Goal: Contribute content: Contribute content

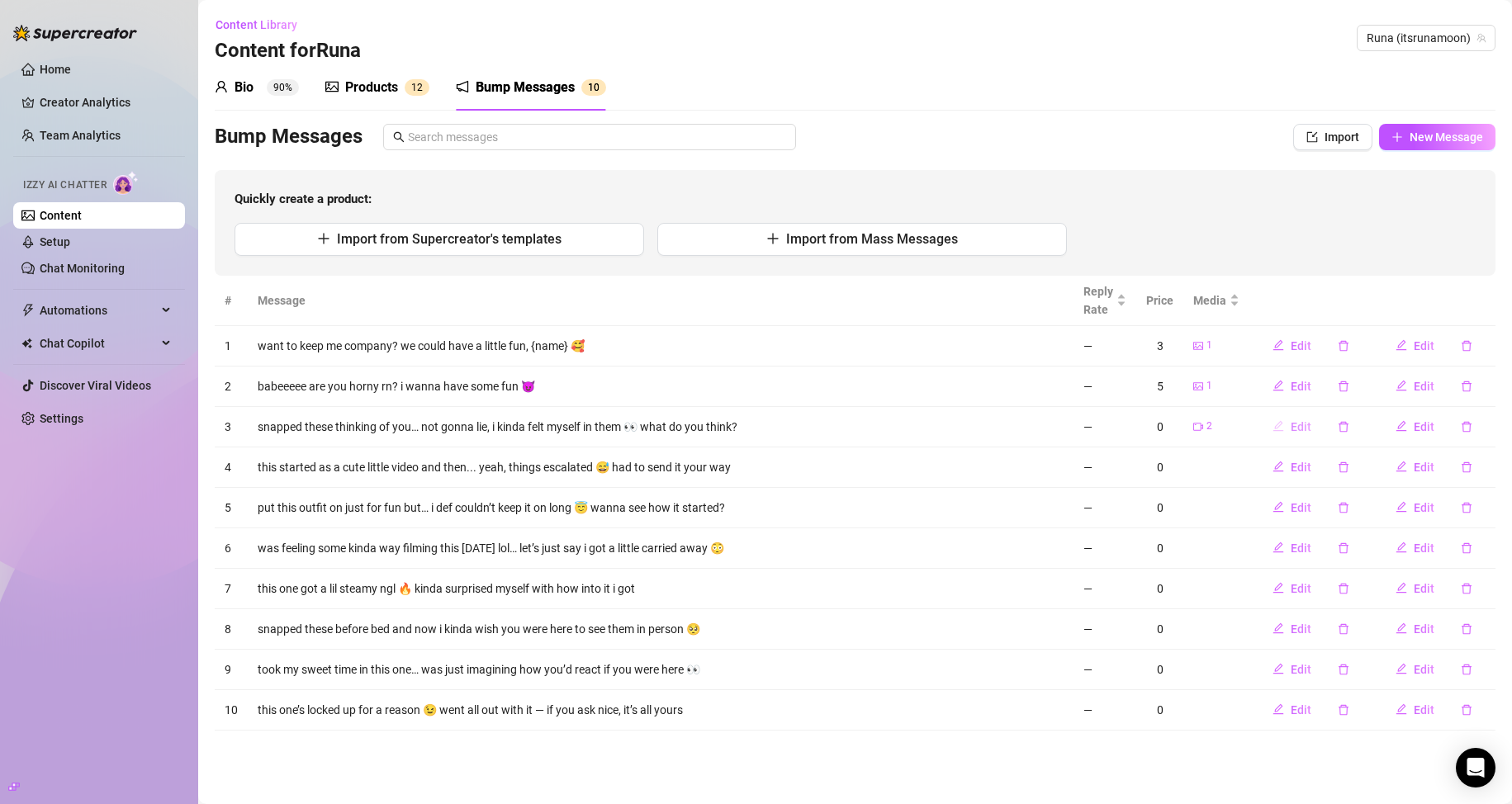
click at [720, 426] on span "Edit" at bounding box center [1300, 427] width 20 height 14
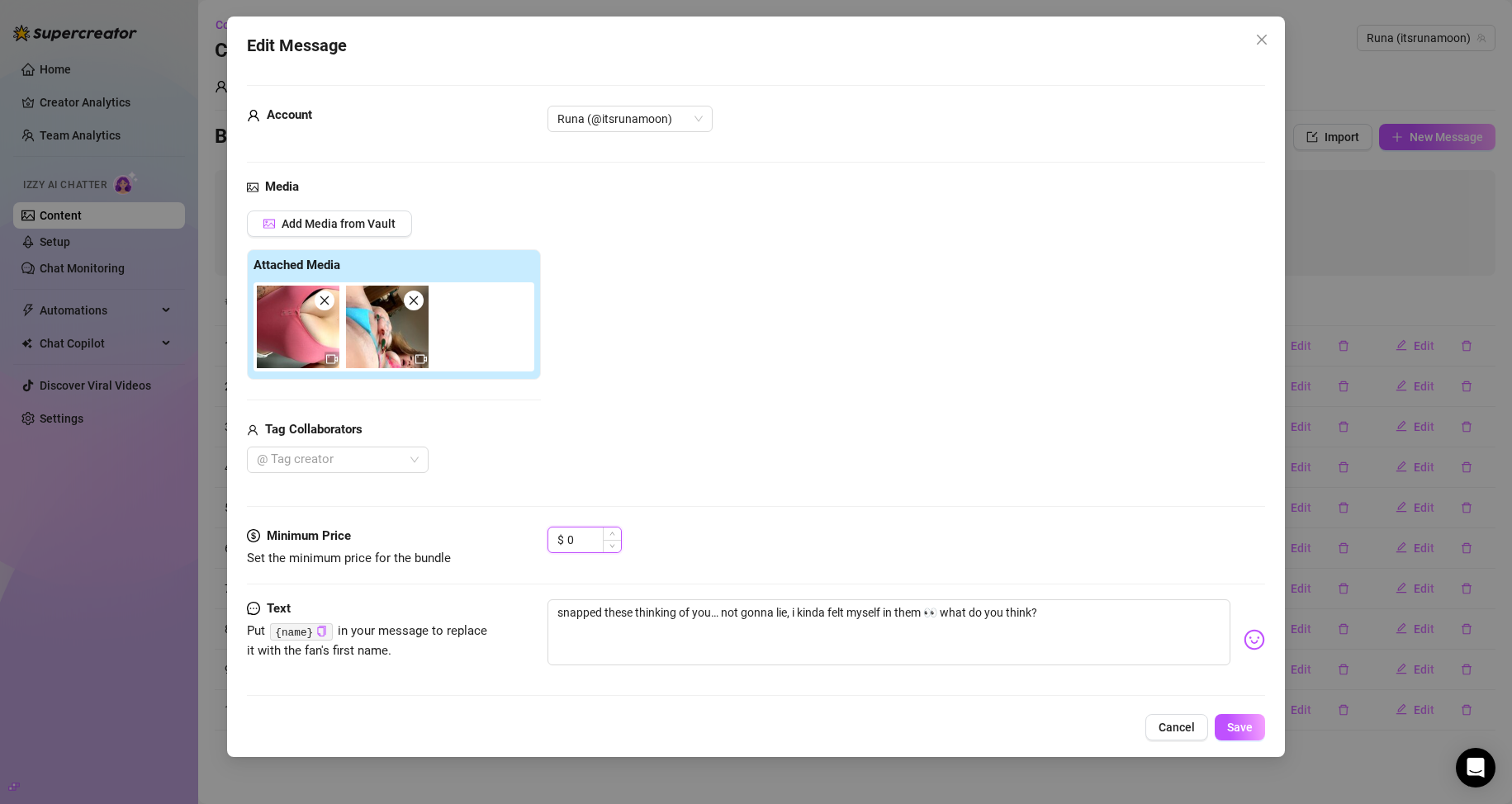
click at [576, 534] on input "0" at bounding box center [593, 540] width 53 height 24
drag, startPoint x: 576, startPoint y: 534, endPoint x: 556, endPoint y: 536, distance: 20.1
click at [556, 536] on div "$ 0" at bounding box center [584, 540] width 74 height 26
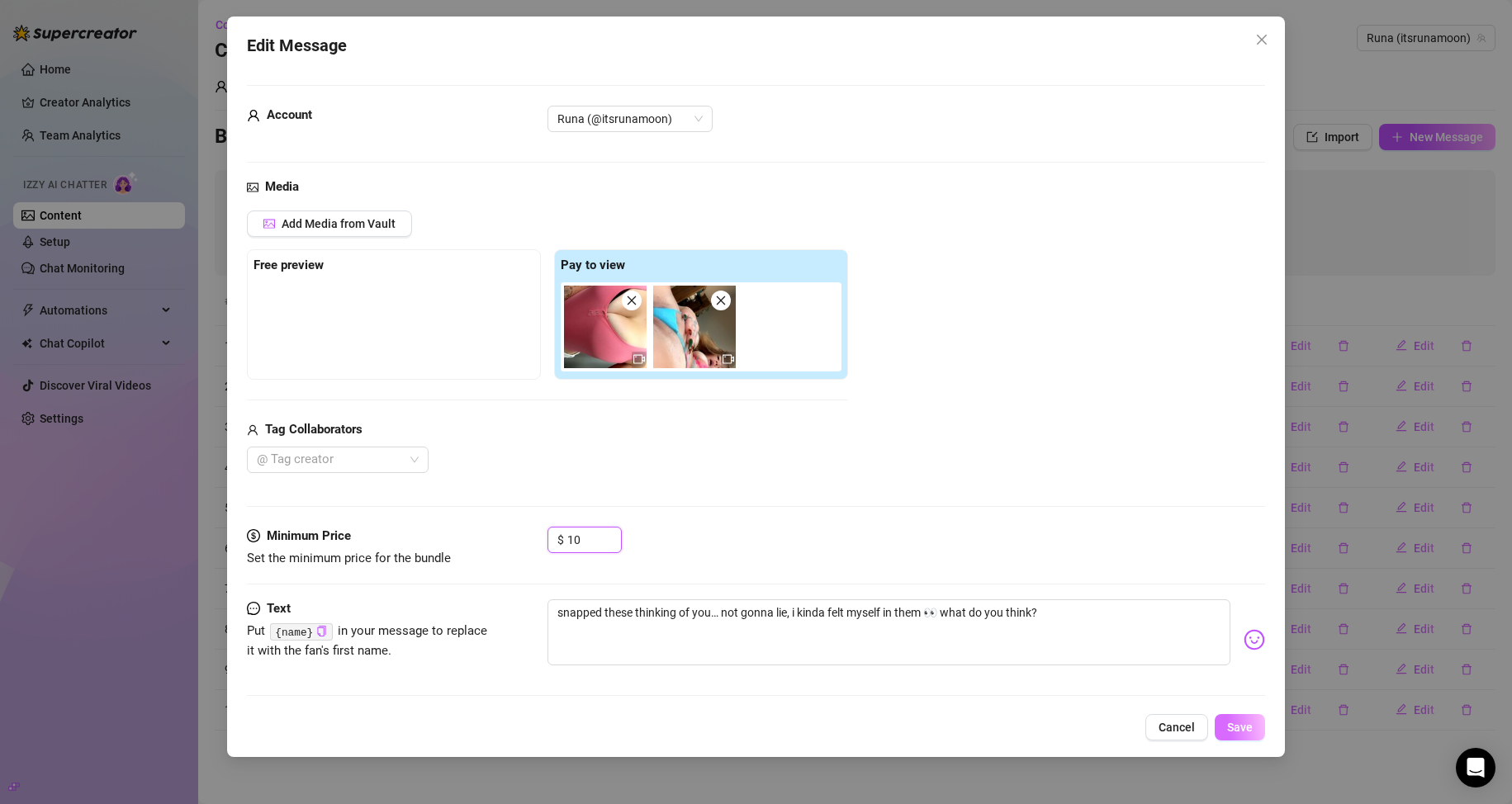
type input "10"
click at [720, 726] on span "Save" at bounding box center [1240, 727] width 25 height 14
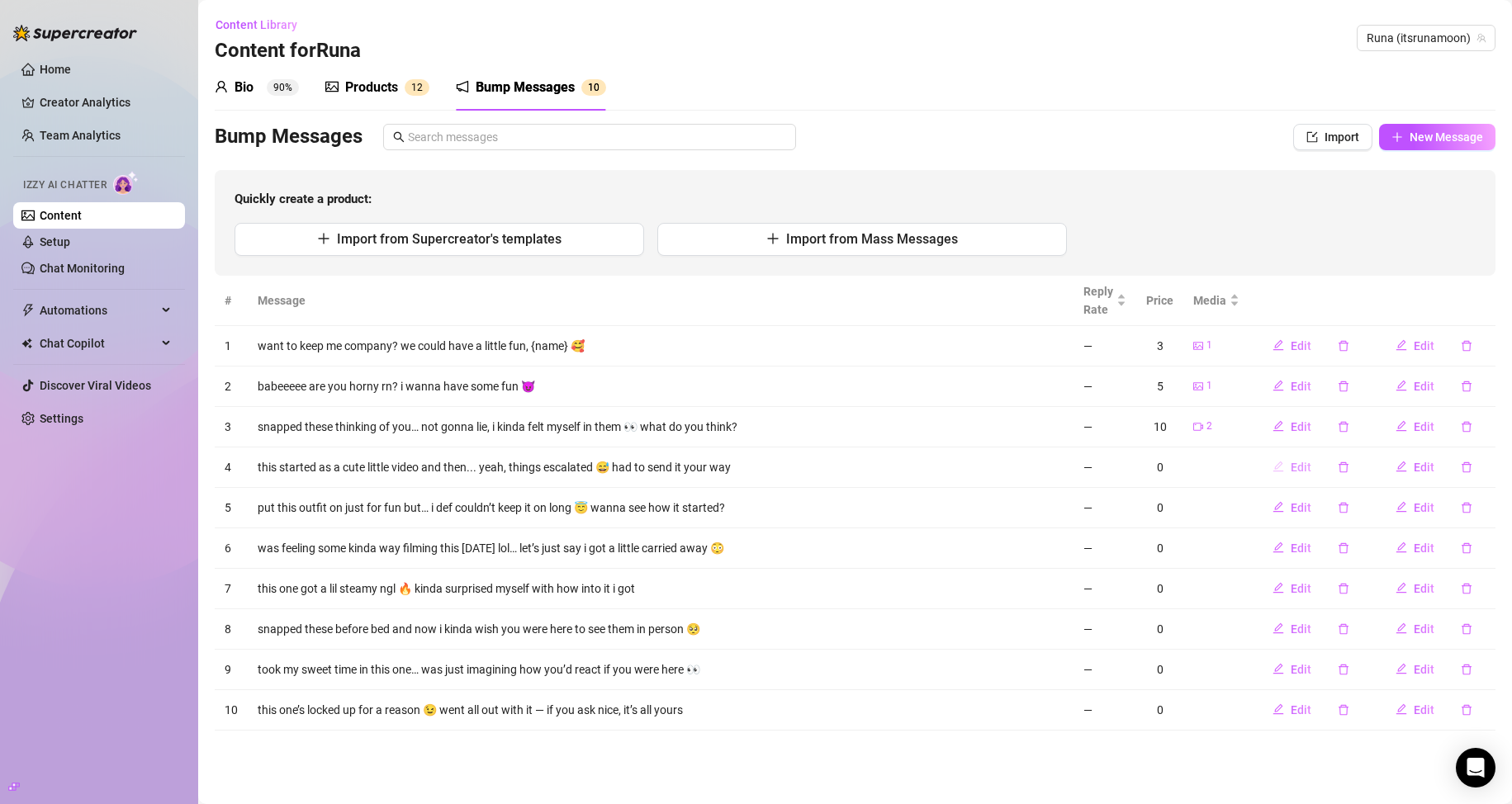
click at [720, 463] on span "Edit" at bounding box center [1300, 468] width 20 height 14
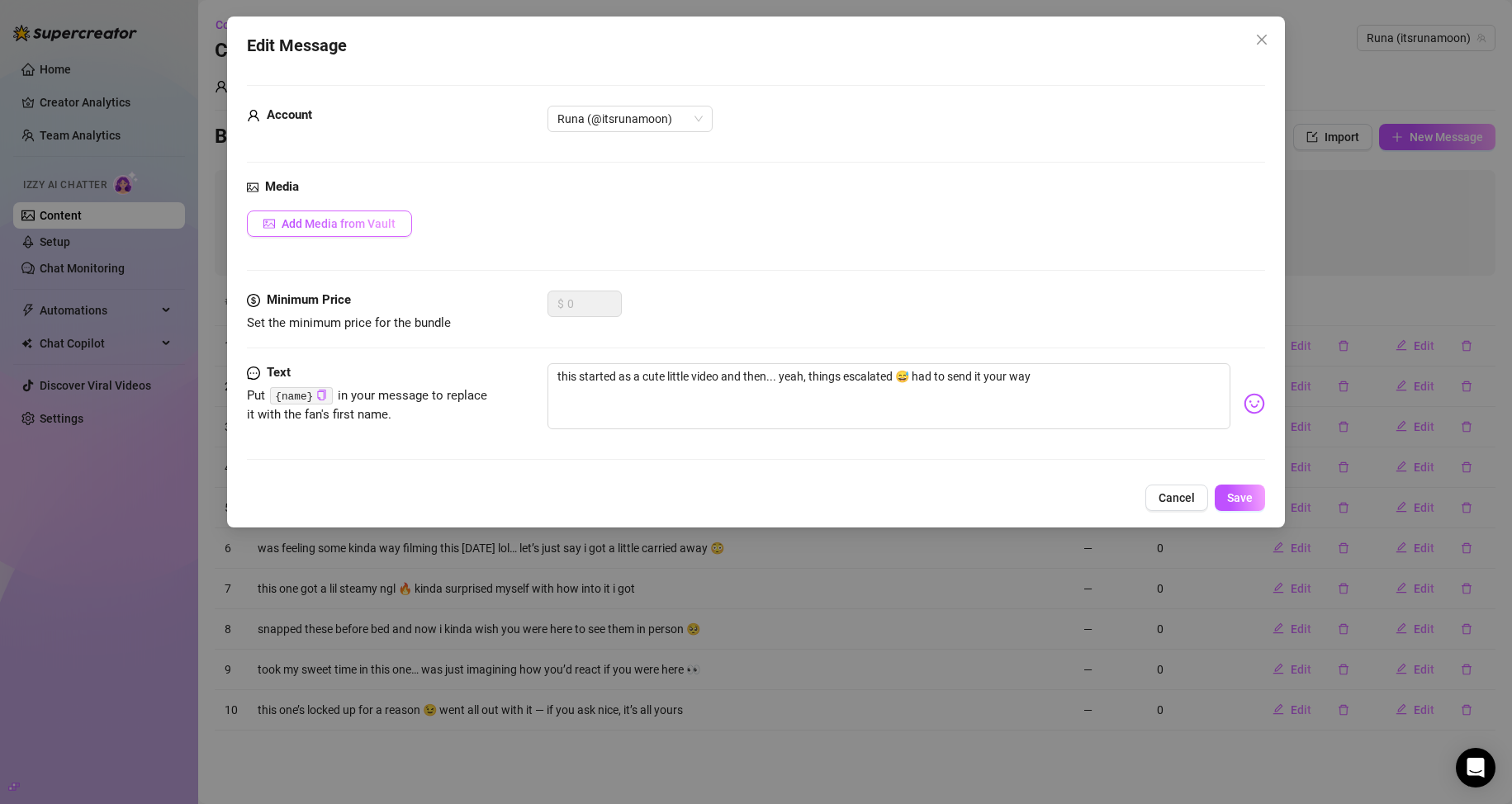
click at [357, 229] on span "Add Media from Vault" at bounding box center [338, 224] width 114 height 14
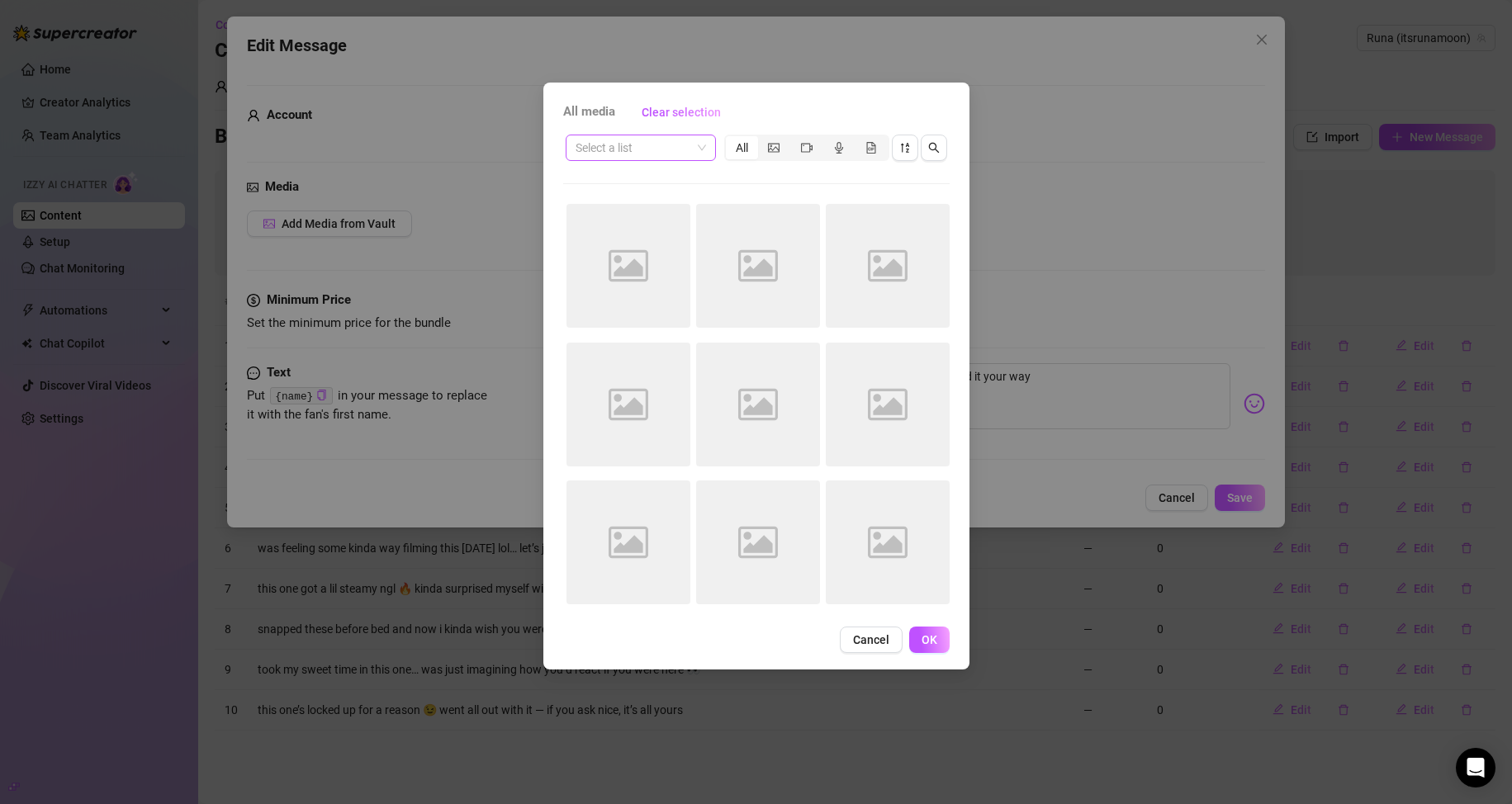
click at [697, 147] on span at bounding box center [641, 147] width 130 height 24
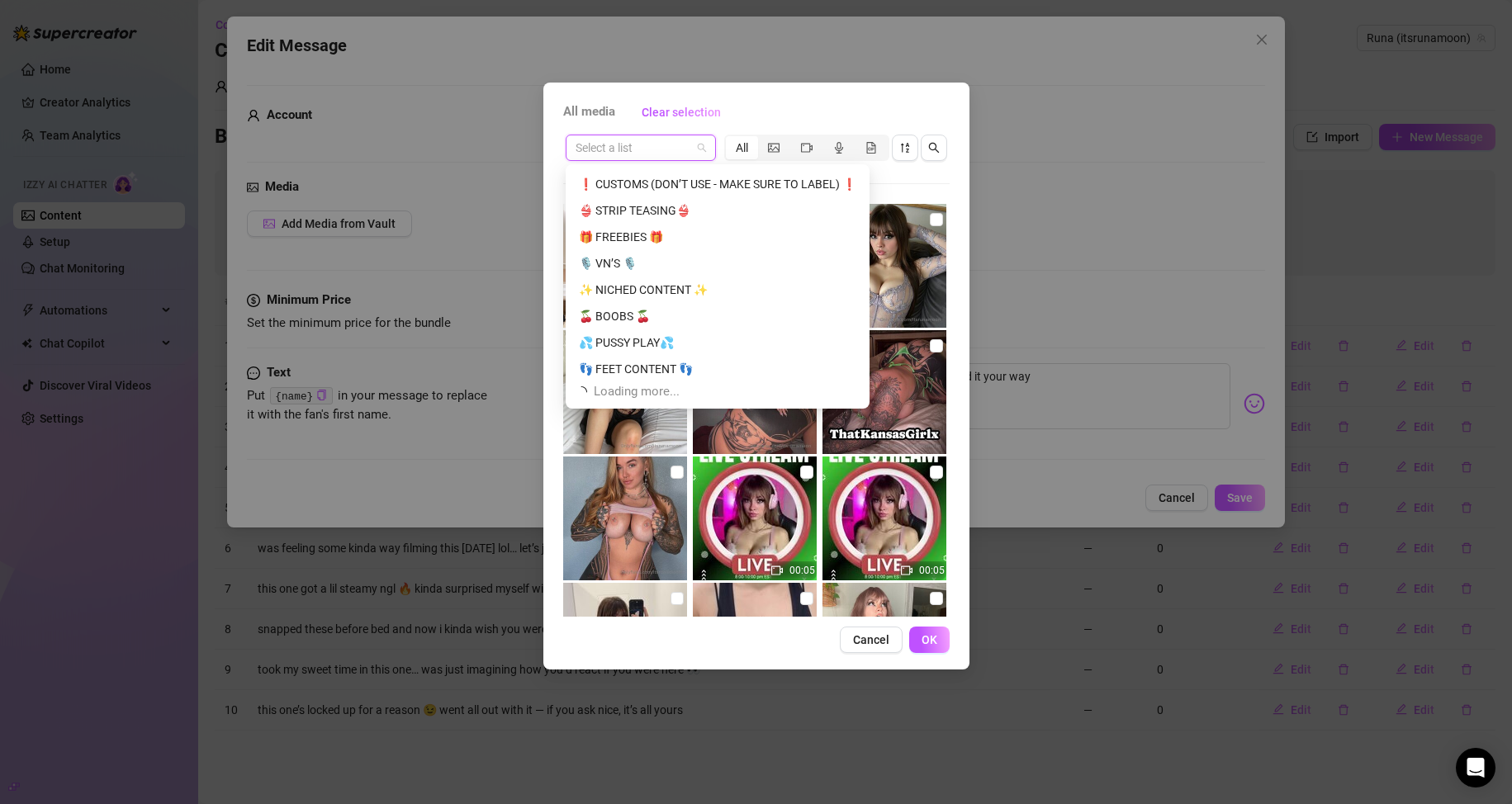
scroll to position [317, 0]
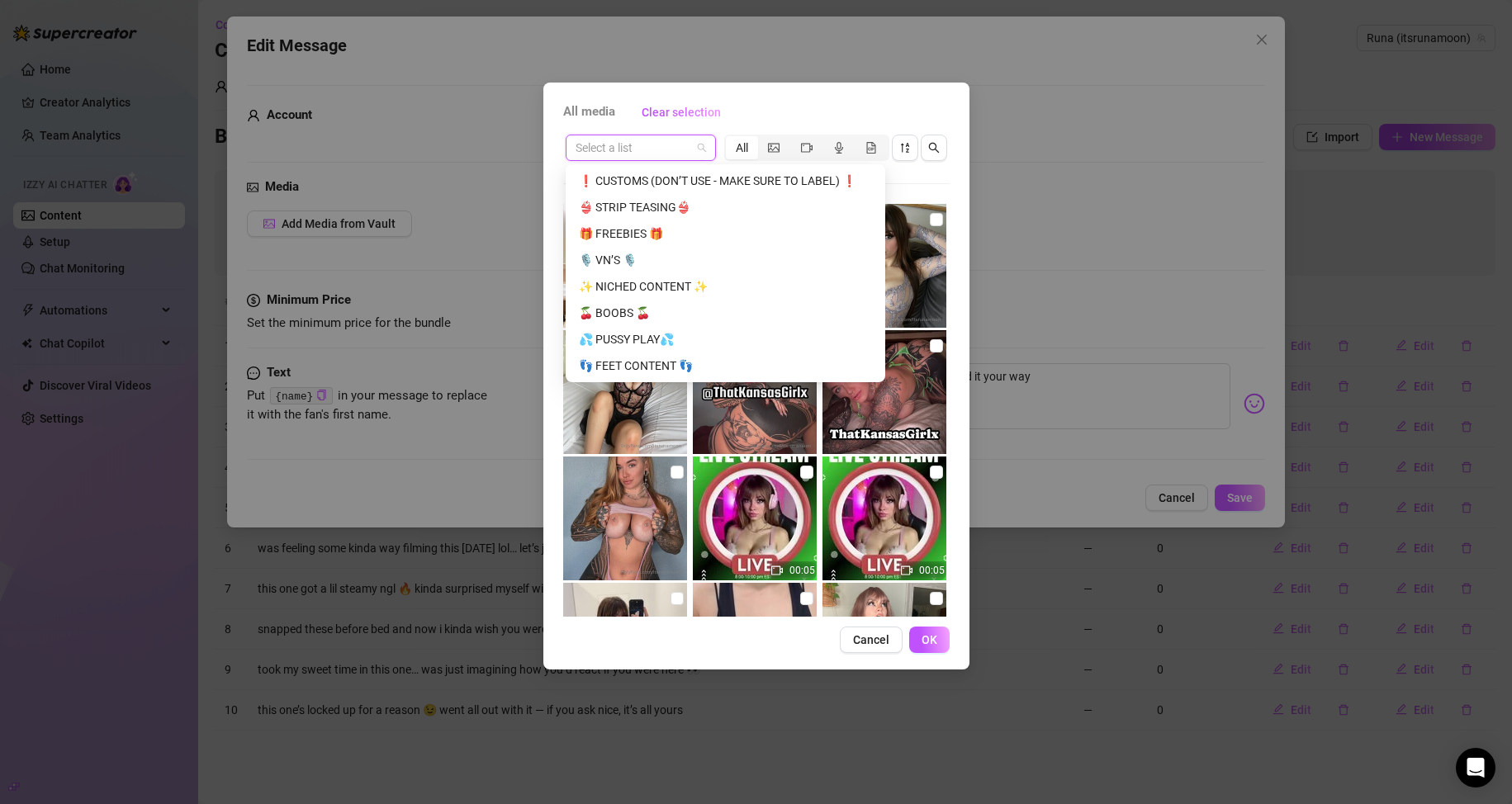
click at [644, 225] on div "🎁 FREEBIES 🎁" at bounding box center [725, 233] width 313 height 26
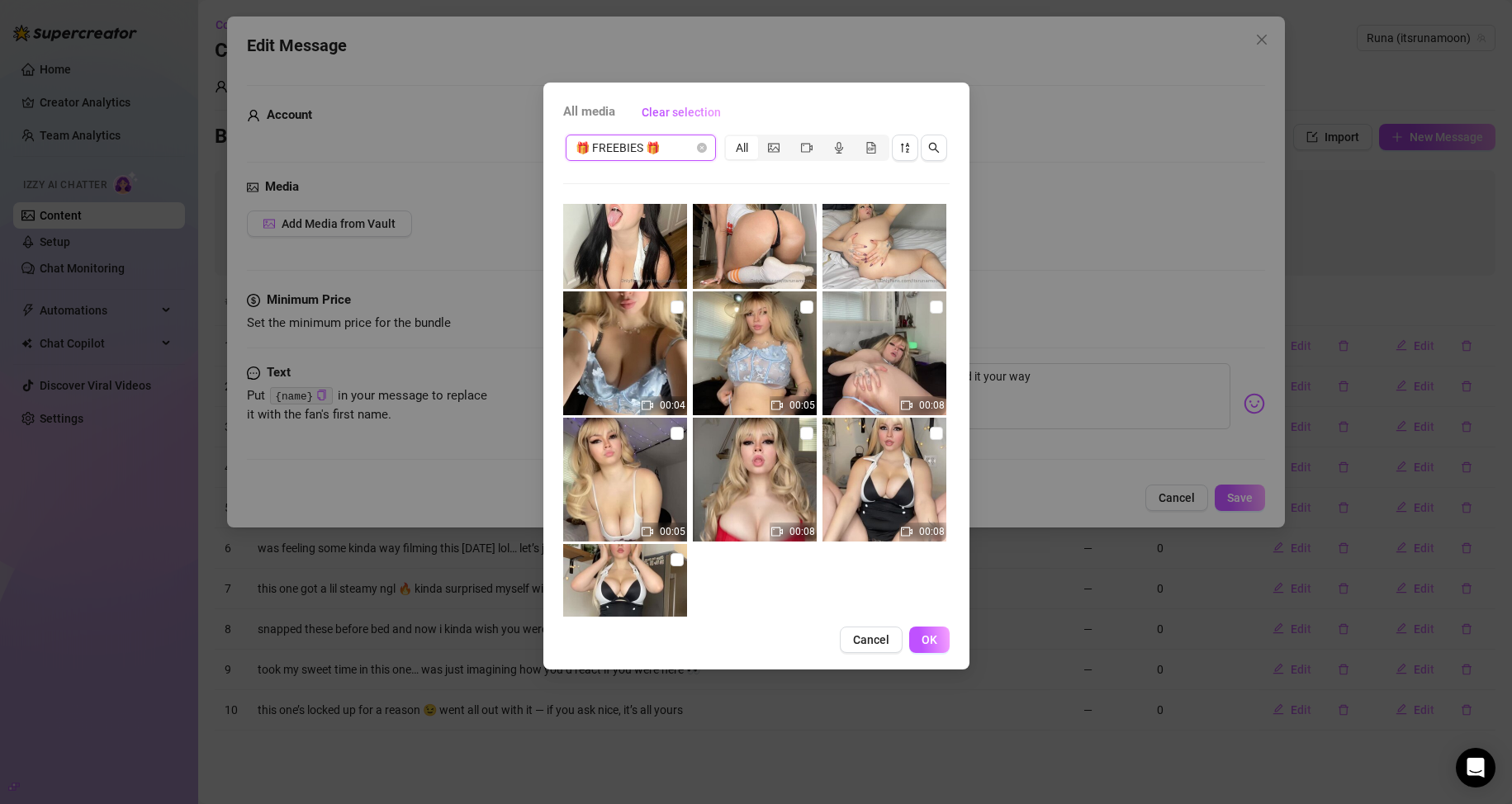
scroll to position [244, 0]
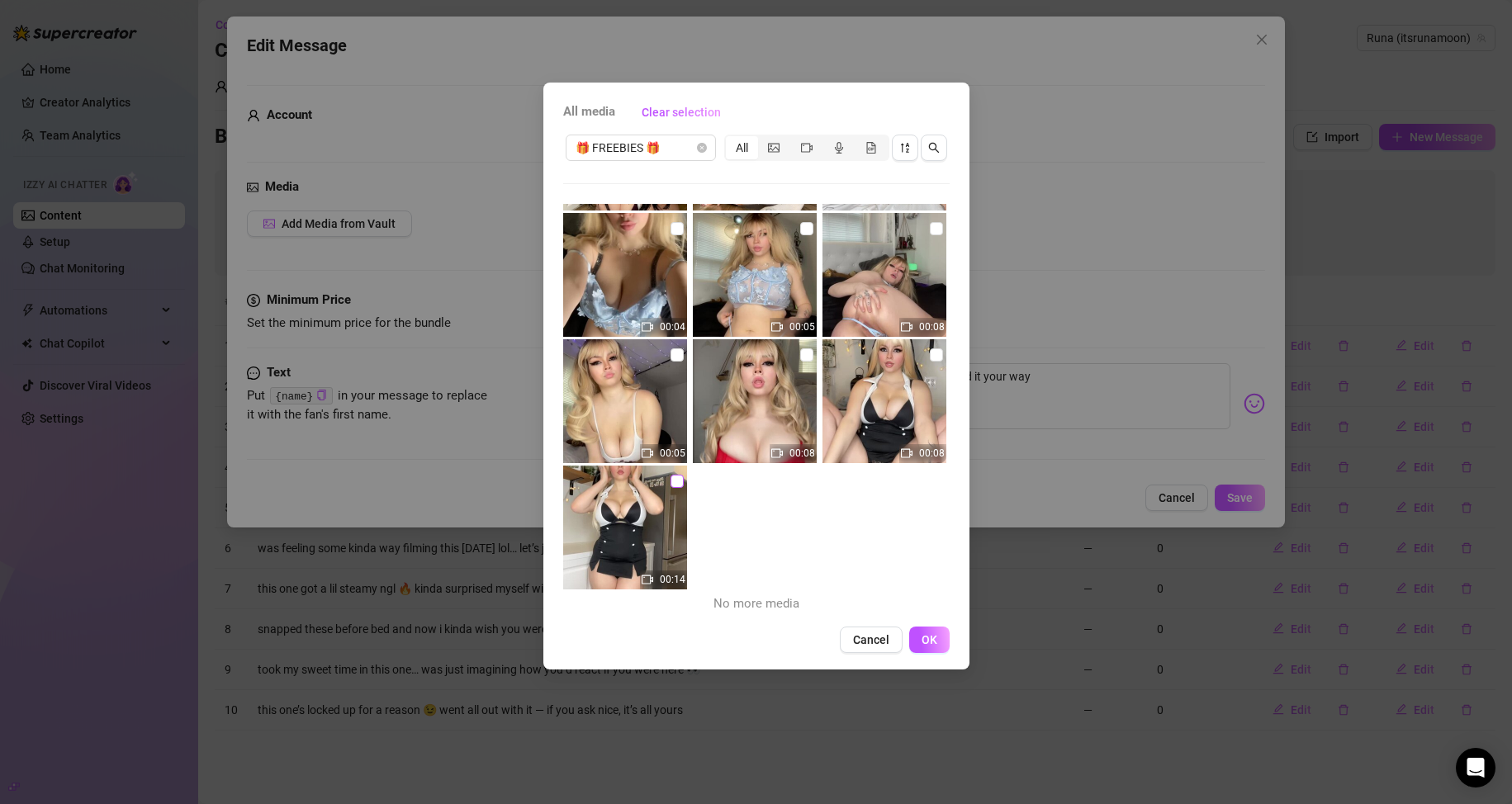
click at [671, 482] on input "checkbox" at bounding box center [678, 481] width 14 height 14
checkbox input "true"
click at [720, 348] on input "checkbox" at bounding box center [936, 355] width 14 height 14
checkbox input "true"
click at [720, 633] on span "OK" at bounding box center [930, 640] width 16 height 14
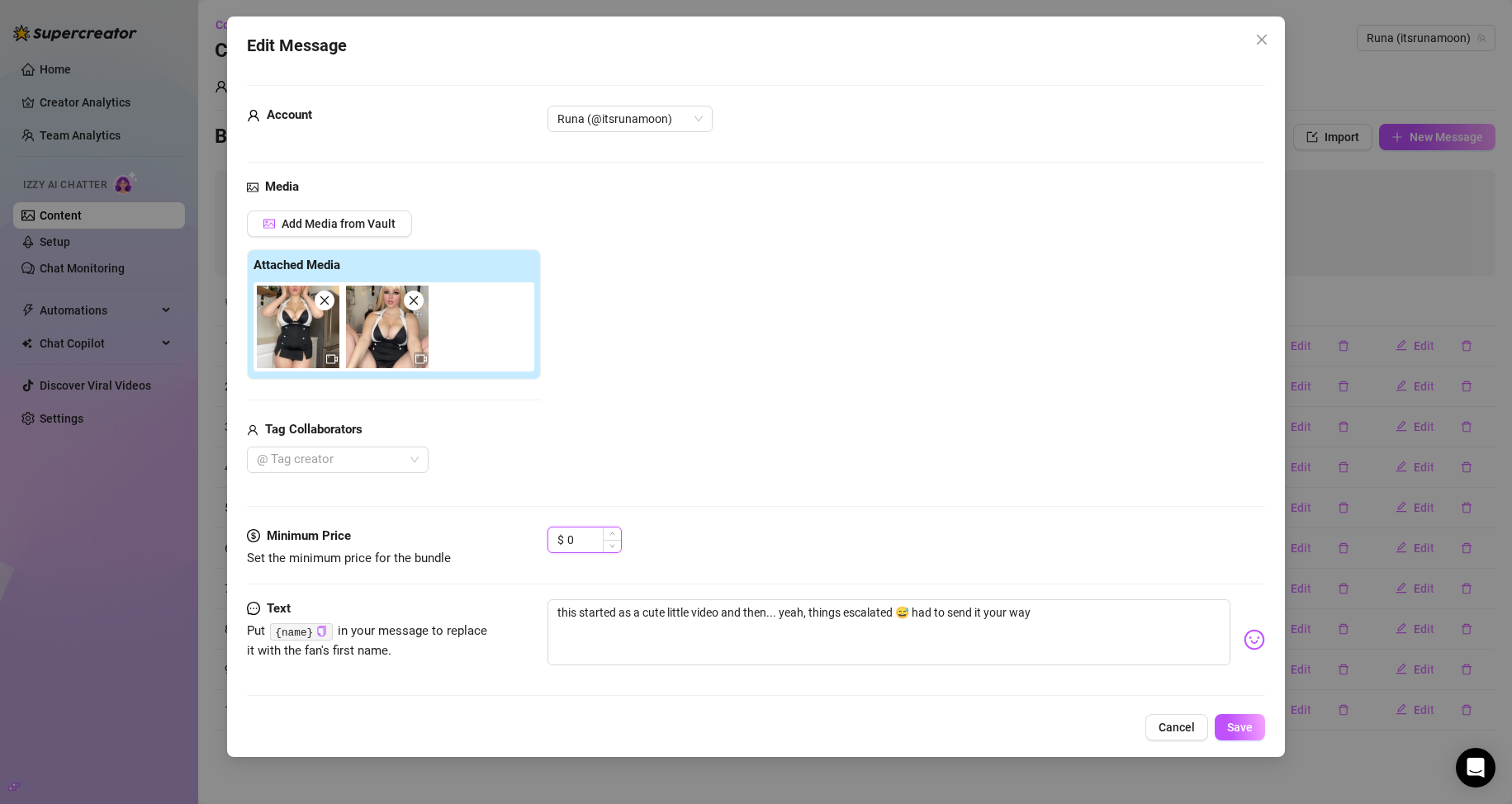
drag, startPoint x: 584, startPoint y: 542, endPoint x: 551, endPoint y: 548, distance: 33.5
click at [551, 548] on div "$ 0" at bounding box center [584, 540] width 74 height 26
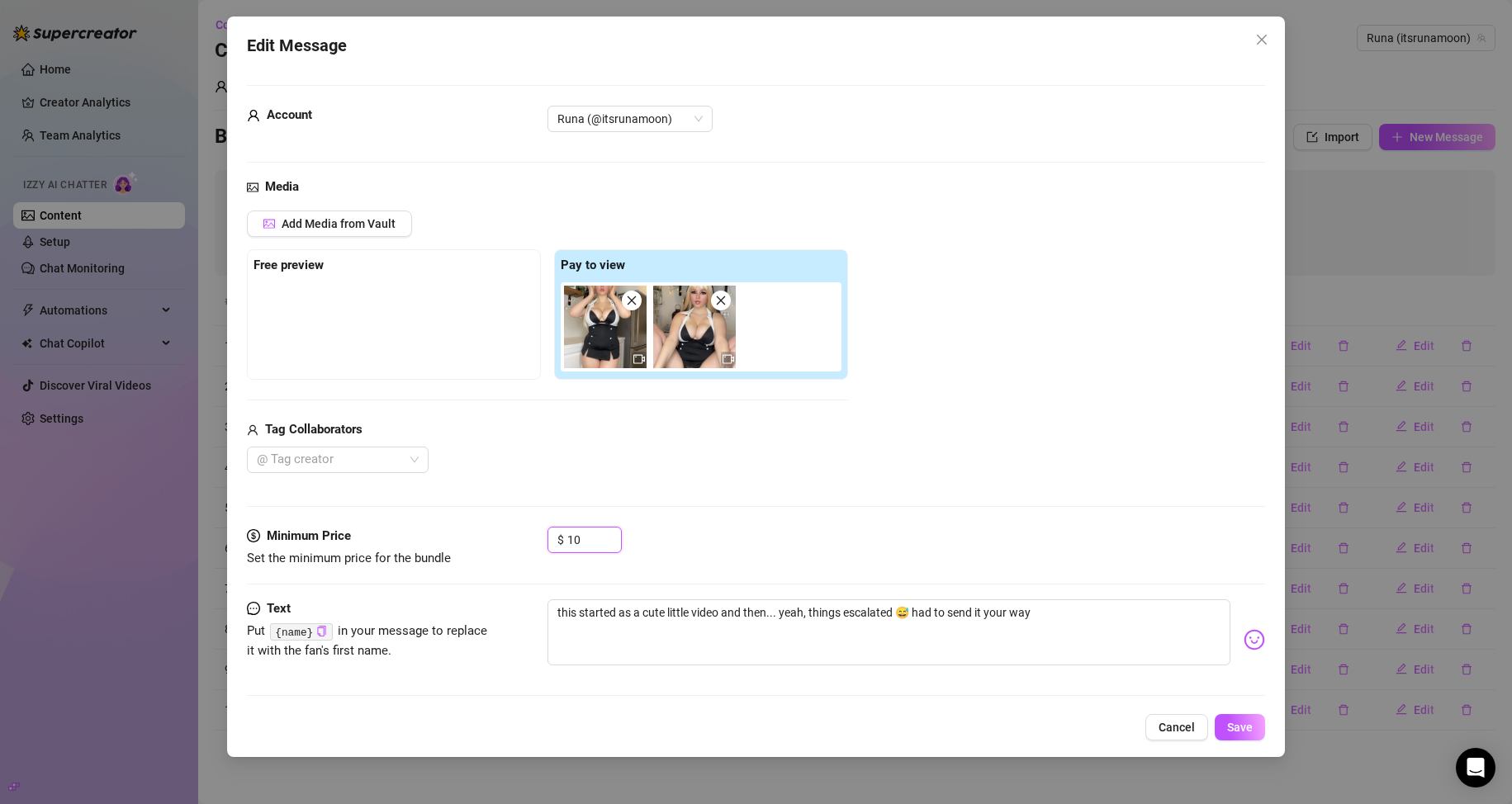
click at [720, 298] on icon "close" at bounding box center [721, 300] width 12 height 12
click at [631, 295] on icon "close" at bounding box center [632, 300] width 12 height 12
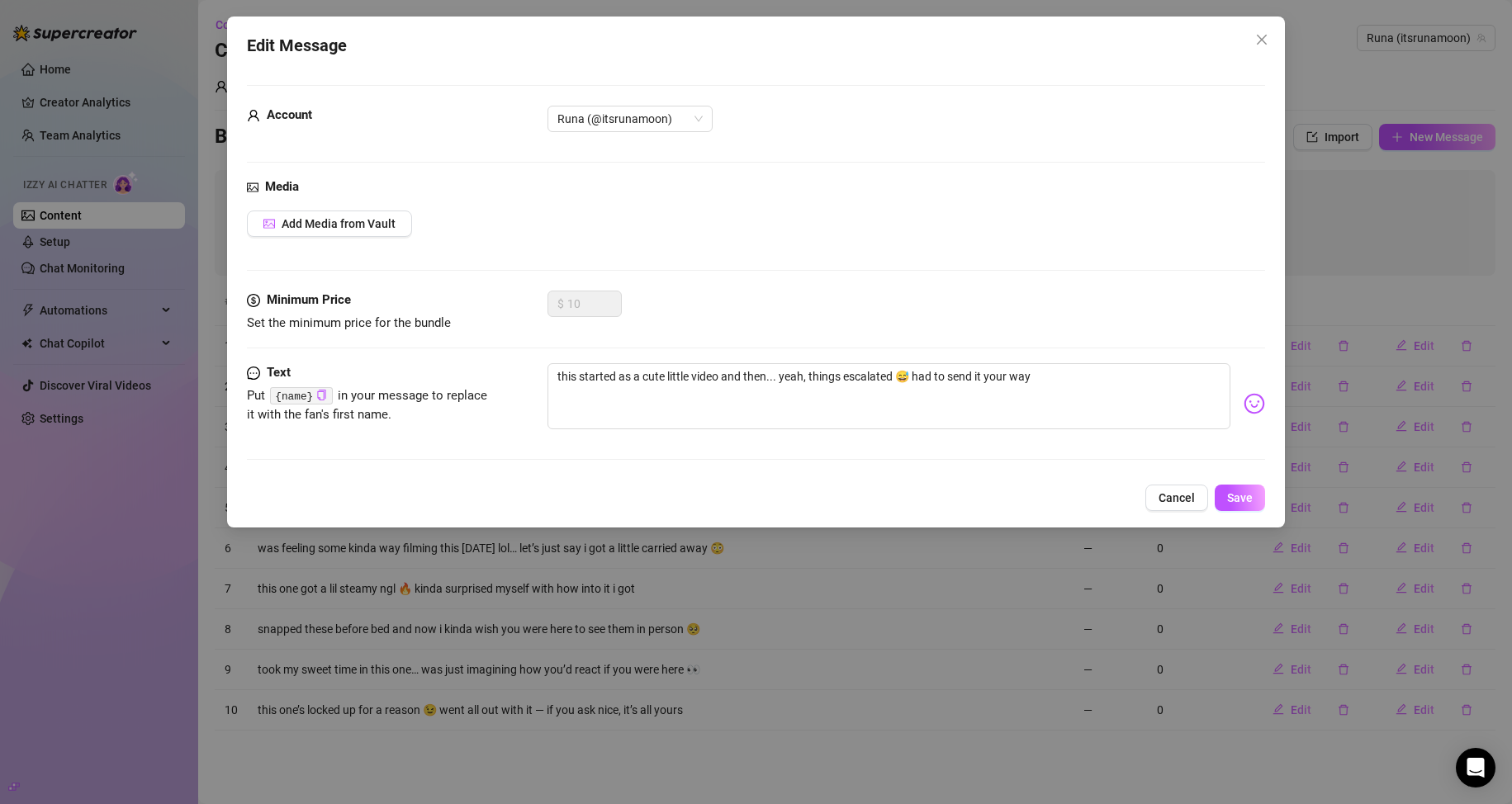
type input "0"
click at [342, 224] on span "Add Media from Vault" at bounding box center [338, 224] width 114 height 14
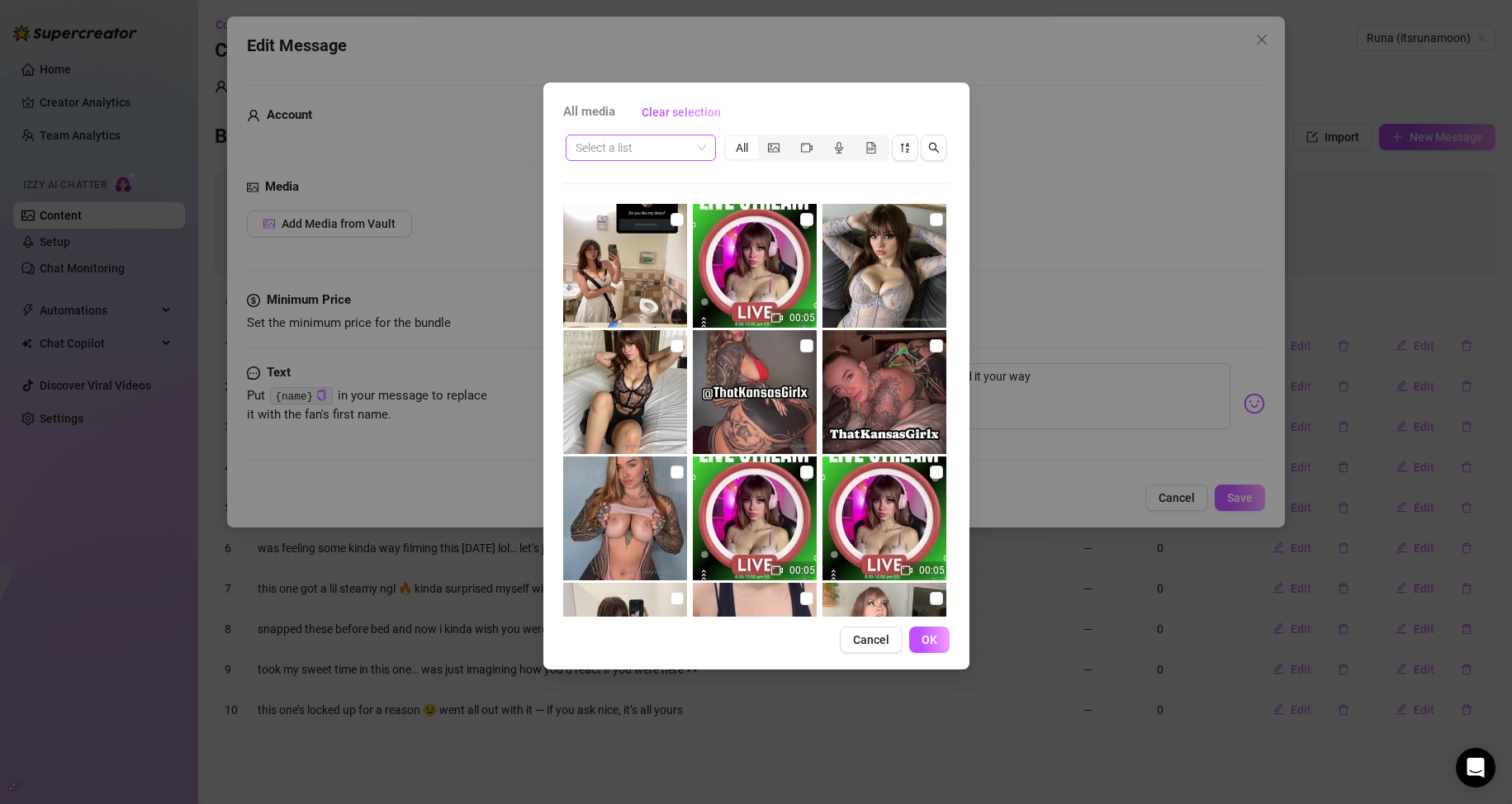
click at [687, 148] on input "search" at bounding box center [633, 147] width 116 height 24
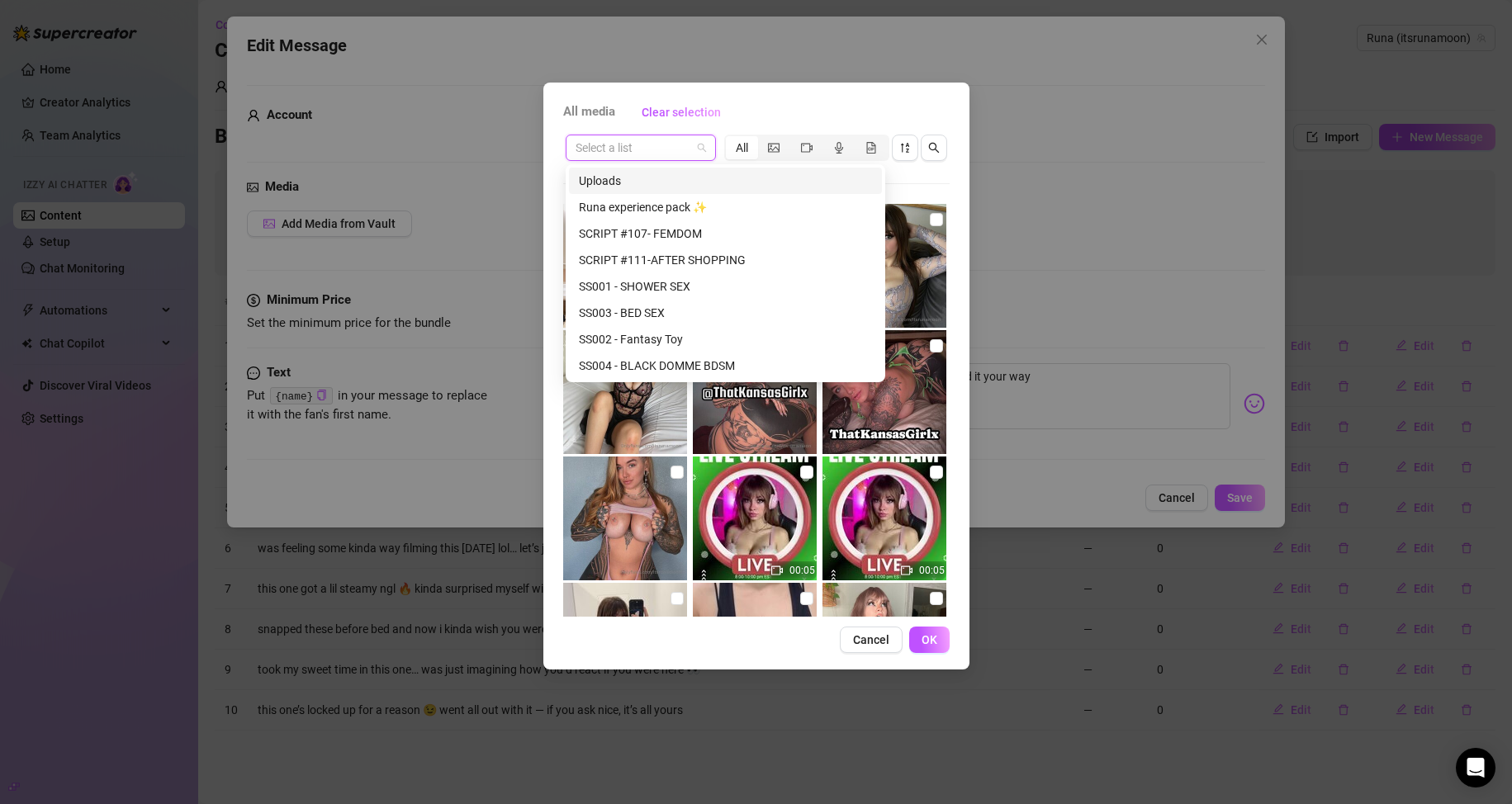
click at [688, 148] on input "search" at bounding box center [633, 147] width 116 height 24
click at [720, 121] on div "All media Clear selection" at bounding box center [756, 112] width 386 height 26
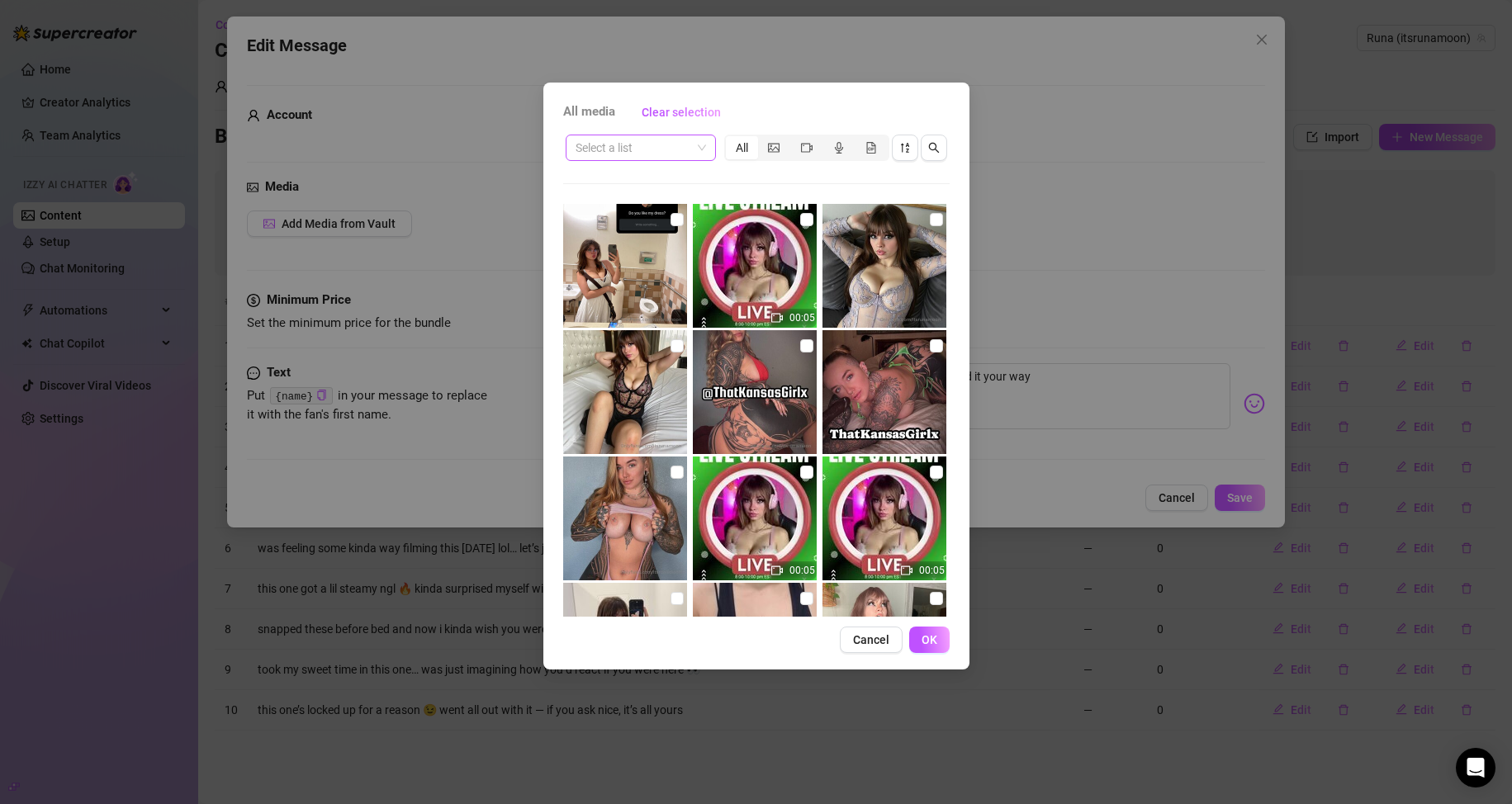
click at [706, 151] on div "Select a list" at bounding box center [641, 147] width 151 height 26
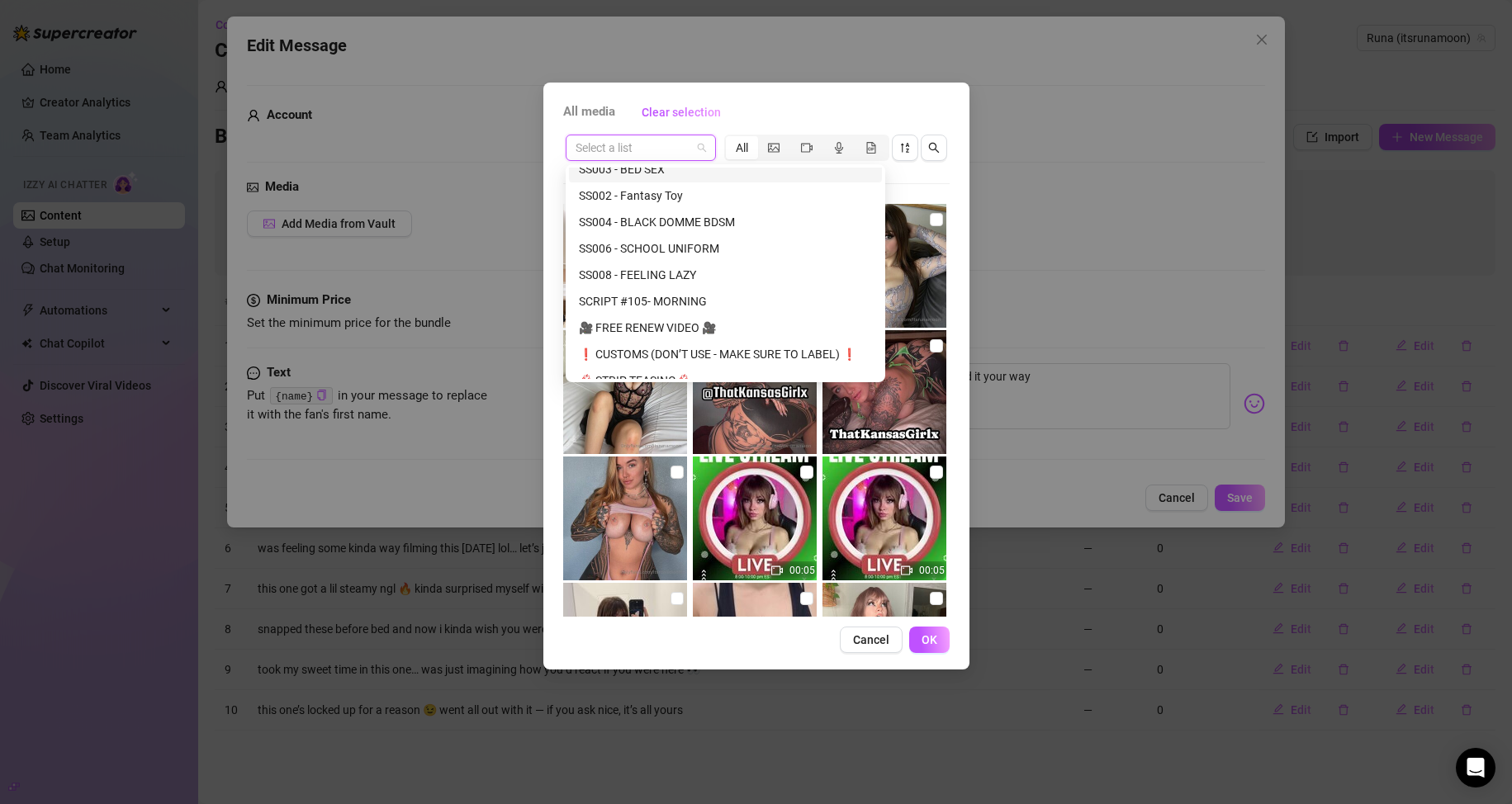
scroll to position [165, 0]
click at [666, 175] on div "SS002 - Fantasy Toy" at bounding box center [724, 174] width 293 height 18
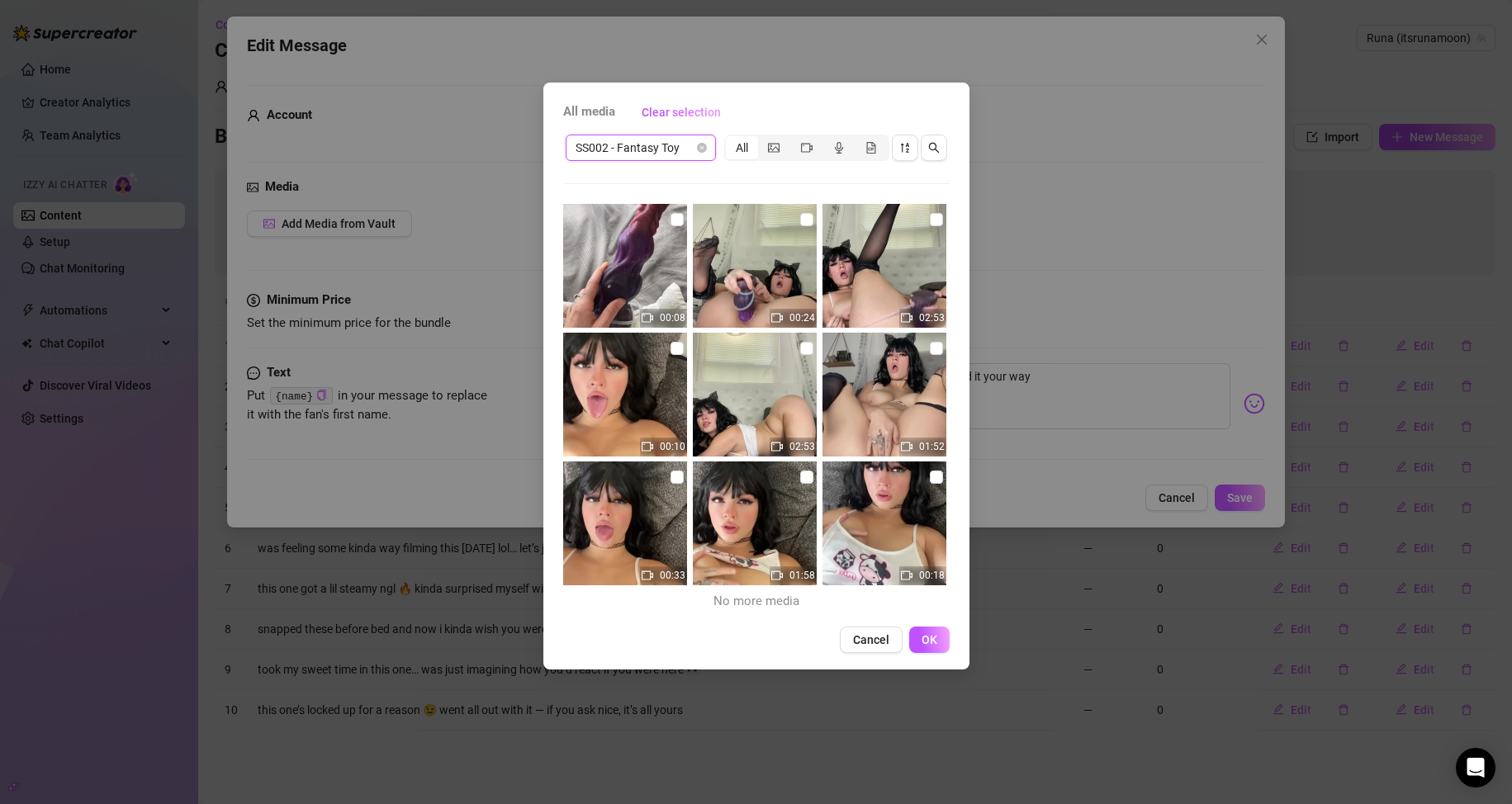
scroll to position [158, 0]
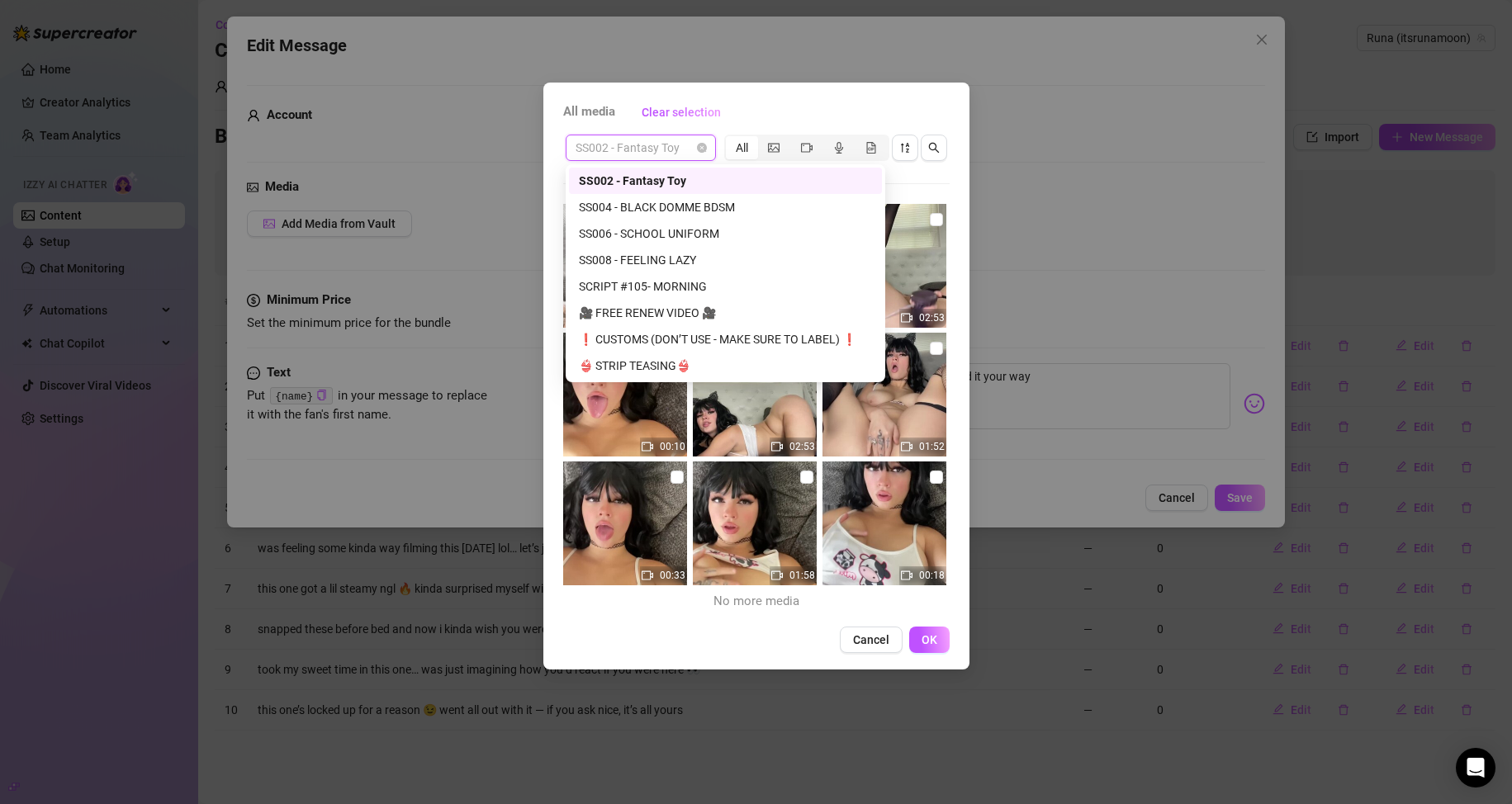
click at [692, 150] on span "SS002 - Fantasy Toy" at bounding box center [641, 147] width 130 height 24
click at [703, 139] on span "SS002 - Fantasy Toy" at bounding box center [641, 147] width 130 height 24
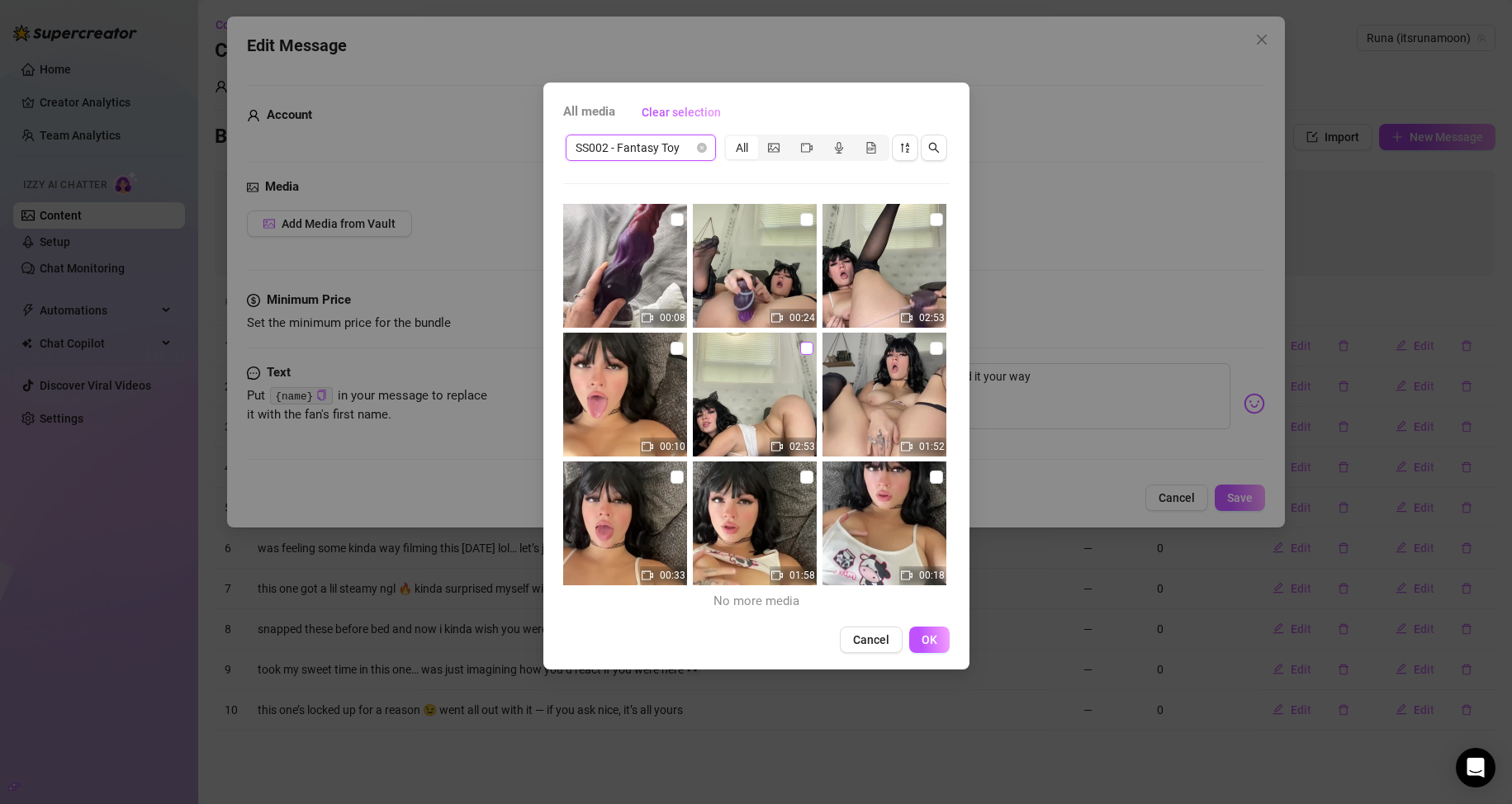
click at [720, 342] on input "checkbox" at bounding box center [807, 349] width 14 height 14
checkbox input "true"
click at [720, 636] on span "OK" at bounding box center [930, 640] width 16 height 14
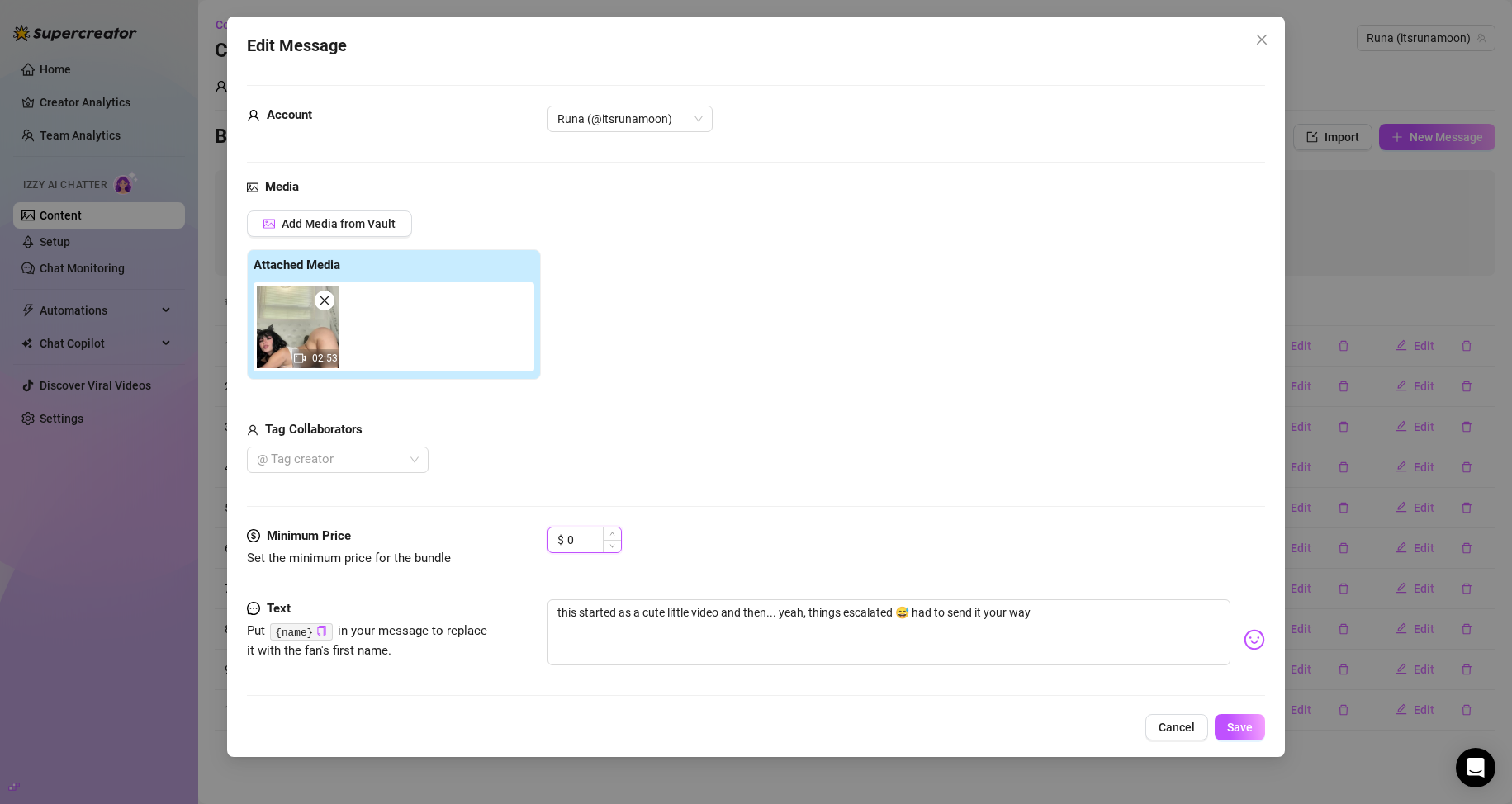
drag, startPoint x: 572, startPoint y: 534, endPoint x: 558, endPoint y: 539, distance: 14.9
click at [558, 539] on div "$ 0" at bounding box center [584, 540] width 74 height 26
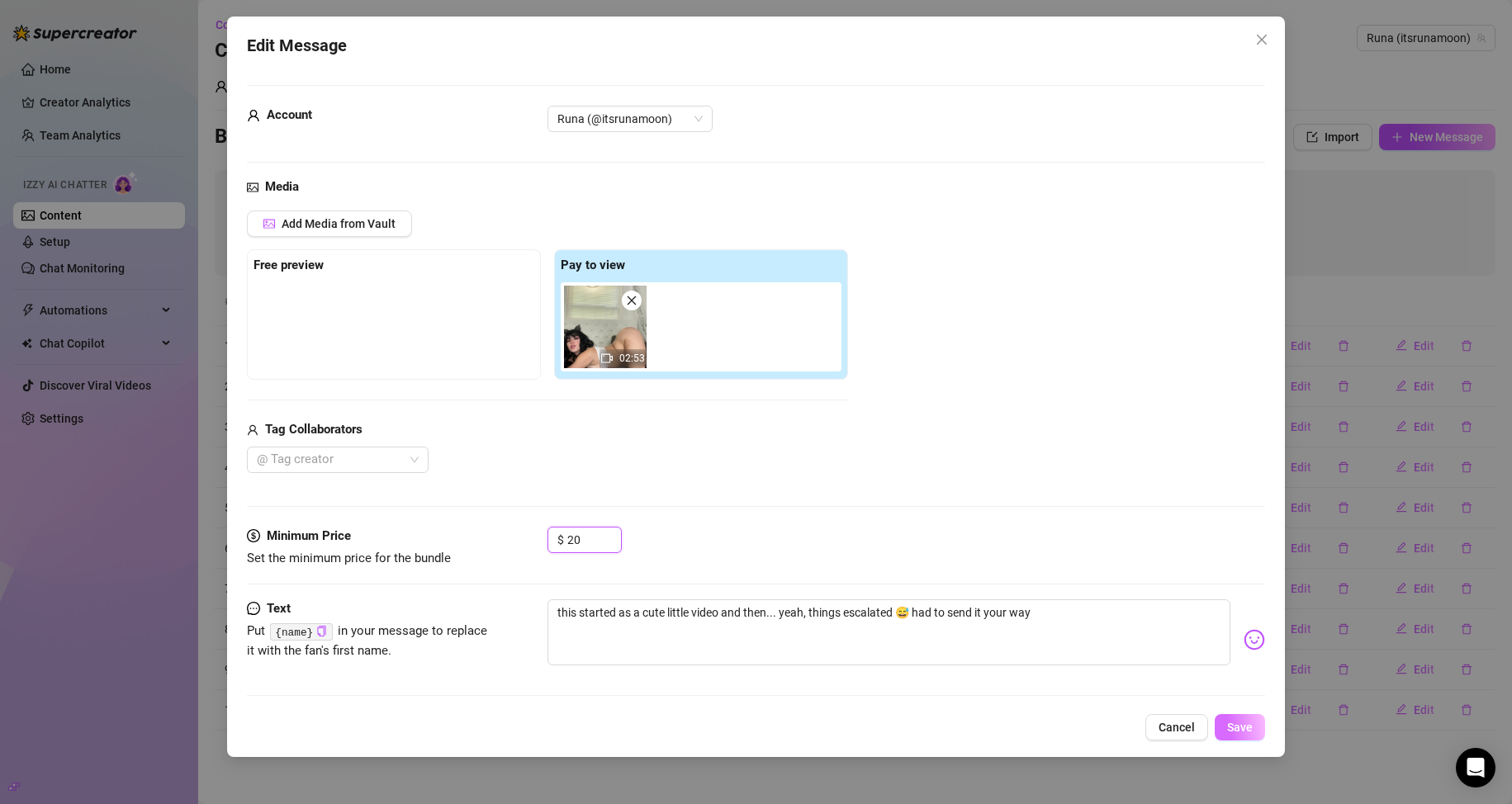
type input "20"
click at [720, 727] on span "Save" at bounding box center [1240, 727] width 25 height 14
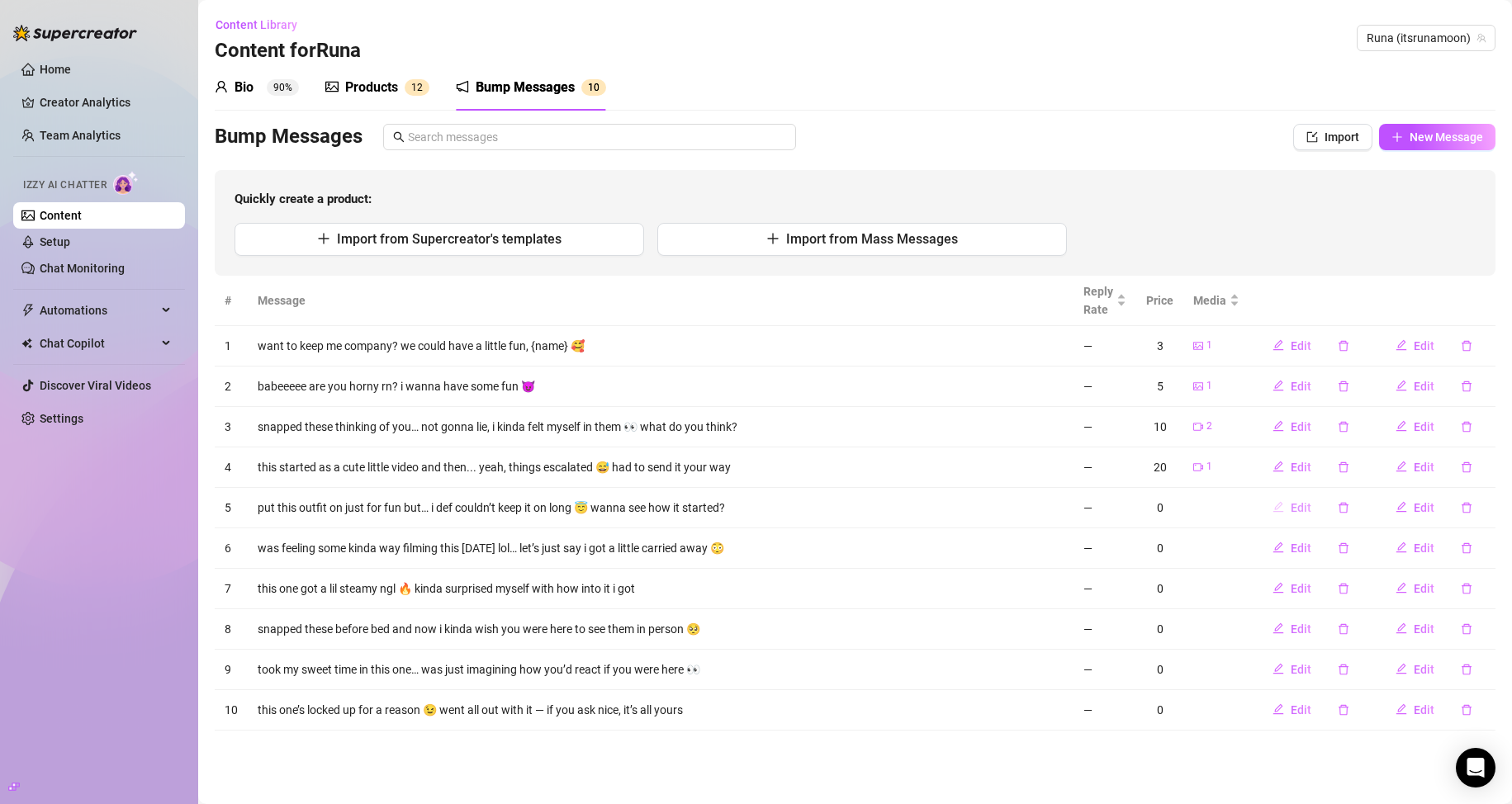
click at [720, 509] on span "Edit" at bounding box center [1300, 507] width 20 height 14
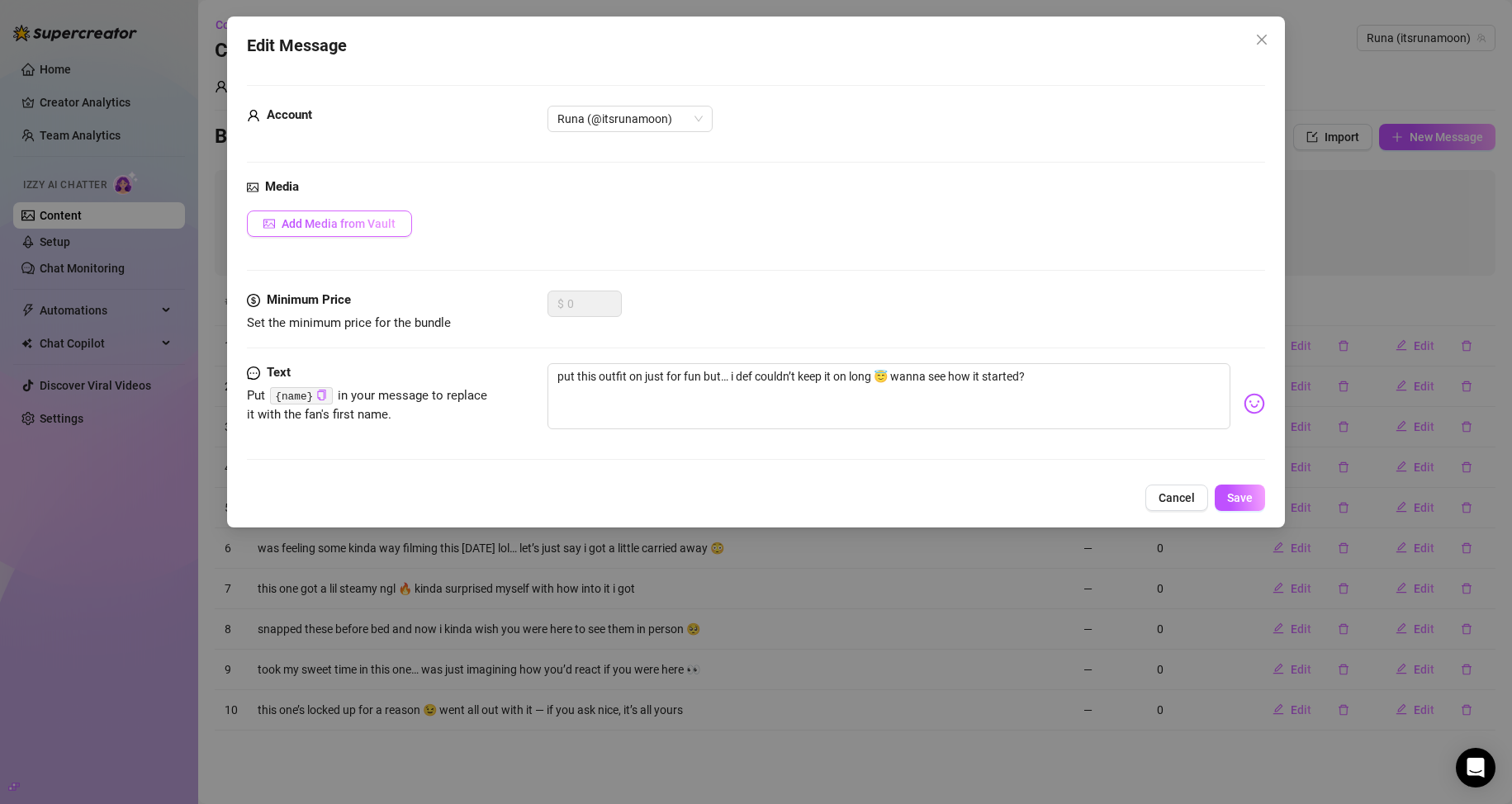
click at [359, 222] on span "Add Media from Vault" at bounding box center [338, 224] width 114 height 14
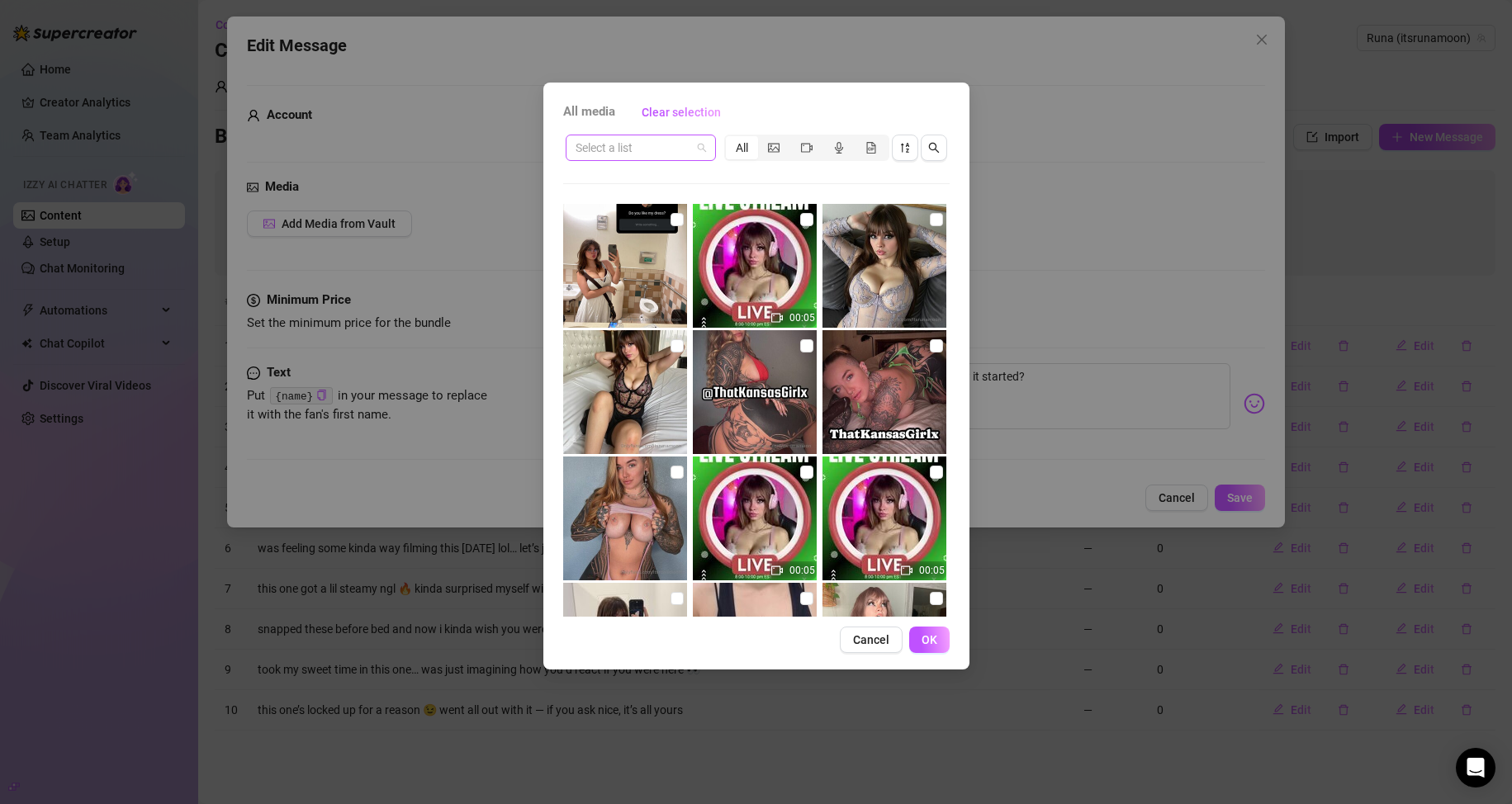
click at [691, 141] on span at bounding box center [641, 147] width 130 height 24
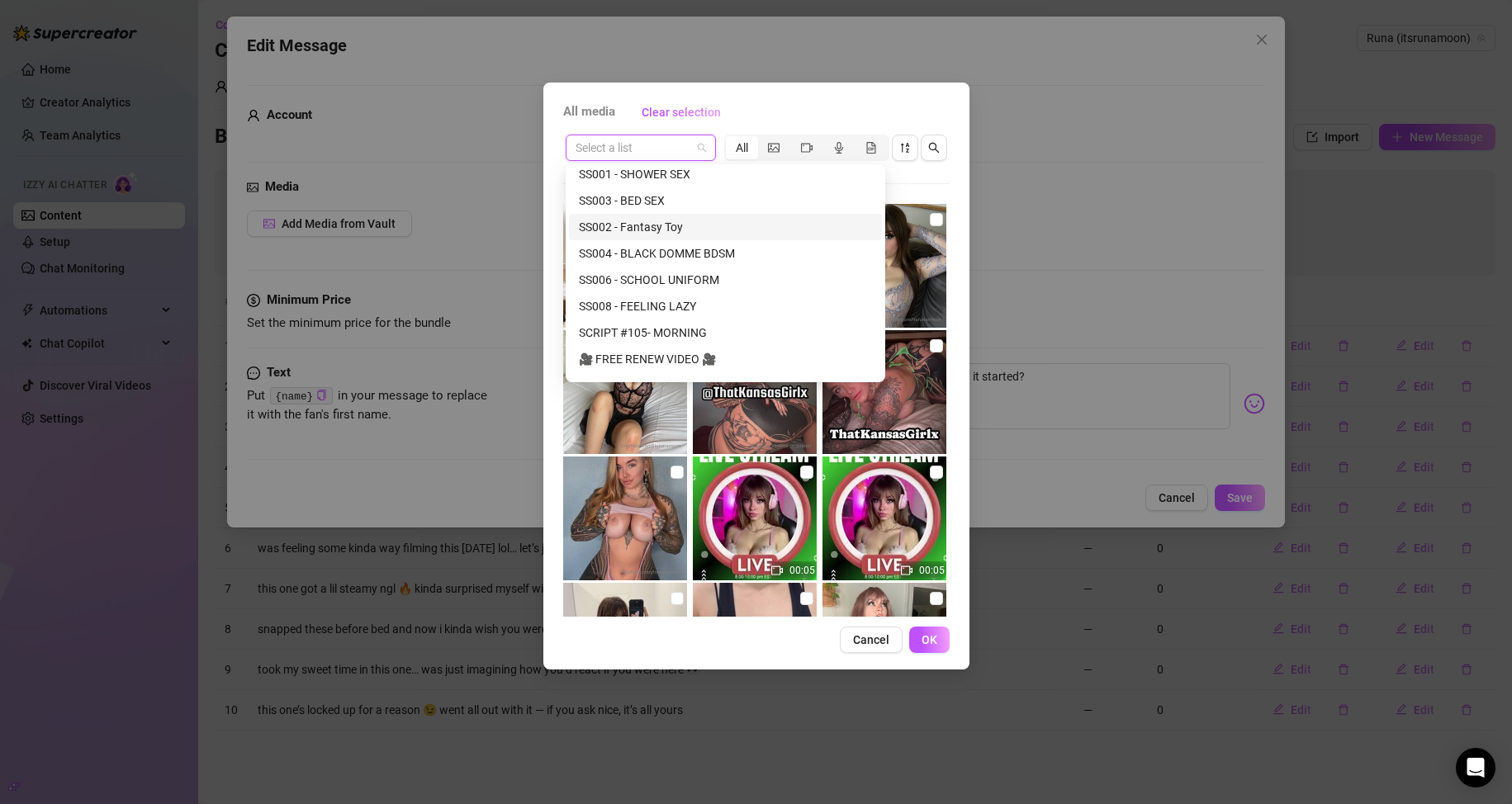
scroll to position [83, 0]
click at [634, 306] on div "SS006 - SCHOOL UNIFORM" at bounding box center [724, 309] width 293 height 18
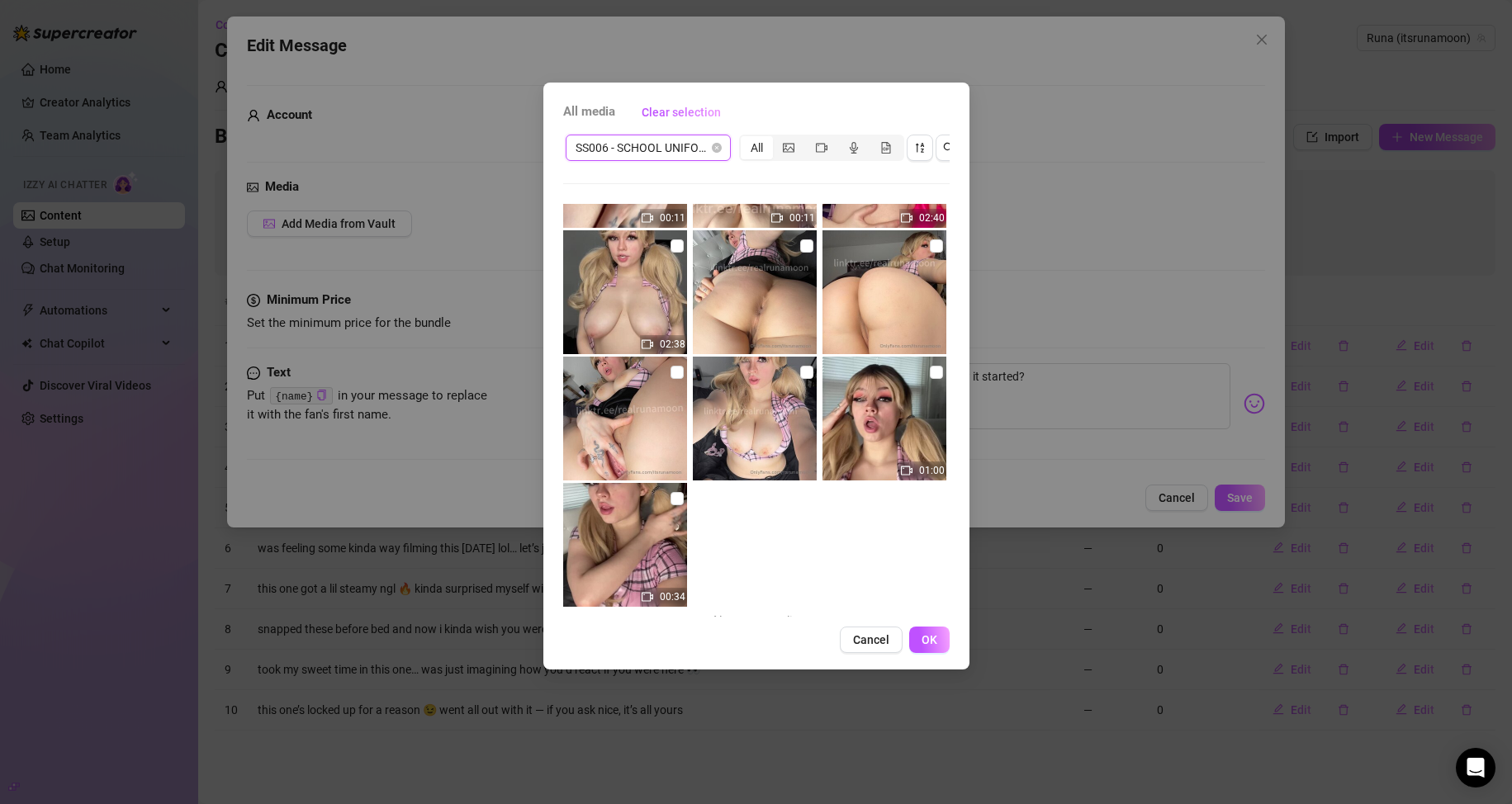
scroll to position [244, 0]
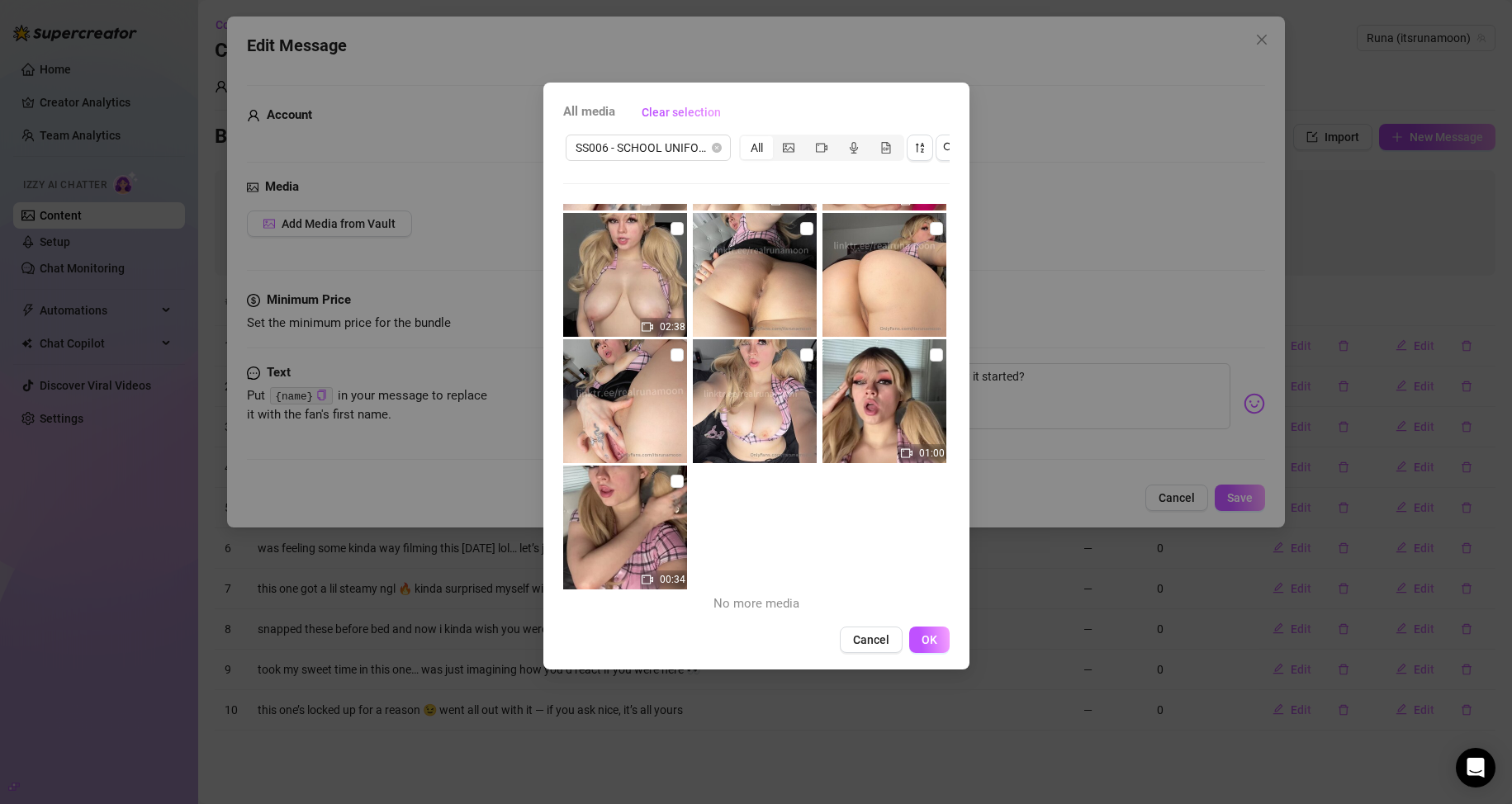
click at [720, 276] on div "All media Clear selection SS006 - SCHOOL UNIFORM All 04:58 00:11 00:11 02:40 02…" at bounding box center [756, 402] width 1512 height 804
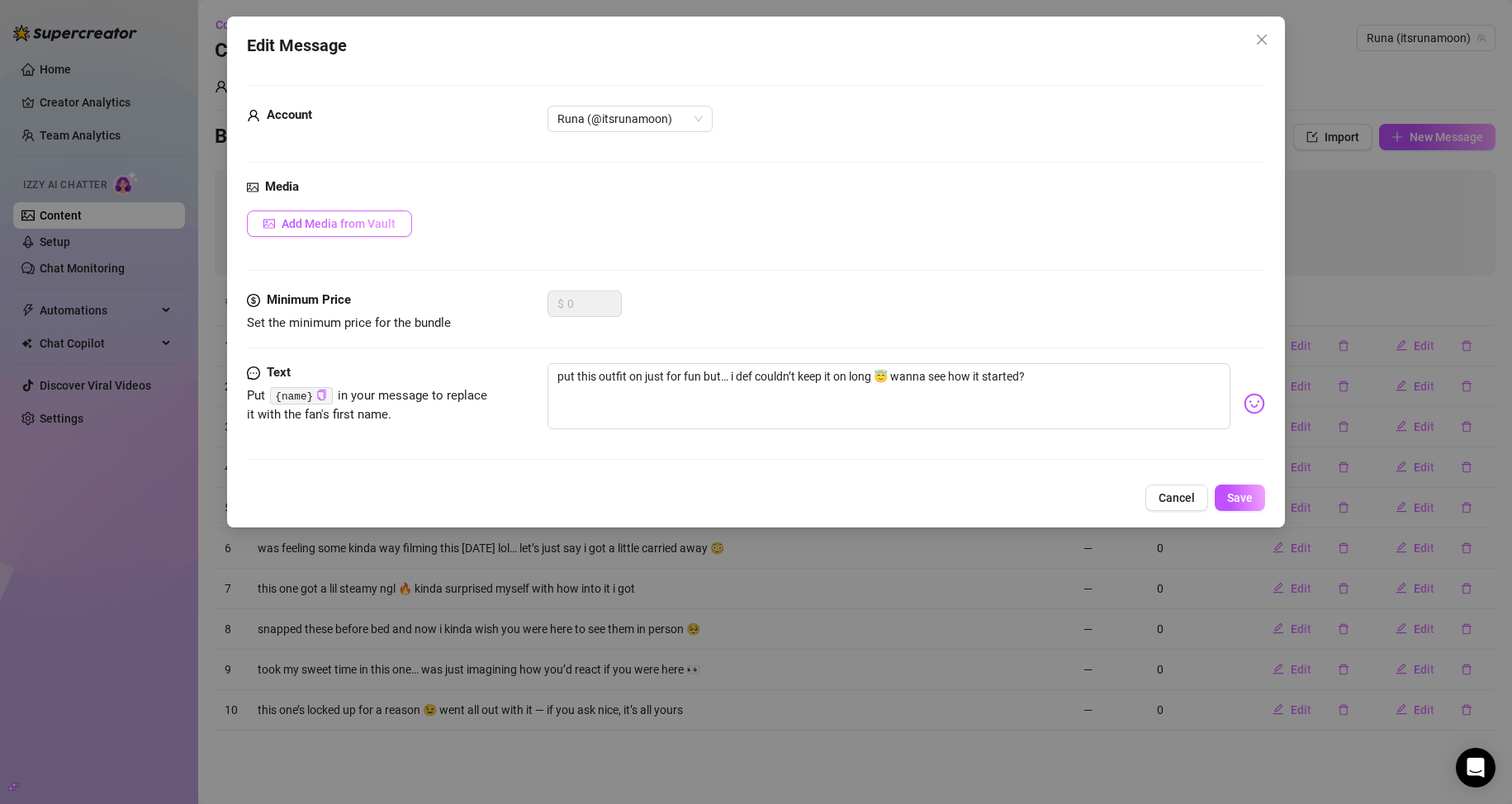
click at [379, 223] on span "Add Media from Vault" at bounding box center [338, 224] width 114 height 14
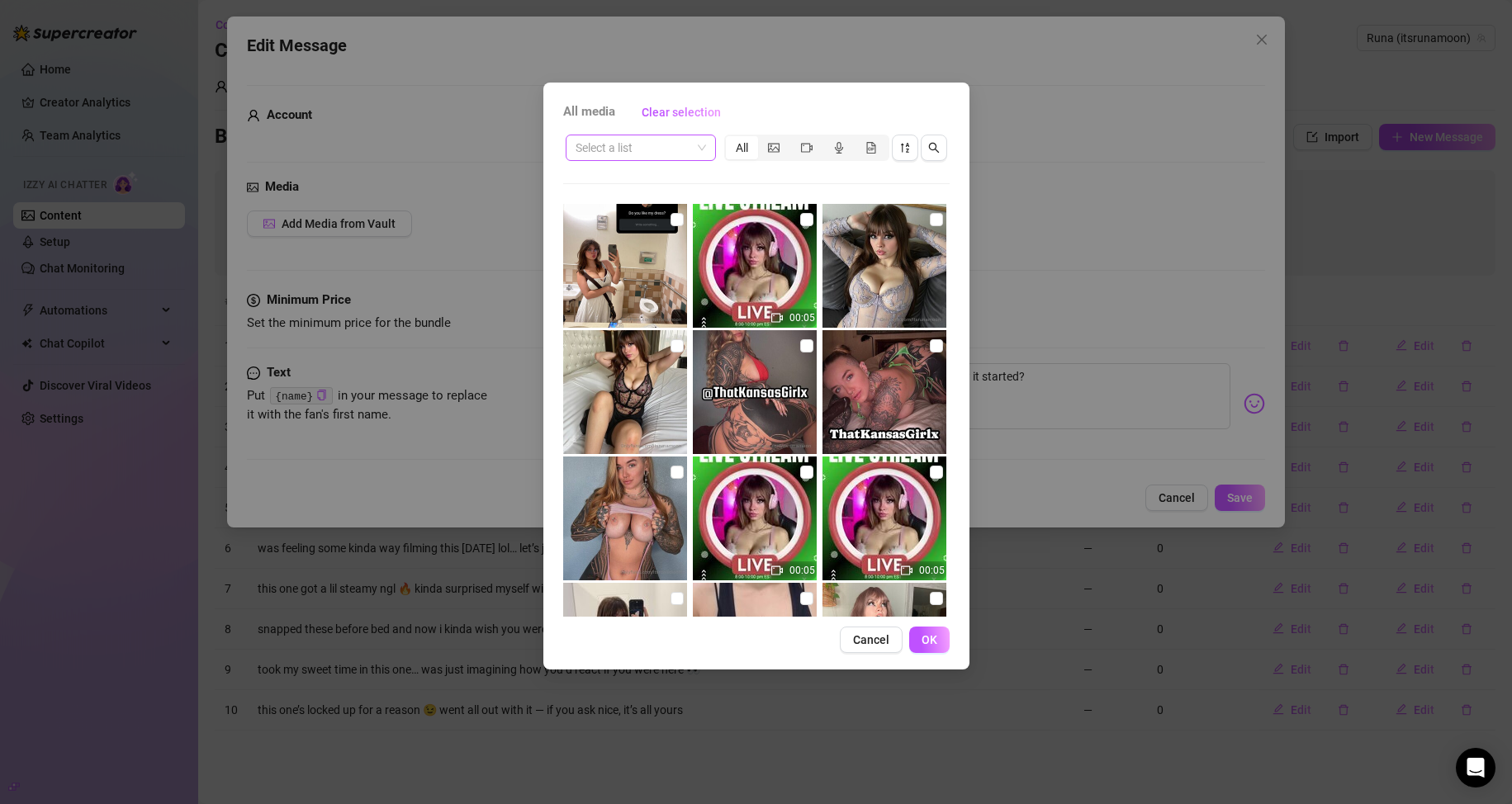
click at [699, 148] on span at bounding box center [641, 147] width 130 height 24
click at [686, 148] on input "search" at bounding box center [633, 147] width 116 height 24
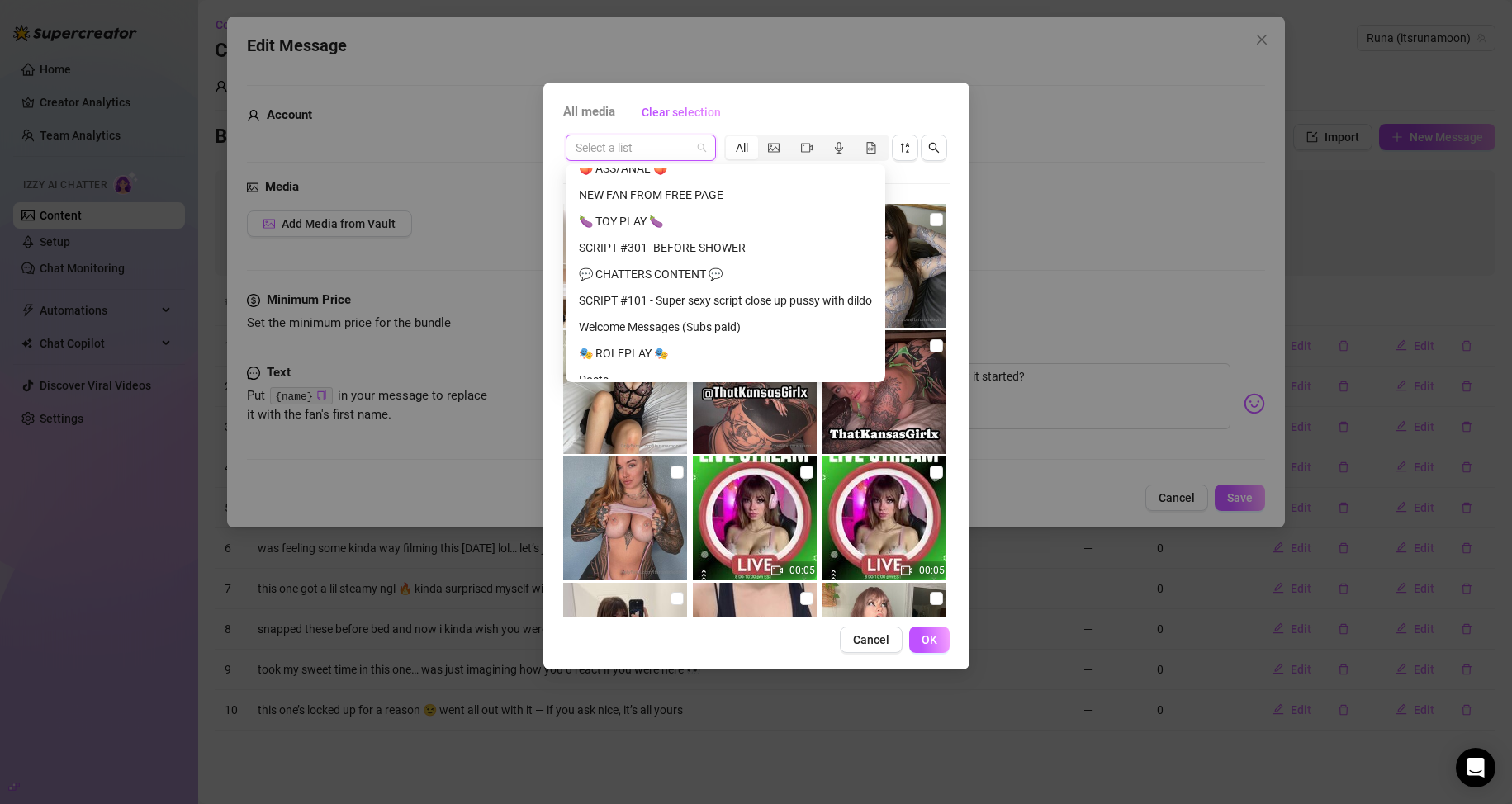
scroll to position [577, 0]
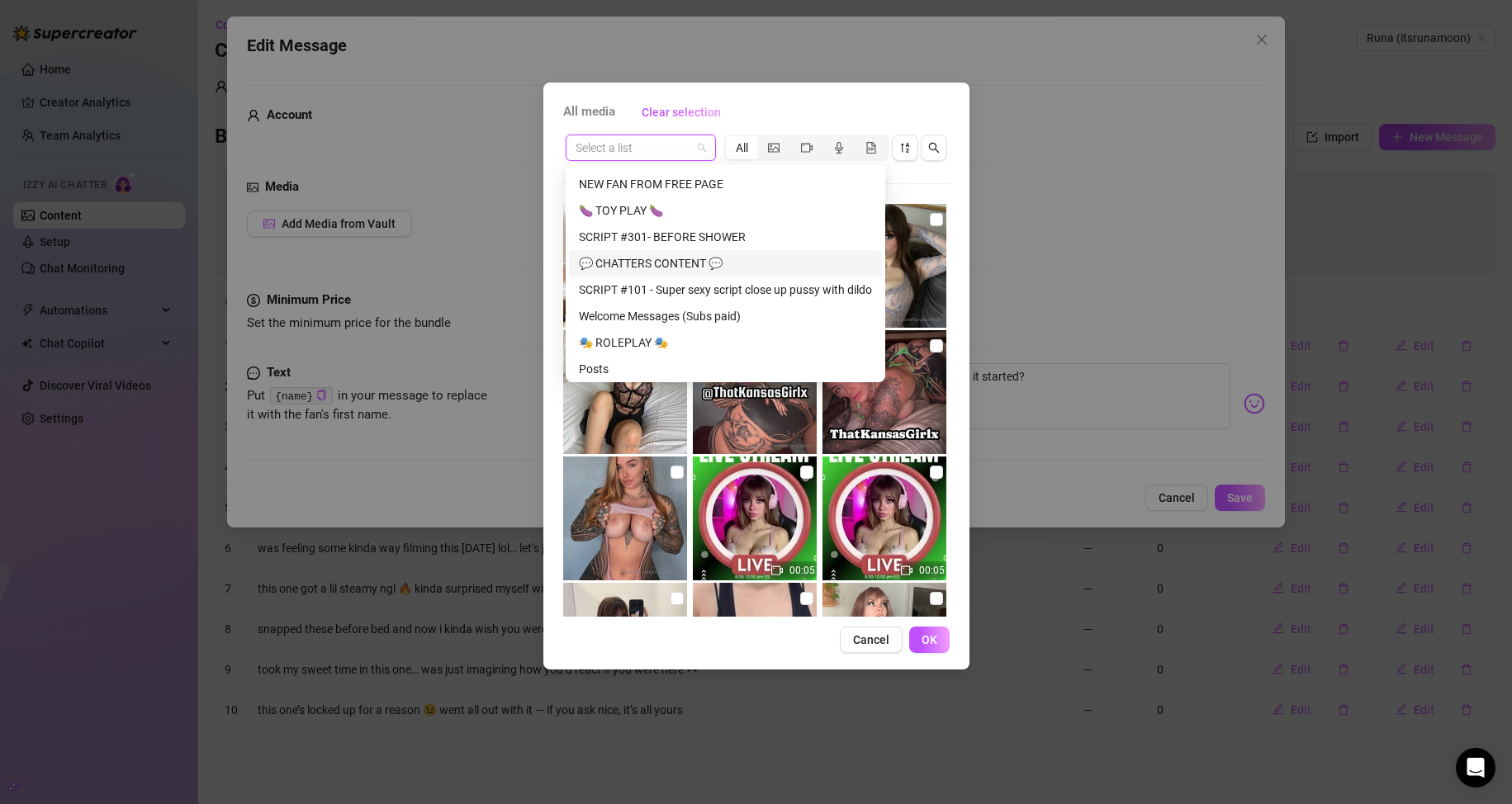
click at [705, 256] on div "💬 CHATTERS CONTENT 💬" at bounding box center [724, 263] width 293 height 18
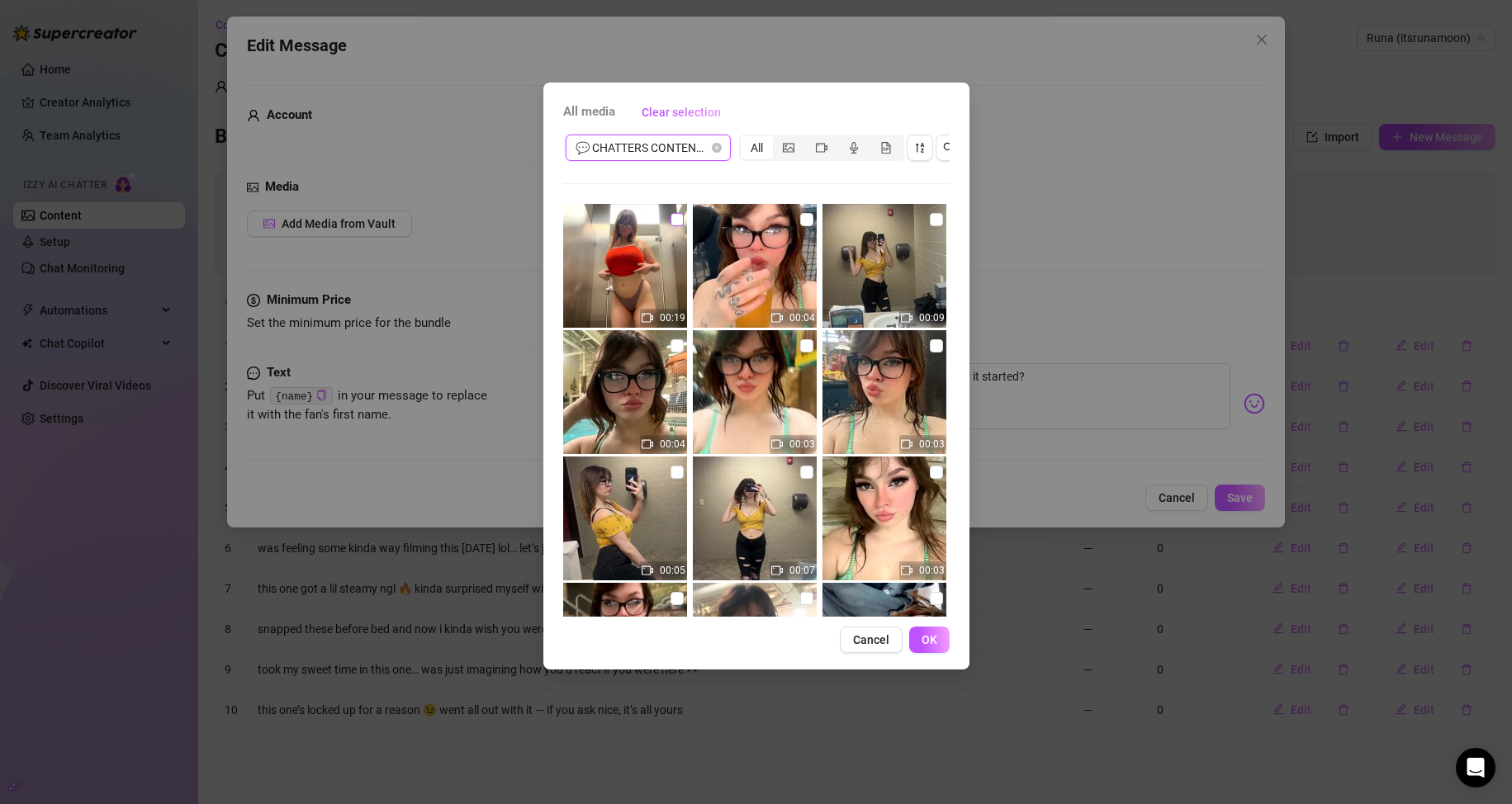
click at [676, 226] on input "checkbox" at bounding box center [678, 220] width 14 height 14
checkbox input "true"
click at [720, 647] on span "OK" at bounding box center [930, 640] width 16 height 14
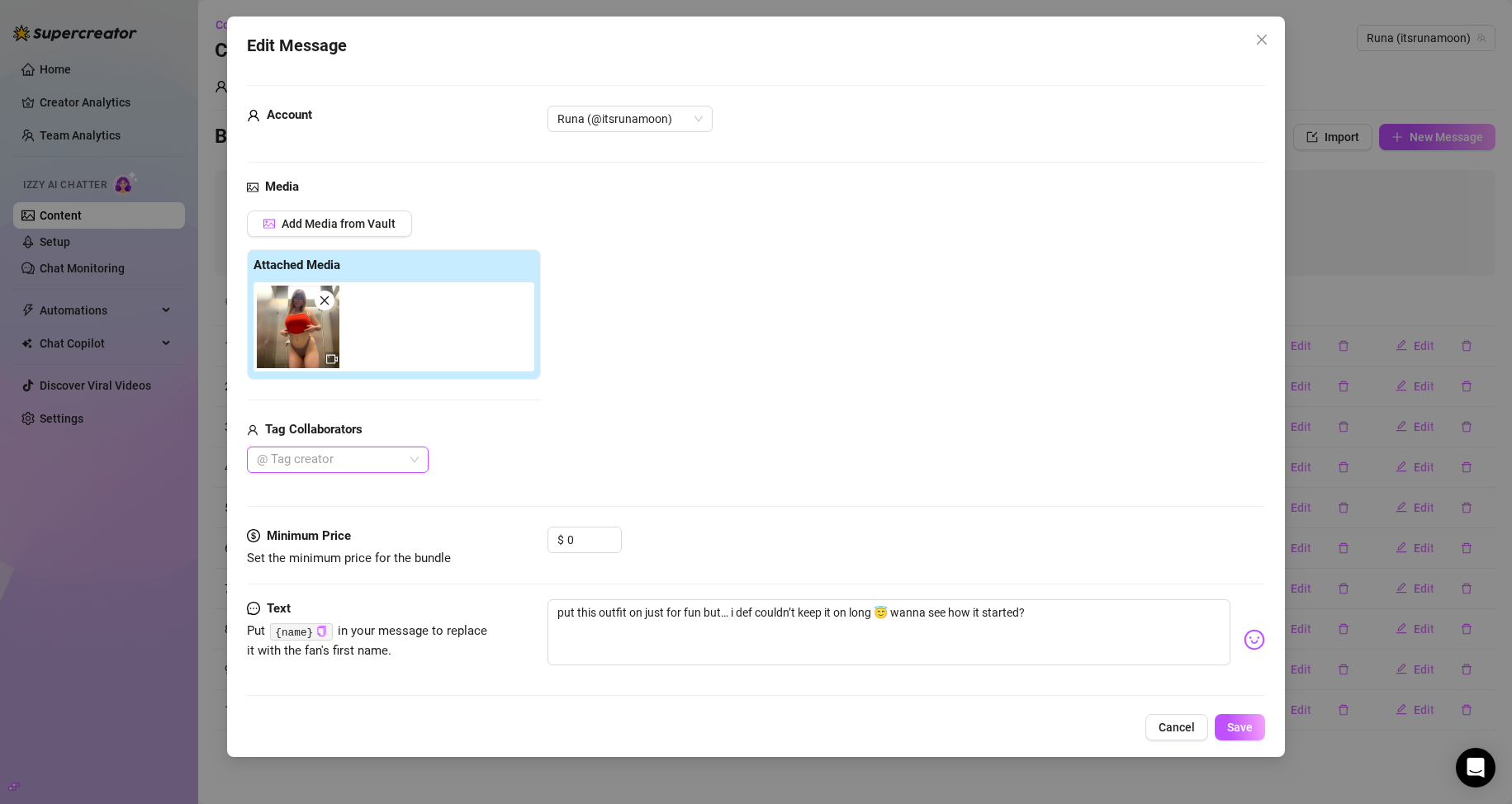
click at [308, 336] on img at bounding box center [298, 327] width 83 height 83
drag, startPoint x: 580, startPoint y: 538, endPoint x: 532, endPoint y: 540, distance: 48.0
click at [532, 540] on div "Minimum Price Set the minimum price for the bundle $ 0" at bounding box center [756, 547] width 1019 height 42
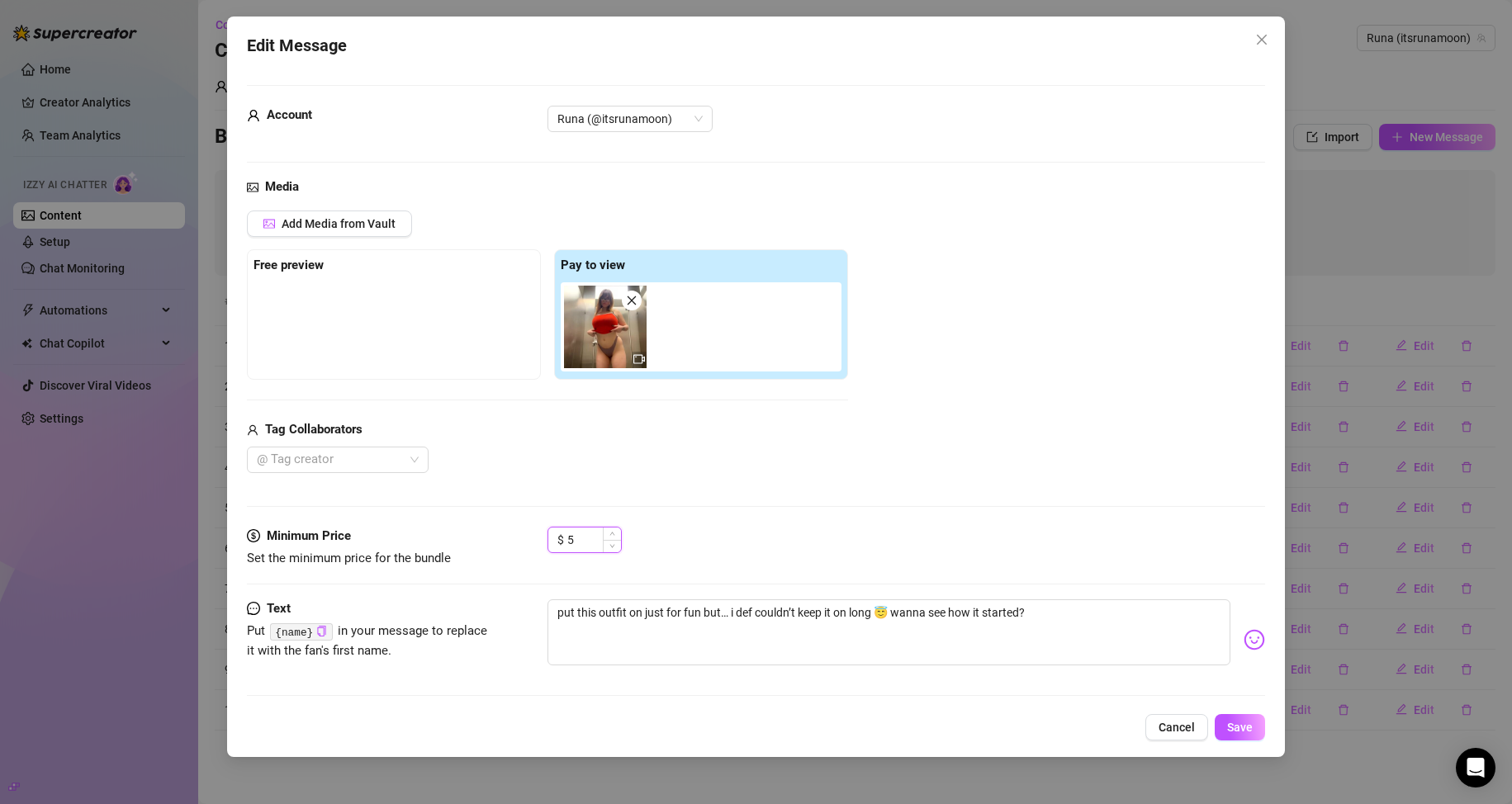
drag, startPoint x: 574, startPoint y: 540, endPoint x: 564, endPoint y: 540, distance: 10.0
click at [564, 540] on div "$ 5" at bounding box center [584, 540] width 74 height 26
type input "8"
click at [720, 718] on button "Save" at bounding box center [1240, 727] width 51 height 26
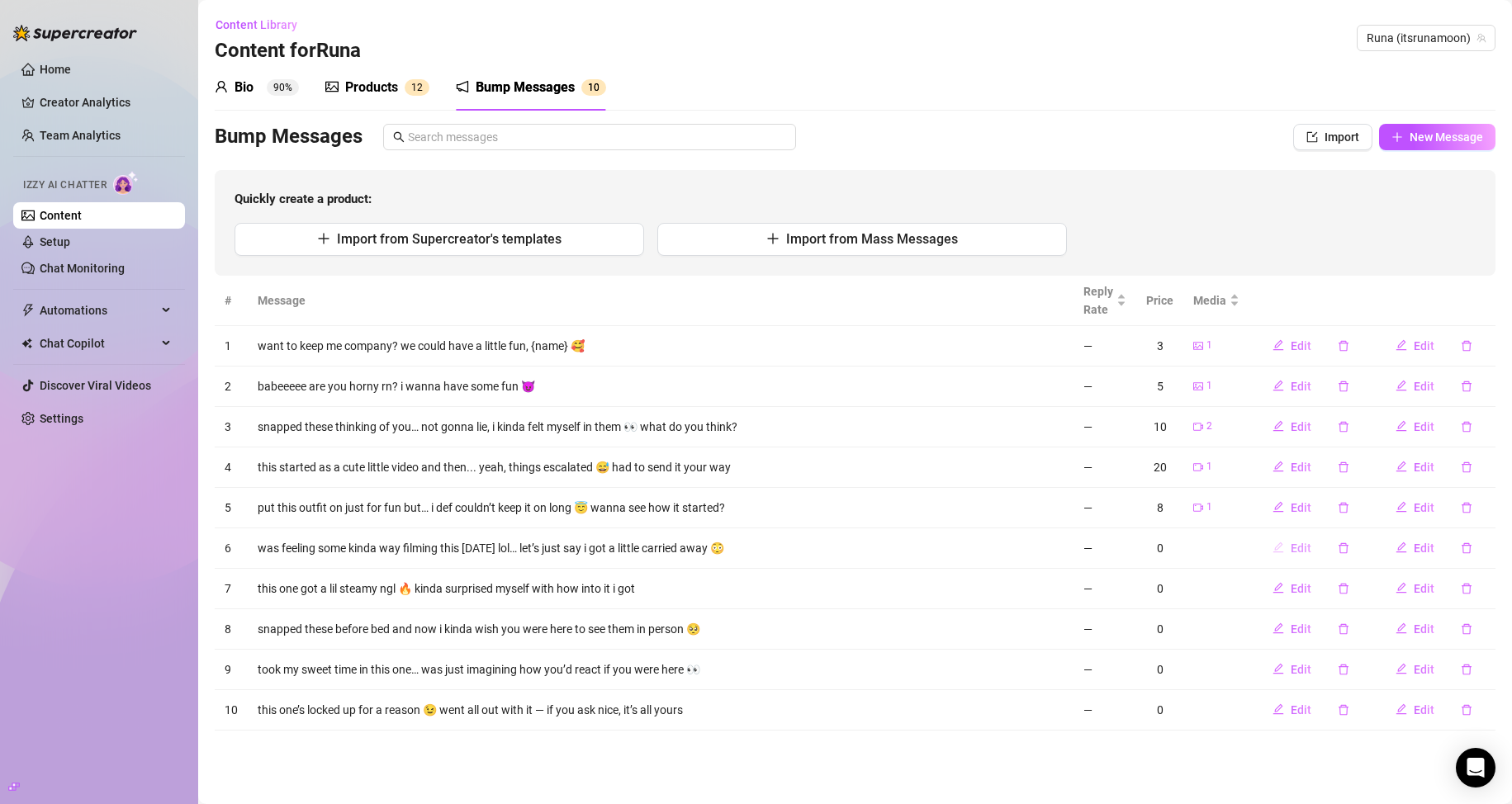
click at [720, 552] on span "Edit" at bounding box center [1300, 548] width 20 height 14
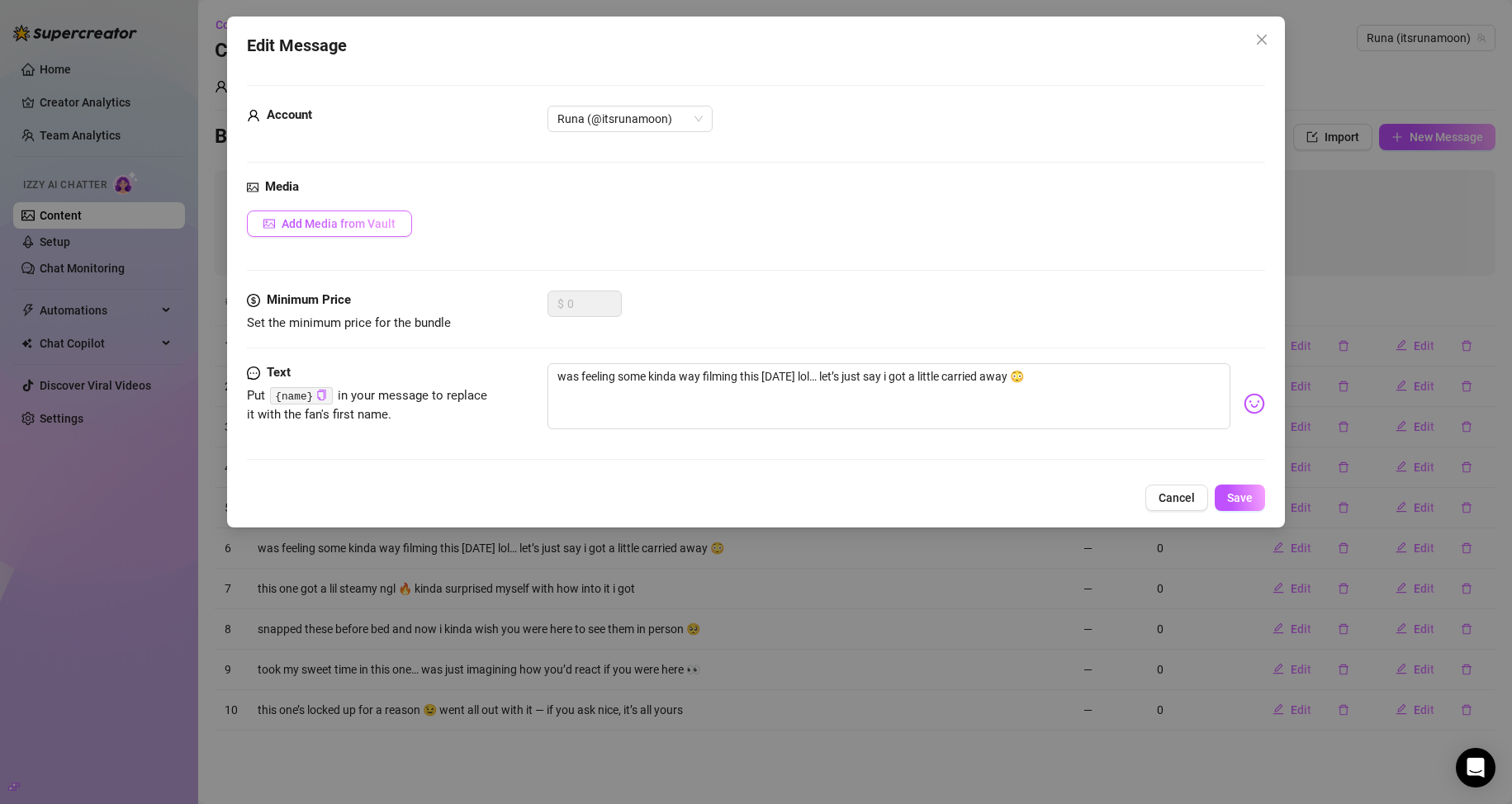
click at [363, 226] on span "Add Media from Vault" at bounding box center [338, 224] width 114 height 14
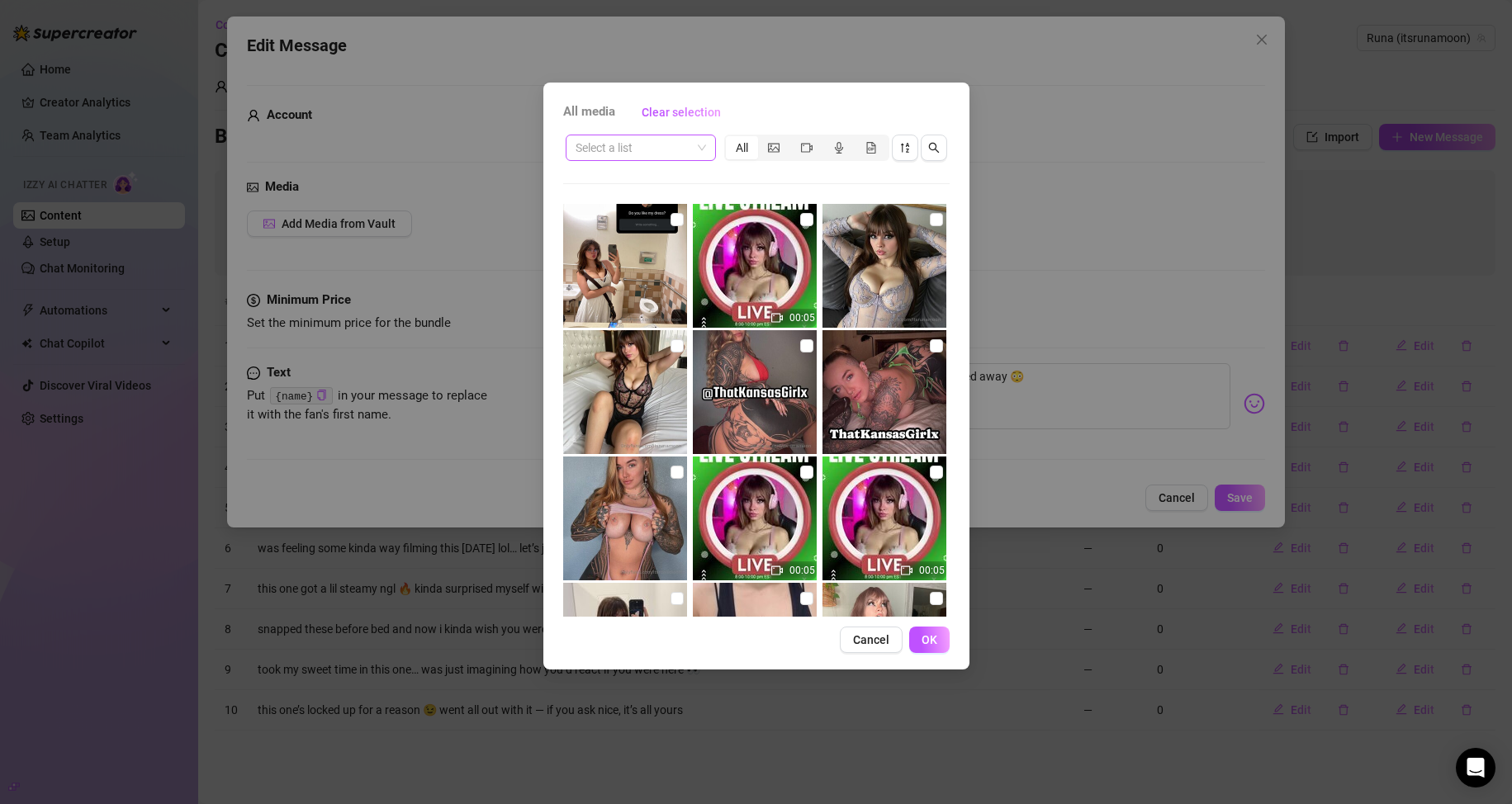
click at [633, 158] on input "search" at bounding box center [633, 147] width 116 height 24
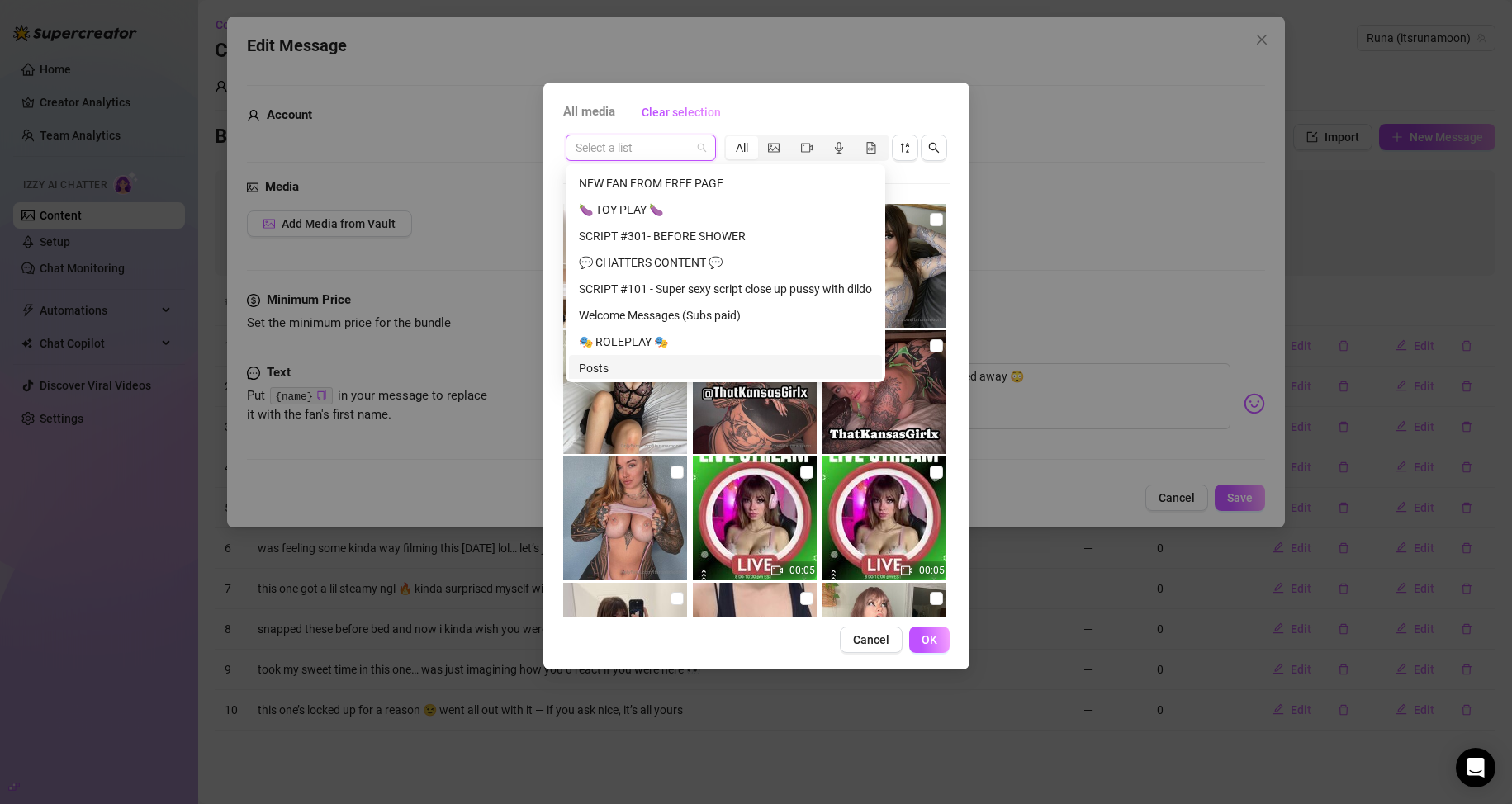
scroll to position [551, 0]
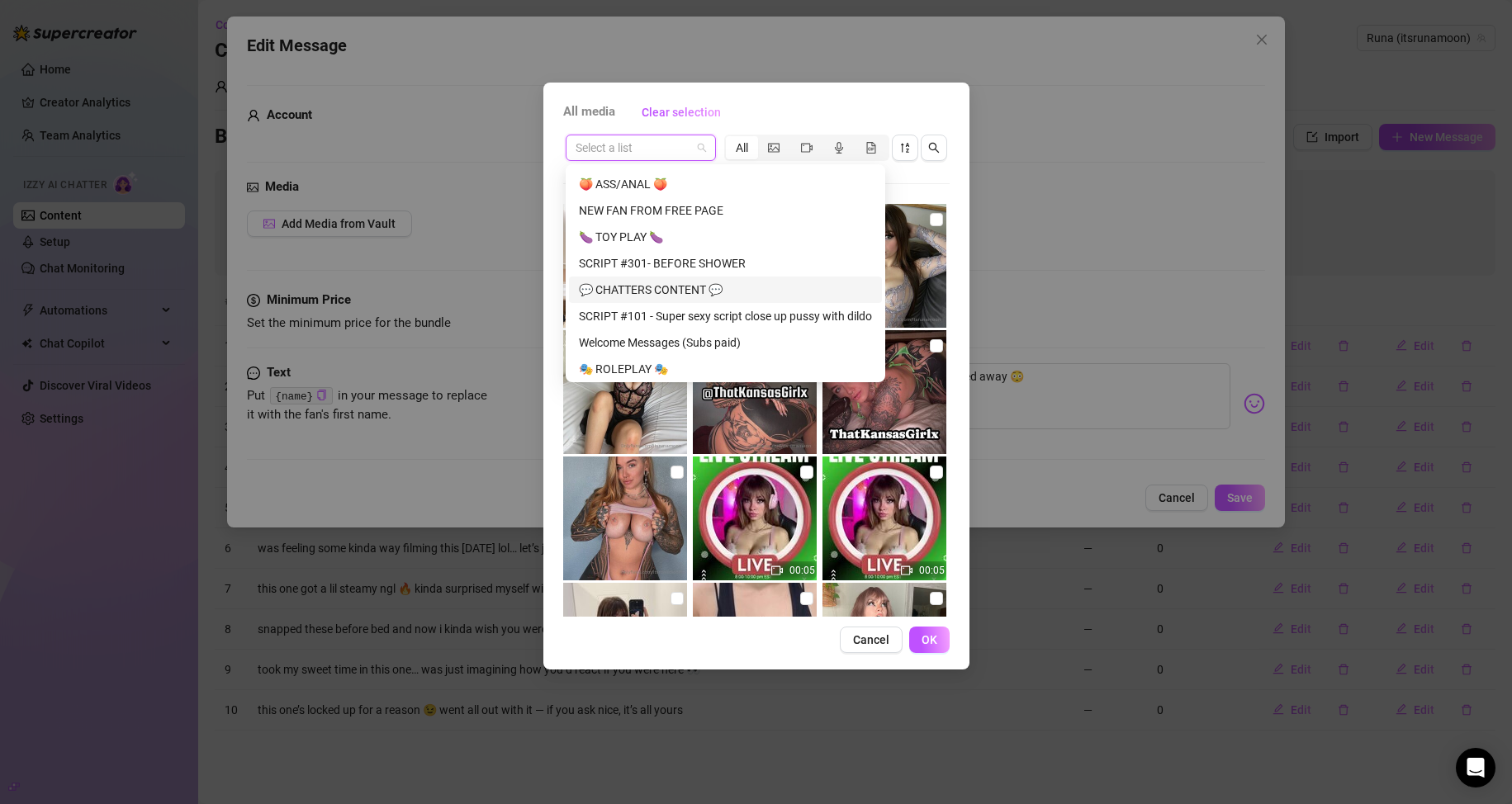
click at [665, 291] on div "💬 CHATTERS CONTENT 💬" at bounding box center [724, 290] width 293 height 18
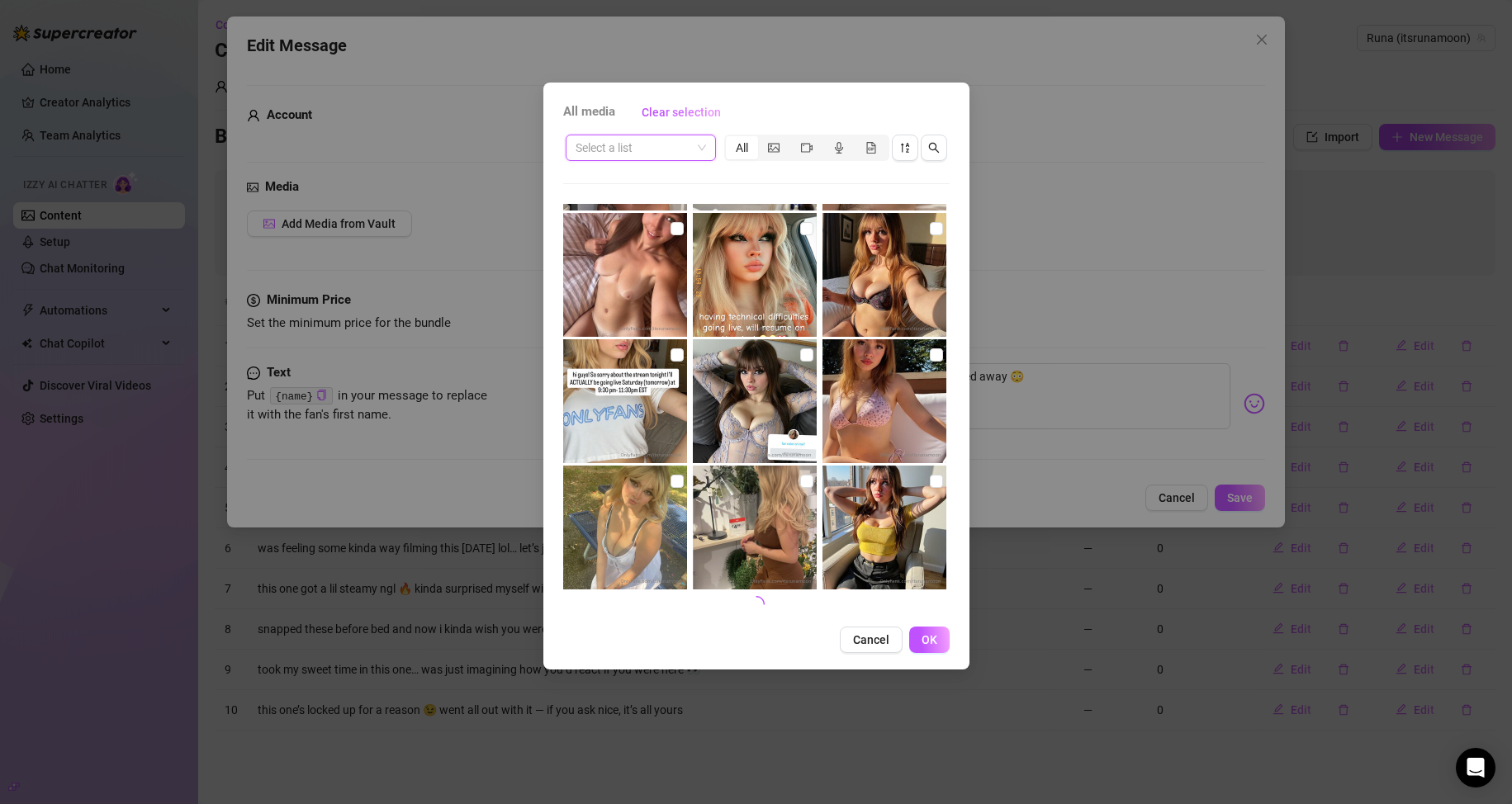
scroll to position [595, 0]
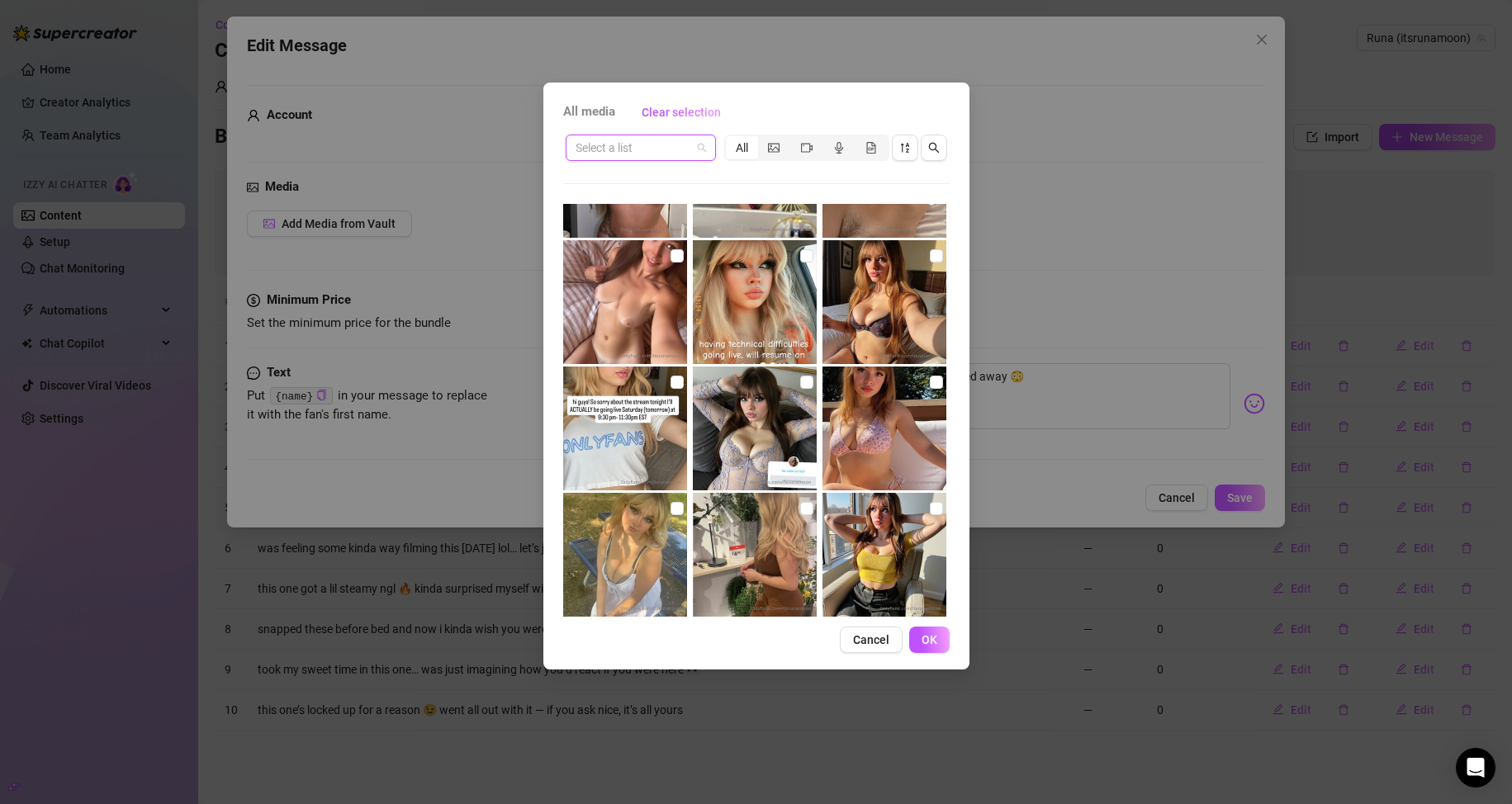
click at [701, 152] on span at bounding box center [641, 147] width 130 height 24
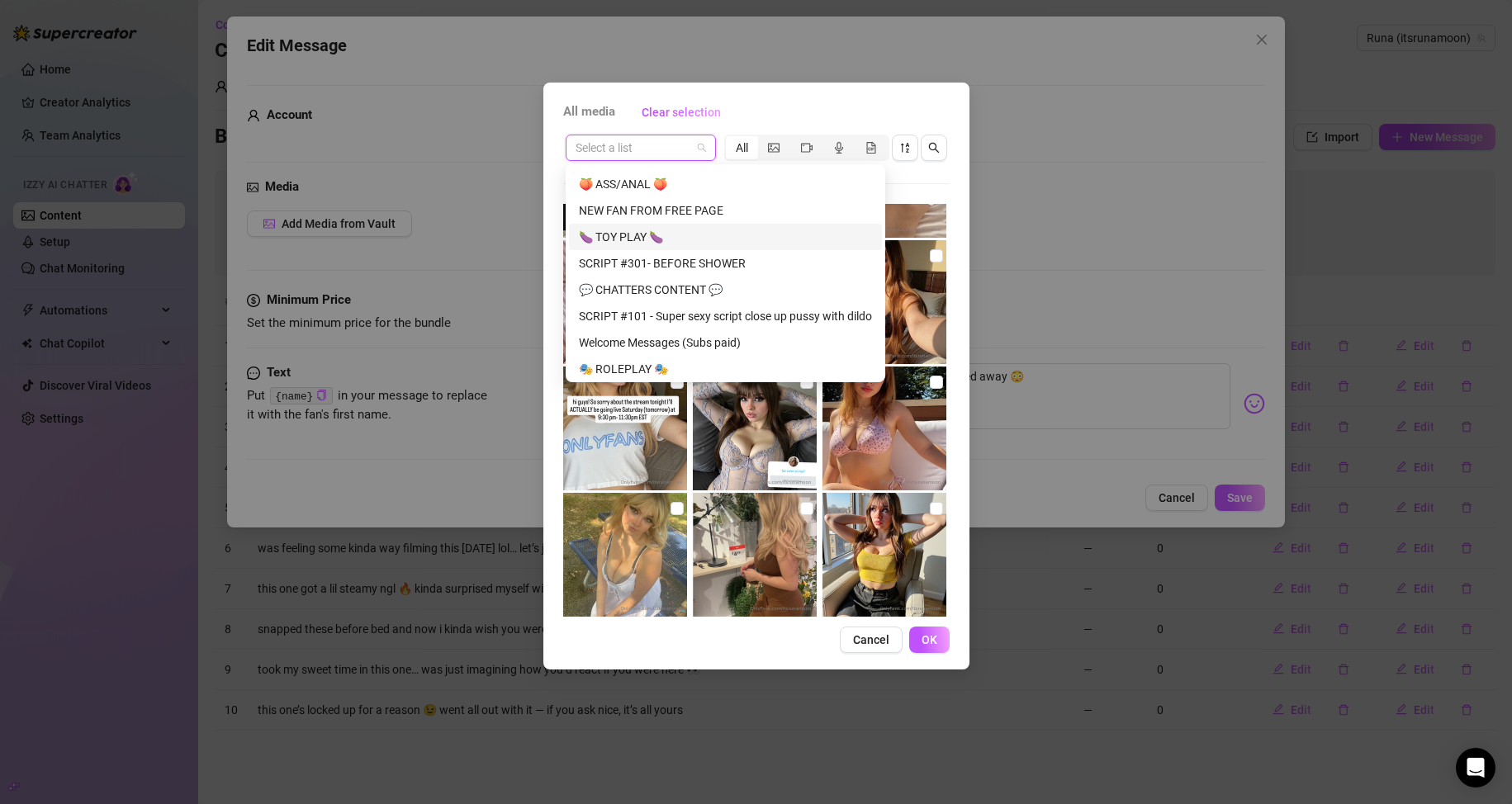
click at [675, 235] on div "🍆 TOY PLAY 🍆" at bounding box center [724, 236] width 293 height 18
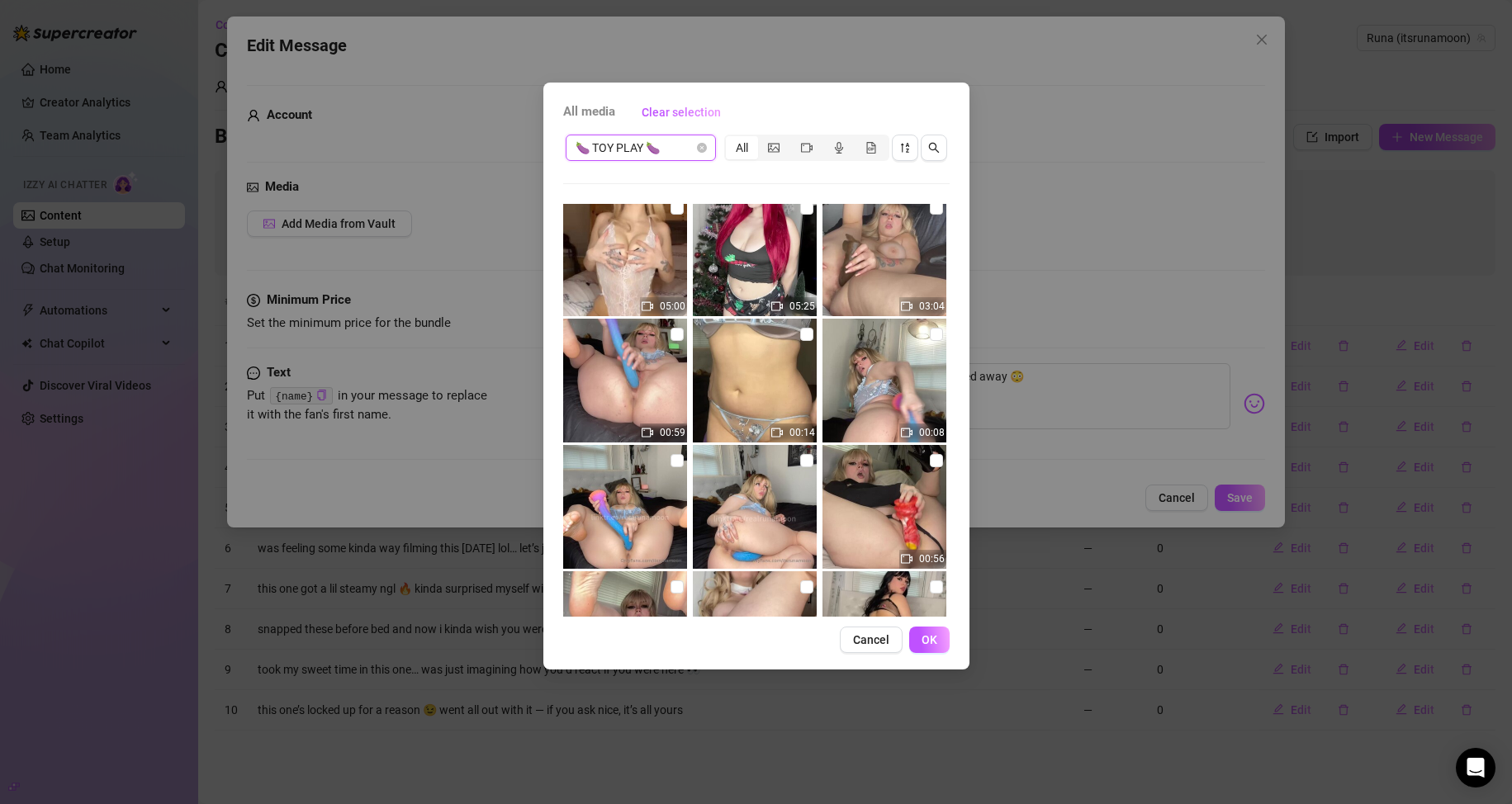
scroll to position [413, 0]
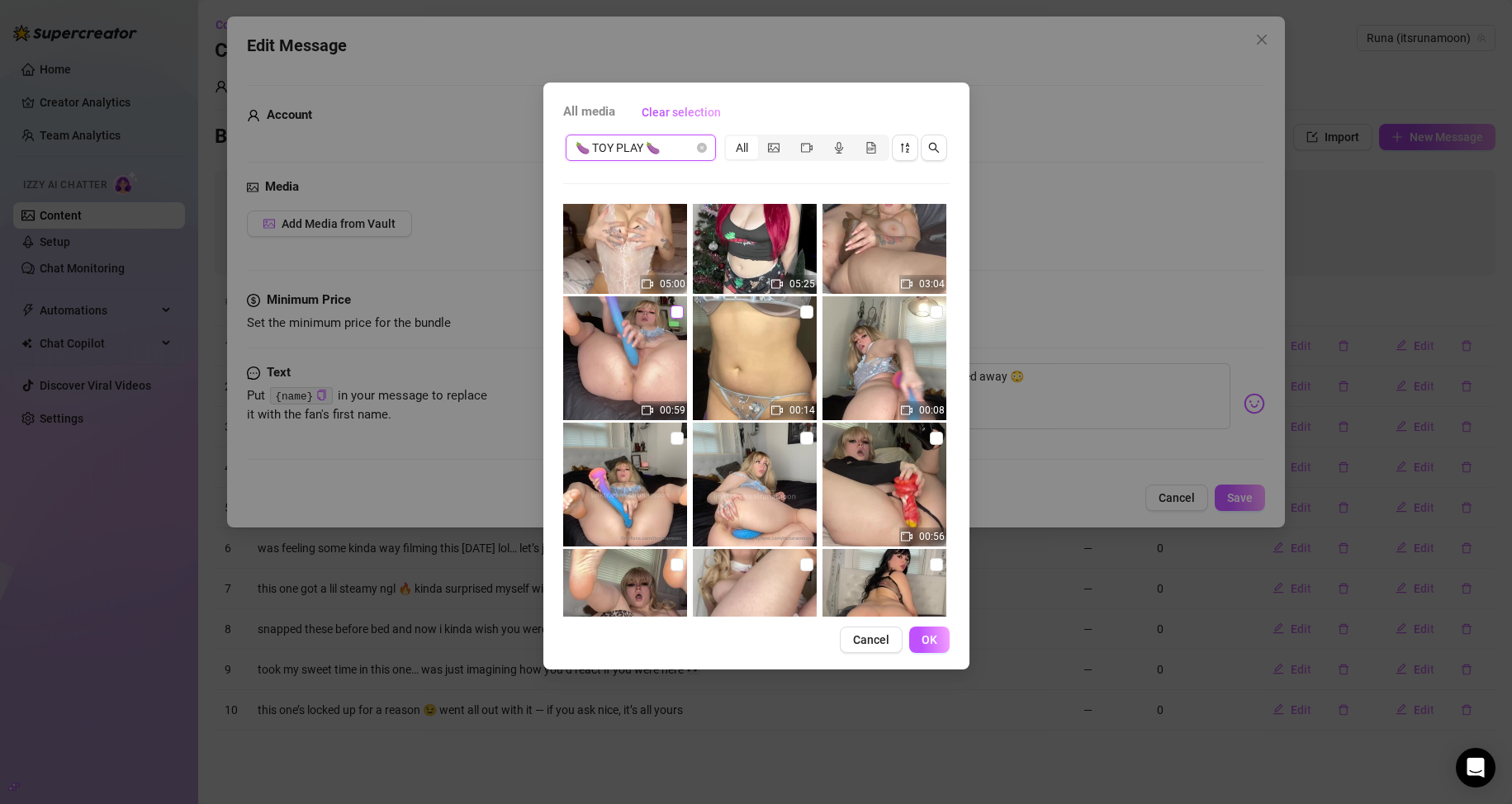
click at [671, 313] on input "checkbox" at bounding box center [678, 312] width 14 height 14
checkbox input "true"
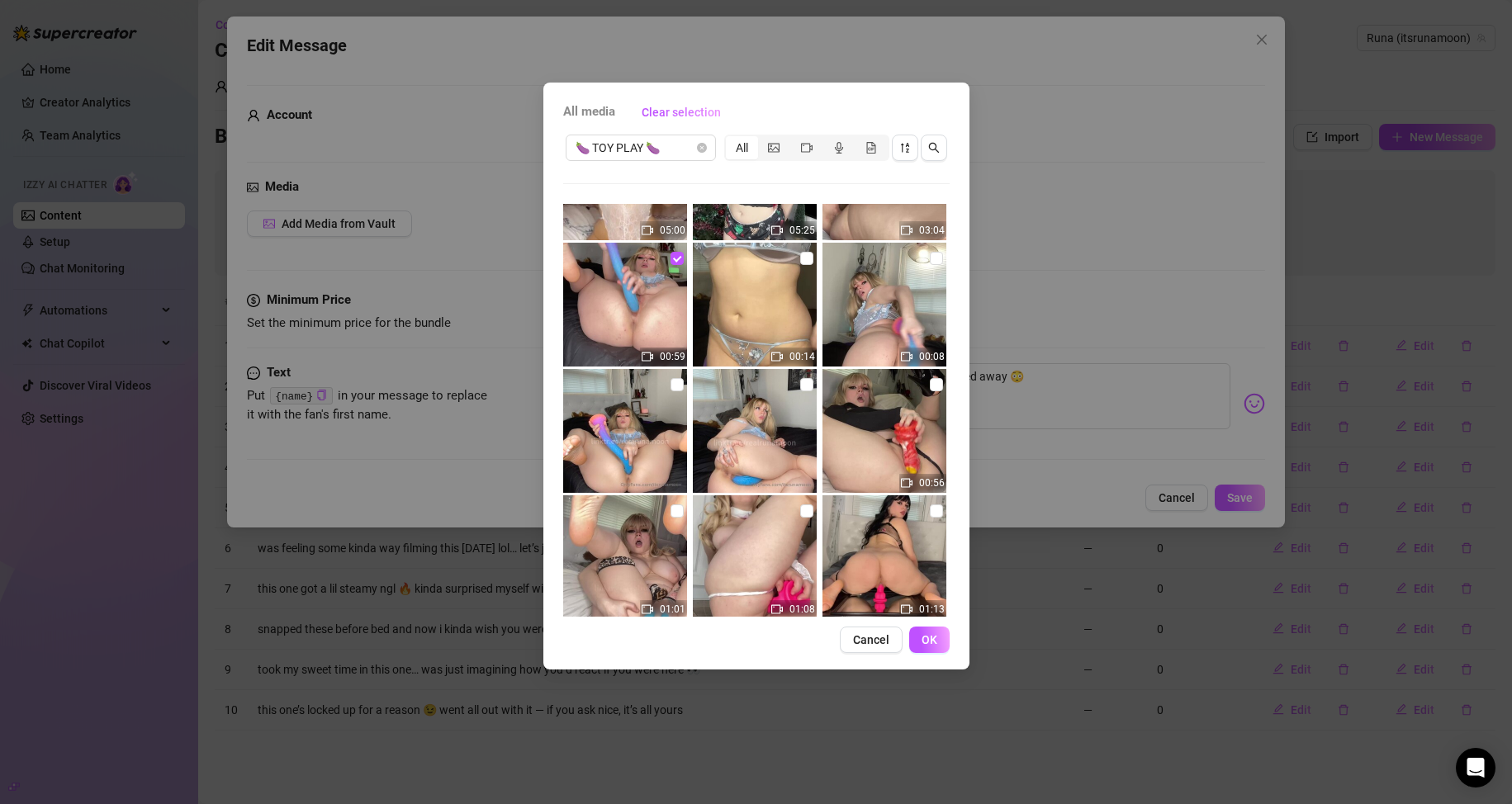
scroll to position [577, 0]
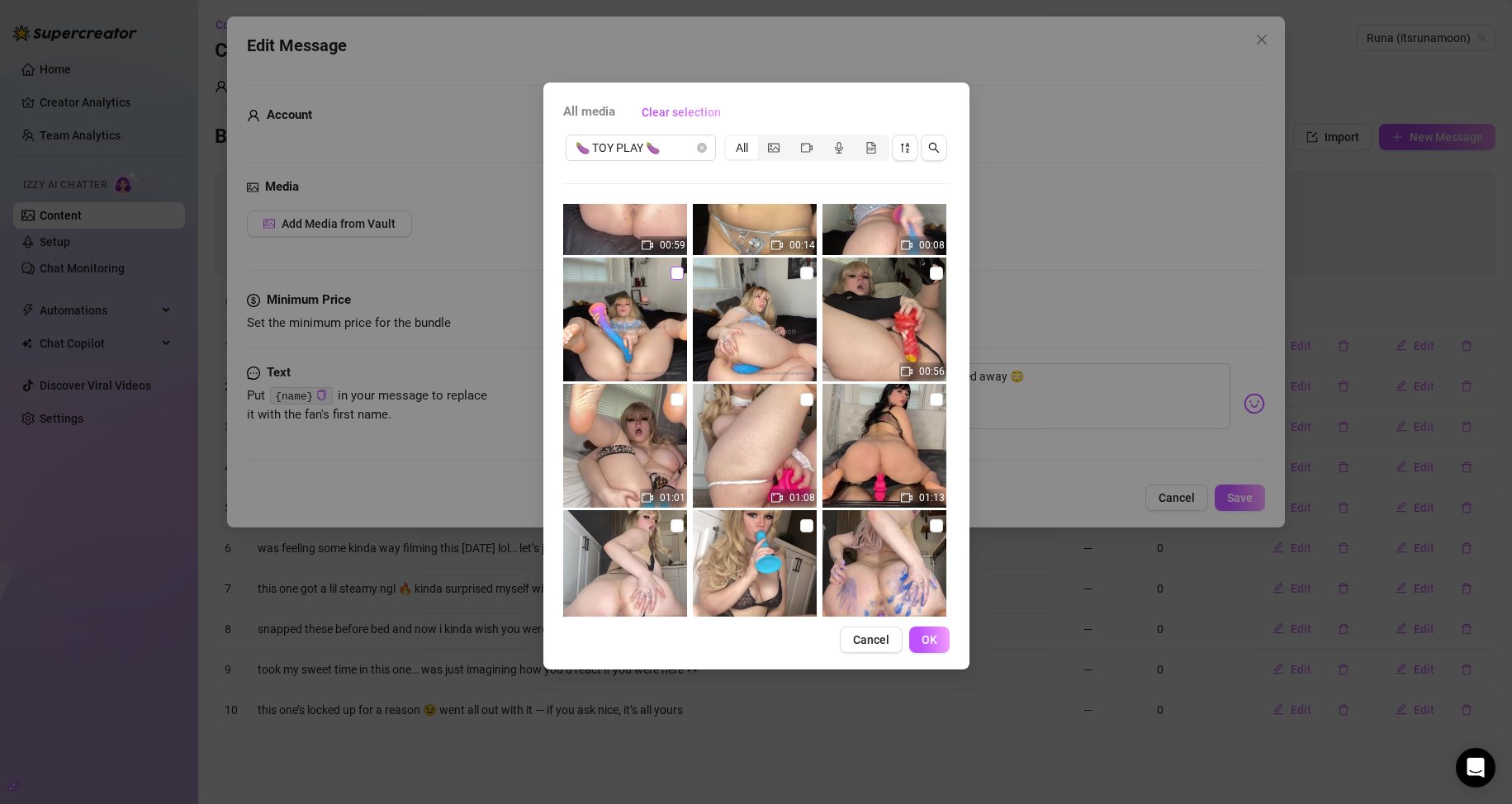
click at [673, 271] on input "checkbox" at bounding box center [678, 273] width 14 height 14
checkbox input "true"
click at [720, 273] on input "checkbox" at bounding box center [807, 273] width 14 height 14
checkbox input "true"
click at [720, 648] on button "OK" at bounding box center [930, 640] width 41 height 26
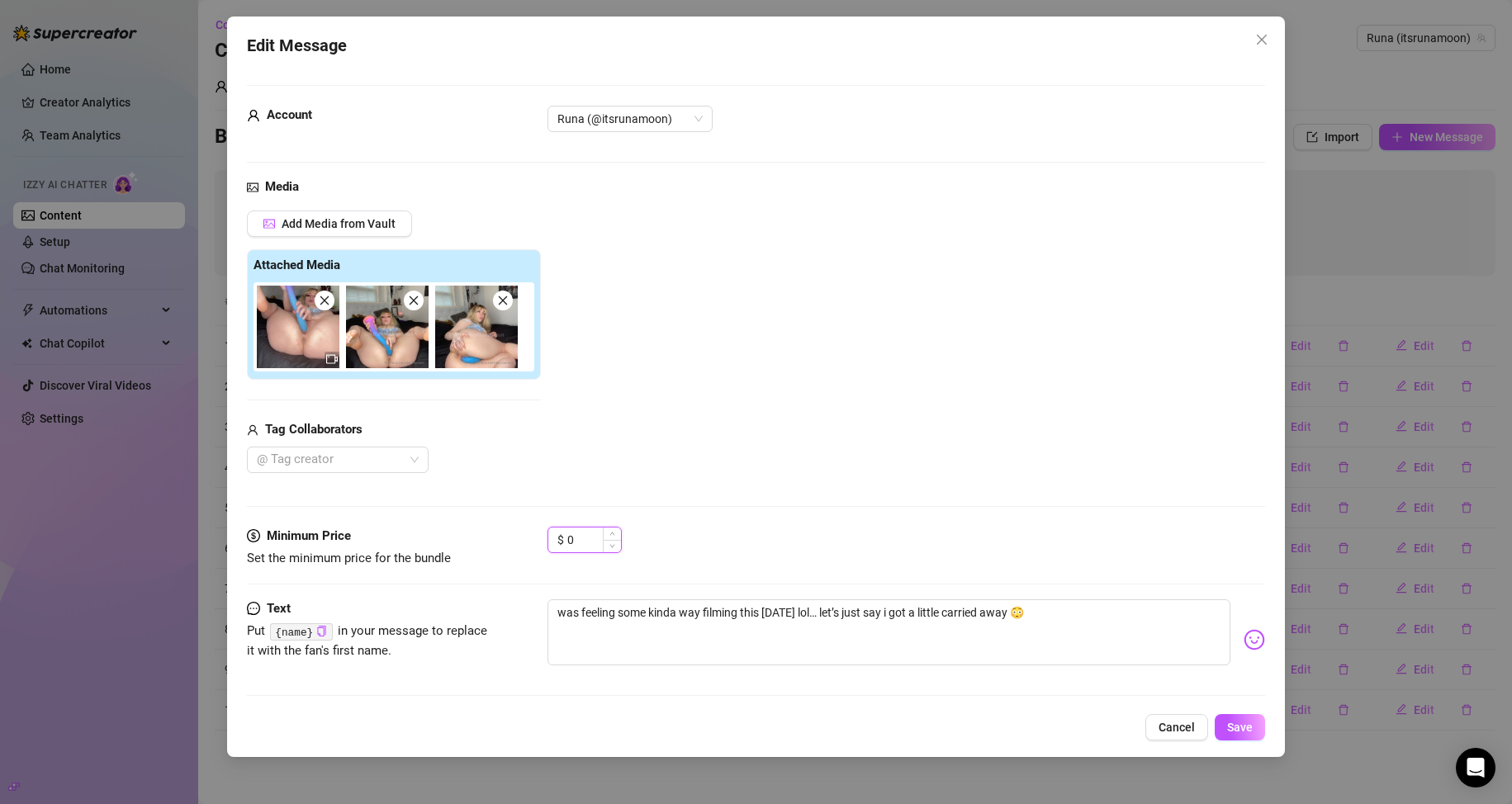
drag, startPoint x: 580, startPoint y: 543, endPoint x: 566, endPoint y: 543, distance: 14.0
click at [566, 543] on div "$ 0" at bounding box center [584, 540] width 74 height 26
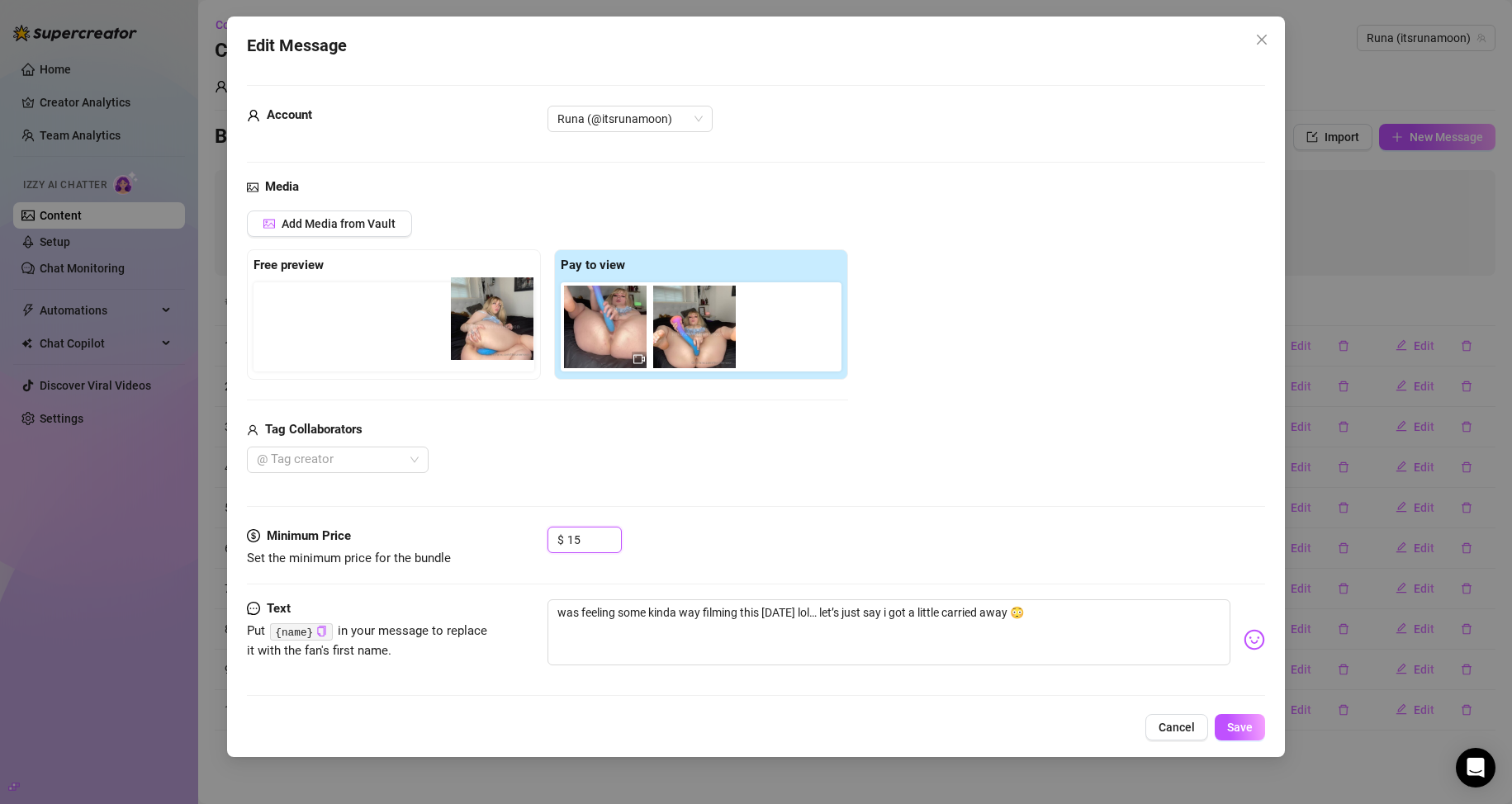
drag, startPoint x: 796, startPoint y: 363, endPoint x: 496, endPoint y: 351, distance: 300.2
click at [496, 351] on div "Free preview Pay to view" at bounding box center [547, 314] width 601 height 130
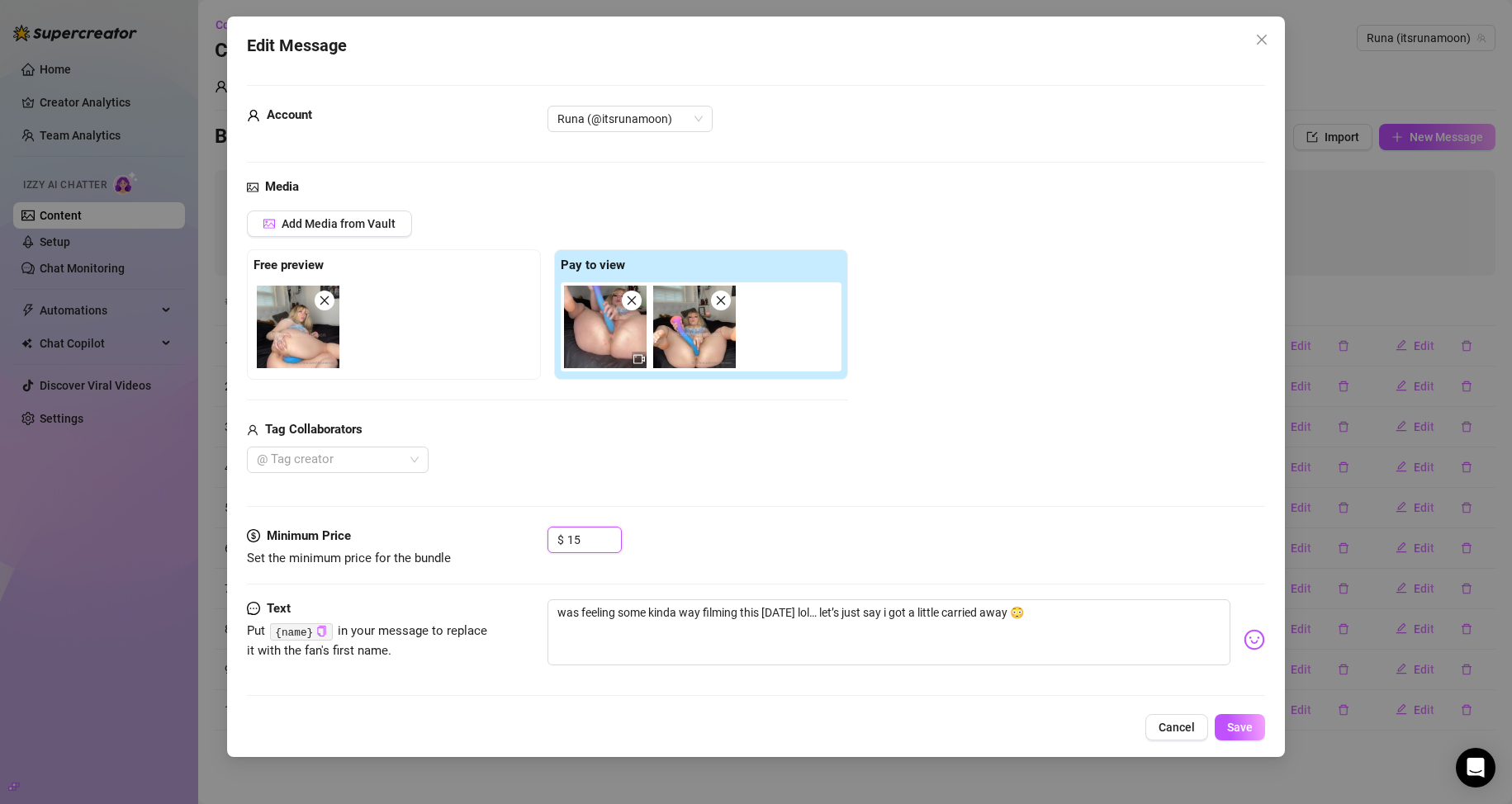
scroll to position [6, 0]
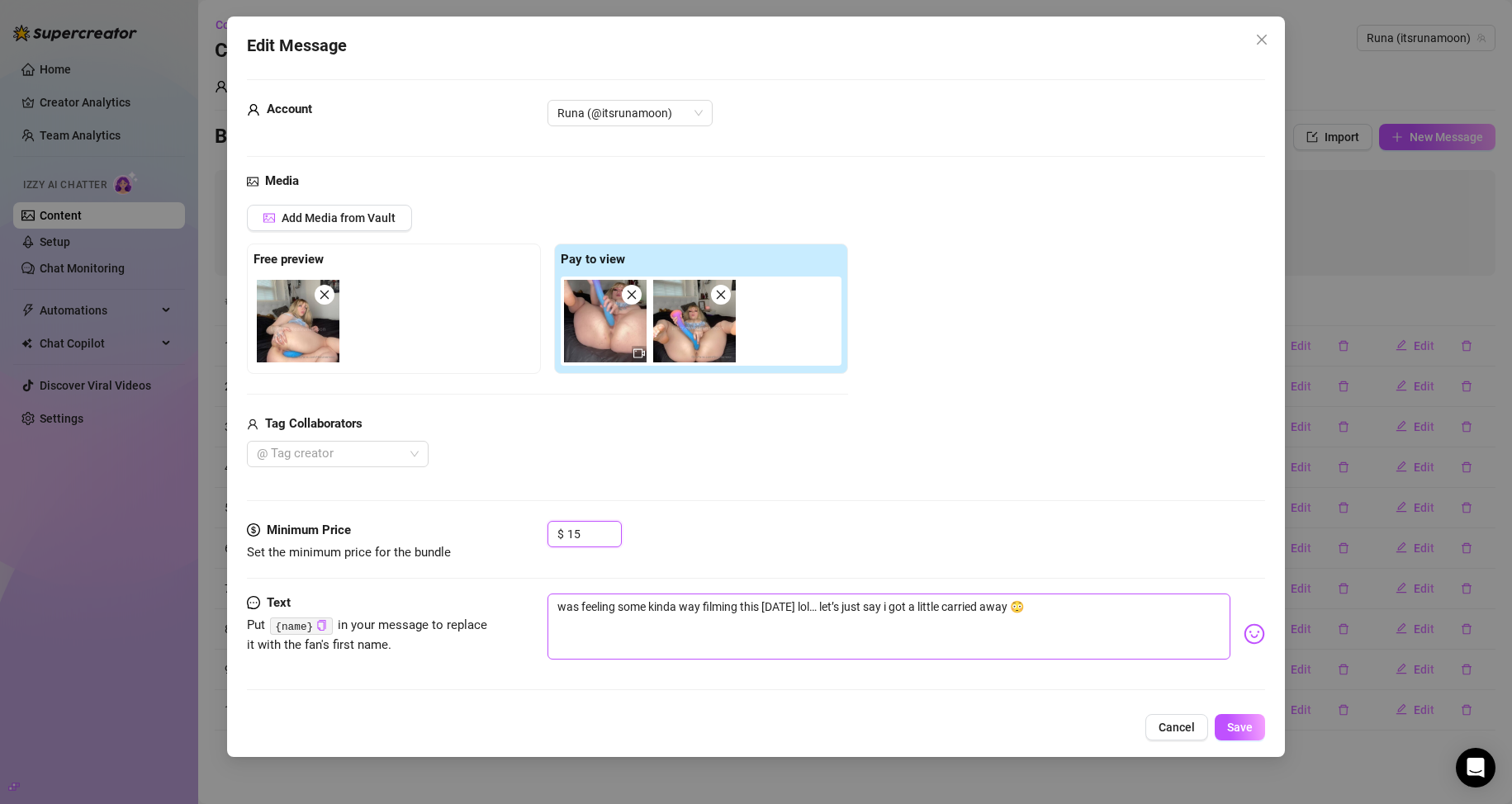
type input "15"
click at [720, 609] on textarea "was feeling some kinda way filming this [DATE] lol… let’s just say i got a litt…" at bounding box center [889, 627] width 684 height 66
click at [720, 605] on textarea "was feeling some kinda way filming this [DATE] lol… let’s just say i got a litt…" at bounding box center [889, 627] width 684 height 66
click at [321, 623] on icon "copy" at bounding box center [322, 625] width 8 height 11
click at [720, 605] on textarea "was feeling some kinda way filming this [DATE] lol… let’s just say i got a litt…" at bounding box center [889, 627] width 684 height 66
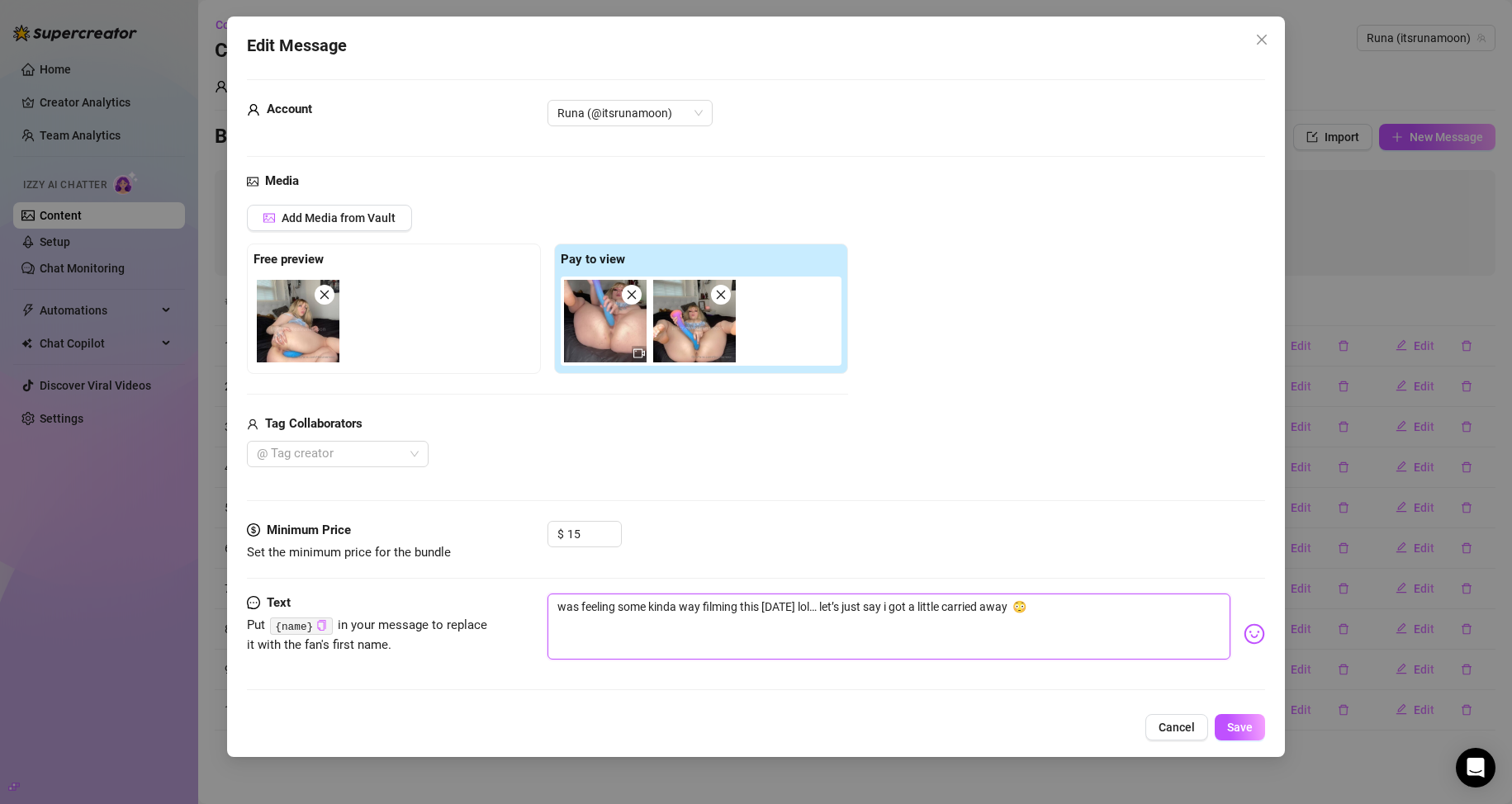
paste textarea "{name}"
type textarea "was feeling some kinda way filming this [DATE] lol… let’s just say i got a litt…"
click at [720, 723] on button "Save" at bounding box center [1240, 727] width 51 height 26
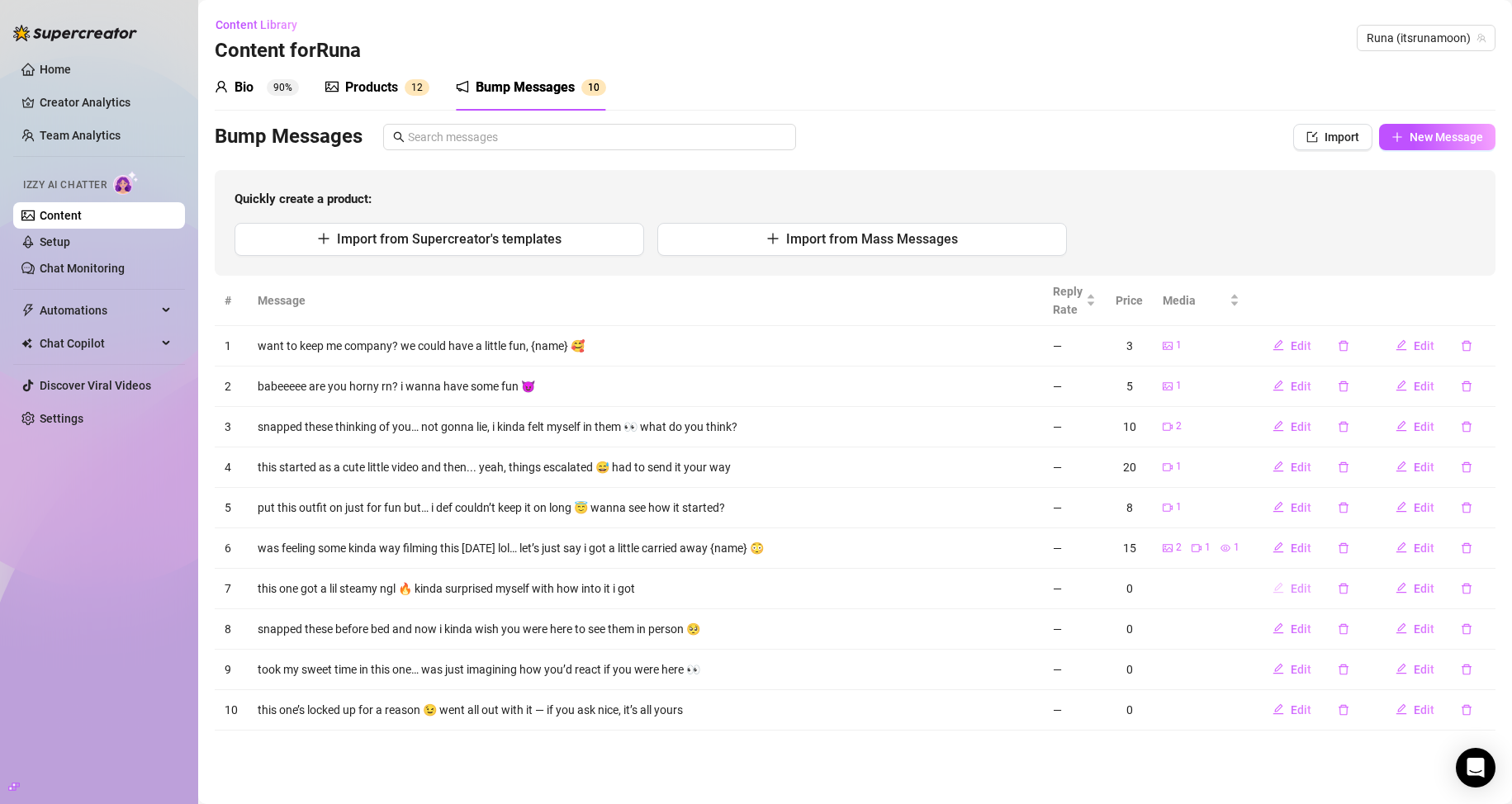
click at [720, 596] on button "Edit" at bounding box center [1291, 588] width 65 height 26
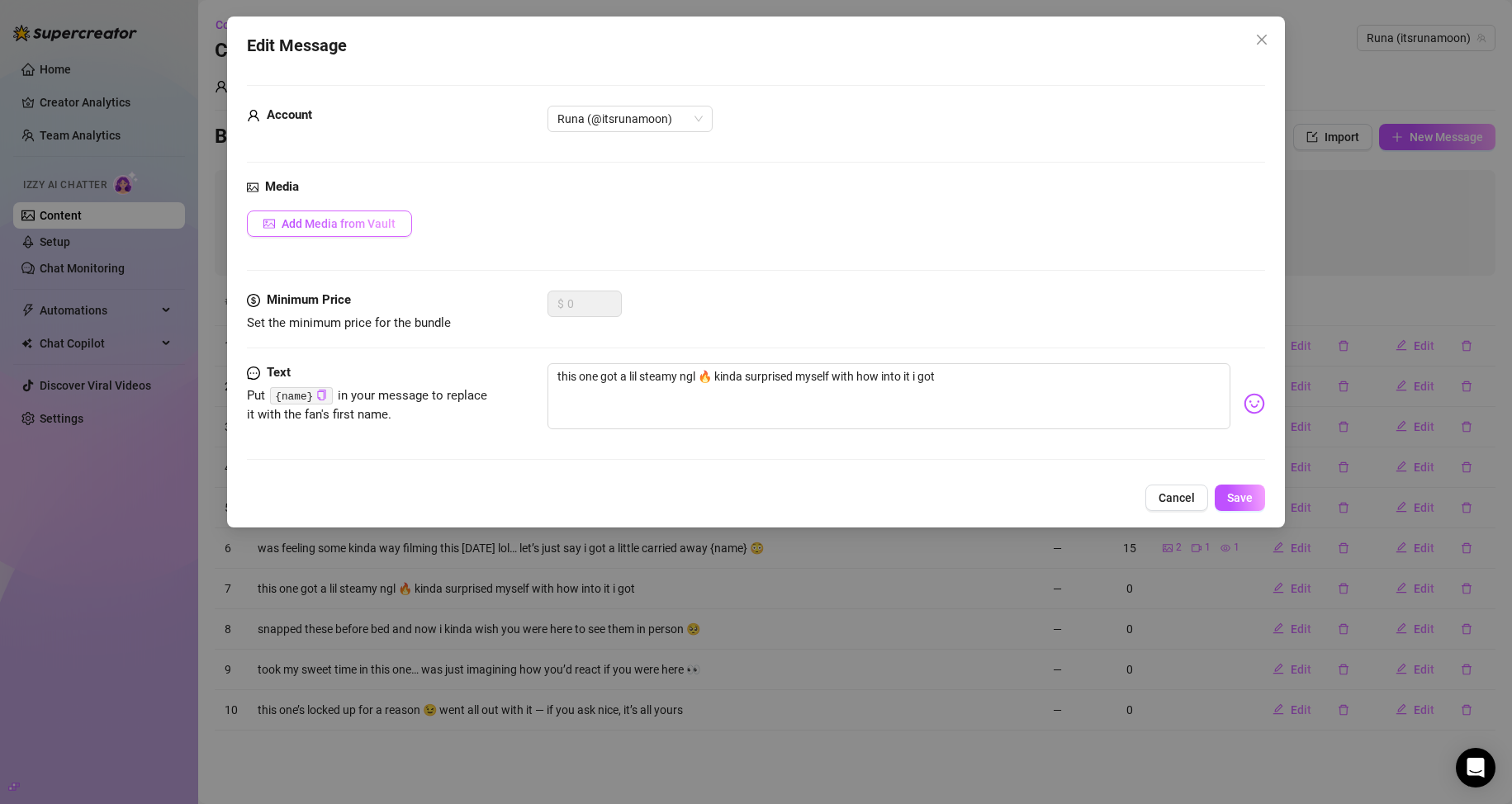
click at [354, 211] on button "Add Media from Vault" at bounding box center [330, 224] width 165 height 26
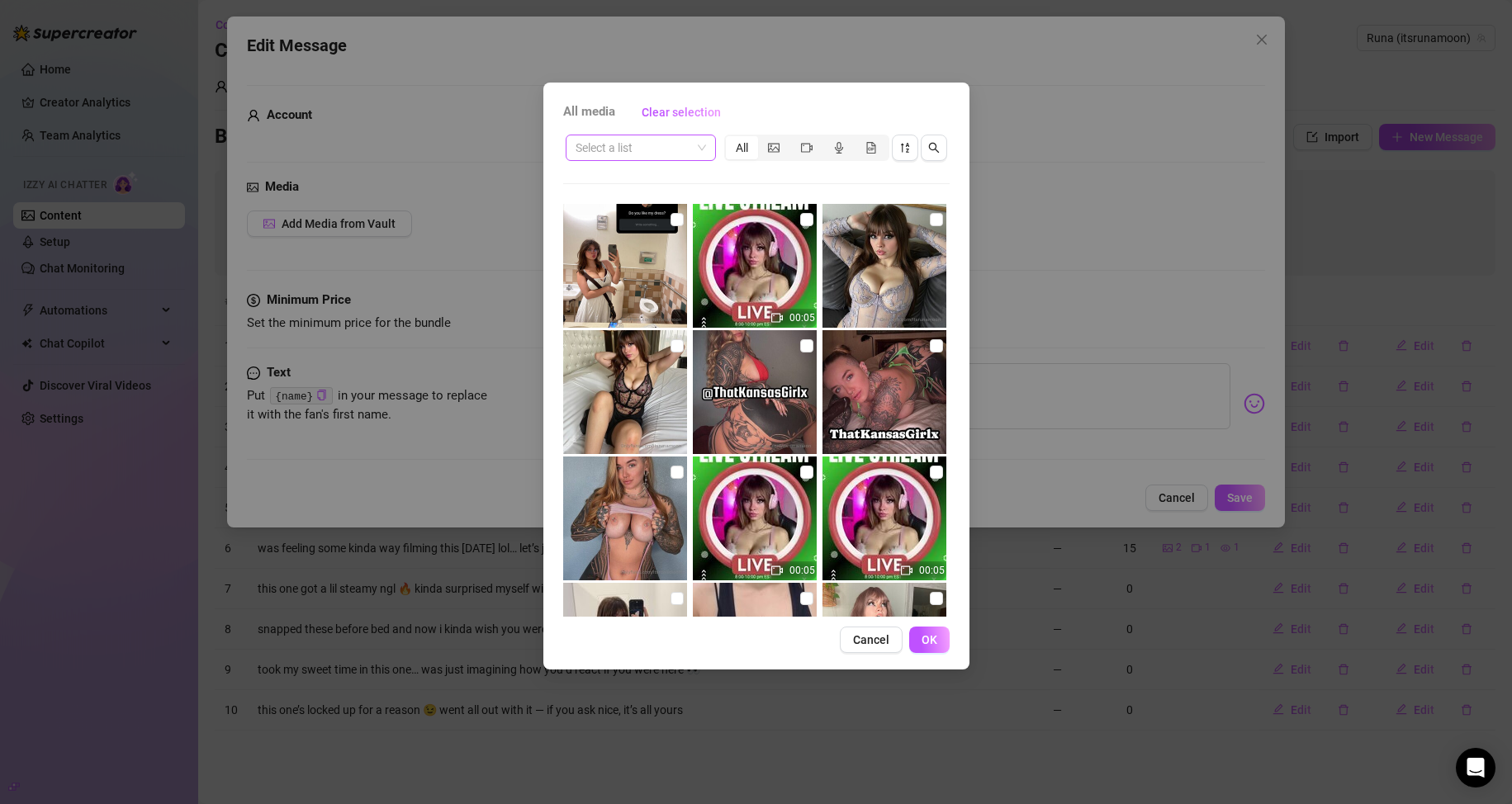
click at [663, 158] on input "search" at bounding box center [633, 147] width 116 height 24
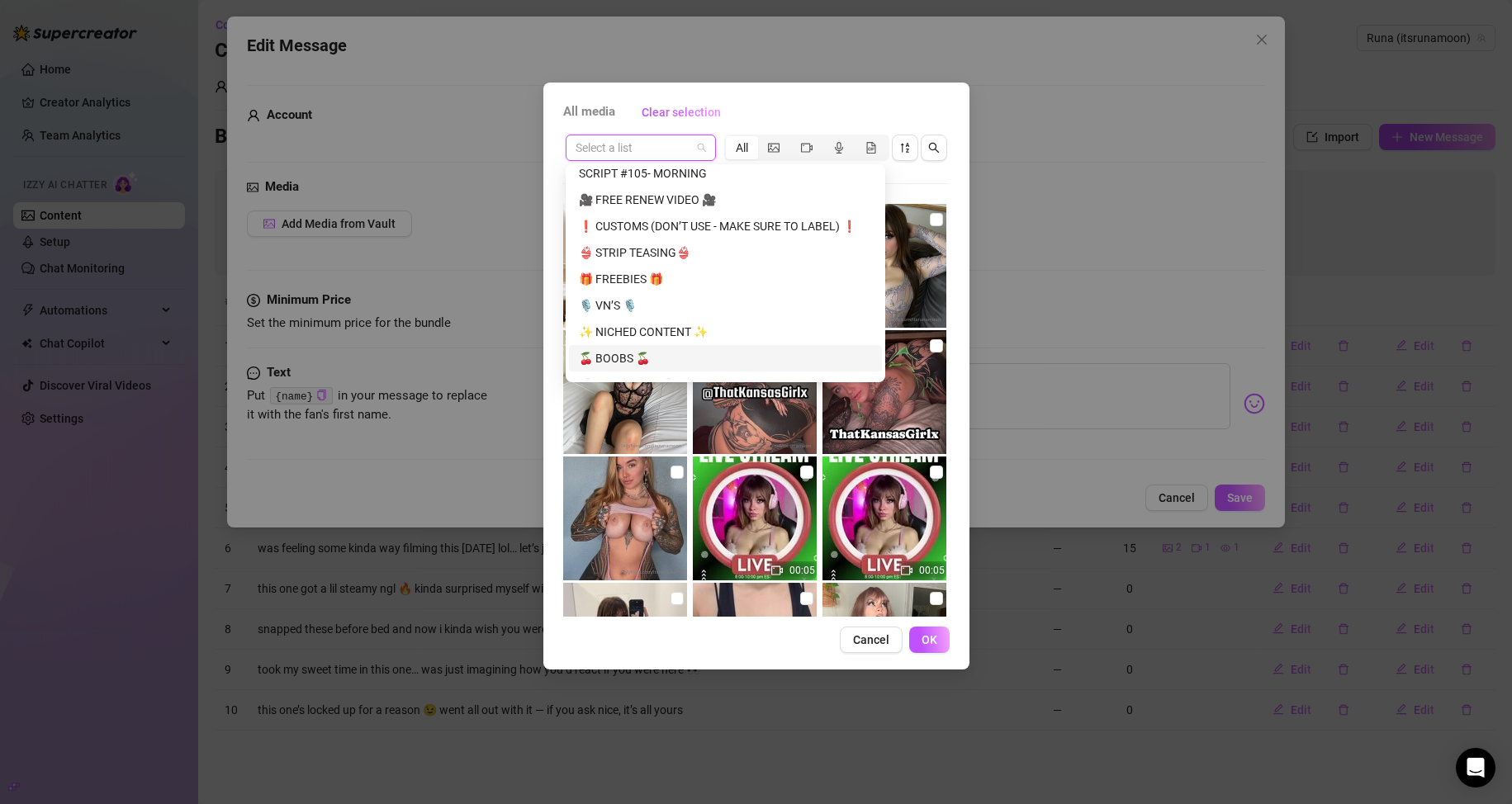
scroll to position [248, 0]
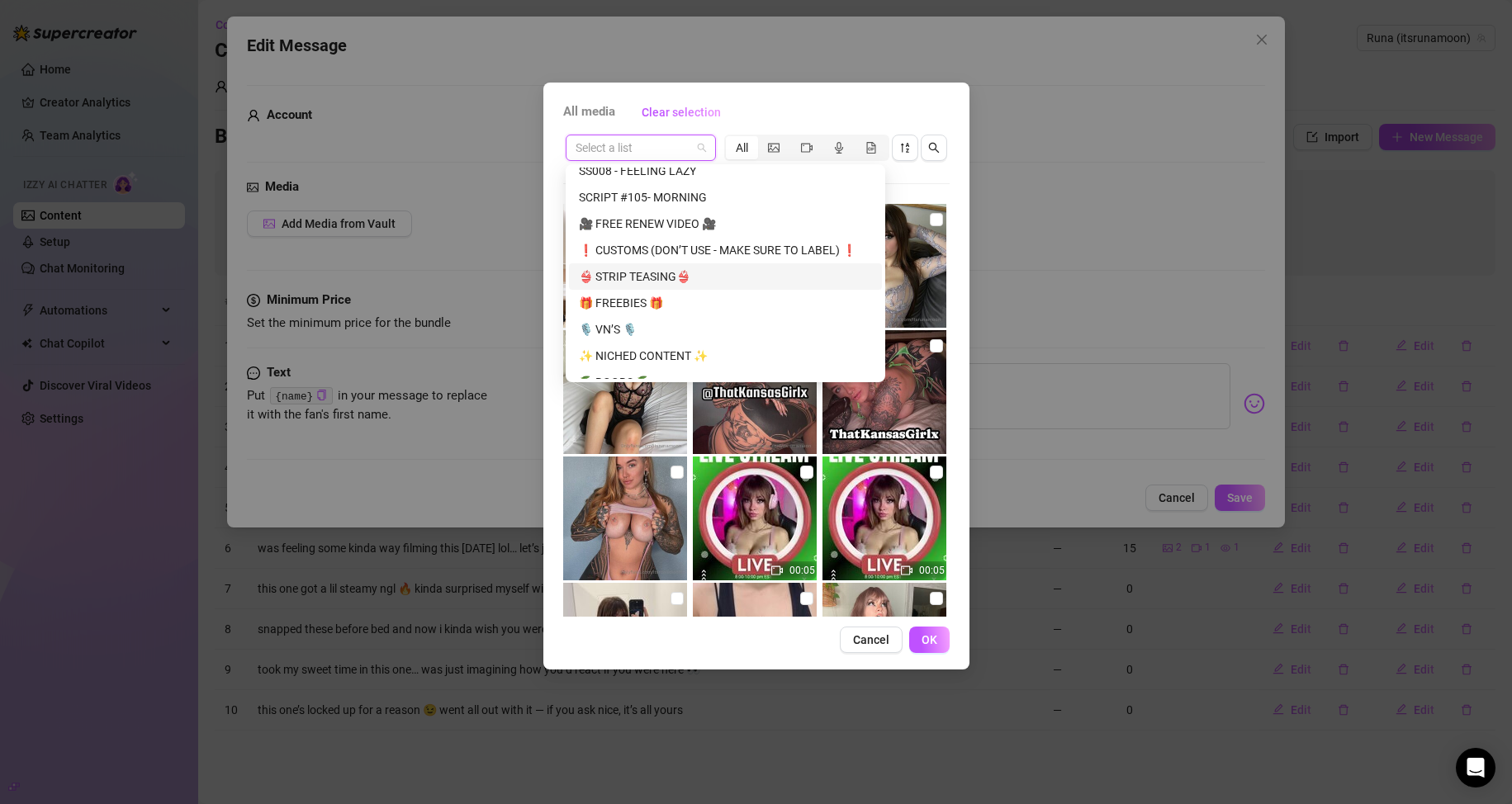
click at [700, 277] on div "👙 STRIP TEASING👙" at bounding box center [724, 276] width 293 height 18
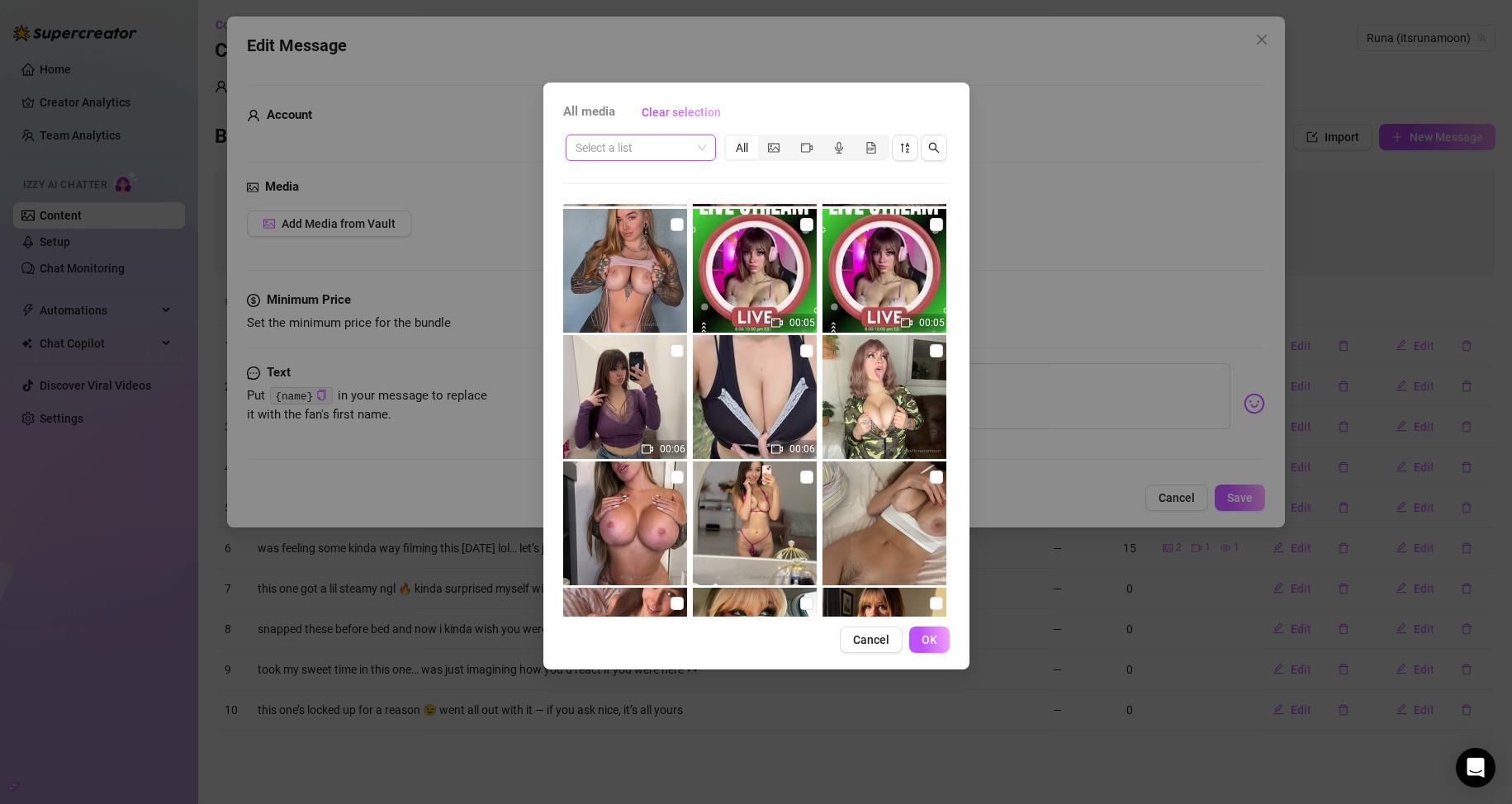
click at [692, 149] on span at bounding box center [641, 147] width 130 height 24
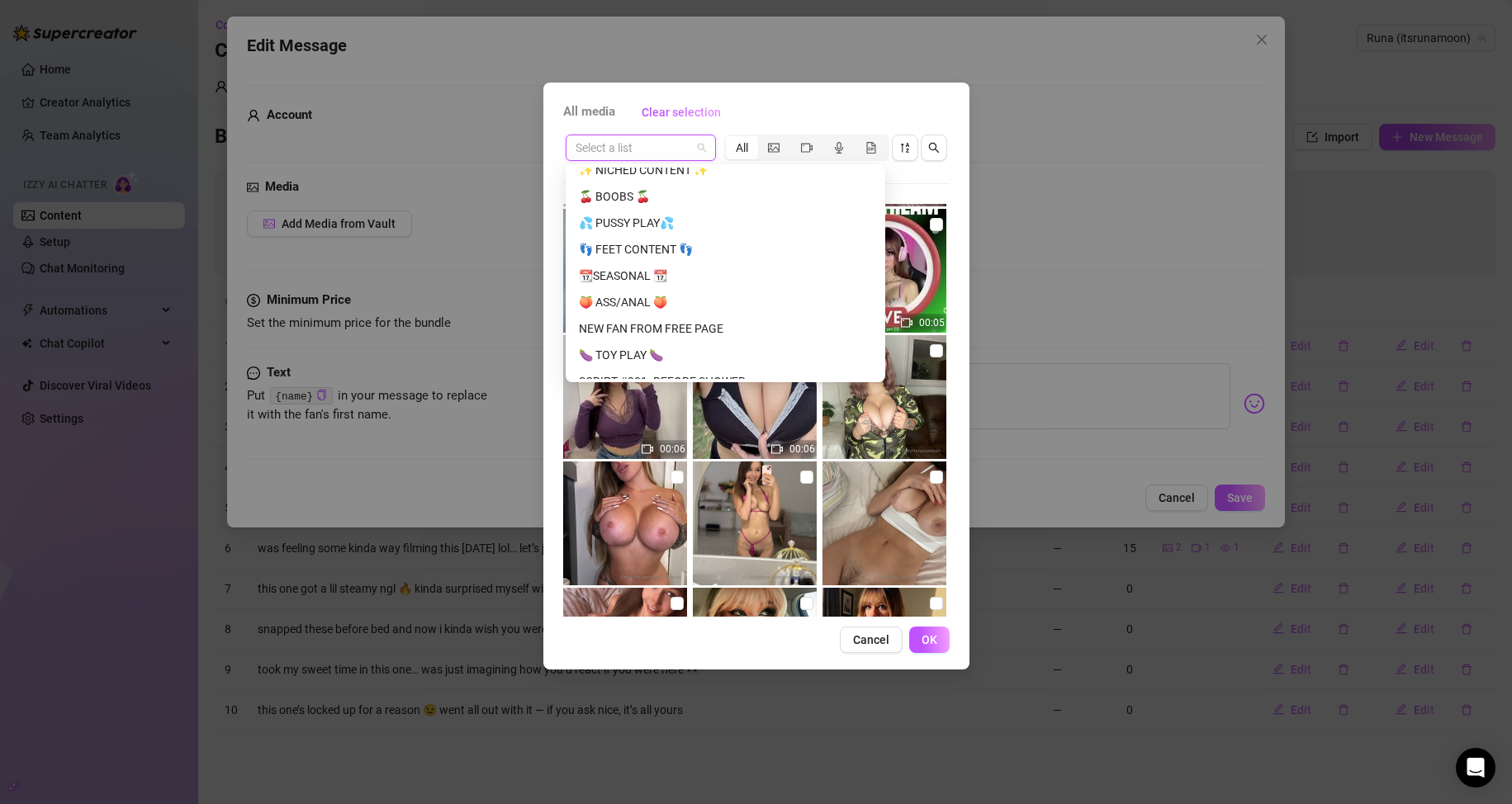
scroll to position [413, 0]
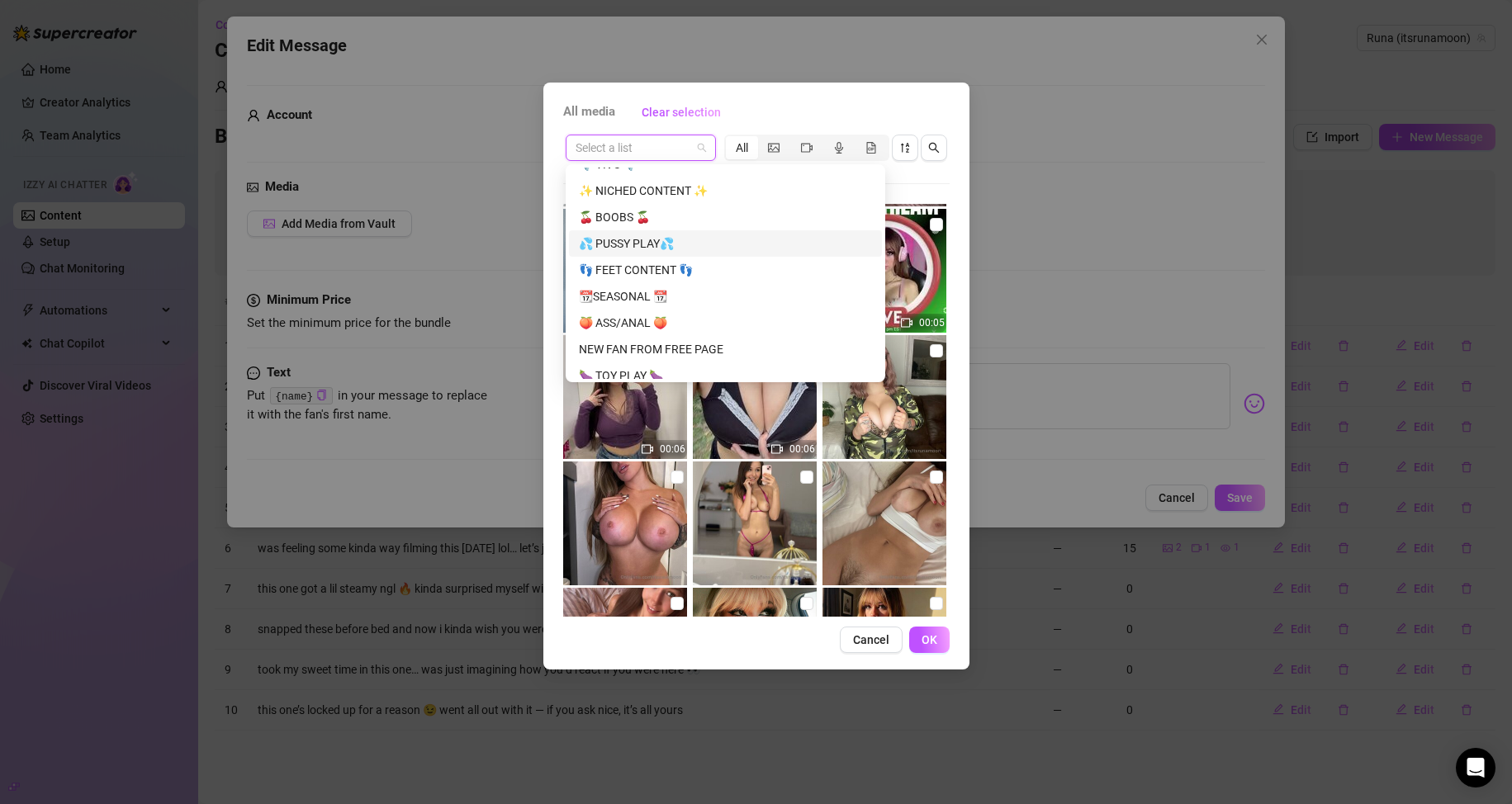
click at [687, 244] on div "💦 PUSSY PLAY💦" at bounding box center [724, 243] width 293 height 18
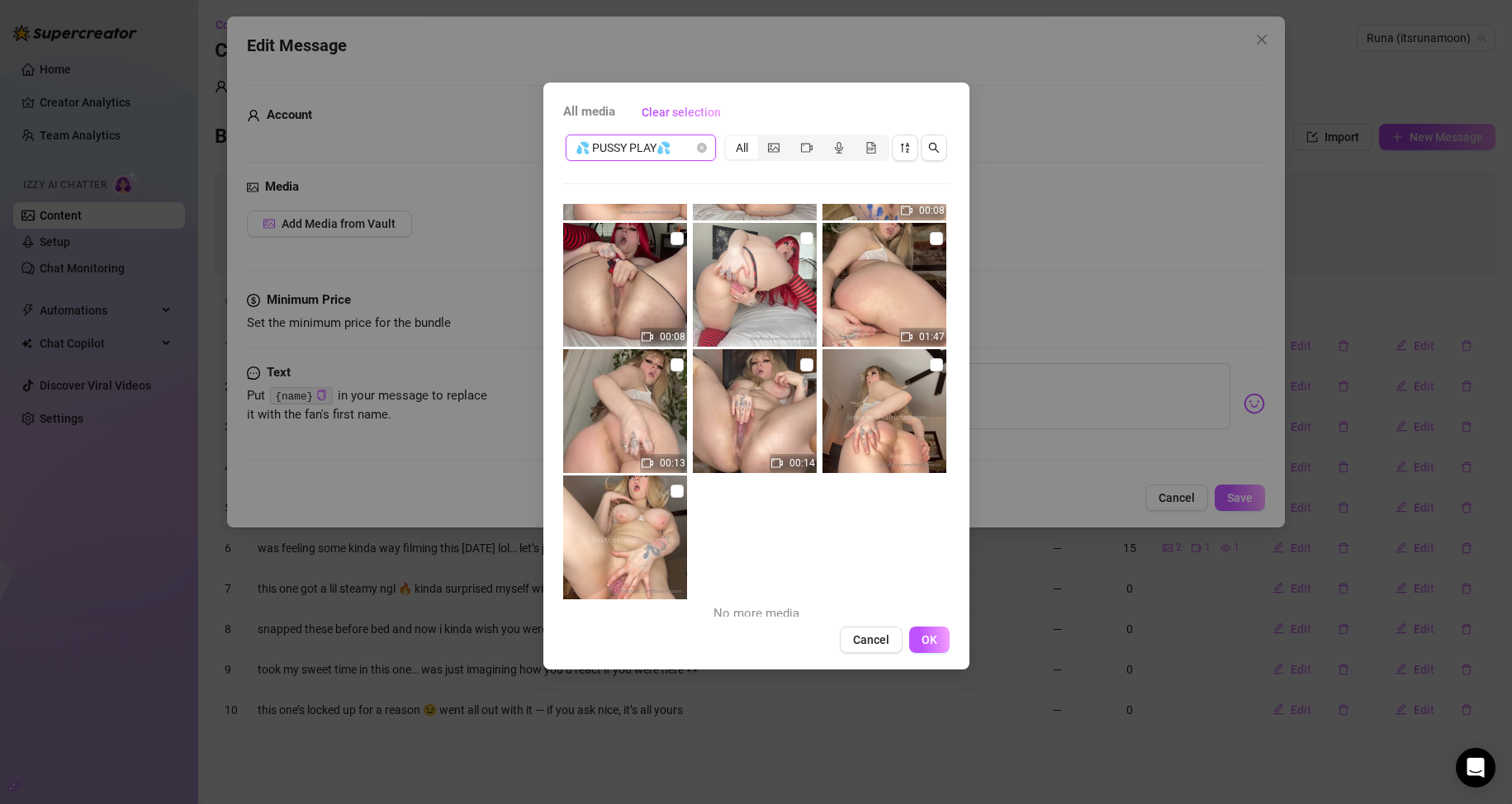
scroll to position [1128, 0]
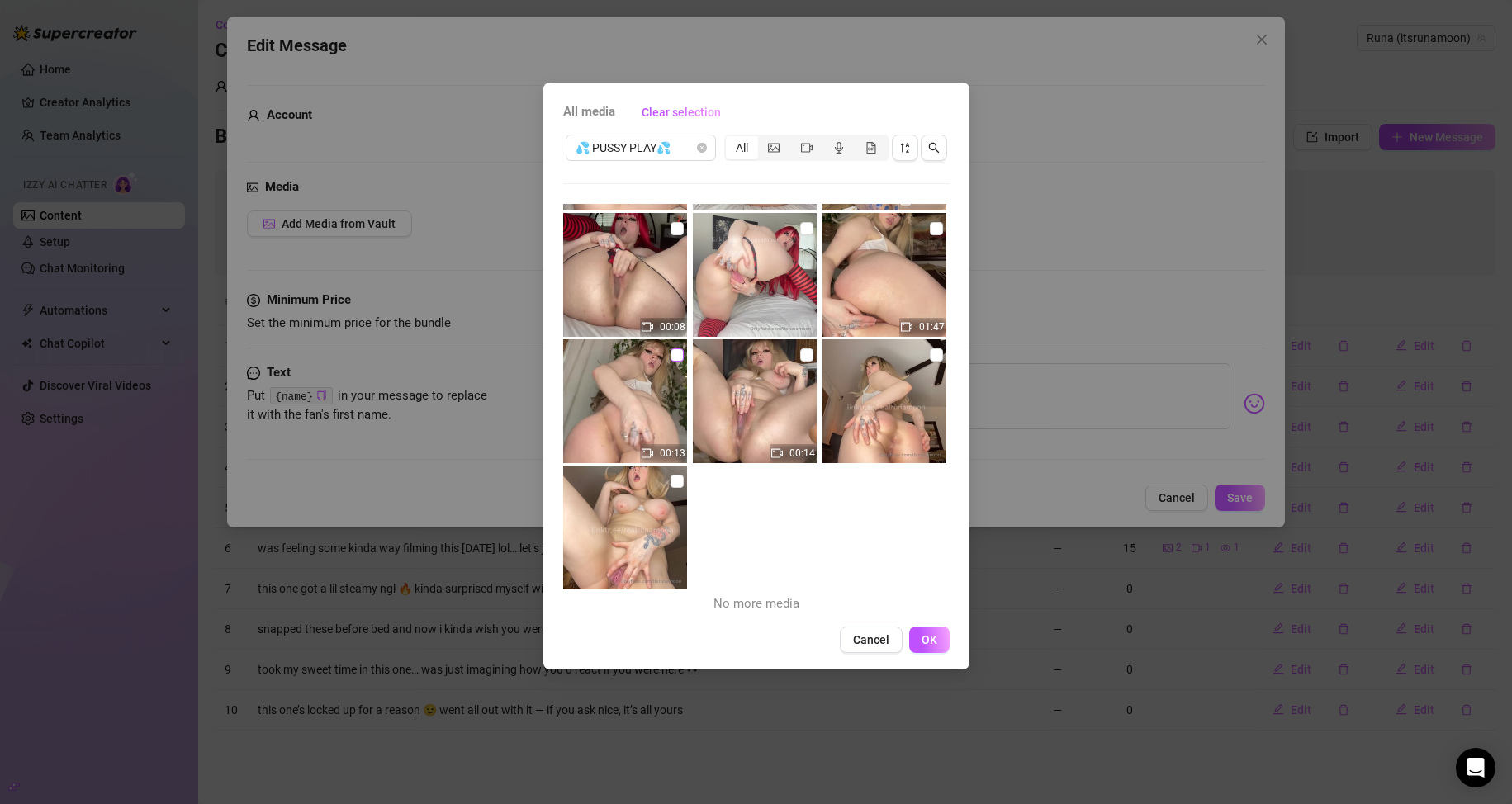
click at [671, 358] on input "checkbox" at bounding box center [678, 355] width 14 height 14
checkbox input "true"
click at [720, 358] on input "checkbox" at bounding box center [807, 355] width 14 height 14
click at [720, 353] on input "checkbox" at bounding box center [807, 355] width 14 height 14
checkbox input "false"
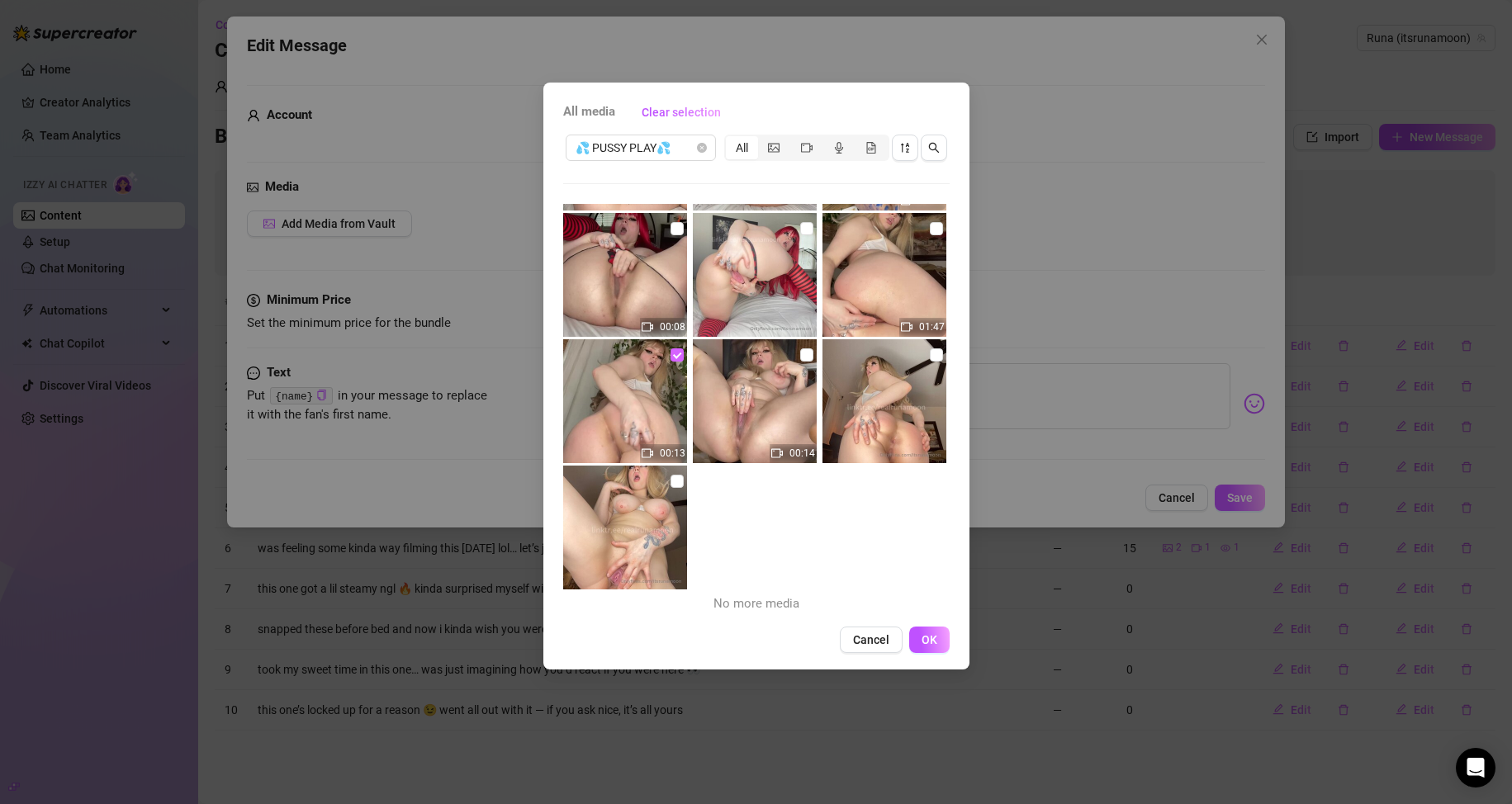
click at [674, 359] on input "checkbox" at bounding box center [678, 355] width 14 height 14
checkbox input "false"
click at [720, 226] on input "checkbox" at bounding box center [936, 228] width 14 height 14
checkbox input "true"
click at [720, 631] on button "OK" at bounding box center [930, 640] width 41 height 26
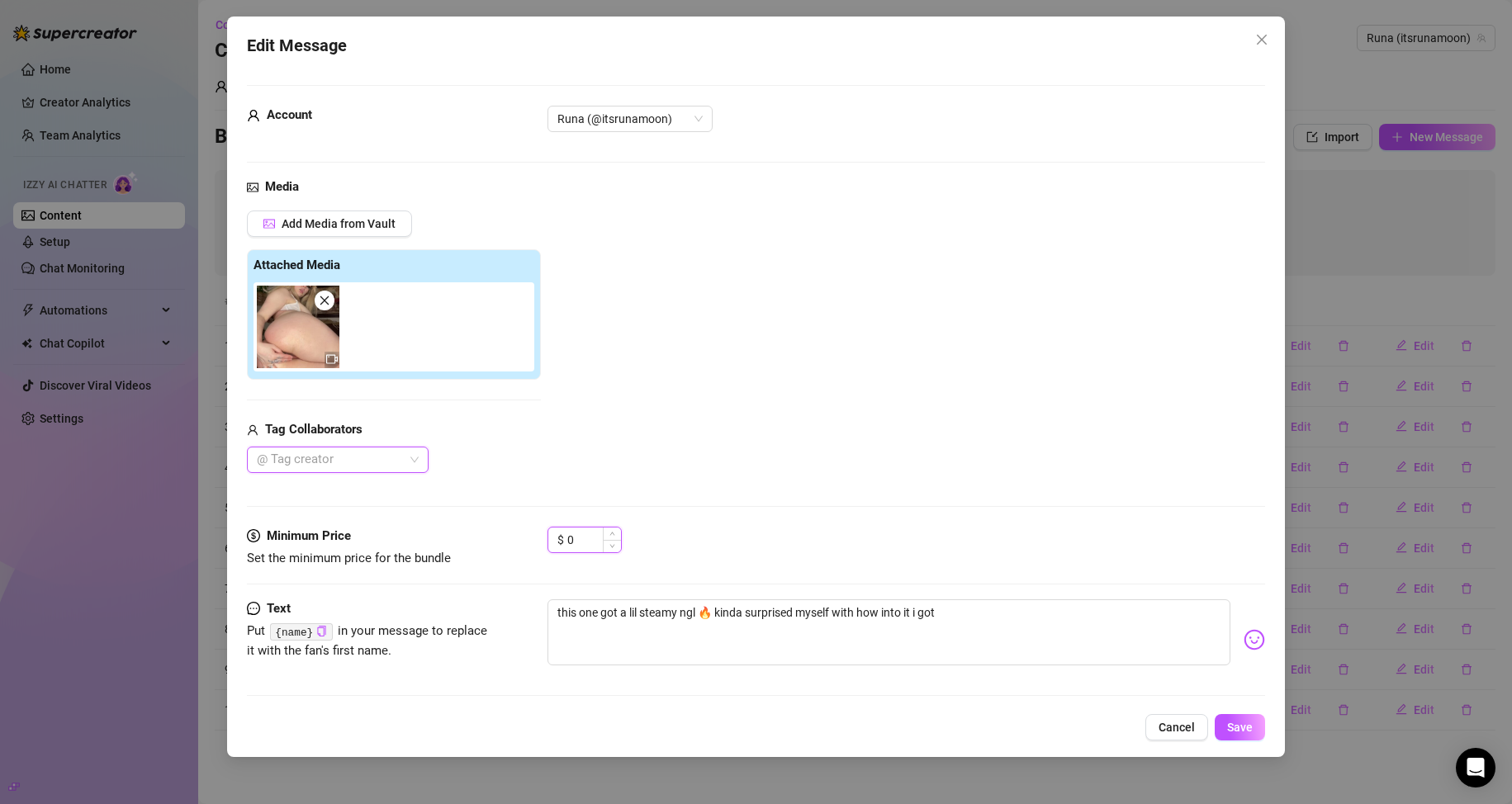
click at [586, 538] on input "0" at bounding box center [593, 540] width 53 height 24
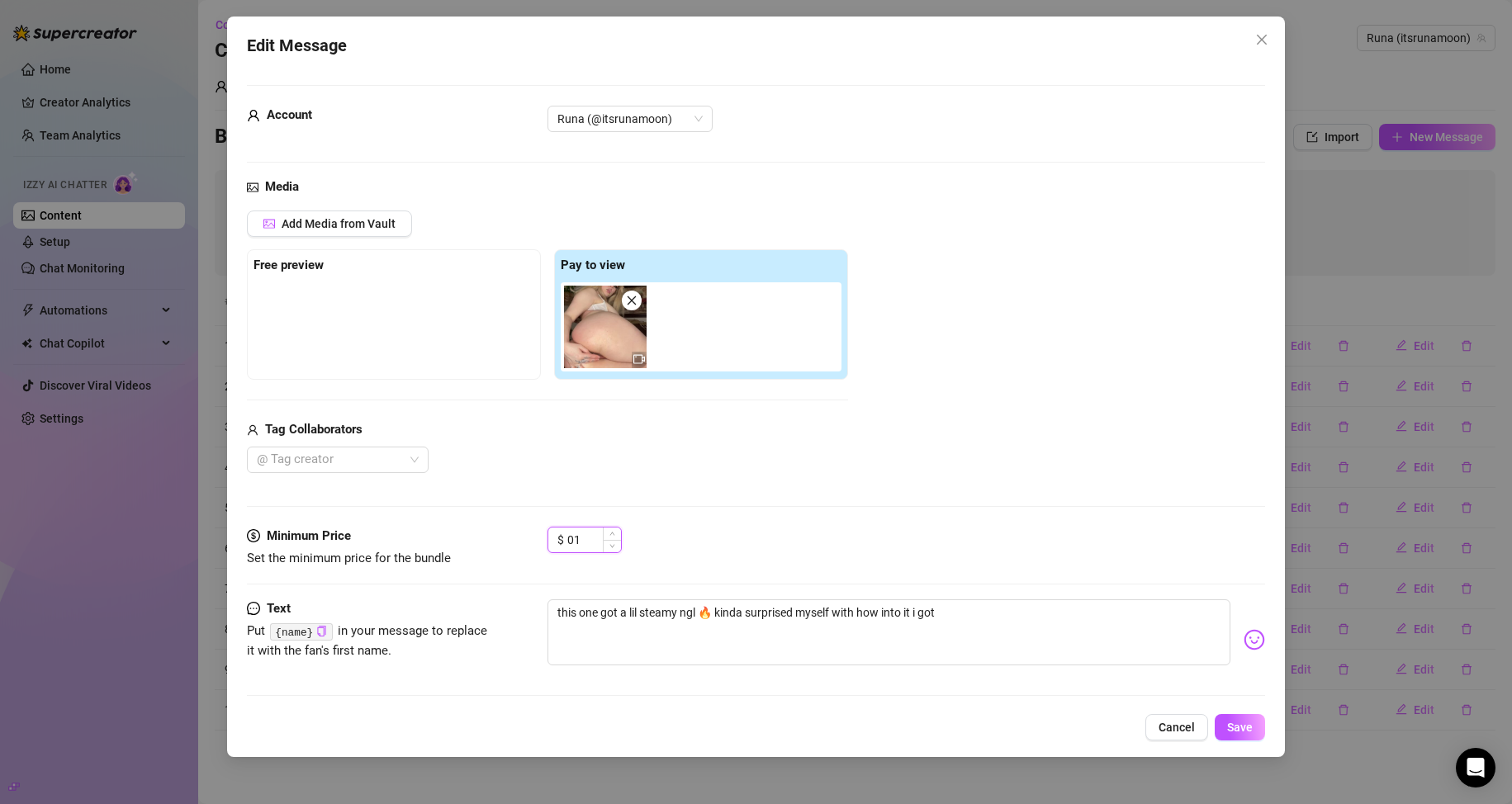
drag, startPoint x: 586, startPoint y: 538, endPoint x: 556, endPoint y: 539, distance: 30.0
click at [557, 539] on div "$ 01" at bounding box center [584, 540] width 74 height 26
type input "15"
click at [720, 614] on textarea "this one got a lil steamy ngl 🔥 kinda surprised myself with how into it i got" at bounding box center [889, 633] width 684 height 66
click at [319, 626] on icon "copy" at bounding box center [321, 631] width 11 height 11
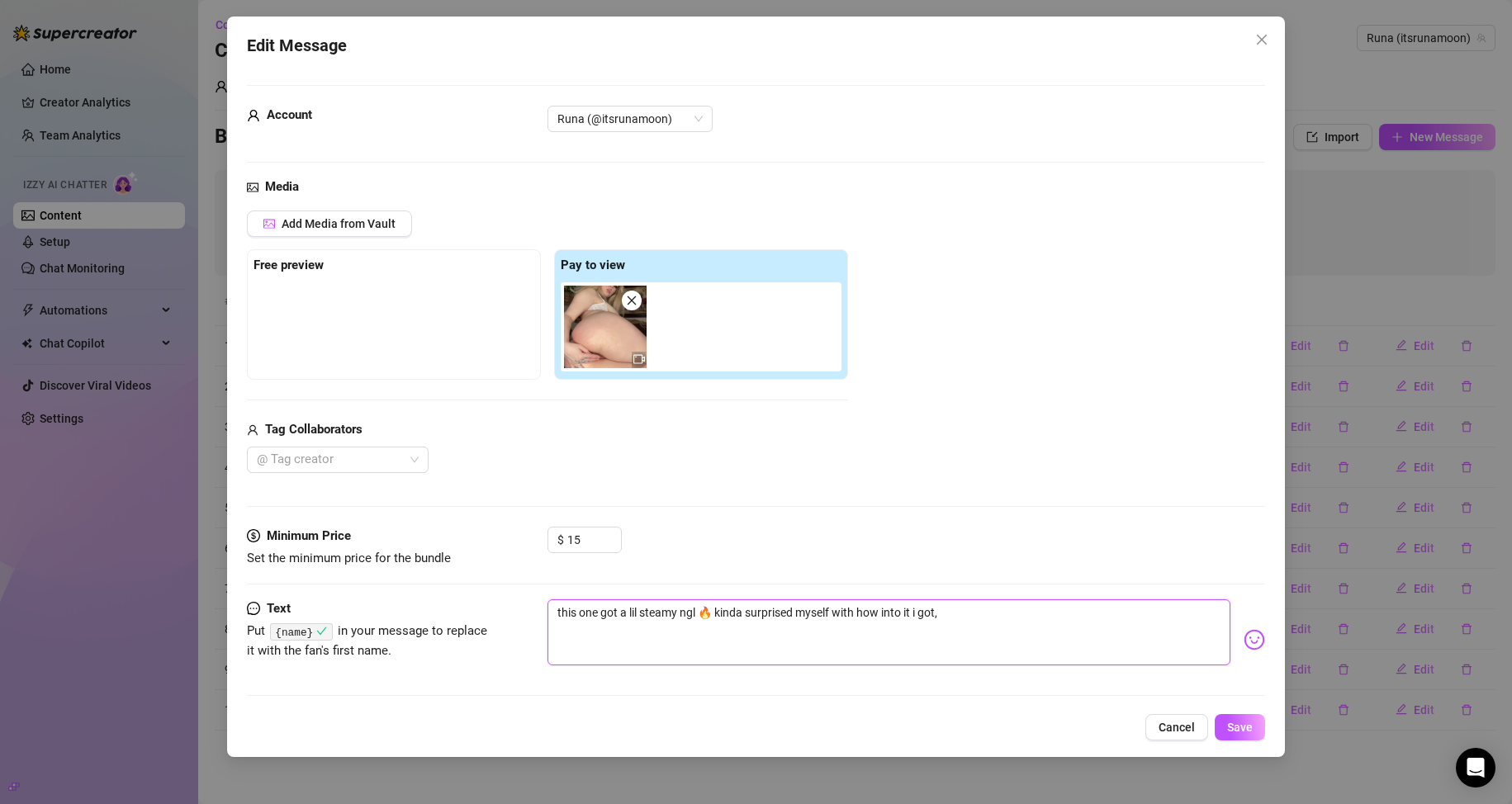
click at [720, 621] on textarea "this one got a lil steamy ngl 🔥 kinda surprised myself with how into it i got," at bounding box center [889, 633] width 684 height 66
paste textarea "{name}"
click at [720, 611] on textarea "this one got a lil steamy ngl 🔥 kinda surprised myself with how into it i got, …" at bounding box center [889, 633] width 684 height 66
type textarea "this one got a lil steamy ngl 🔥 kinda surprised myself with how into it i got, …"
click at [720, 723] on button "Save" at bounding box center [1240, 727] width 51 height 26
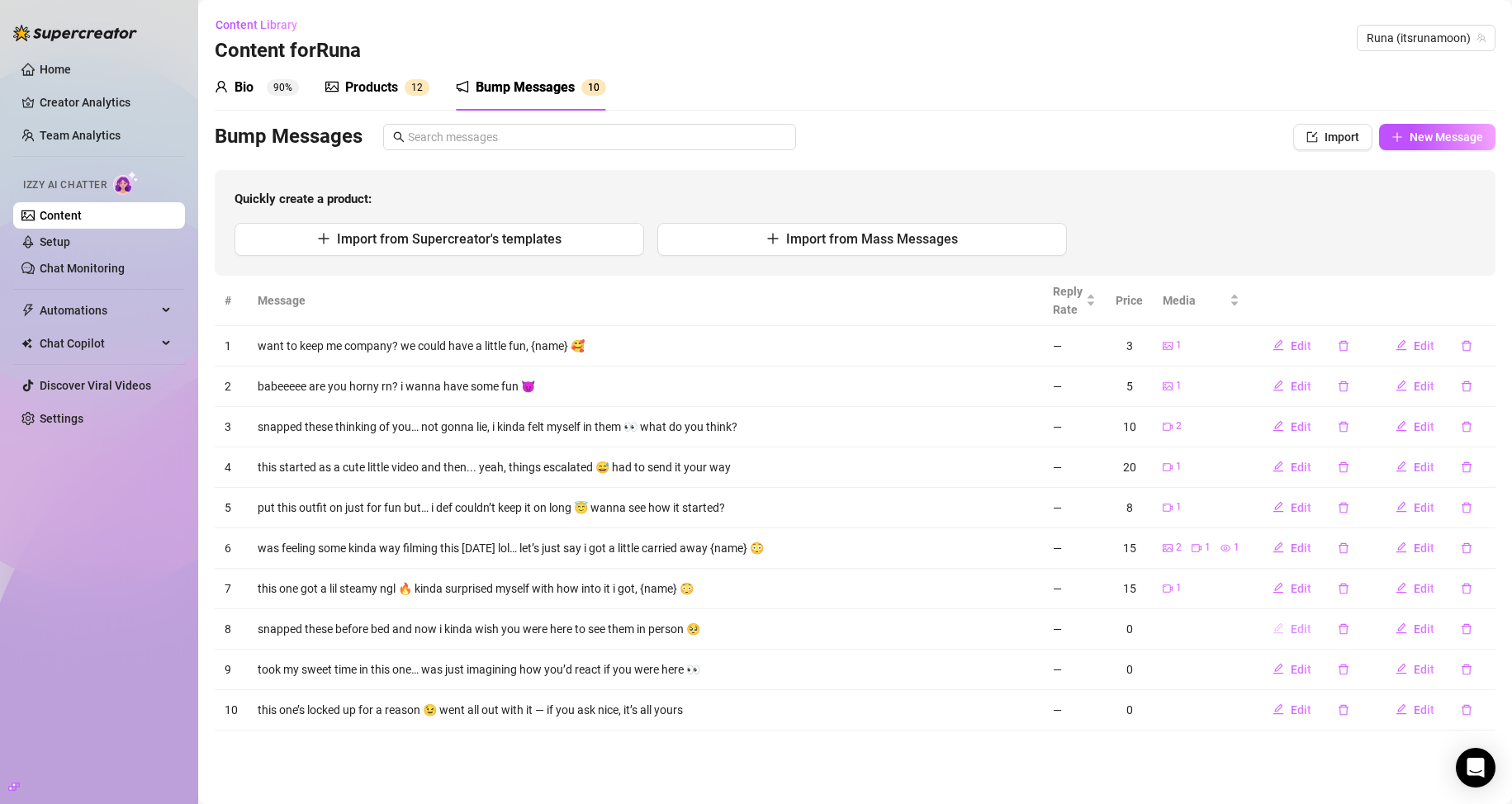
click at [720, 621] on button "Edit" at bounding box center [1291, 628] width 65 height 26
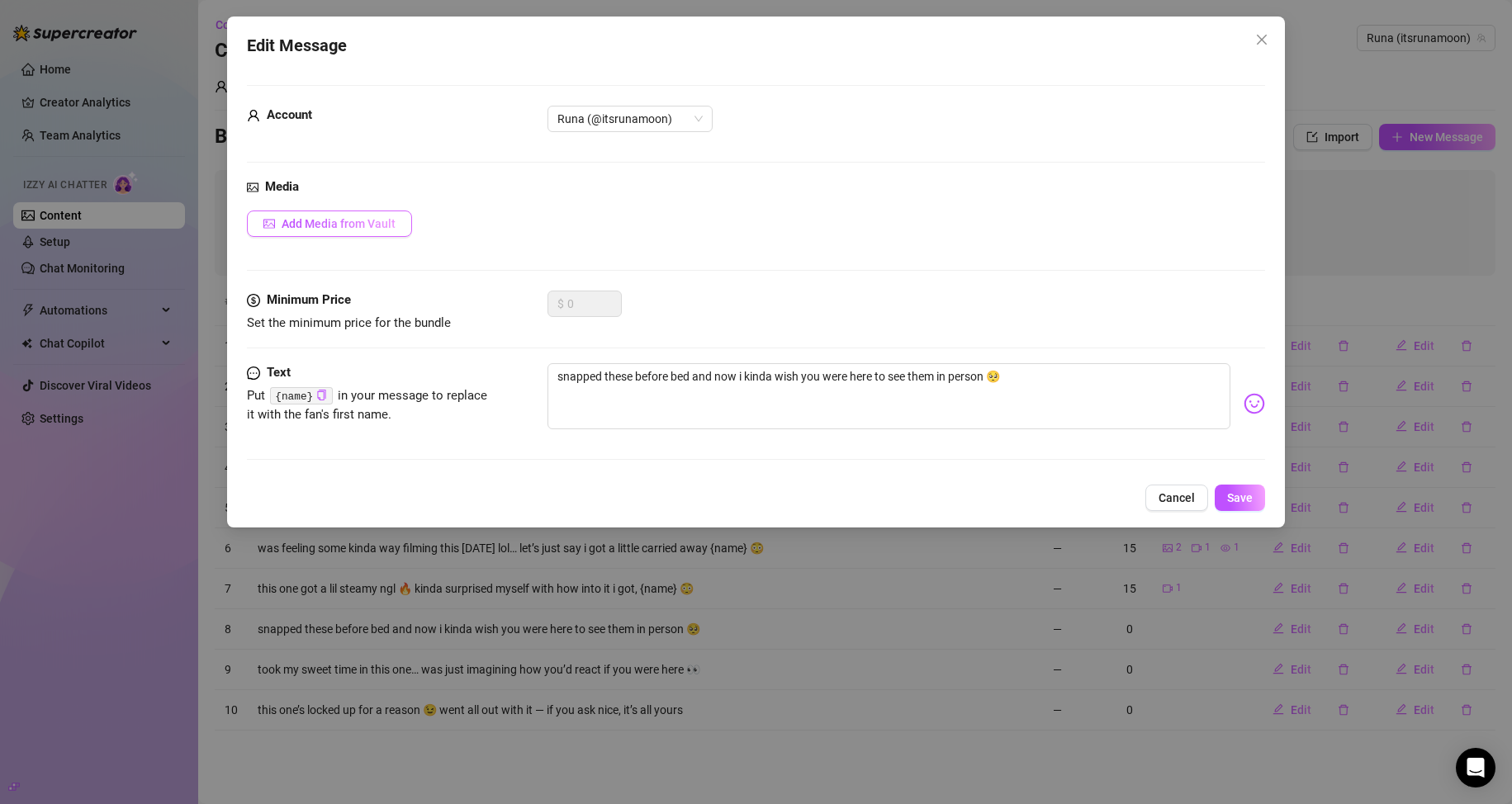
click at [348, 222] on span "Add Media from Vault" at bounding box center [338, 224] width 114 height 14
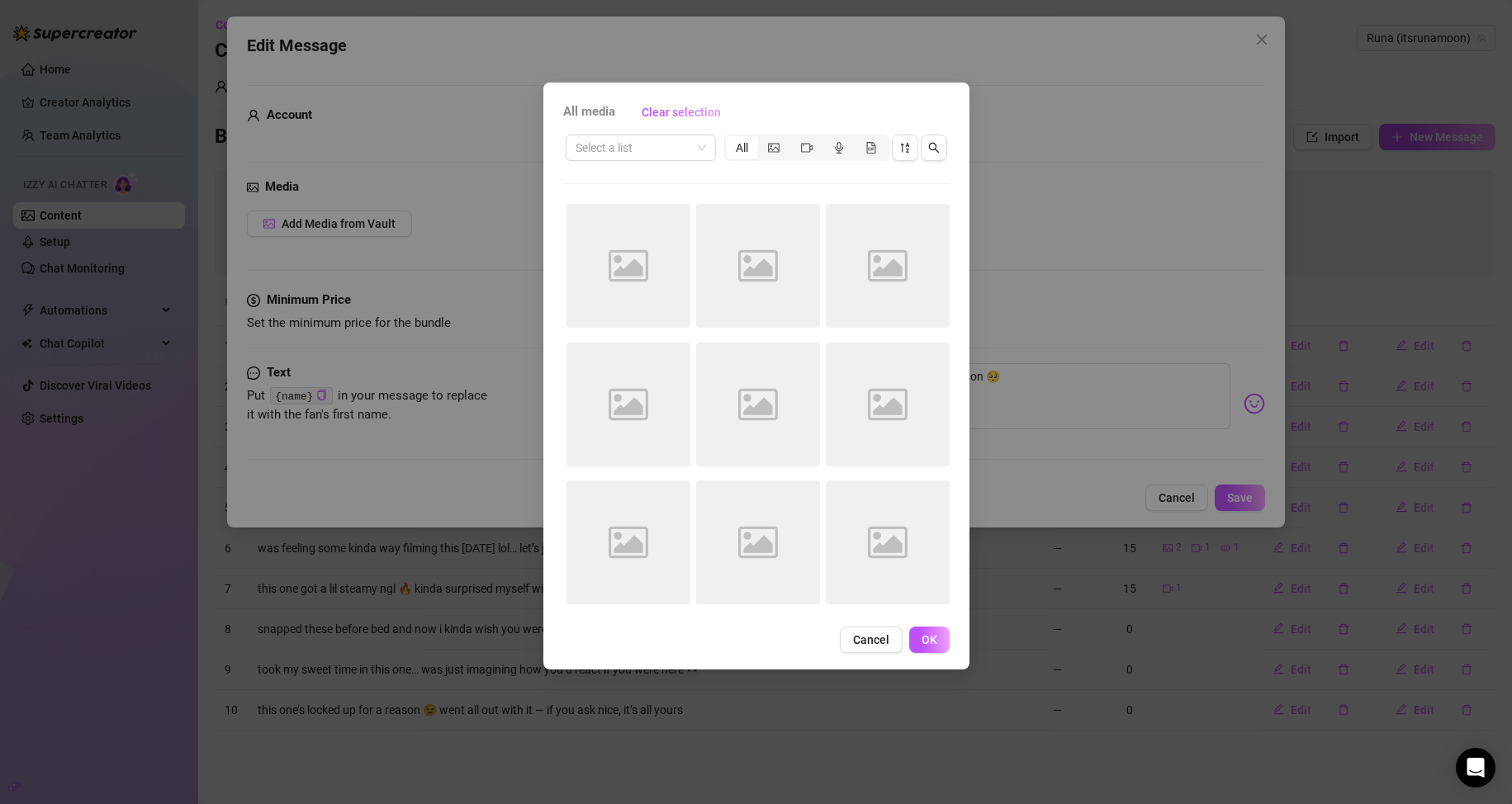
click at [692, 127] on div "All media Clear selection Select a list All Image placeholder Image placeholder…" at bounding box center [756, 376] width 426 height 587
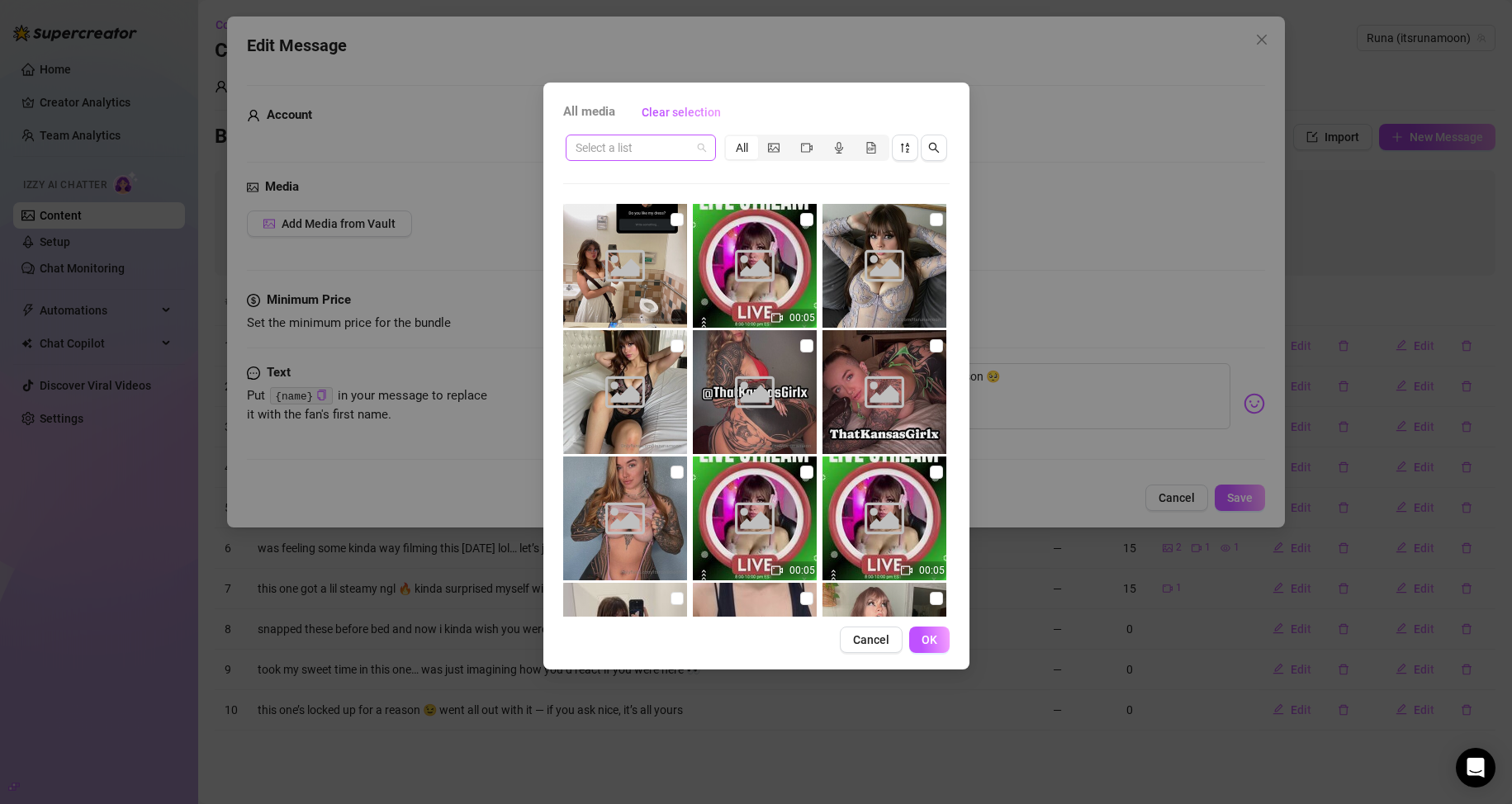
click at [702, 149] on span at bounding box center [641, 147] width 130 height 24
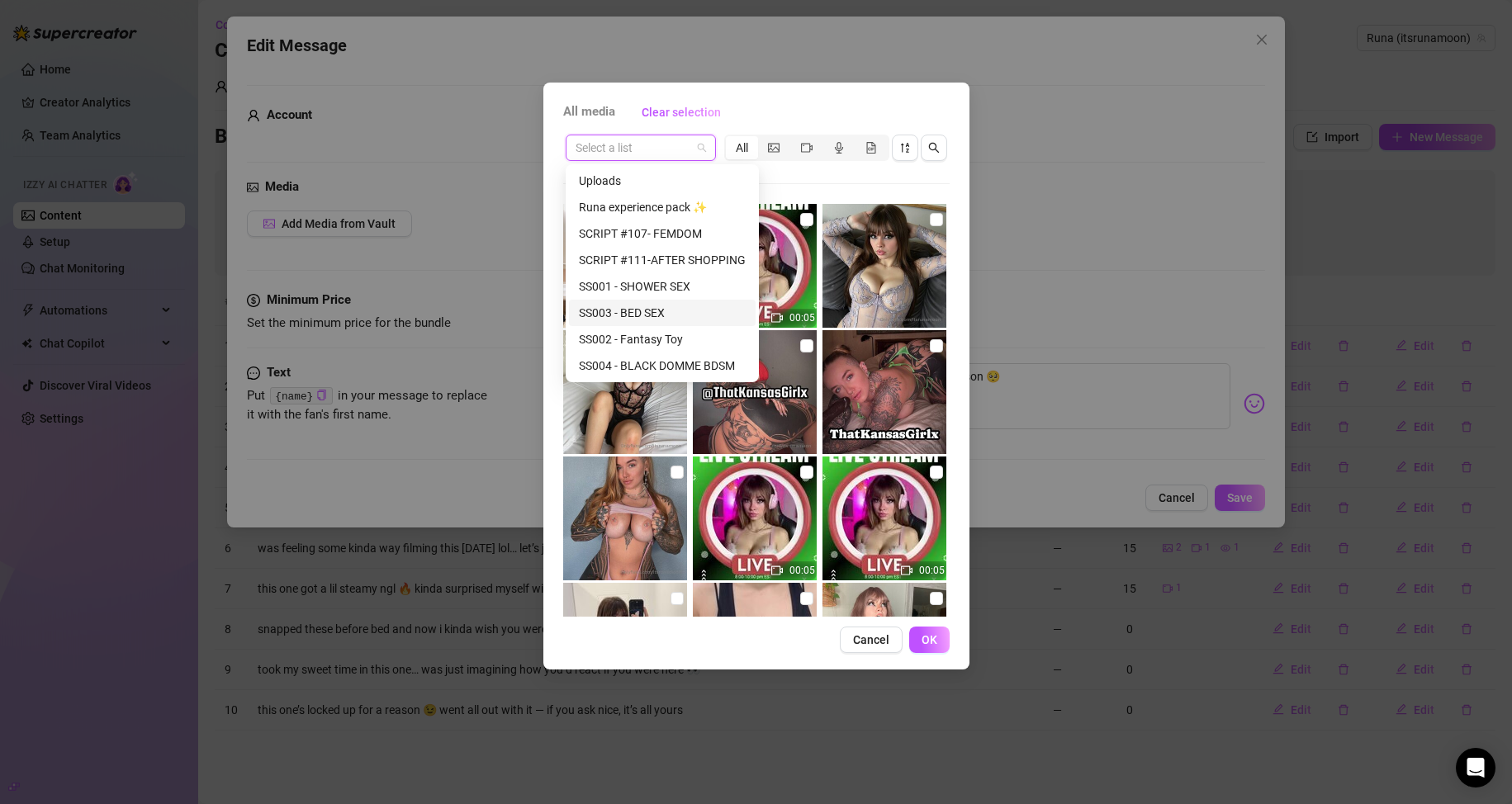
click at [665, 310] on div "SS003 - BED SEX" at bounding box center [662, 313] width 167 height 18
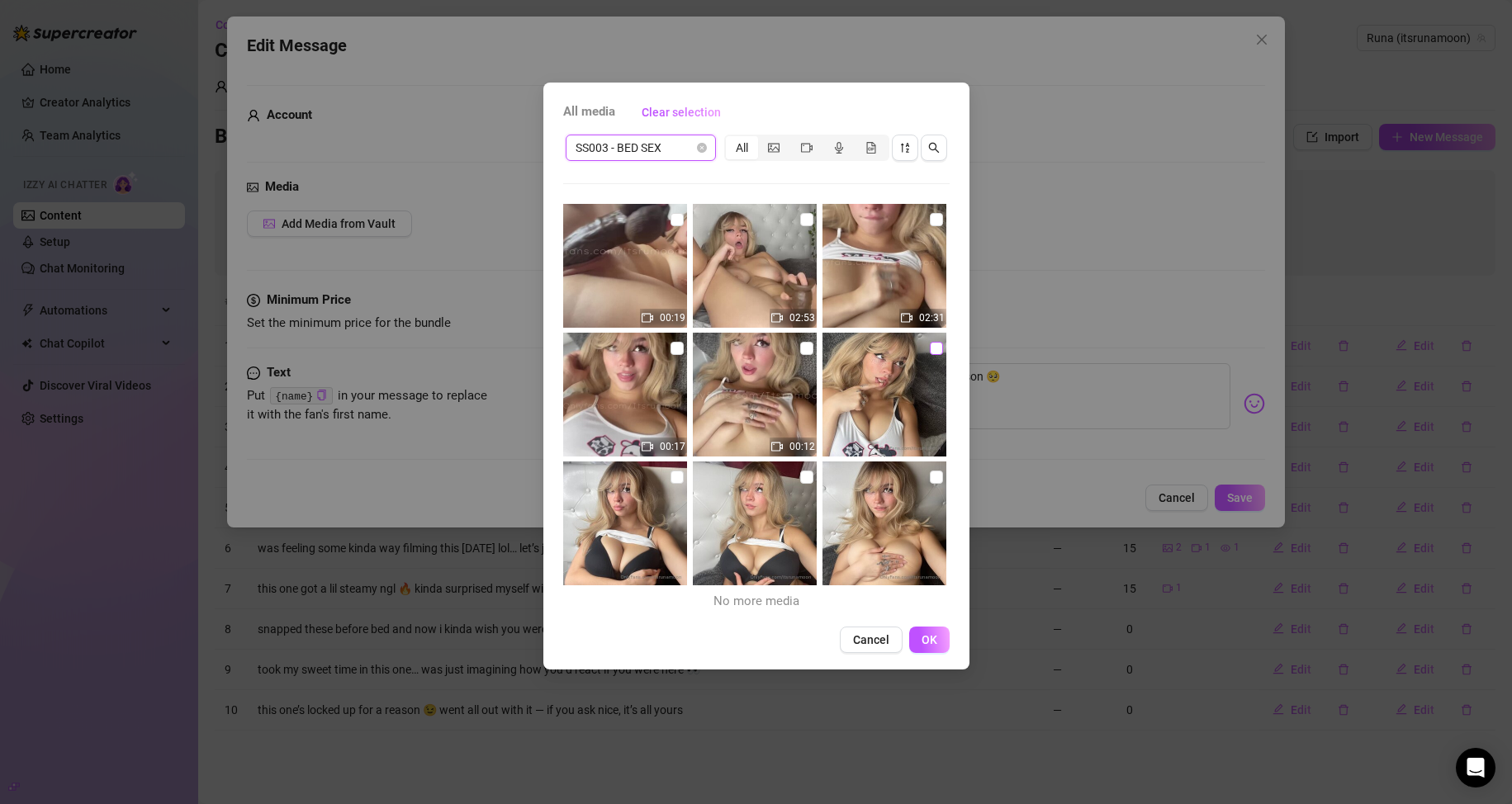
click at [720, 349] on input "checkbox" at bounding box center [936, 349] width 14 height 14
checkbox input "true"
click at [676, 473] on input "checkbox" at bounding box center [678, 477] width 14 height 14
checkbox input "true"
click at [720, 486] on img at bounding box center [754, 523] width 123 height 123
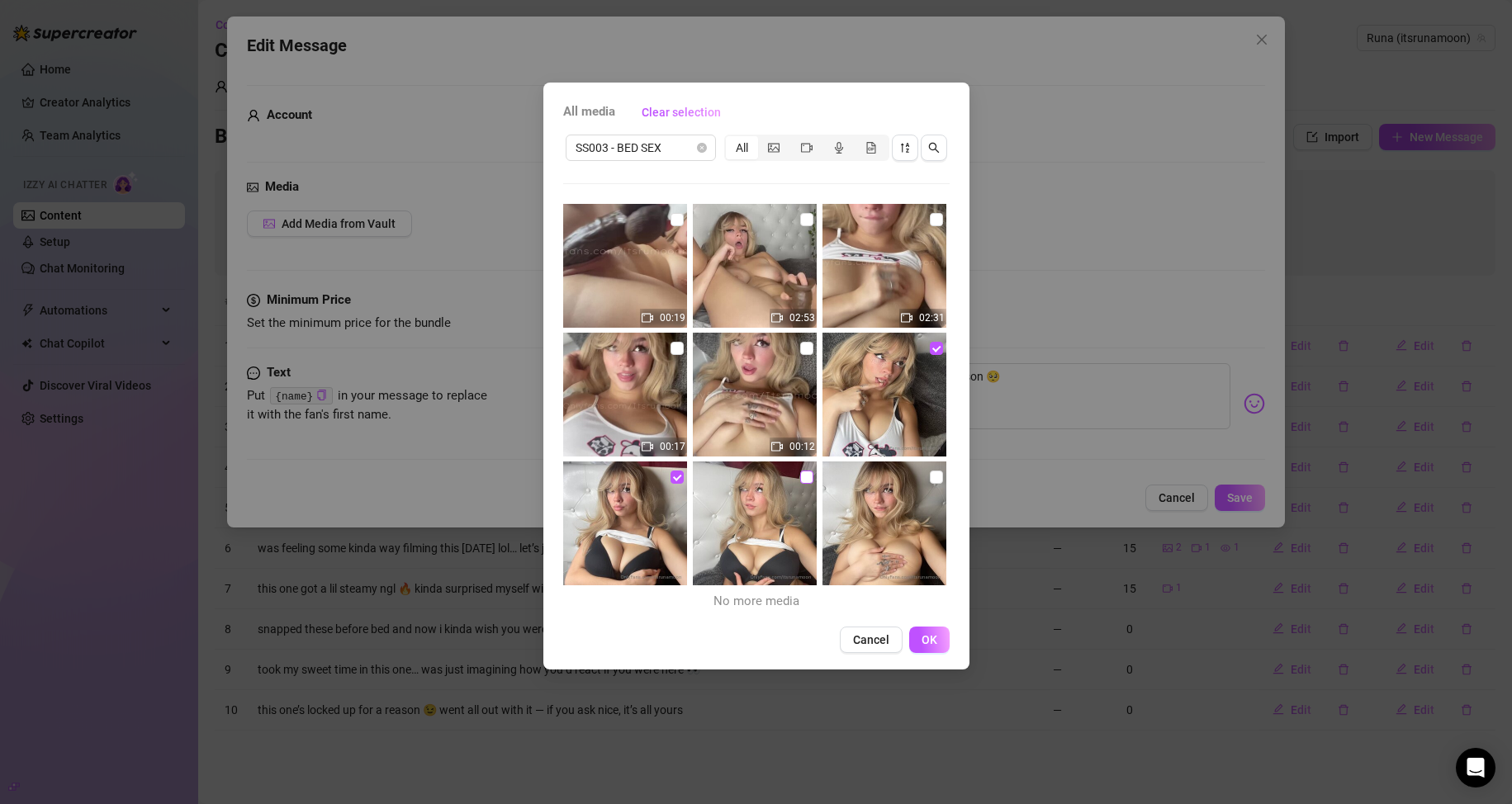
click at [720, 483] on input "checkbox" at bounding box center [807, 477] width 14 height 14
checkbox input "true"
click at [720, 479] on input "checkbox" at bounding box center [936, 477] width 14 height 14
checkbox input "true"
click at [720, 343] on input "checkbox" at bounding box center [807, 349] width 14 height 14
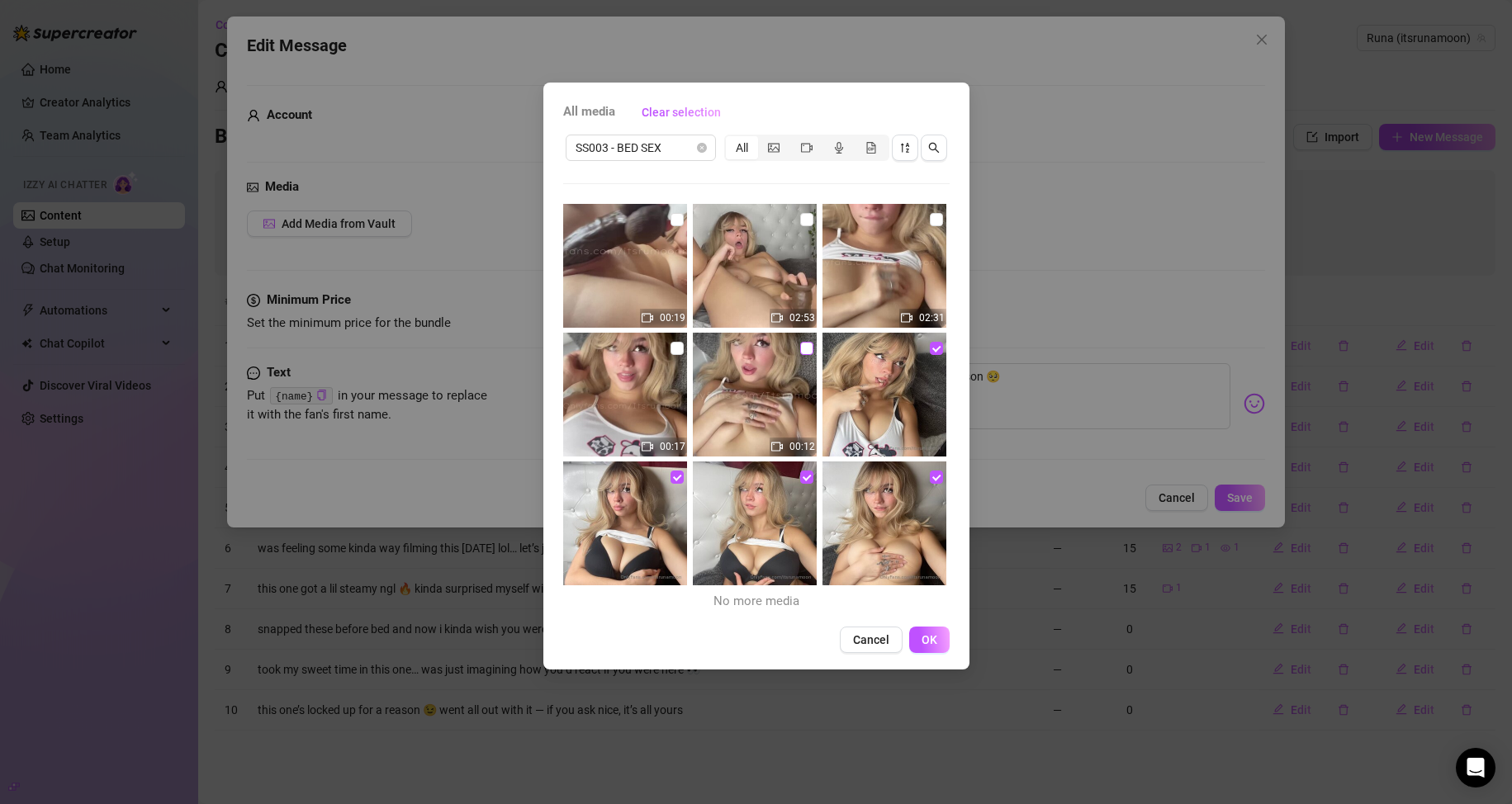
checkbox input "true"
click at [720, 636] on span "OK" at bounding box center [930, 640] width 16 height 14
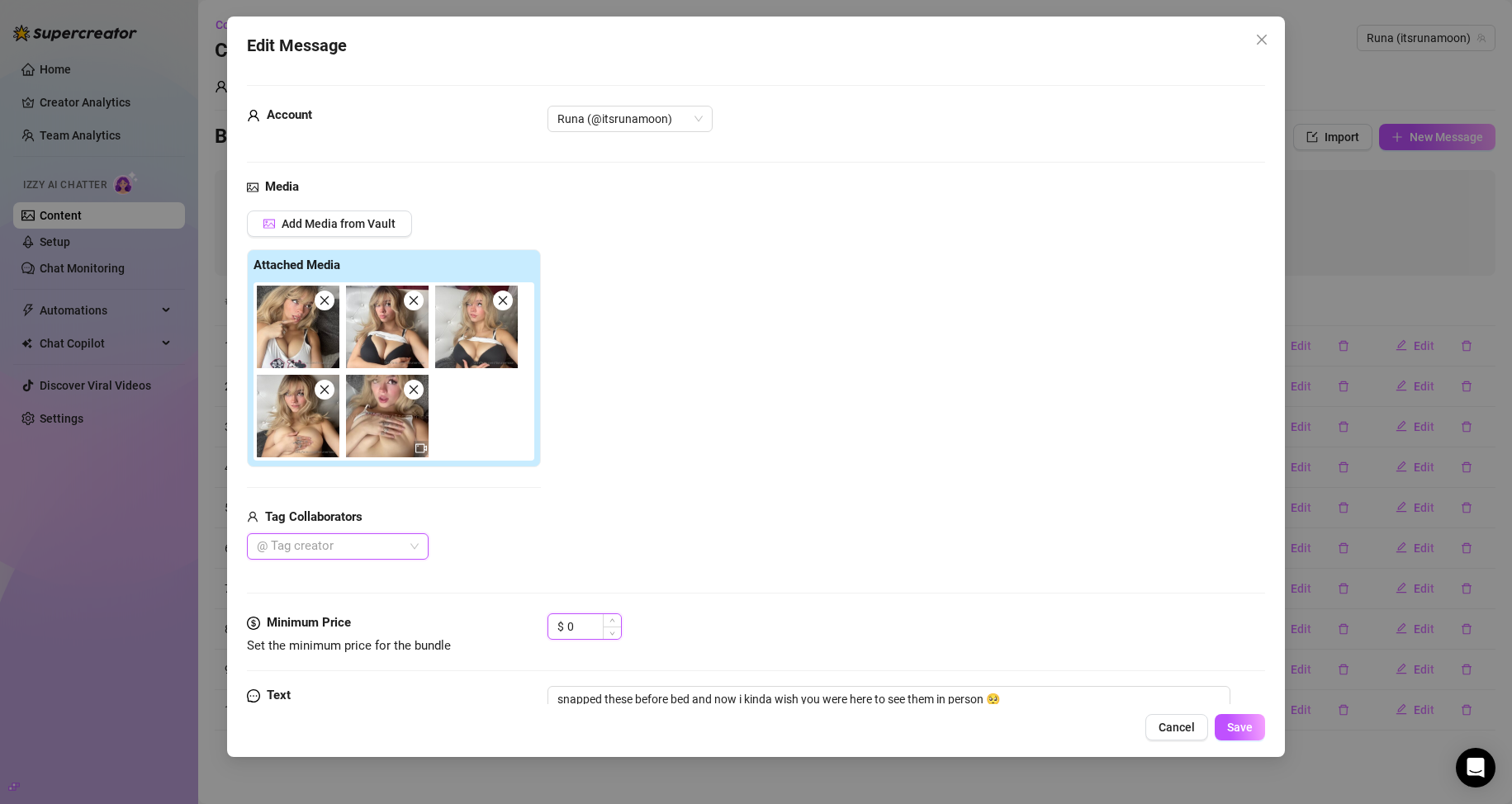
click at [583, 621] on input "0" at bounding box center [593, 626] width 53 height 24
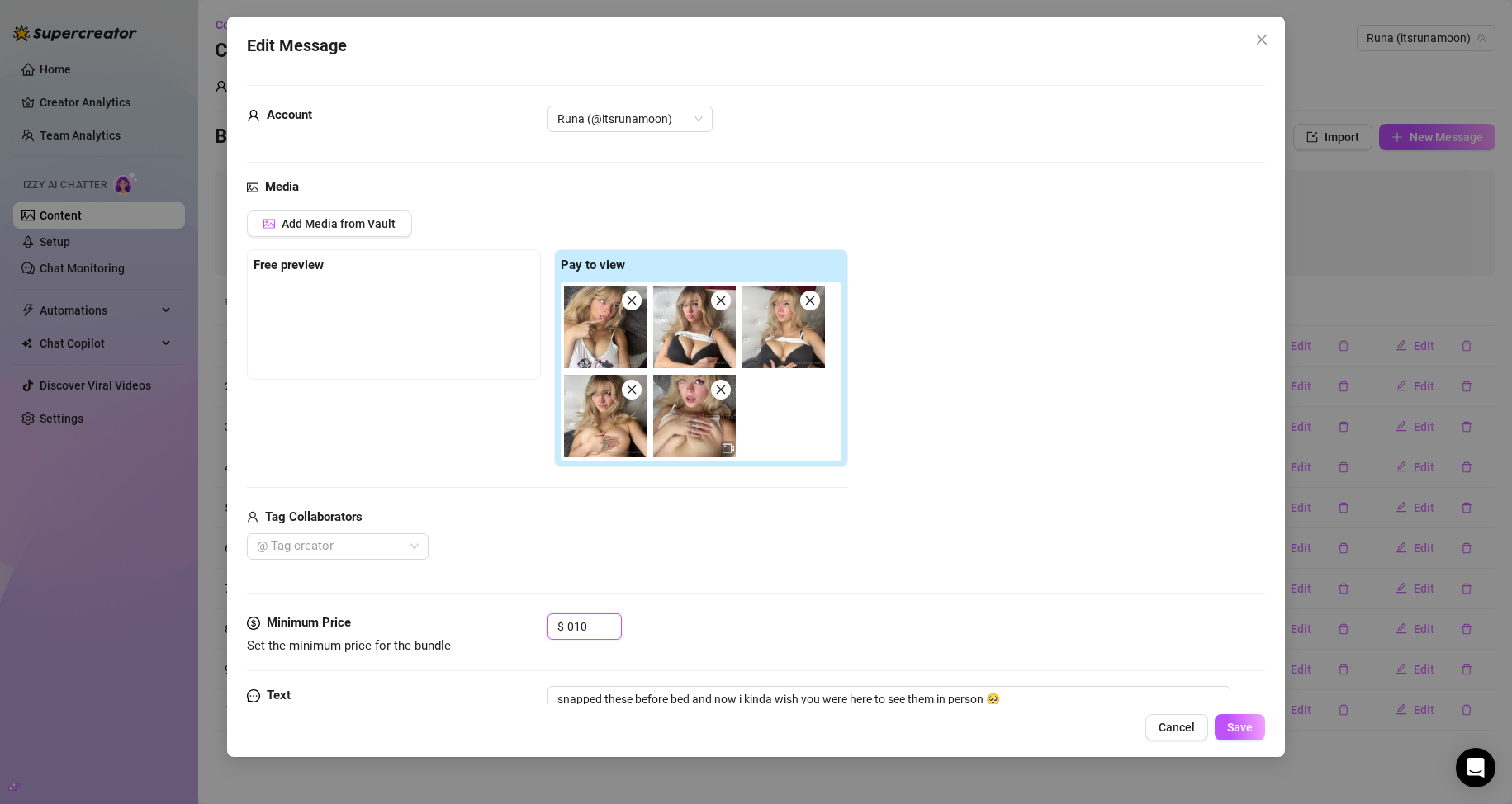
drag, startPoint x: 588, startPoint y: 628, endPoint x: 542, endPoint y: 637, distance: 46.9
click at [542, 637] on div "Minimum Price Set the minimum price for the bundle $ 010" at bounding box center [756, 634] width 1019 height 42
type input "10"
click at [720, 734] on span "Save" at bounding box center [1240, 727] width 25 height 14
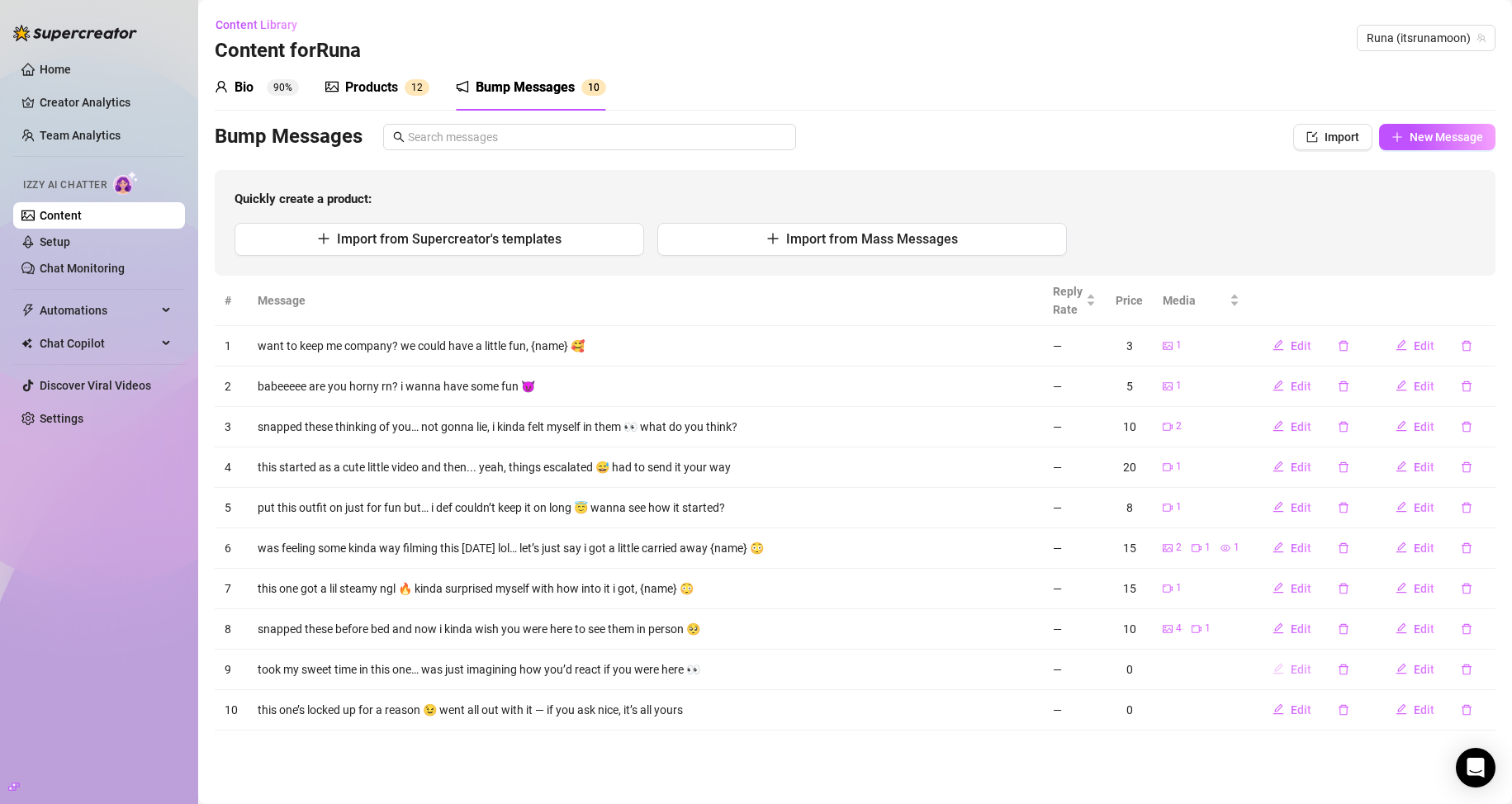
click at [720, 663] on button "Edit" at bounding box center [1291, 669] width 65 height 26
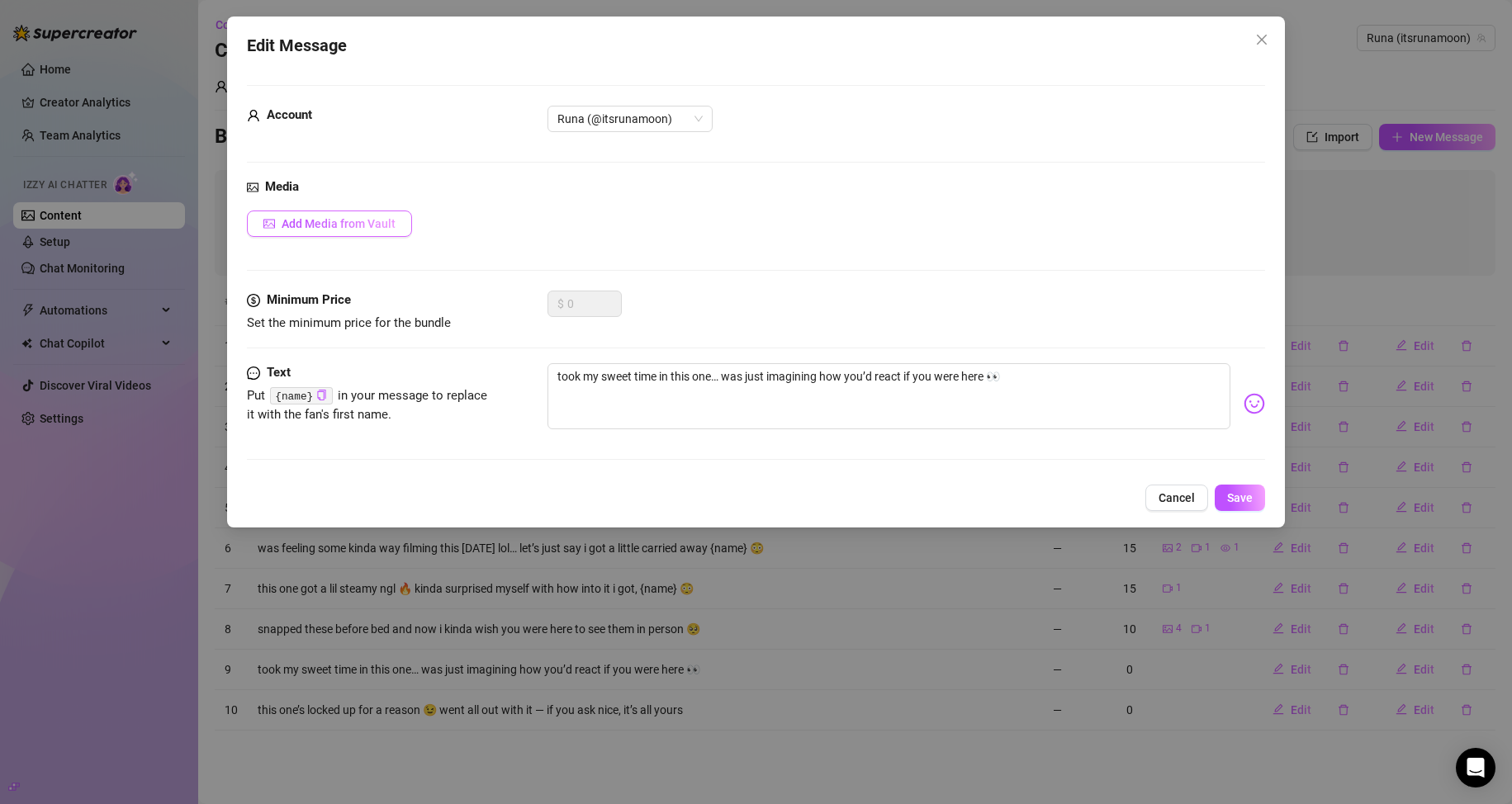
click at [372, 222] on span "Add Media from Vault" at bounding box center [338, 224] width 114 height 14
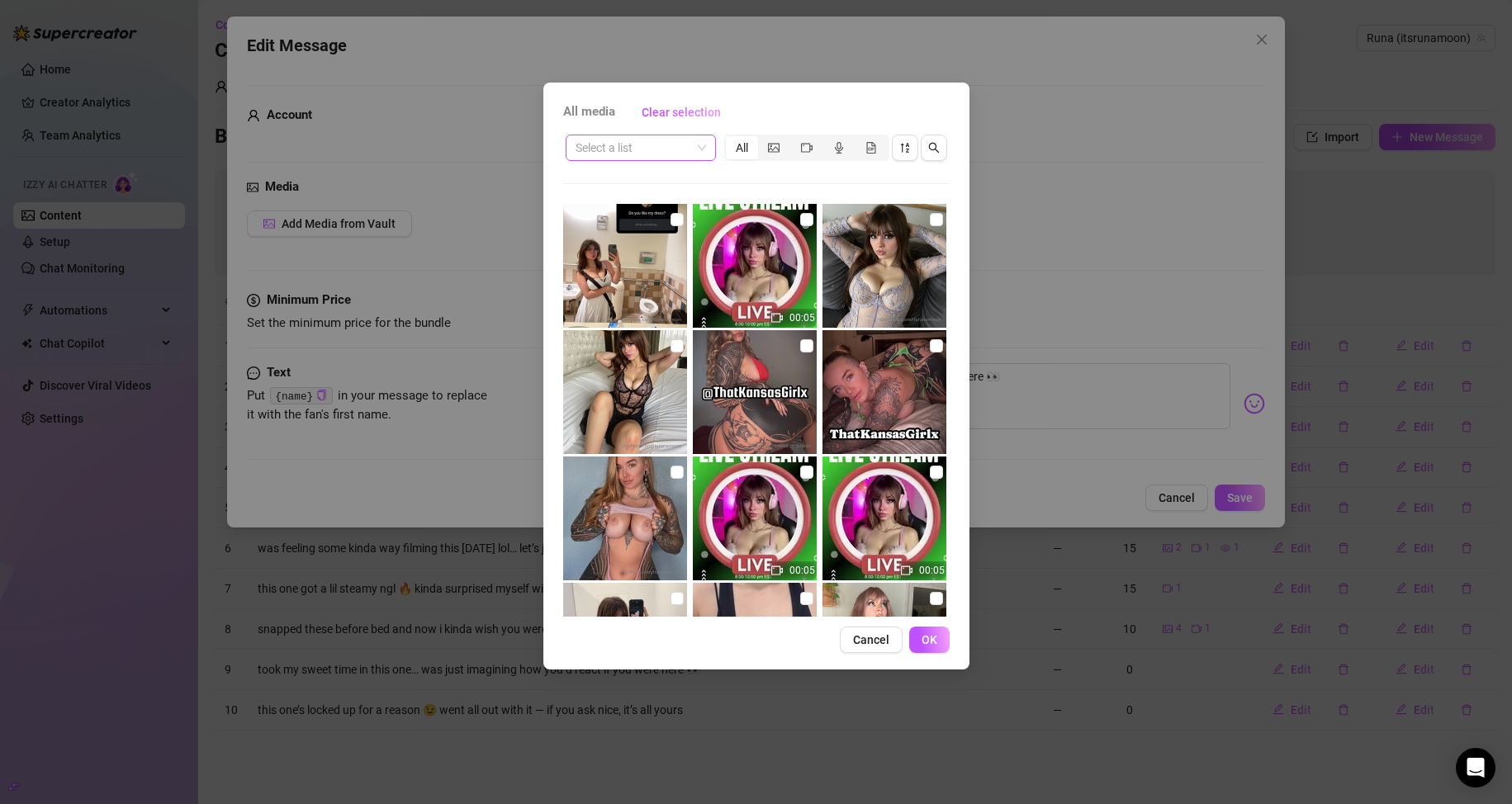
click at [648, 149] on input "search" at bounding box center [633, 147] width 116 height 24
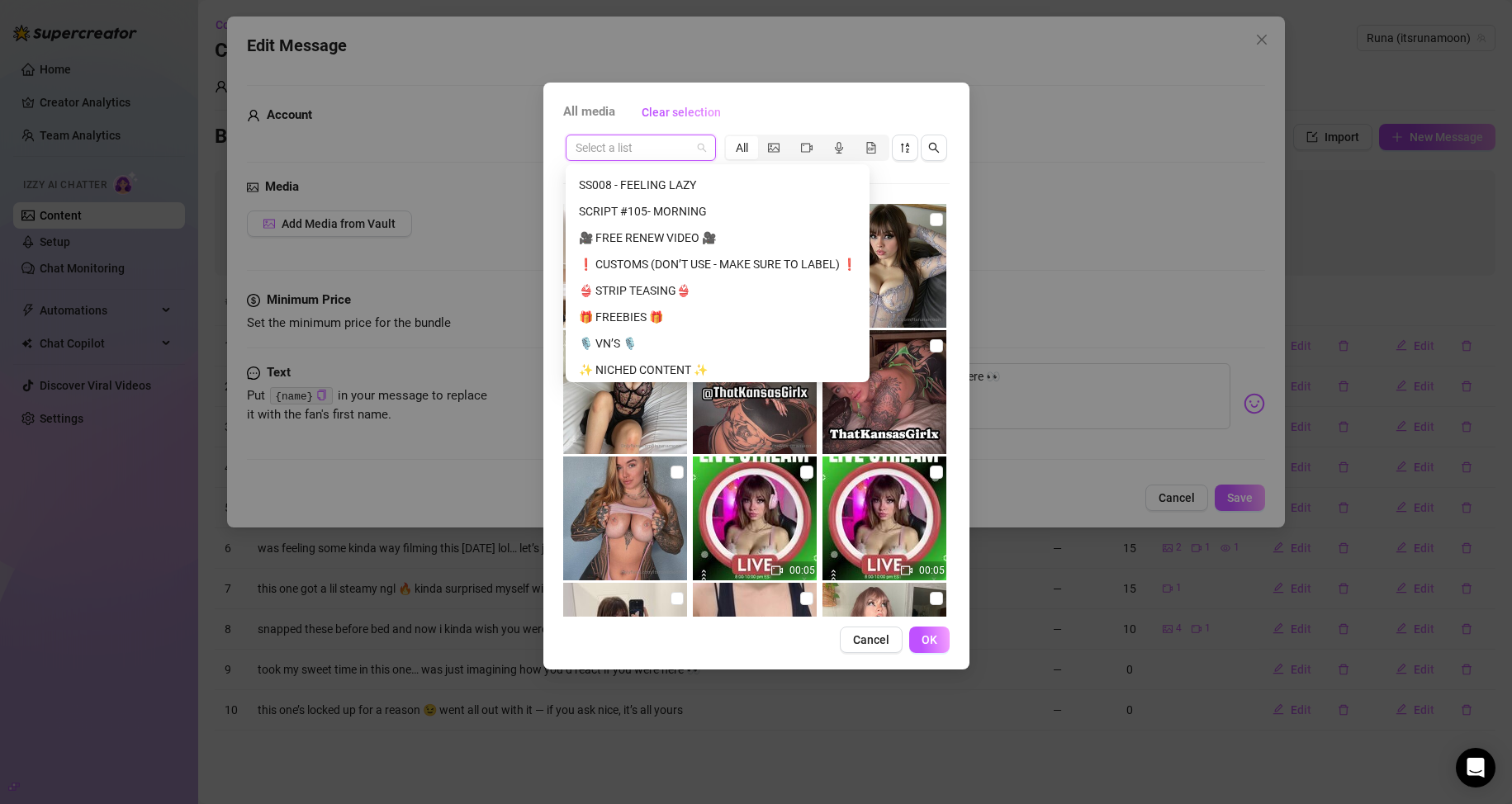
scroll to position [317, 0]
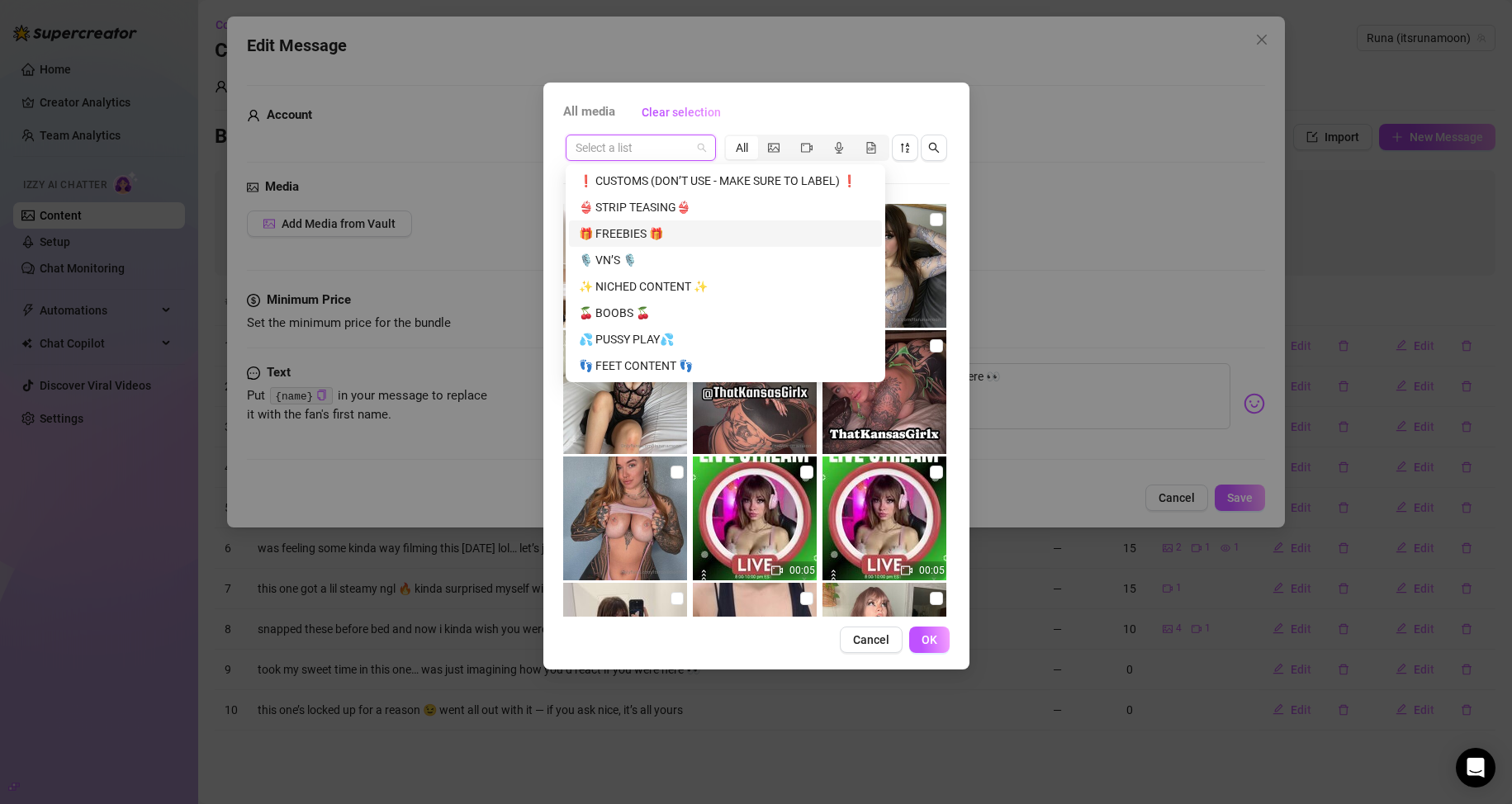
click at [662, 239] on div "🎁 FREEBIES 🎁" at bounding box center [724, 233] width 293 height 18
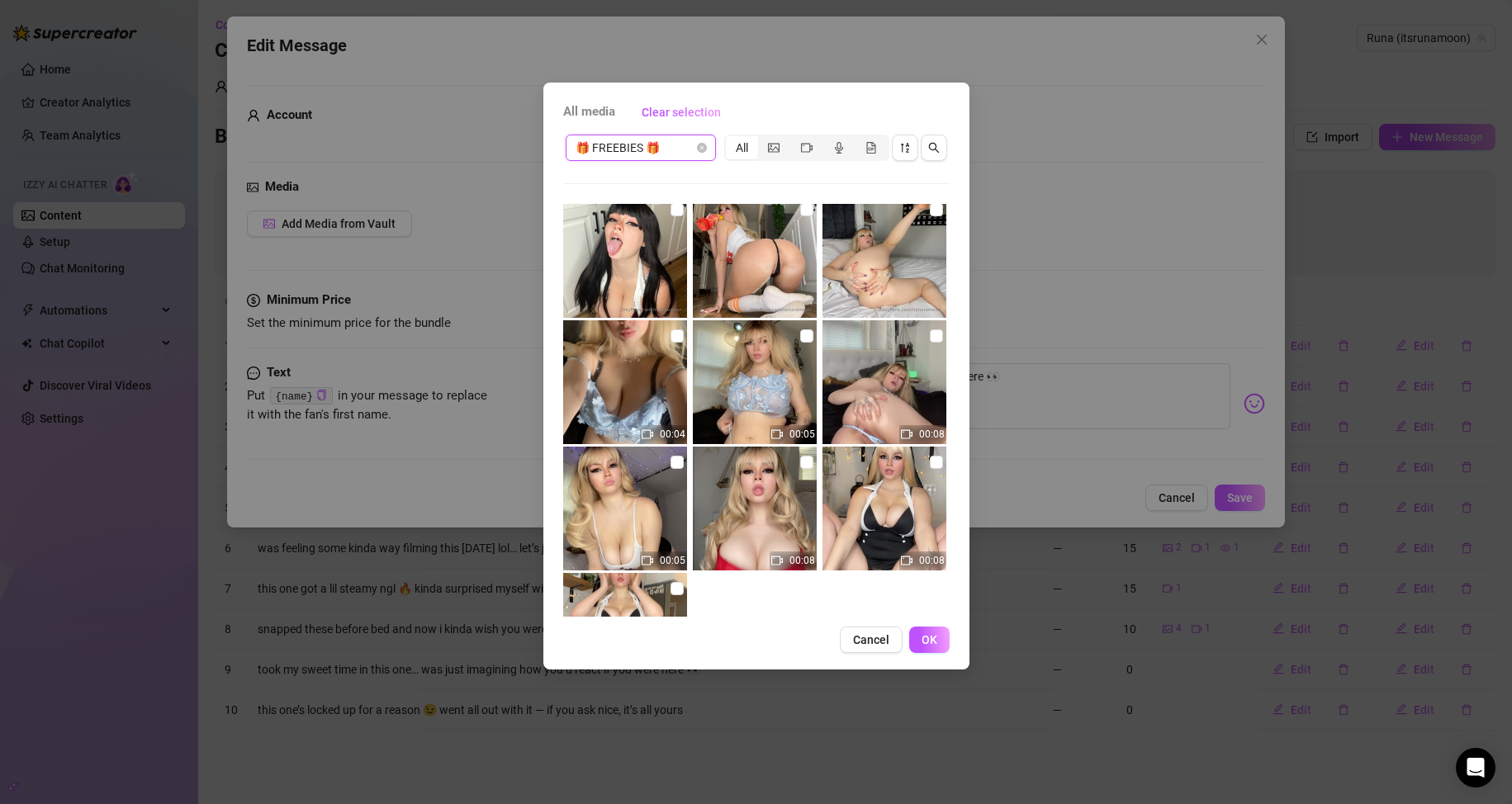
scroll to position [165, 0]
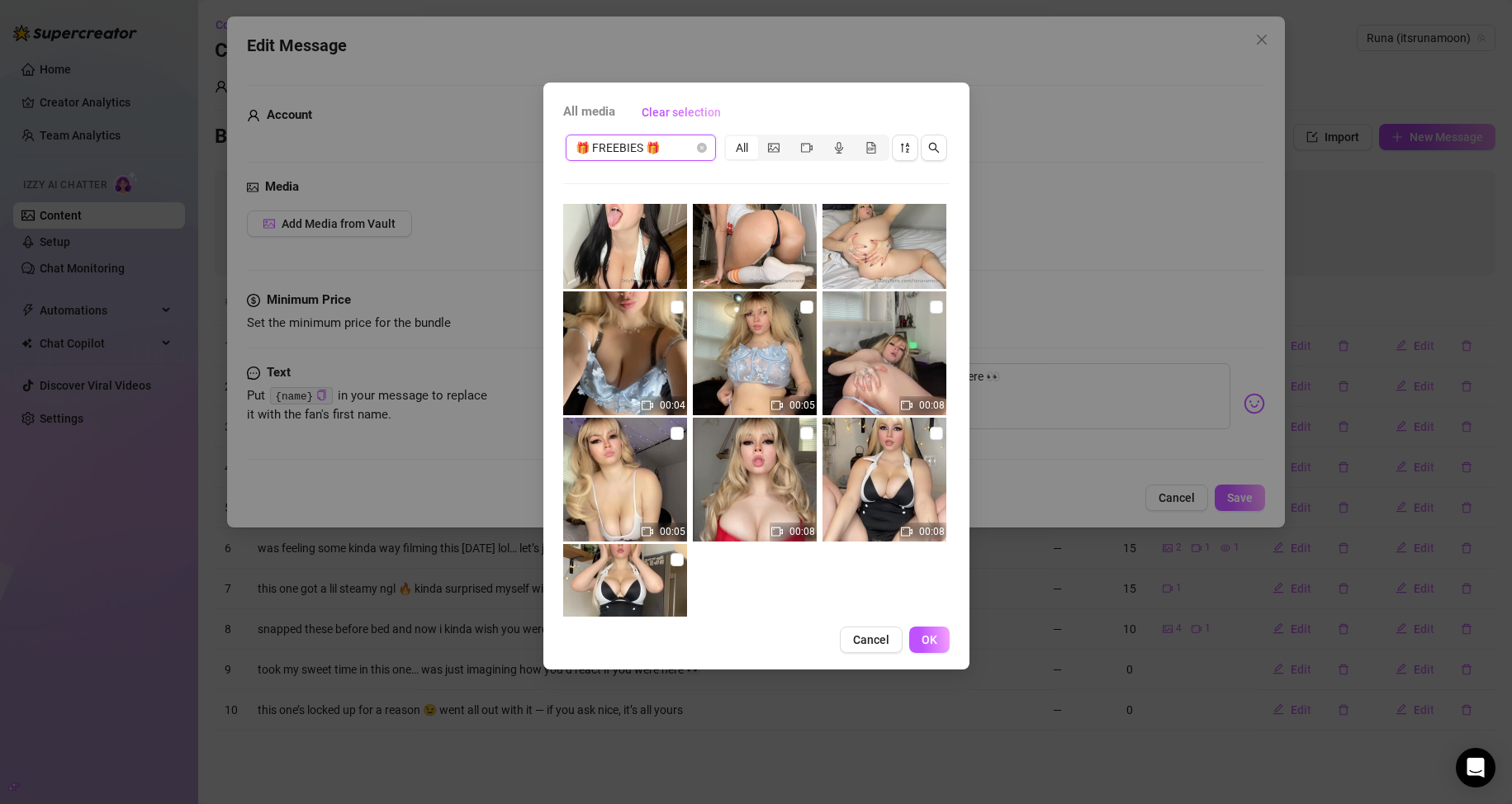
click at [682, 308] on img at bounding box center [624, 353] width 123 height 123
click at [676, 311] on input "checkbox" at bounding box center [678, 307] width 14 height 14
checkbox input "true"
click at [720, 308] on input "checkbox" at bounding box center [807, 307] width 14 height 14
checkbox input "true"
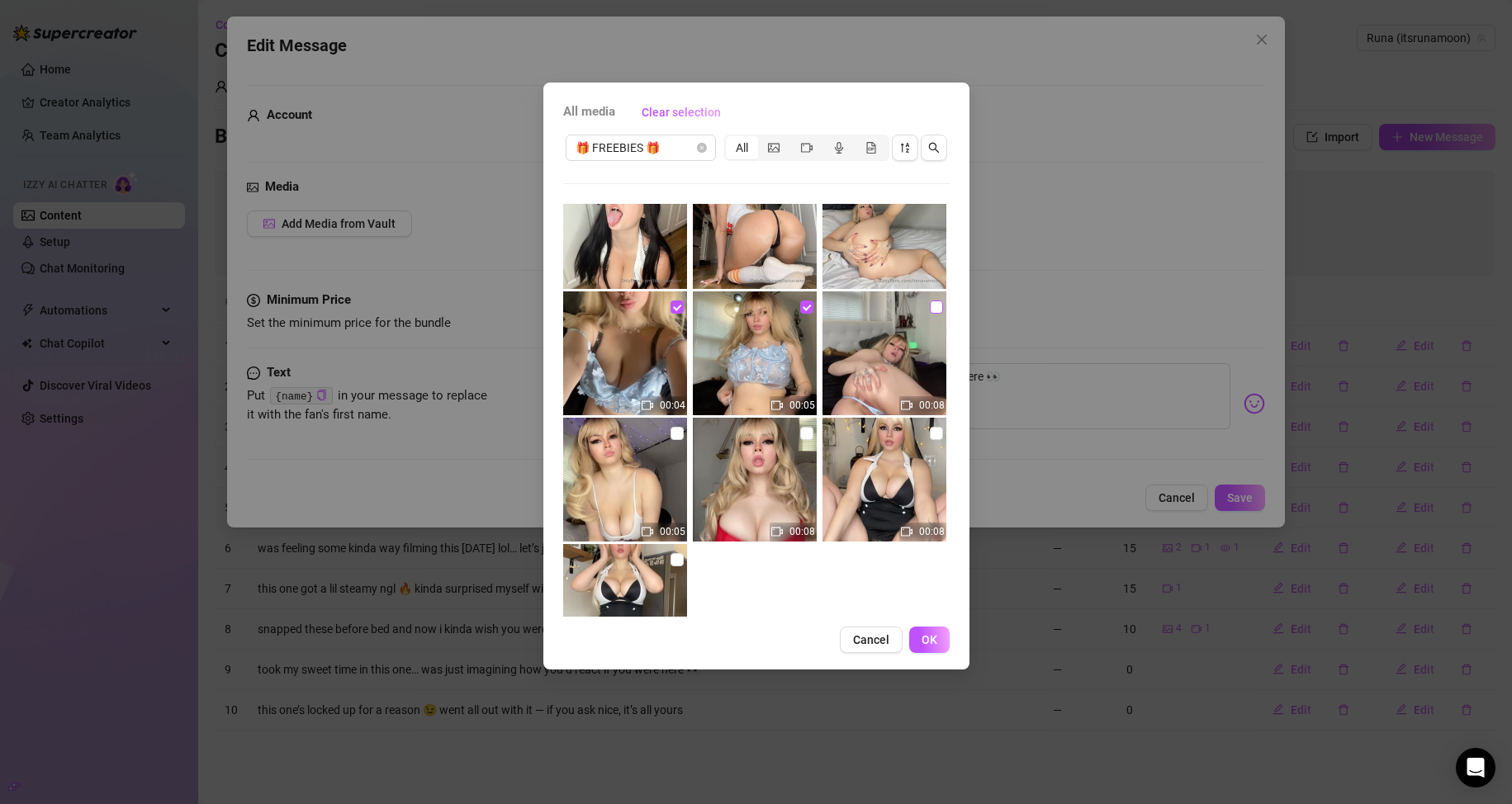
click at [720, 303] on input "checkbox" at bounding box center [936, 307] width 14 height 14
checkbox input "true"
click at [720, 632] on button "OK" at bounding box center [930, 640] width 41 height 26
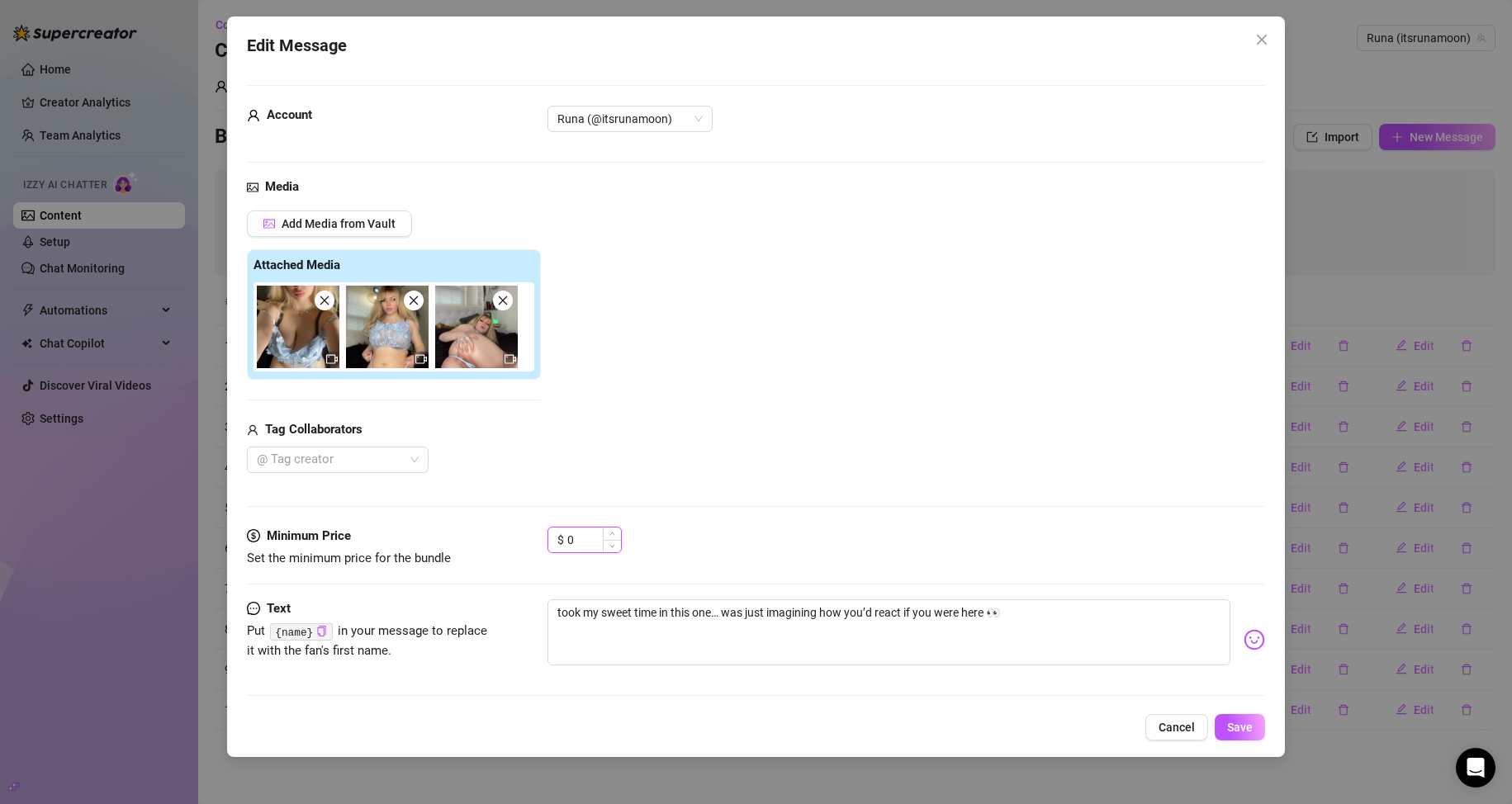
drag, startPoint x: 578, startPoint y: 538, endPoint x: 565, endPoint y: 540, distance: 13.2
click at [565, 540] on div "$ 0" at bounding box center [584, 540] width 74 height 26
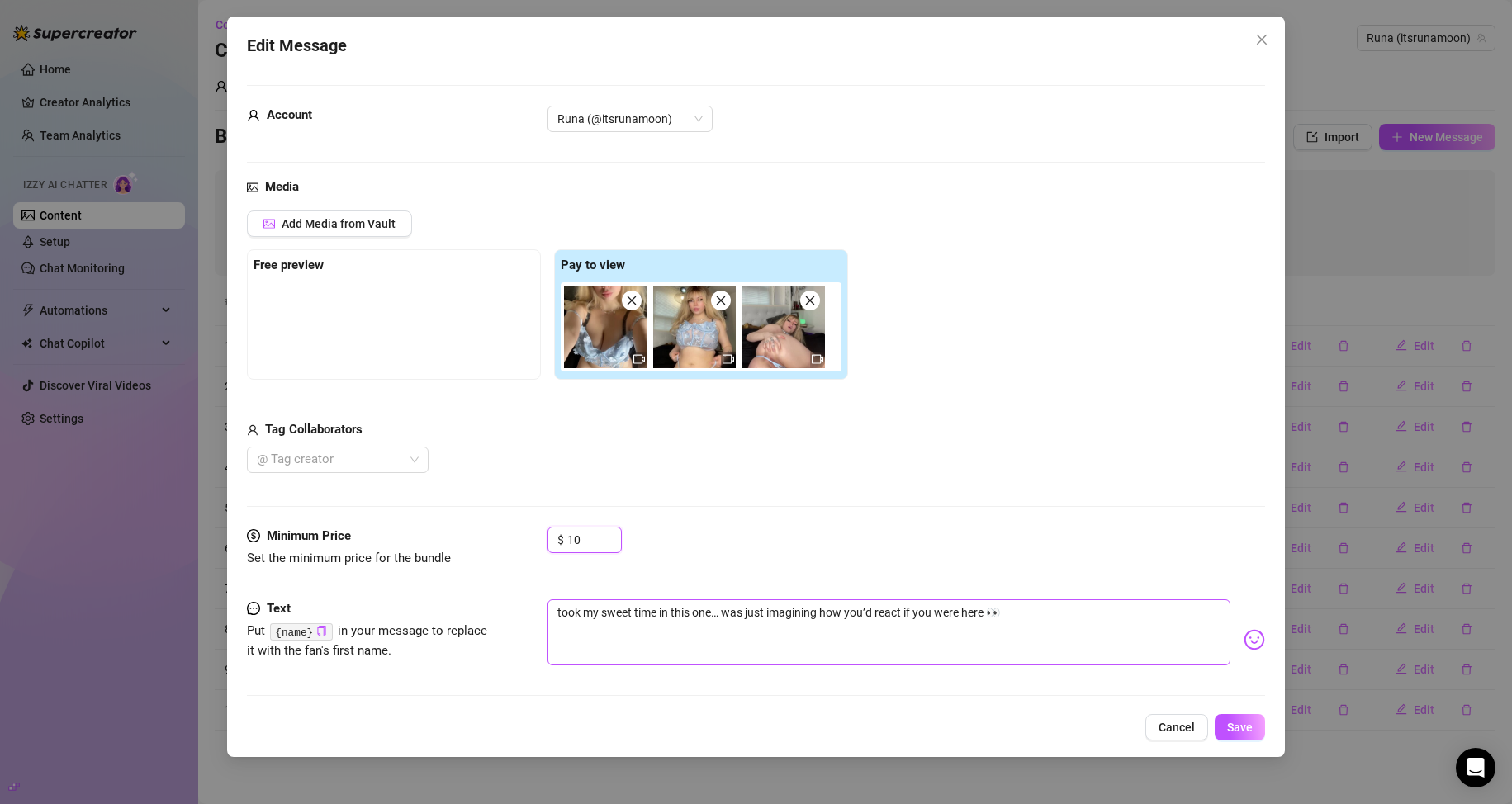
type input "10"
click at [720, 611] on textarea "took my sweet time in this one… was just imagining how you’d react if you were …" at bounding box center [889, 633] width 684 height 66
click at [320, 632] on icon "copy" at bounding box center [321, 631] width 11 height 11
click at [720, 617] on textarea "took my sweet time in this one… was just imagining how you’d react if you were …" at bounding box center [889, 633] width 684 height 66
paste textarea "{name}"
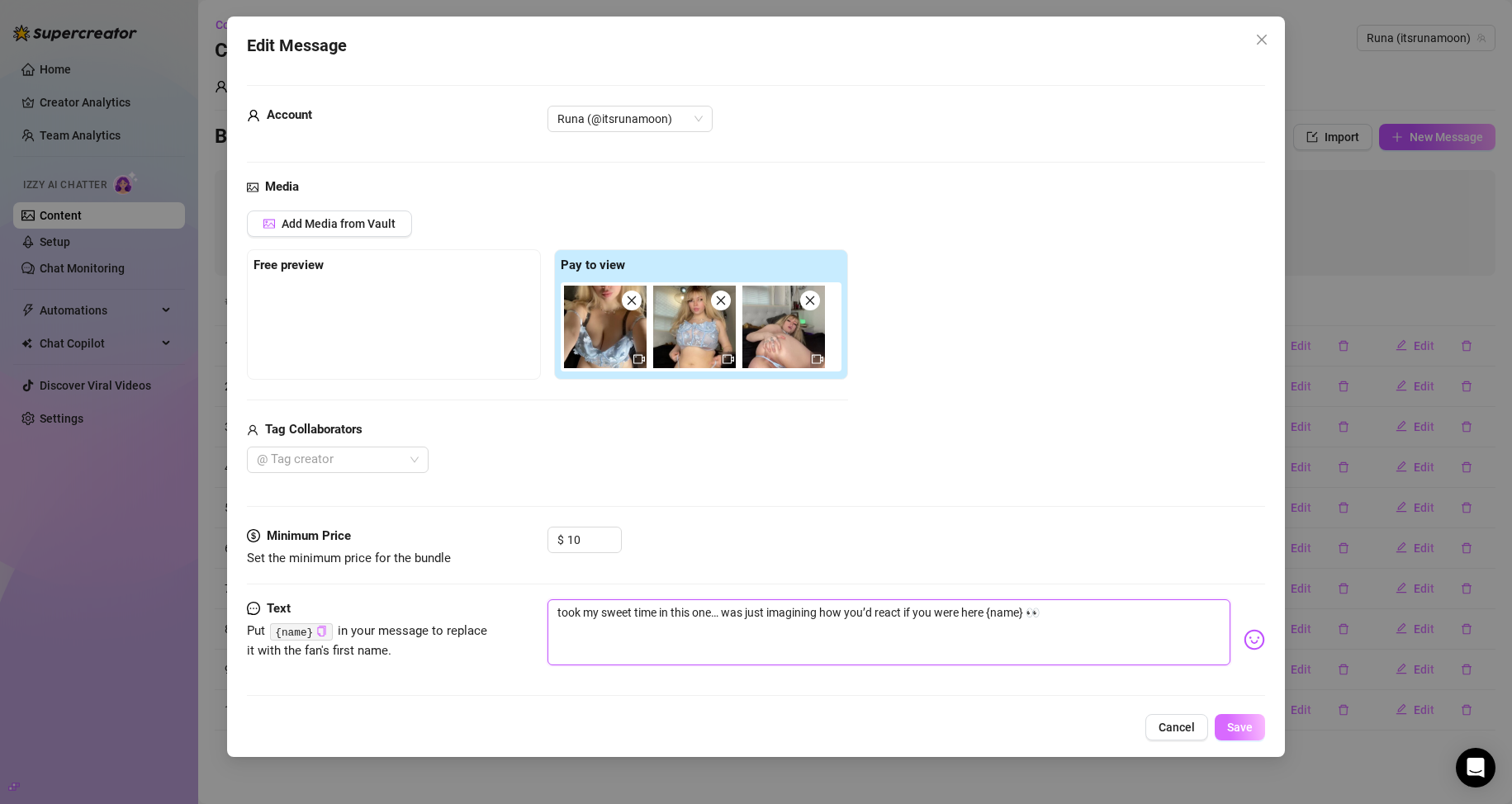
type textarea "took my sweet time in this one… was just imagining how you’d react if you were …"
click at [720, 721] on span "Save" at bounding box center [1240, 727] width 25 height 14
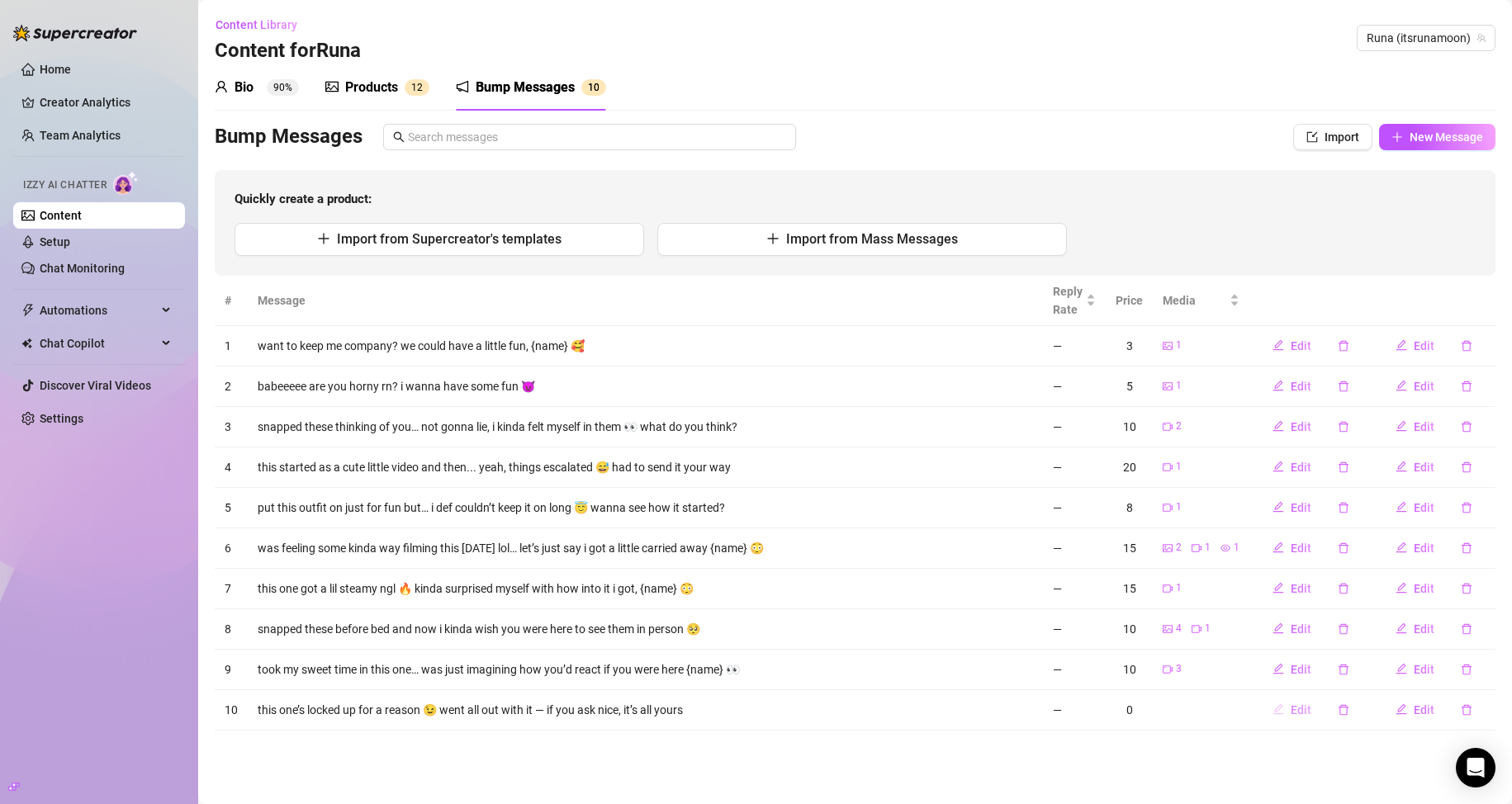
click at [720, 709] on span "Edit" at bounding box center [1300, 711] width 20 height 14
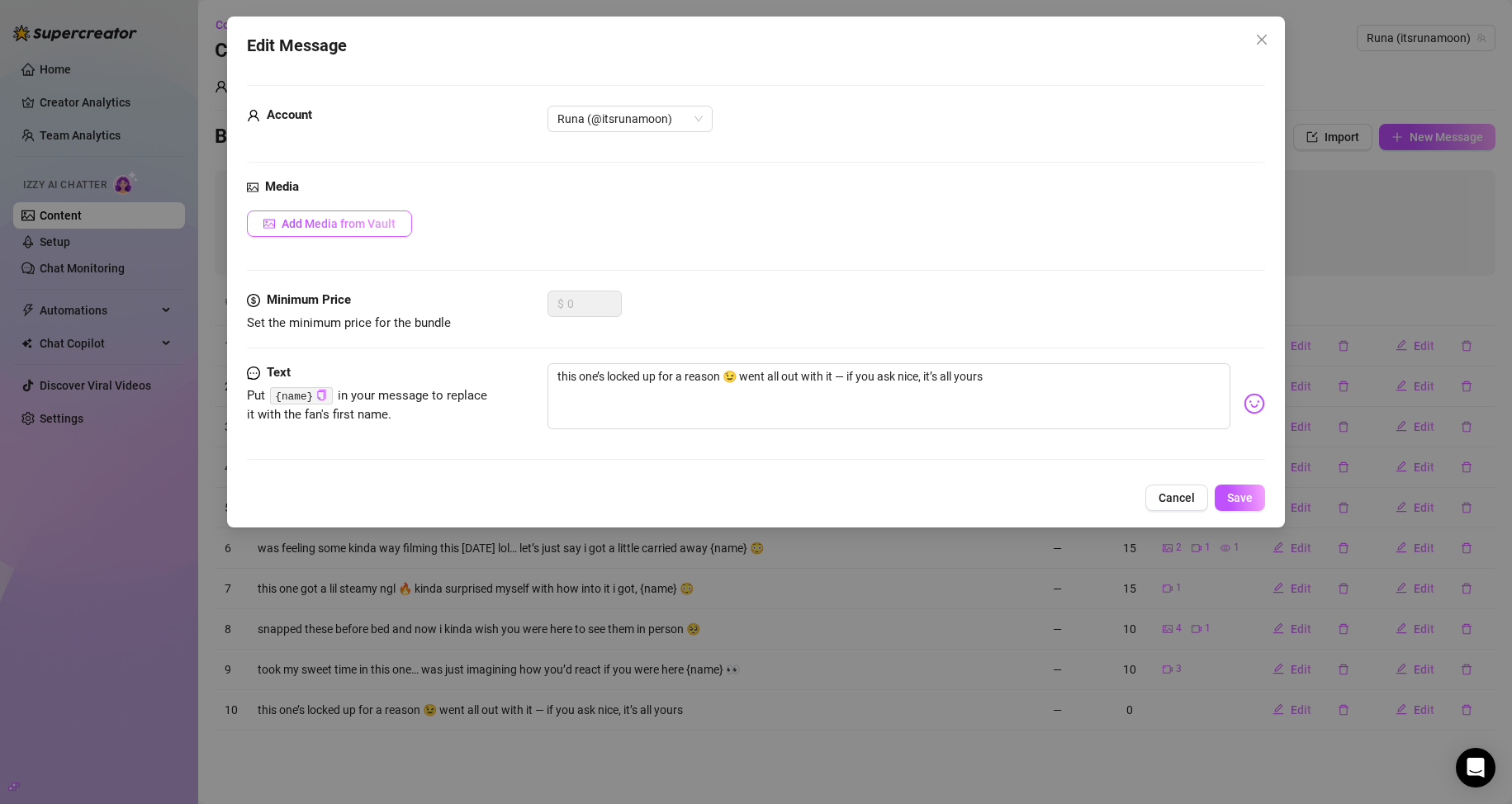
click at [386, 224] on span "Add Media from Vault" at bounding box center [338, 224] width 114 height 14
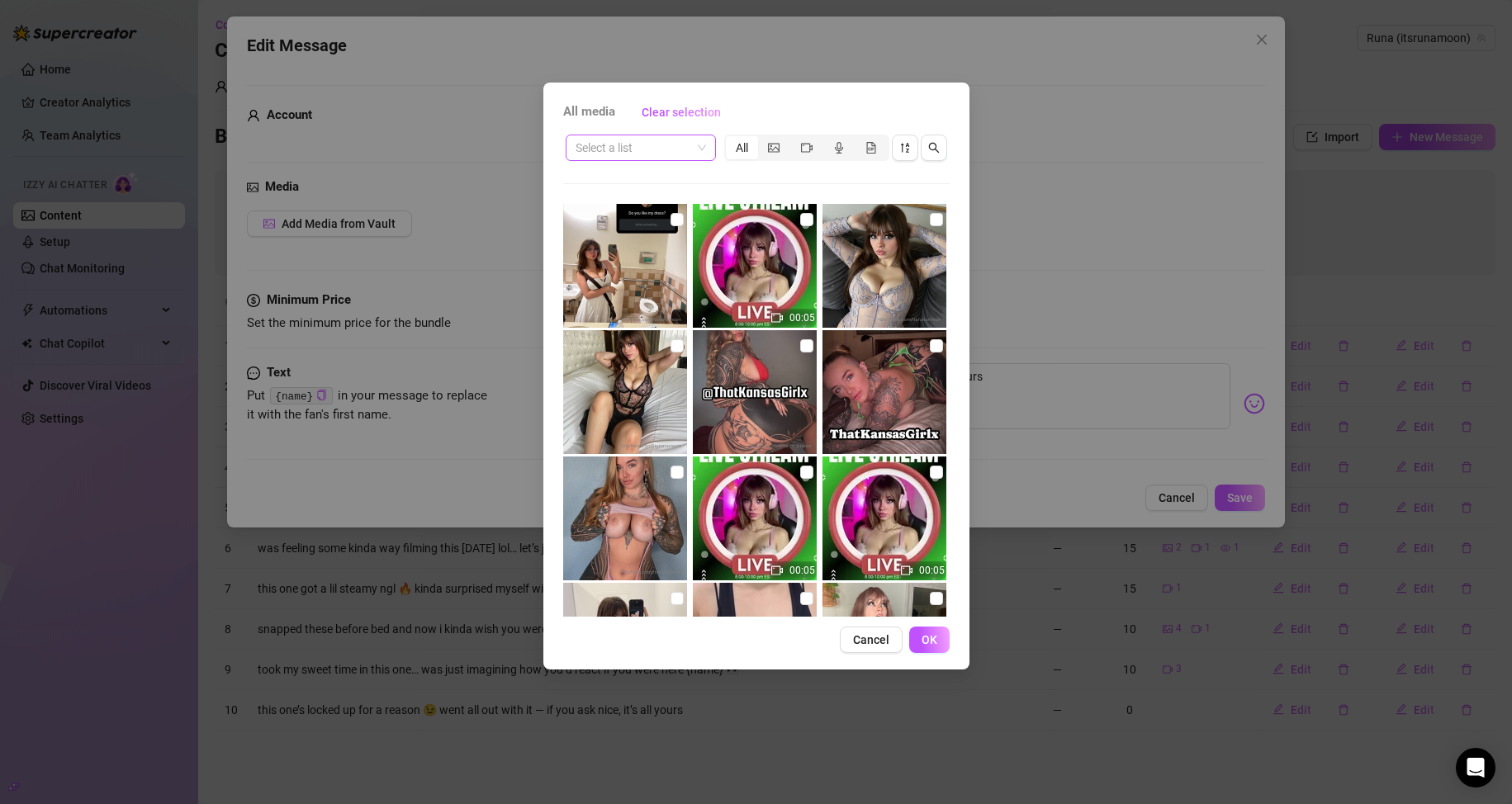
click at [676, 143] on input "search" at bounding box center [633, 147] width 116 height 24
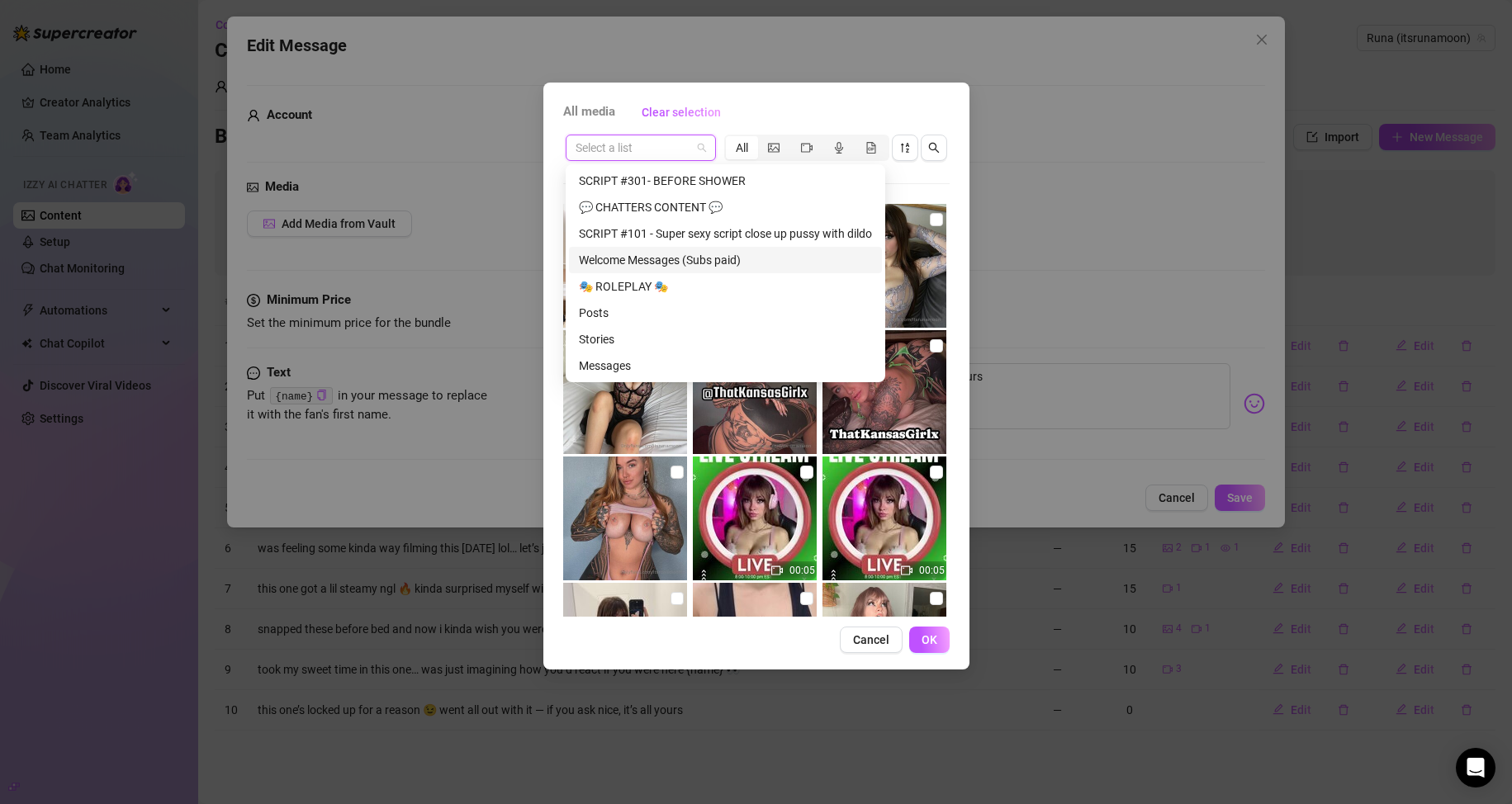
scroll to position [469, 0]
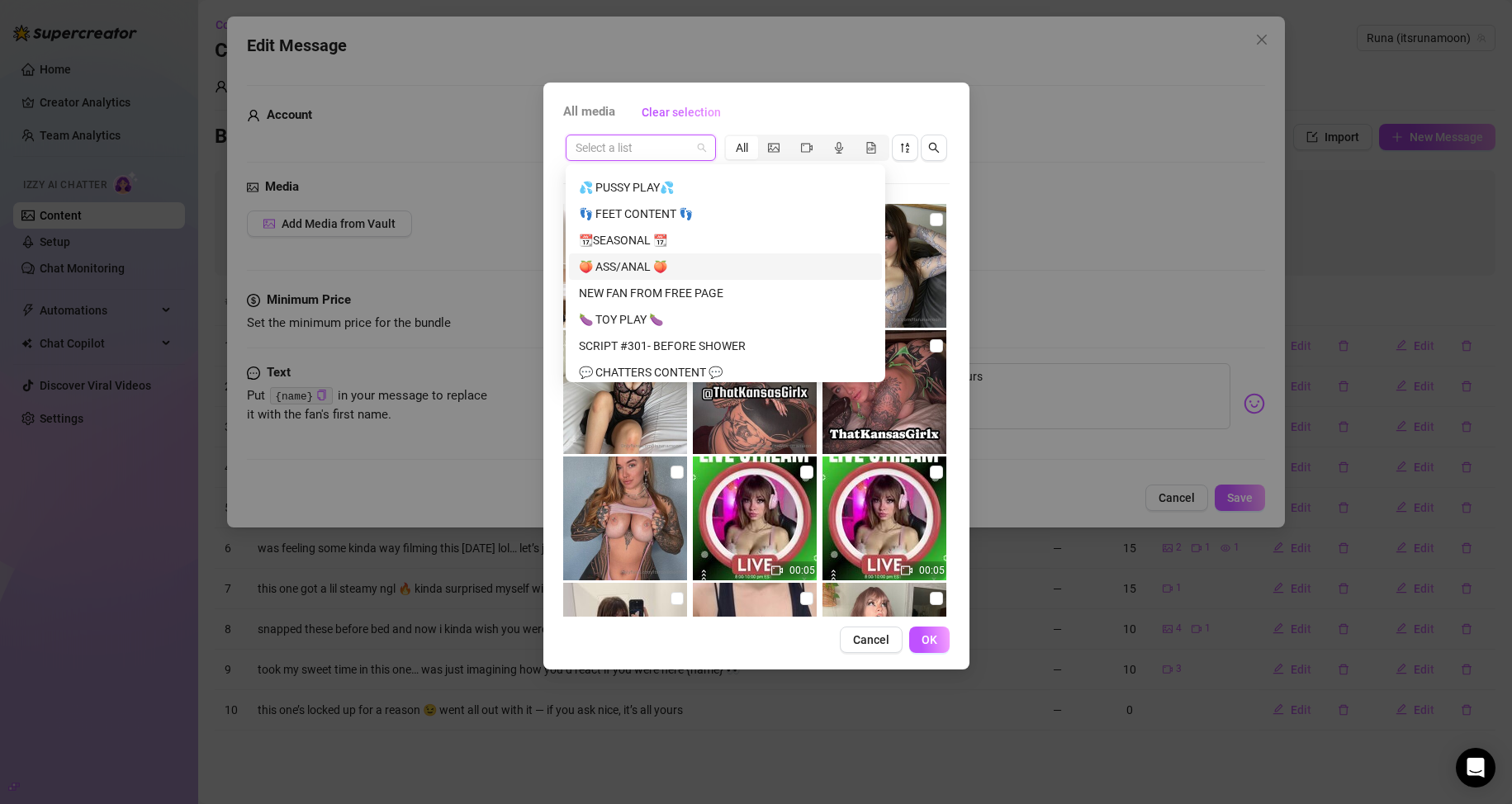
click at [643, 265] on div "🍑 ASS/ANAL 🍑" at bounding box center [724, 266] width 293 height 18
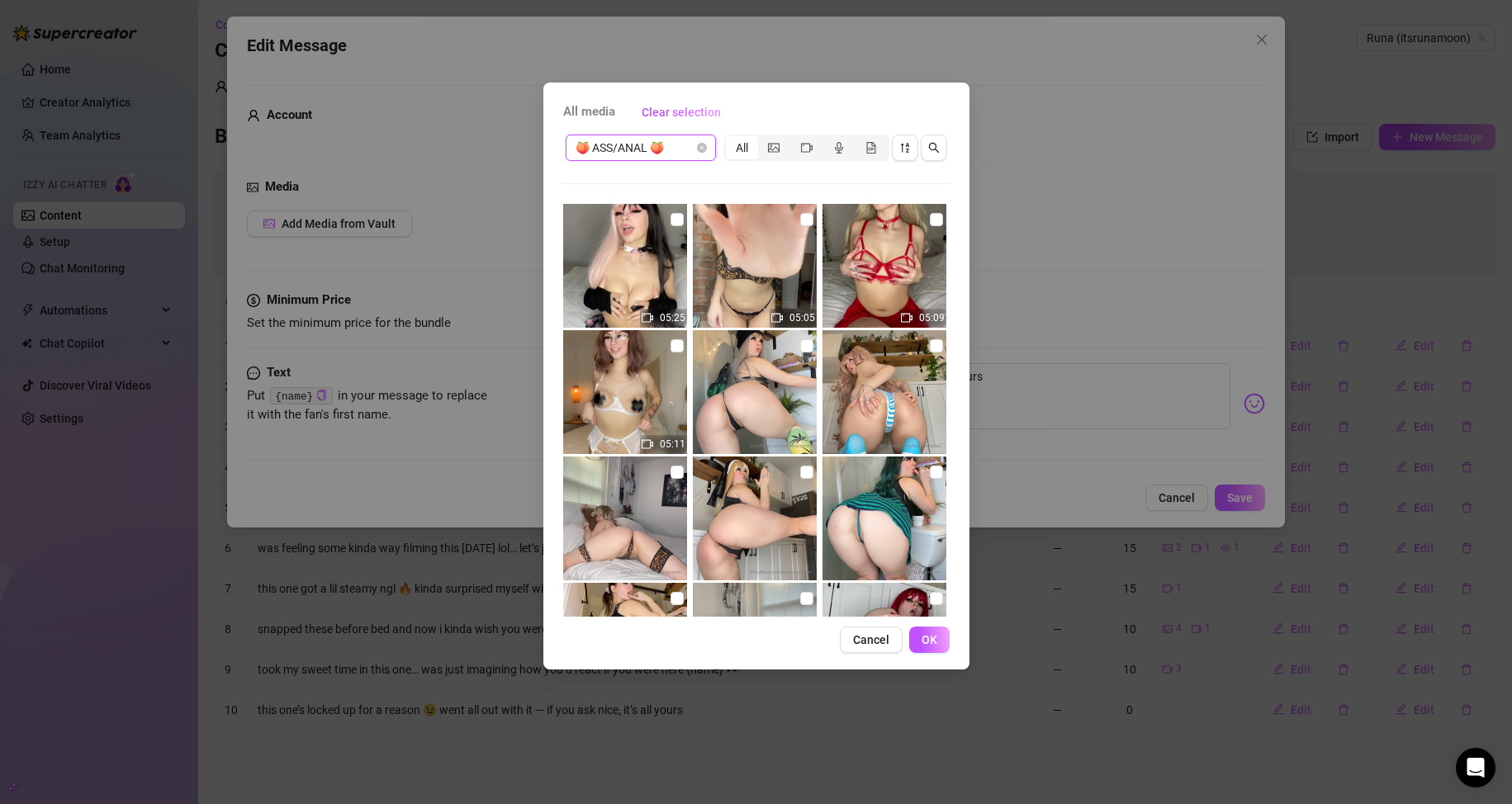
click at [720, 216] on img at bounding box center [754, 265] width 123 height 123
click at [720, 222] on input "checkbox" at bounding box center [807, 220] width 14 height 14
checkbox input "true"
click at [720, 635] on span "OK" at bounding box center [930, 640] width 16 height 14
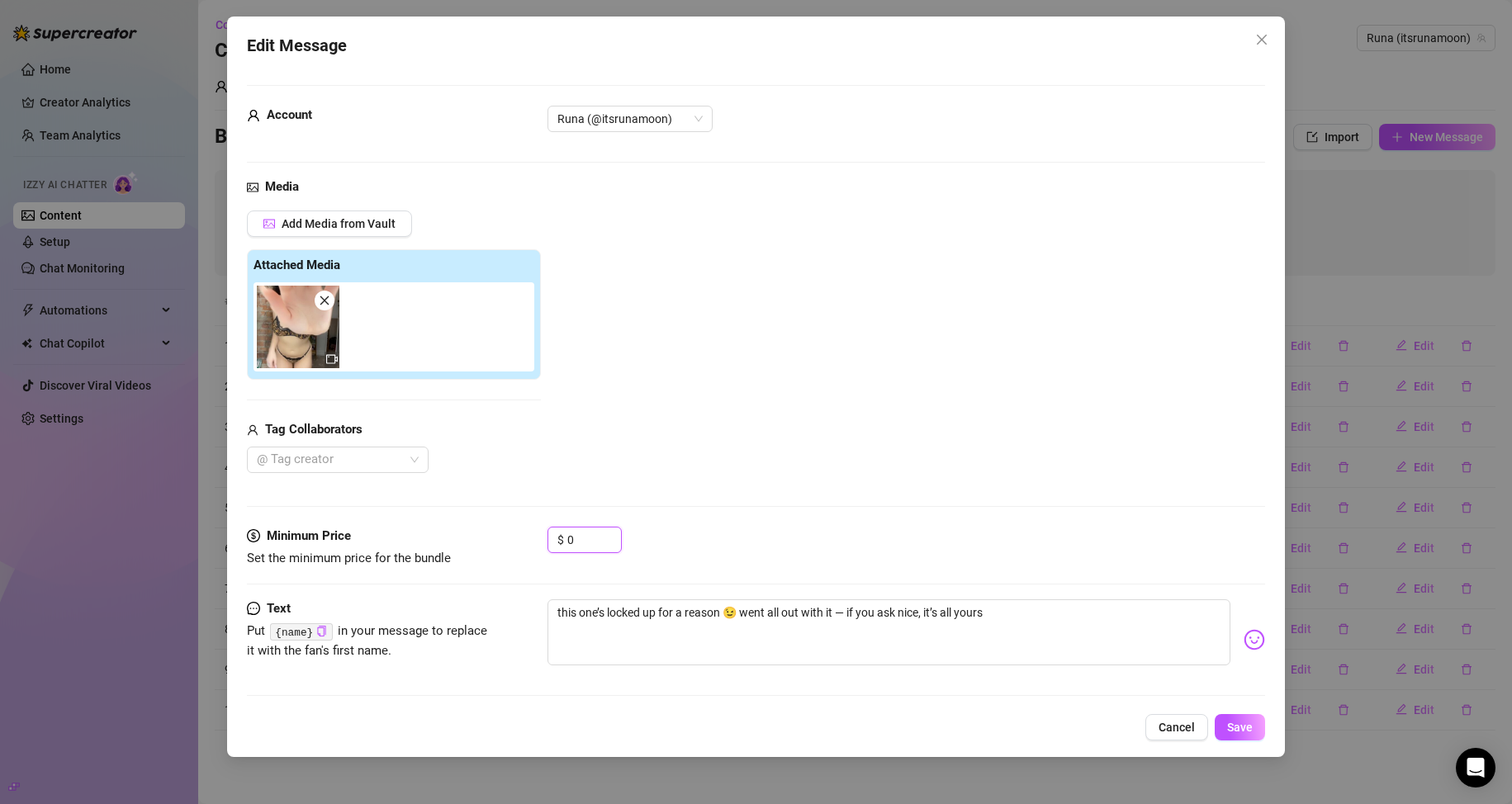
drag, startPoint x: 594, startPoint y: 544, endPoint x: 539, endPoint y: 542, distance: 55.0
click at [539, 542] on div "Minimum Price Set the minimum price for the bundle $ 0" at bounding box center [756, 547] width 1019 height 42
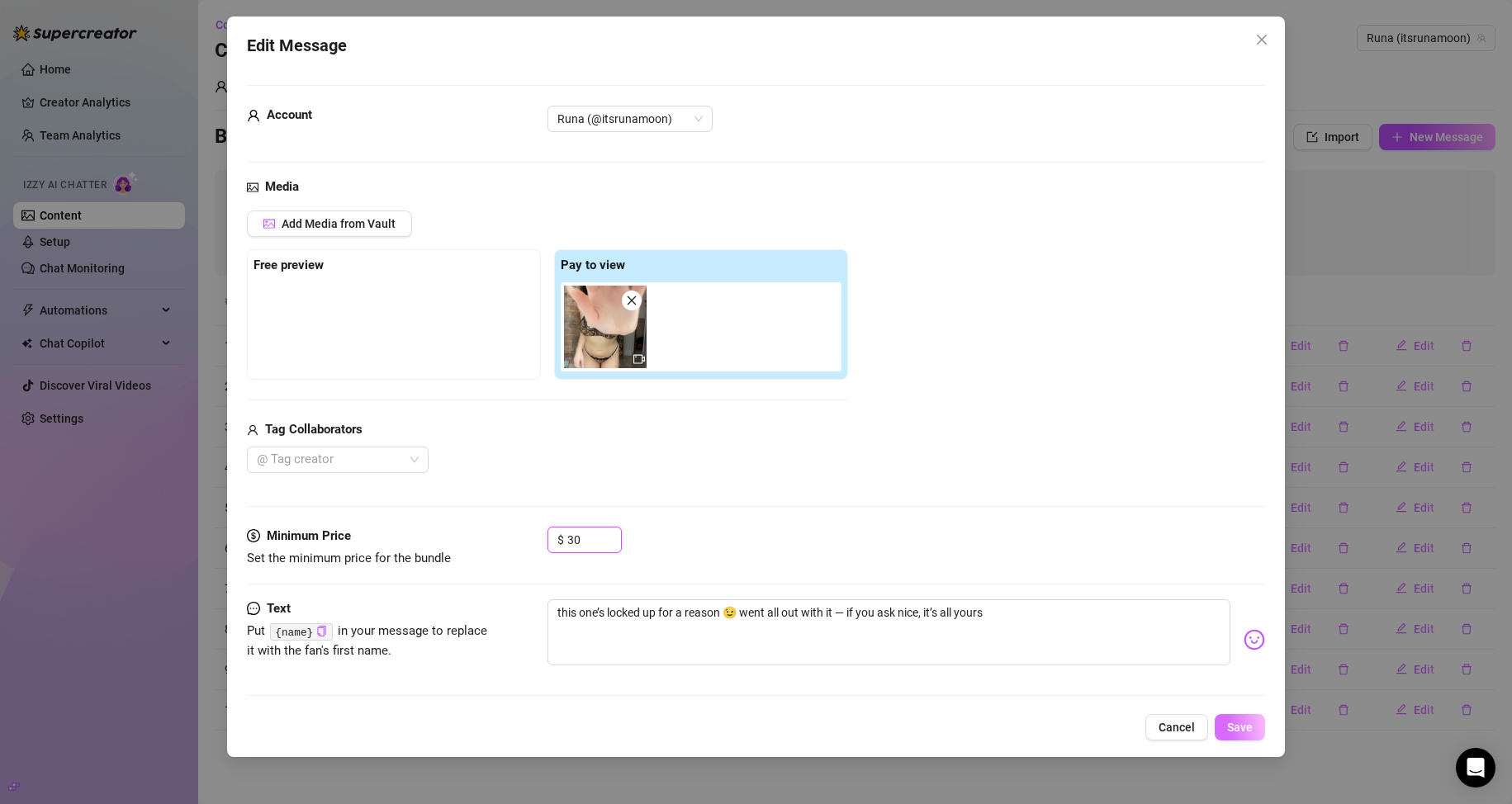
type input "30"
click at [720, 741] on button "Save" at bounding box center [1240, 727] width 51 height 26
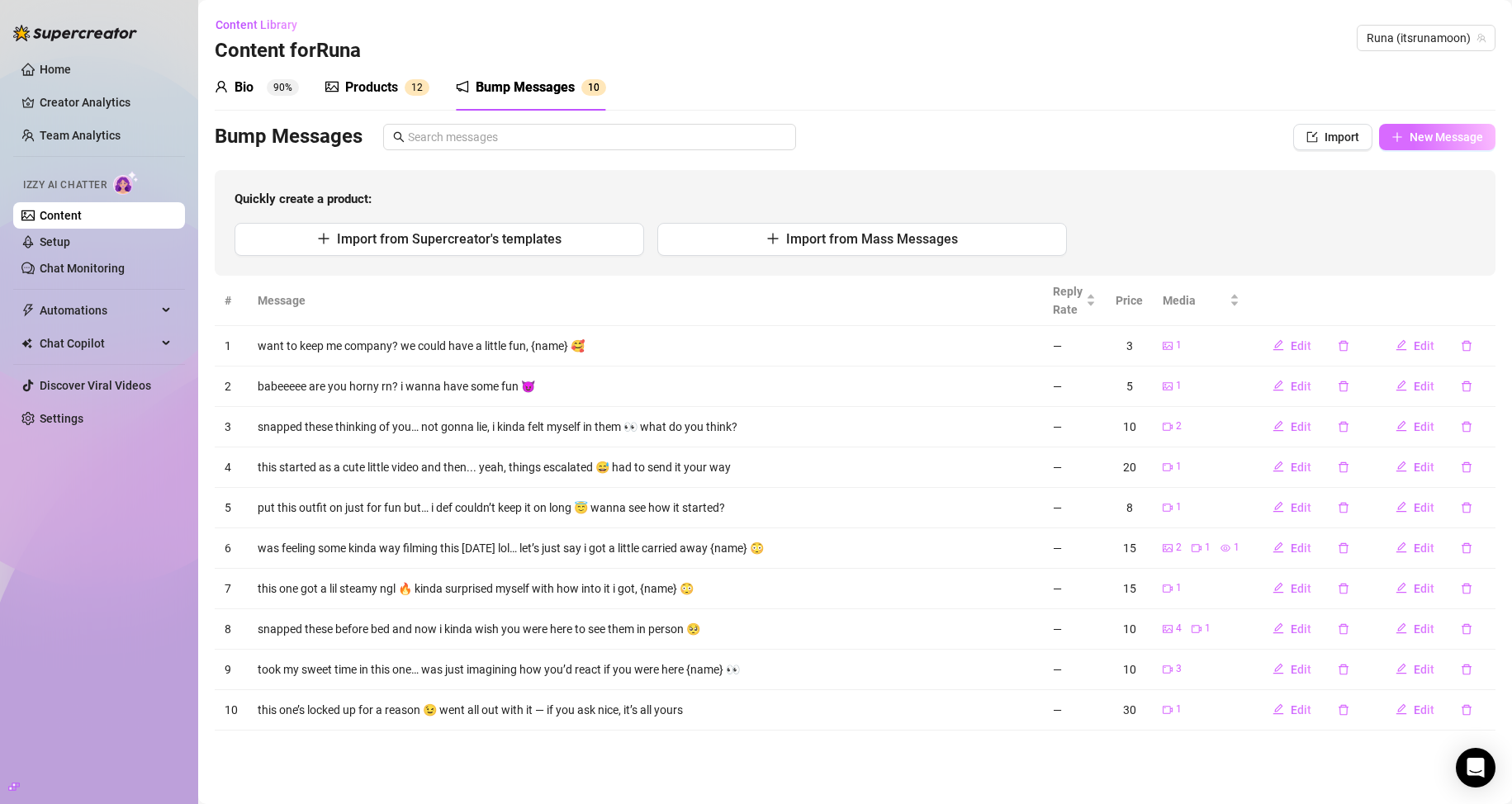
click at [720, 134] on span "New Message" at bounding box center [1447, 137] width 74 height 14
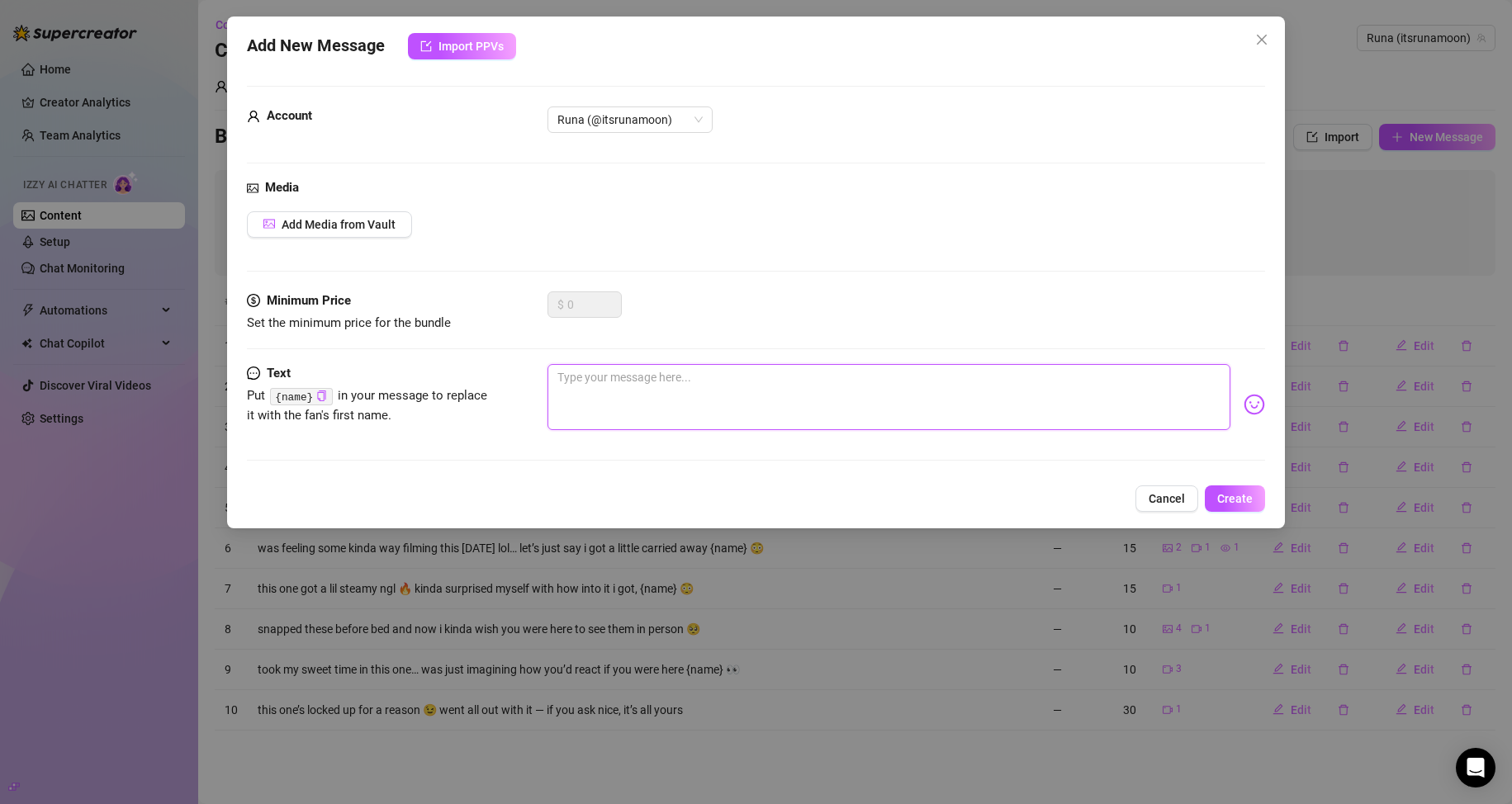
click at [659, 413] on textarea at bounding box center [889, 397] width 684 height 66
paste textarea "Tell me—would you rather see what’s under my shirt or under my skirt first? Be …"
click at [588, 379] on textarea "tell me—would you rather see what’s under my shirt or under my skirt first? Be …" at bounding box center [889, 397] width 684 height 66
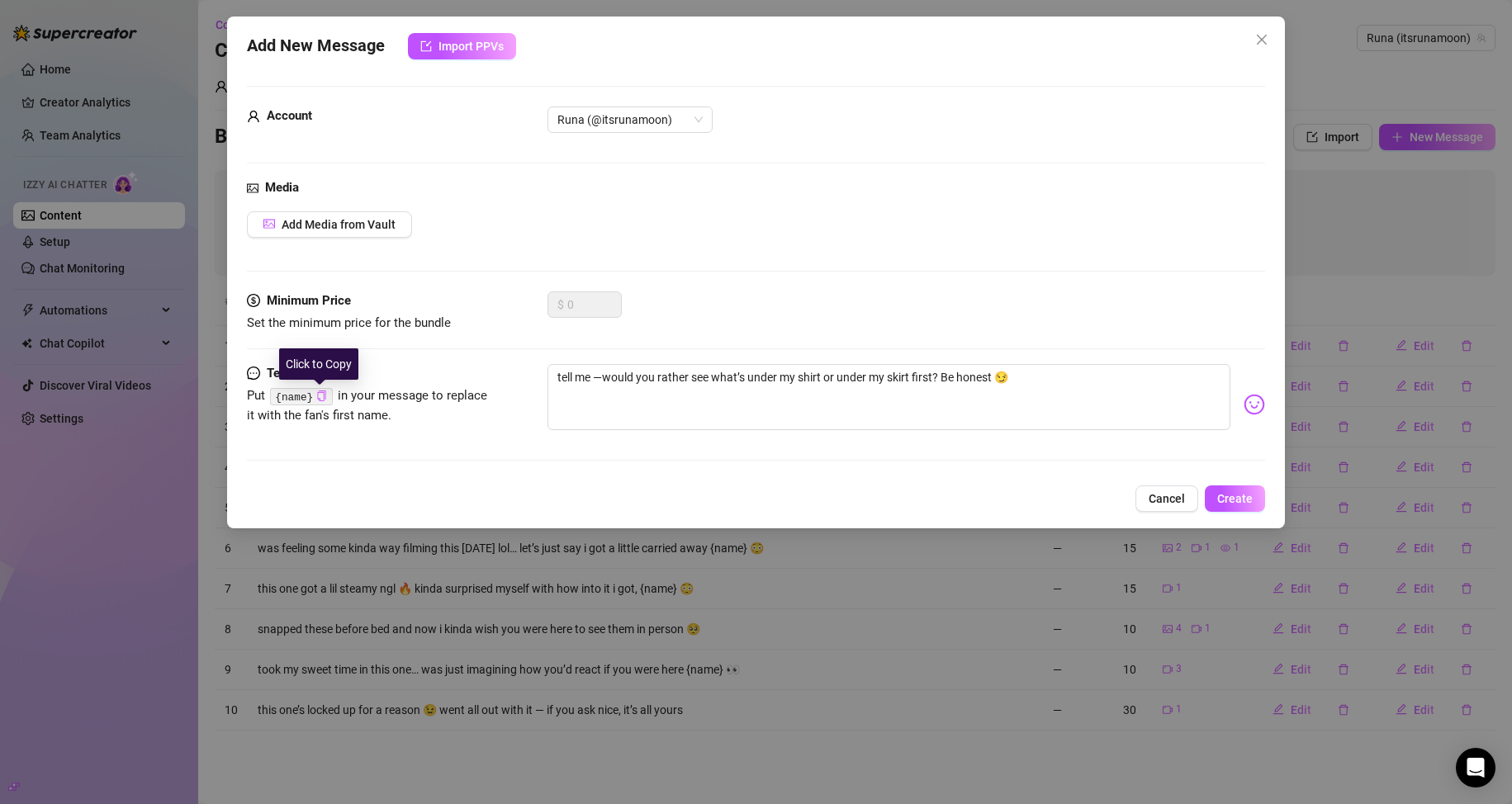
click at [320, 397] on icon "copy" at bounding box center [321, 396] width 11 height 11
click at [594, 375] on textarea "tell me —would you rather see what’s under my shirt or under my skirt first? Be…" at bounding box center [889, 397] width 684 height 66
paste textarea "{name}"
type textarea "tell me {name}—would you rather see what’s under my shirt or under my skirt fir…"
click at [720, 497] on span "Create" at bounding box center [1235, 499] width 36 height 14
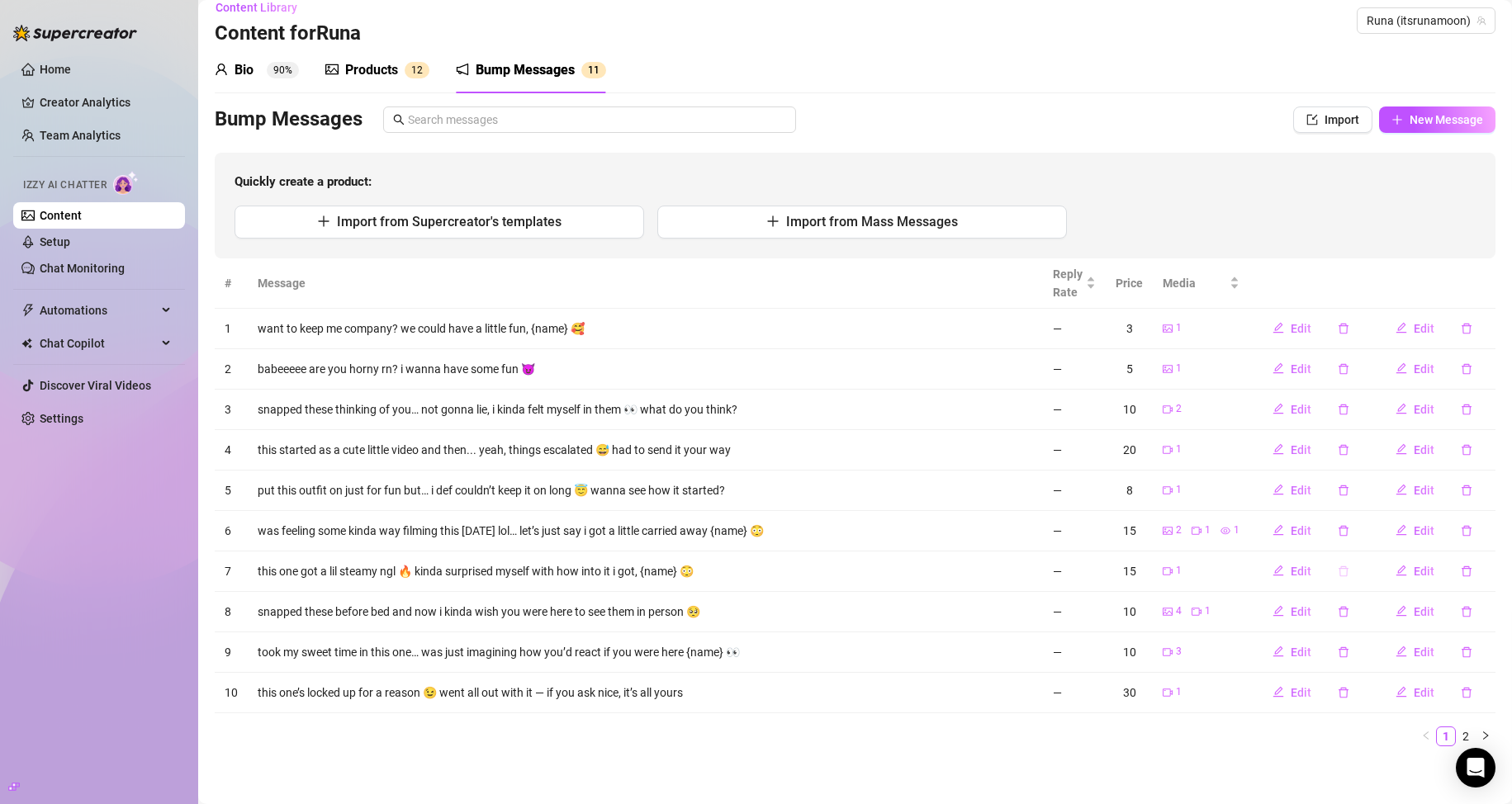
scroll to position [22, 0]
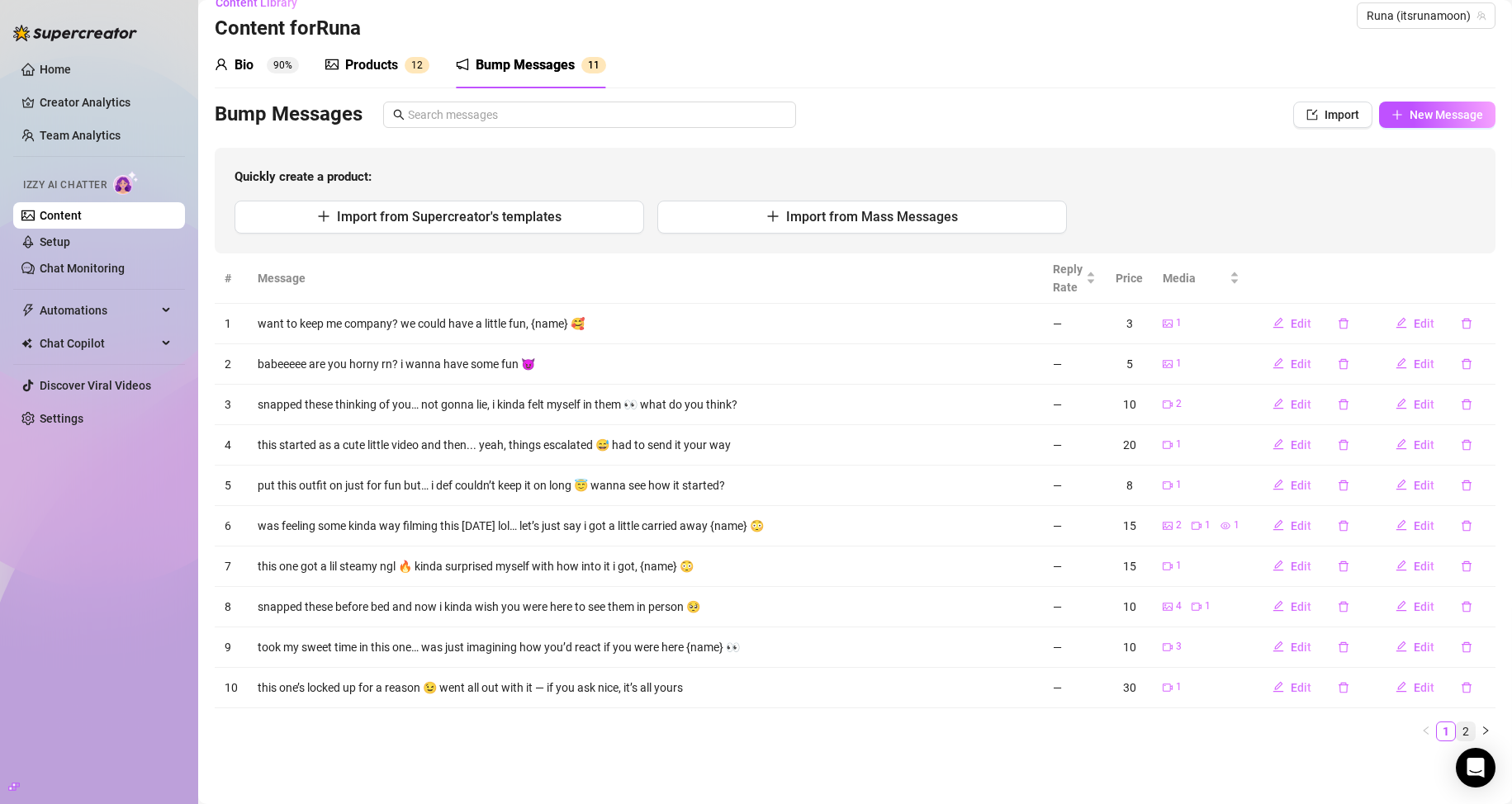
click at [720, 731] on link "2" at bounding box center [1465, 731] width 18 height 18
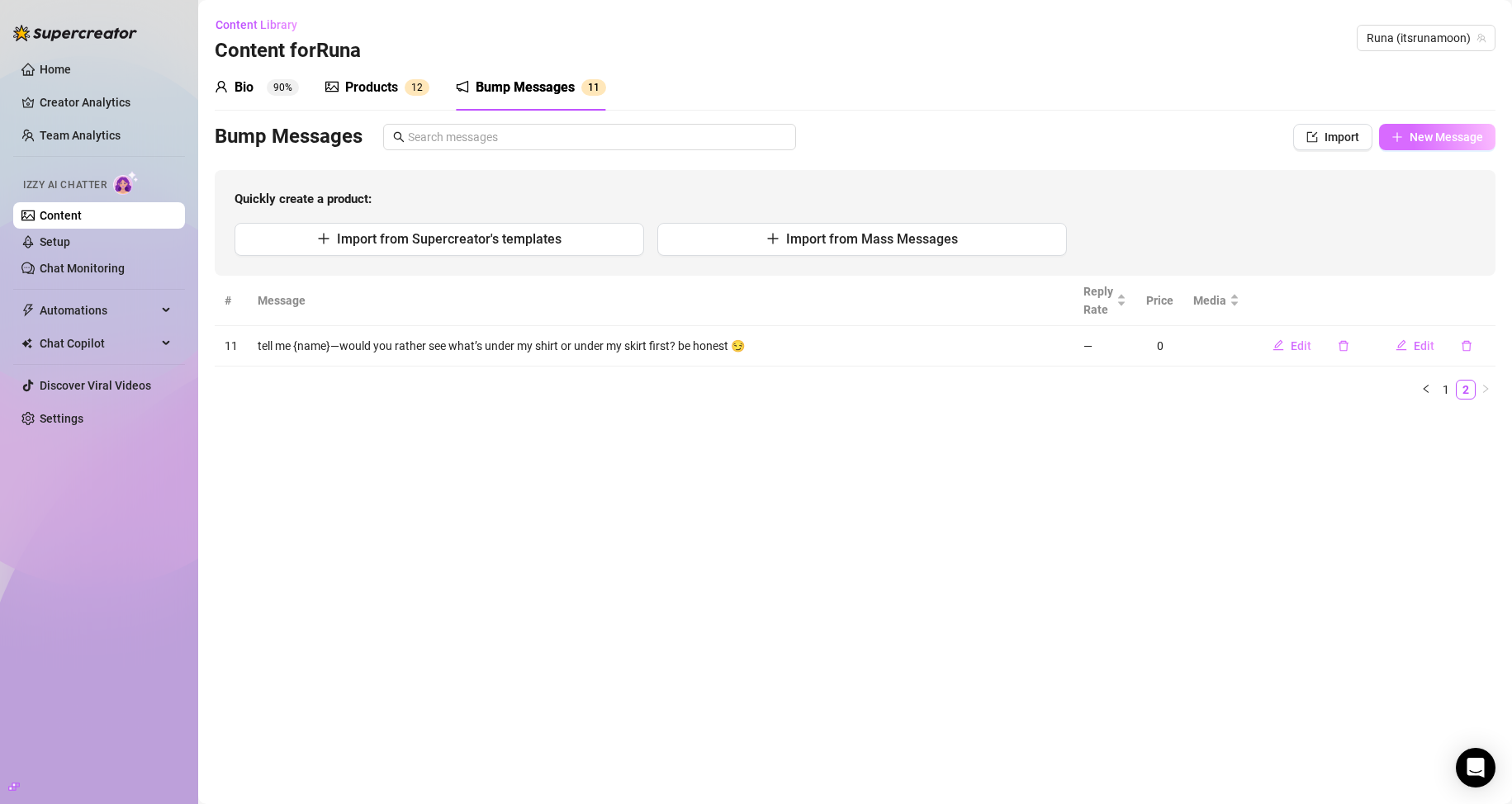
click at [720, 134] on span "New Message" at bounding box center [1447, 137] width 74 height 14
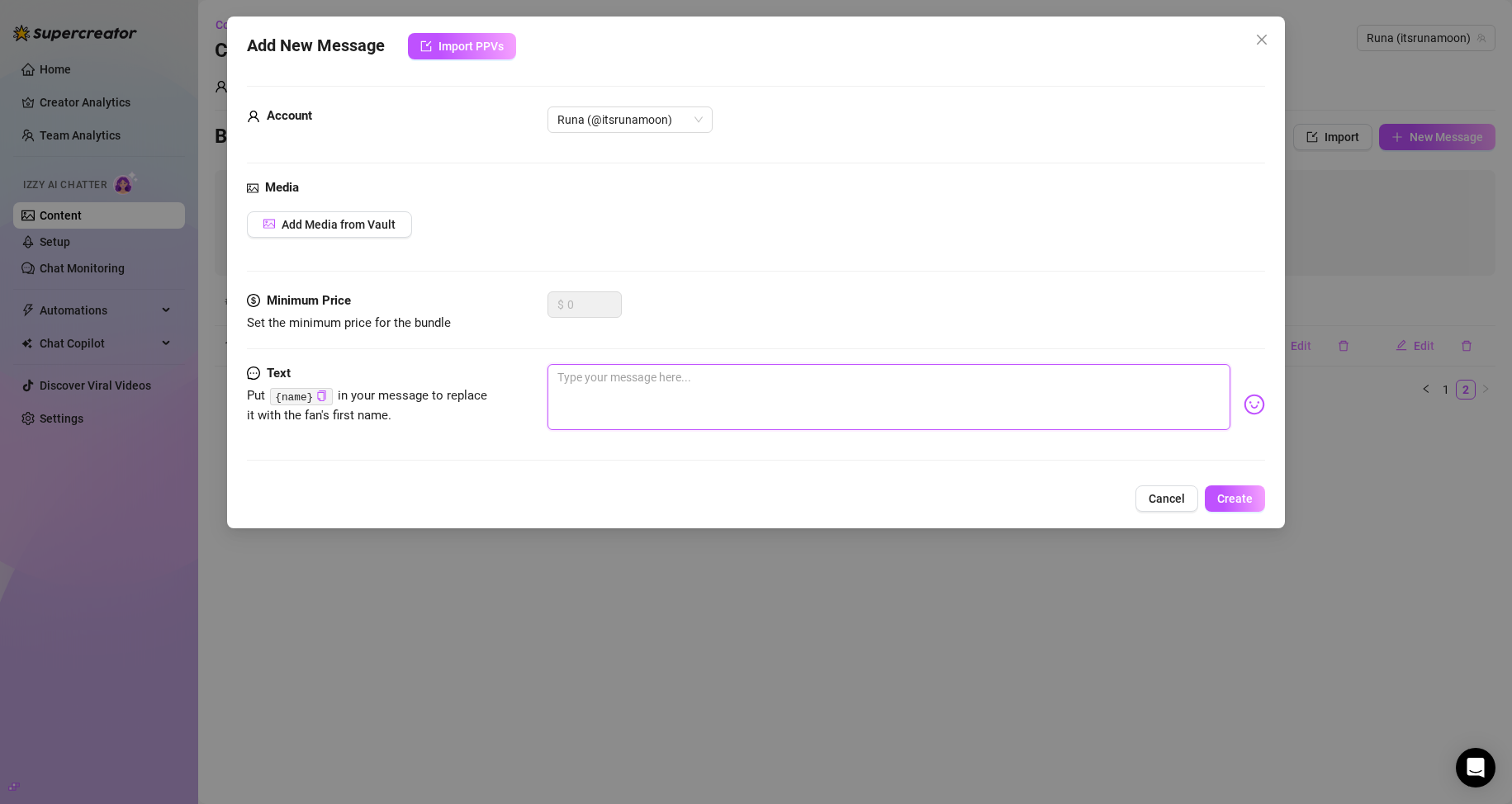
click at [595, 402] on textarea at bounding box center [889, 397] width 684 height 66
paste textarea "What if I told you I was not wearing anything while texting you this? 😘"
drag, startPoint x: 568, startPoint y: 382, endPoint x: 558, endPoint y: 383, distance: 10.0
click at [720, 371] on textarea "what if I told you I was not wearing anything while texting you this? 😘" at bounding box center [889, 397] width 684 height 66
drag, startPoint x: 882, startPoint y: 377, endPoint x: 873, endPoint y: 379, distance: 9.2
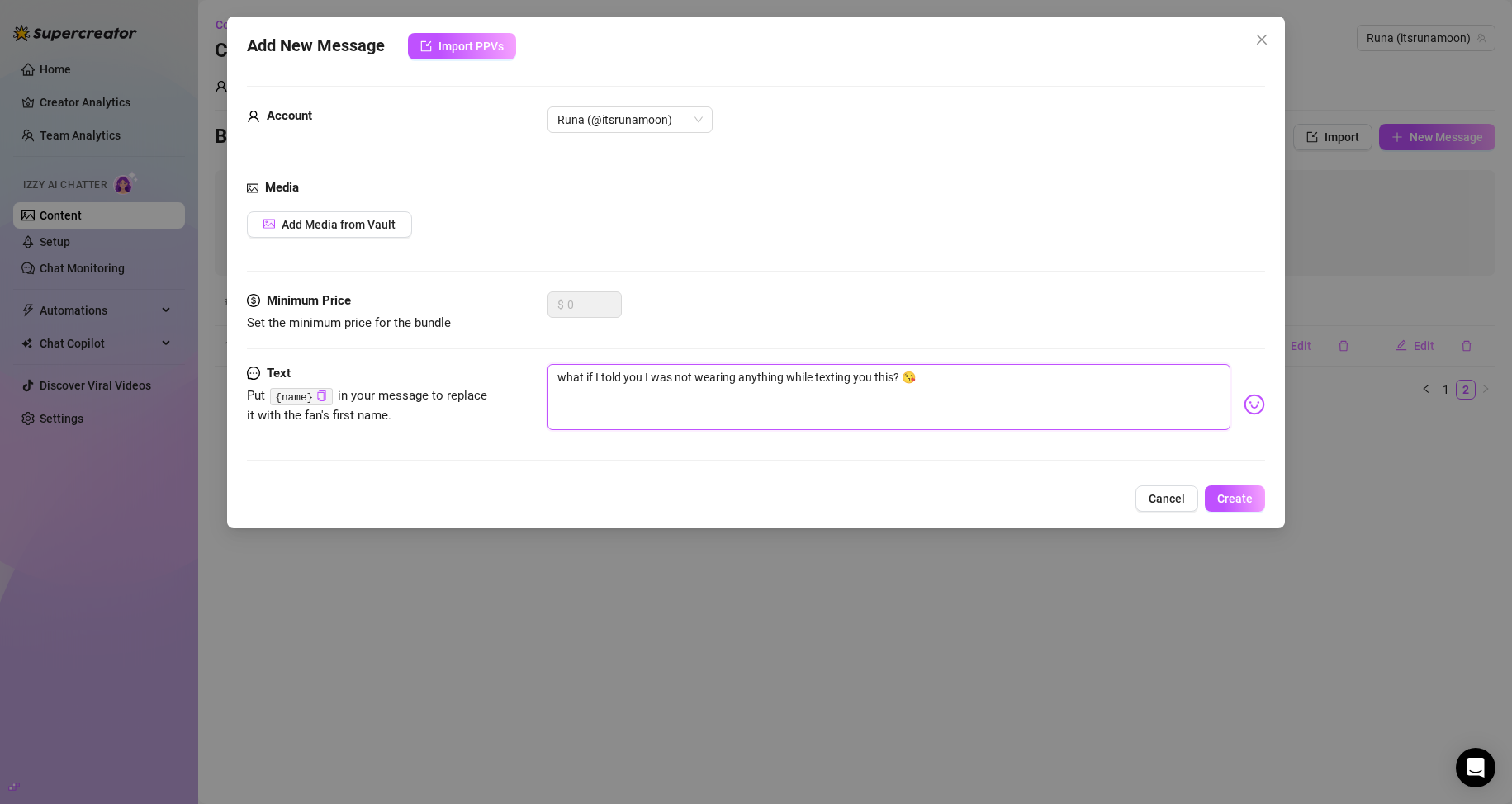
click at [720, 379] on textarea "what if I told you I was not wearing anything while texting you this? 😘" at bounding box center [889, 397] width 684 height 66
click at [318, 399] on icon "copy" at bounding box center [321, 396] width 11 height 11
paste textarea "{name}"
drag, startPoint x: 873, startPoint y: 375, endPoint x: 896, endPoint y: 372, distance: 23.2
click at [720, 375] on textarea "what if I told you I was not wearing anything while texting you {name}? 😘" at bounding box center [889, 397] width 684 height 66
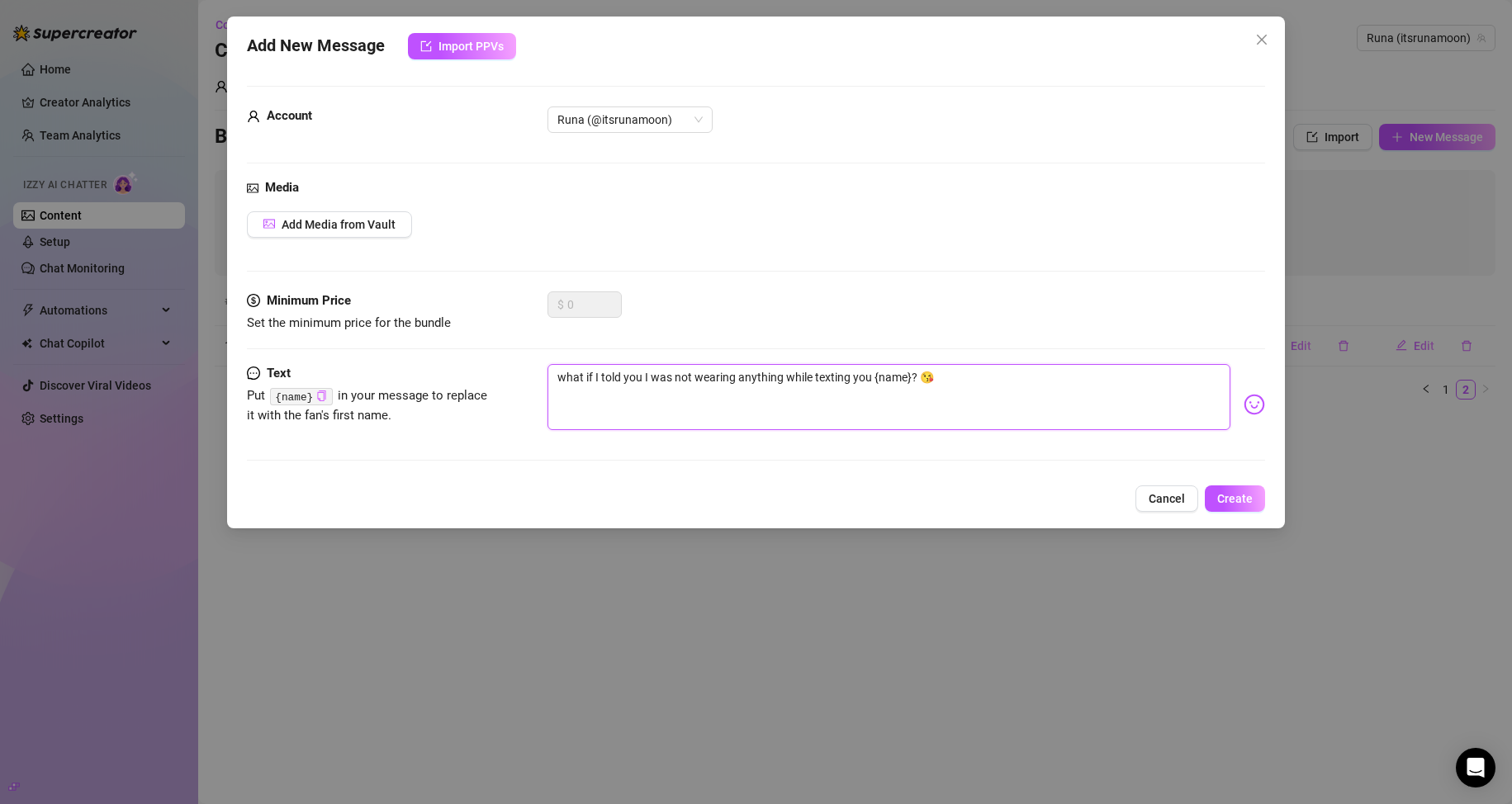
click at [720, 378] on textarea "what if I told you I was not wearing anything while texting you {name}? 😘" at bounding box center [889, 397] width 684 height 66
type textarea "what if I told you I was not wearing anything while texting you, {name}? 😘"
click at [720, 497] on span "Create" at bounding box center [1235, 499] width 36 height 14
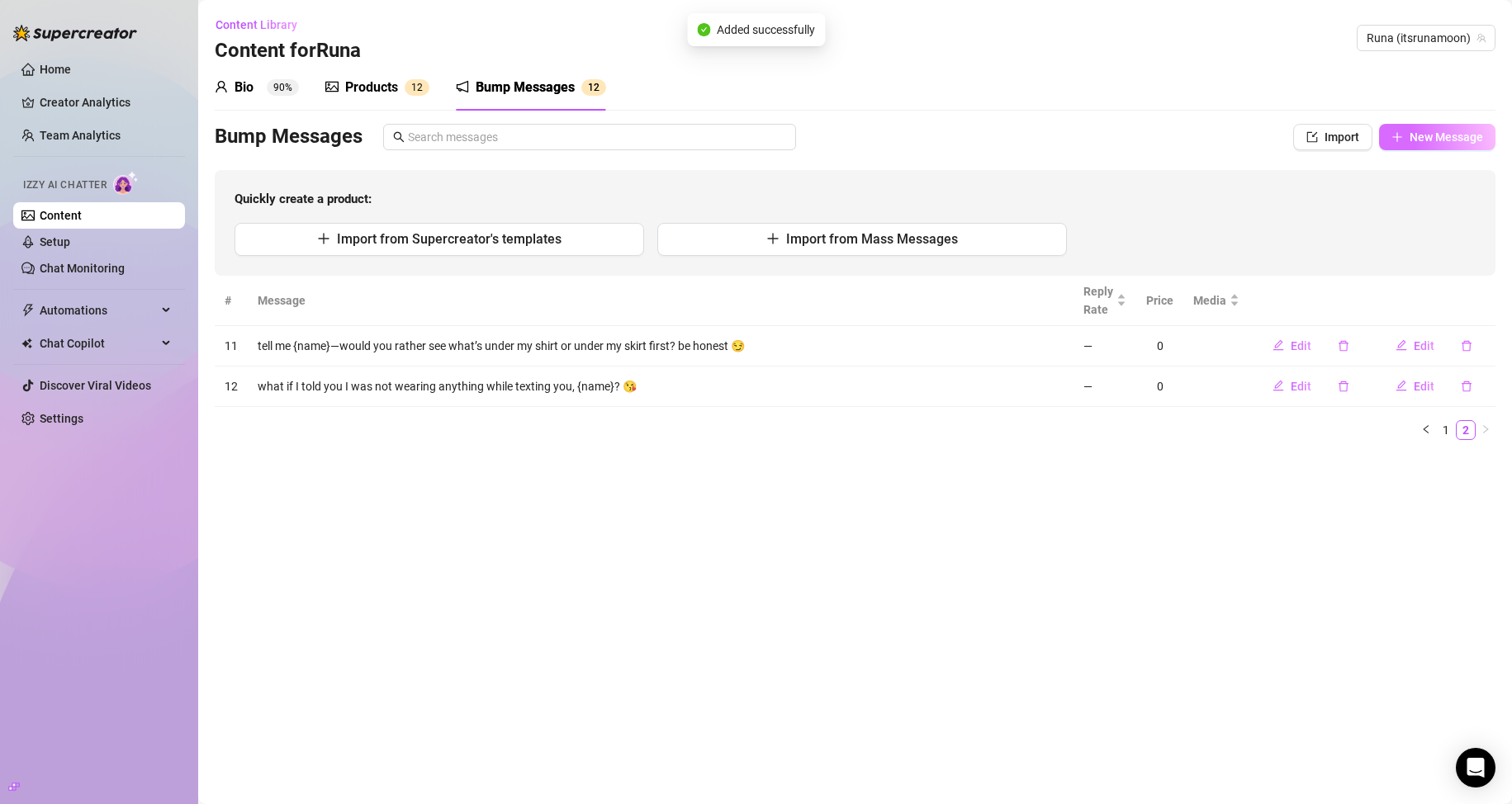
click at [720, 134] on span "New Message" at bounding box center [1447, 137] width 74 height 14
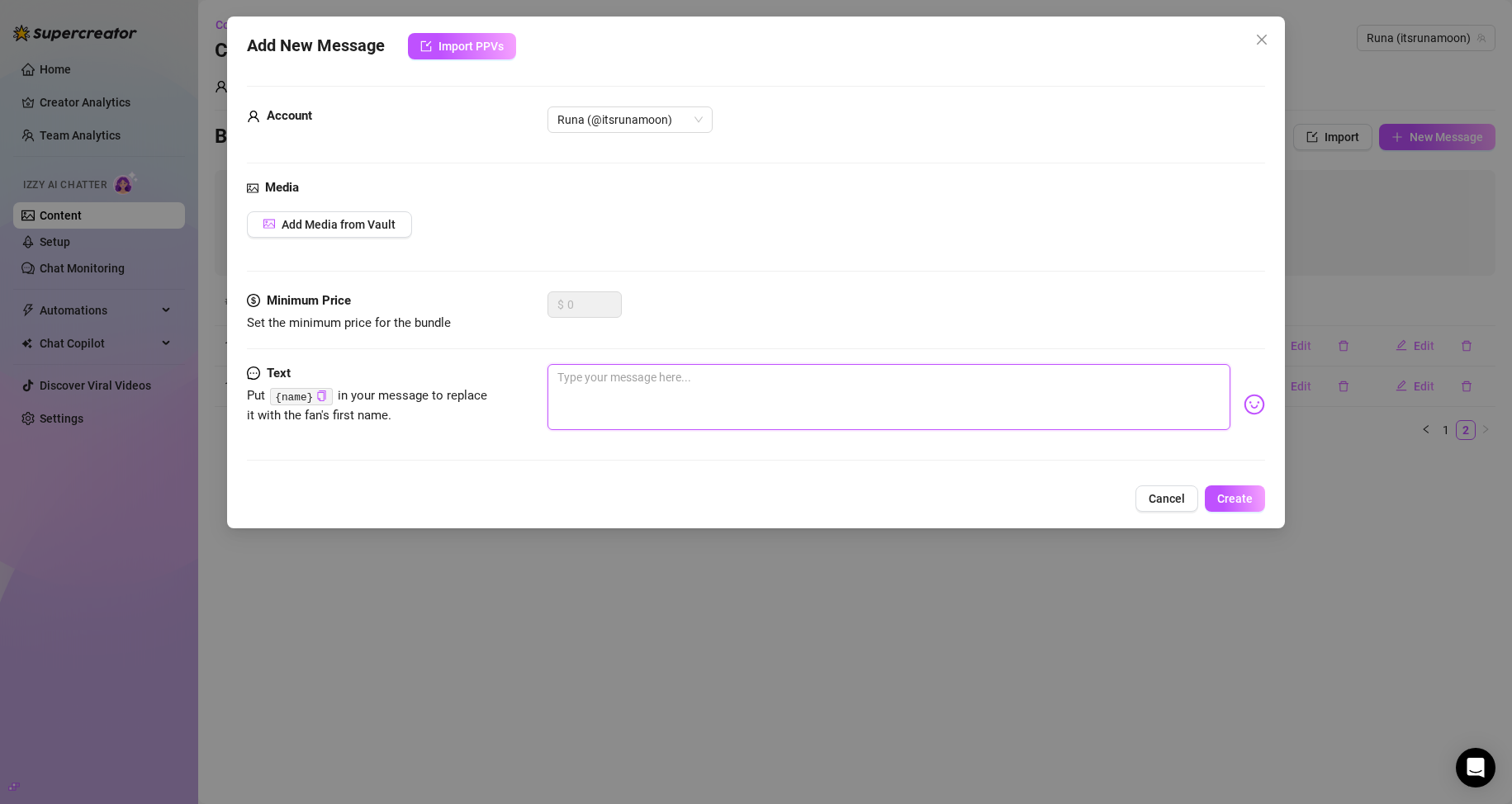
click at [662, 421] on textarea at bounding box center [889, 397] width 684 height 66
paste textarea "I just finished filming something… and I’m still out of breath 😮‍💨 Want first d…"
click at [554, 370] on textarea "I just finished filming something… and I’m still out of breath 😮‍💨 Want first d…" at bounding box center [889, 397] width 684 height 66
click at [720, 374] on textarea "i just finished filming something… and I’m still out of breath 😮‍💨 Want first d…" at bounding box center [889, 397] width 684 height 66
drag, startPoint x: 967, startPoint y: 378, endPoint x: 899, endPoint y: 375, distance: 68.1
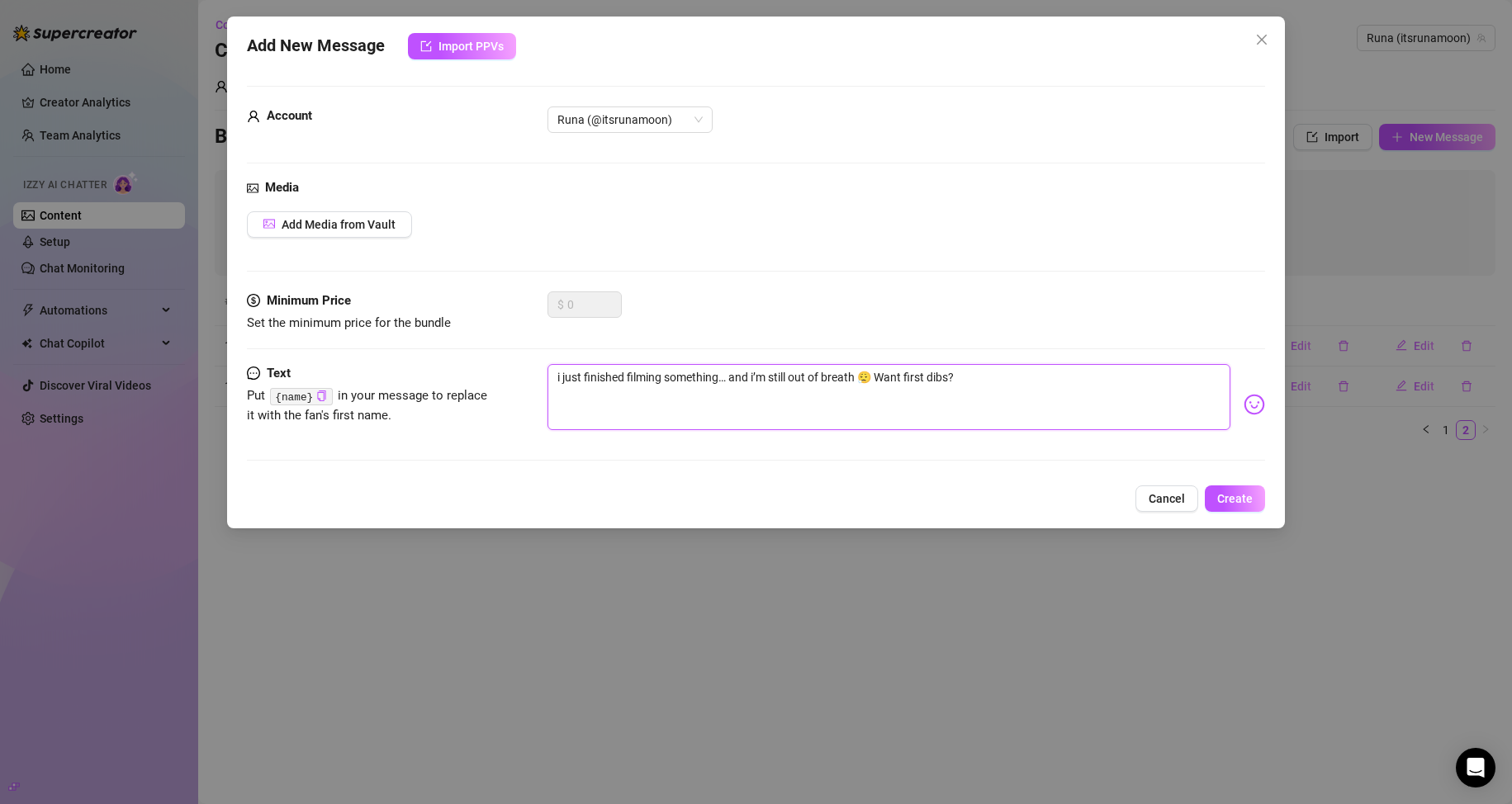
click at [720, 375] on textarea "i just finished filming something… and i’m still out of breath 😮‍💨 Want first d…" at bounding box center [889, 397] width 684 height 66
type textarea "i just finished filming something… and i’m still out of breath 😮‍💨 wanna see wh…"
click at [720, 502] on button "Create" at bounding box center [1235, 498] width 60 height 26
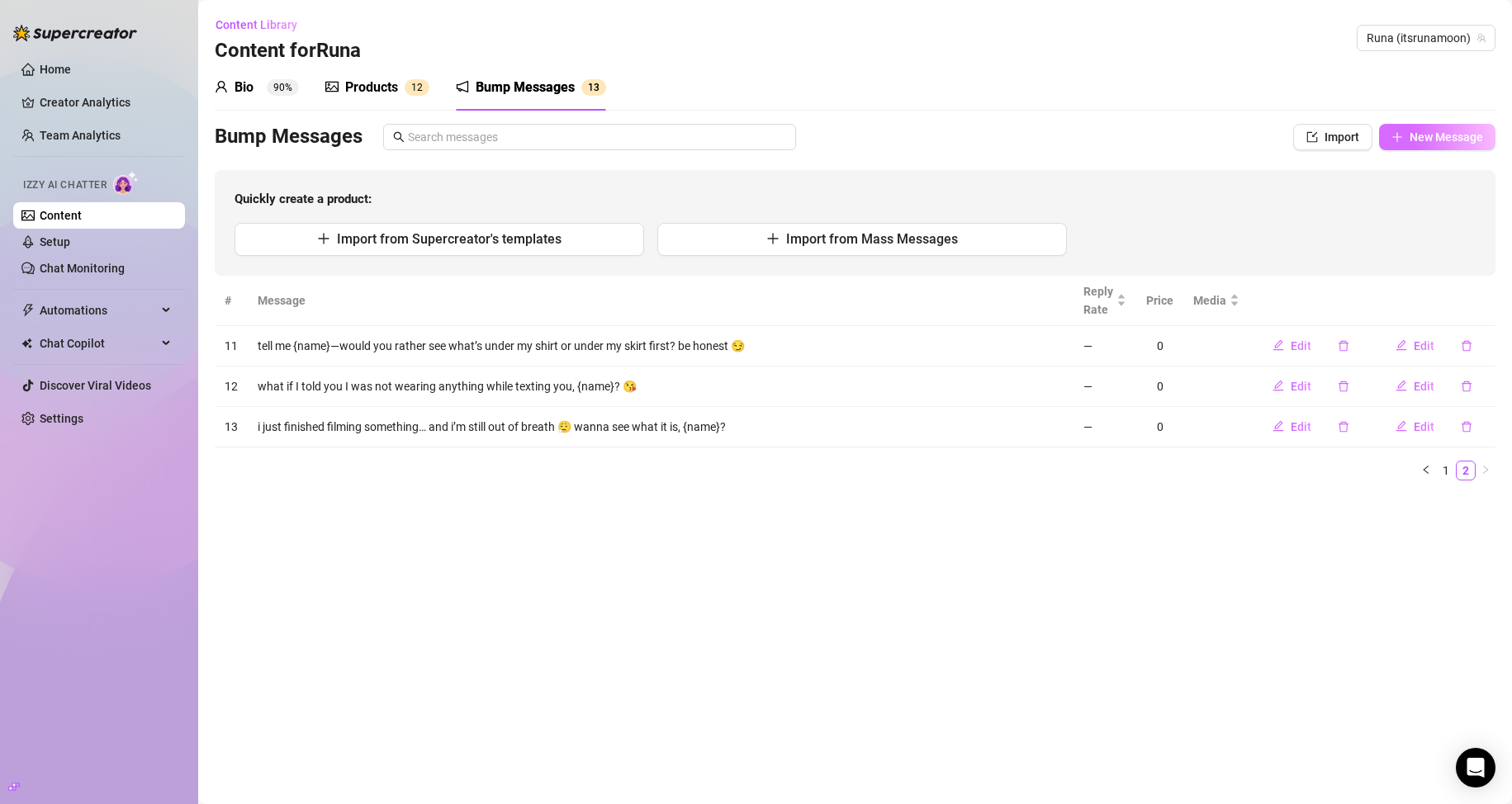
click at [720, 145] on button "New Message" at bounding box center [1437, 136] width 117 height 26
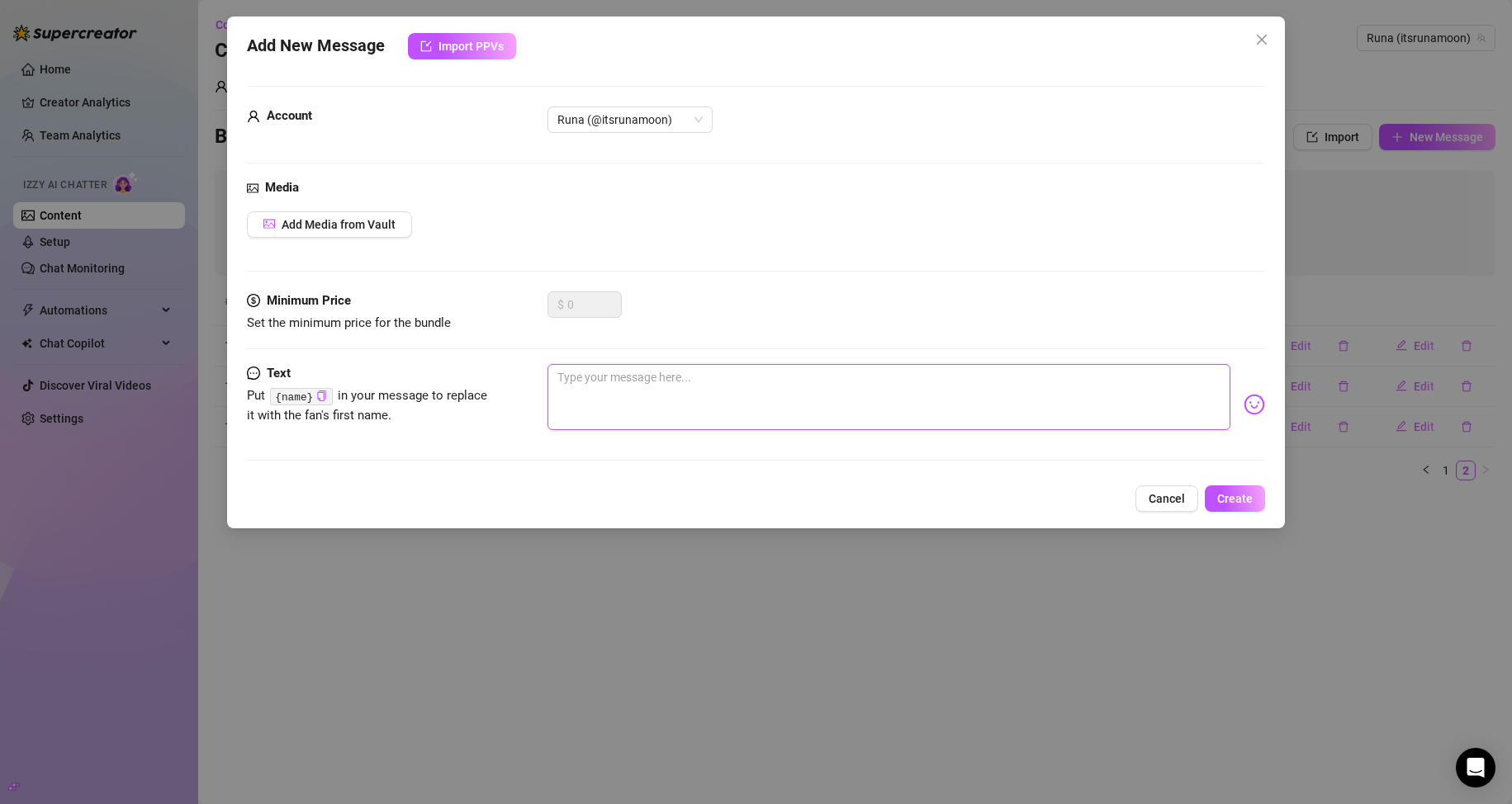
click at [640, 405] on textarea at bounding box center [889, 397] width 684 height 66
paste textarea "Would you be a good boy if I let you pick my next outfit… or would you just ask…"
drag, startPoint x: 569, startPoint y: 374, endPoint x: 560, endPoint y: 372, distance: 9.2
click at [560, 372] on textarea "Would you be a good boy if I let you pick my next outfit… or would you just ask…" at bounding box center [889, 397] width 684 height 66
click at [596, 377] on textarea "would you be a good boy if I let you pick my next outfit… or would you just ask…" at bounding box center [889, 397] width 684 height 66
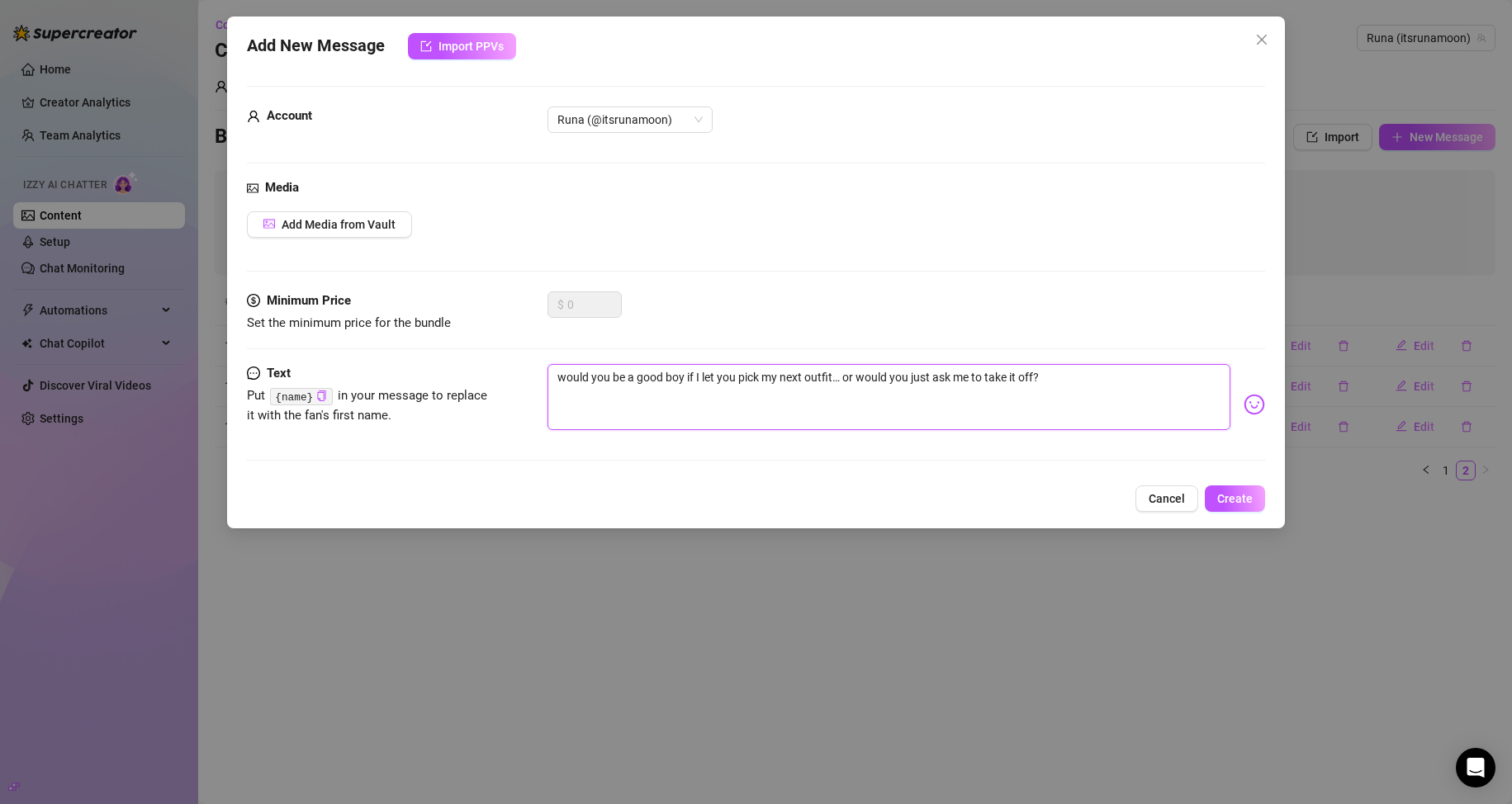
click at [600, 377] on textarea "would you be a good boy if I let you pick my next outfit… or would you just ask…" at bounding box center [889, 397] width 684 height 66
drag, startPoint x: 717, startPoint y: 376, endPoint x: 709, endPoint y: 375, distance: 8.1
click at [709, 375] on textarea "would u be a good boy if I let you pick my next outfit… or would you just ask m…" at bounding box center [889, 397] width 684 height 66
click at [720, 375] on textarea "would u be a good boy if i let u pick my next outfit… or would you just ask me …" at bounding box center [889, 397] width 684 height 66
click at [720, 380] on textarea "would u be a good boy if i let u pick my next outfit… or would u just ask me to…" at bounding box center [889, 397] width 684 height 66
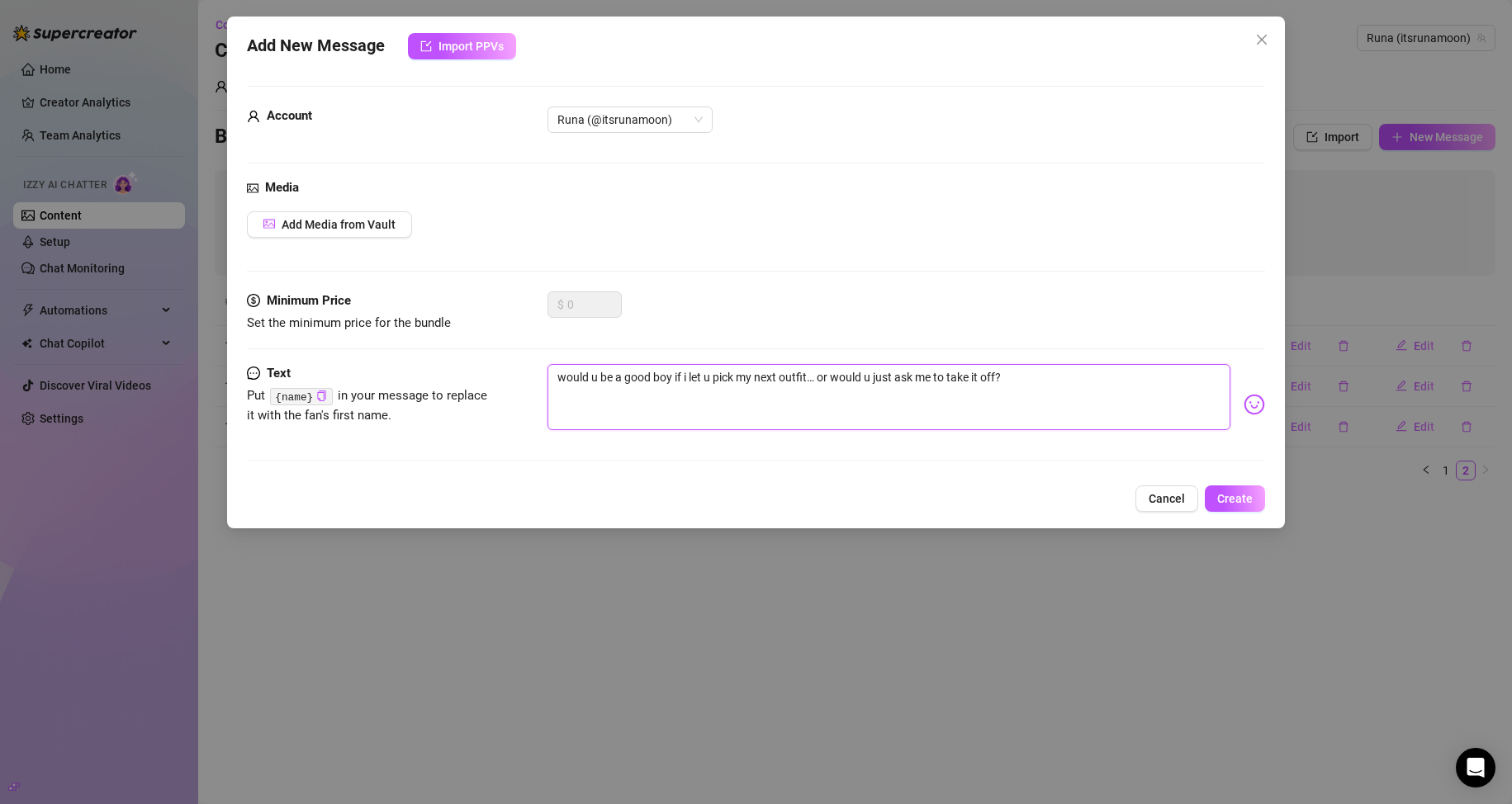
click at [720, 373] on textarea "would u be a good boy if i let u pick my next outfit… or would u just ask me to…" at bounding box center [889, 397] width 684 height 66
click at [720, 375] on textarea "would u be a good boy if i let u pick my next outfit… or would u just ask me to…" at bounding box center [889, 397] width 684 height 66
type textarea "would u be a good boy if i let u pick my next outfit… or would u just ask me to…"
click at [720, 410] on img at bounding box center [1254, 404] width 21 height 21
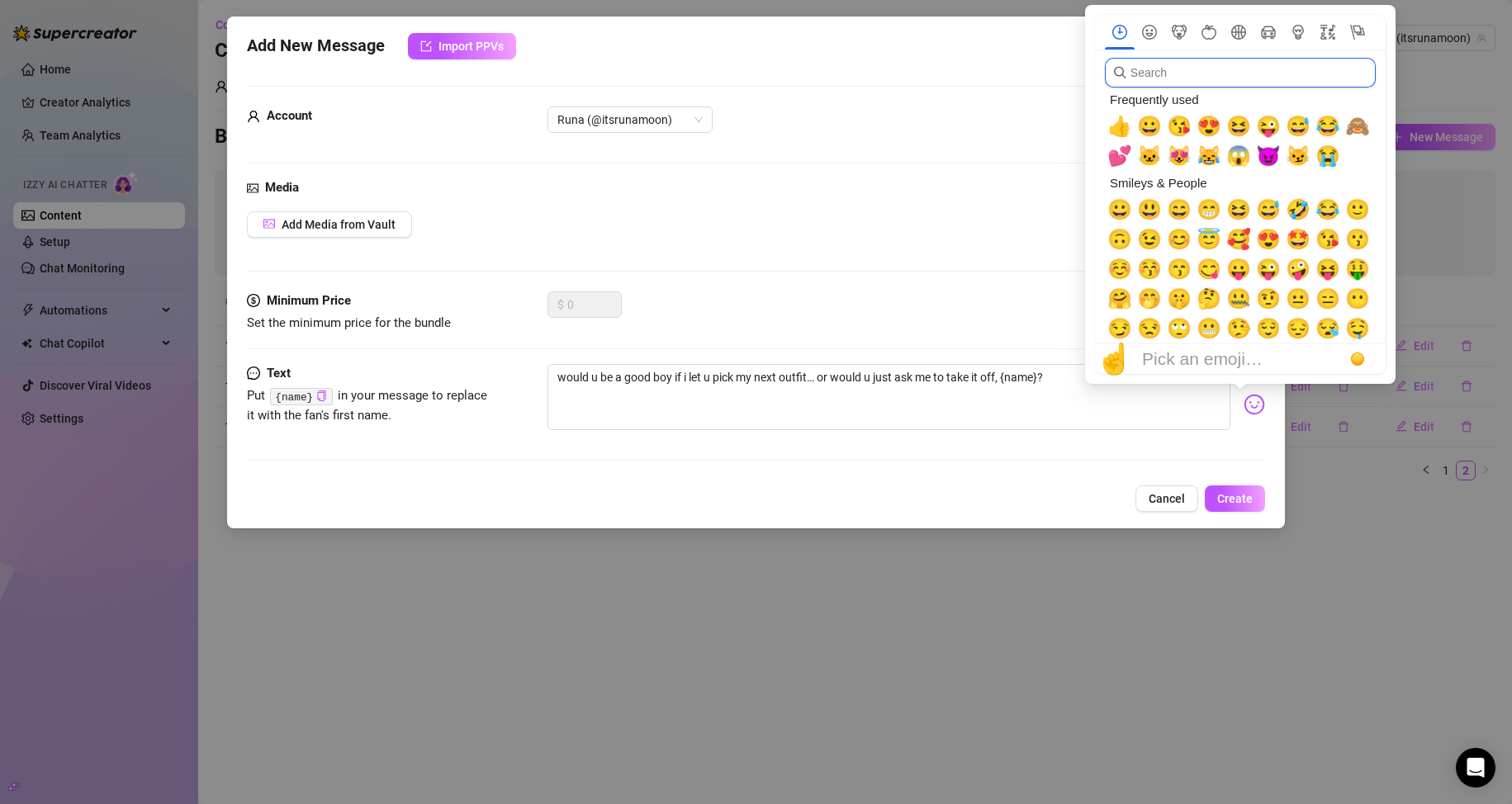
click at [720, 75] on input "search" at bounding box center [1240, 72] width 271 height 30
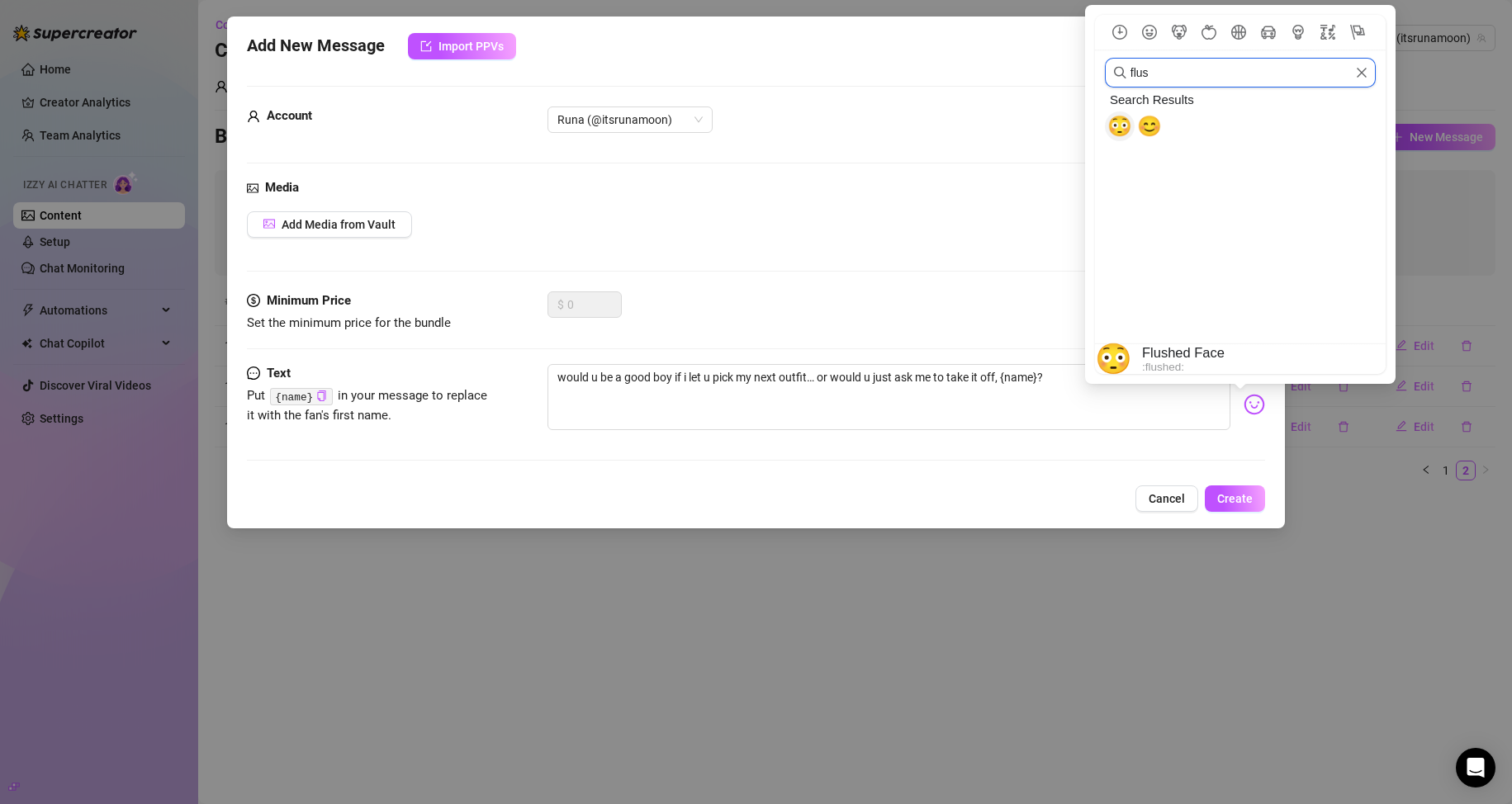
type input "flus"
click at [720, 128] on span "😳" at bounding box center [1119, 126] width 24 height 23
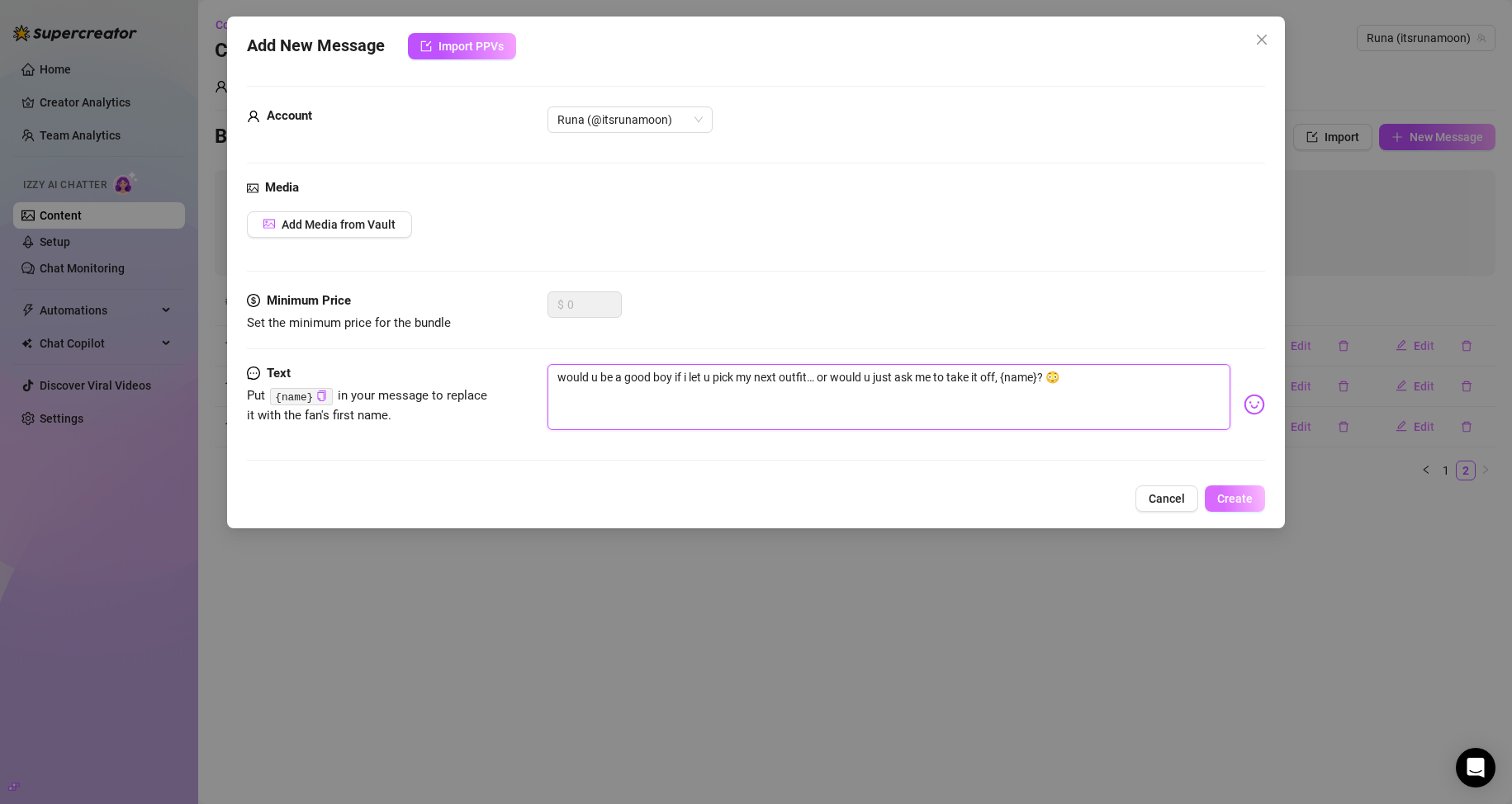
type textarea "would u be a good boy if i let u pick my next outfit… or would u just ask me to…"
click at [720, 501] on span "Create" at bounding box center [1235, 499] width 36 height 14
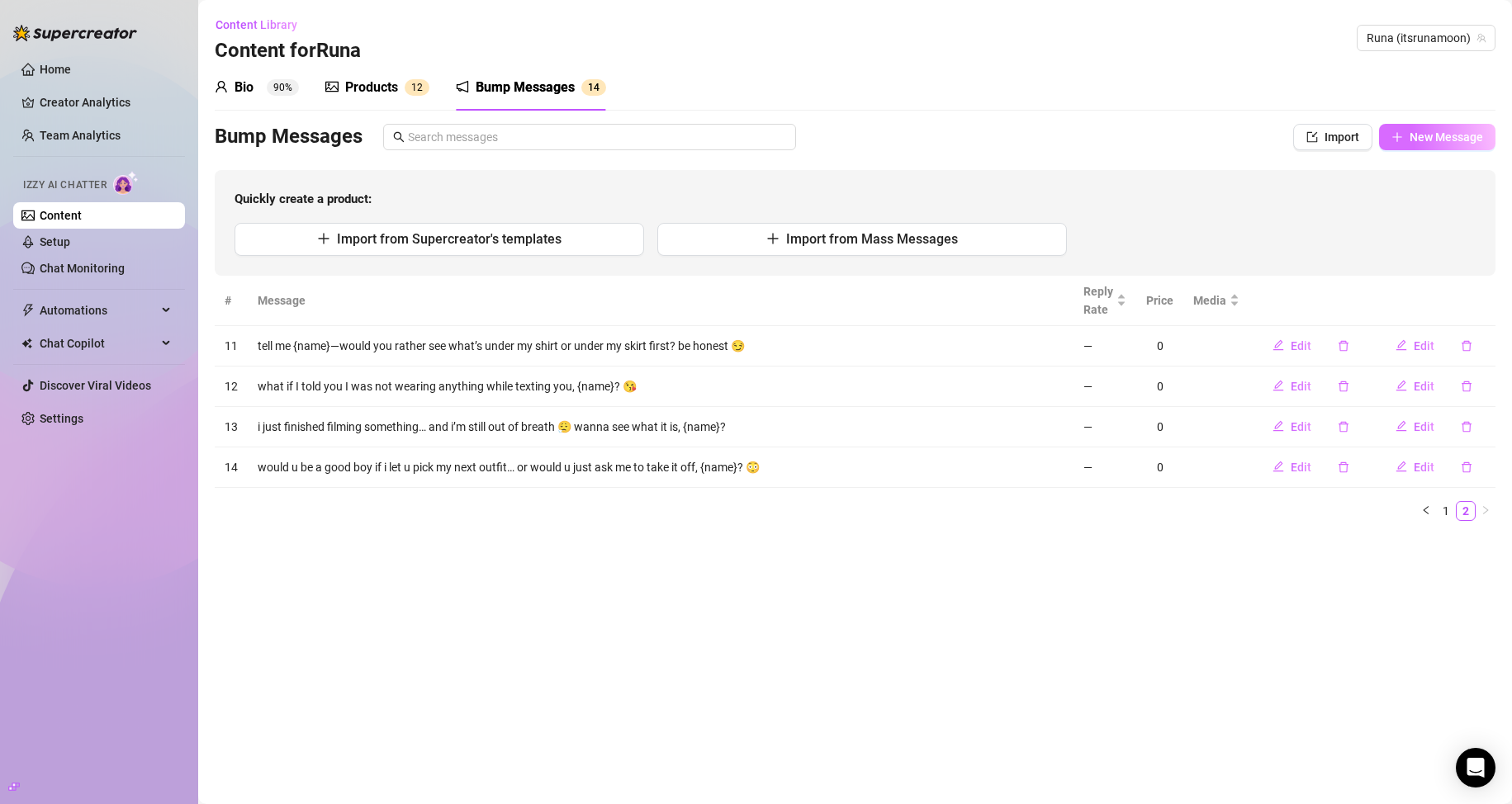
click at [720, 143] on span "button" at bounding box center [1397, 137] width 12 height 14
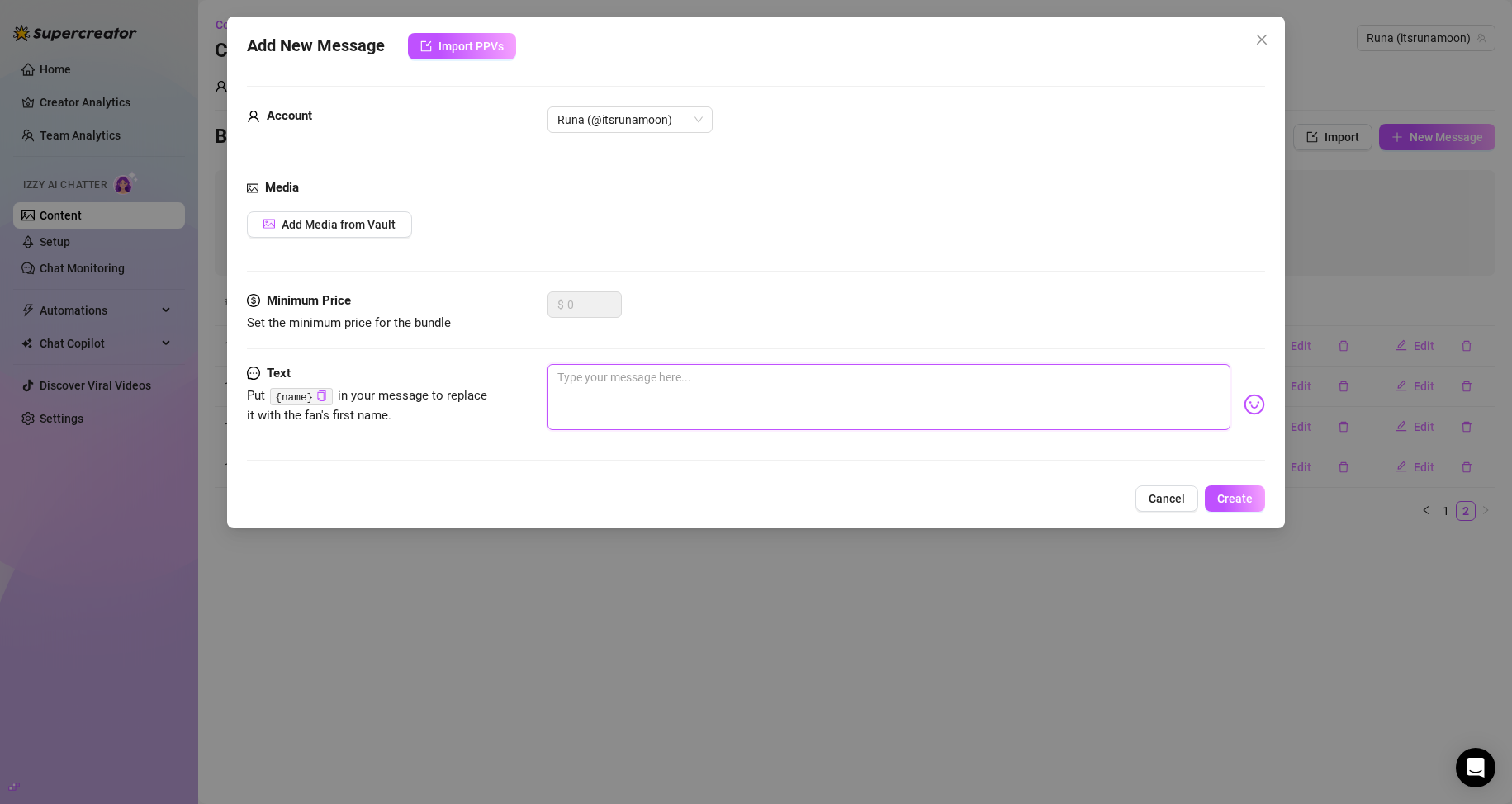
click at [639, 385] on textarea at bounding box center [889, 397] width 684 height 66
paste textarea "should i be soft and sweet [DATE]… or a total tease? 😇😈 you pick."
type textarea "should i be soft and sweet [DATE]… or a total tease? 😇😈 you pick."
click at [720, 496] on button "Create" at bounding box center [1235, 498] width 60 height 26
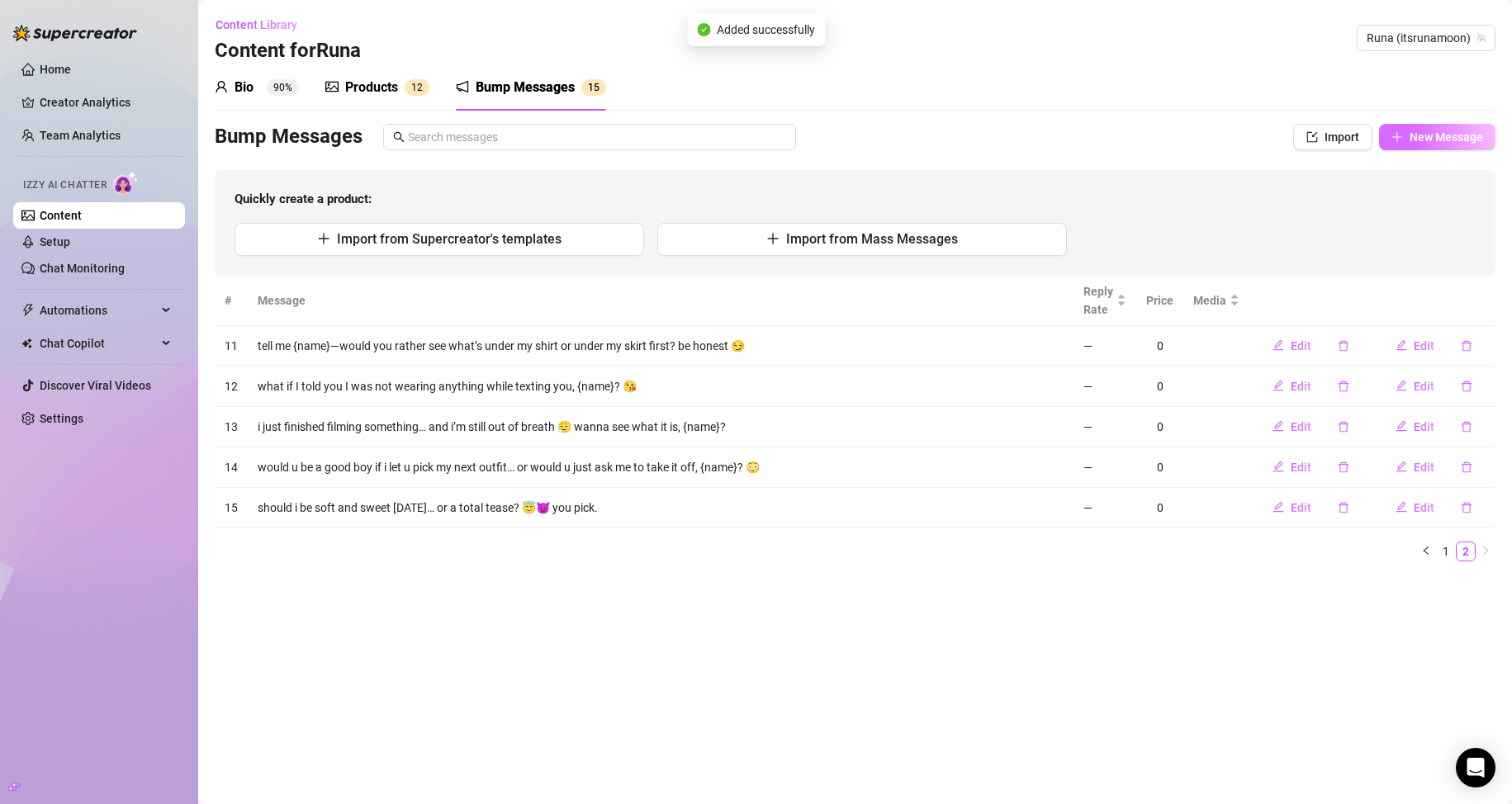
click at [720, 136] on span "New Message" at bounding box center [1447, 137] width 74 height 14
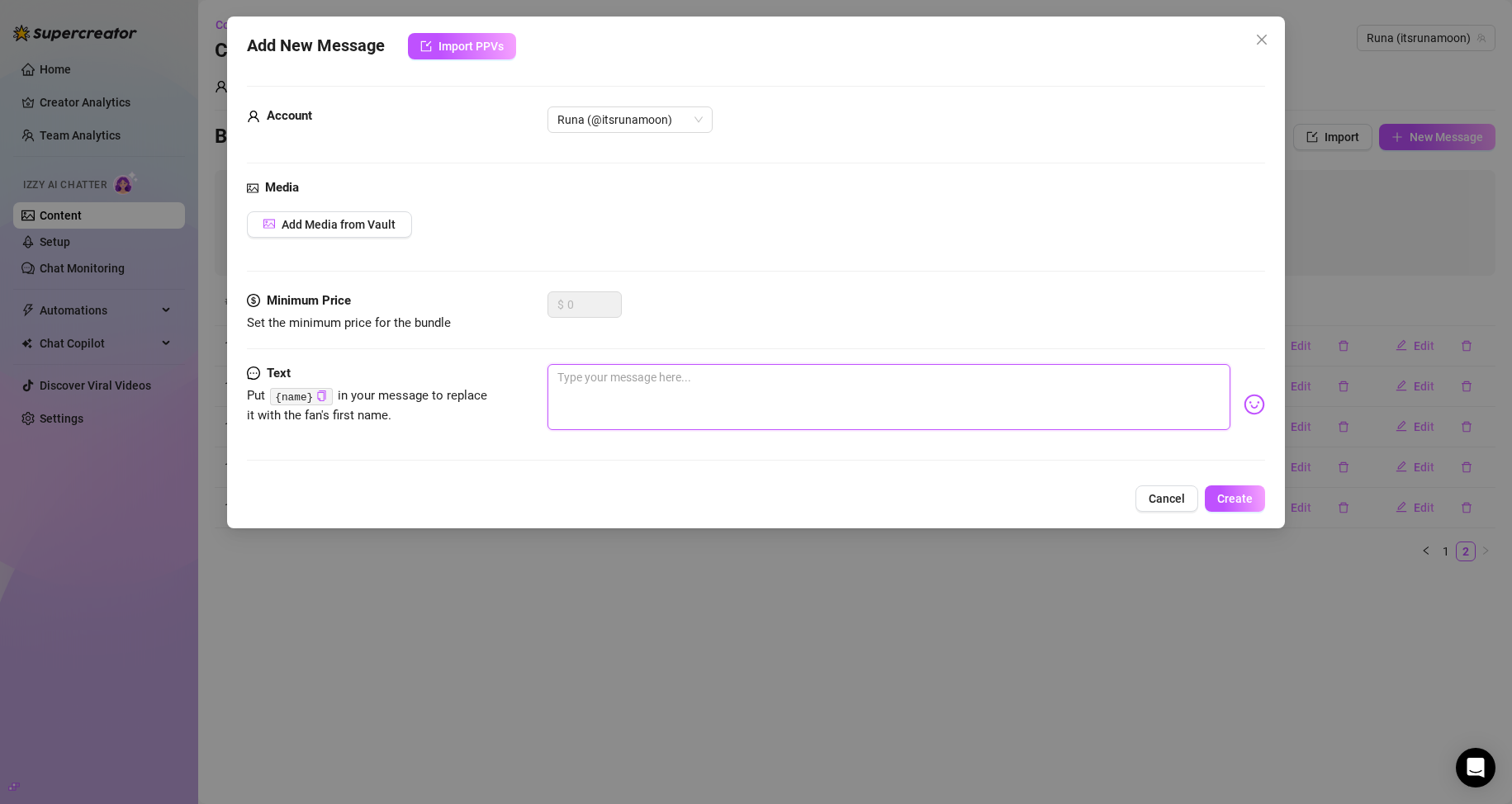
click at [720, 408] on textarea at bounding box center [889, 397] width 684 height 66
paste textarea "i had the naughtiest dream last night… want me to tell you what happened? 😏"
click at [720, 374] on textarea "i had the naughtiest dream last night… want me to tell you what happened? 😏" at bounding box center [889, 397] width 684 height 66
type textarea "i had the naughtiest dream last night… want me to tell you what happened, {name…"
click at [720, 510] on button "Create" at bounding box center [1235, 498] width 60 height 26
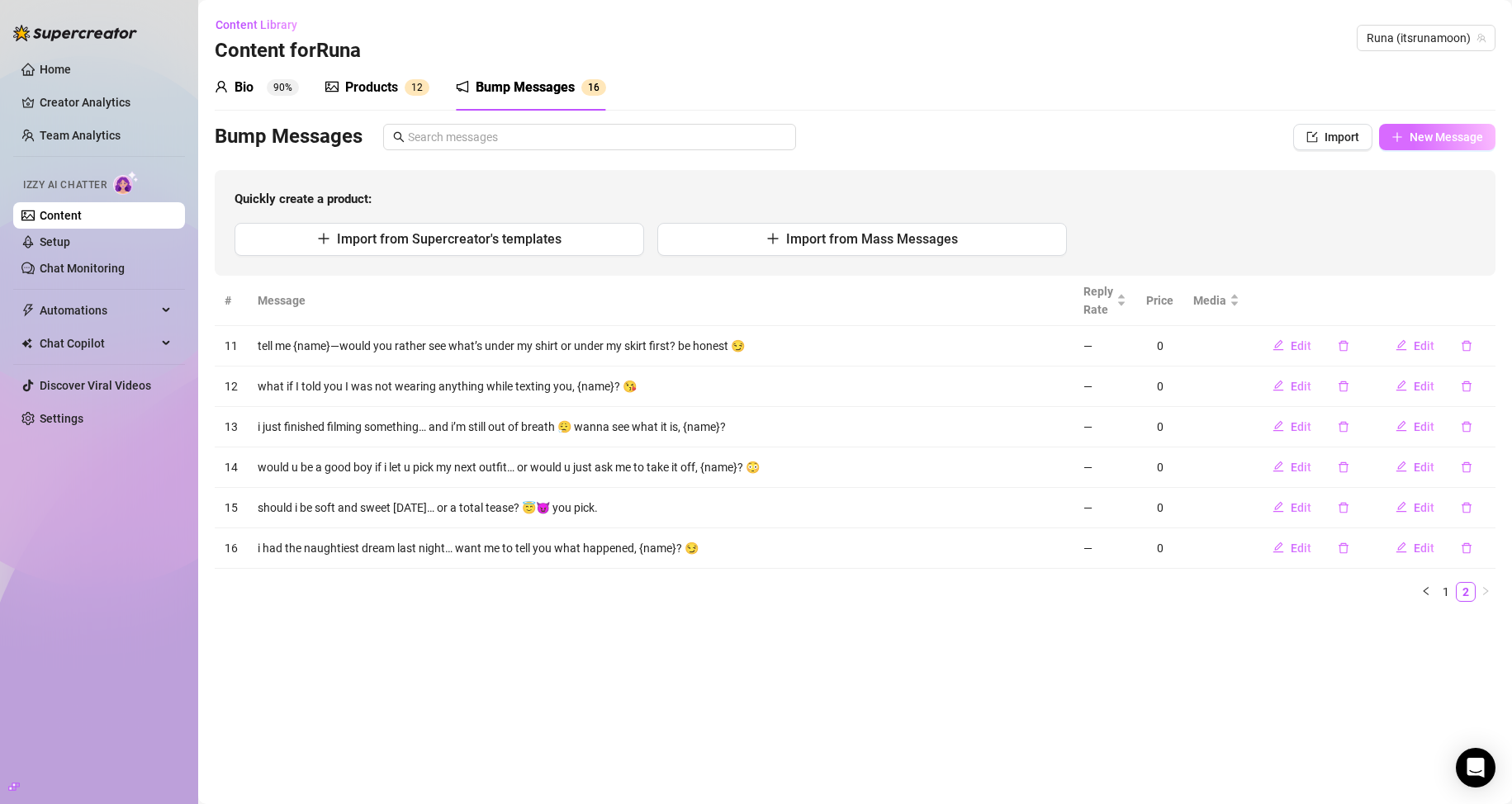
click at [720, 134] on span "New Message" at bounding box center [1447, 137] width 74 height 14
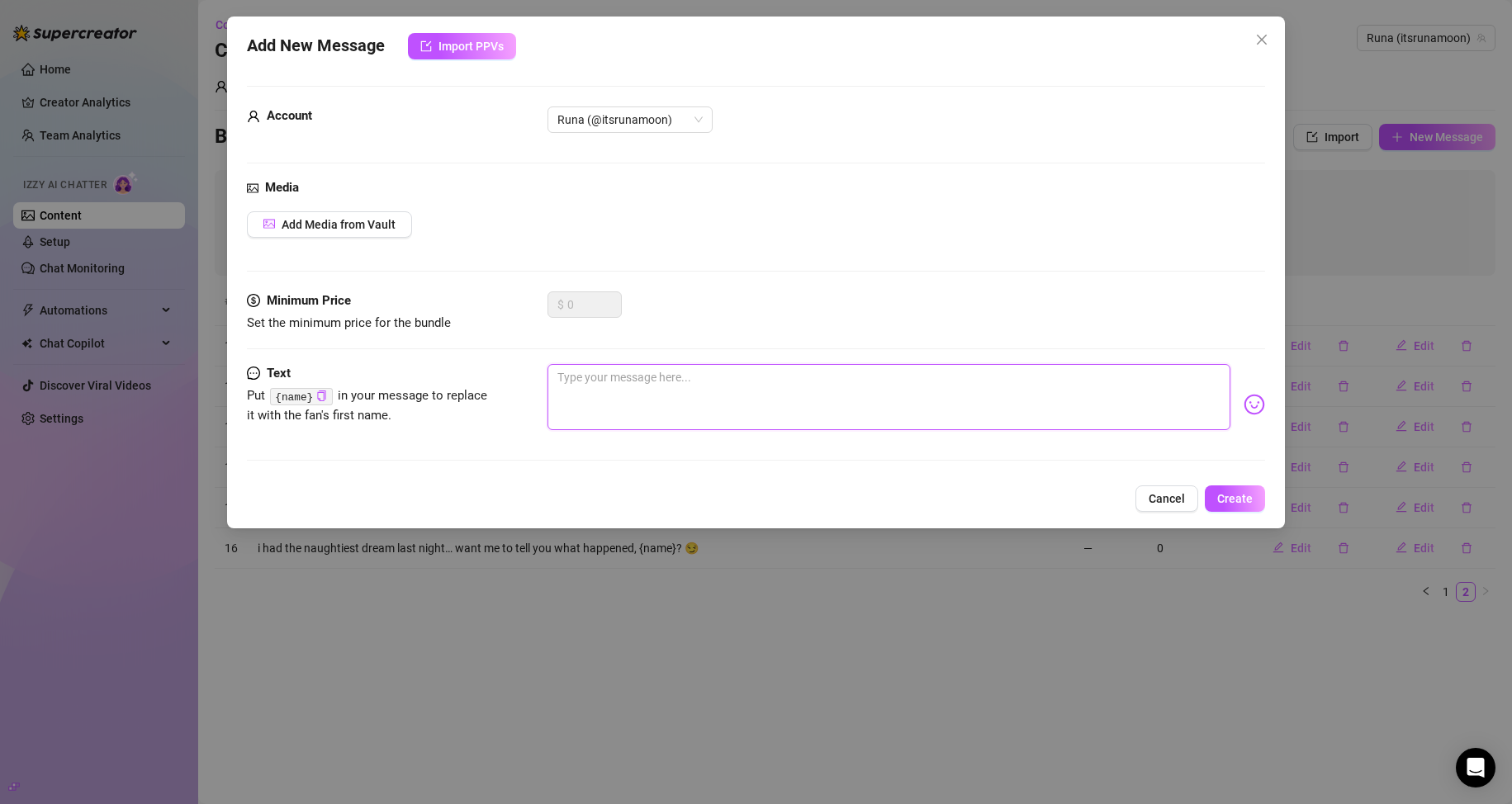
click at [720, 378] on textarea at bounding box center [889, 397] width 684 height 66
paste textarea "need help picking my vibe for the day: romantic, bratty, or bold af? help a gir…"
type textarea "need help picking my vibe for the day: romantic, bratty, or bold af? help a gir…"
click at [720, 503] on span "Create" at bounding box center [1235, 499] width 36 height 14
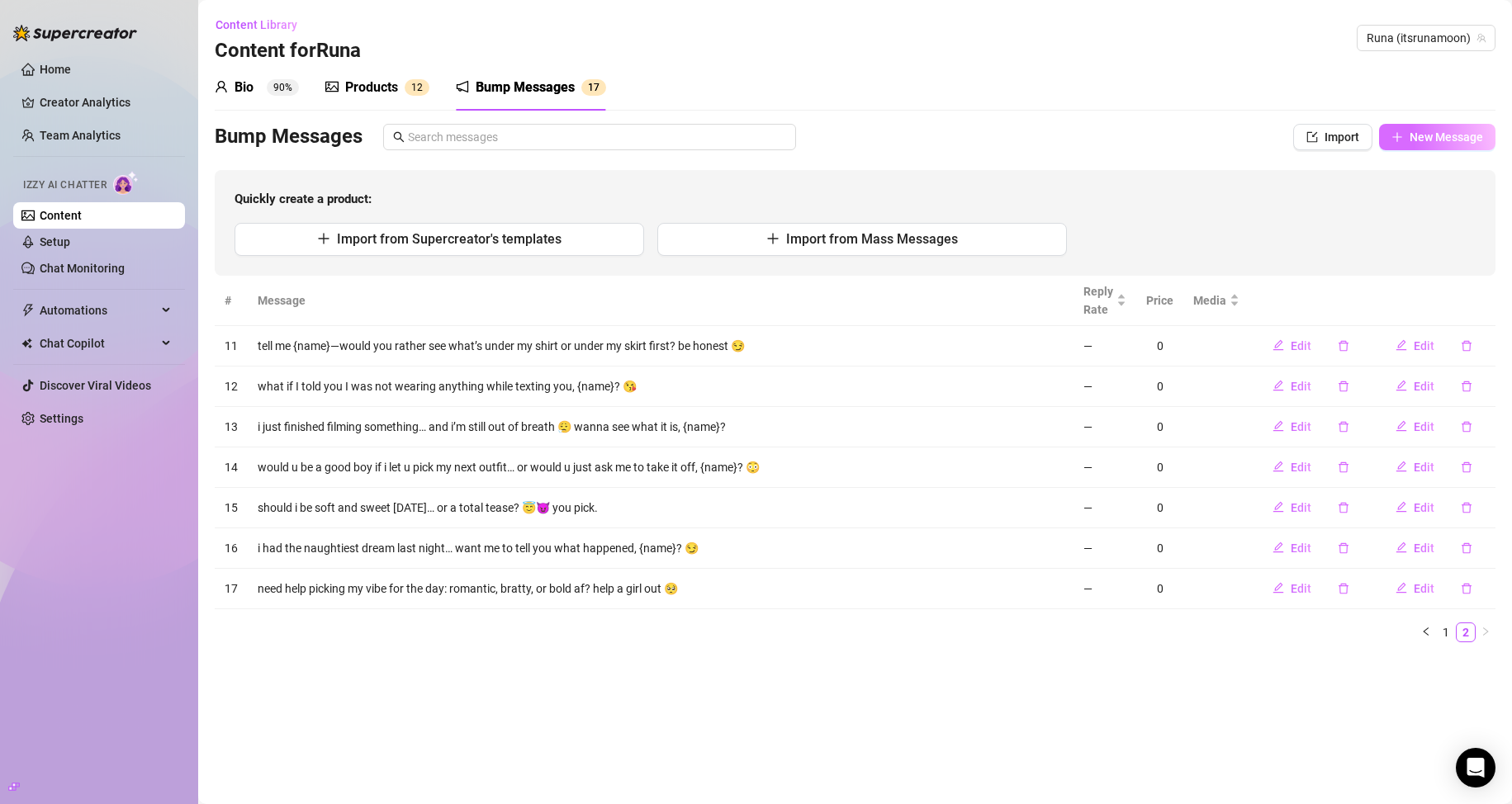
click at [720, 128] on button "New Message" at bounding box center [1437, 136] width 117 height 26
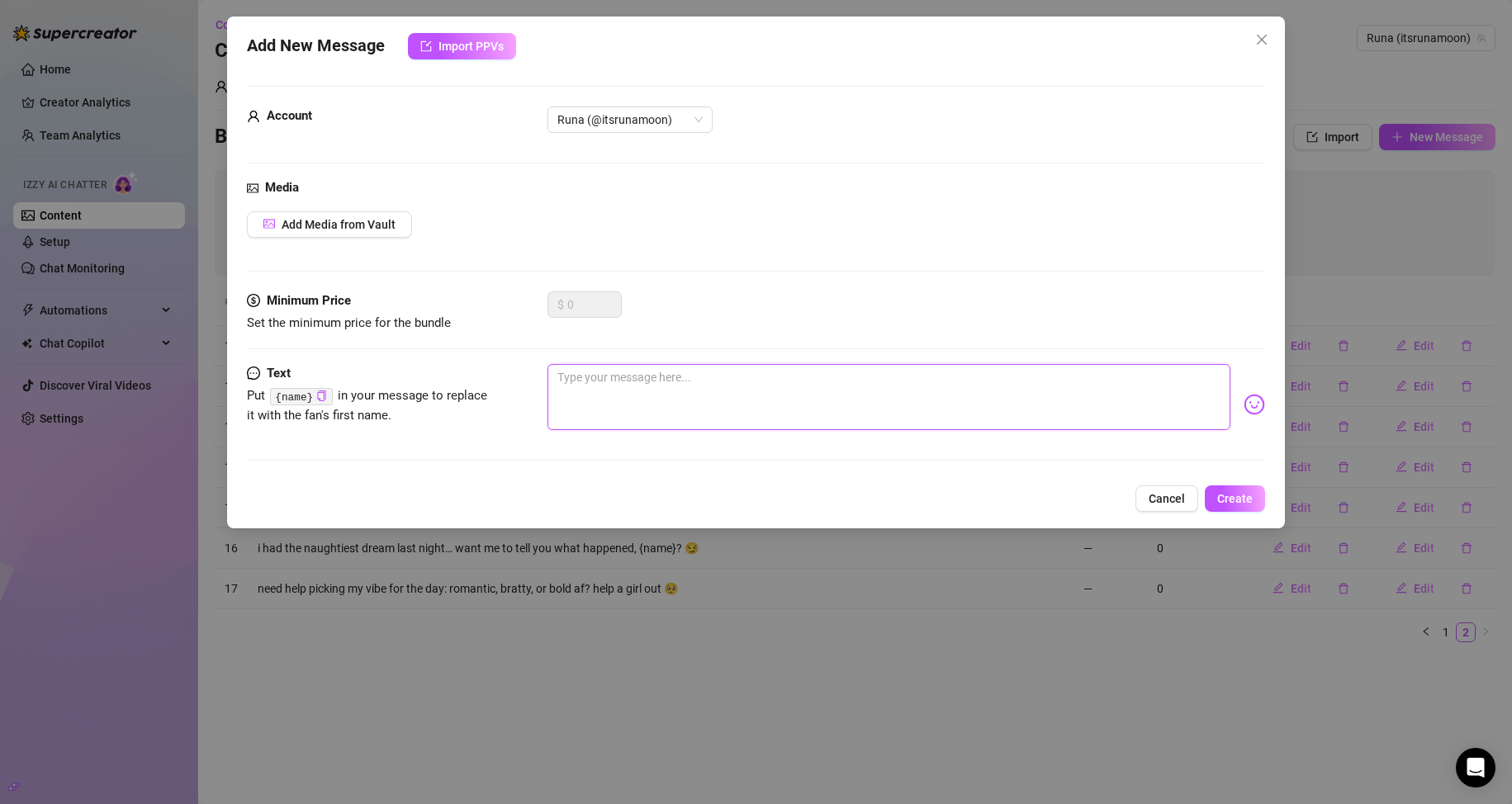
click at [637, 406] on textarea at bounding box center [889, 397] width 684 height 66
paste textarea "i just got out of the shower… and now i’m just walking around like this 😳 wanna…"
type textarea "i just got out of the shower… and now i’m just walking around like this 😳 wanna…"
click at [720, 493] on span "Create" at bounding box center [1235, 499] width 36 height 14
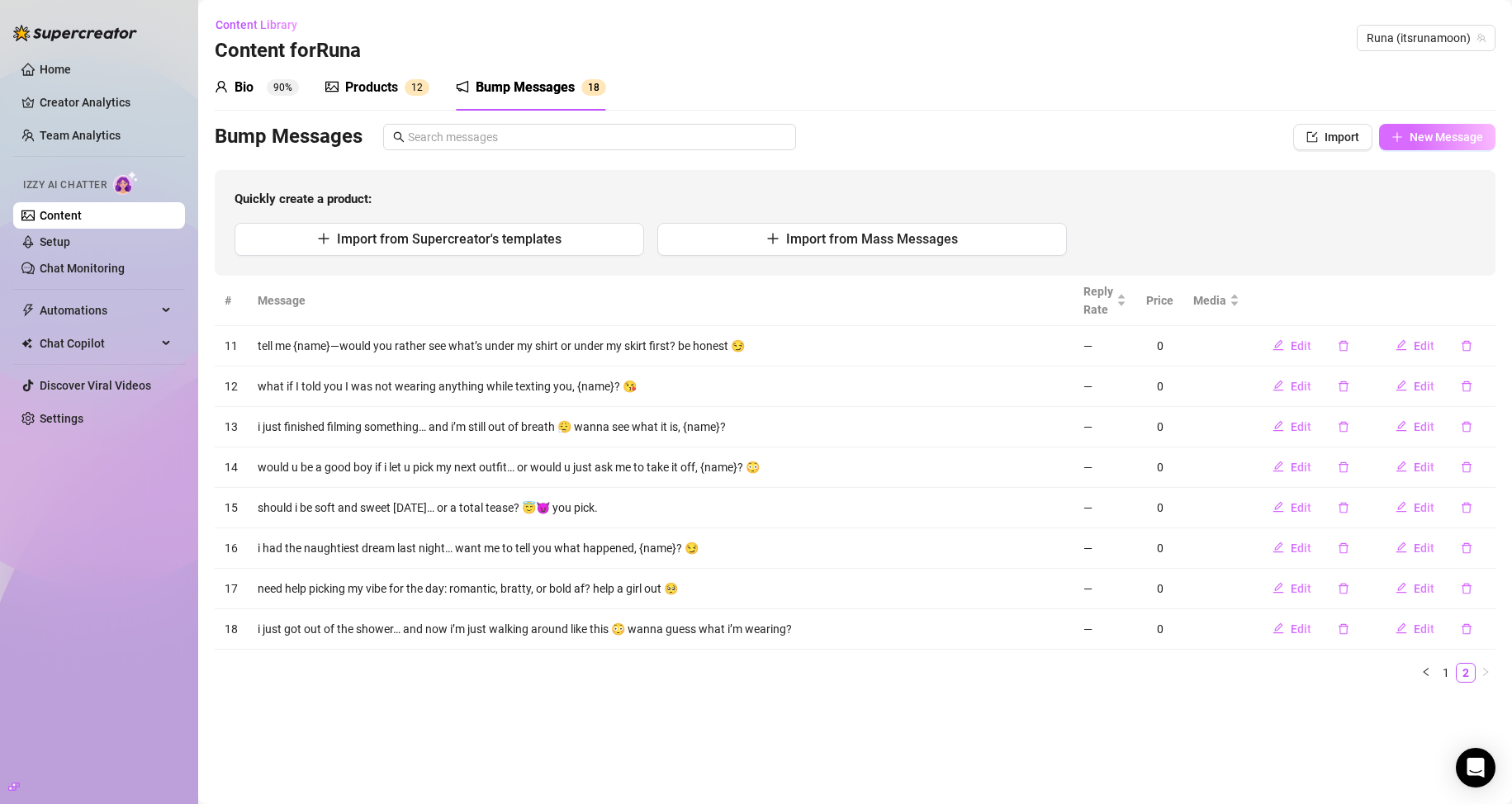
click at [720, 145] on button "New Message" at bounding box center [1437, 136] width 117 height 26
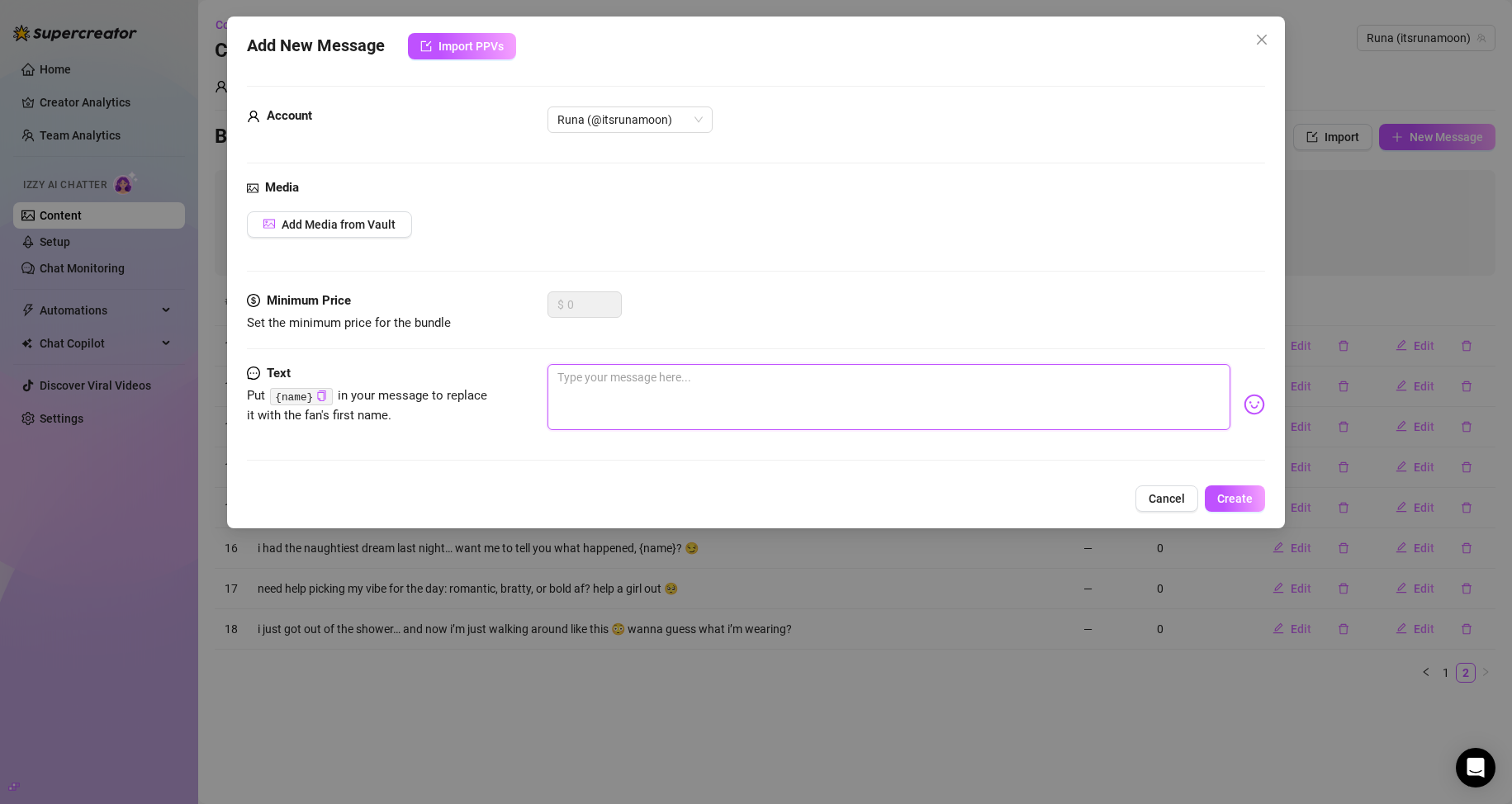
click at [720, 409] on textarea at bounding box center [889, 397] width 684 height 66
paste textarea "tell me something you’ve always wanted to see me do… no judgment 👀 i might make…"
type textarea "tell me something you’ve always wanted to see me do… no judgment 👀 i might make…"
click at [720, 490] on button "Create" at bounding box center [1235, 498] width 60 height 26
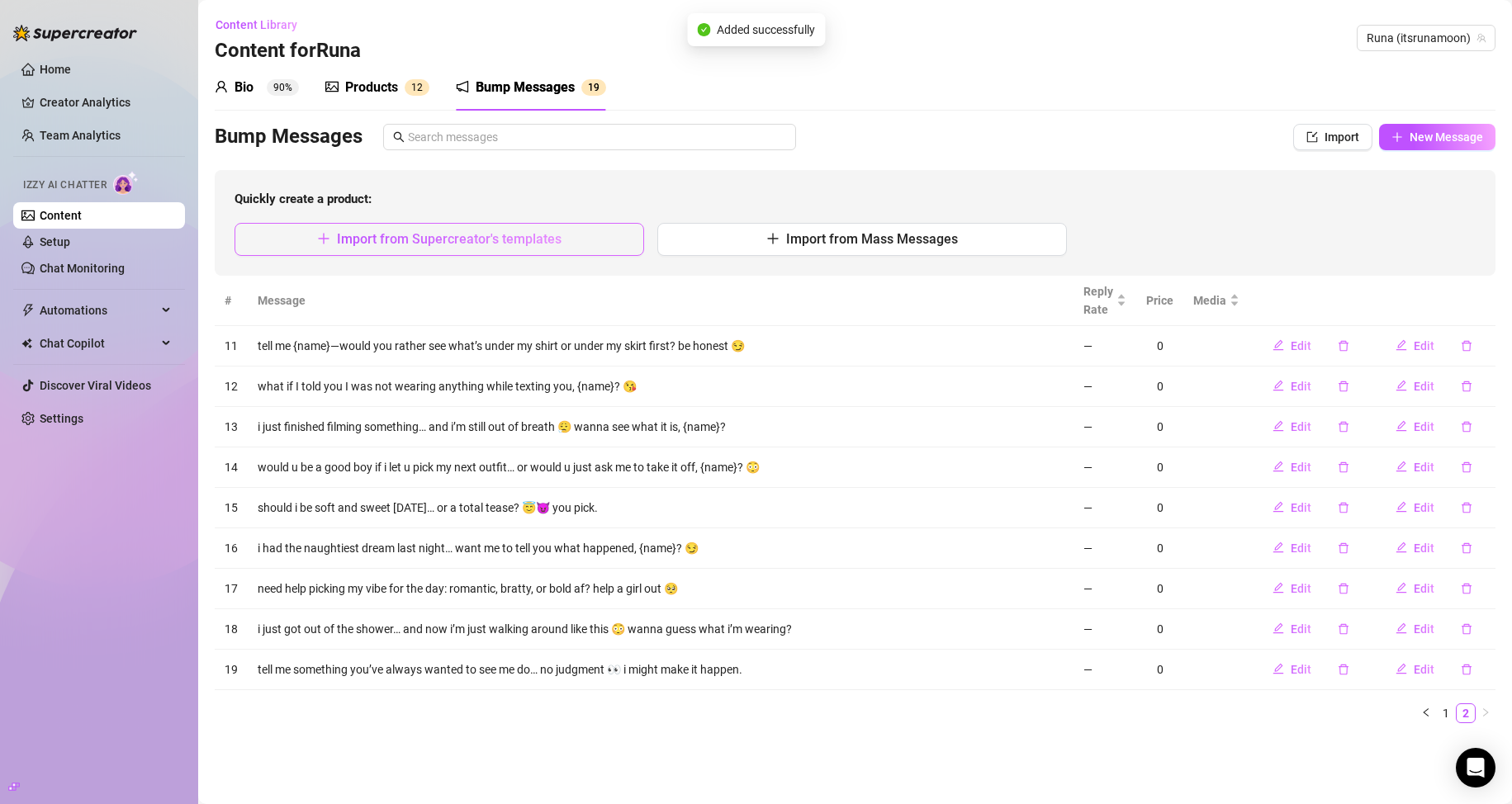
click at [583, 241] on button "Import from Supercreator's templates" at bounding box center [439, 239] width 409 height 33
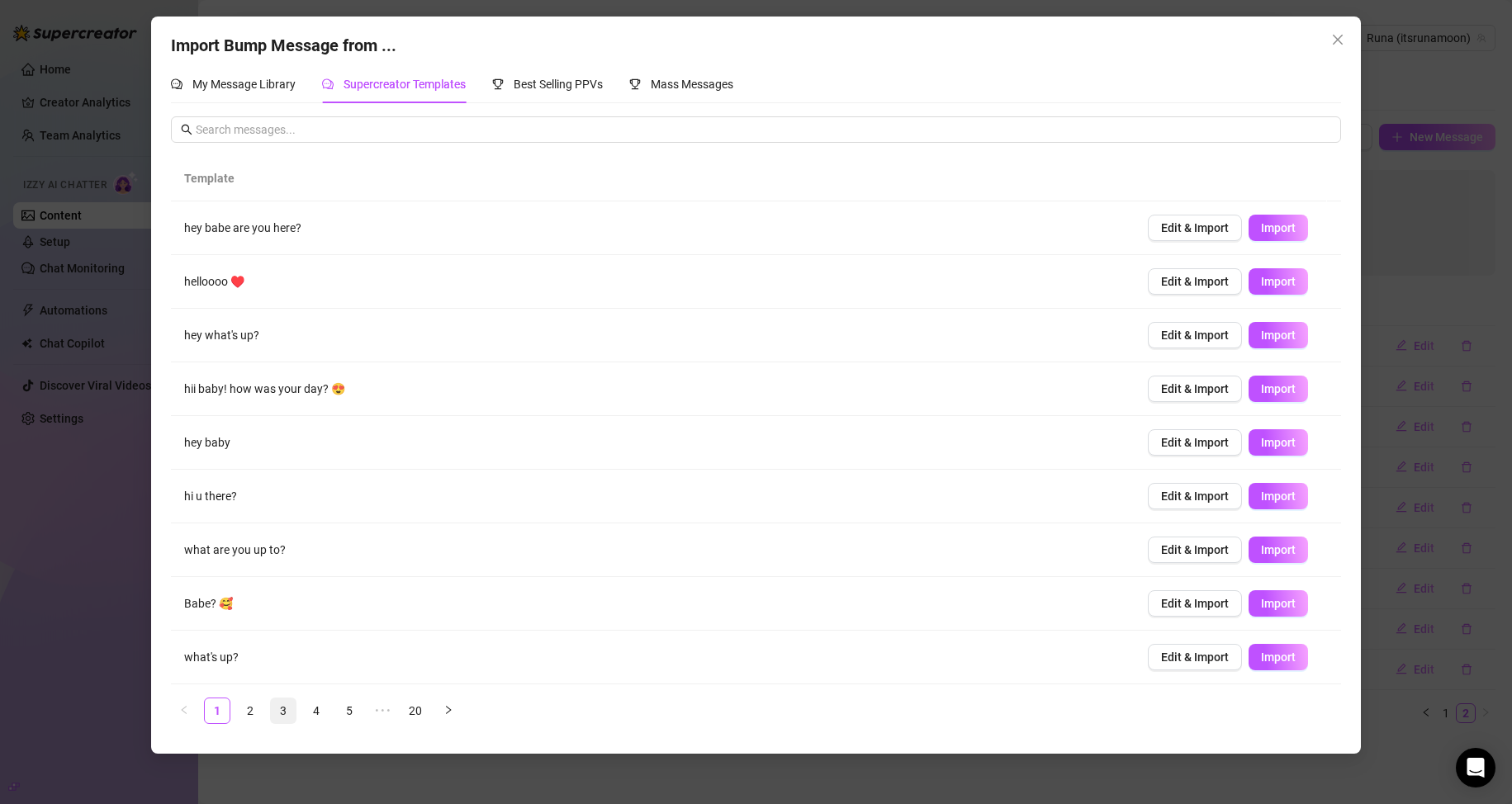
click at [293, 707] on link "3" at bounding box center [283, 710] width 24 height 24
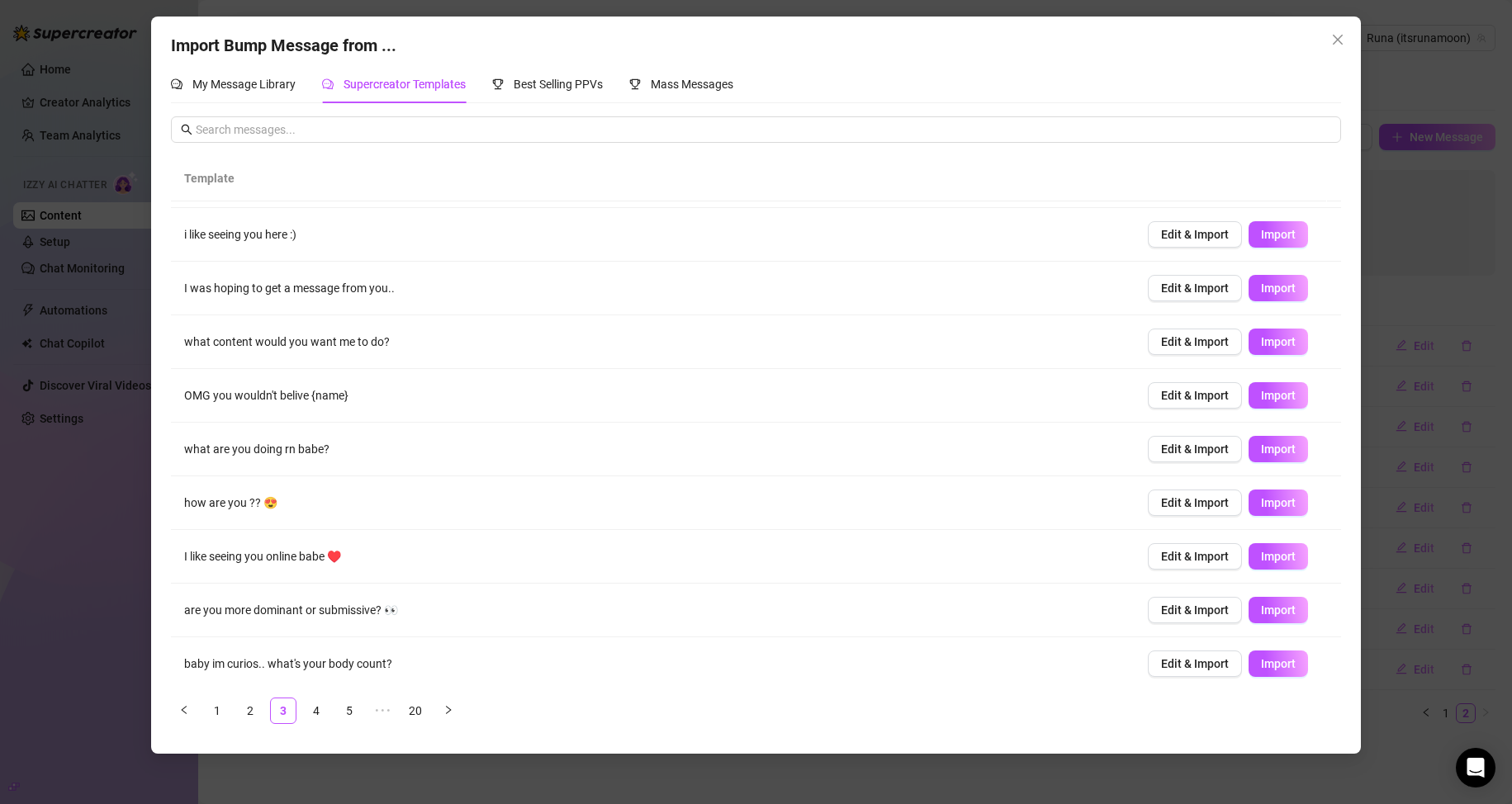
scroll to position [53, 0]
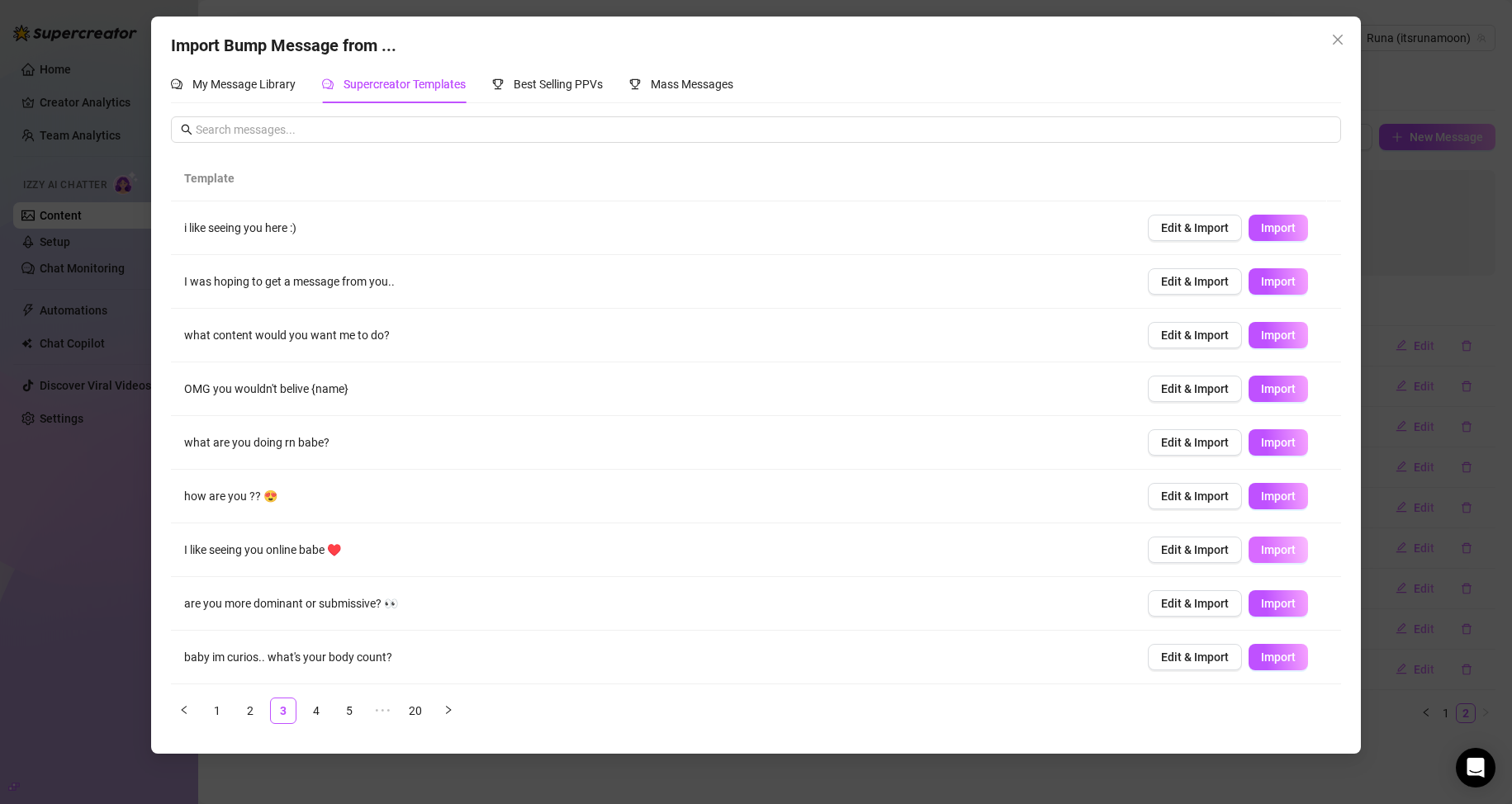
click at [720, 542] on button "Import" at bounding box center [1278, 549] width 59 height 26
click at [720, 397] on div "Import Bump Message from ... My Message Library Supercreator Templates Best Sel…" at bounding box center [756, 402] width 1512 height 804
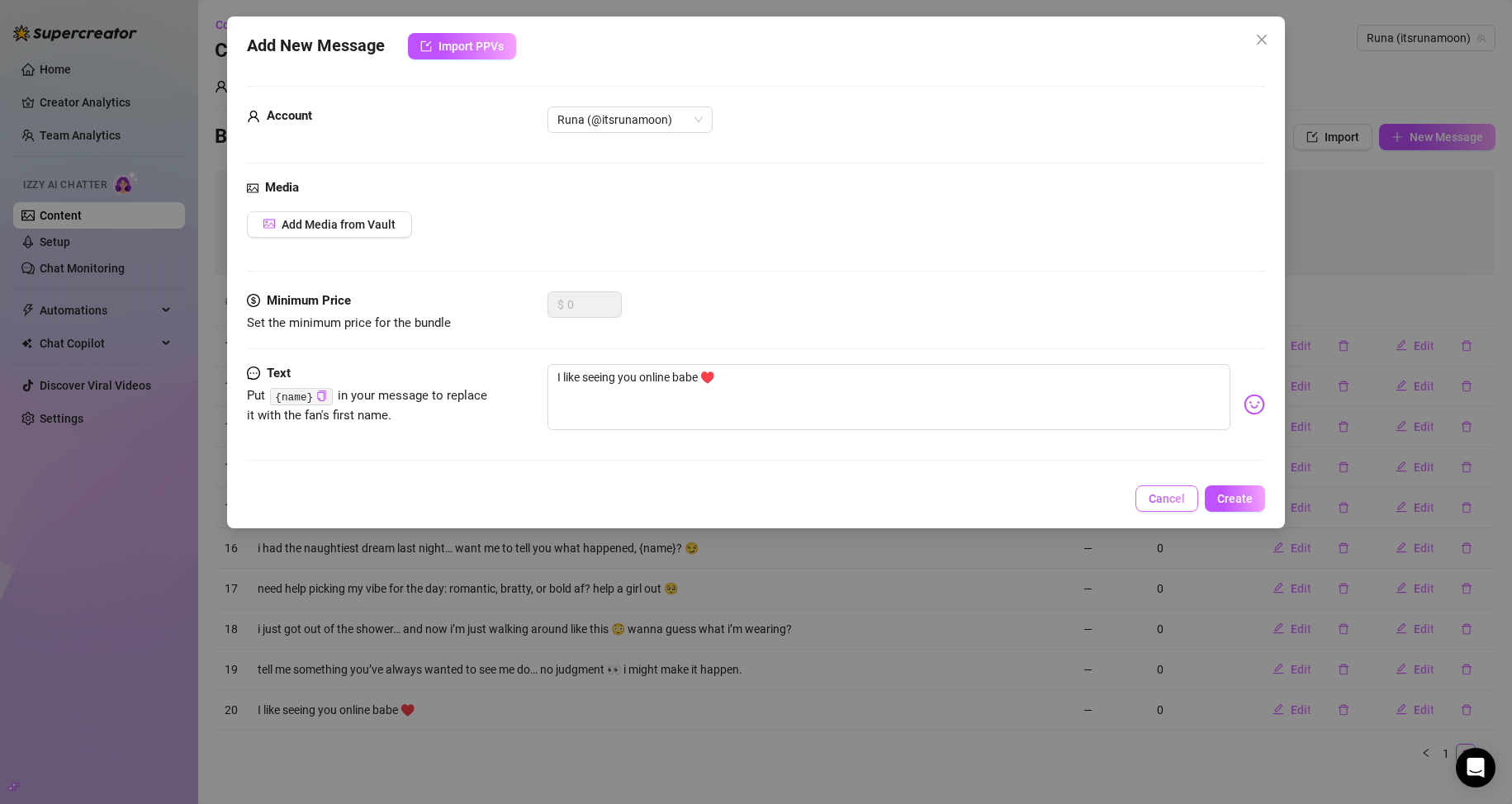
click at [720, 504] on span "Cancel" at bounding box center [1166, 499] width 36 height 14
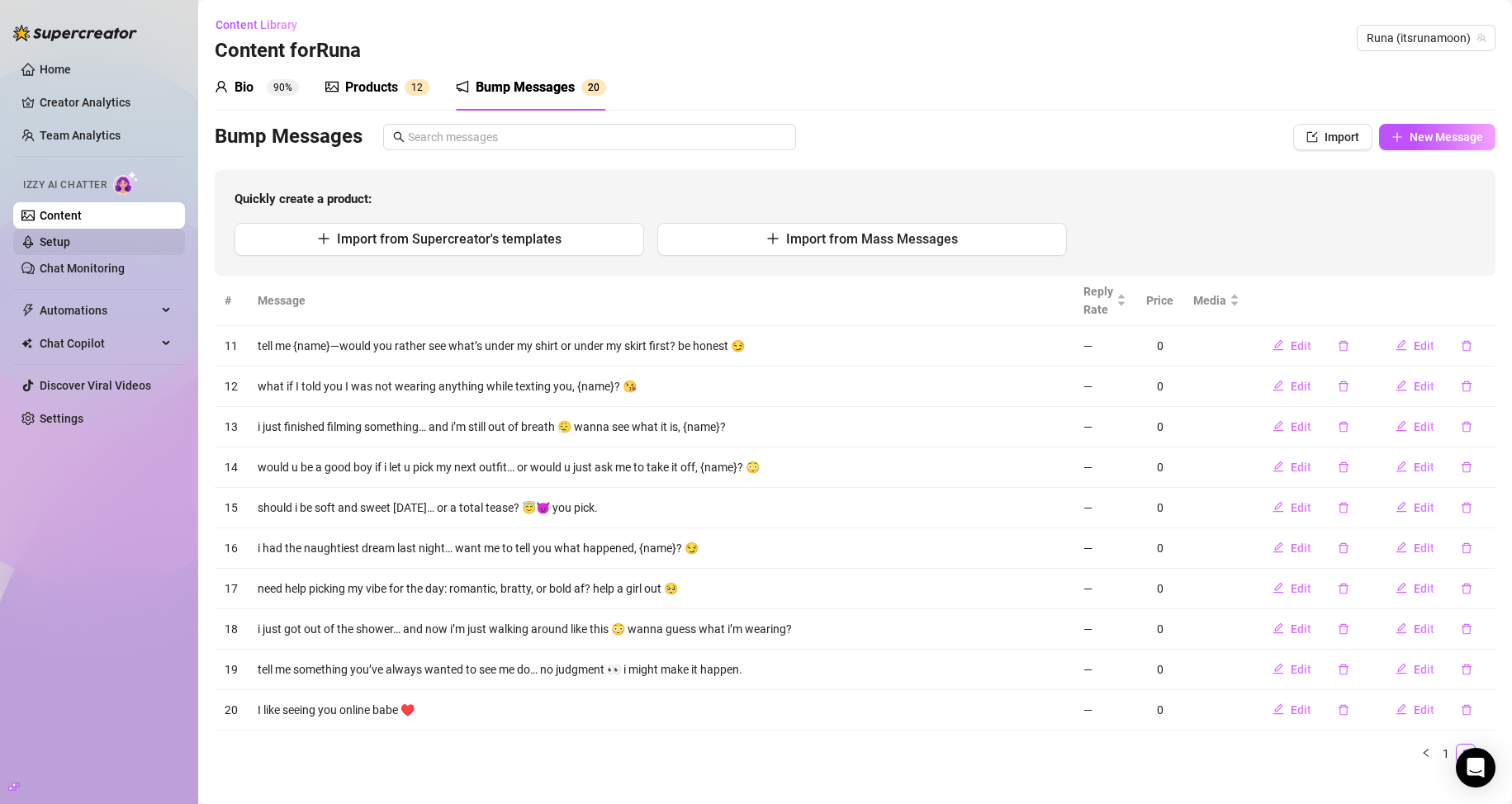
click at [70, 245] on link "Setup" at bounding box center [54, 242] width 30 height 14
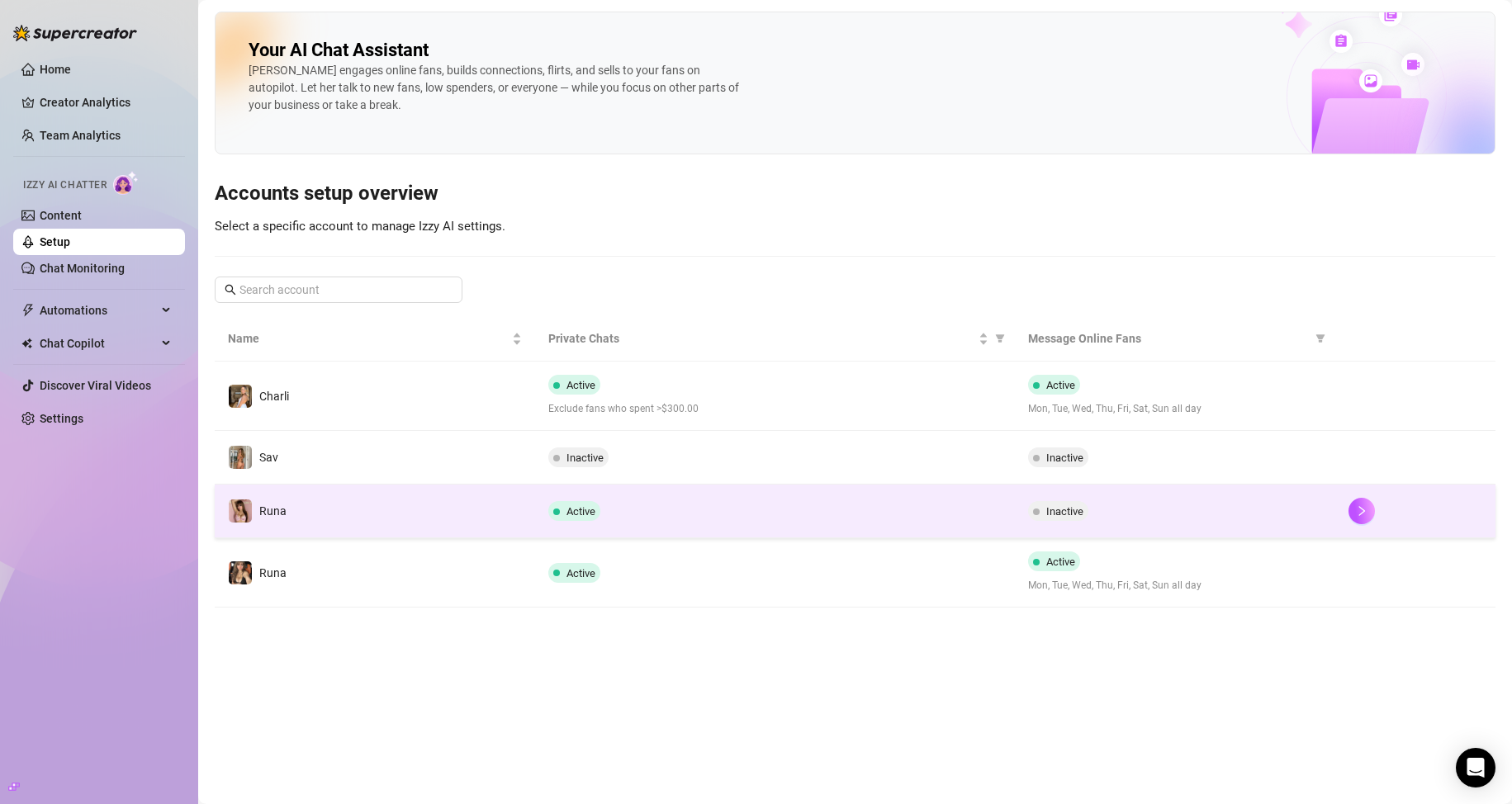
click at [720, 519] on div "Inactive" at bounding box center [1175, 510] width 294 height 19
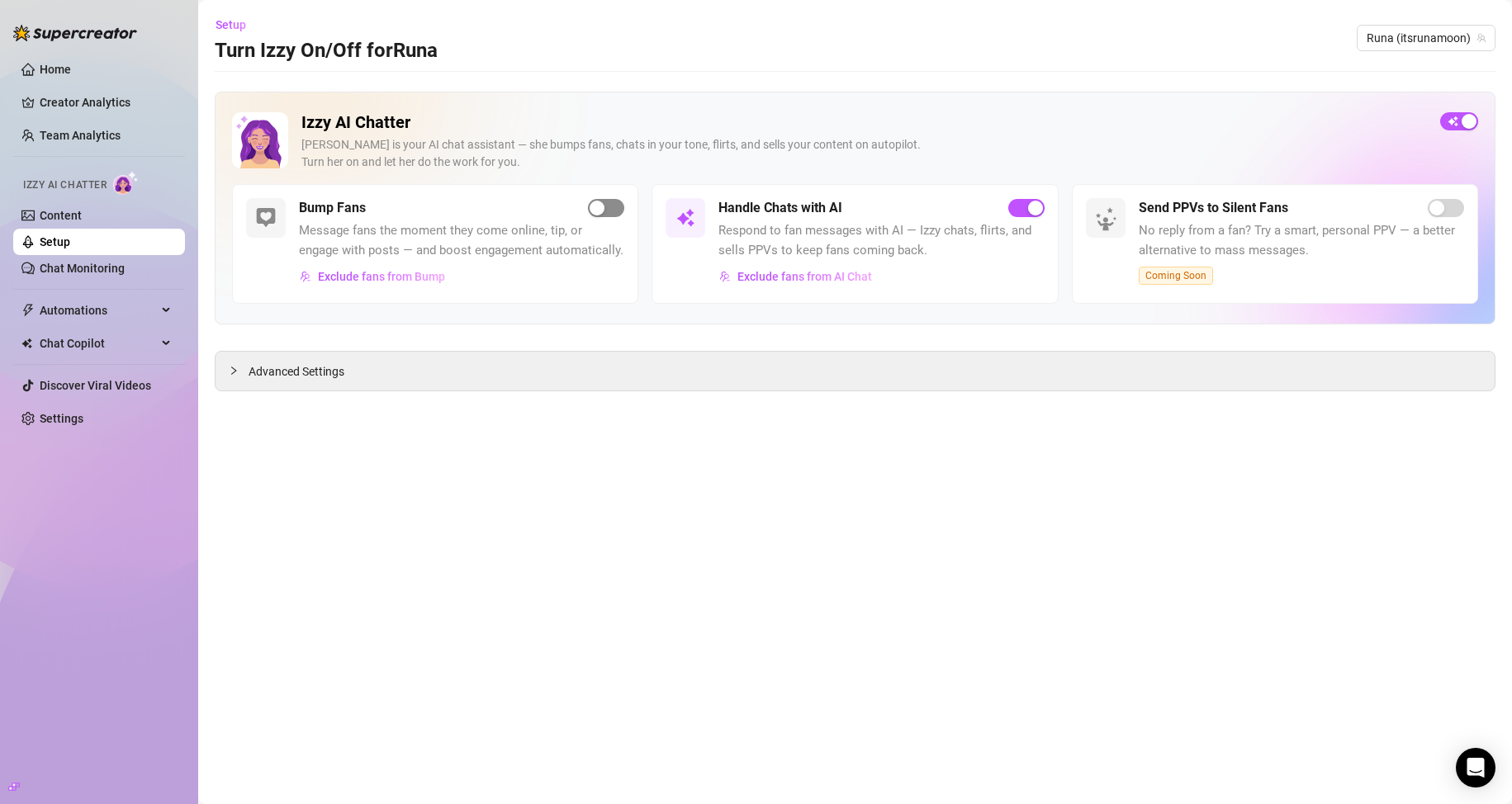
click at [604, 203] on div "button" at bounding box center [596, 207] width 15 height 15
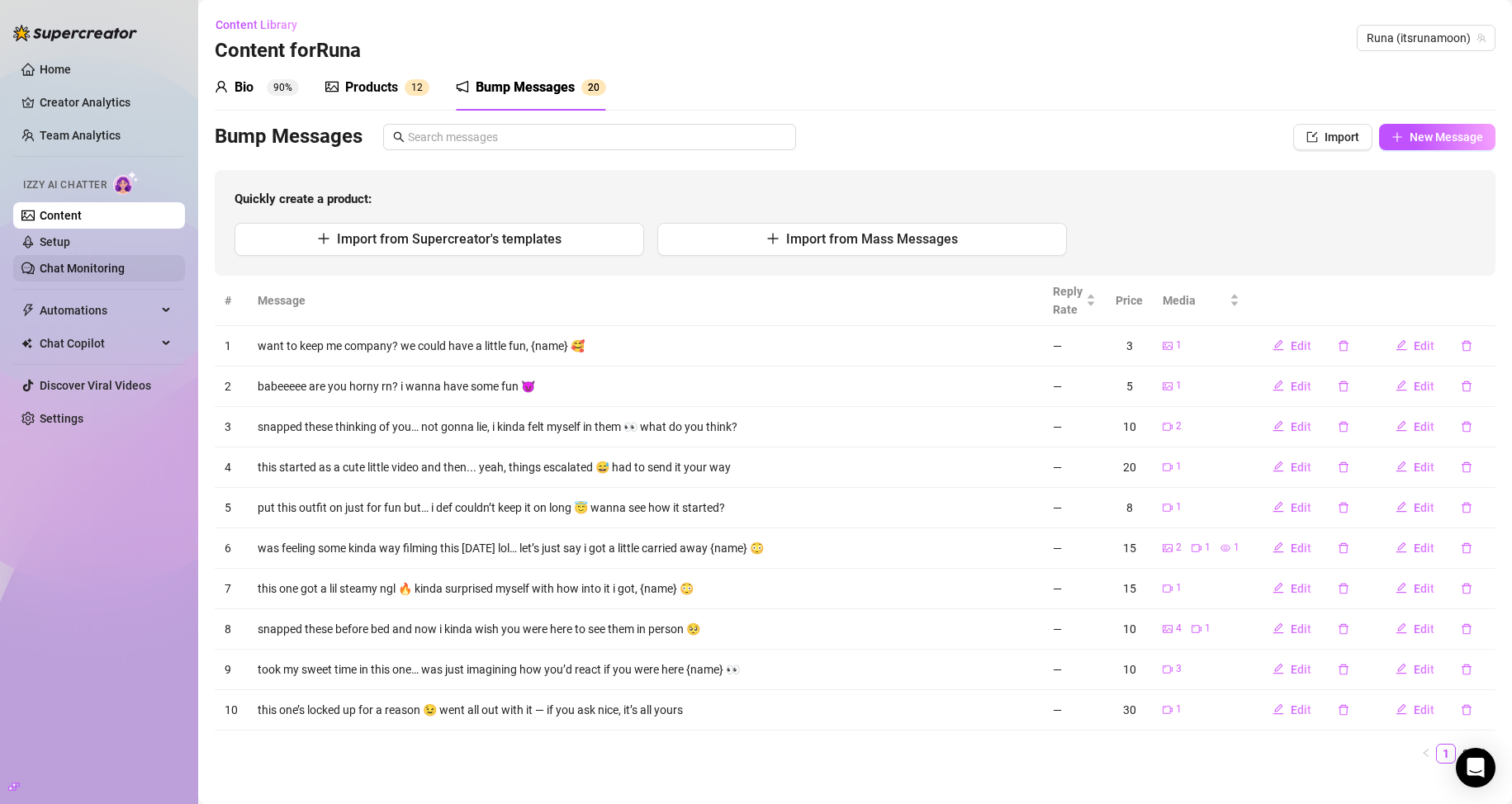
click at [96, 273] on link "Chat Monitoring" at bounding box center [82, 268] width 85 height 14
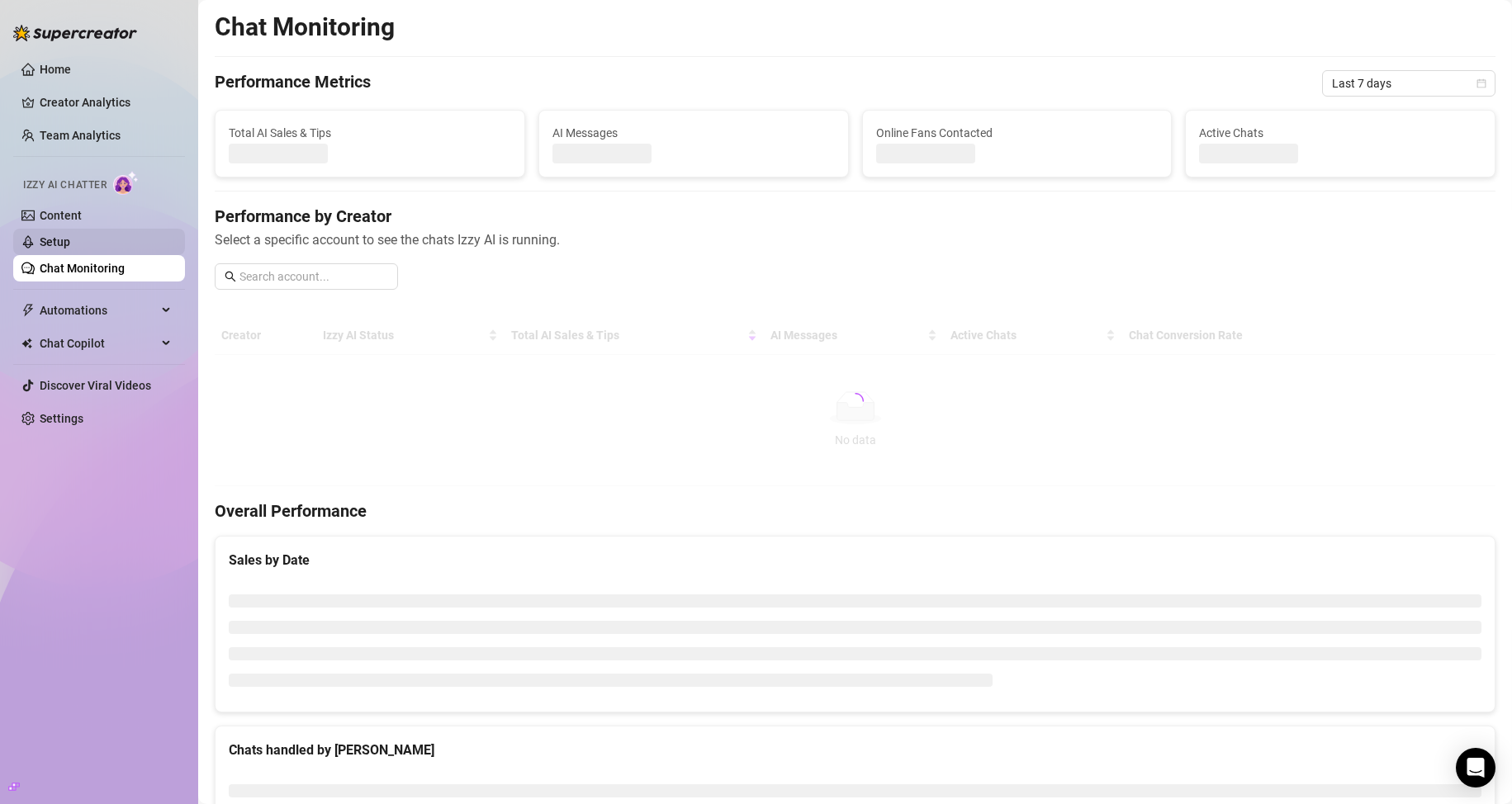
click at [70, 239] on link "Setup" at bounding box center [54, 242] width 30 height 14
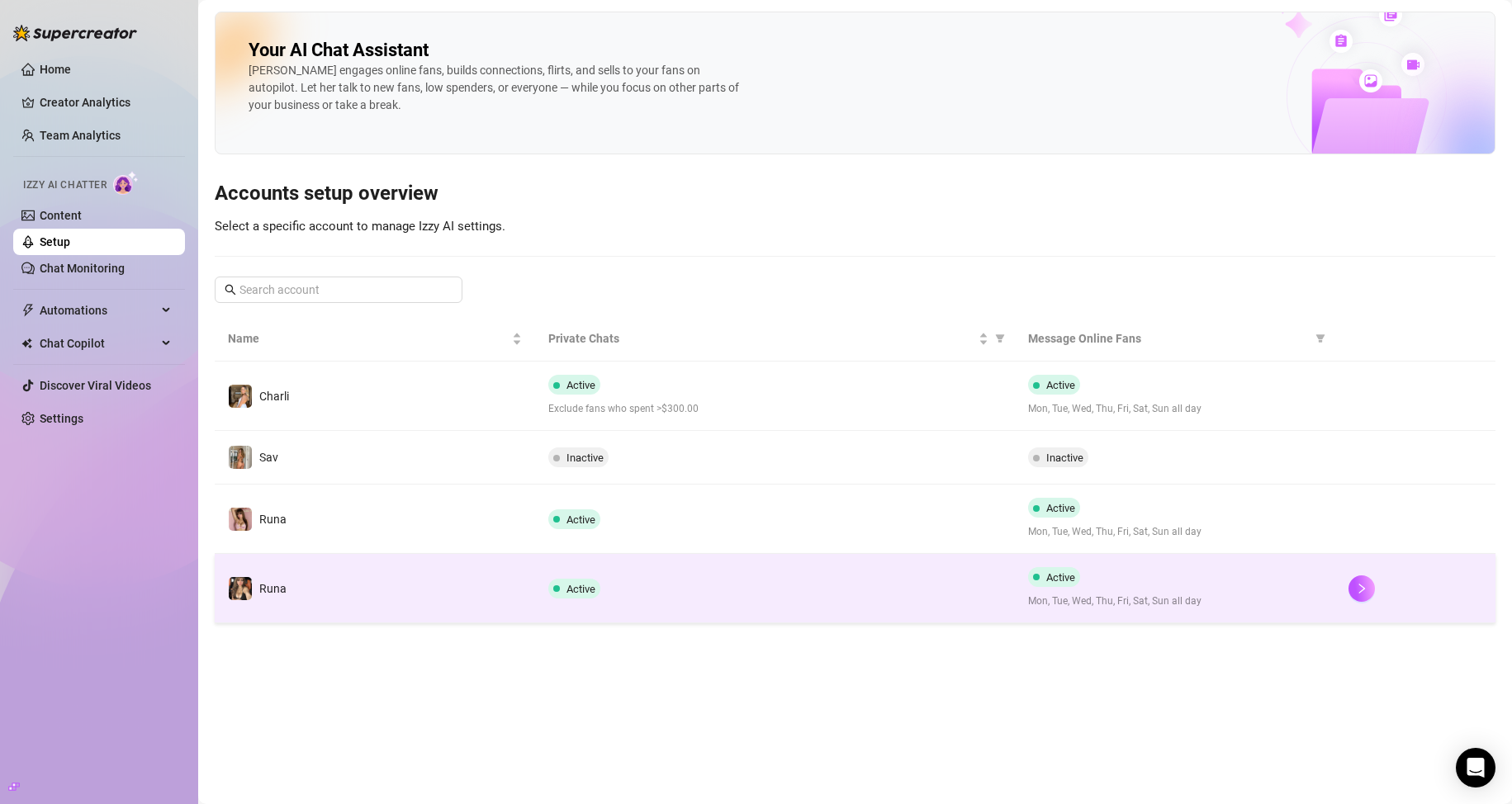
click at [720, 576] on div "Active Mon, Tue, Wed, Thu, Fri, Sat, Sun all day" at bounding box center [1175, 587] width 294 height 42
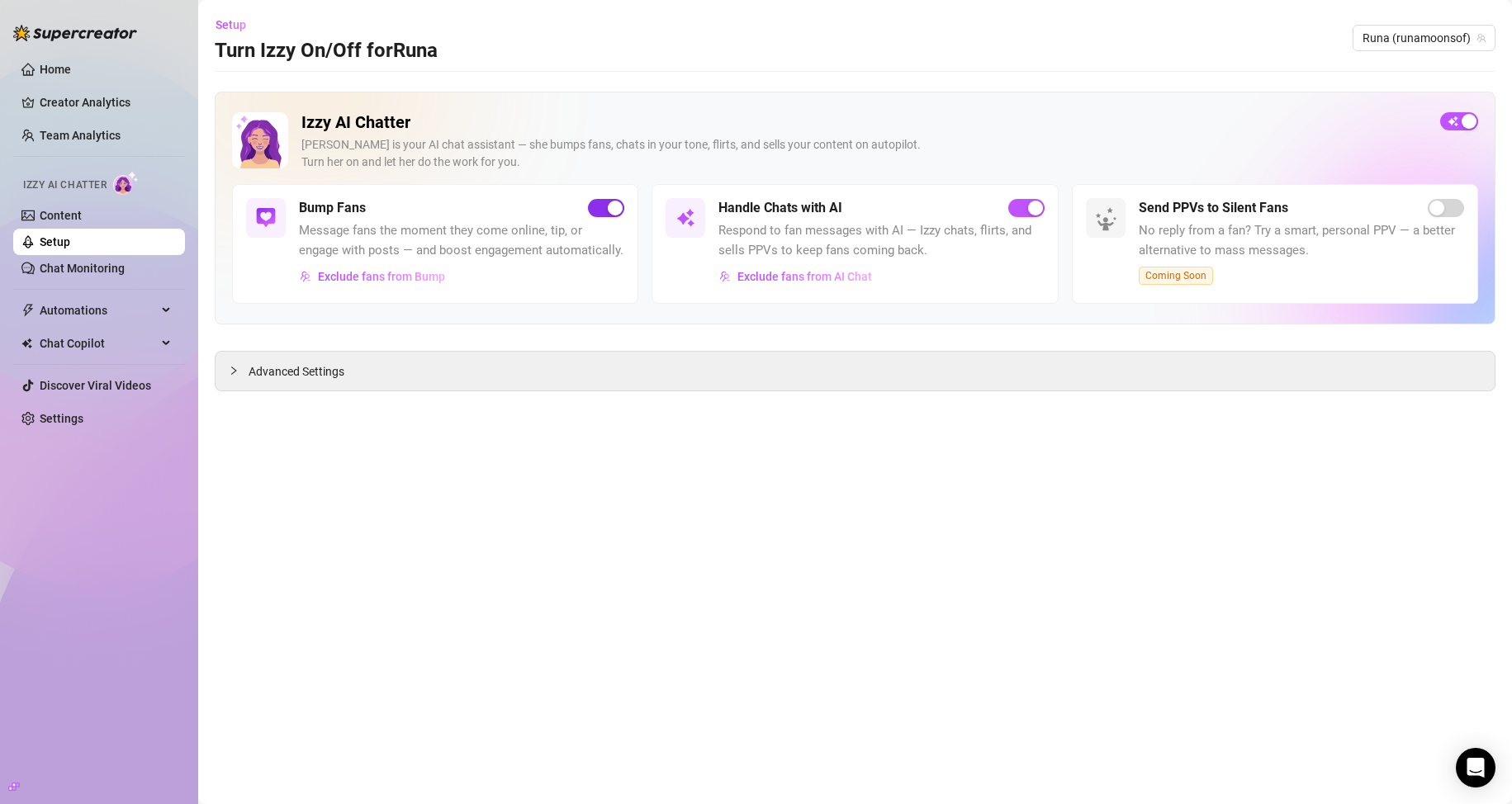
click at [605, 211] on span "button" at bounding box center [606, 208] width 36 height 18
click at [371, 370] on div "Advanced Settings" at bounding box center [855, 371] width 1279 height 39
click at [362, 286] on button "Exclude fans from Bump" at bounding box center [371, 276] width 147 height 26
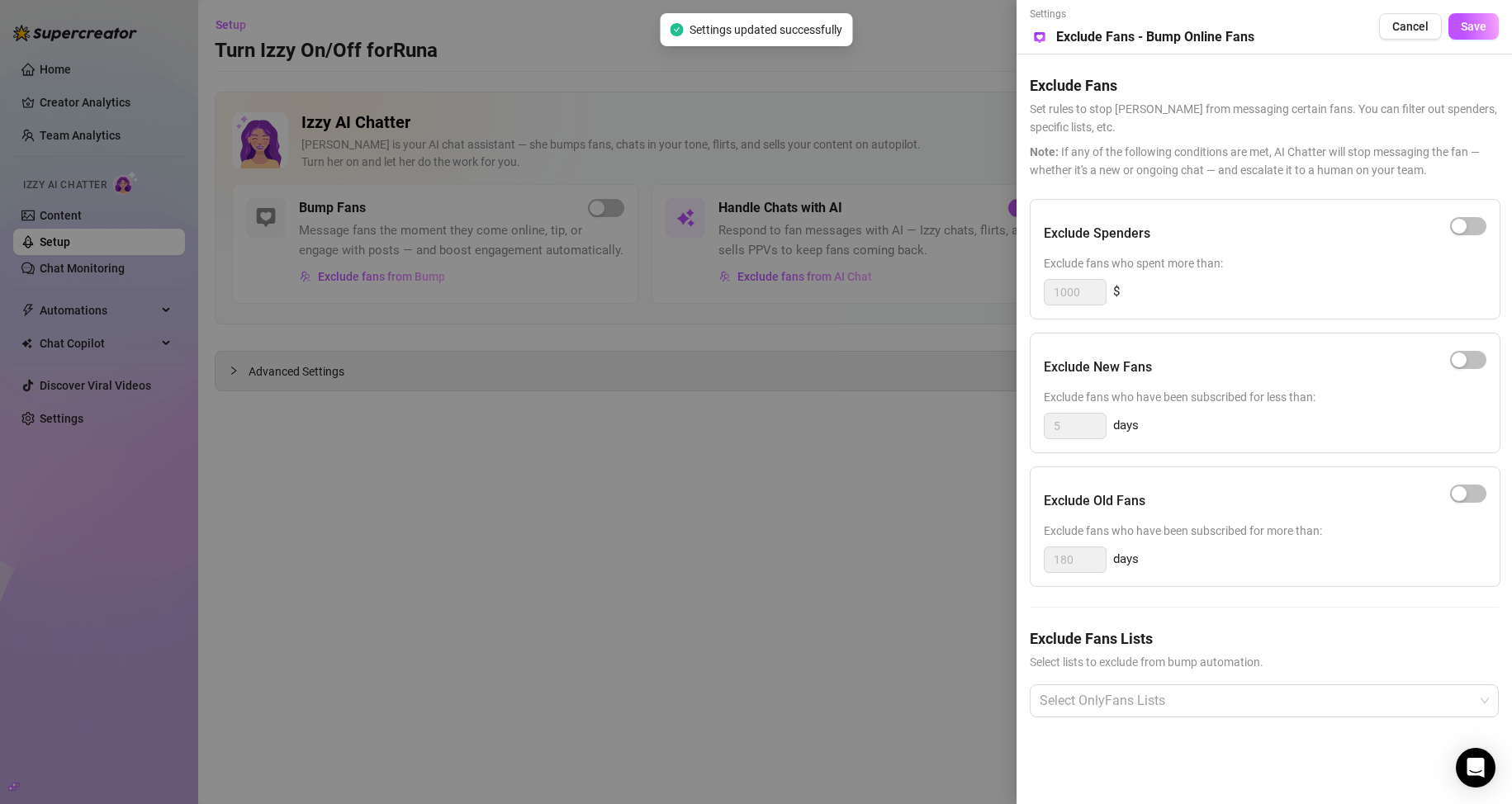
click at [419, 367] on div at bounding box center [756, 402] width 1512 height 804
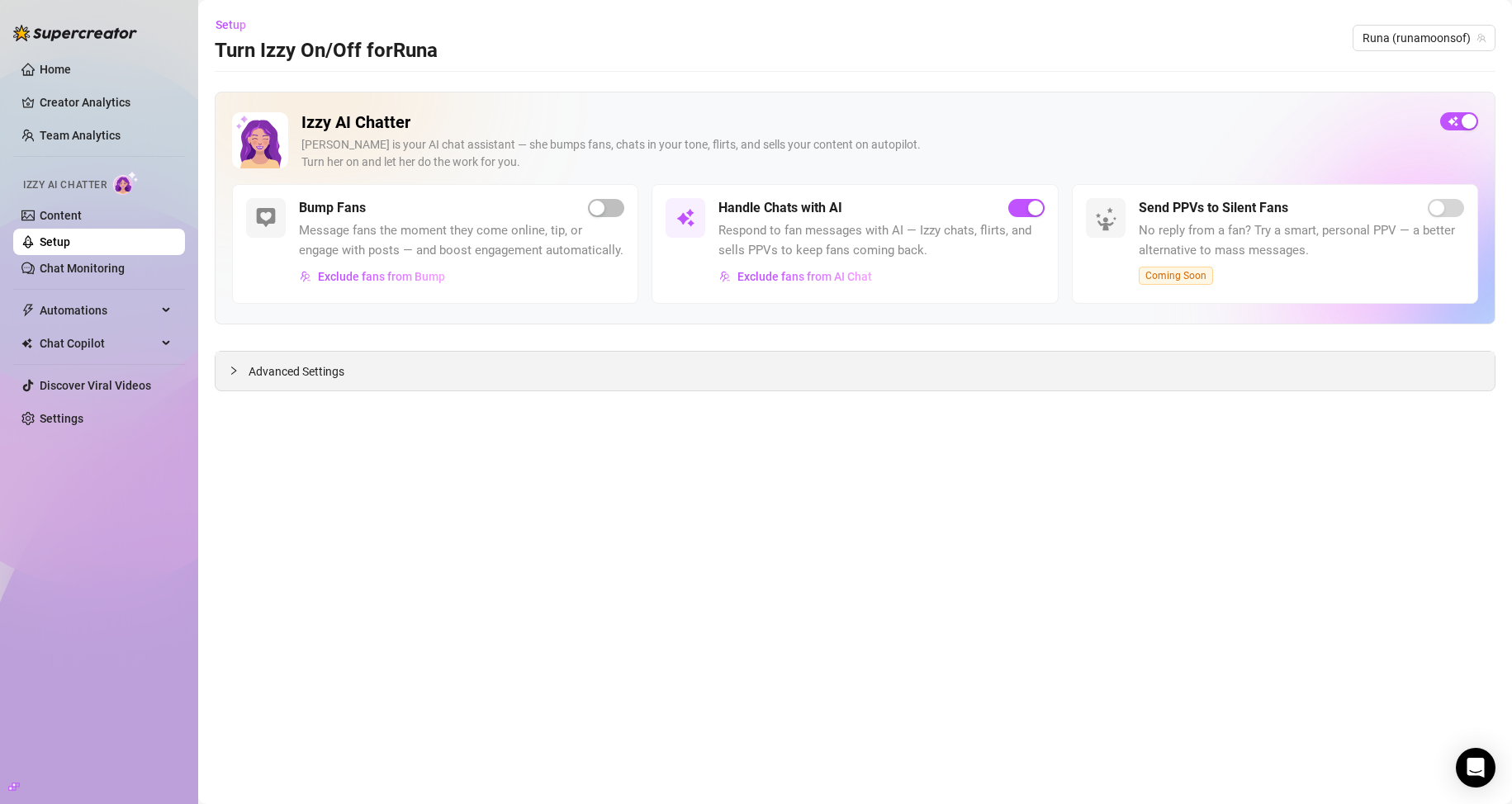
click at [304, 374] on span "Advanced Settings" at bounding box center [297, 371] width 96 height 18
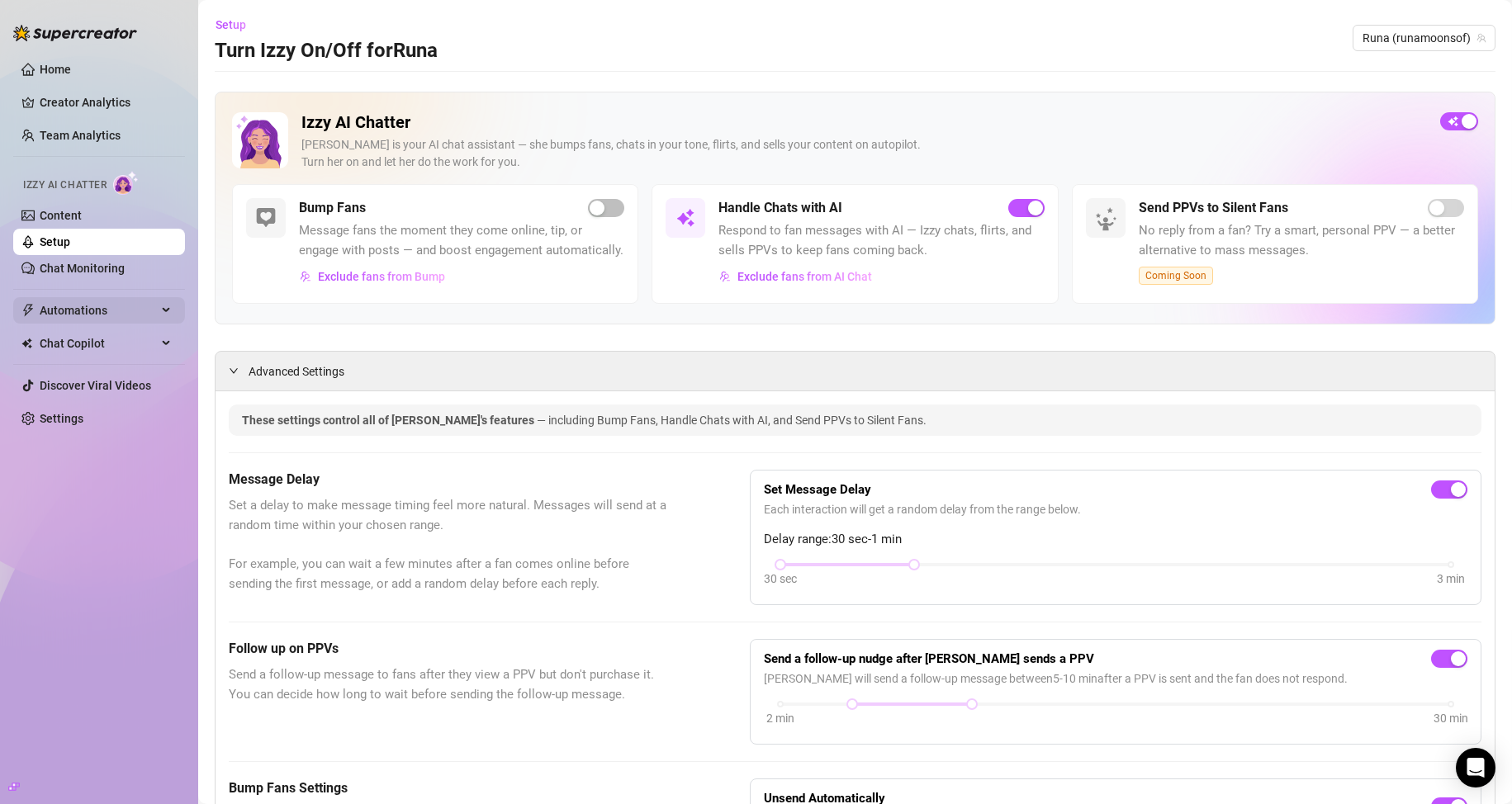
click at [128, 309] on span "Automations" at bounding box center [98, 310] width 118 height 26
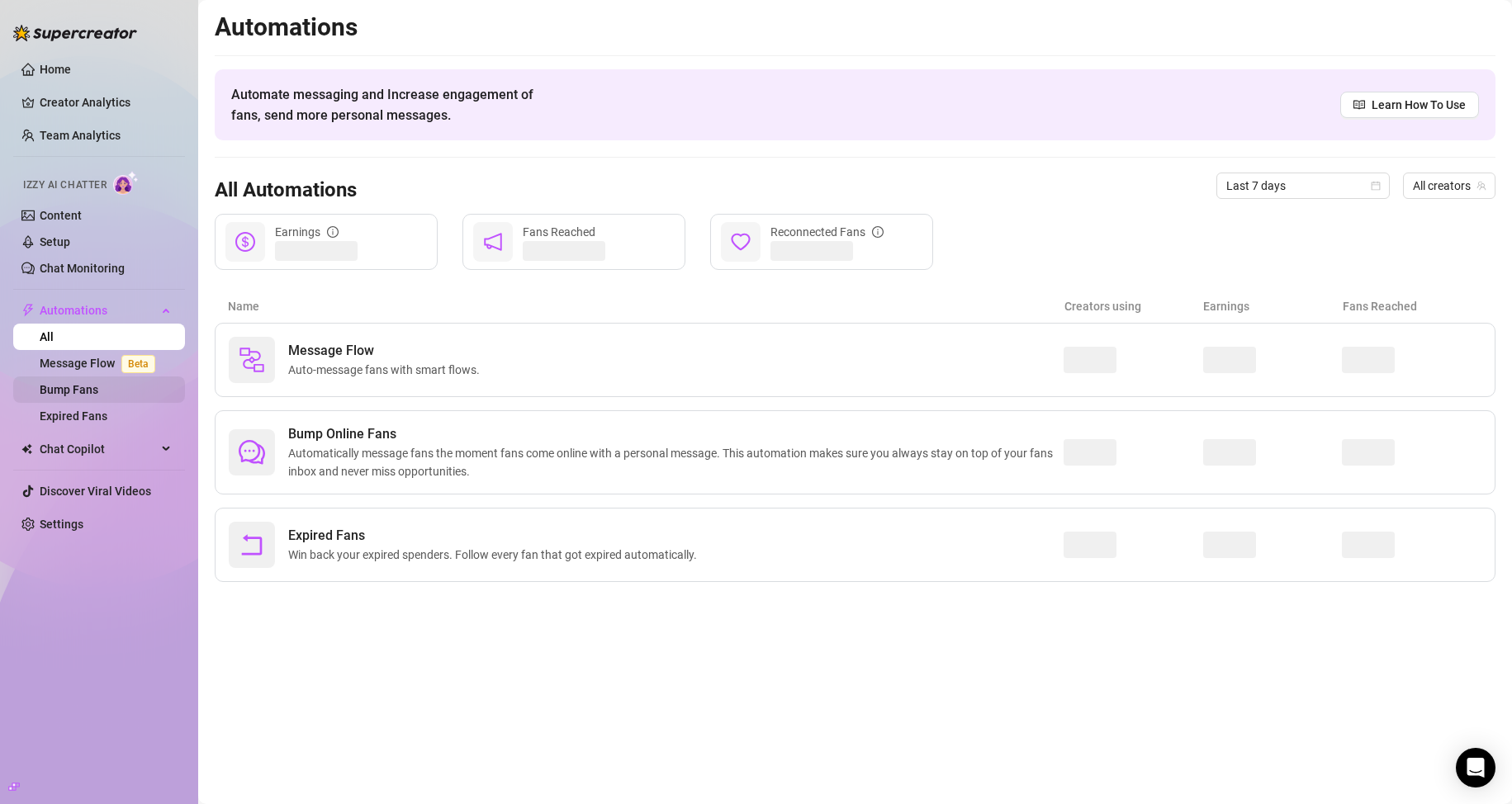
click at [98, 385] on link "Bump Fans" at bounding box center [69, 390] width 58 height 14
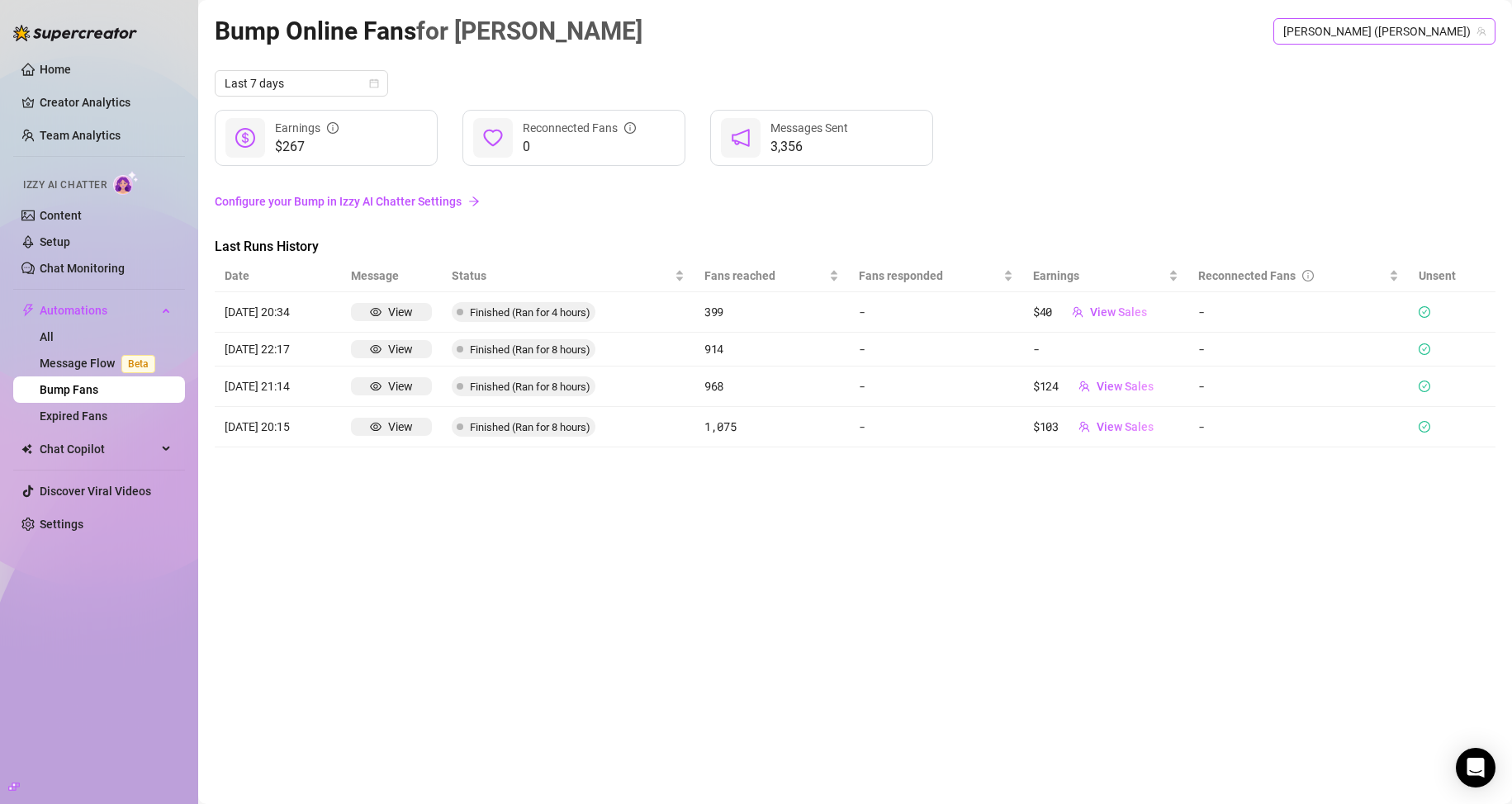
click at [720, 34] on span "Charli (charlisayshi)" at bounding box center [1385, 31] width 202 height 24
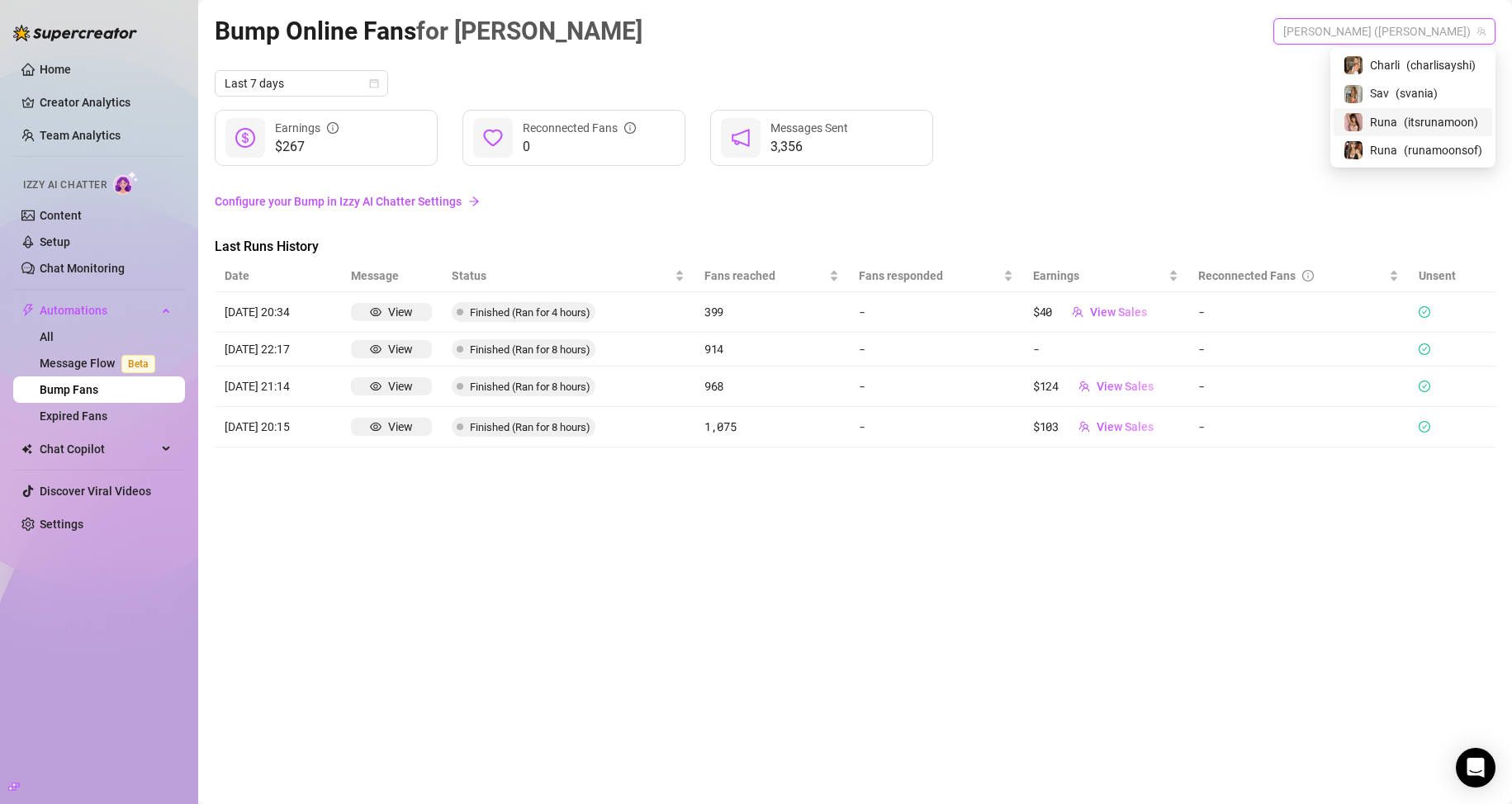
click at [720, 122] on span "( itsrunamoon )" at bounding box center [1441, 122] width 74 height 18
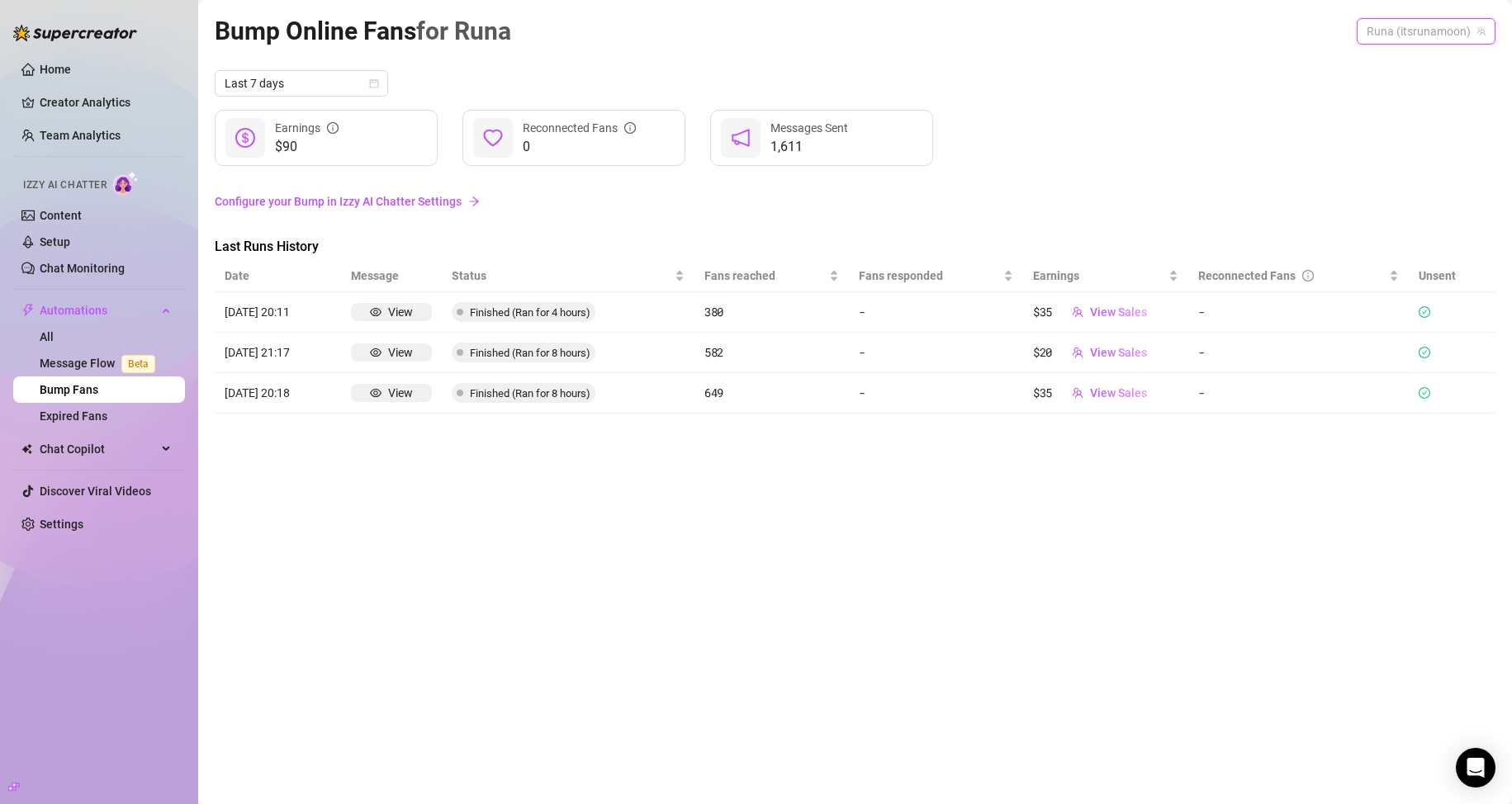
click at [720, 28] on span "Runa (itsrunamoon)" at bounding box center [1425, 31] width 119 height 24
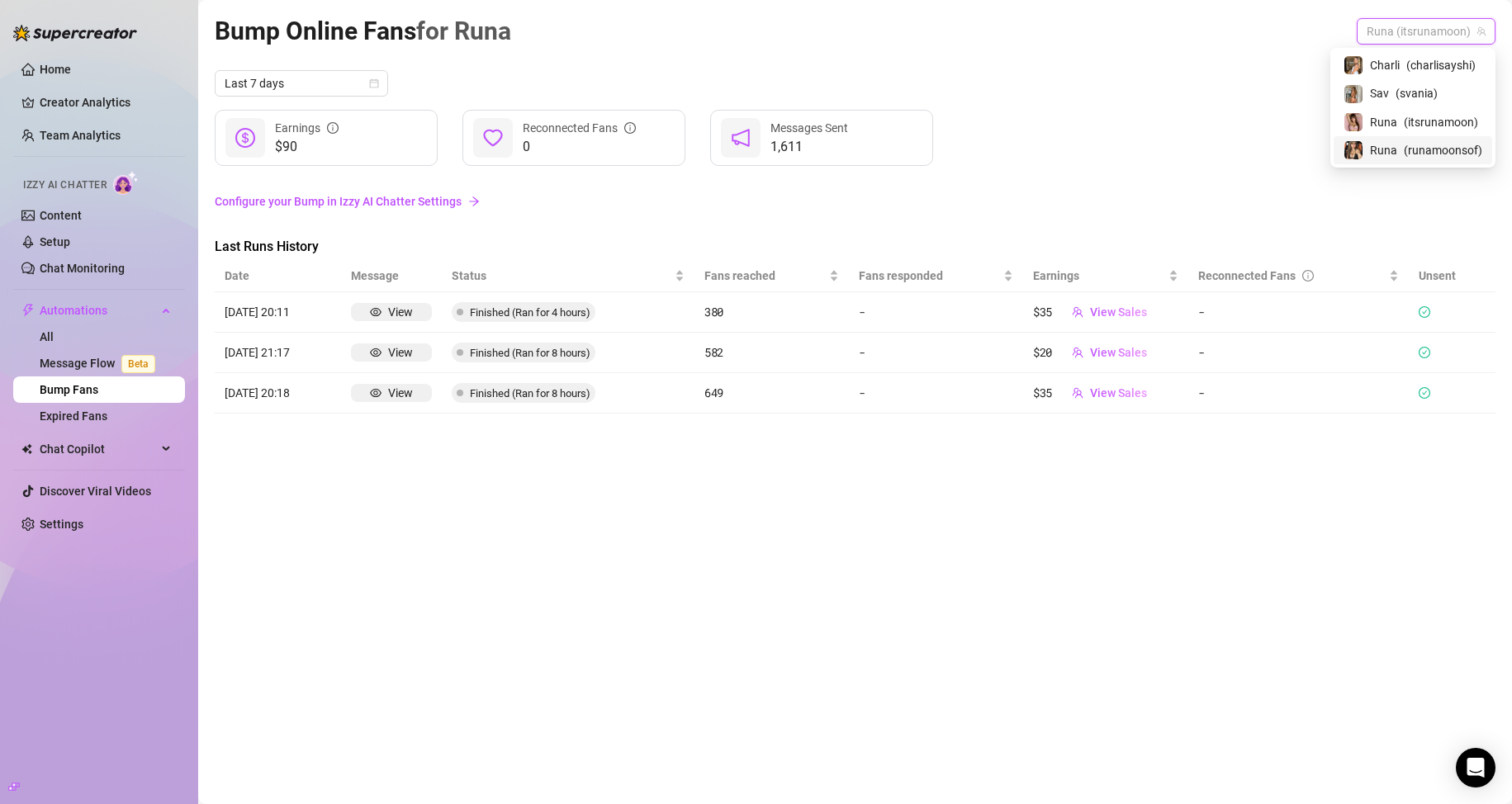
click at [720, 152] on span "( runamoonsof )" at bounding box center [1443, 150] width 79 height 18
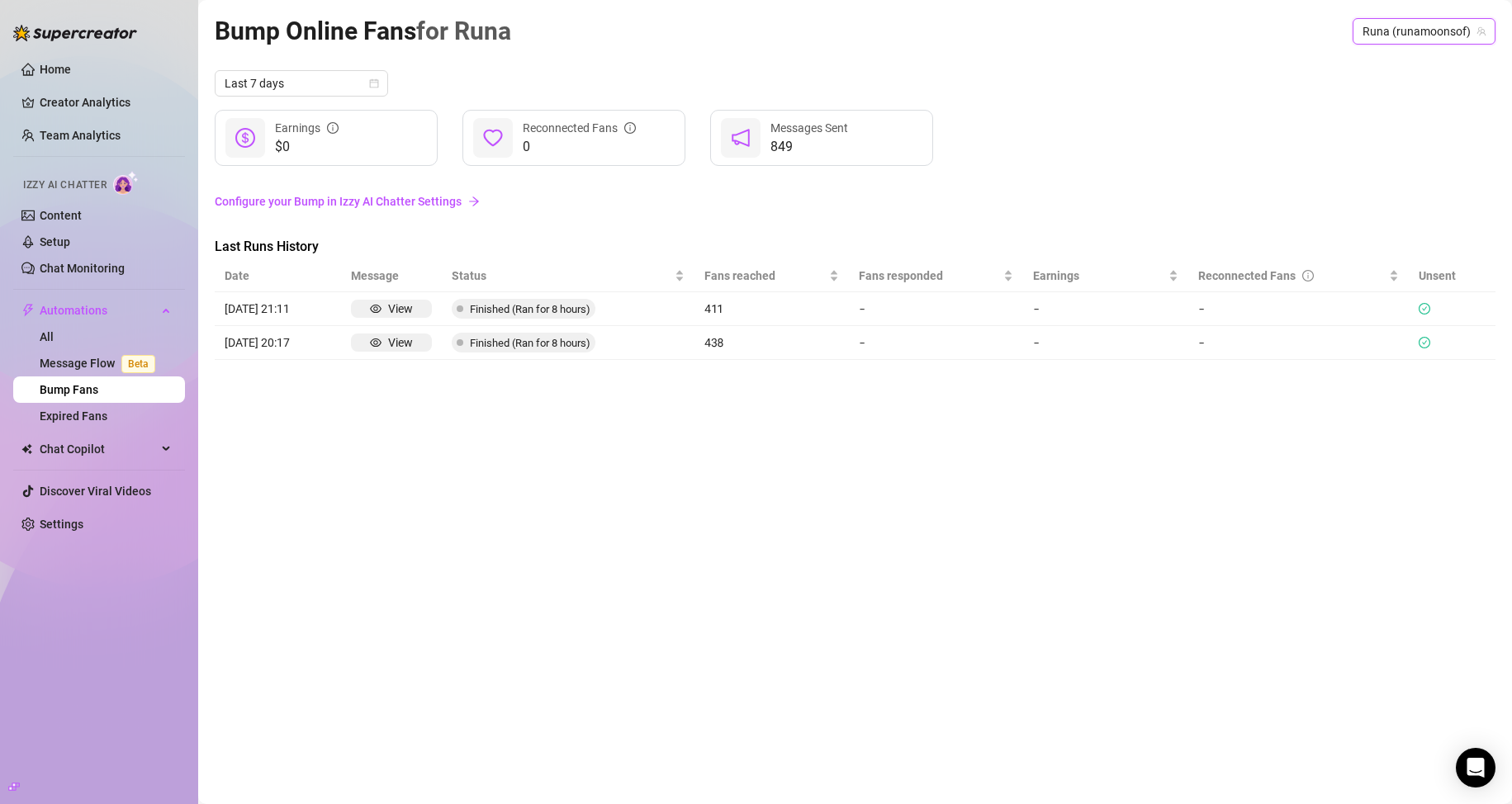
click at [720, 47] on div "Bump Online Fans for Runa Runa (runamoonsof) Runa (runamoonsof)" at bounding box center [855, 31] width 1281 height 39
click at [720, 34] on span "Runa (runamoonsof)" at bounding box center [1424, 31] width 123 height 24
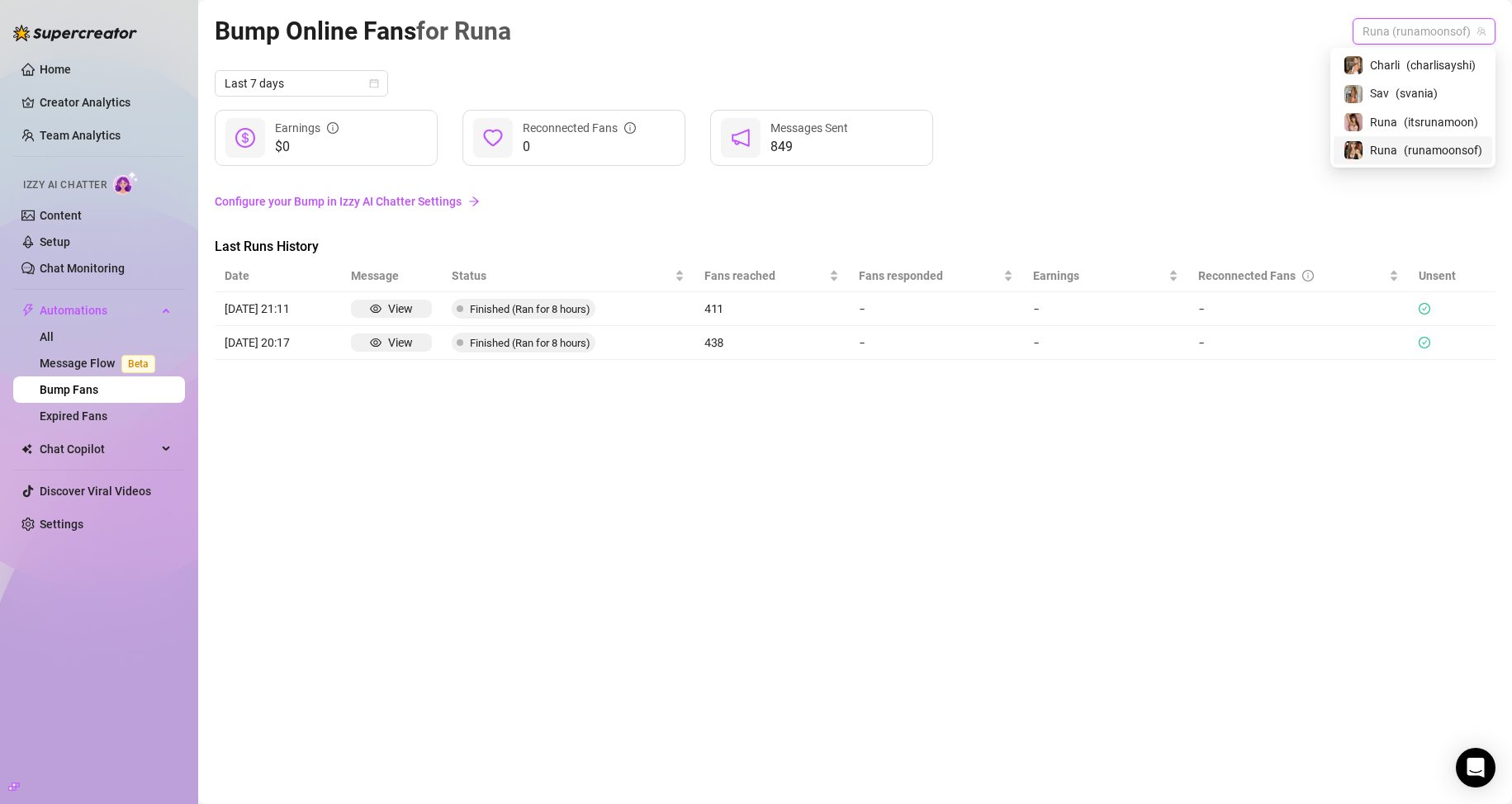
click at [720, 153] on span "( runamoonsof )" at bounding box center [1443, 150] width 79 height 18
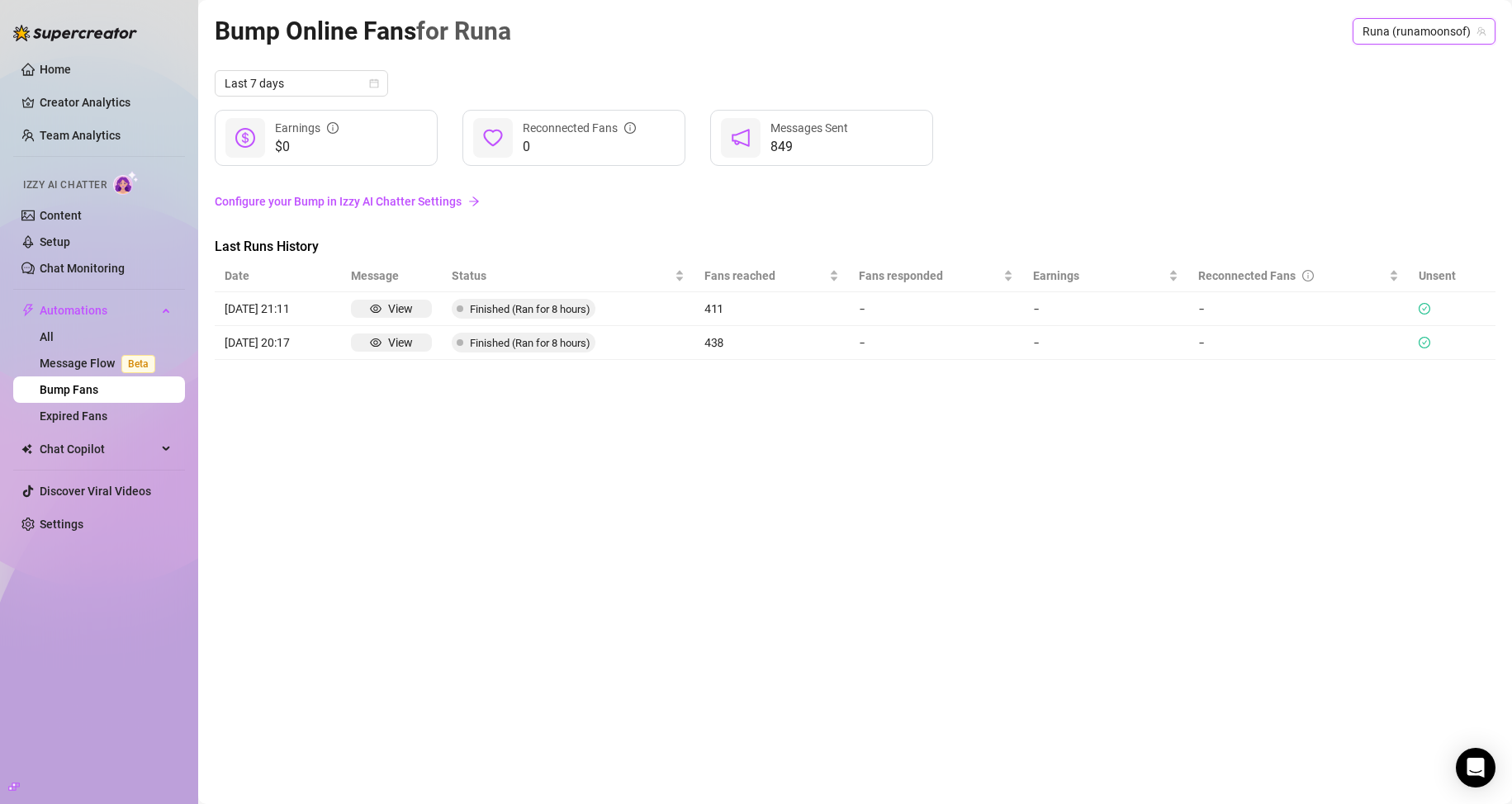
click at [320, 197] on link "Configure your Bump in Izzy AI Chatter Settings" at bounding box center [855, 201] width 1281 height 18
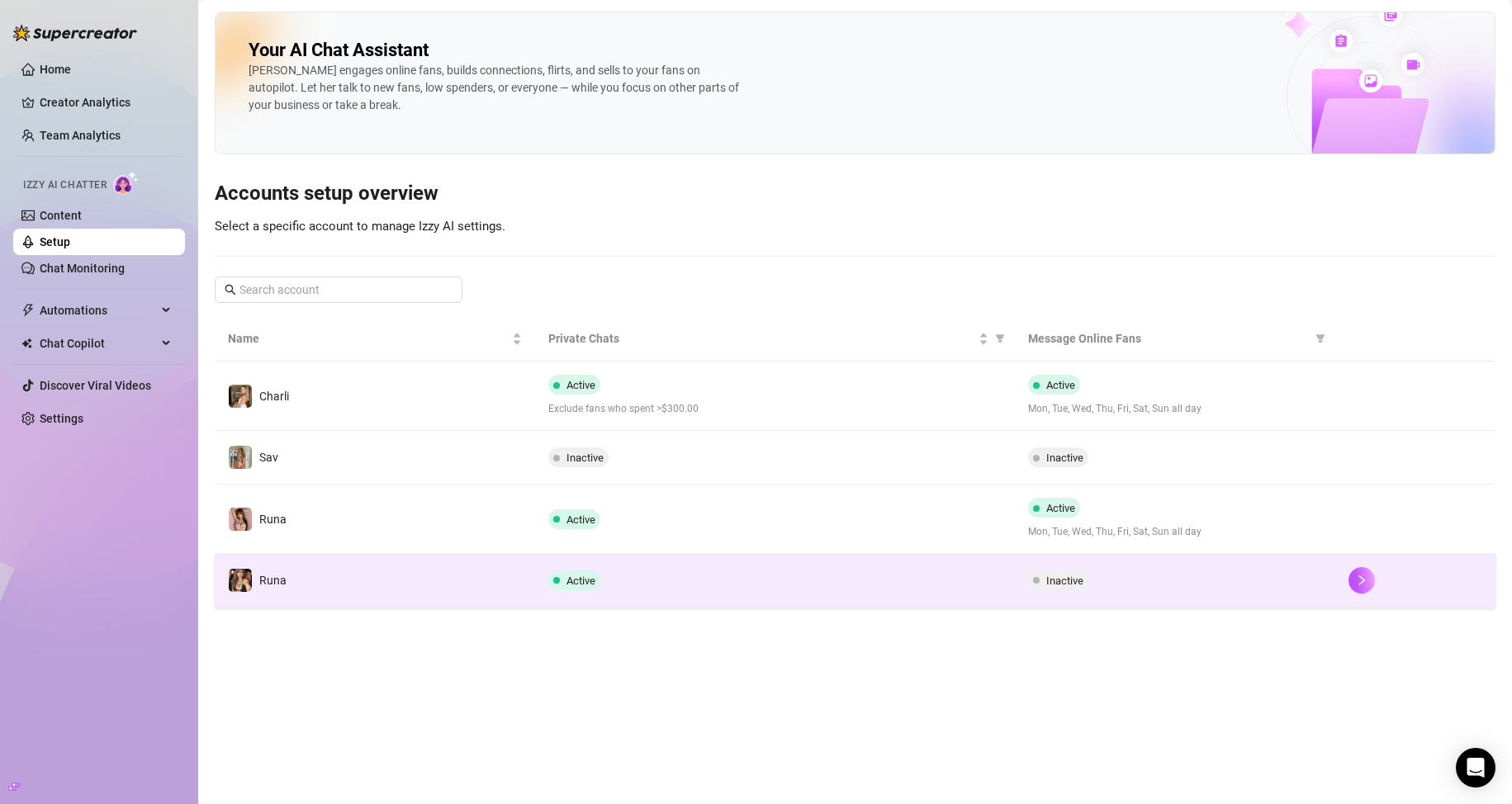
click at [720, 598] on td "Inactive" at bounding box center [1175, 580] width 320 height 53
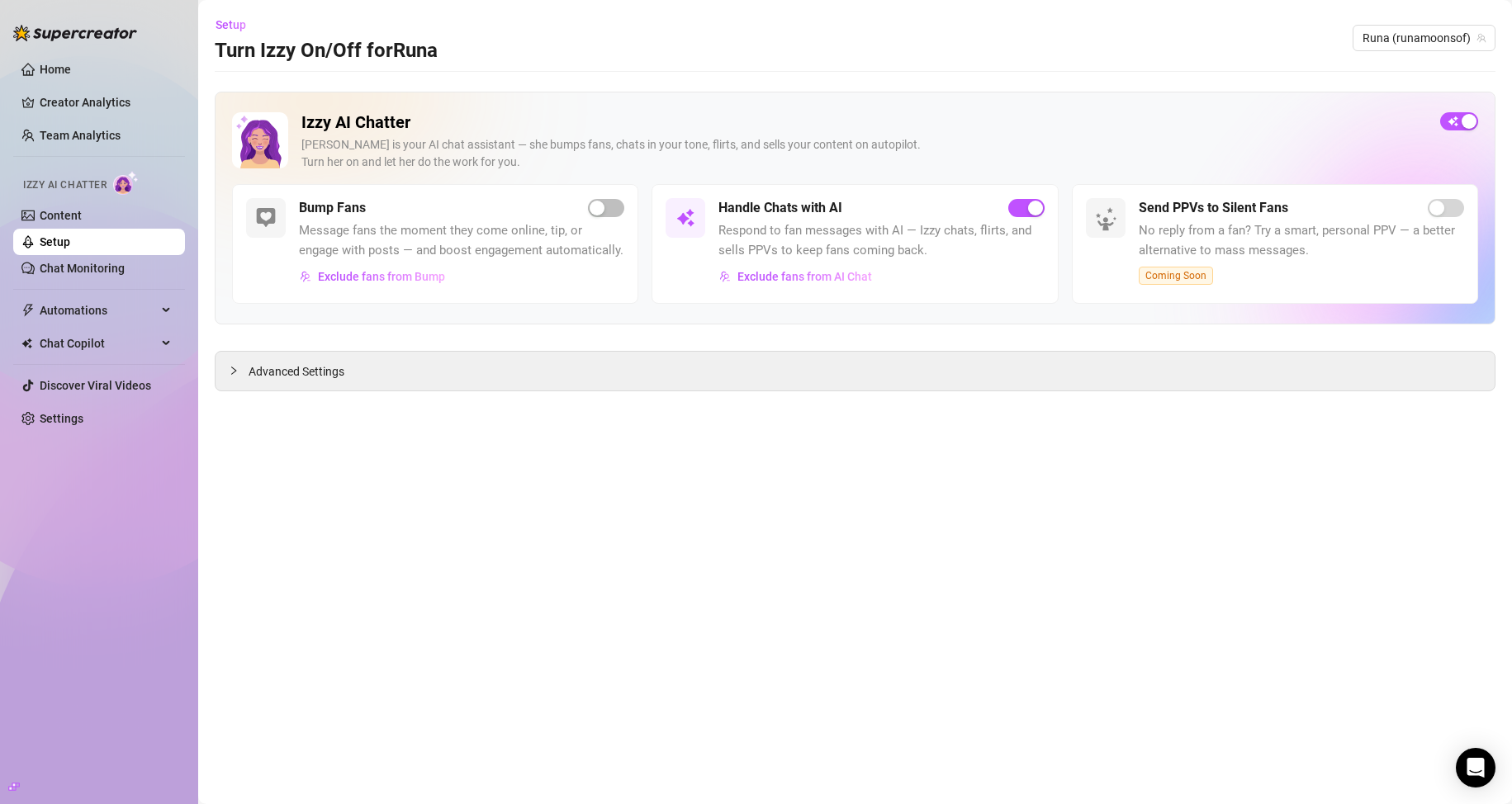
click at [354, 216] on h5 "Bump Fans" at bounding box center [332, 208] width 67 height 19
click at [610, 206] on span "button" at bounding box center [606, 208] width 36 height 18
click at [348, 368] on div "Advanced Settings" at bounding box center [855, 371] width 1279 height 39
click at [303, 379] on span "Advanced Settings" at bounding box center [297, 371] width 96 height 18
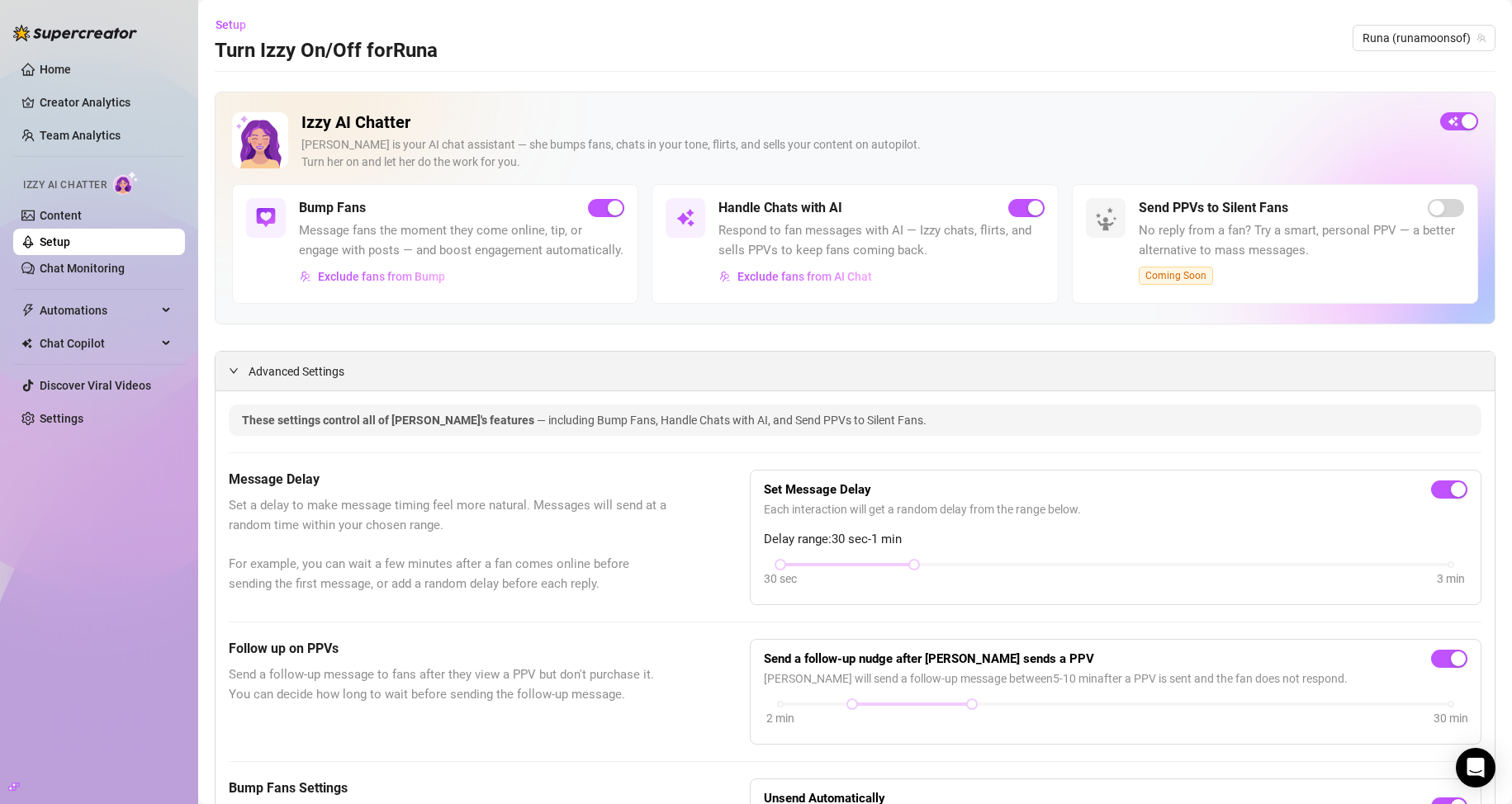
click at [267, 372] on div "Advanced Settings" at bounding box center [855, 371] width 1279 height 39
click at [369, 283] on span "Exclude fans from Bump" at bounding box center [381, 277] width 127 height 14
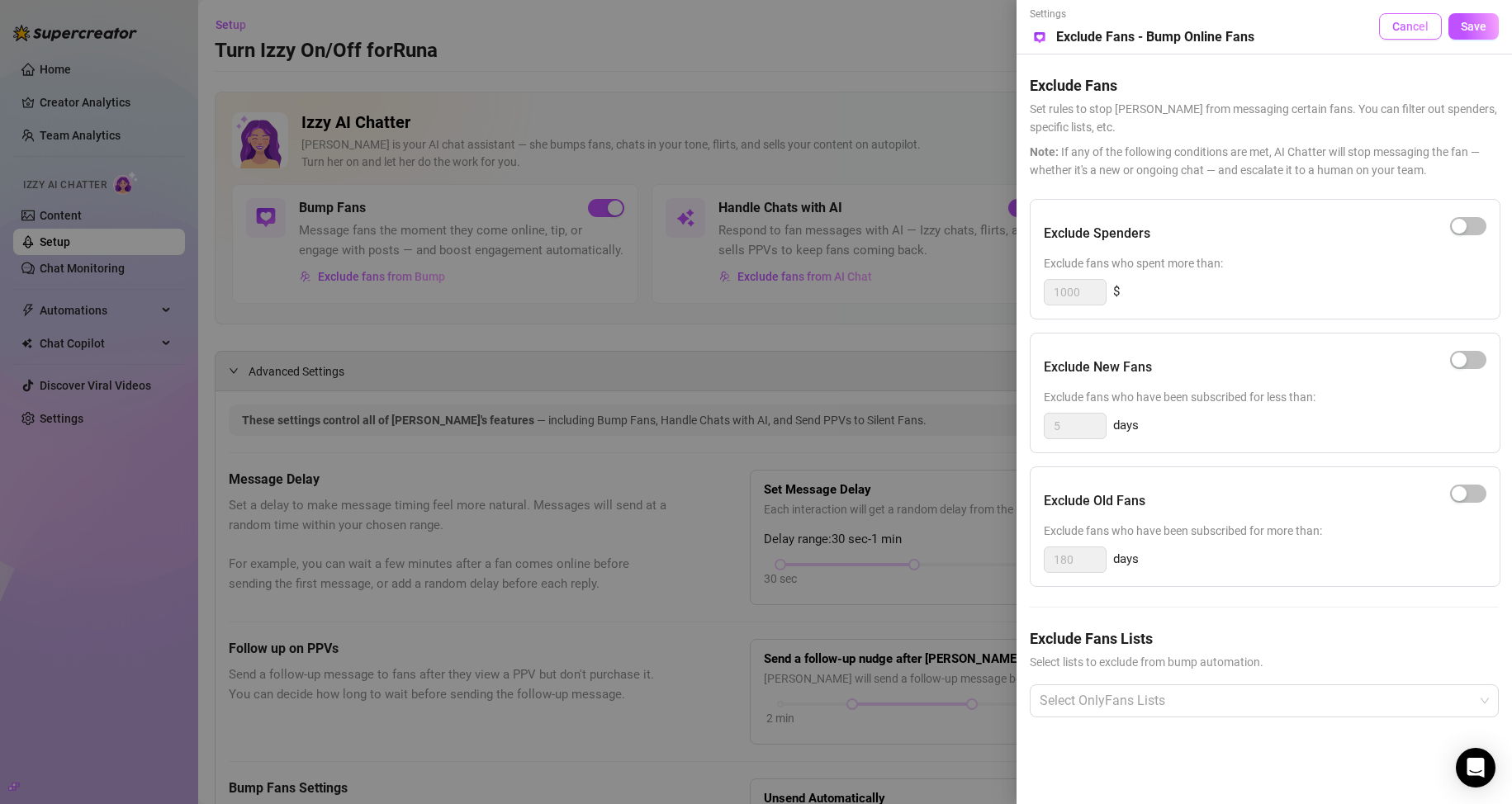
click at [720, 19] on span "Cancel" at bounding box center [1410, 26] width 36 height 14
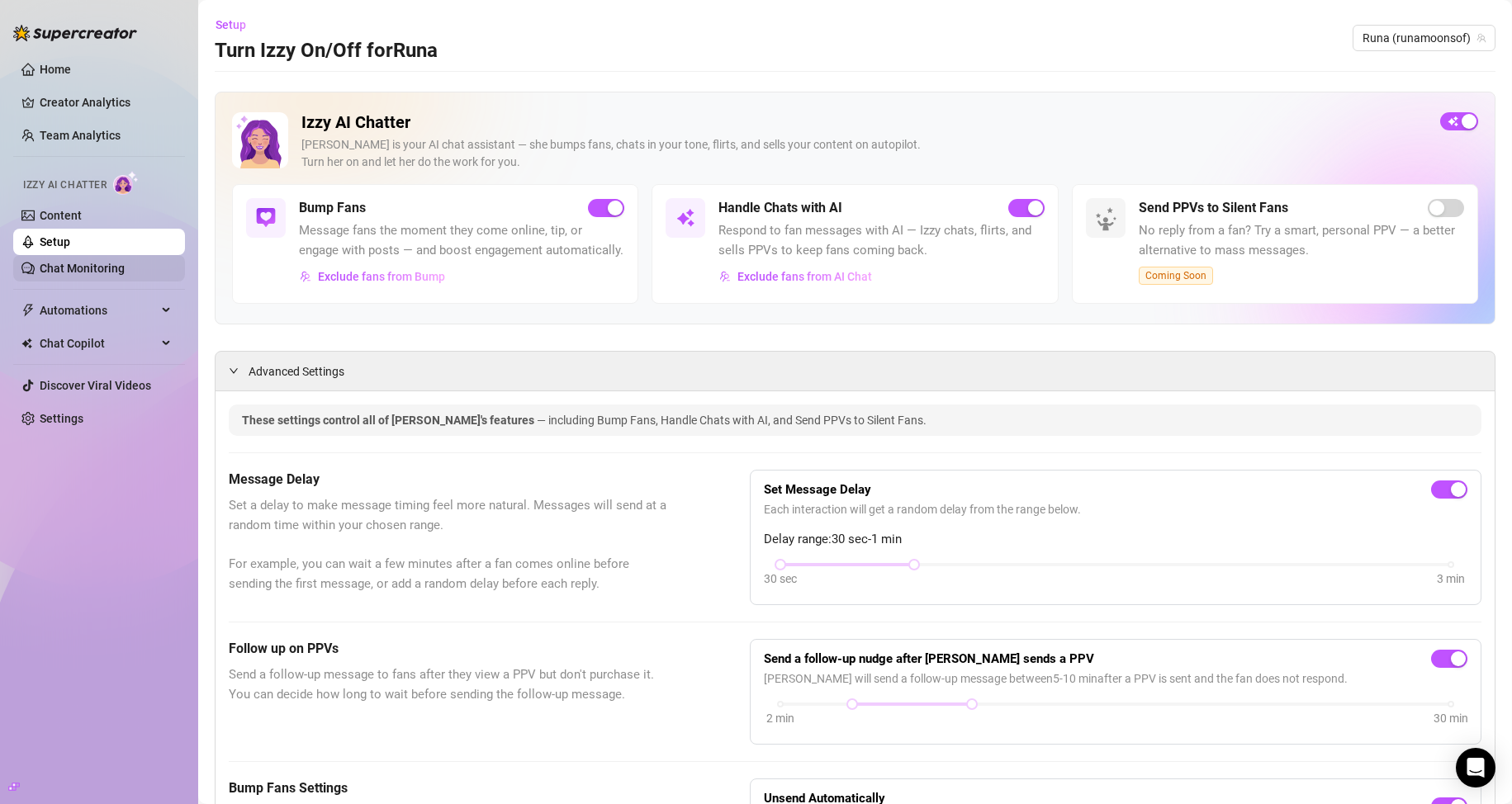
click at [75, 271] on link "Chat Monitoring" at bounding box center [82, 268] width 85 height 14
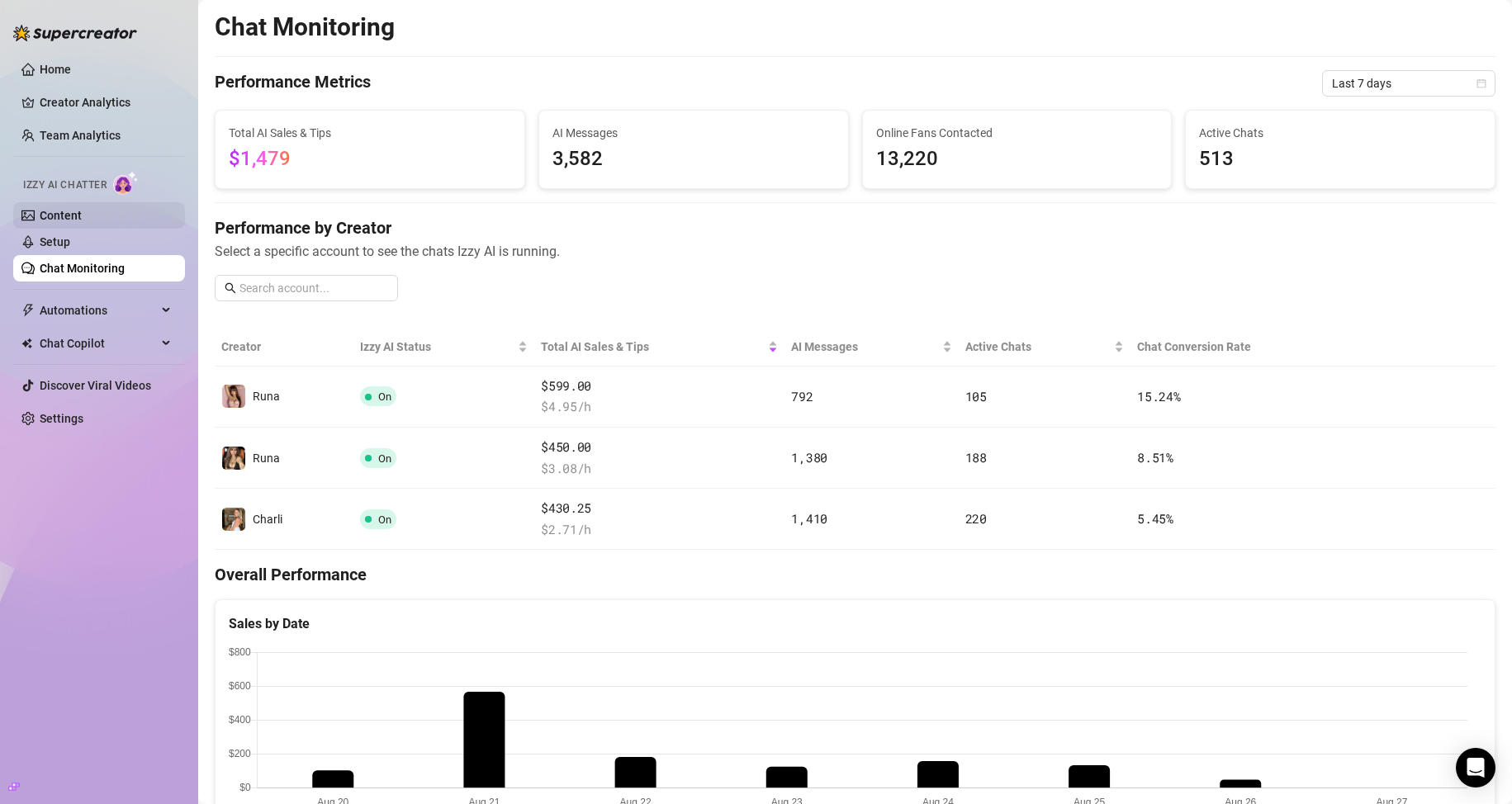
click at [82, 212] on link "Content" at bounding box center [60, 216] width 42 height 14
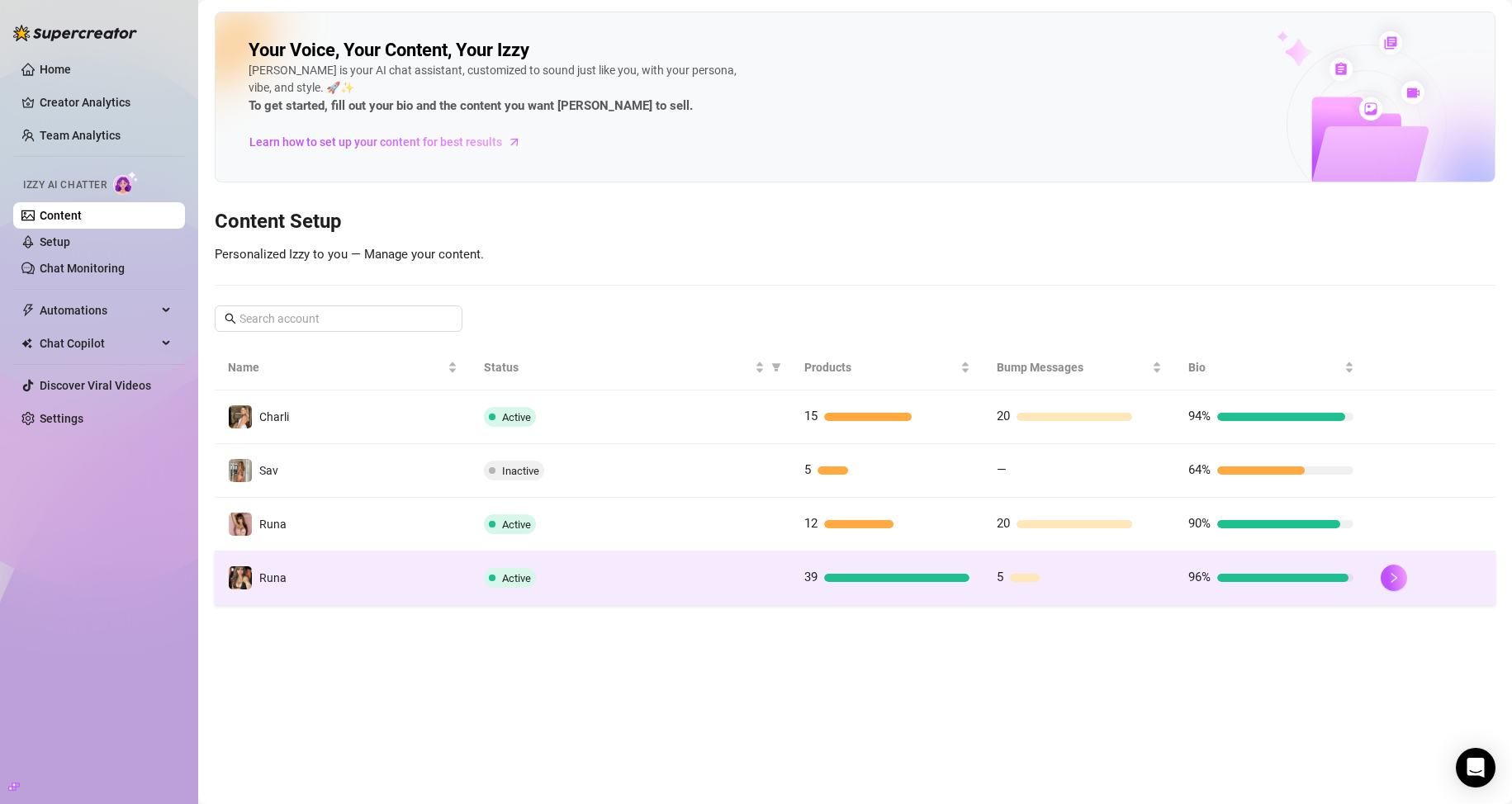
click at [720, 556] on td "Active" at bounding box center [630, 577] width 320 height 53
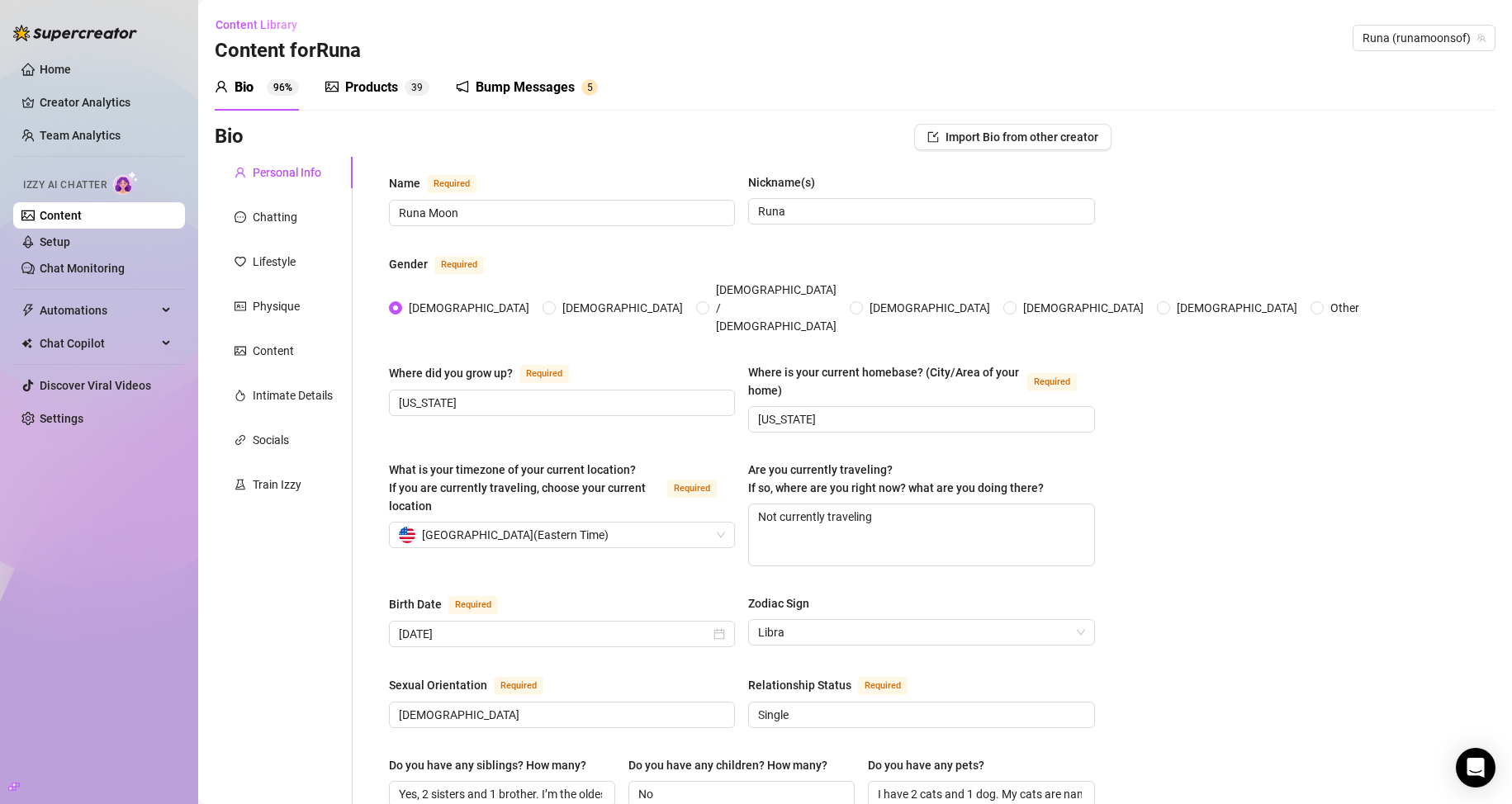
click at [545, 85] on div "Bump Messages" at bounding box center [525, 87] width 99 height 19
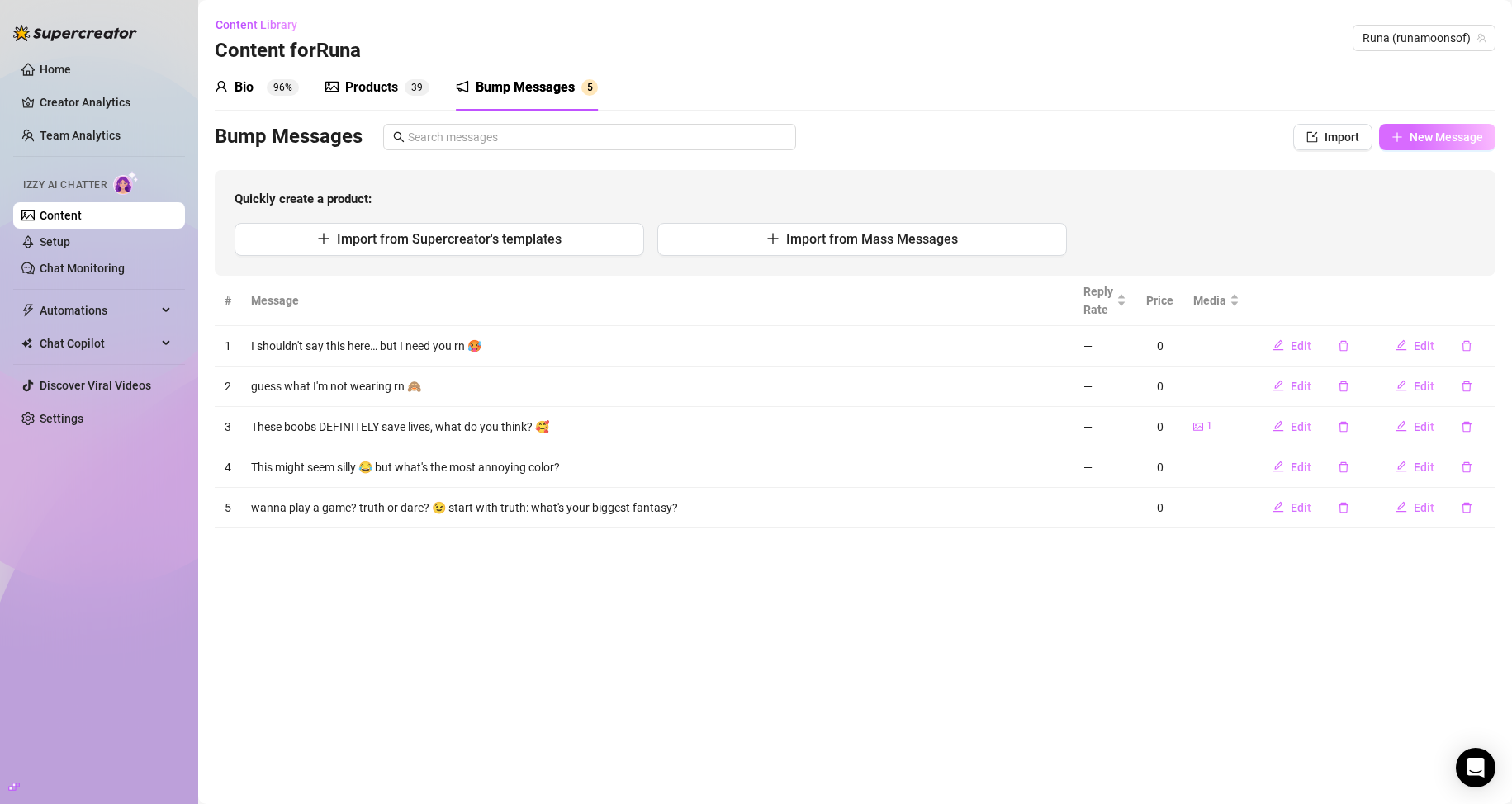
click at [720, 139] on span "New Message" at bounding box center [1447, 137] width 74 height 14
type textarea "Type your message here..."
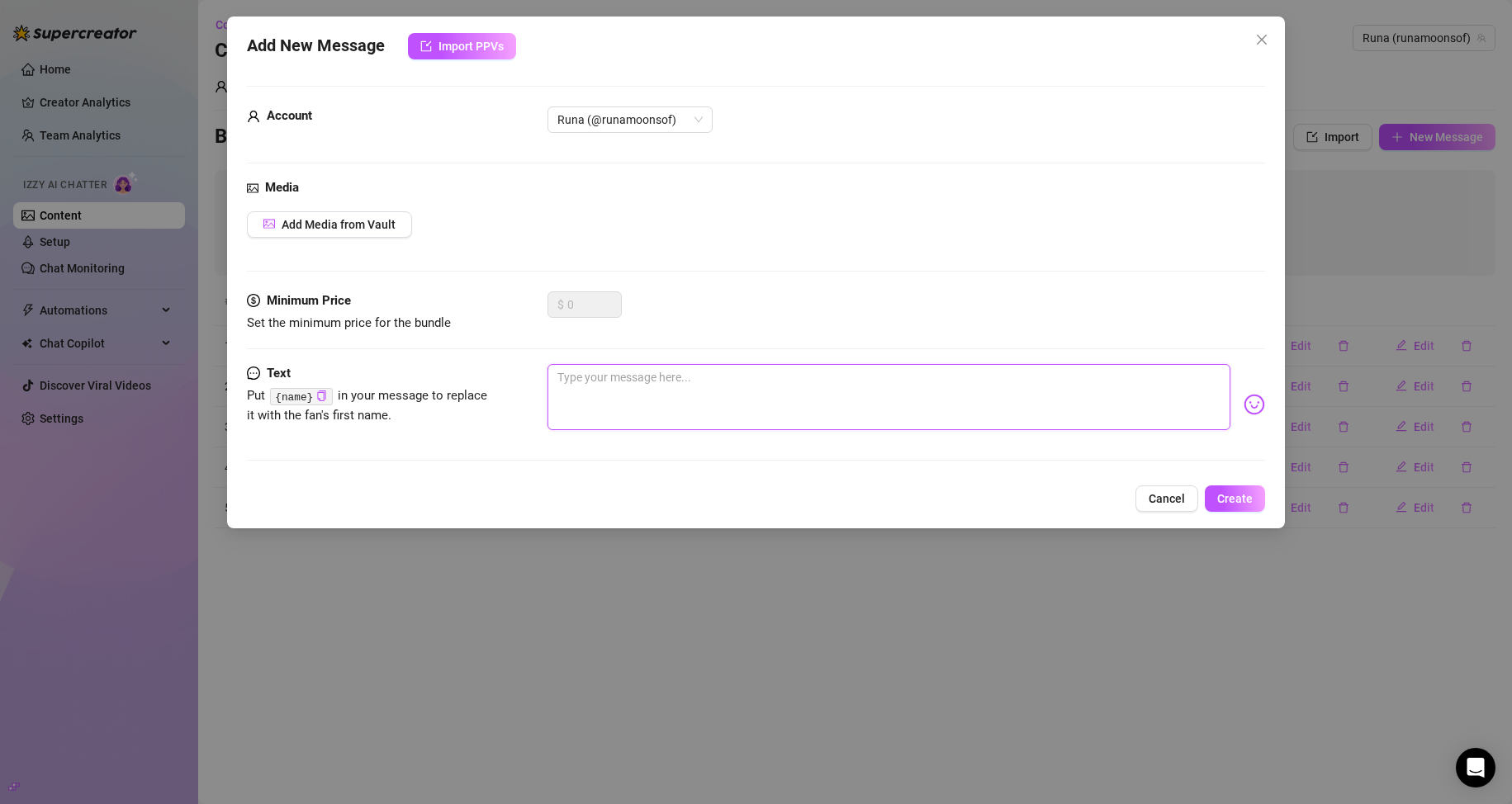
click at [701, 406] on textarea at bounding box center [889, 397] width 684 height 66
type textarea "v"
drag, startPoint x: 583, startPoint y: 380, endPoint x: 369, endPoint y: 368, distance: 214.3
click at [369, 368] on div "Text Put {name} in your message to replace it with the fan's first name. v" at bounding box center [756, 403] width 1019 height 81
paste textarea "If I whispered your name while touching myself tonight… would you behave or mis…"
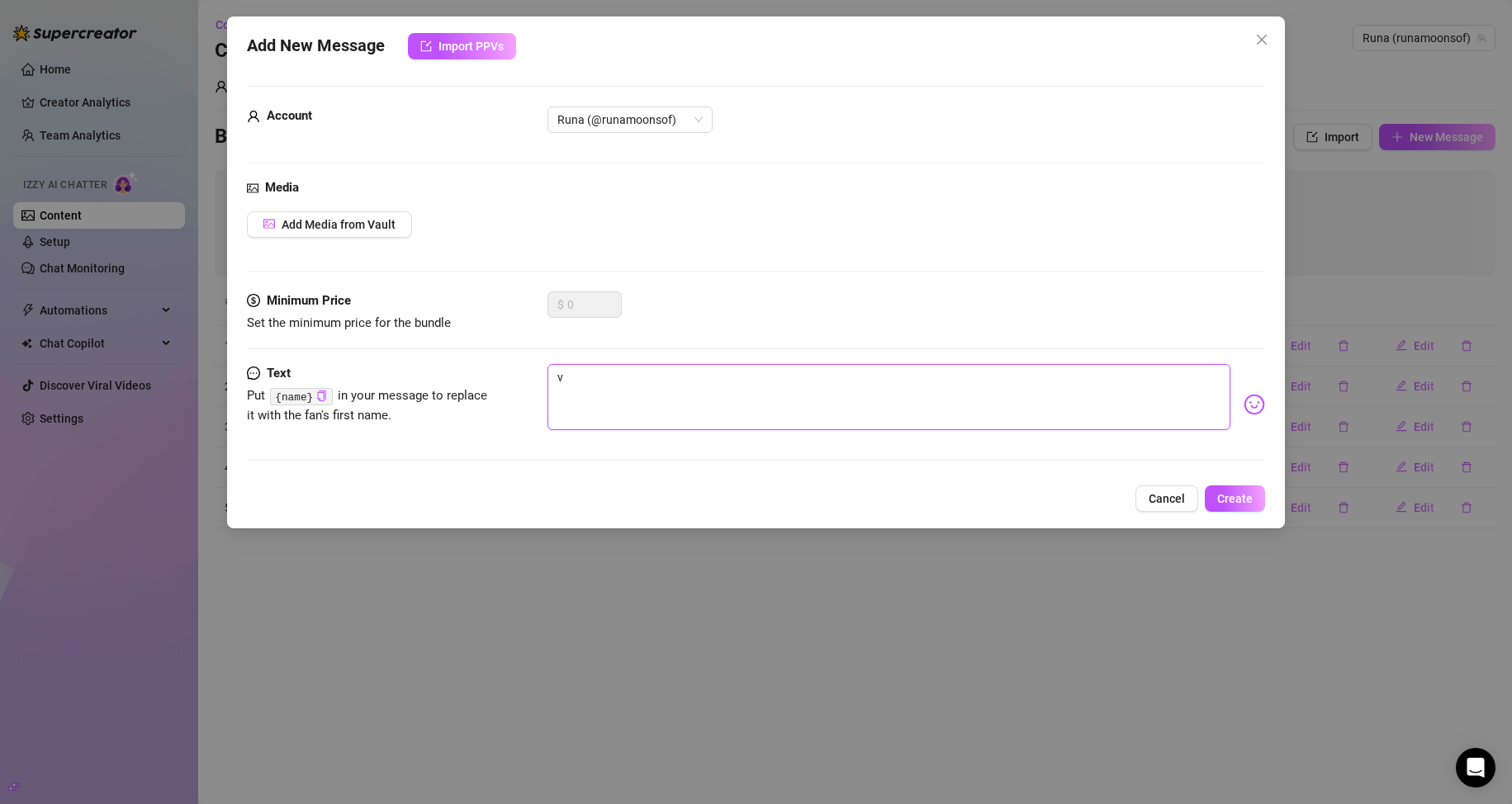
type textarea "If I whispered your name while touching myself tonight… would you behave or mis…"
click at [553, 375] on textarea "If I whispered your name while touching myself tonight… would you behave or mis…" at bounding box center [889, 397] width 684 height 66
type textarea "if I whispered your name while touching myself tonight… would you behave or mis…"
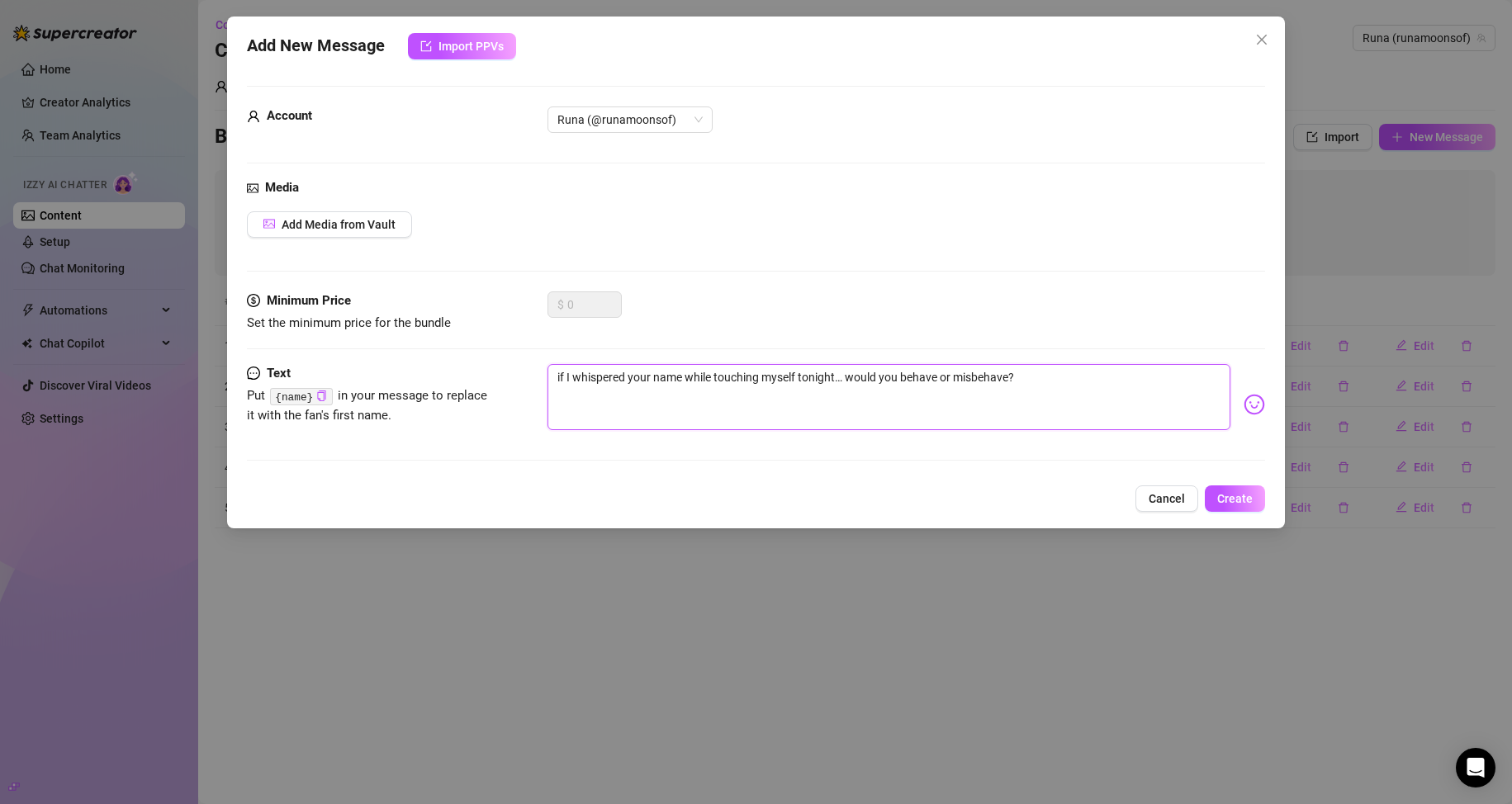
click at [567, 376] on textarea "if I whispered your name while touching myself tonight… would you behave or mis…" at bounding box center [889, 397] width 684 height 66
type textarea "if i whispered your name while touching myself tonight… would you behave or mis…"
click at [642, 378] on textarea "if i whispered your name while touching myself tonight… would you behave or mis…" at bounding box center [889, 397] width 684 height 66
type textarea "if i whispered yur name while touching myself tonight… would you behave or misb…"
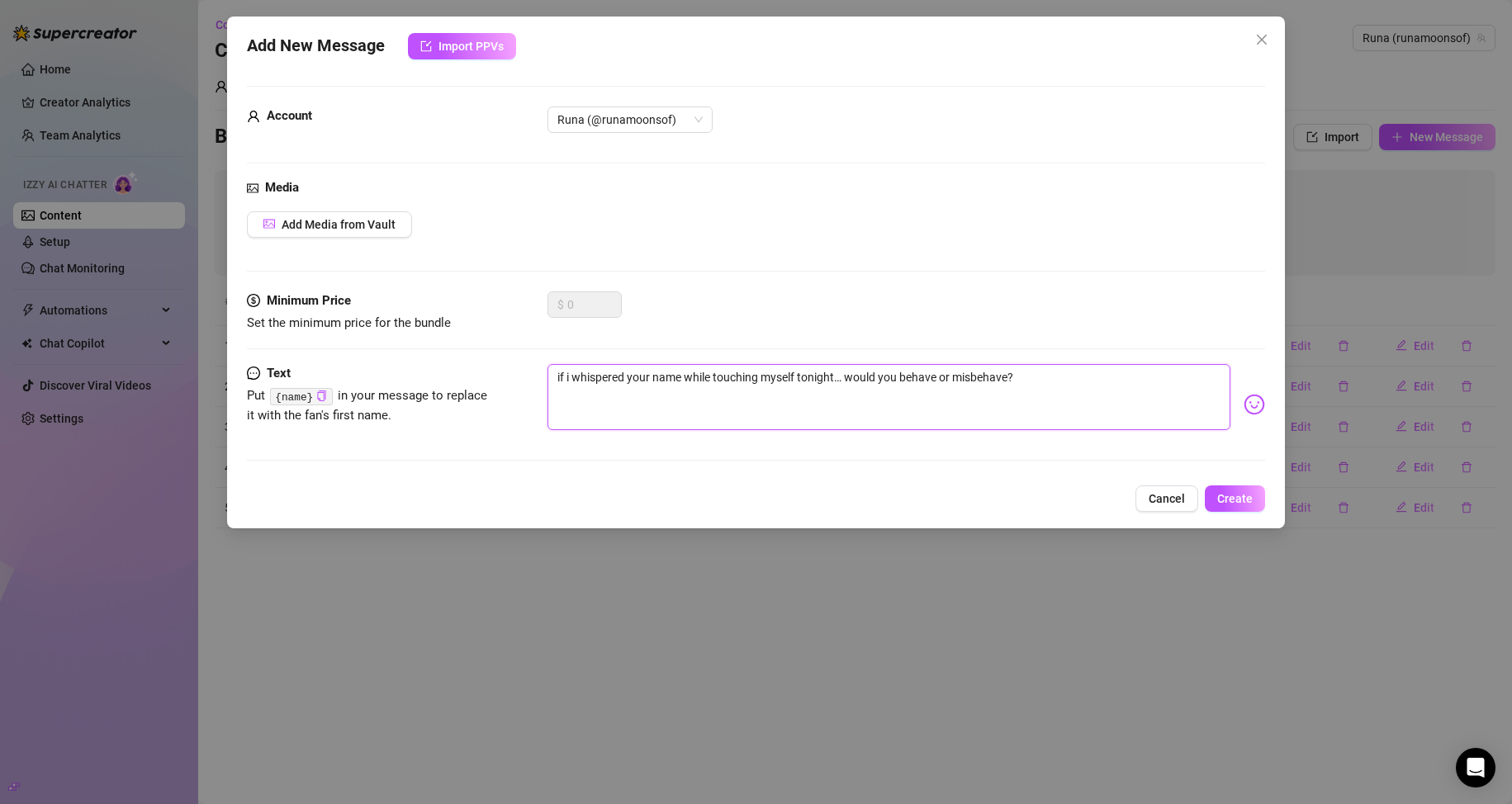
type textarea "if i whispered yur name while touching myself tonight… would you behave or misb…"
click at [633, 375] on textarea "if i whispered yur name while touching myself tonight… would you behave or misb…" at bounding box center [889, 397] width 684 height 66
type textarea "if i whispered ur name while touching myself tonight… would you behave or misbe…"
drag, startPoint x: 879, startPoint y: 372, endPoint x: 870, endPoint y: 373, distance: 9.1
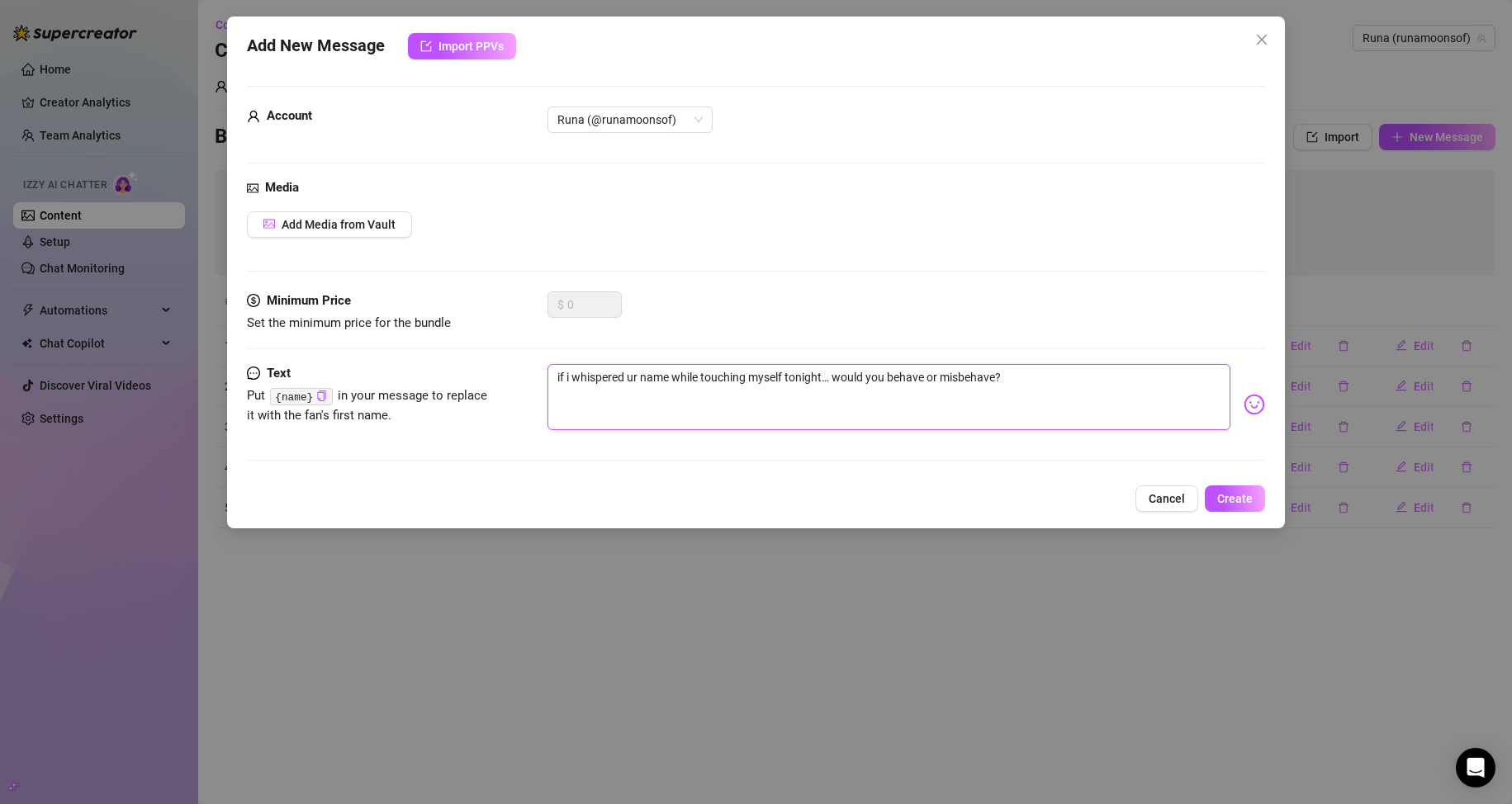
click at [720, 373] on textarea "if i whispered ur name while touching myself tonight… would you behave or misbe…" at bounding box center [889, 397] width 684 height 66
type textarea "if i whispered ur name while touching myself tonight… would u behave or misbeha…"
click at [720, 377] on textarea "if i whispered ur name while touching myself tonight… would u behave or misbeha…" at bounding box center [889, 397] width 684 height 66
click at [720, 369] on textarea "if i whispered ur name while touching myself tonight… would u behave or misbeha…" at bounding box center [889, 397] width 684 height 66
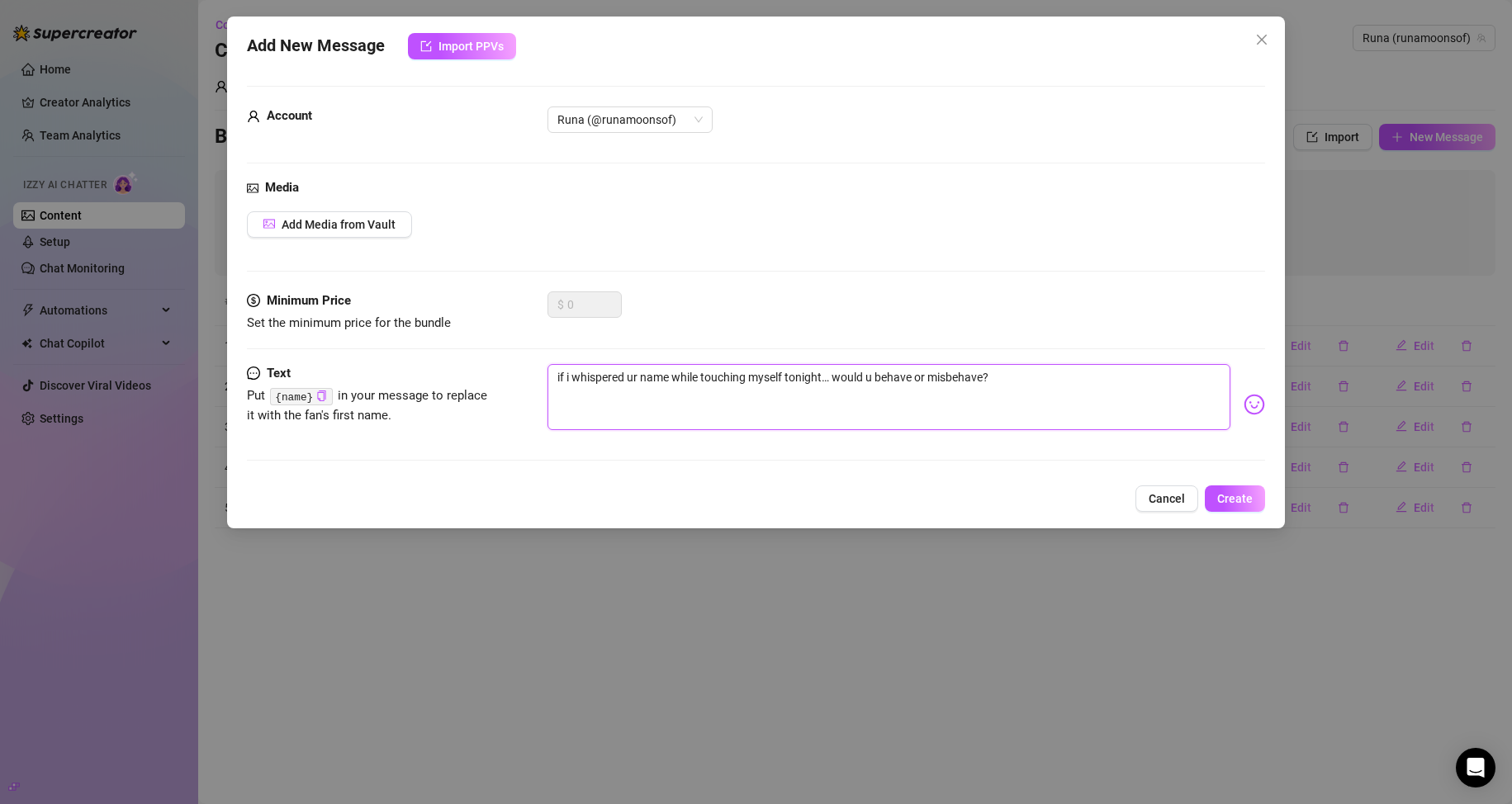
type textarea "if i whispered ur name while touching myself tonight… would u behave or misbeha…"
click at [319, 401] on icon "copy" at bounding box center [322, 396] width 8 height 11
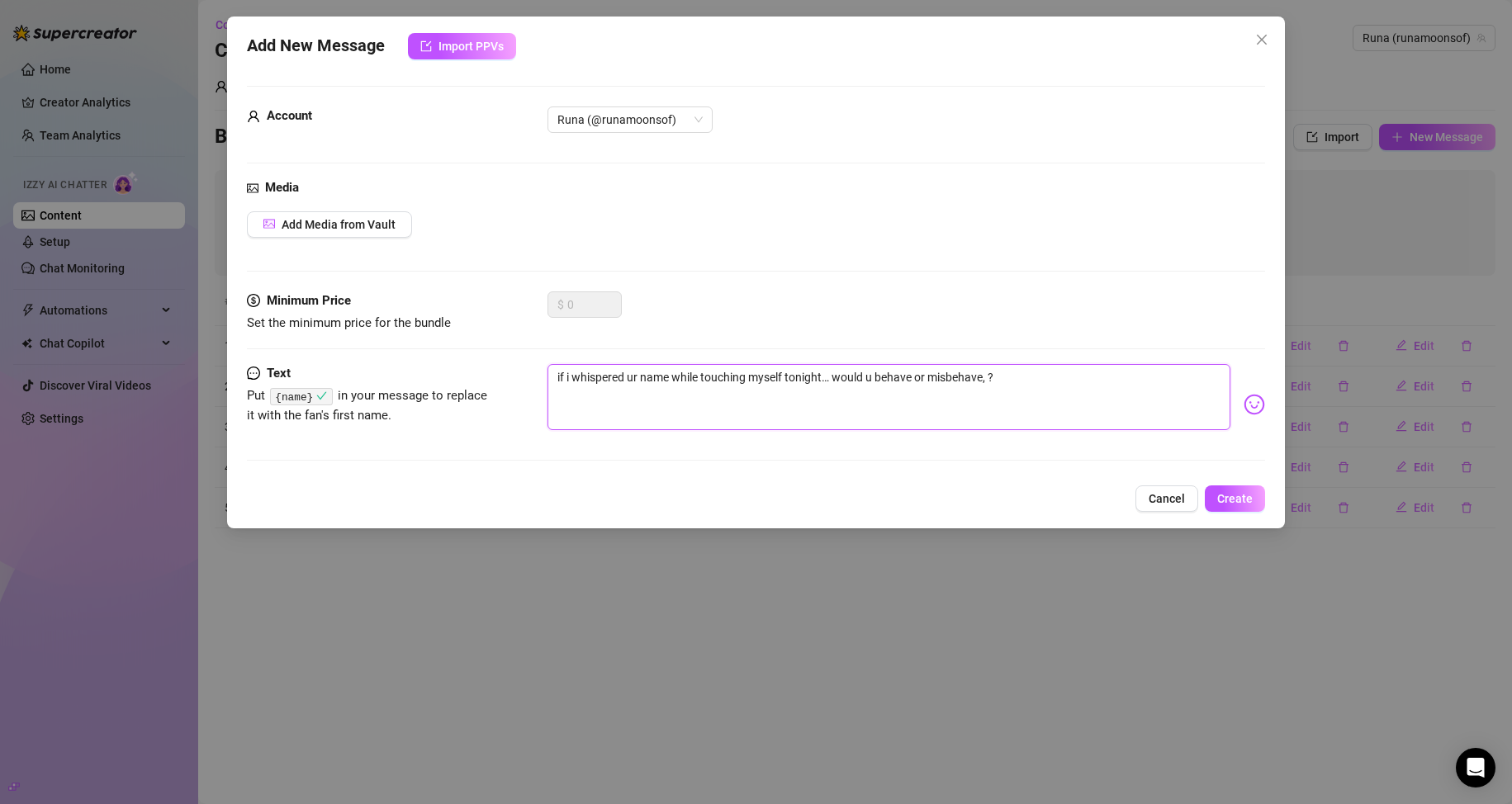
click at [720, 372] on textarea "if i whispered ur name while touching myself tonight… would u behave or misbeha…" at bounding box center [889, 397] width 684 height 66
paste textarea "{name}"
type textarea "if i whispered ur name while touching myself tonight… would u behave or misbeha…"
click at [720, 407] on img at bounding box center [1254, 404] width 21 height 21
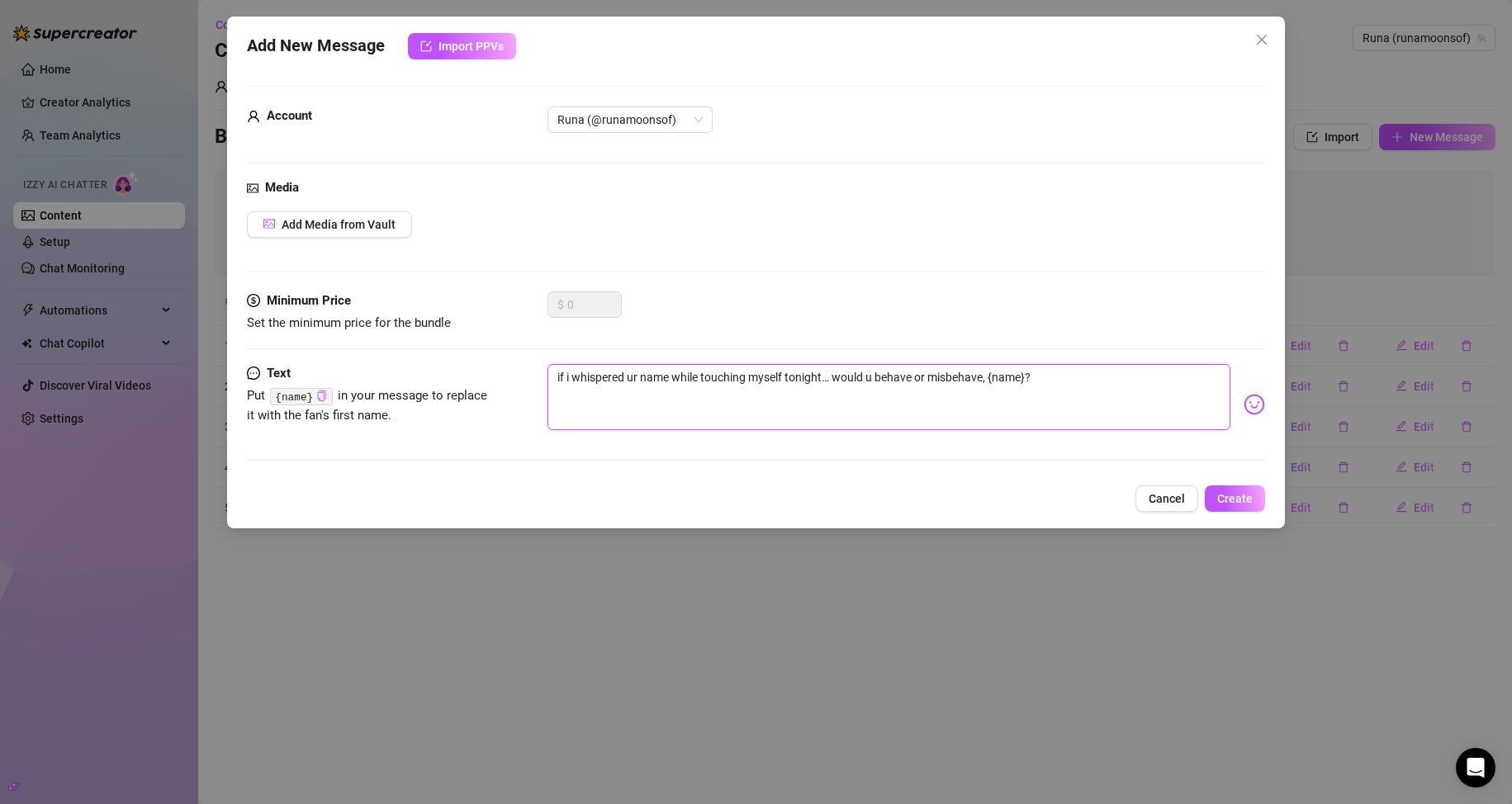
click at [720, 387] on textarea "if i whispered ur name while touching myself tonight… would u behave or misbeha…" at bounding box center [889, 397] width 684 height 66
click at [720, 403] on img at bounding box center [1254, 404] width 21 height 21
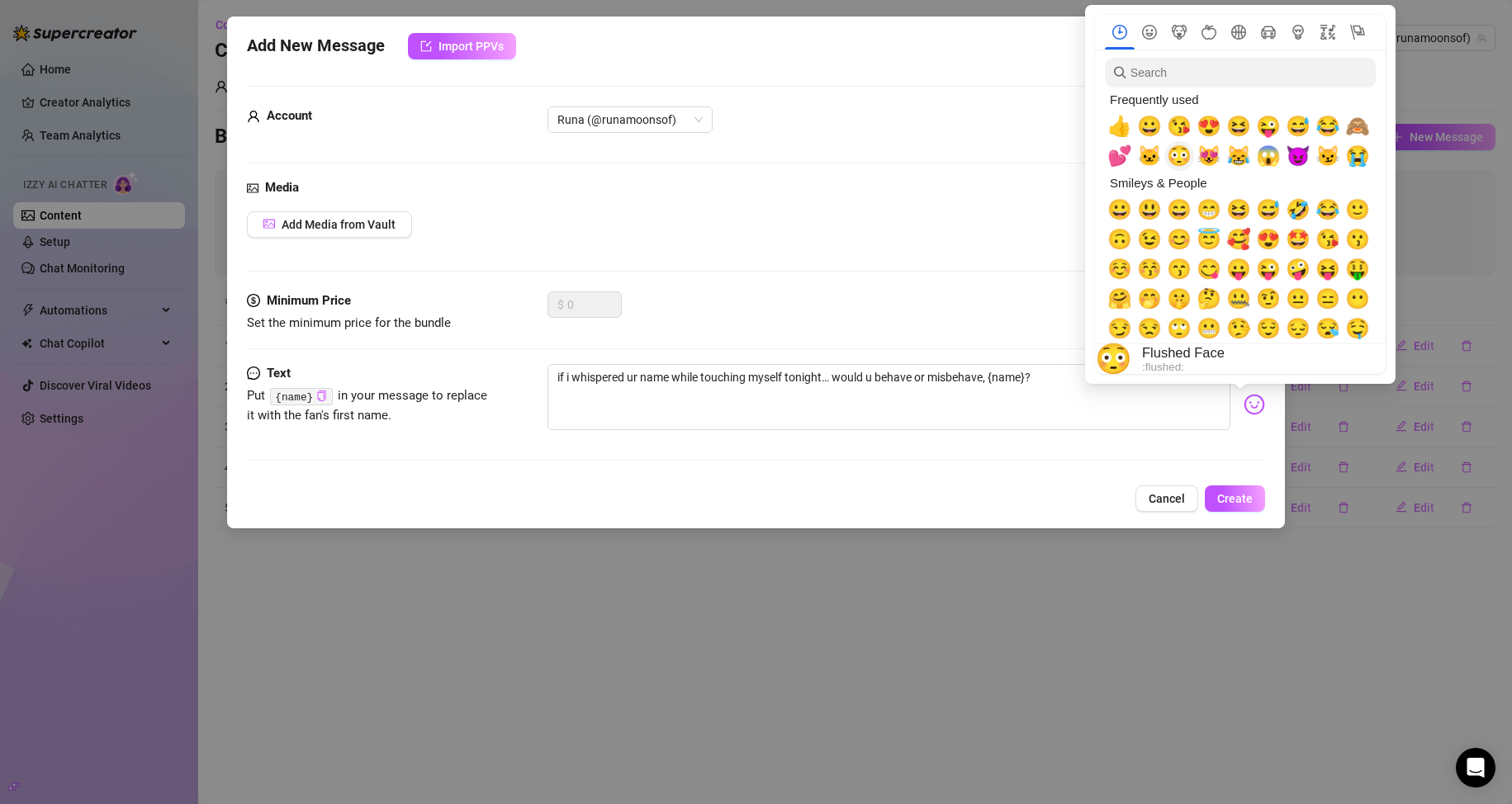
click at [720, 160] on span "😳" at bounding box center [1178, 157] width 24 height 23
type textarea "if i whispered ur name while touching myself tonight… would u behave or misbeha…"
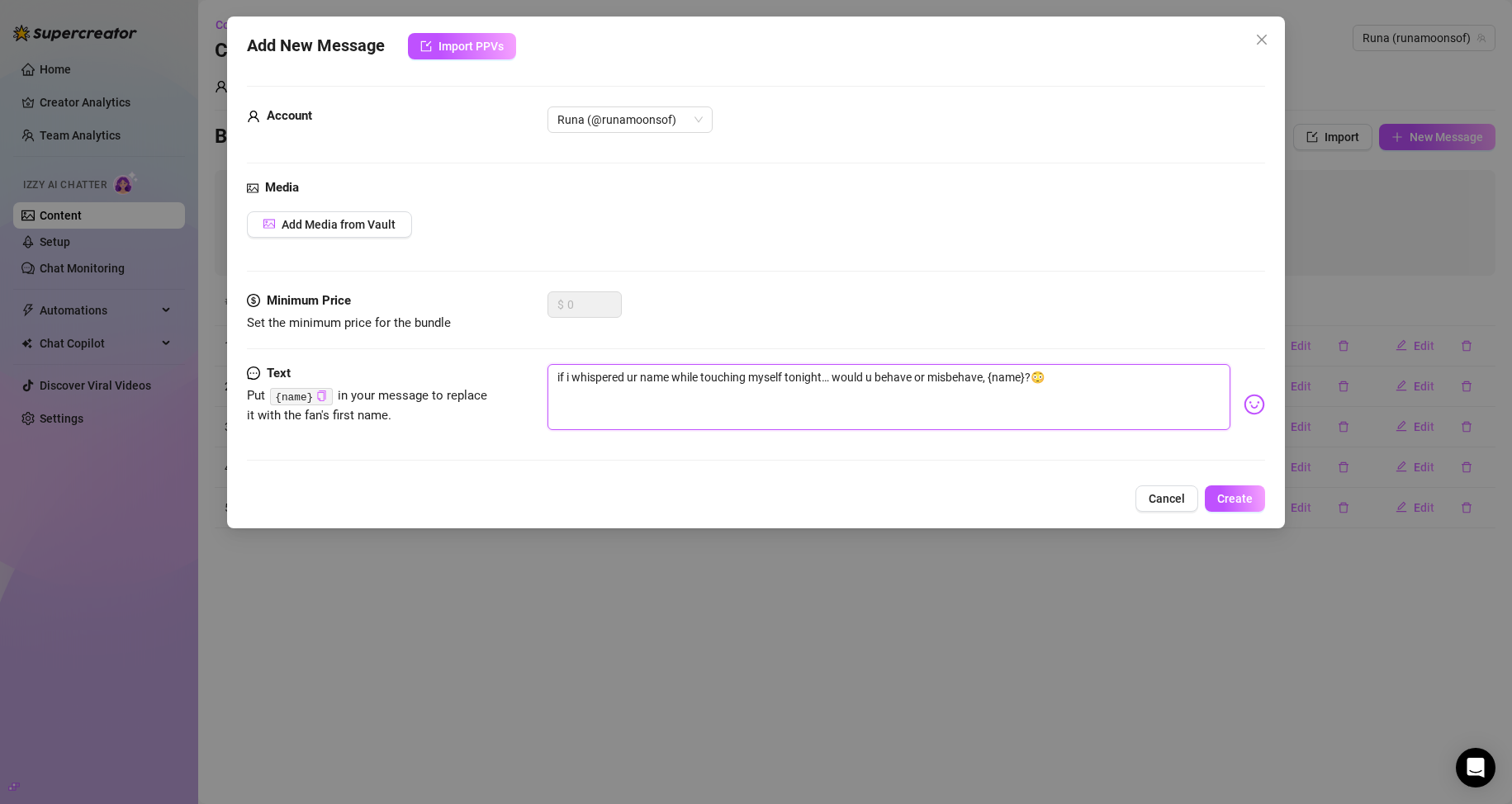
click at [720, 417] on textarea "if i whispered ur name while touching myself tonight… would u behave or misbeha…" at bounding box center [889, 397] width 684 height 66
click at [720, 370] on textarea "if i whispered ur name while touching myself tonight… would u behave or misbeha…" at bounding box center [889, 397] width 684 height 66
type textarea "if i whispered ur name while touching myself tonight… would u behave or misbeha…"
click at [720, 499] on span "Create" at bounding box center [1235, 499] width 36 height 14
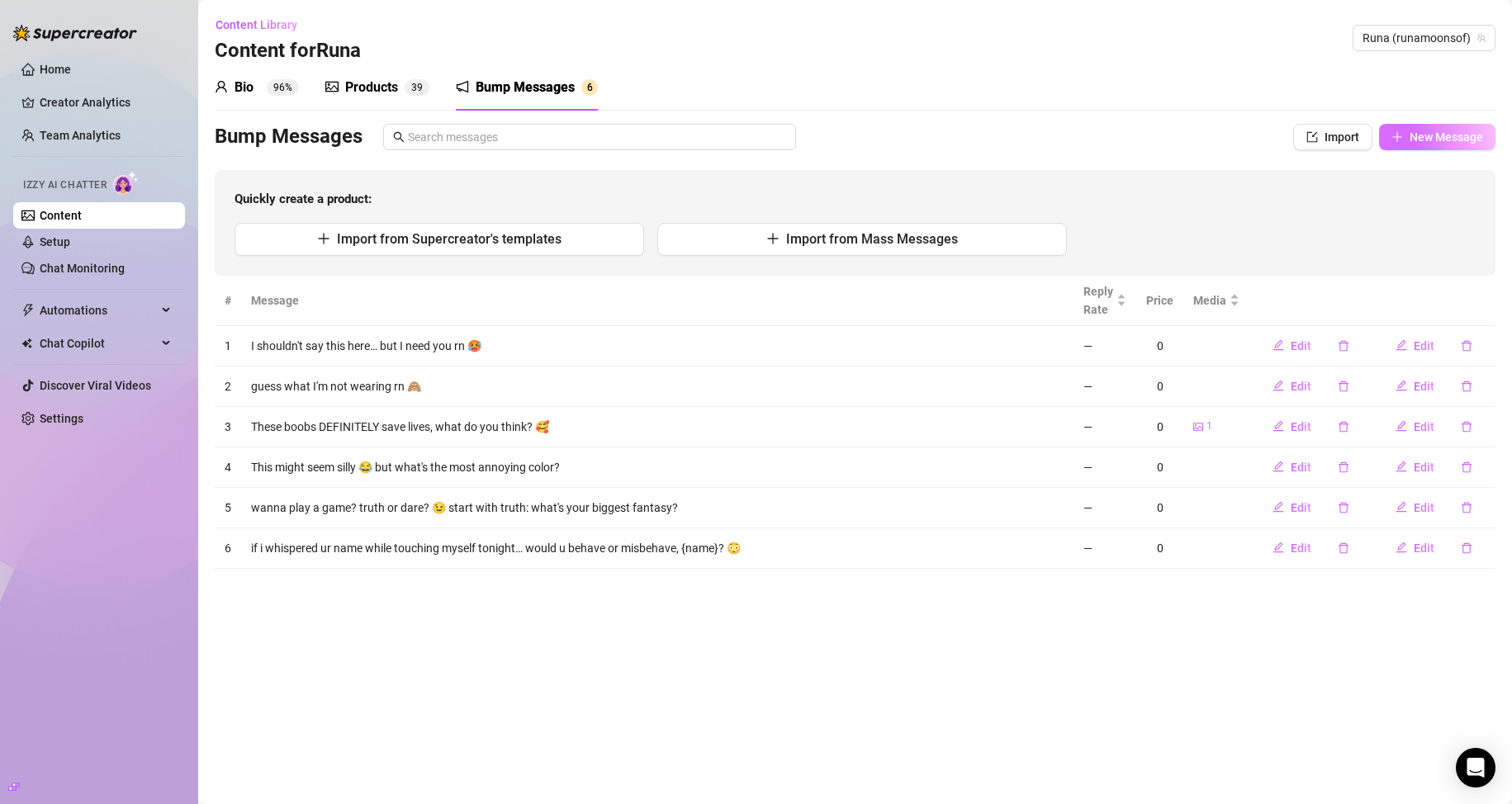
click at [720, 144] on span "New Message" at bounding box center [1447, 137] width 74 height 14
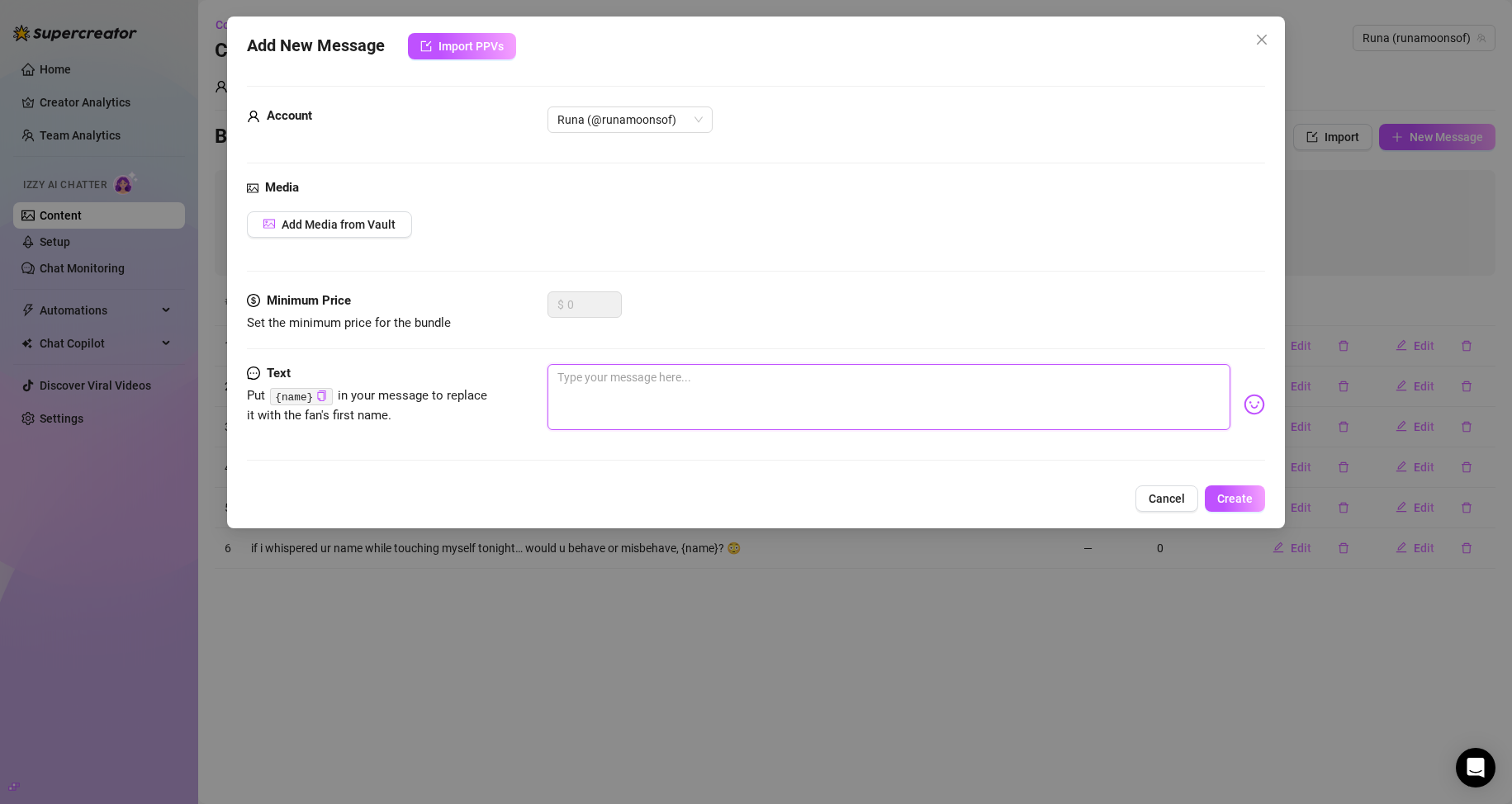
click at [718, 417] on textarea at bounding box center [889, 397] width 684 height 66
paste textarea "lowkey feelin a lil needy tonight… what u up to 👀"
type textarea "lowkey feelin a lil needy tonight… what u up to 👀"
click at [720, 495] on span "Create" at bounding box center [1235, 499] width 36 height 14
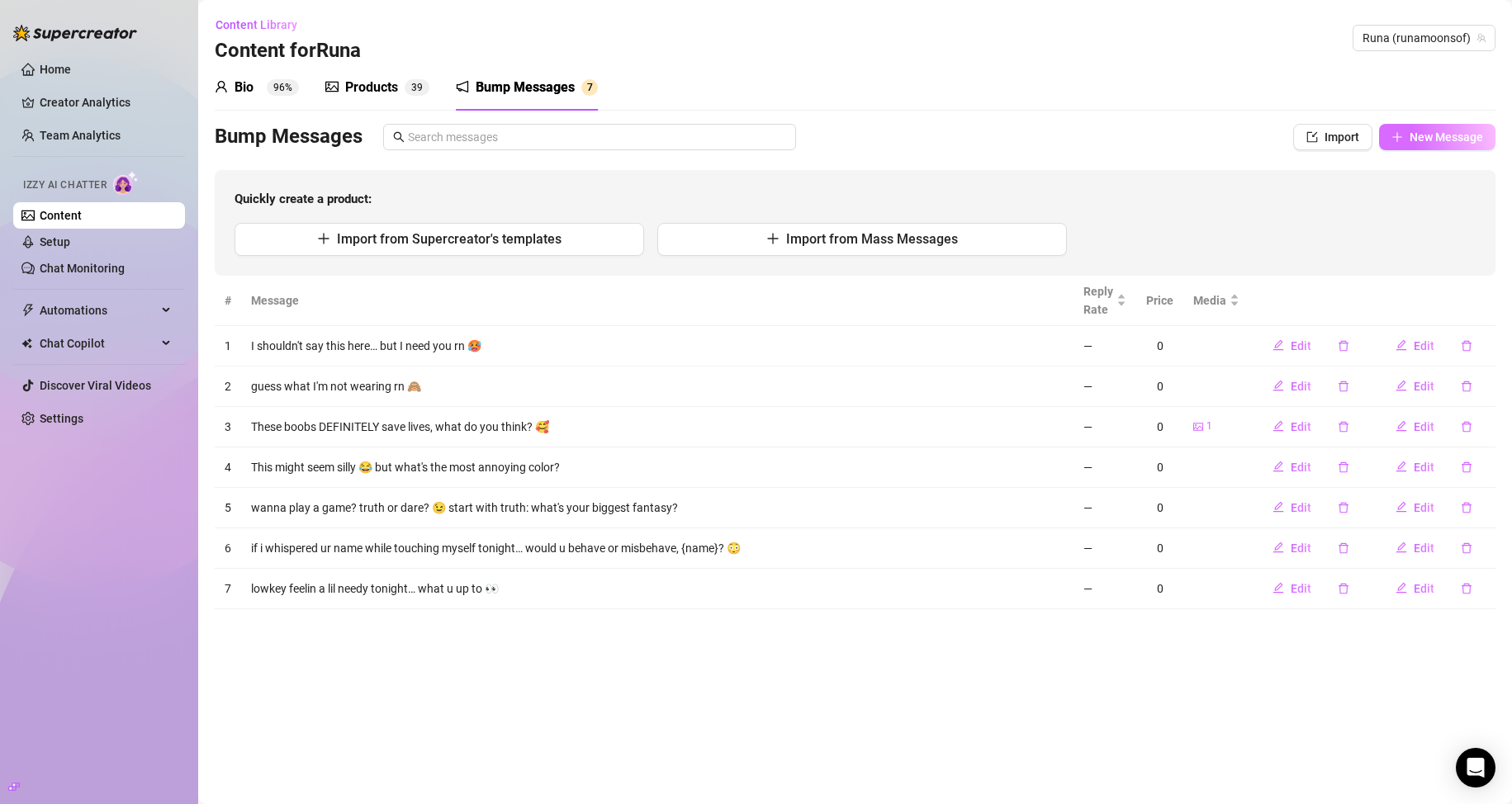
click at [720, 128] on button "New Message" at bounding box center [1437, 136] width 117 height 26
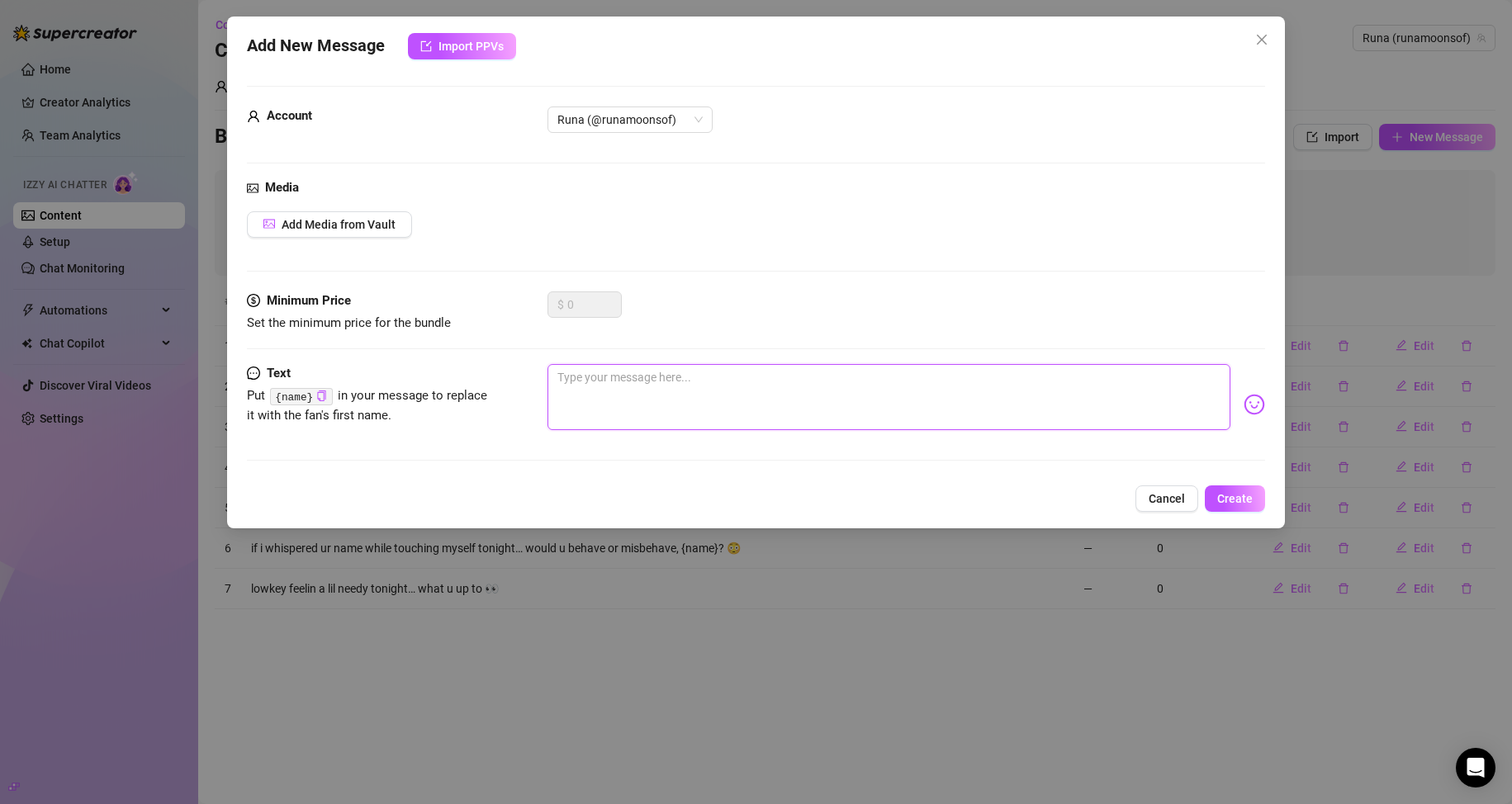
click at [651, 407] on textarea at bounding box center [889, 397] width 684 height 66
paste textarea "was tryna behave today but u popped into my head sooo that’s over lol"
type textarea "was tryna behave today but u popped into my head sooo that’s over lol"
click at [720, 386] on textarea "was tryna behave today but u popped into my head sooo that’s over lol" at bounding box center [889, 397] width 684 height 66
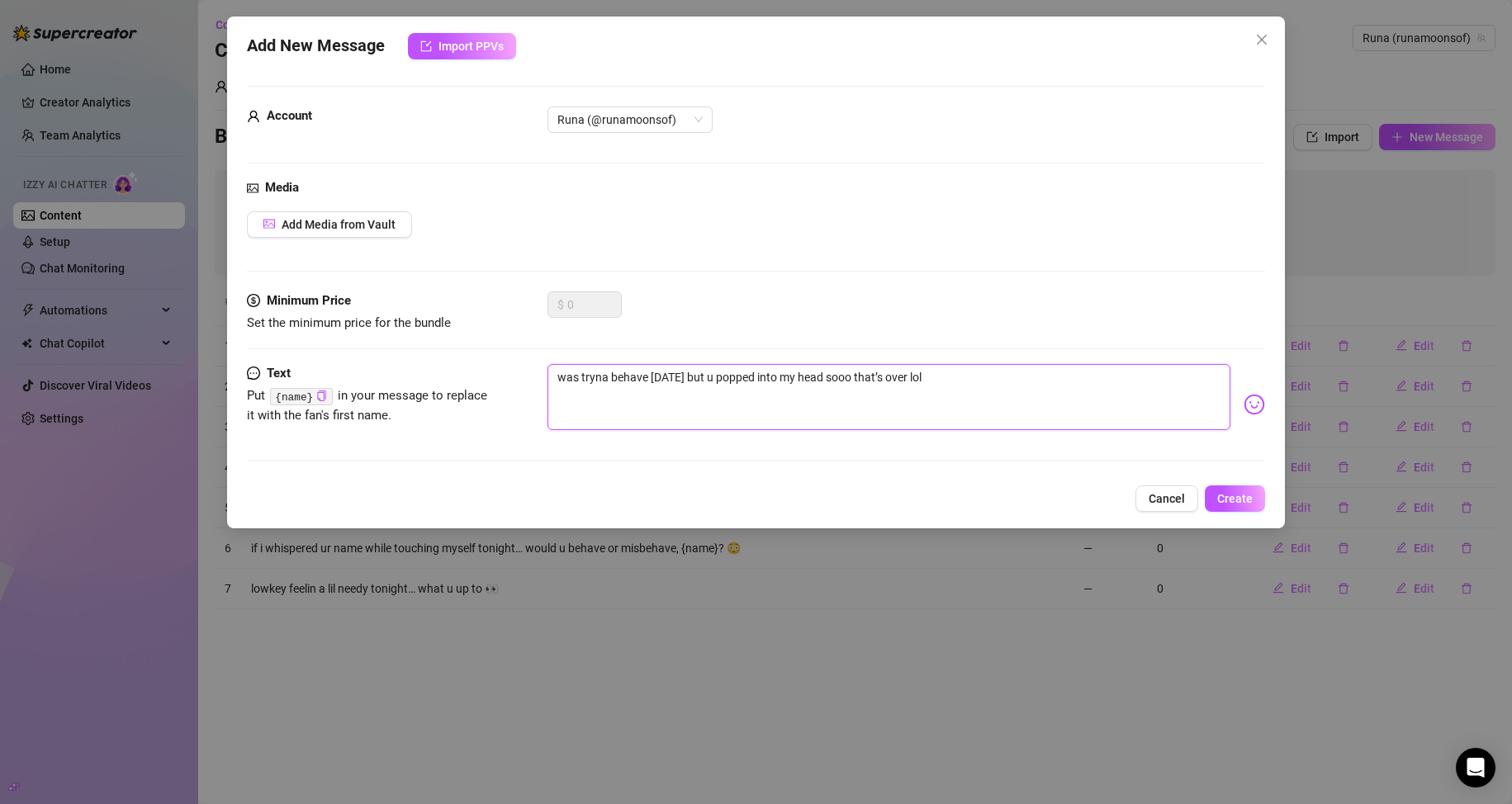
type textarea "was tryna behave today but u popped into my head sooo that’s over lol"
type textarea "was tryna behave today but u popped into my head sooo that’s over lo"
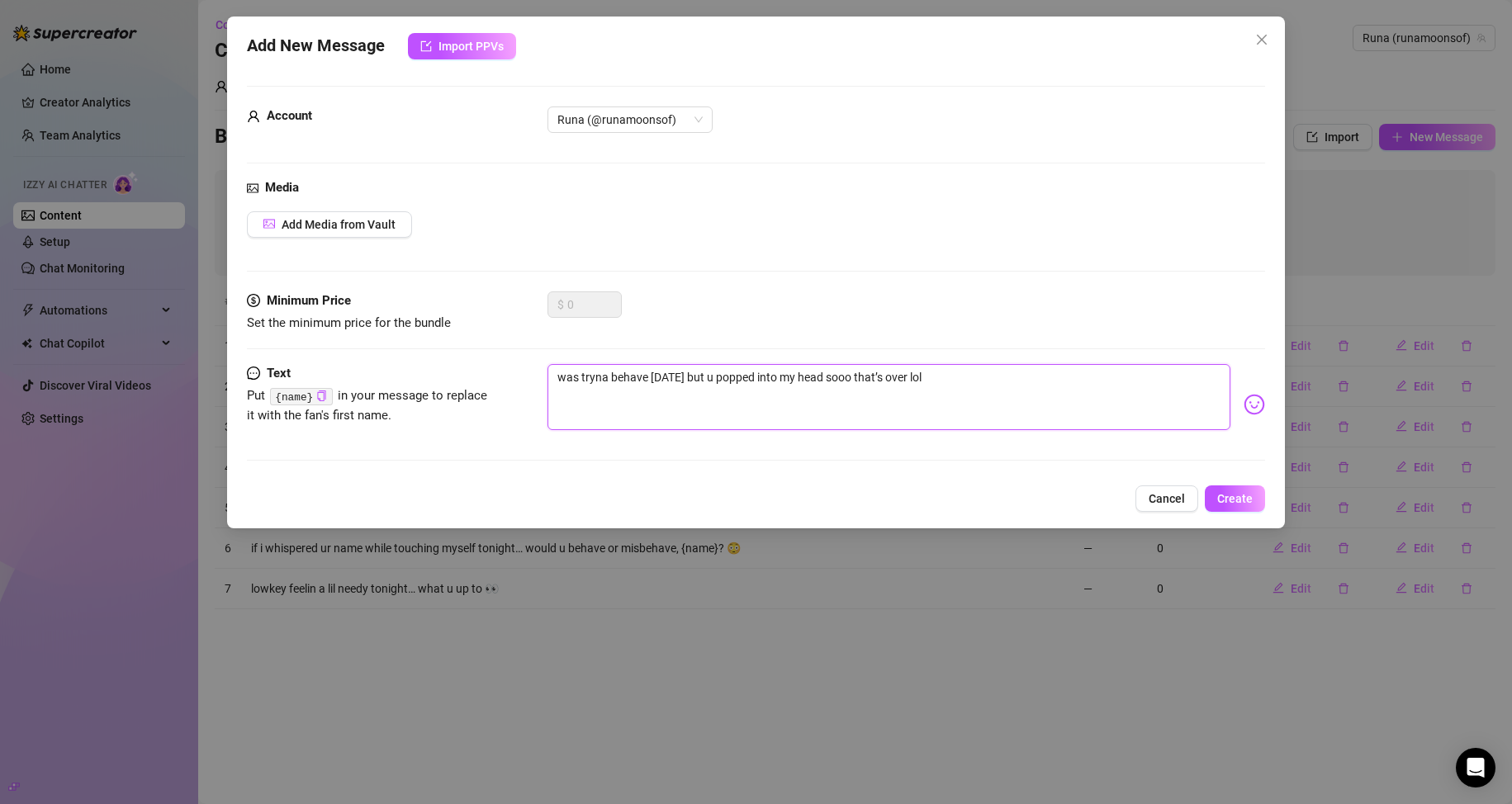
type textarea "was tryna behave today but u popped into my head sooo that’s over lo"
type textarea "was tryna behave today but u popped into my head sooo that’s over l"
type textarea "was tryna behave today but u popped into my head sooo that’s over"
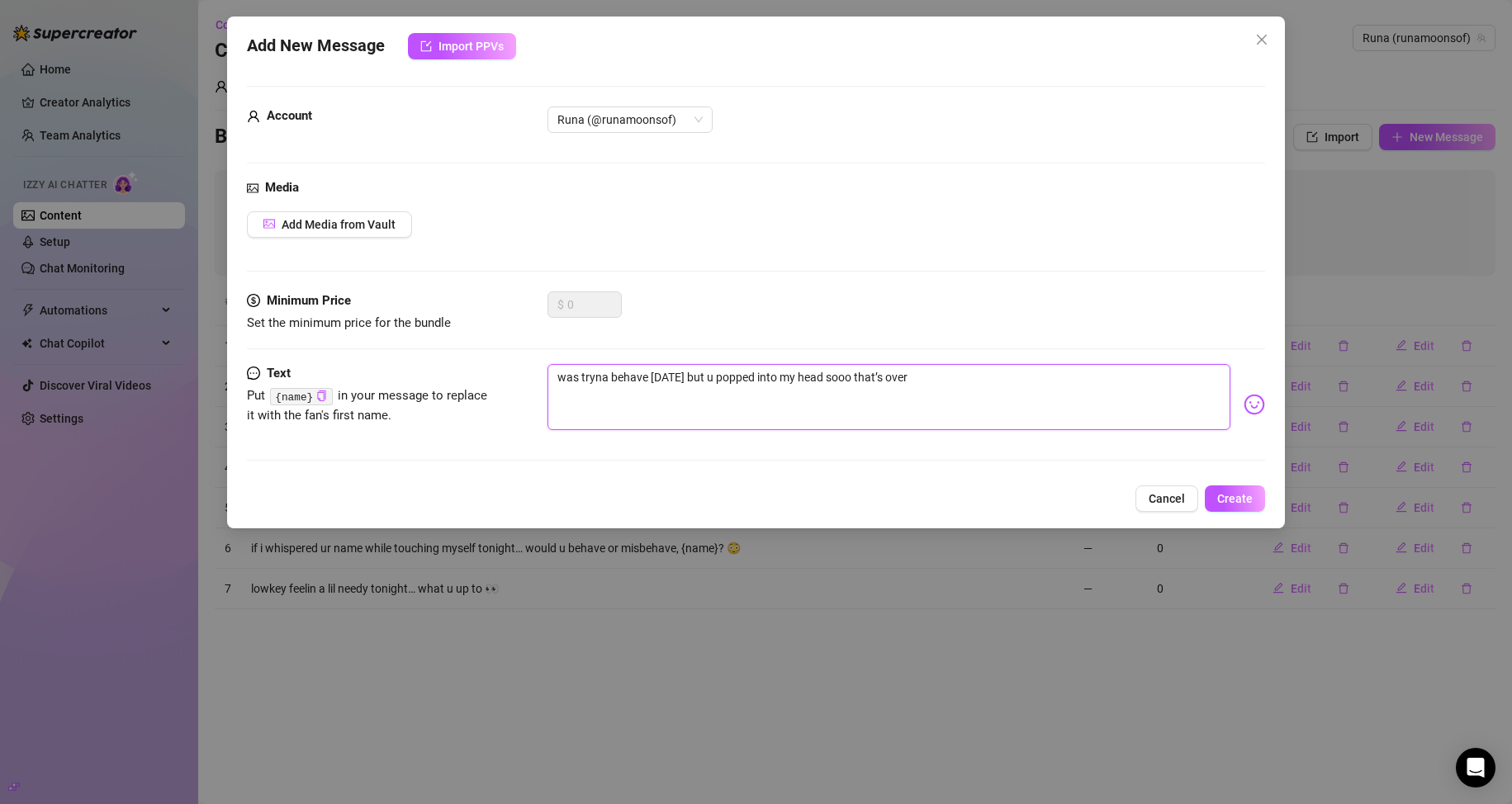
type textarea "was tryna behave today but u popped into my head sooo that’s over e"
type textarea "was tryna behave today but u popped into my head sooo that’s over ey"
type textarea "was tryna behave today but u popped into my head sooo that’s over eyt"
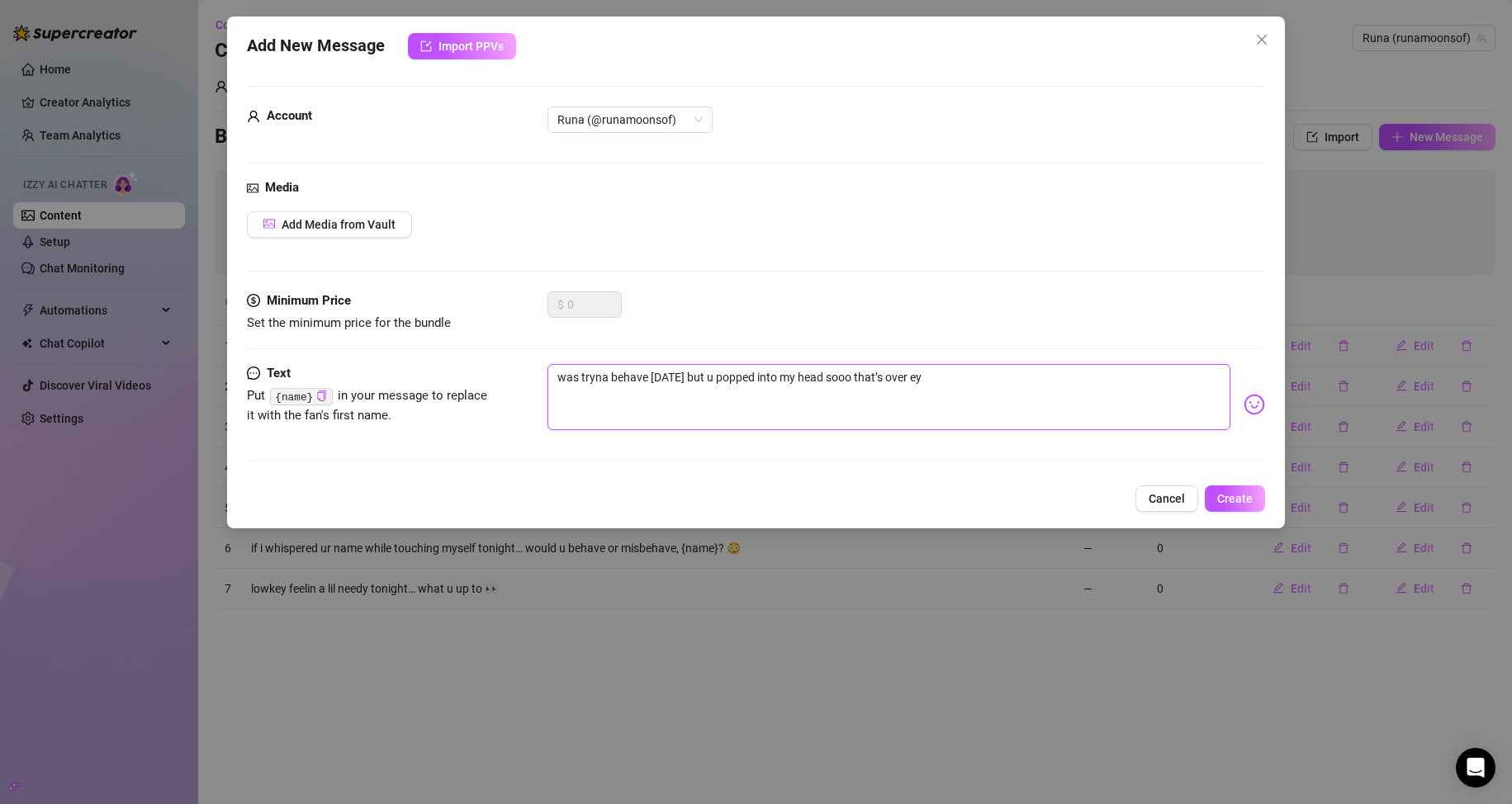
type textarea "was tryna behave today but u popped into my head sooo that’s over eyt"
type textarea "was tryna behave today but u popped into my head sooo that’s over eyte"
type textarea "was tryna behave today but u popped into my head sooo that’s over eytes"
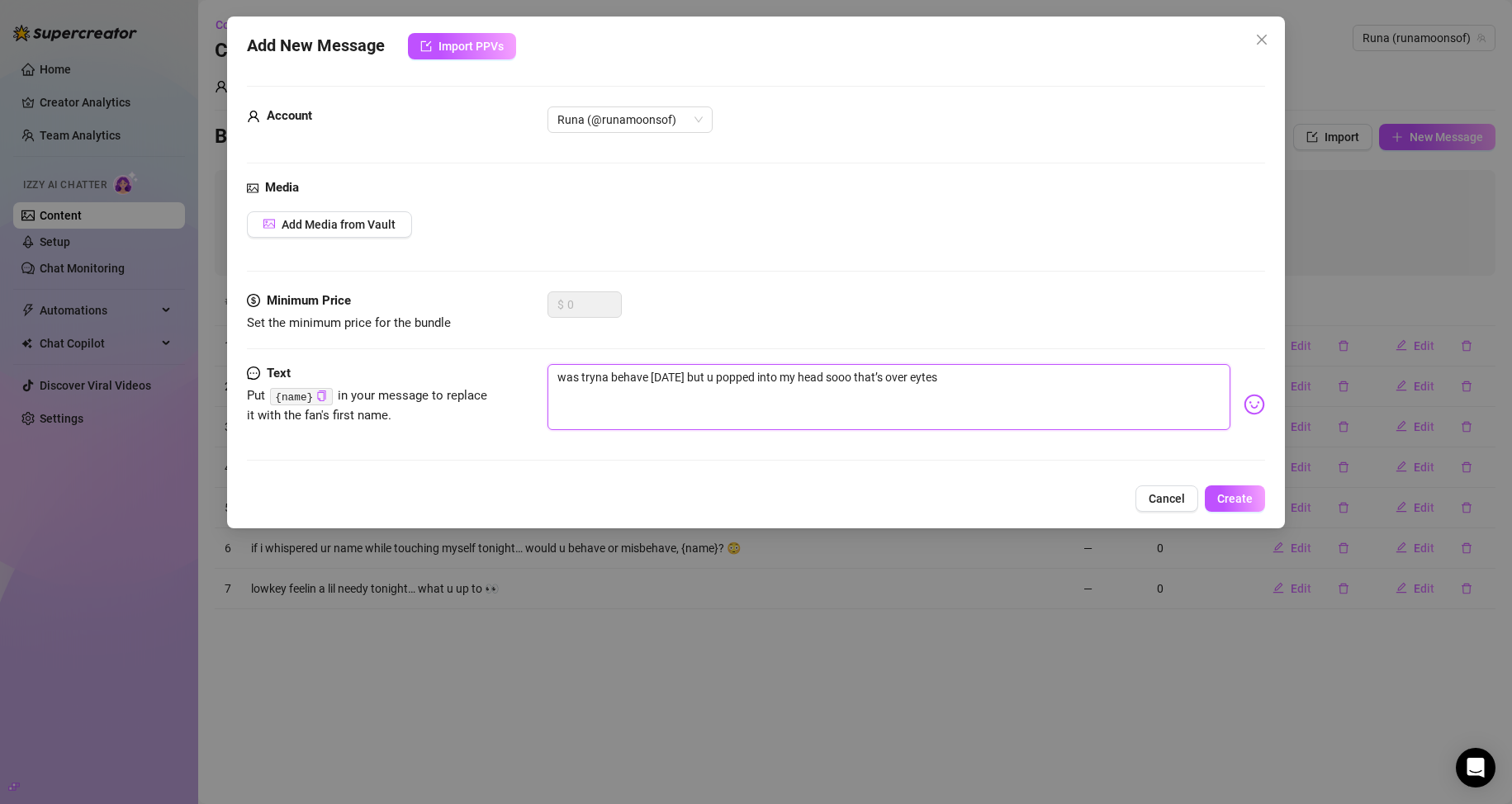
type textarea "was tryna behave today but u popped into my head sooo that’s over eyte"
type textarea "was tryna behave today but u popped into my head sooo that’s over eyt"
type textarea "was tryna behave today but u popped into my head sooo that’s over ey"
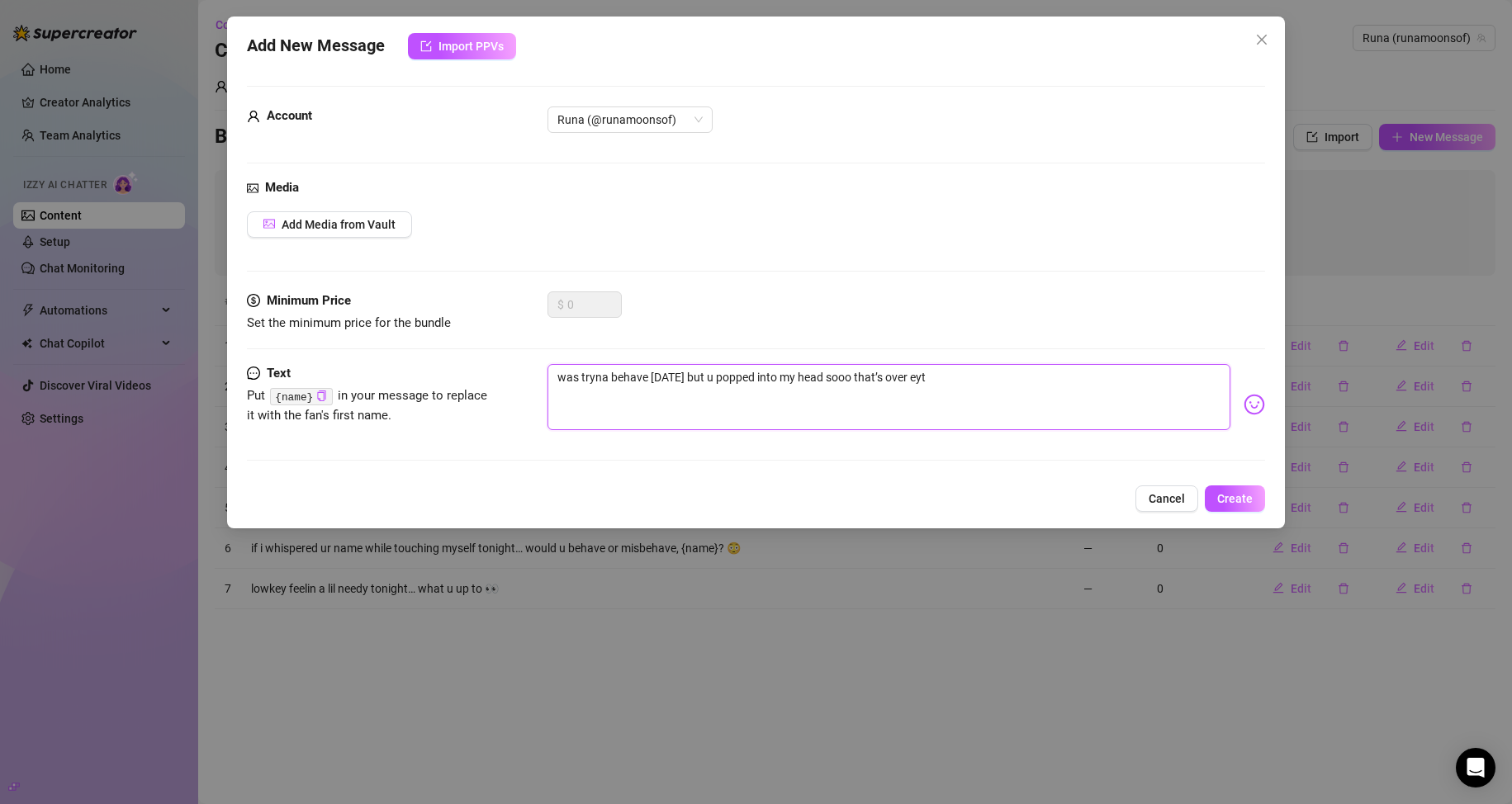
type textarea "was tryna behave today but u popped into my head sooo that’s over ey"
type textarea "was tryna behave today but u popped into my head sooo that’s over eye"
type textarea "was tryna behave today but u popped into my head sooo that’s over eyes"
type textarea "was tryna behave today but u popped into my head sooo that’s over 👀"
click at [720, 386] on textarea "was tryna behave today but u popped into my head sooo that’s over 👀" at bounding box center [889, 397] width 684 height 66
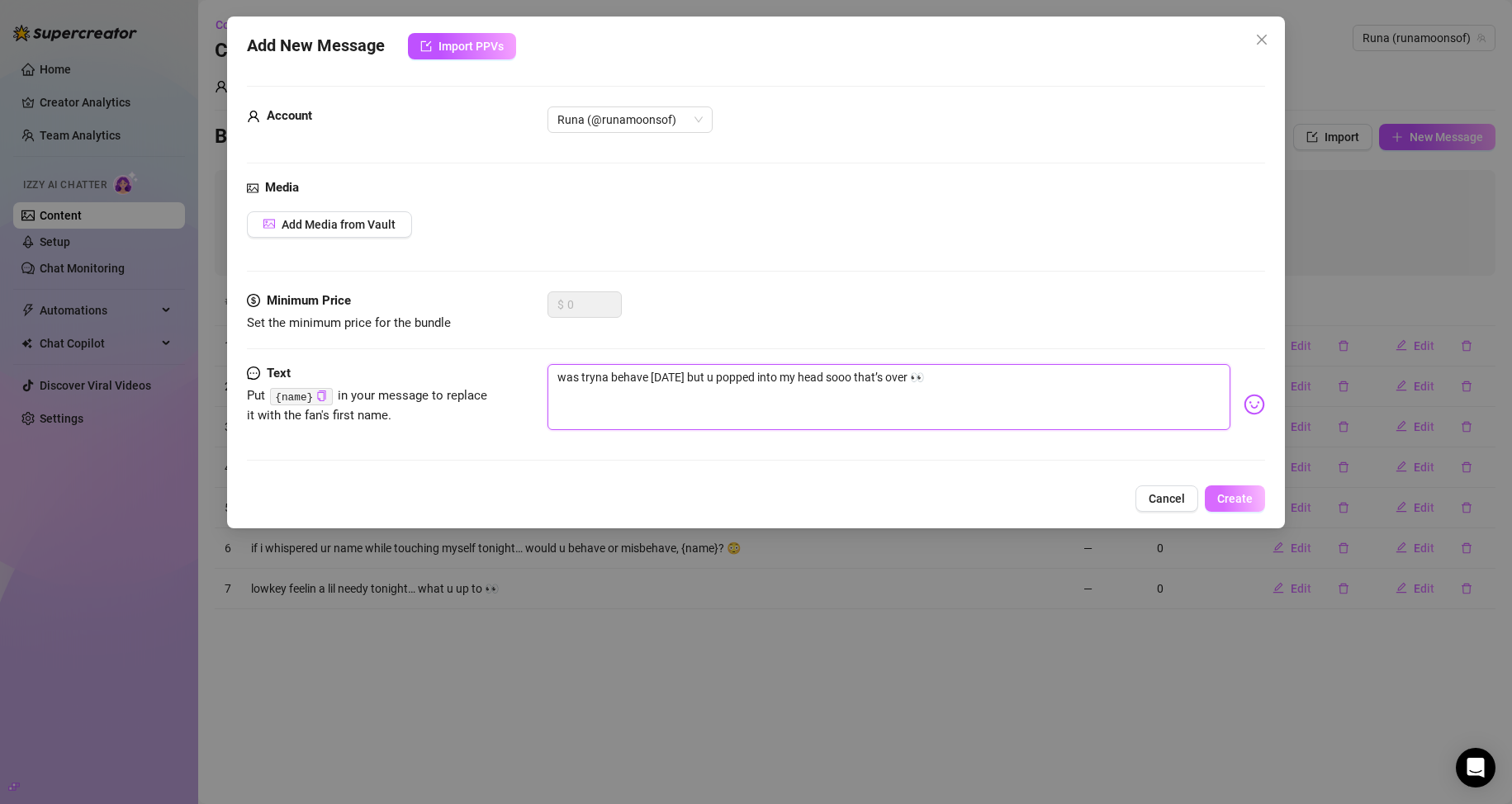
type textarea "was tryna behave today but u popped into my head sooo that’s over 👀"
click at [720, 509] on button "Create" at bounding box center [1235, 498] width 60 height 26
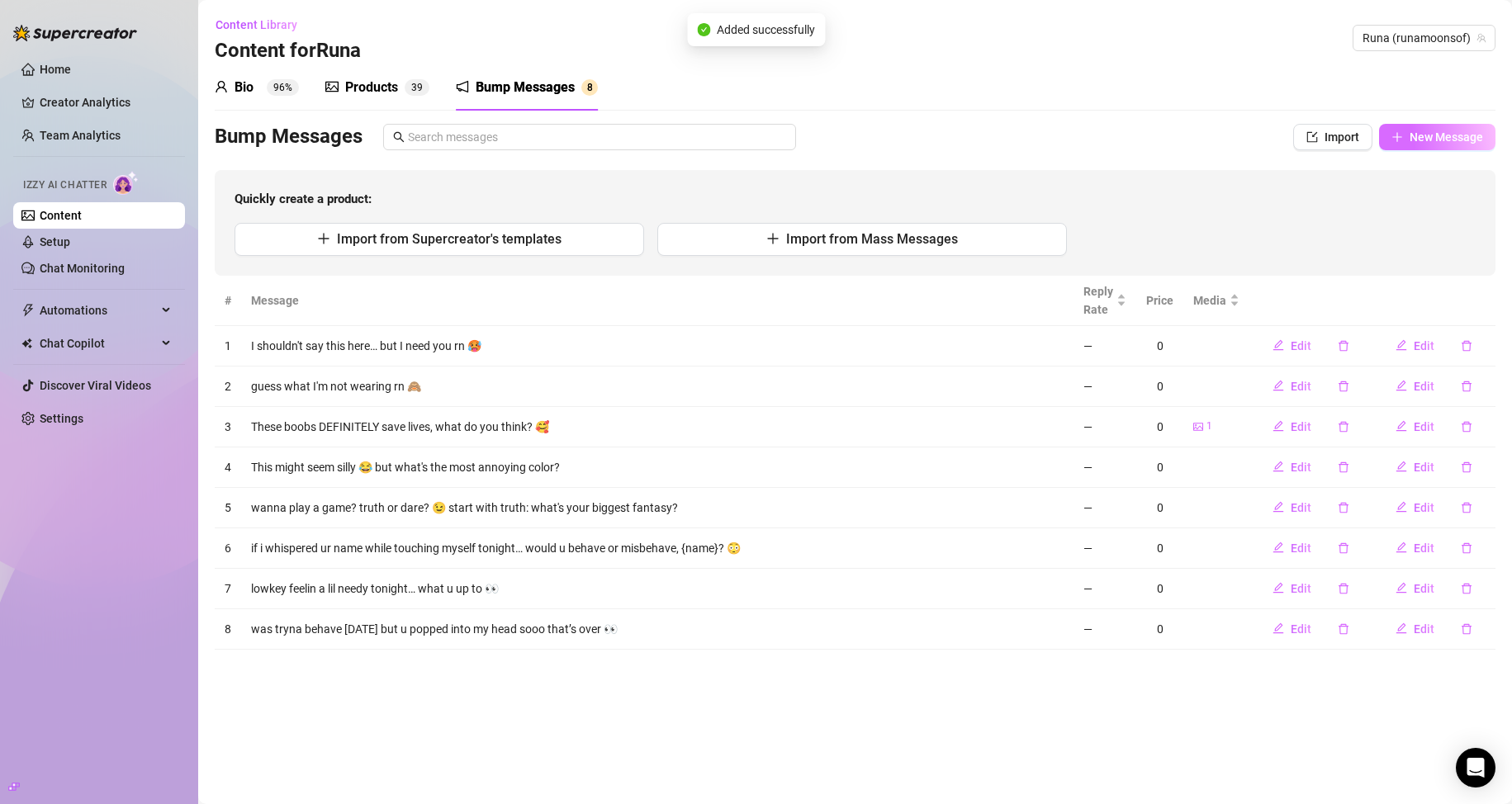
click at [720, 139] on span "New Message" at bounding box center [1447, 137] width 74 height 14
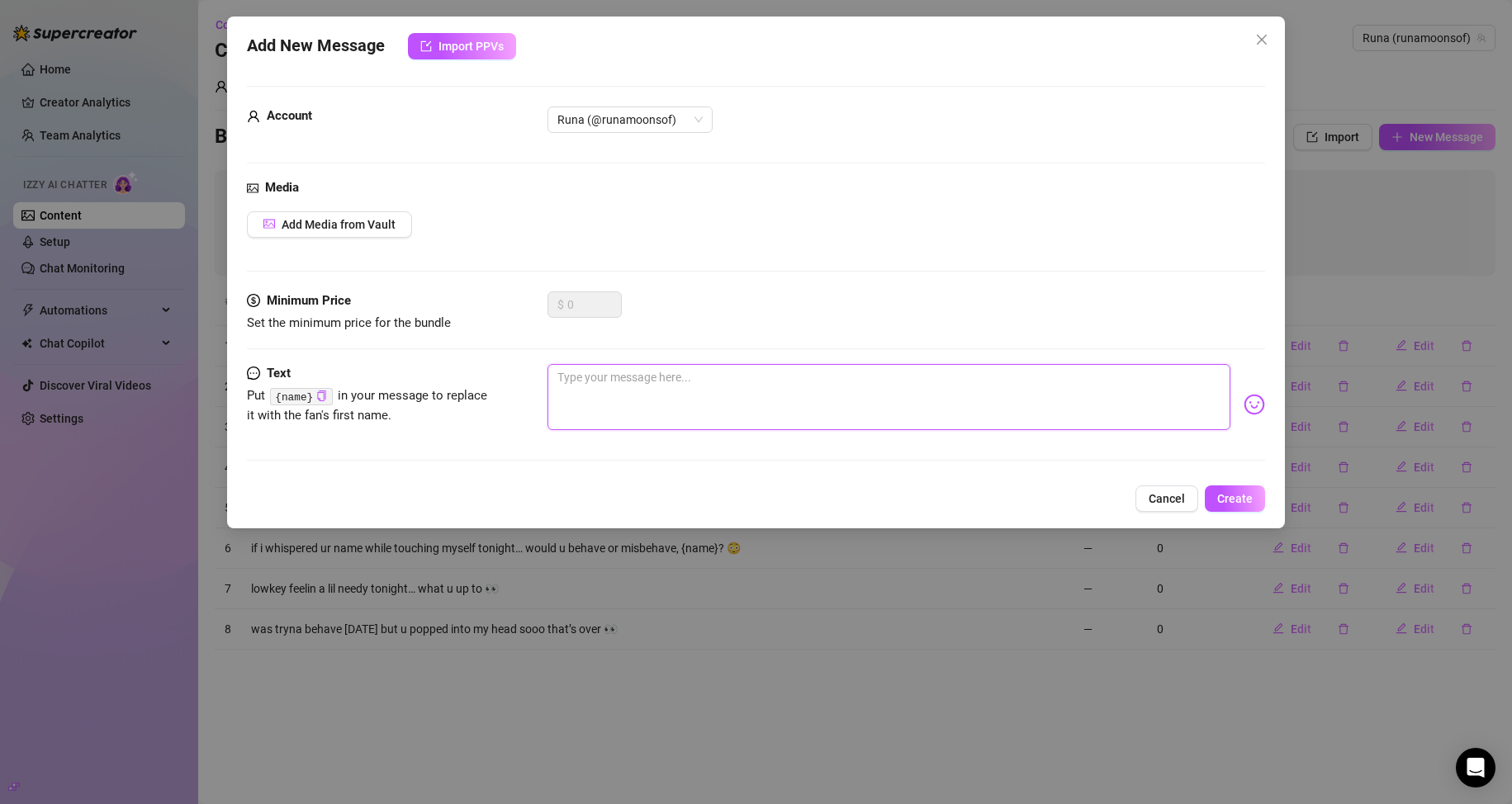
click at [720, 388] on textarea at bounding box center [889, 397] width 684 height 66
paste textarea "feel like sendin somethin risky rn… should i or nah 👀"
type textarea "feel like sendin somethin risky rn… should i or nah 👀"
click at [720, 376] on textarea "feel like sendin somethin risky rn… should i or nah 👀" at bounding box center [889, 397] width 684 height 66
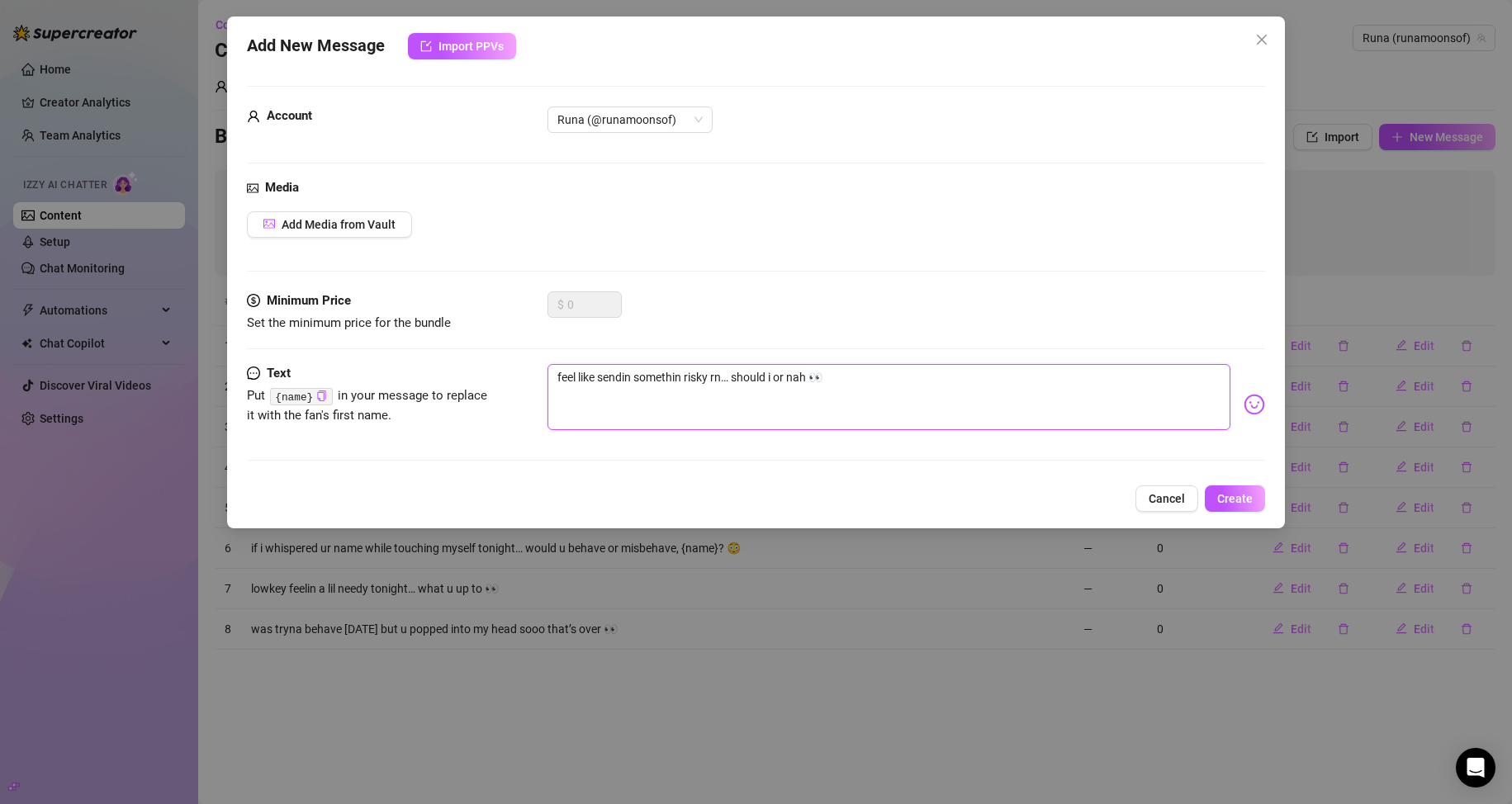
type textarea "feel like sendin somethin risky rn,… should i or nah 👀"
type textarea "feel like sendin somethin risky rn, … should i or nah 👀"
click at [324, 392] on icon "copy" at bounding box center [321, 396] width 11 height 11
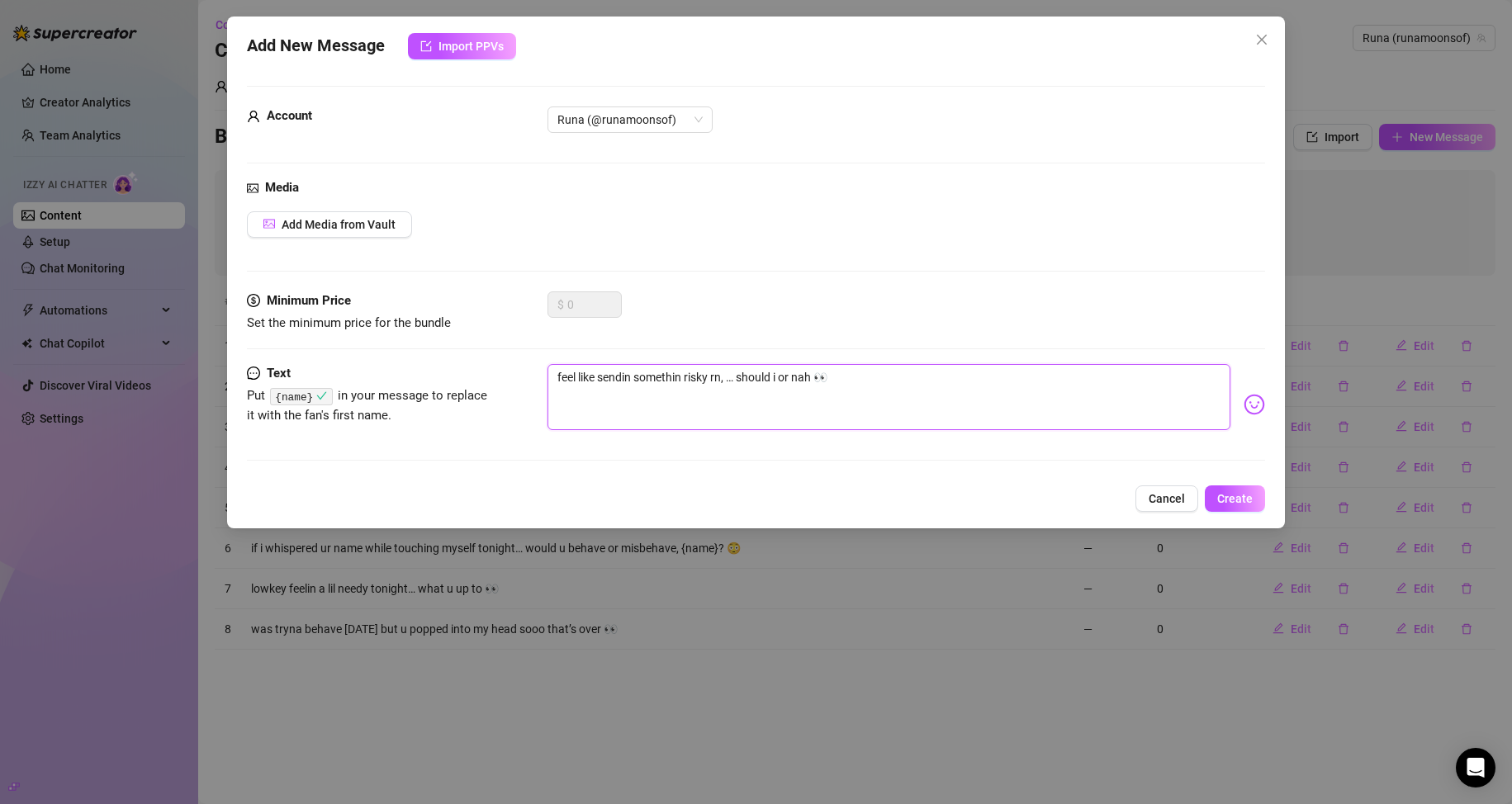
click at [720, 378] on textarea "feel like sendin somethin risky rn, … should i or nah 👀" at bounding box center [889, 397] width 684 height 66
paste textarea "{name}"
type textarea "feel like sendin somethin risky rn,{name} … should i or nah 👀"
click at [720, 379] on textarea "feel like sendin somethin risky rn,{name} … should i or nah 👀" at bounding box center [889, 397] width 684 height 66
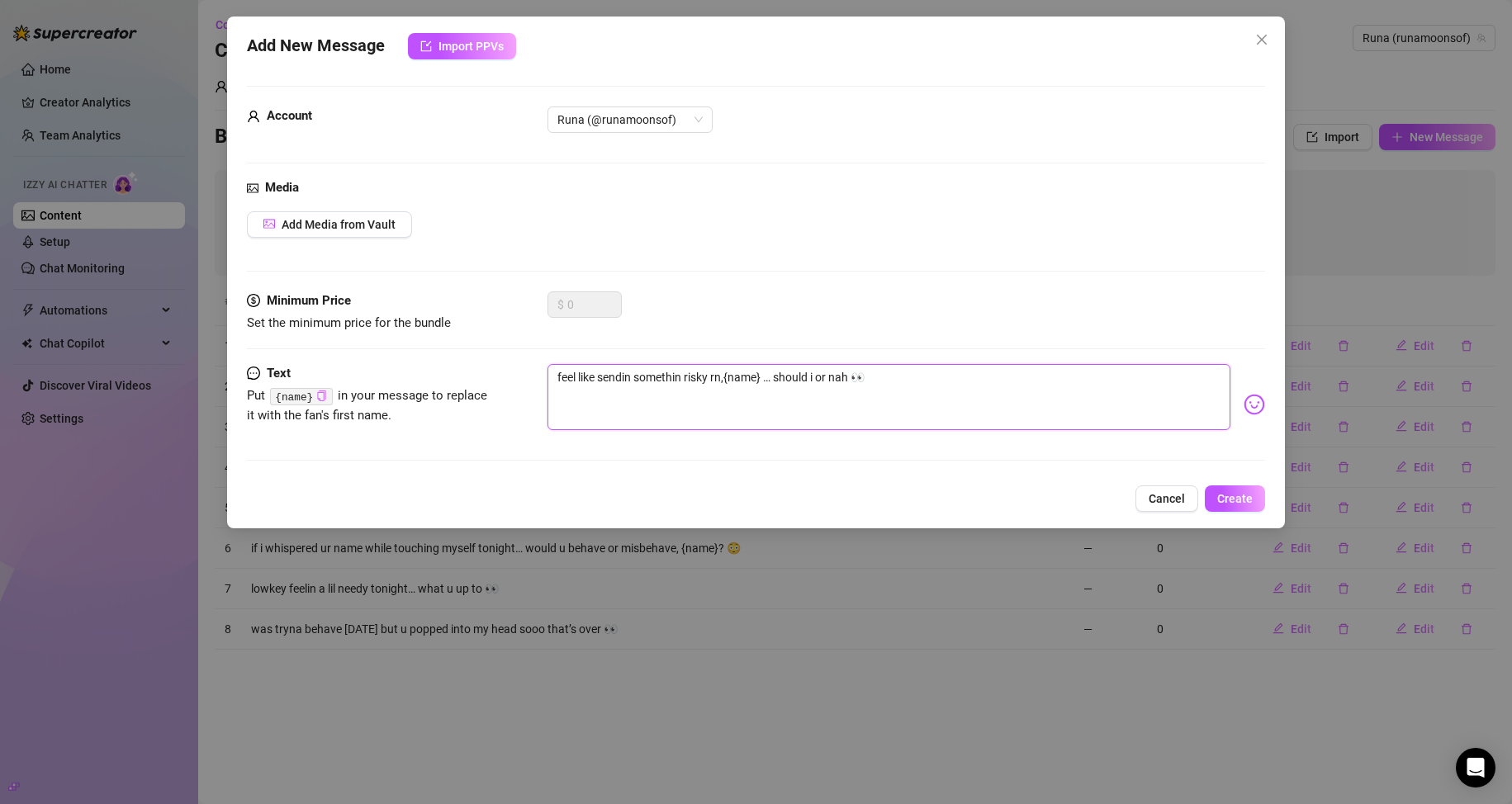
type textarea "feel like sendin somethin risky rn, {name} … should i or nah 👀"
click at [720, 501] on span "Create" at bounding box center [1235, 499] width 36 height 14
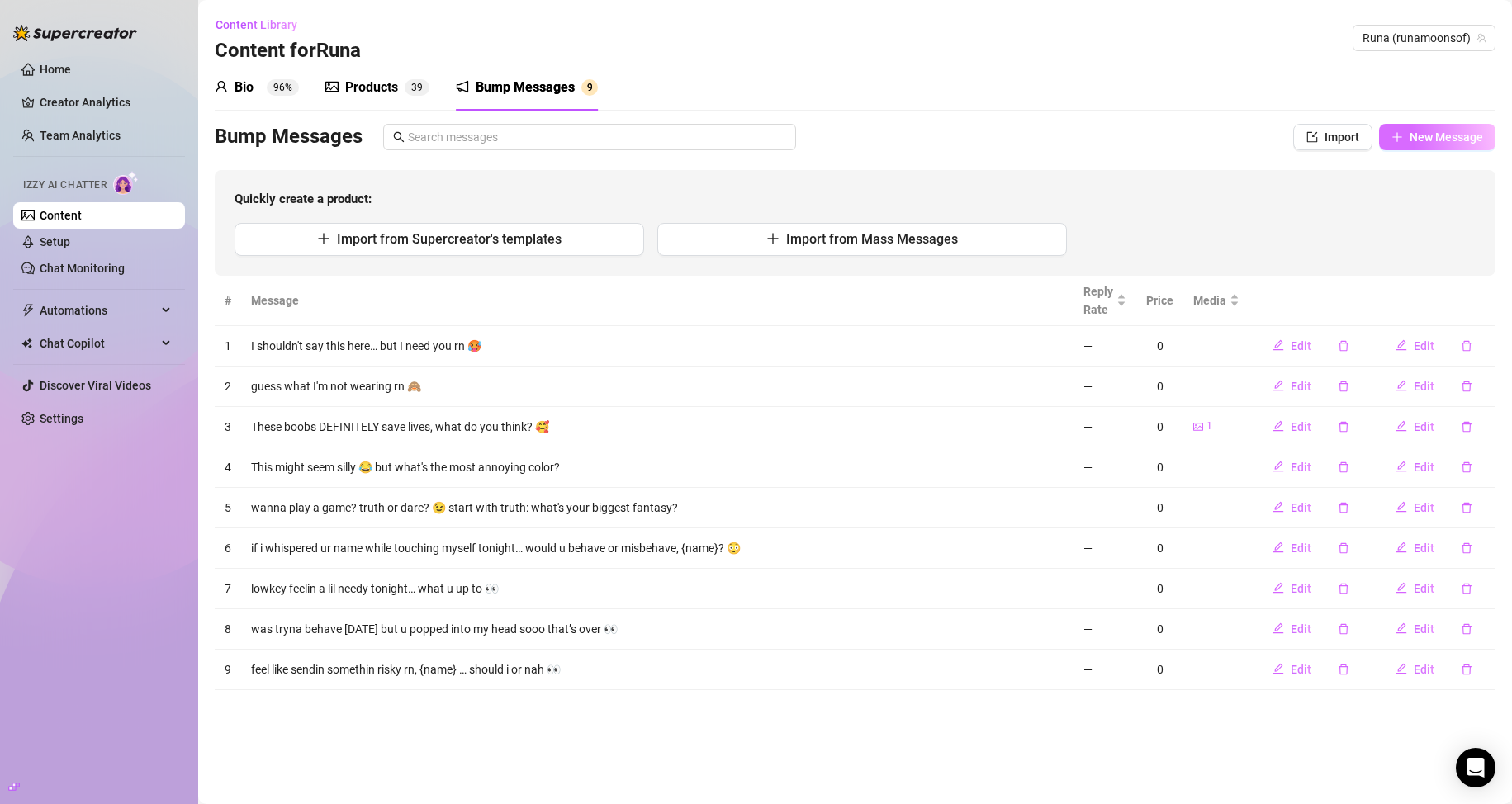
click at [720, 142] on span "New Message" at bounding box center [1447, 137] width 74 height 14
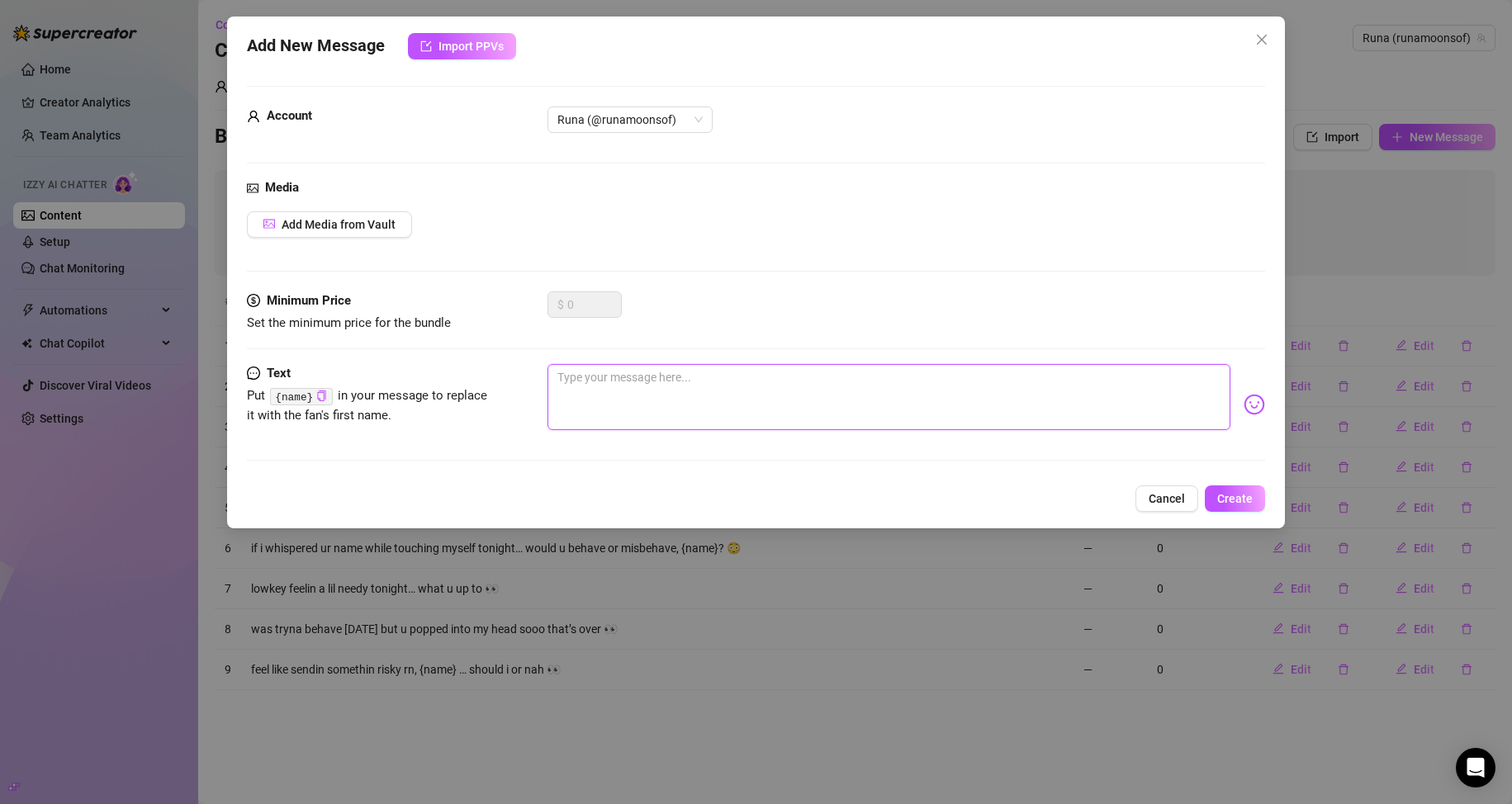
click at [720, 387] on textarea at bounding box center [889, 397] width 684 height 66
type textarea "i"
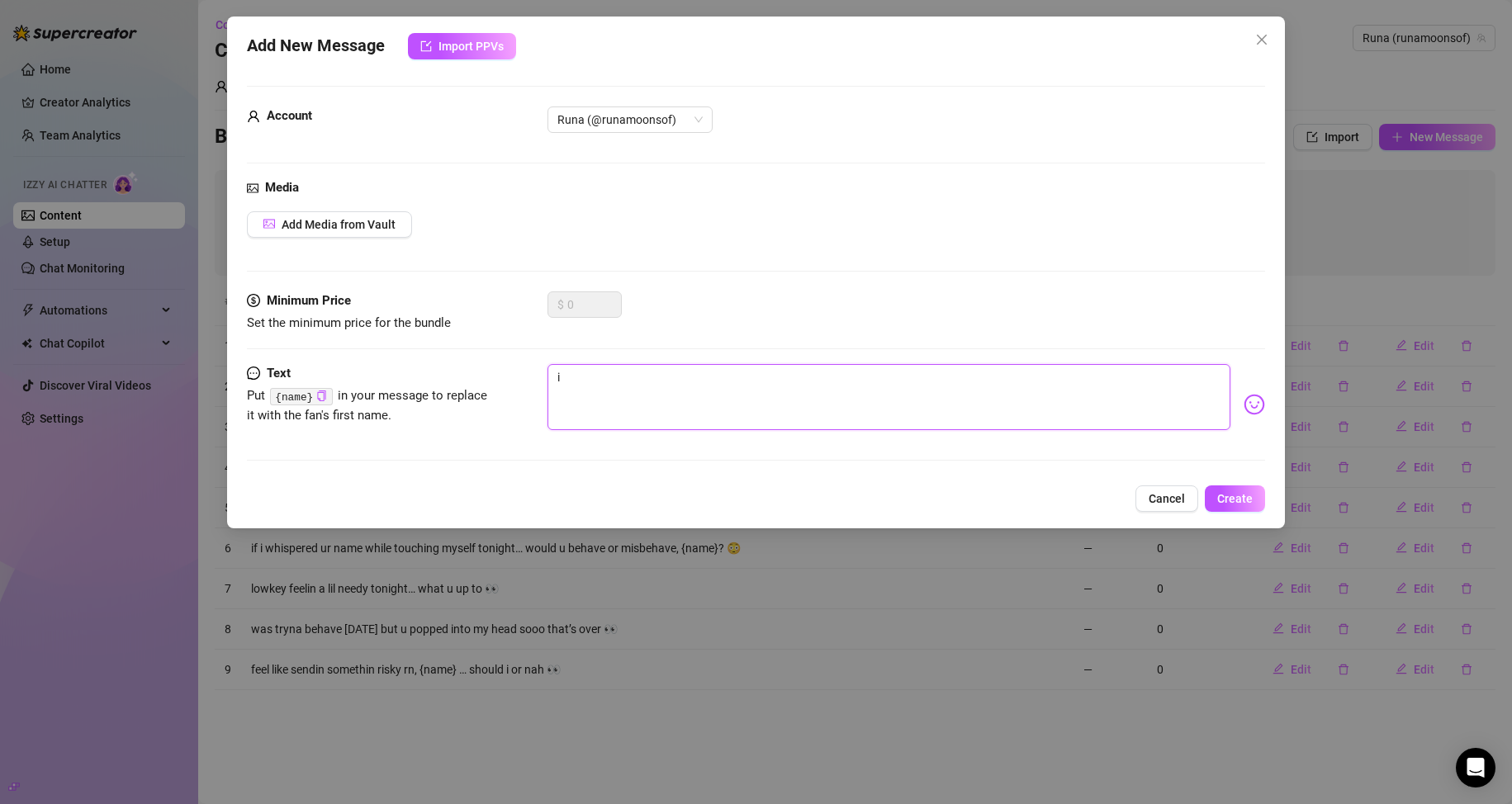
type textarea "i s"
type textarea "i sa"
type textarea "i saw"
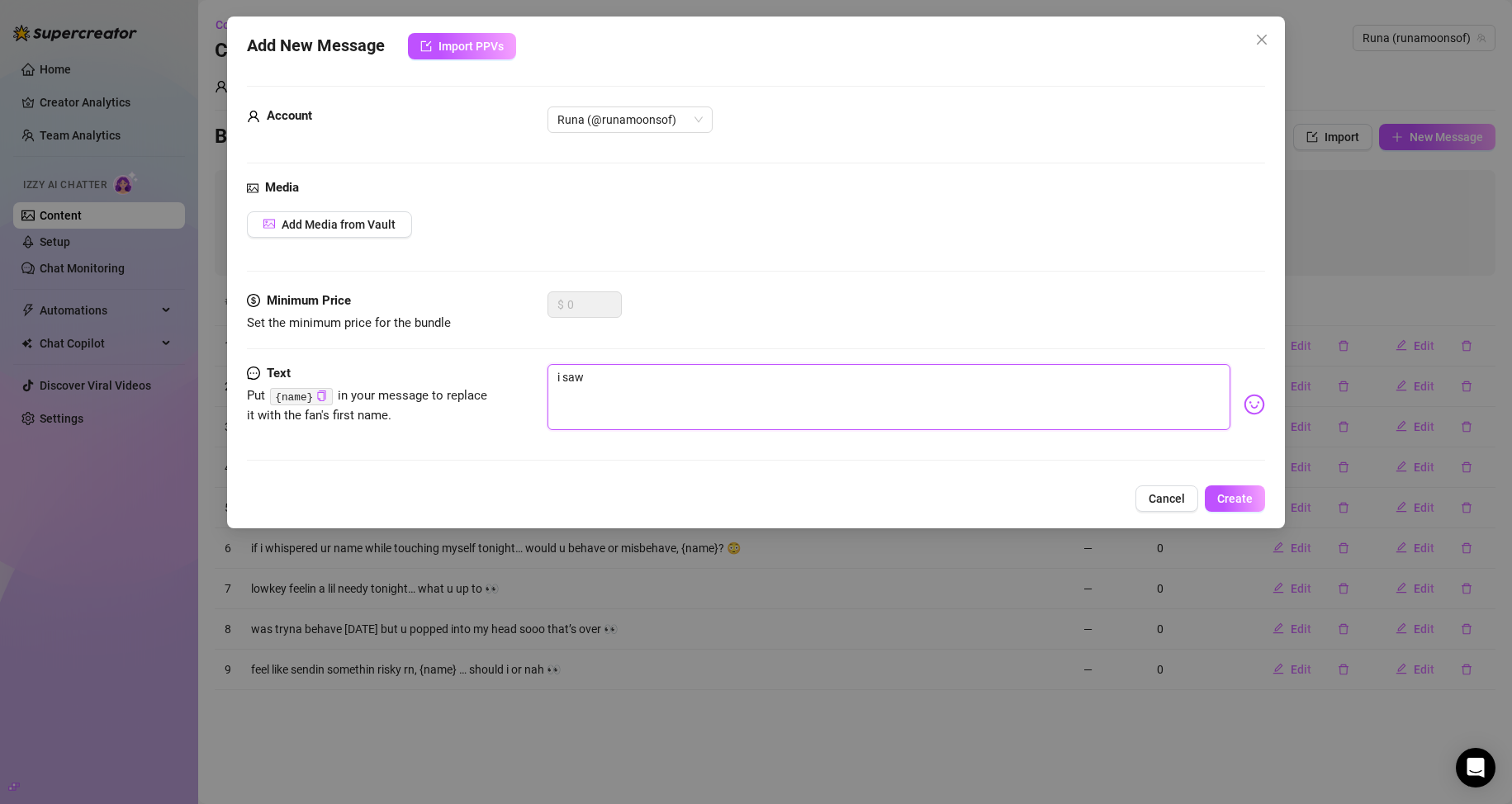
type textarea "i saw"
type textarea "i saw u"
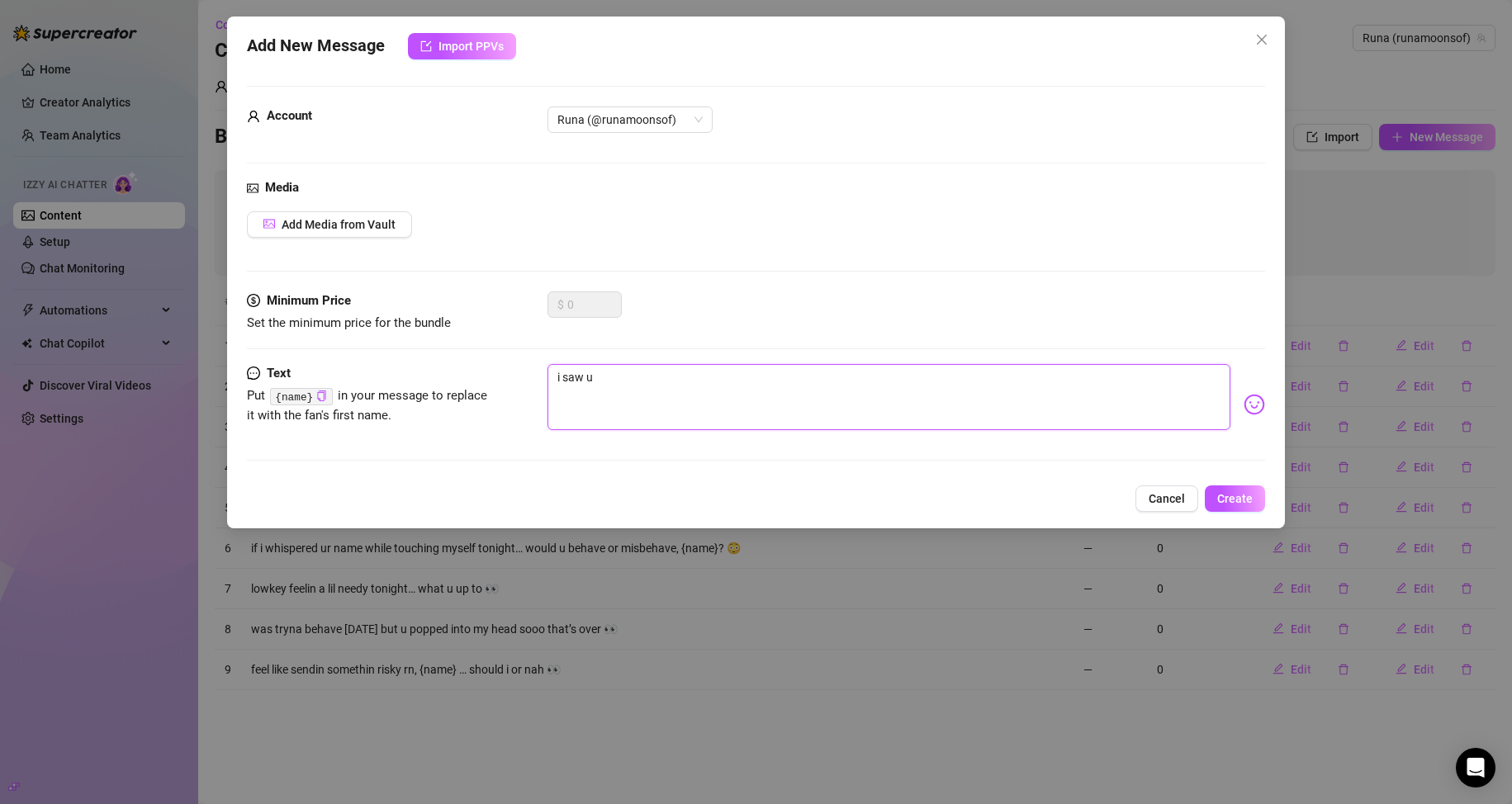
type textarea "i saw u c"
type textarea "i saw u co"
type textarea "i saw u com"
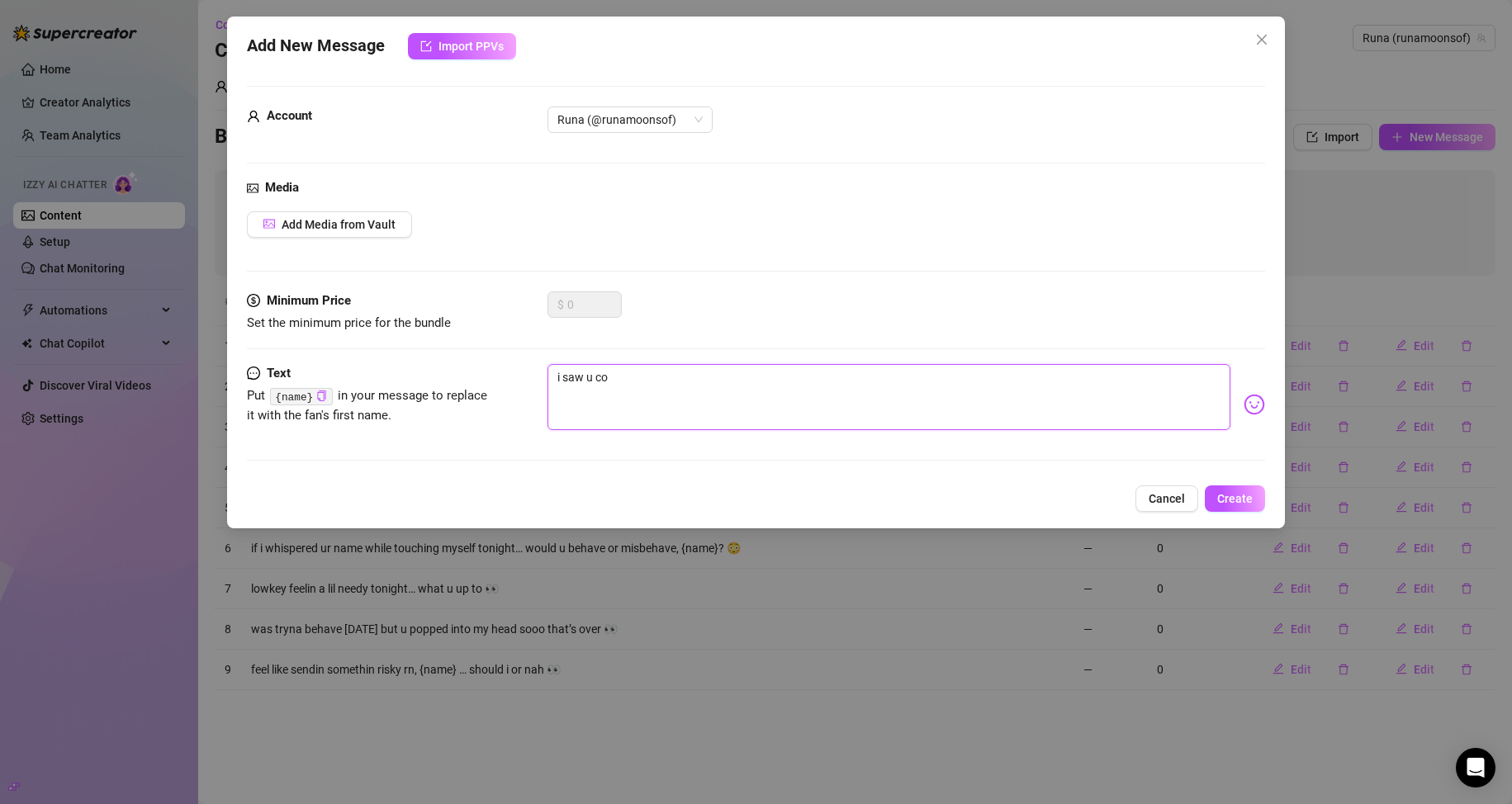
type textarea "i saw u com"
type textarea "i saw u come"
type textarea "i saw u come o"
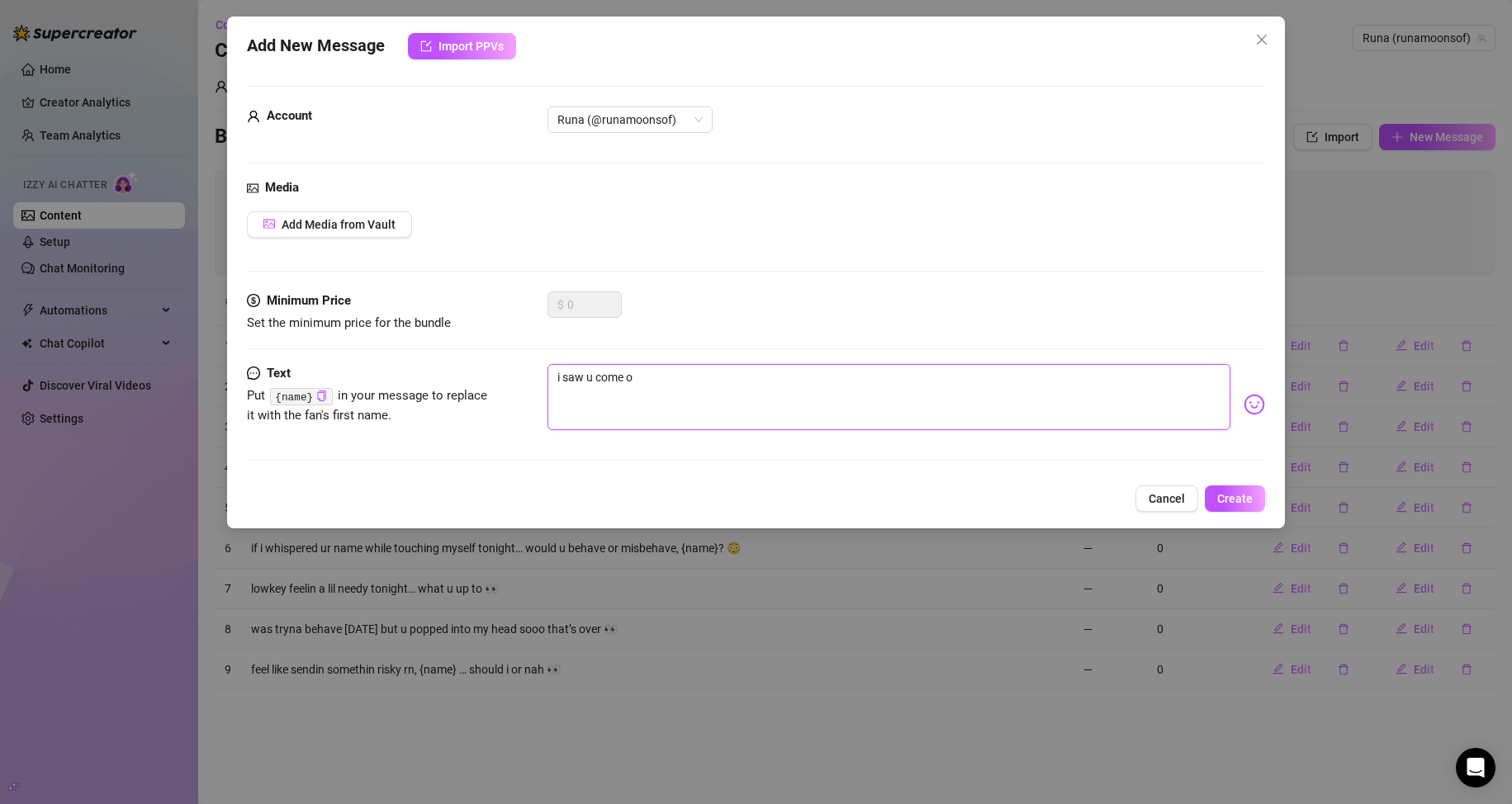
type textarea "i saw u come on"
type textarea "i saw u come onl"
type textarea "i saw u come onli"
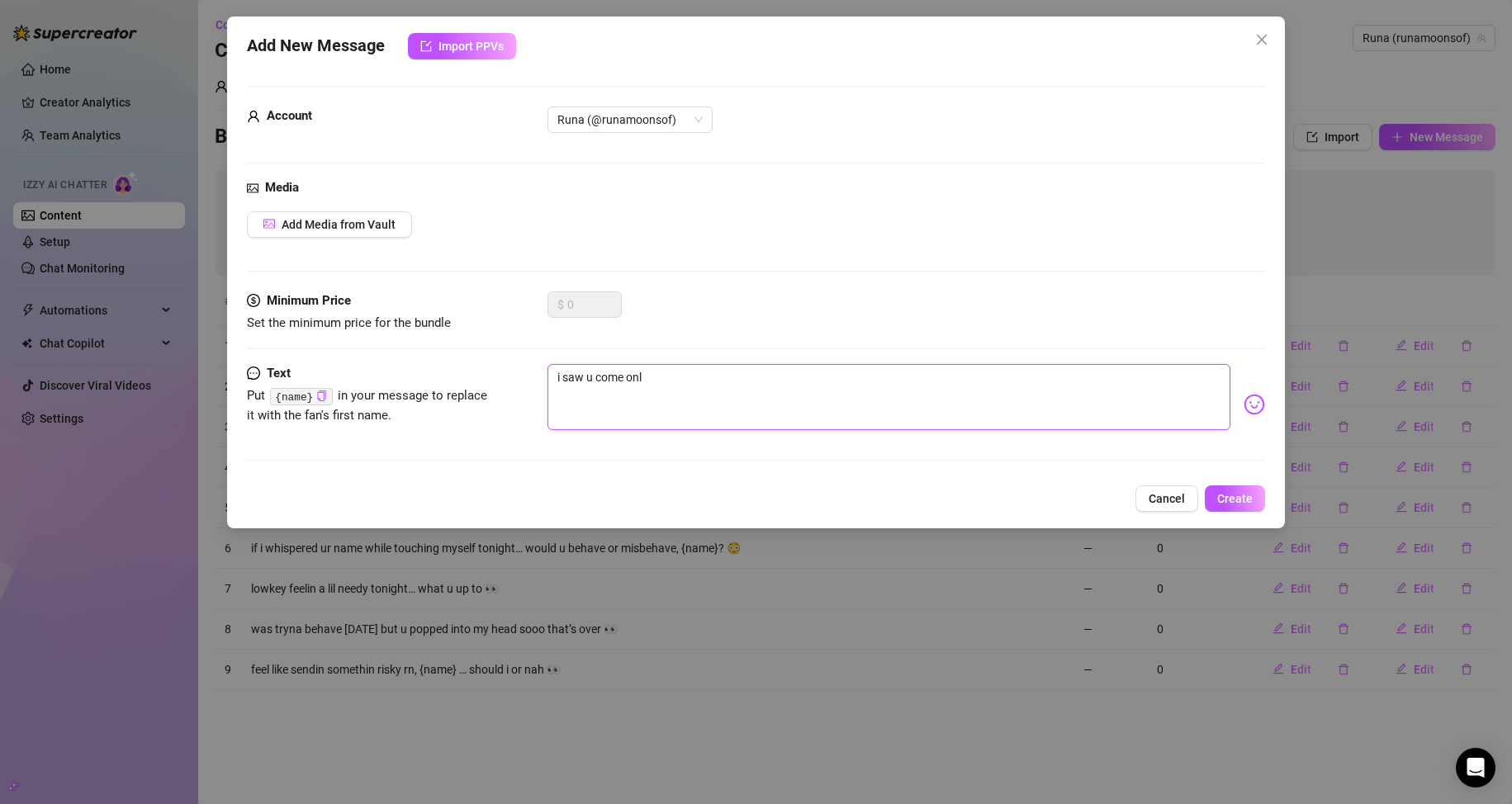
type textarea "i saw u come onli"
type textarea "i saw u come onlin"
type textarea "i saw u come online"
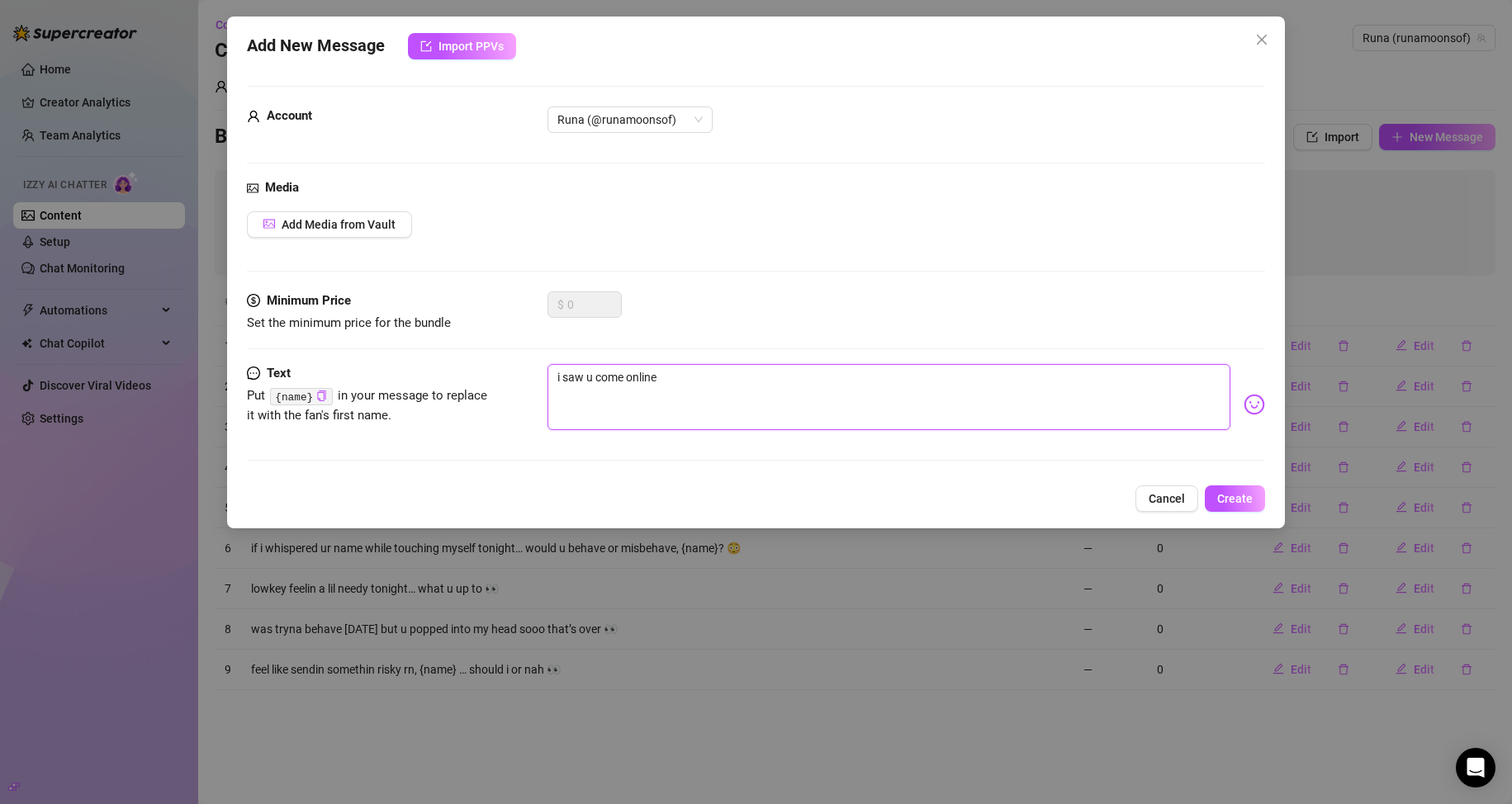
type textarea "i saw u come online"
type textarea "i saw u come online a"
type textarea "i saw u come online an"
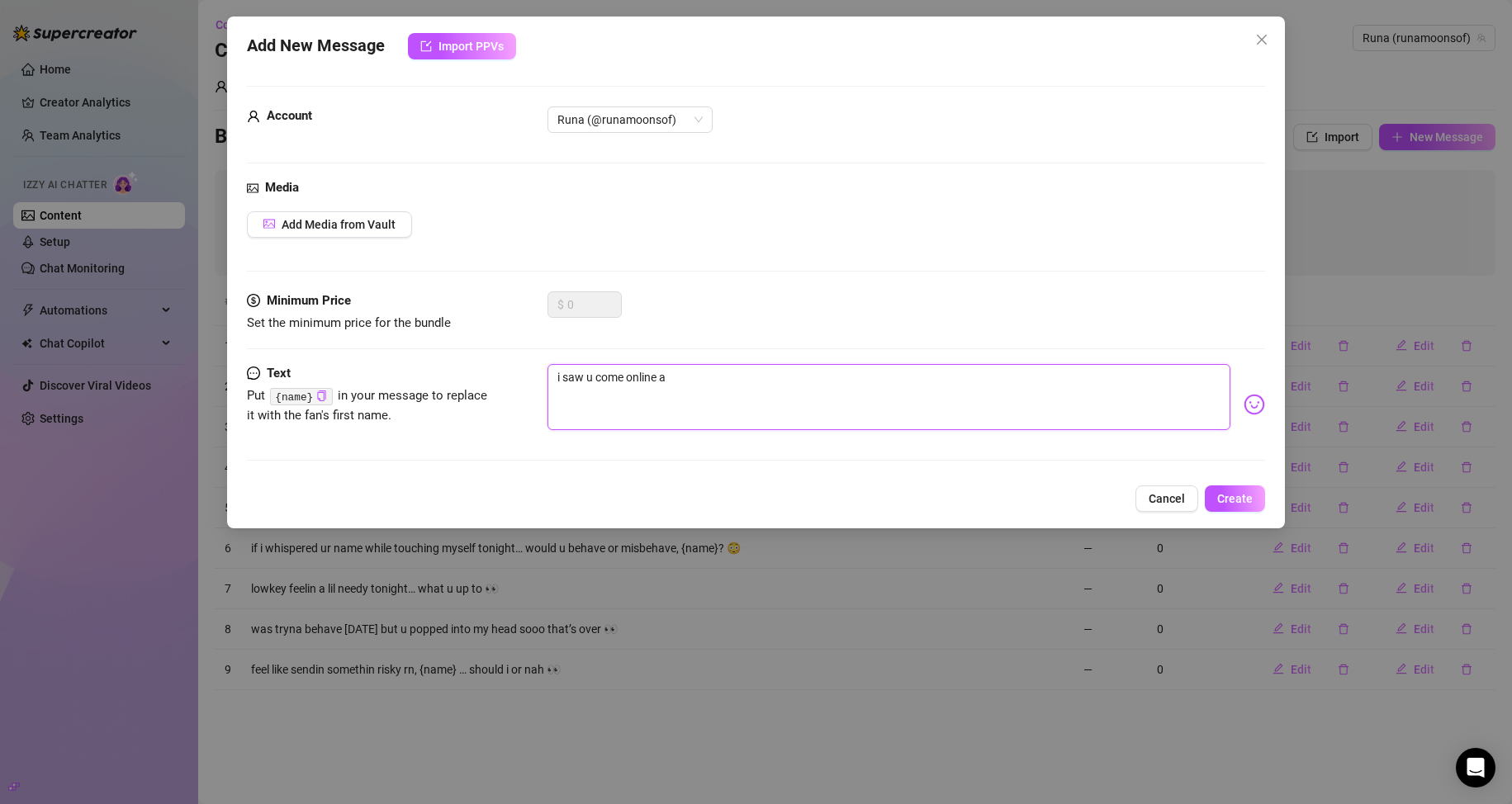
type textarea "i saw u come online an"
type textarea "i saw u come online and"
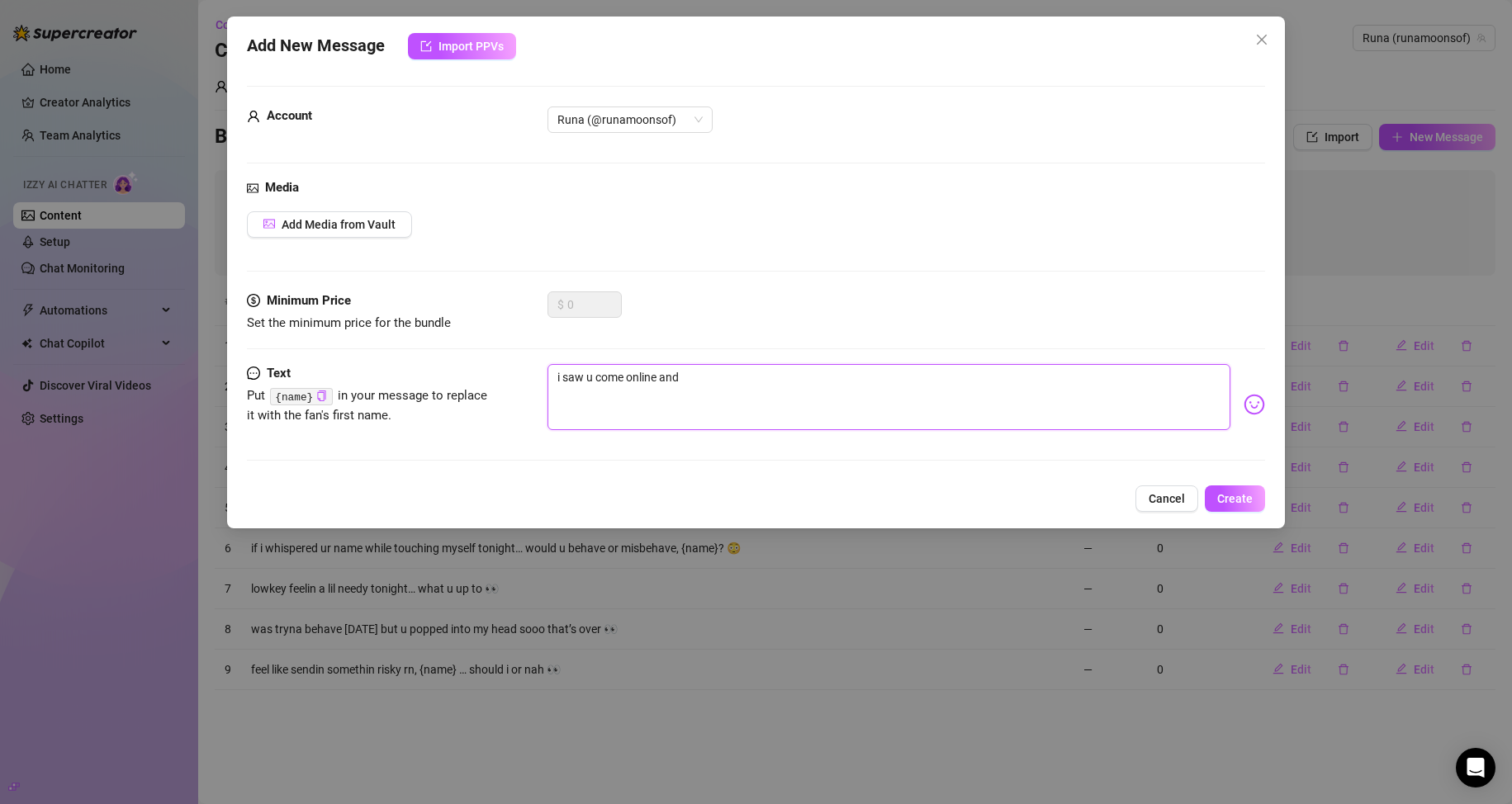
type textarea "i saw u come online and i"
type textarea "i saw u come online and i g"
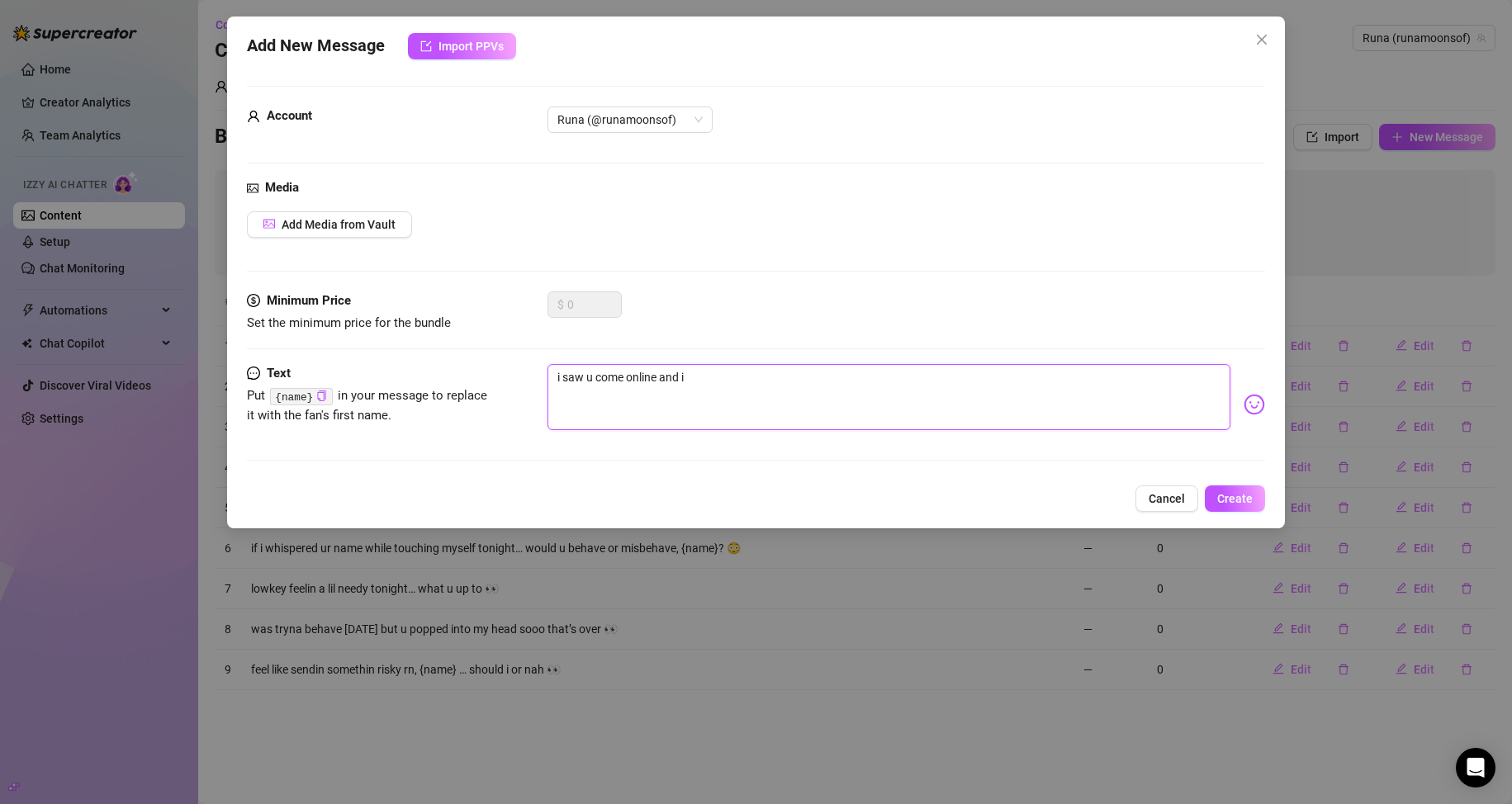
type textarea "i saw u come online and i g"
type textarea "i saw u come online and i go"
type textarea "i saw u come online and i got"
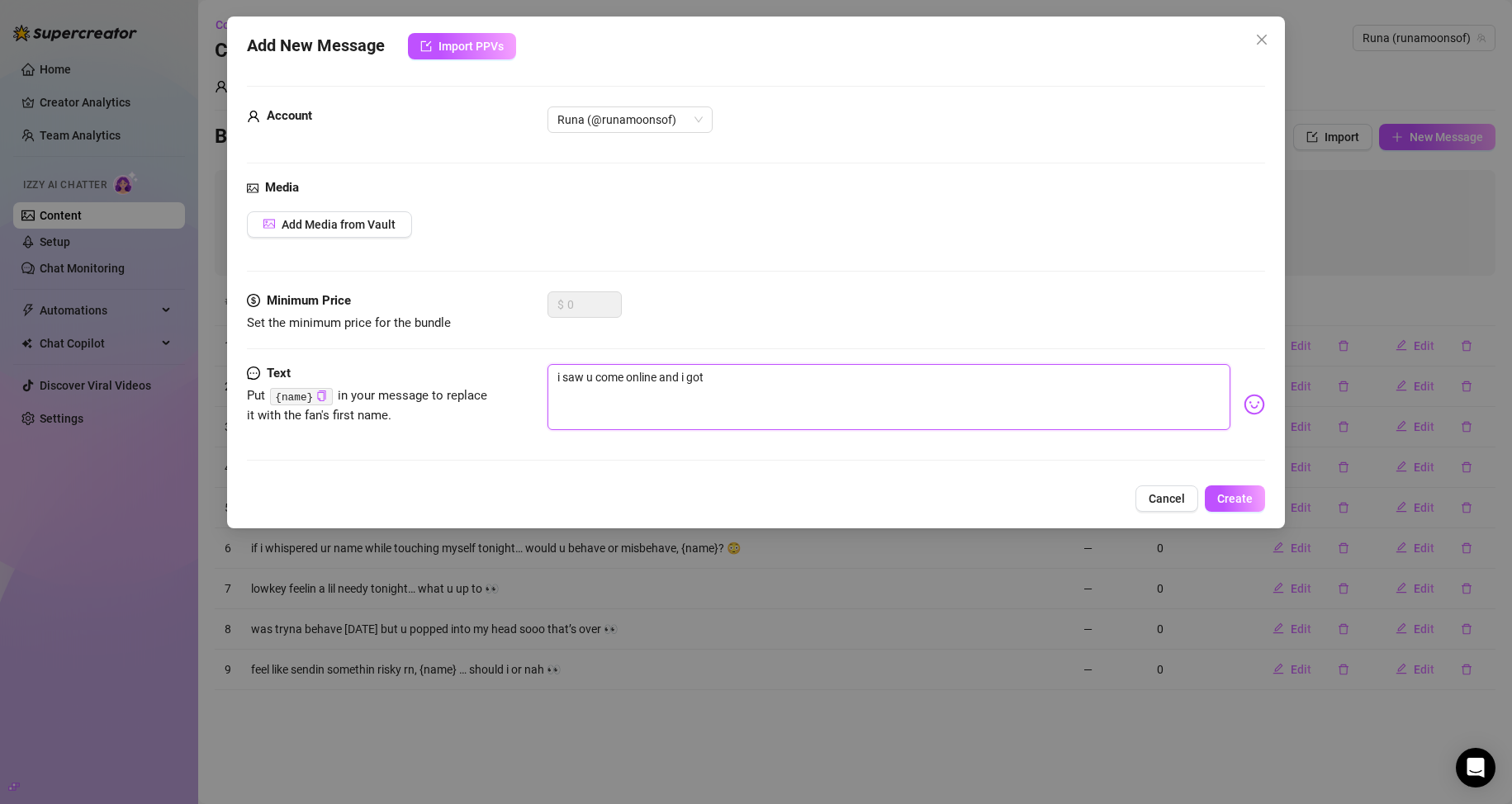
type textarea "i saw u come online and i got"
type textarea "i saw u come online and i got r"
type textarea "i saw u come online and i got re"
type textarea "i saw u come online and i got rea"
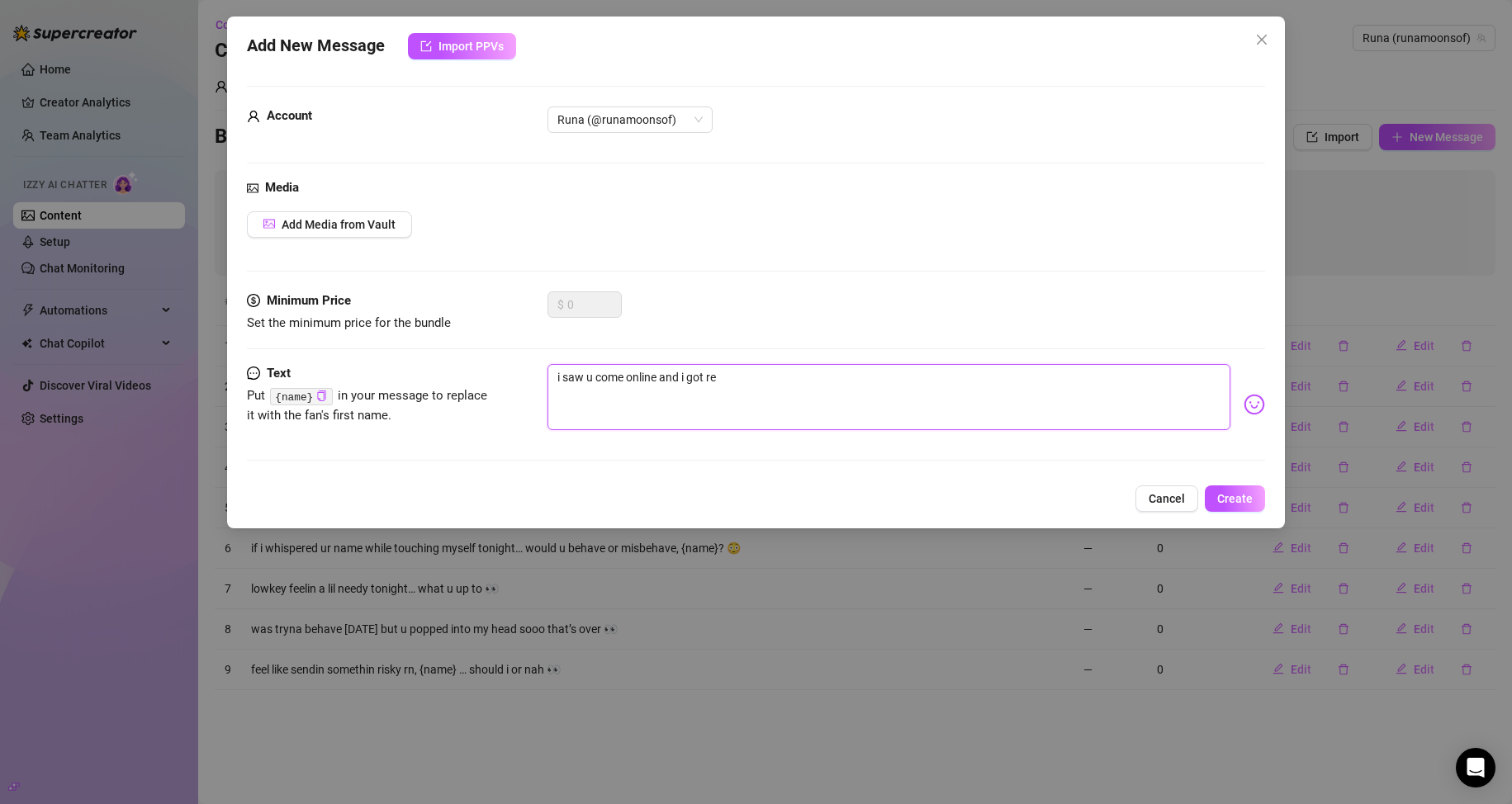
type textarea "i saw u come online and i got rea"
type textarea "i saw u come online and i got real"
type textarea "i saw u come online and i got reall"
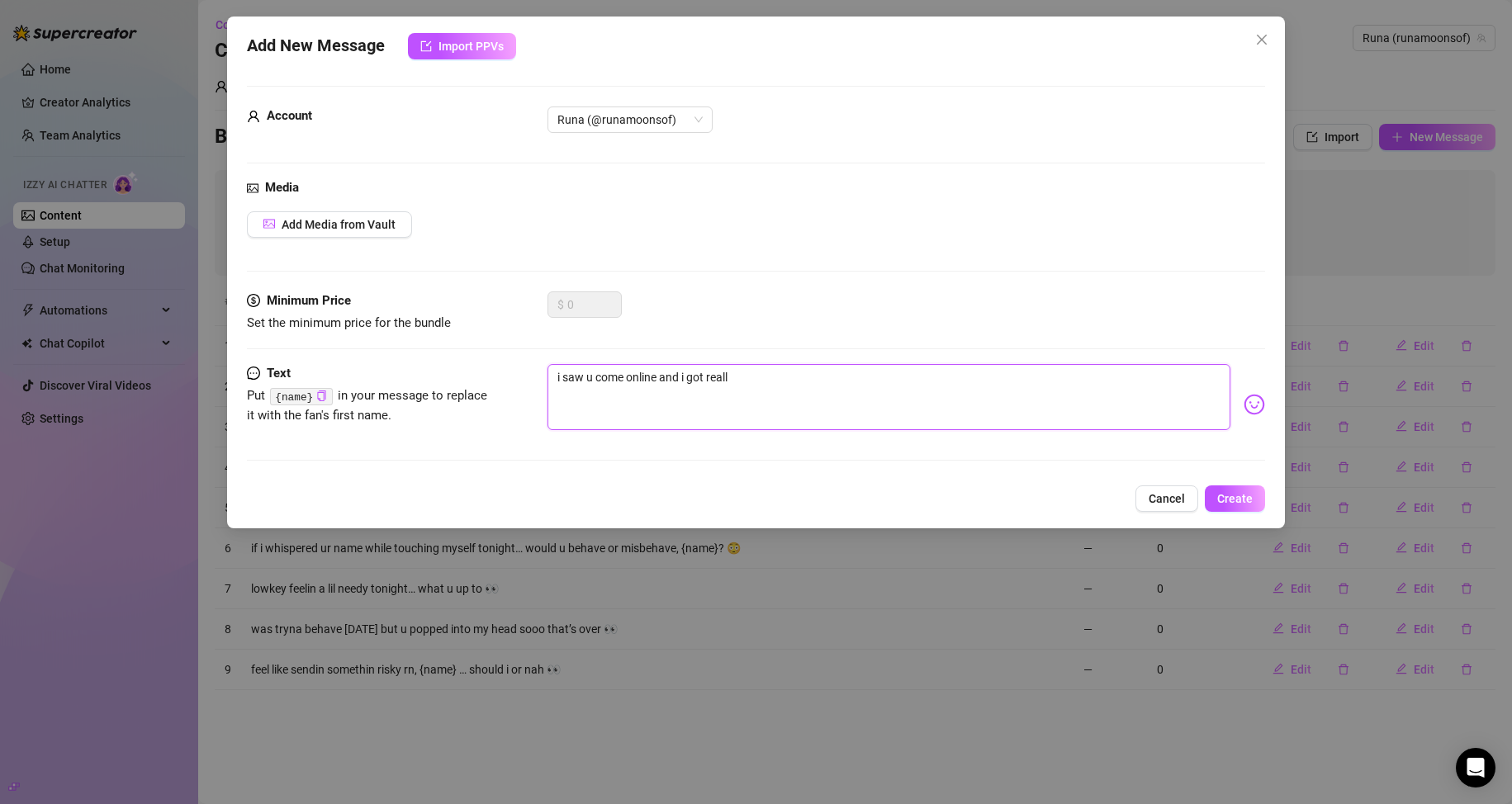
type textarea "i saw u come online and i got really"
type textarea "i saw u come online and i got really e"
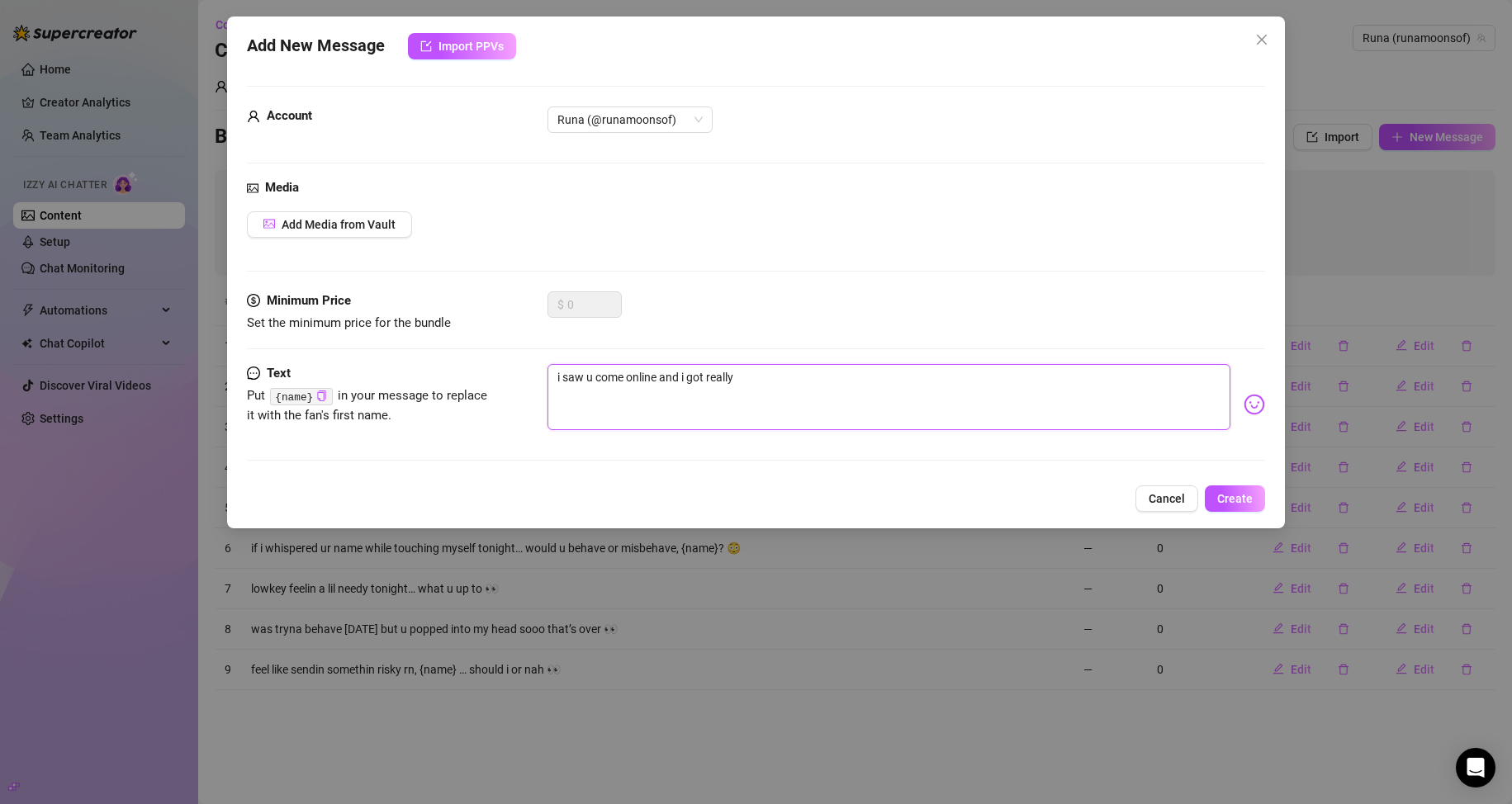
type textarea "i saw u come online and i got really e"
type textarea "i saw u come online and i got really ex"
type textarea "i saw u come online and i got really exc"
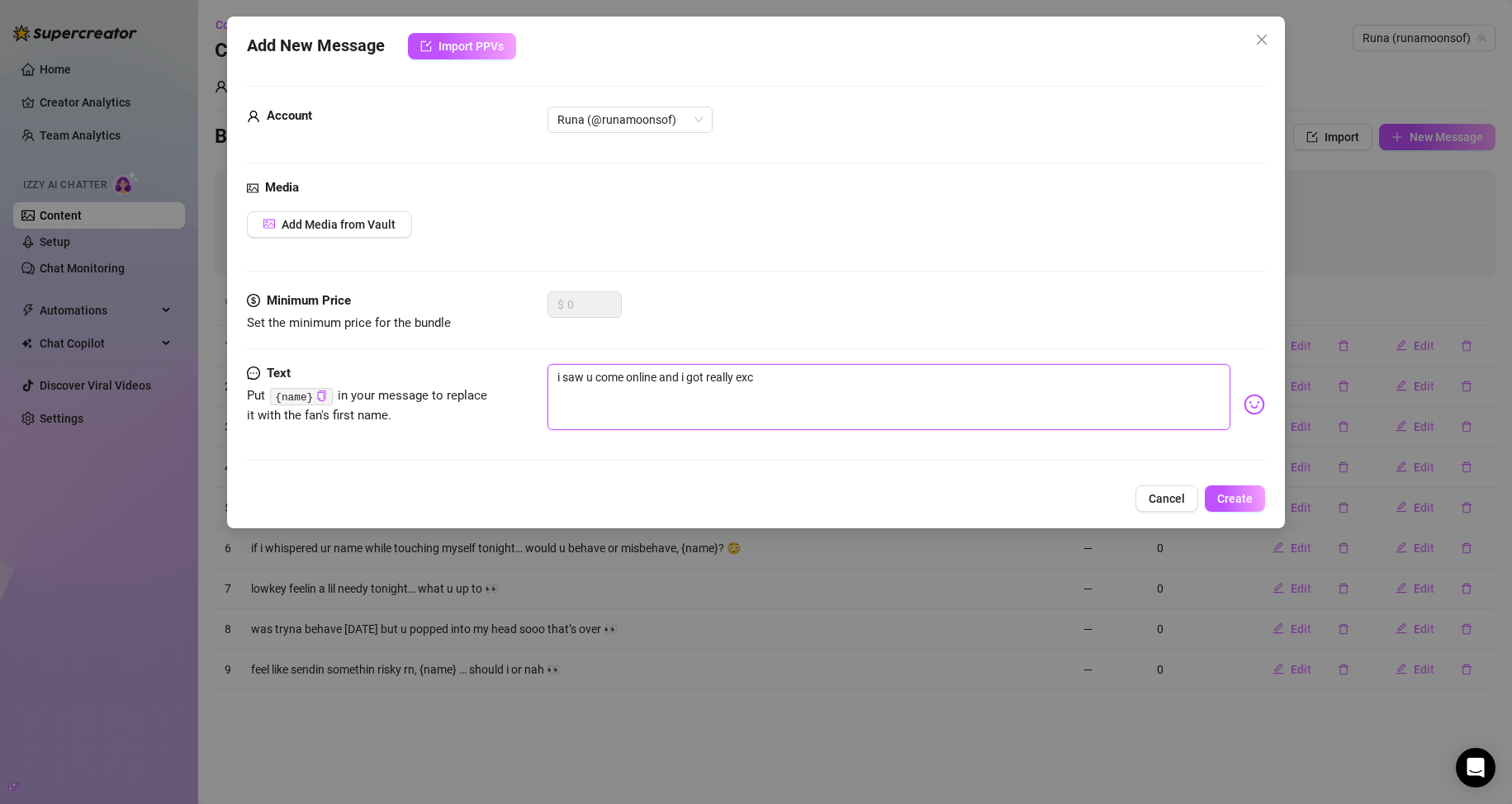
type textarea "i saw u come online and i got really exci"
type textarea "i saw u come online and i got really excit"
type textarea "i saw u come online and i got really excite"
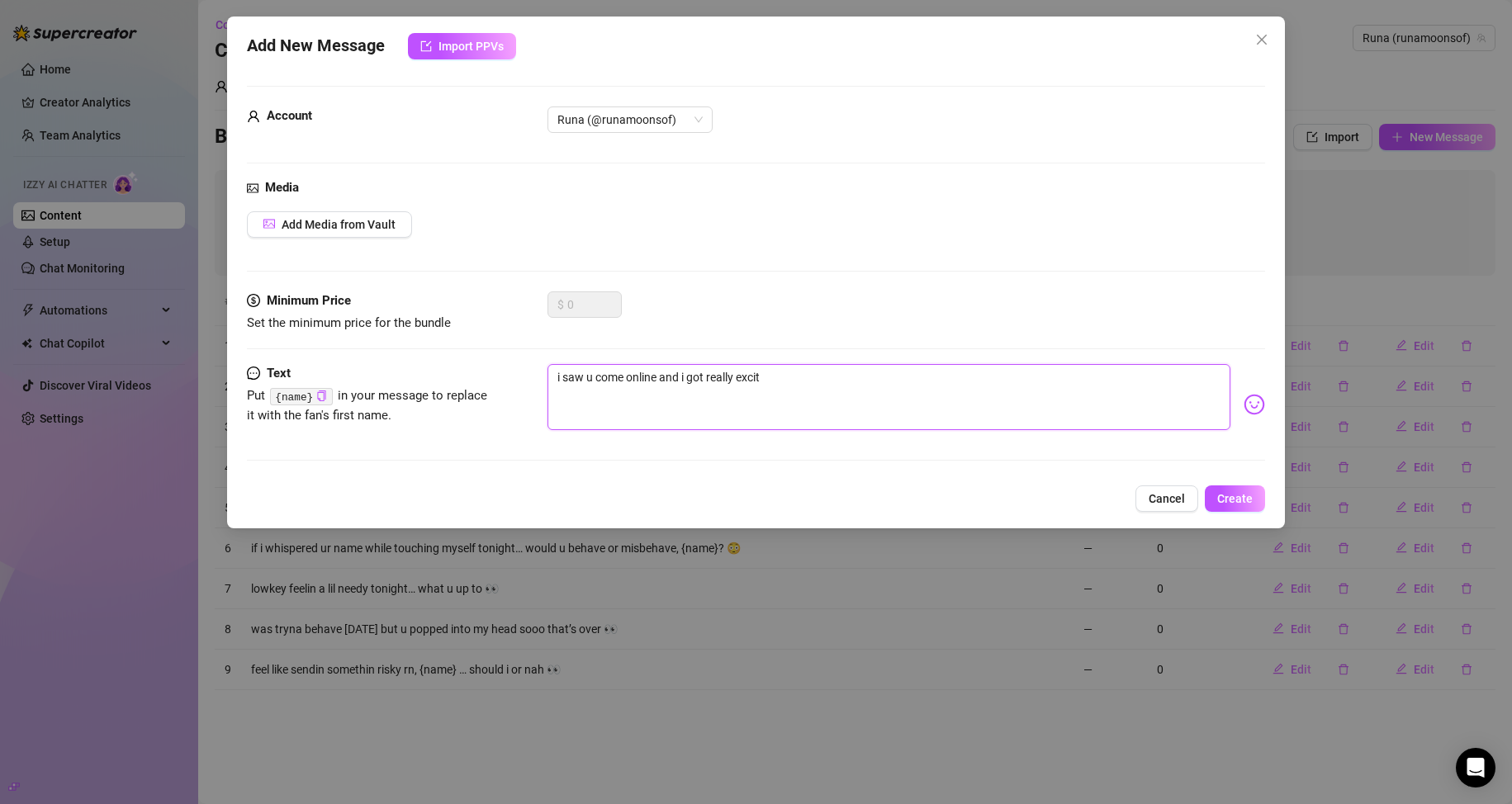
type textarea "i saw u come online and i got really excite"
type textarea "i saw u come online and i got really excited"
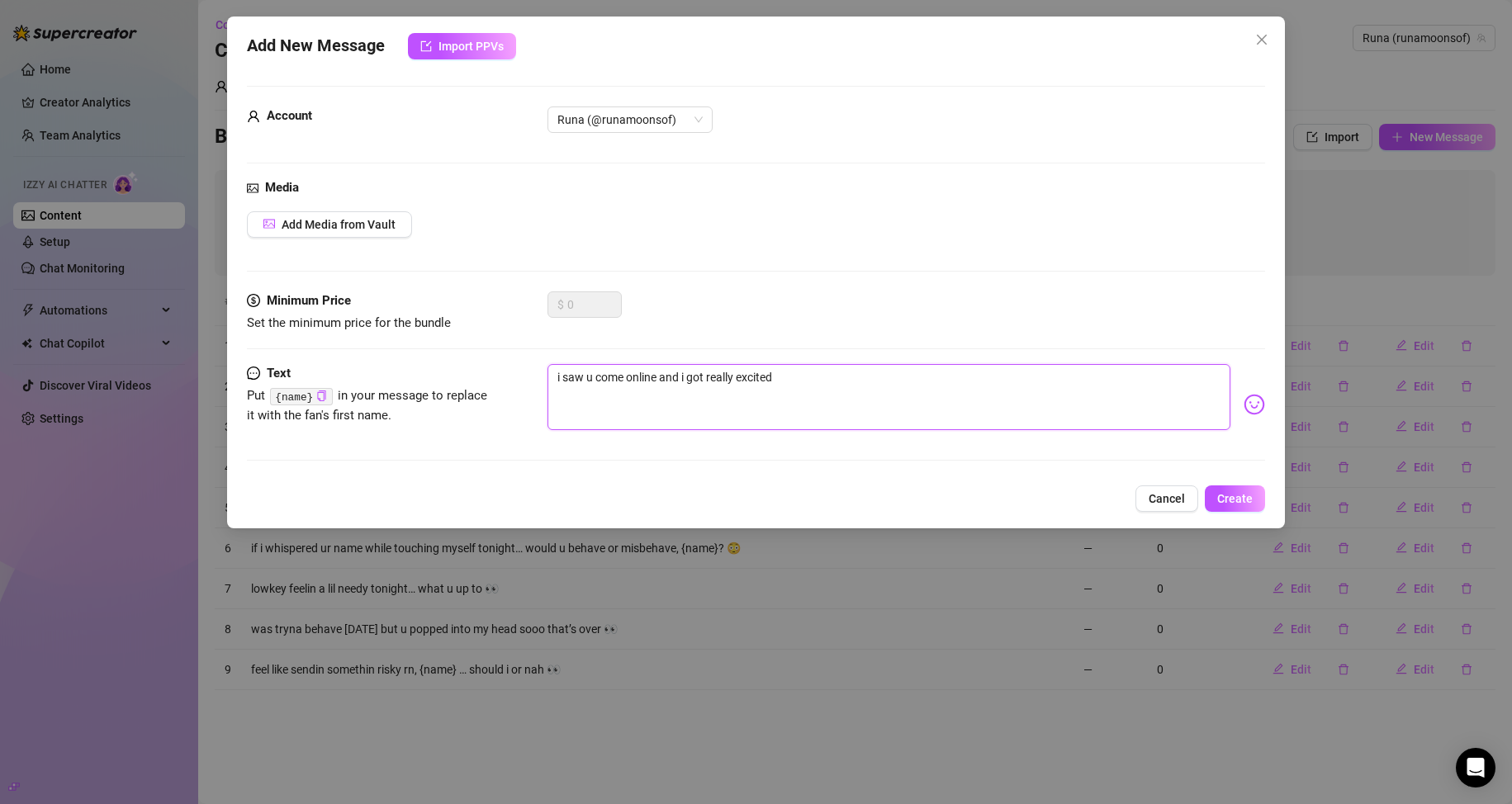
type textarea "i saw u come online and i got really excited t"
type textarea "i saw u come online and i got really excited to"
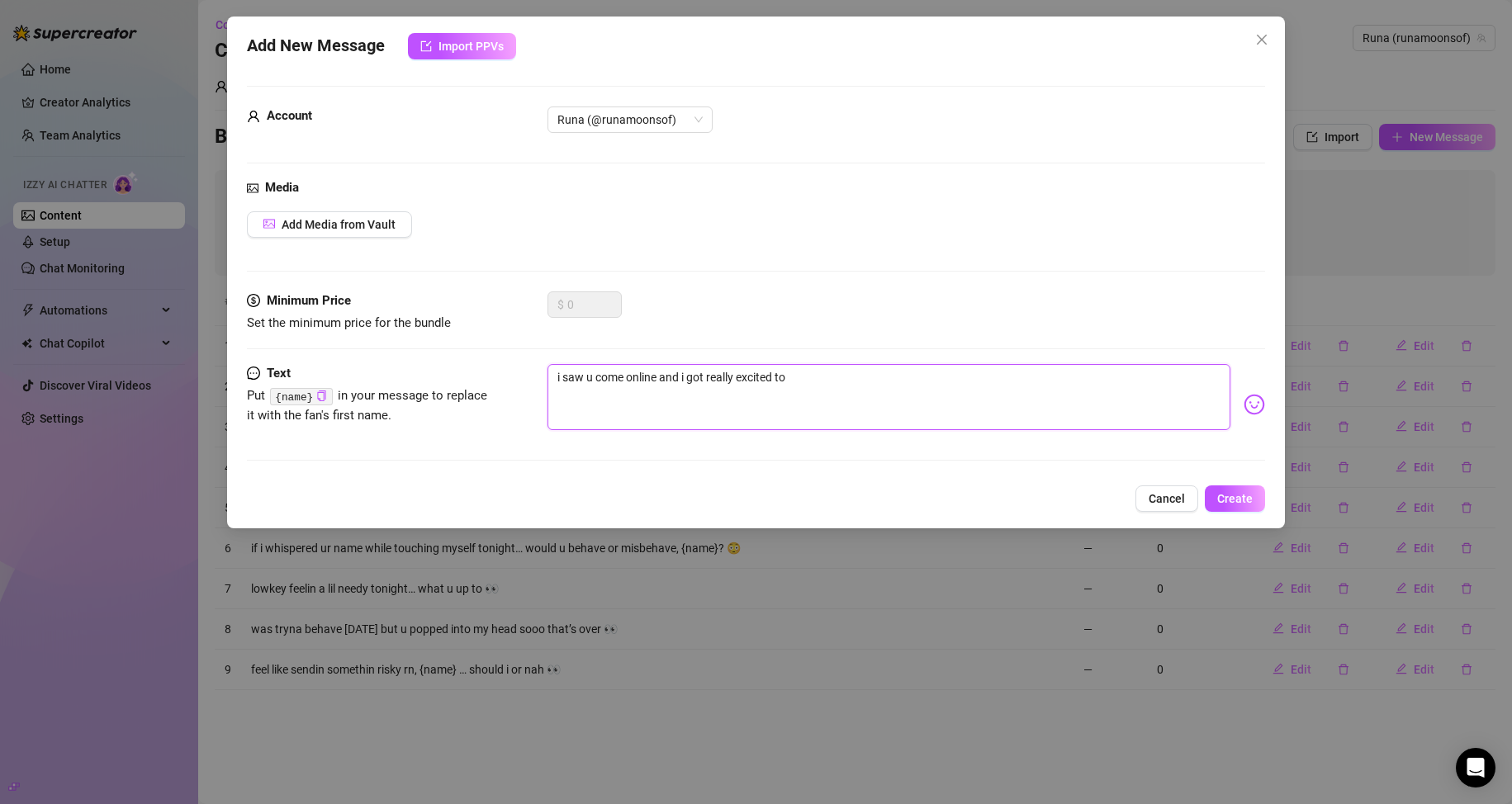
type textarea "i saw u come online and i got really excited to"
type textarea "i saw u come online and i got really excited to b"
type textarea "i saw u come online and i got really excited to be"
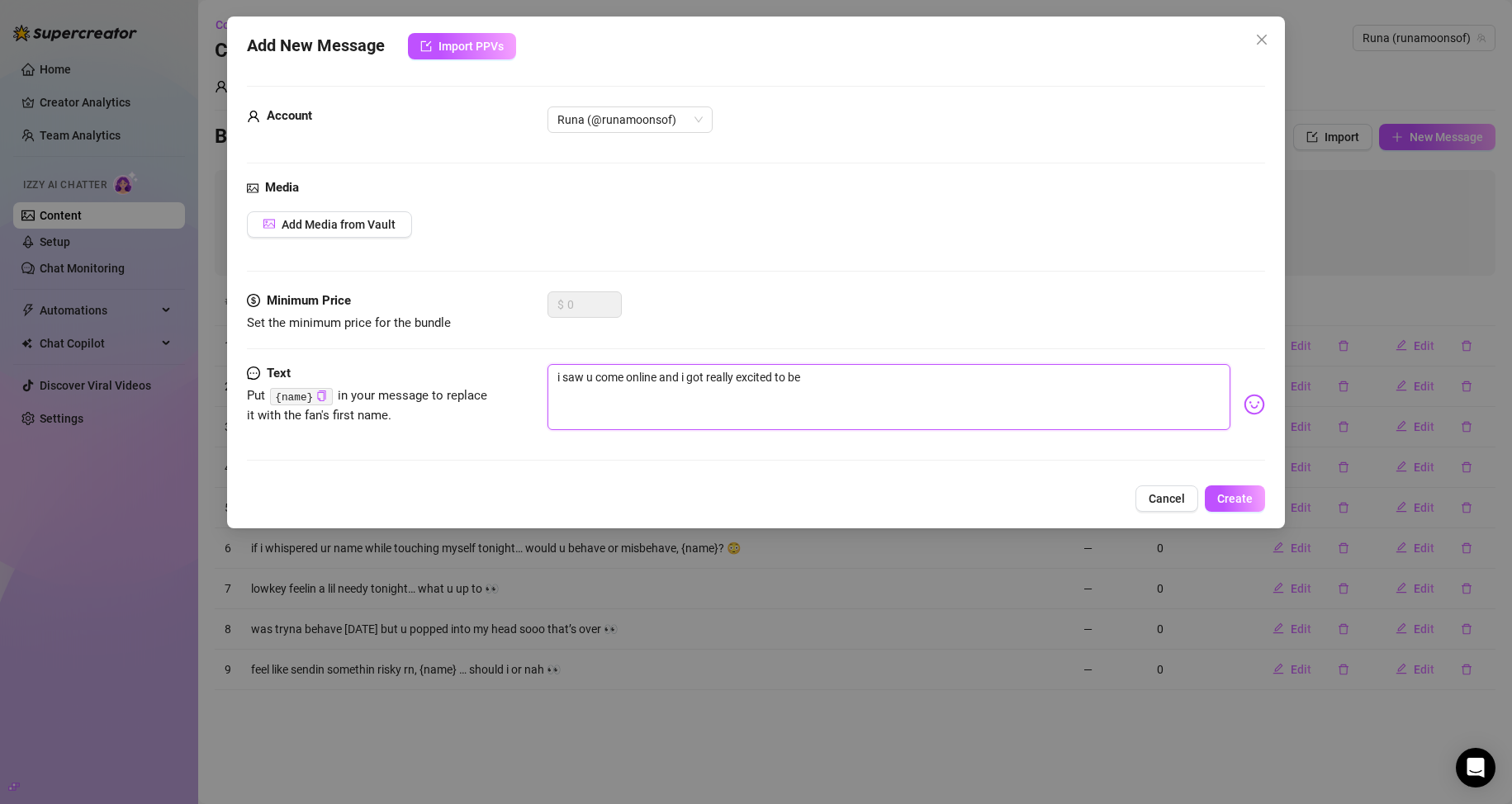
type textarea "i saw u come online and i got really excited to be"
type textarea "i saw u come online and i got really excited to be a"
type textarea "i saw u come online and i got really excited to be ab"
type textarea "i saw u come online and i got really excited to be abl"
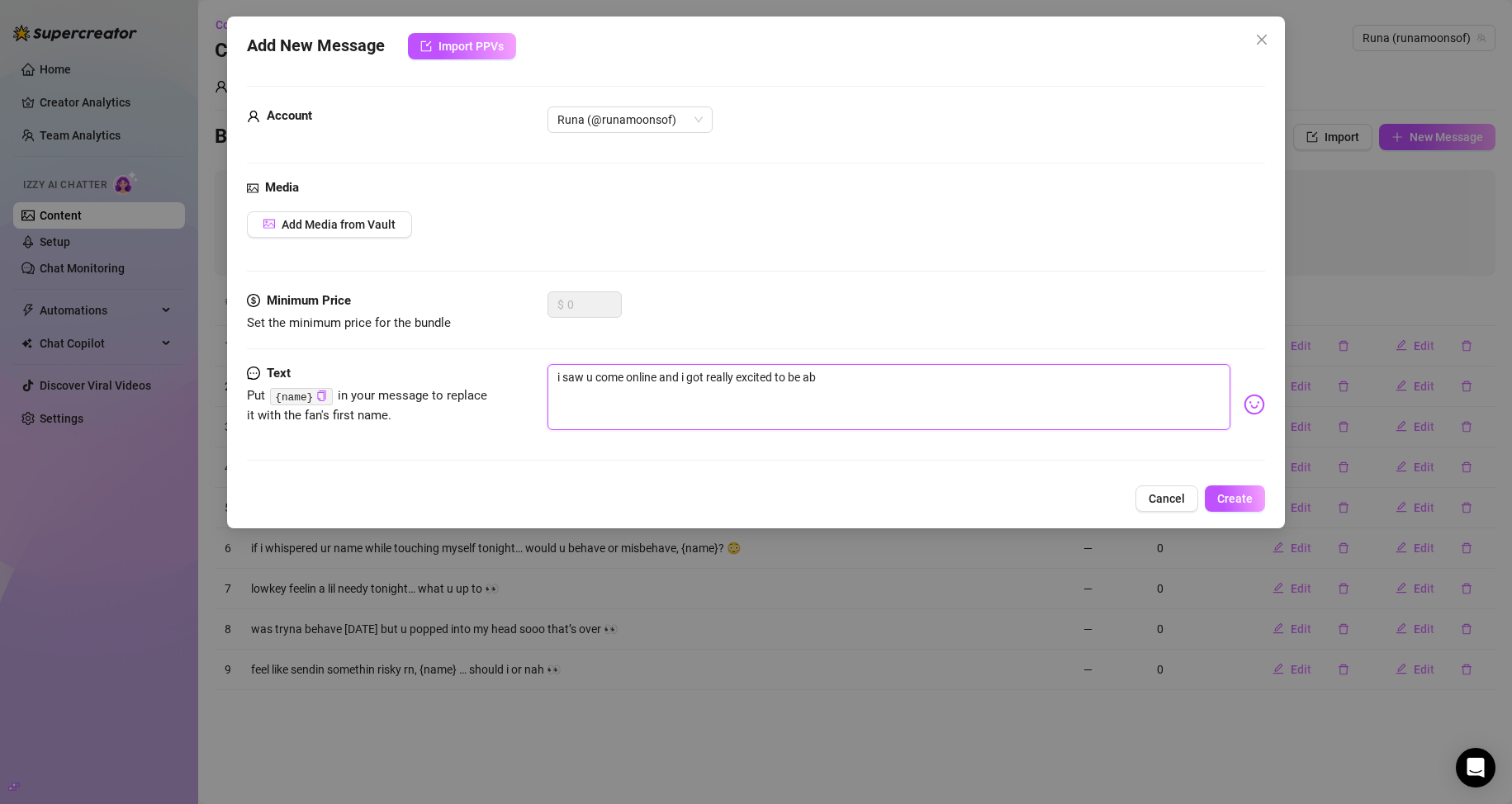
type textarea "i saw u come online and i got really excited to be abl"
type textarea "i saw u come online and i got really excited to be able"
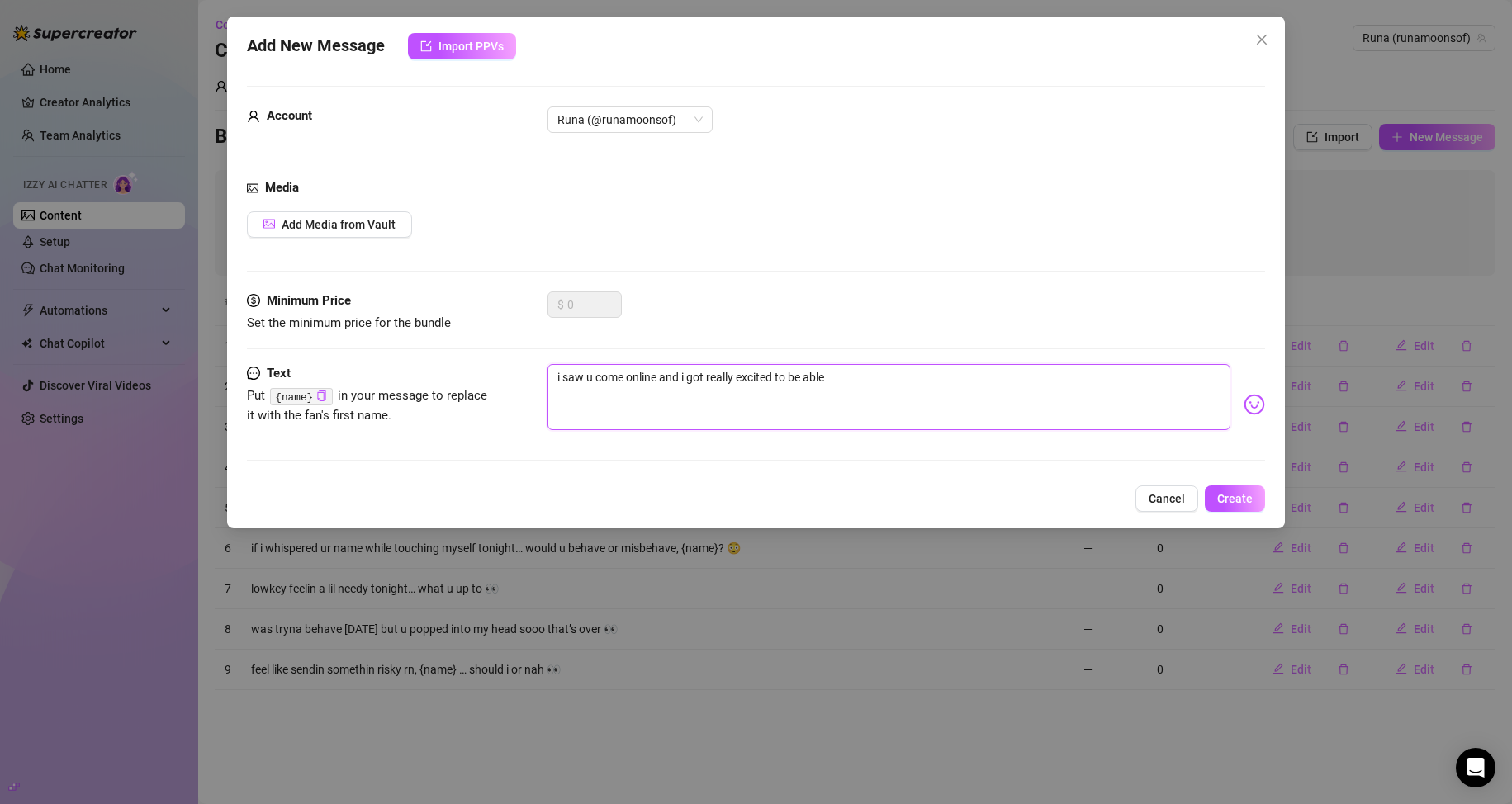
type textarea "i saw u come online and i got really excited to be able t"
type textarea "i saw u come online and i got really excited to be able to"
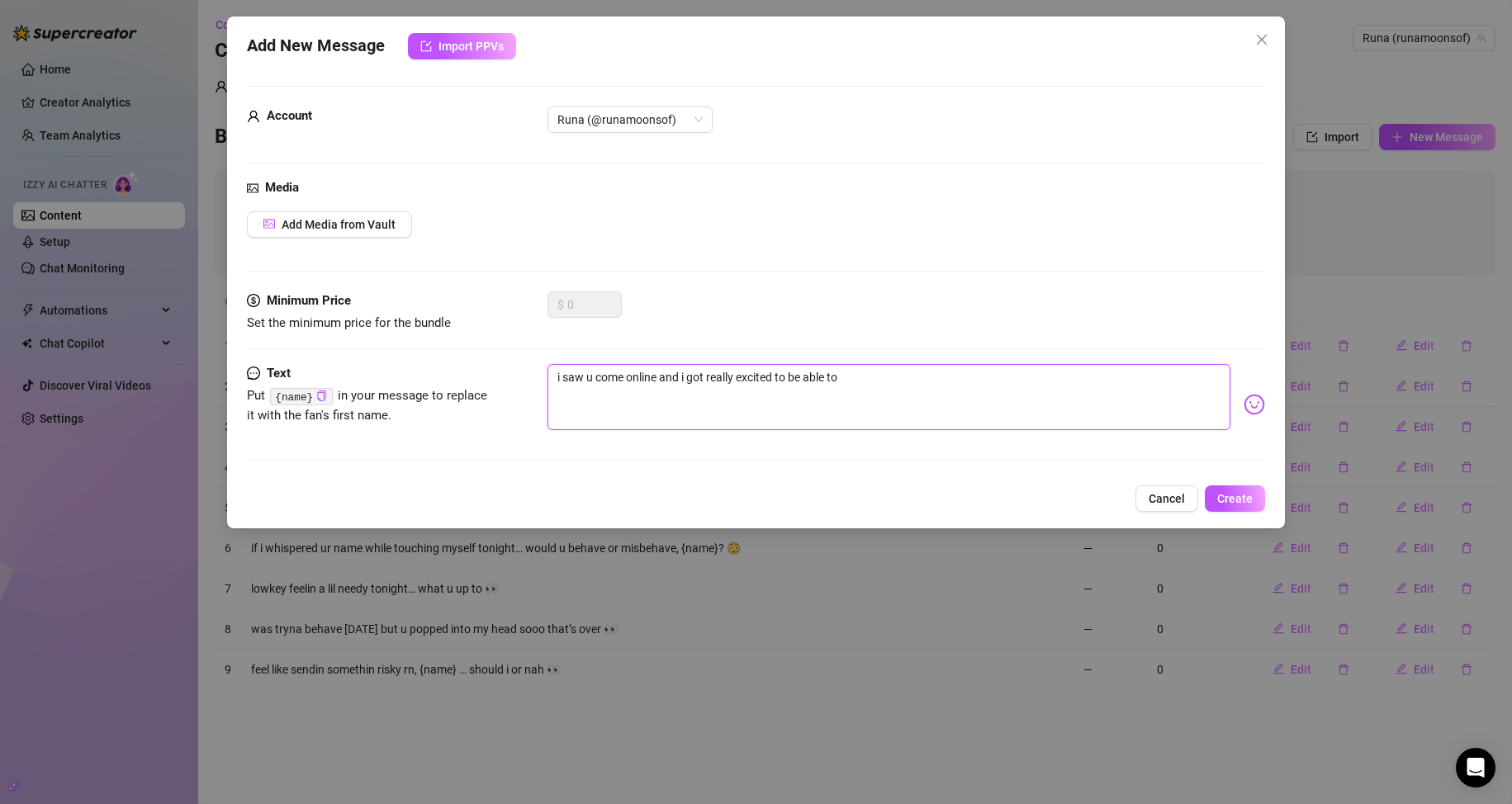
type textarea "i saw u come online and i got really excited to be able to"
type textarea "i saw u come online and i got really excited to be able to t"
type textarea "i saw u come online and i got really excited to be able to ta"
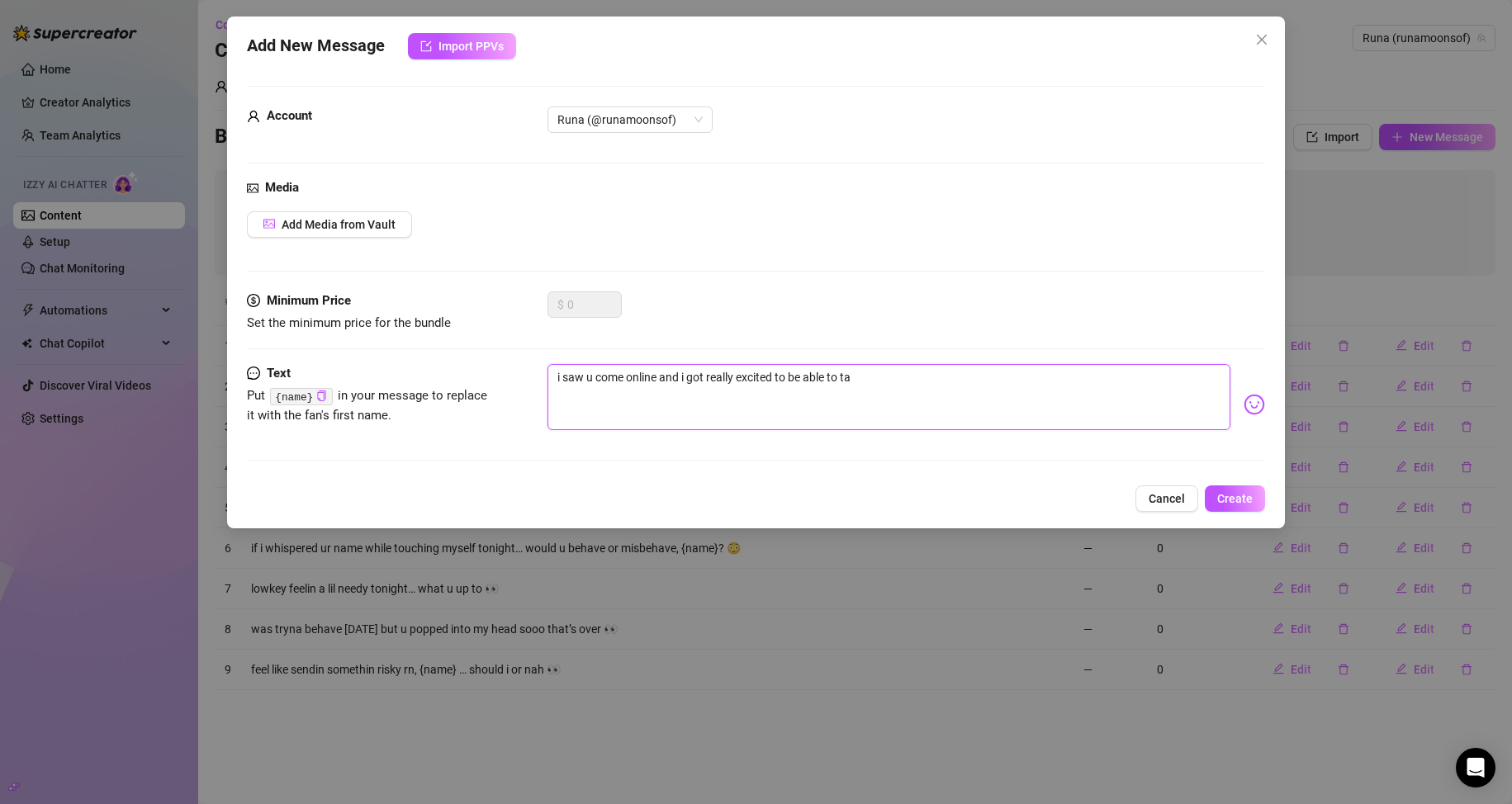
type textarea "i saw u come online and i got really excited to be able to tal"
type textarea "i saw u come online and i got really excited to be able to talk"
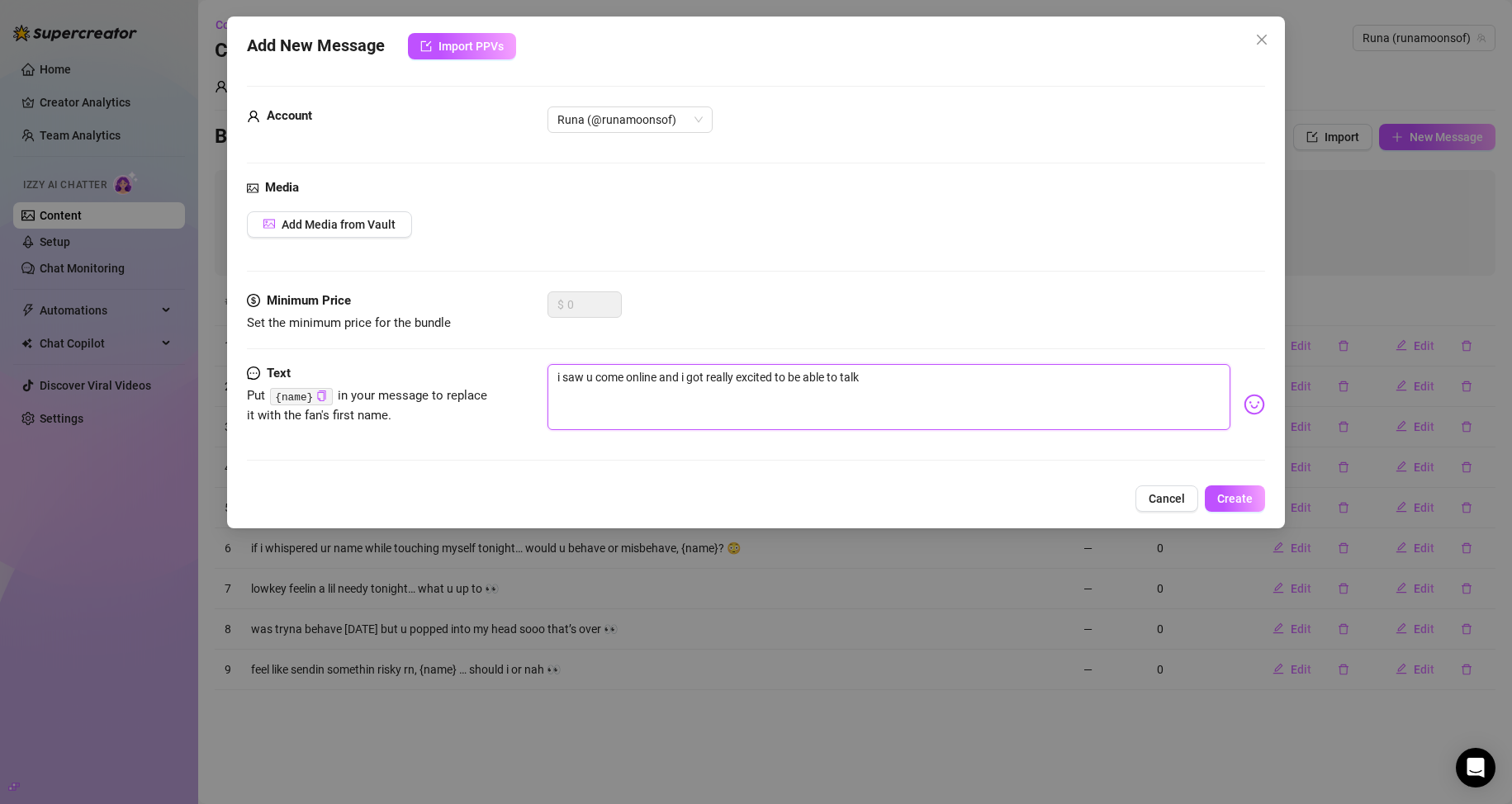
type textarea "i saw u come online and i got really excited to be able to talk"
type textarea "i saw u come online and i got really excited to be able to talk t"
type textarea "i saw u come online and i got really excited to be able to talk to"
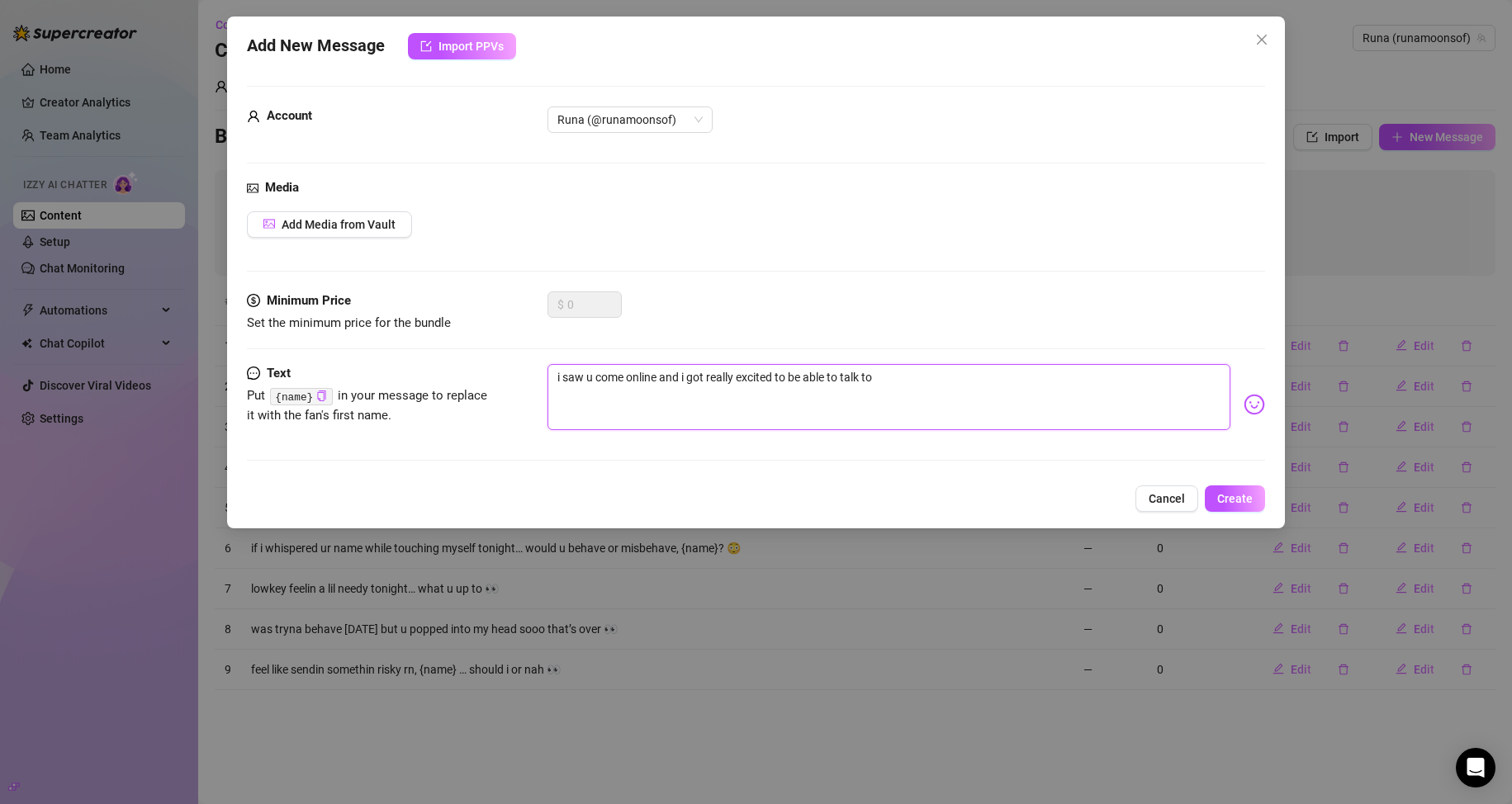
type textarea "i saw u come online and i got really excited to be able to talk to"
type textarea "i saw u come online and i got really excited to be able to talk to u"
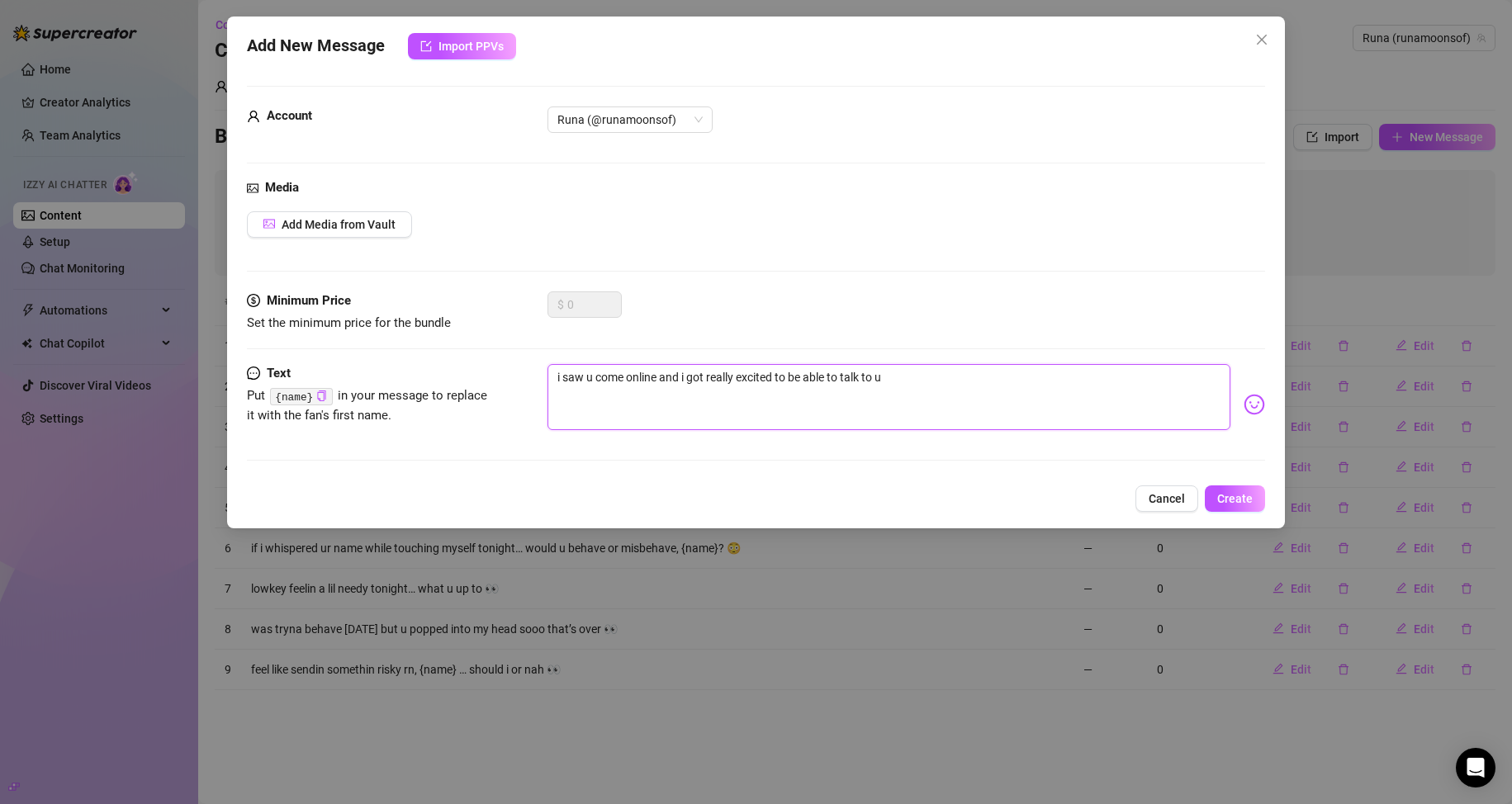
type textarea "i saw u come online and i got really excited to be able to talk to u"
type textarea "i saw u come online and i got really excited to be able to talk to u b"
click at [720, 482] on div "Add New Message Import PPVs Account Runa (@runamoonsof) Media Add Media from Va…" at bounding box center [756, 272] width 1059 height 511
click at [720, 496] on span "Create" at bounding box center [1235, 499] width 36 height 14
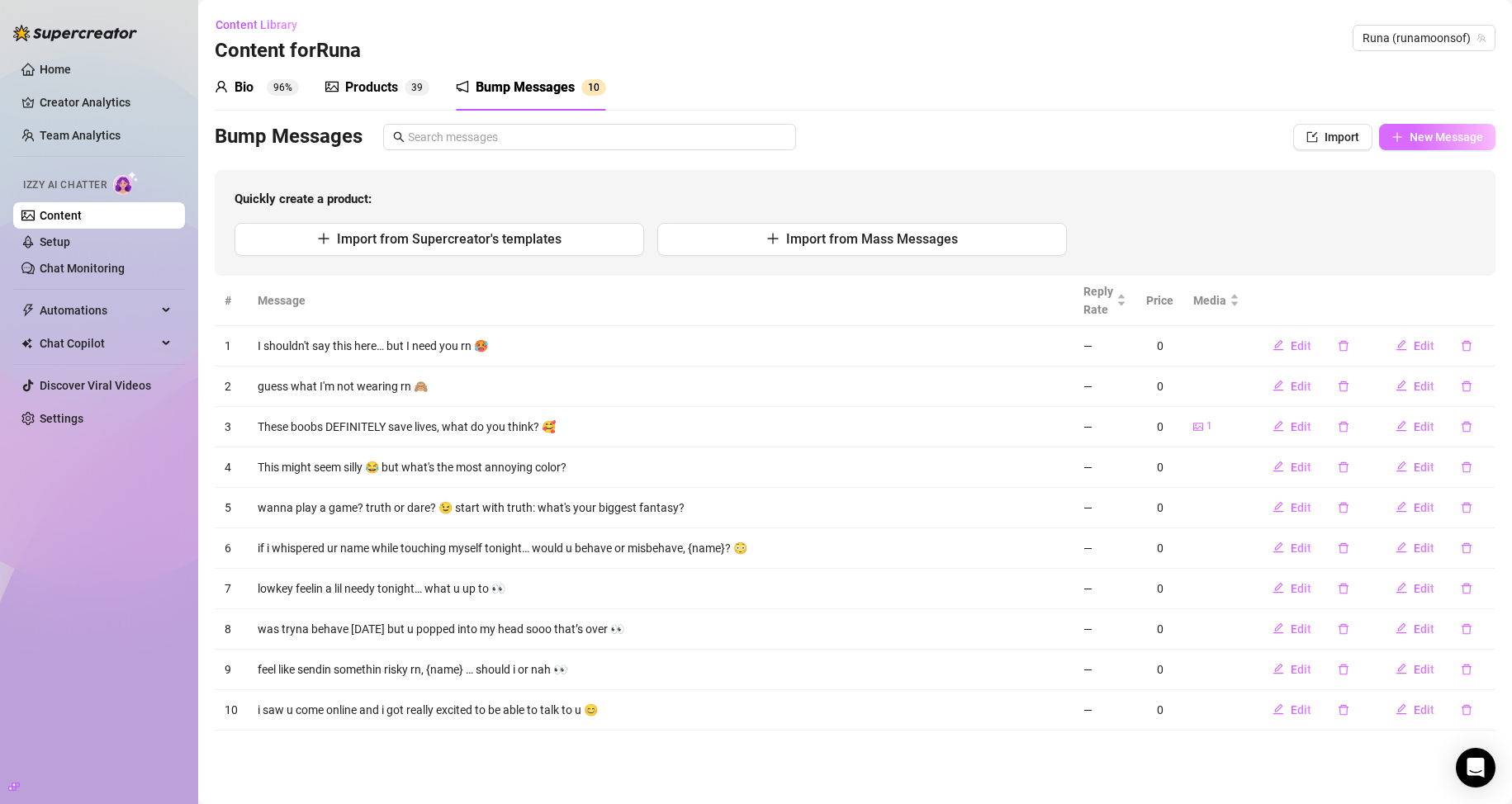
click at [720, 128] on button "New Message" at bounding box center [1437, 136] width 117 height 26
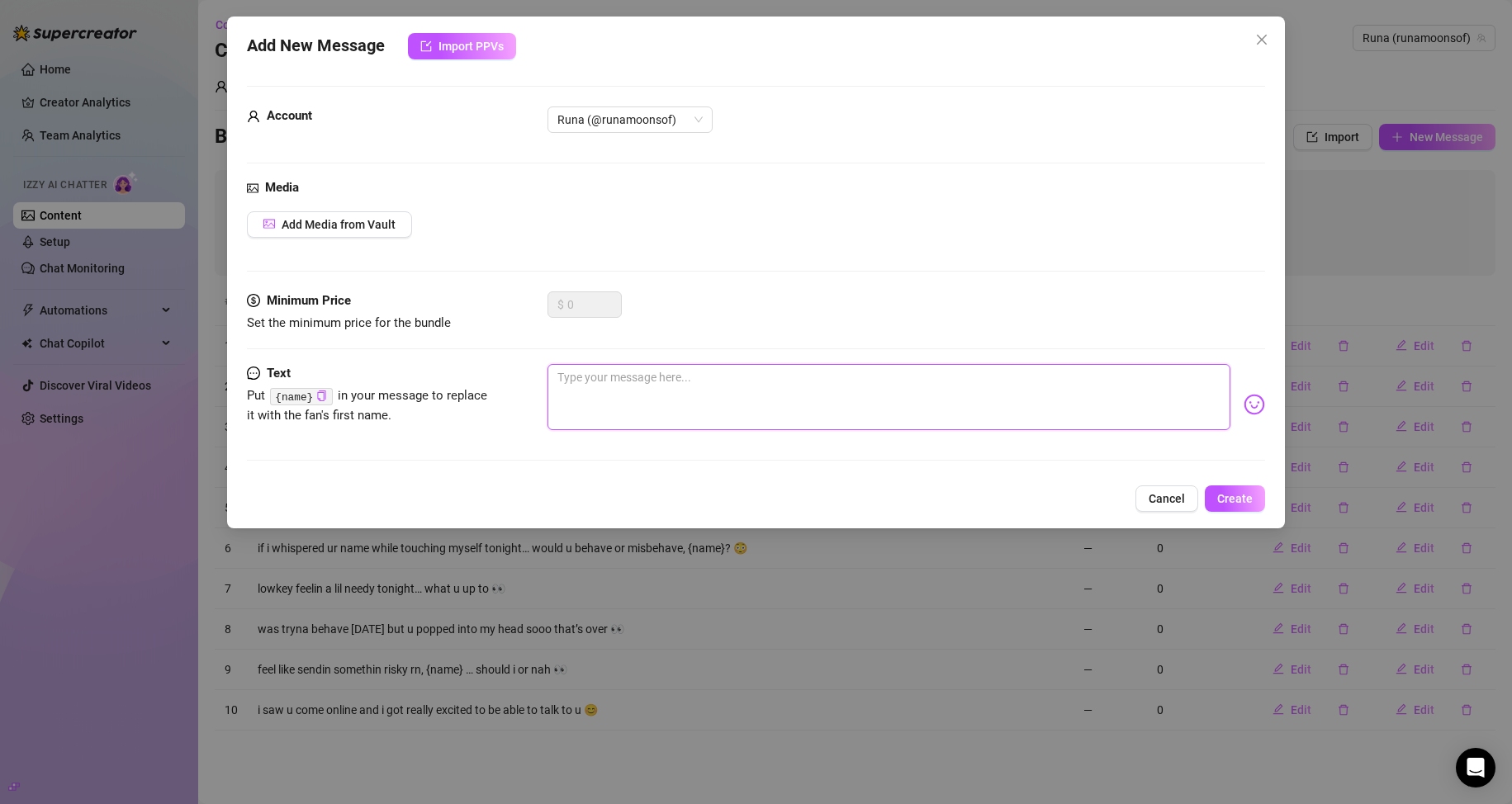
click at [631, 390] on textarea at bounding box center [889, 397] width 684 height 66
paste textarea "ok so i wore this all day and yeah… you’ll see why 😅"
click at [392, 224] on span "Add Media from Vault" at bounding box center [338, 225] width 114 height 14
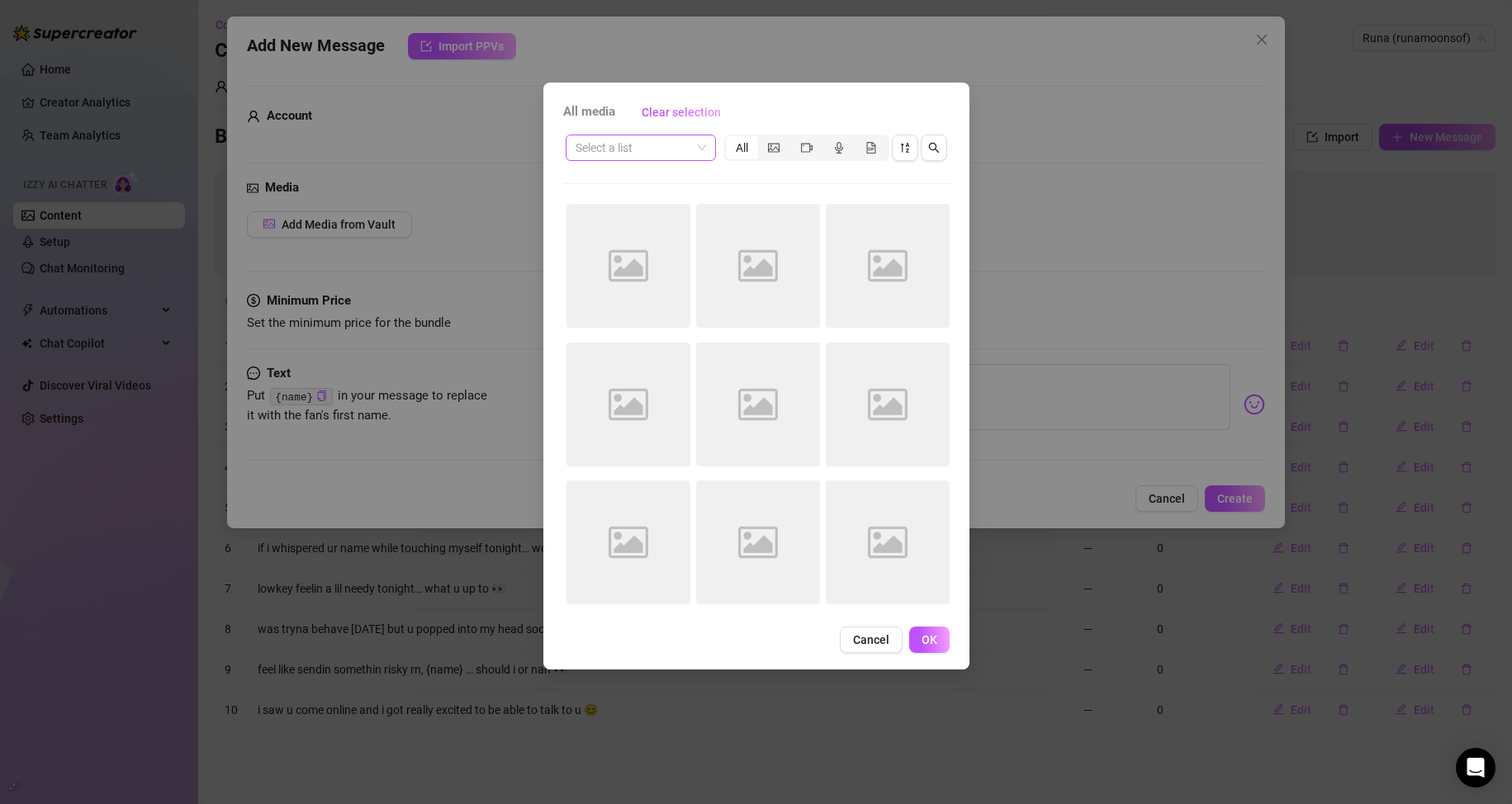
click at [704, 151] on span at bounding box center [641, 147] width 130 height 24
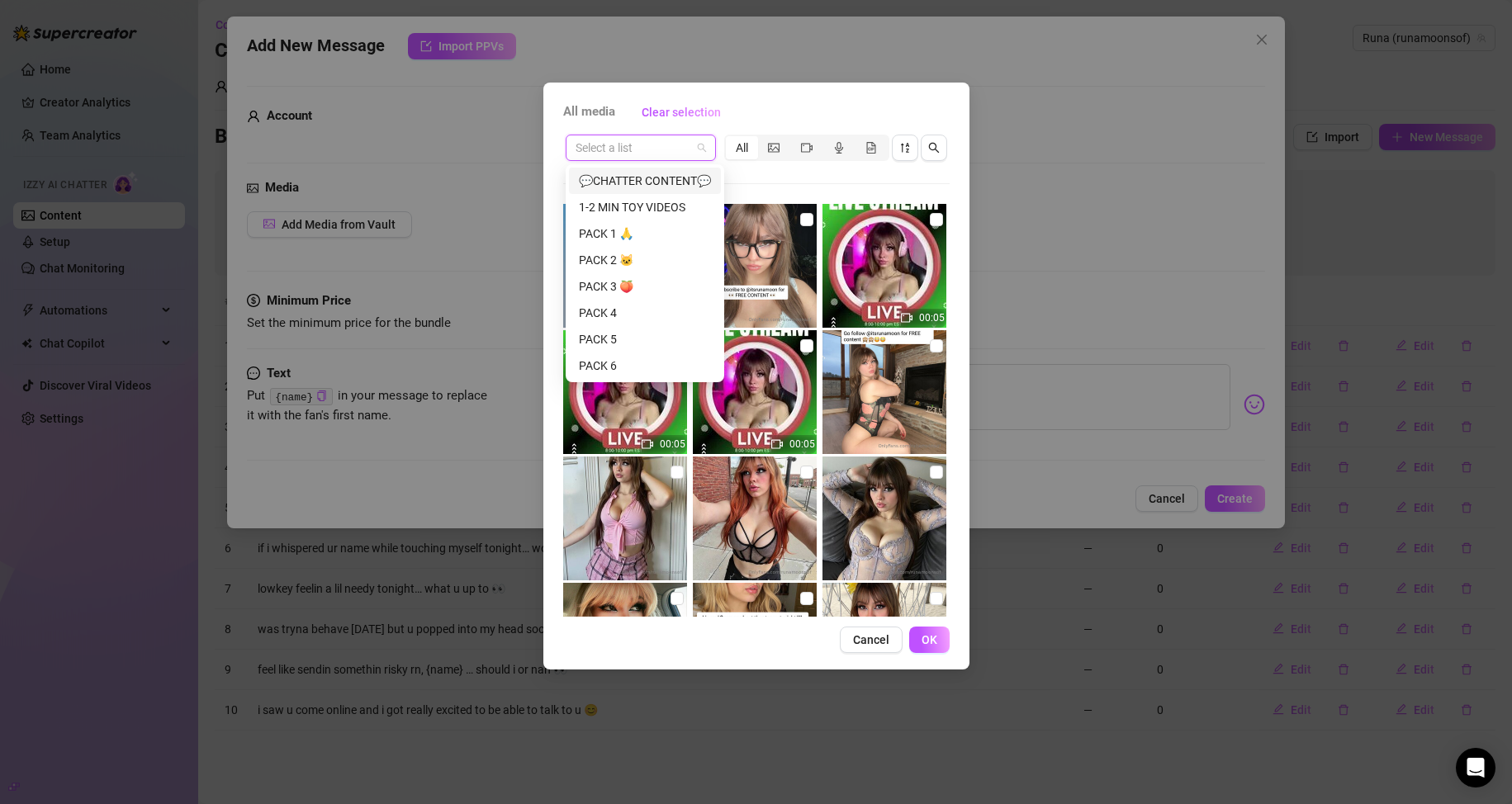
click at [671, 188] on div "💬CHATTER CONTENT💬" at bounding box center [645, 181] width 132 height 18
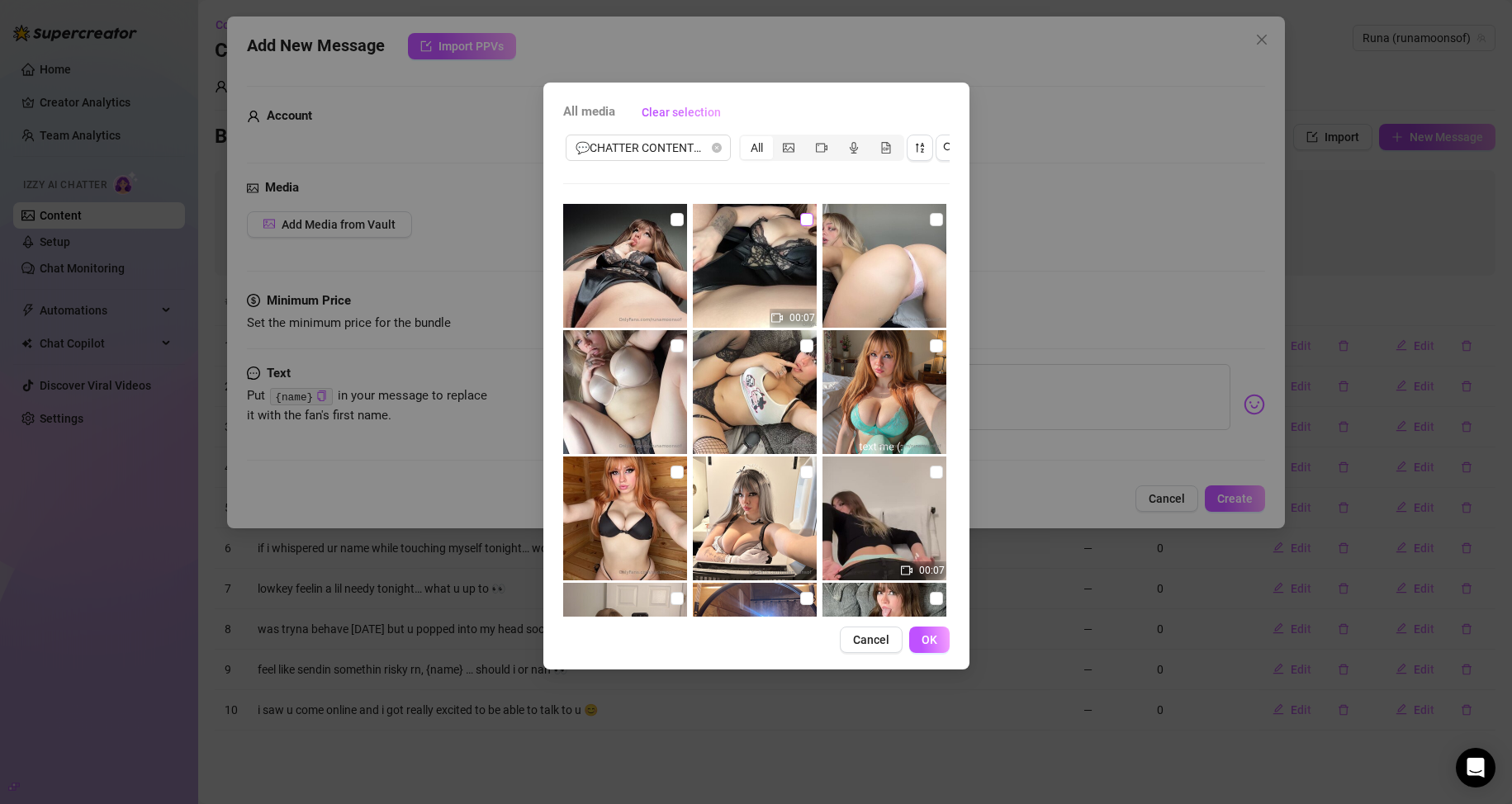
click at [720, 216] on input "checkbox" at bounding box center [807, 220] width 14 height 14
click at [676, 225] on input "checkbox" at bounding box center [678, 220] width 14 height 14
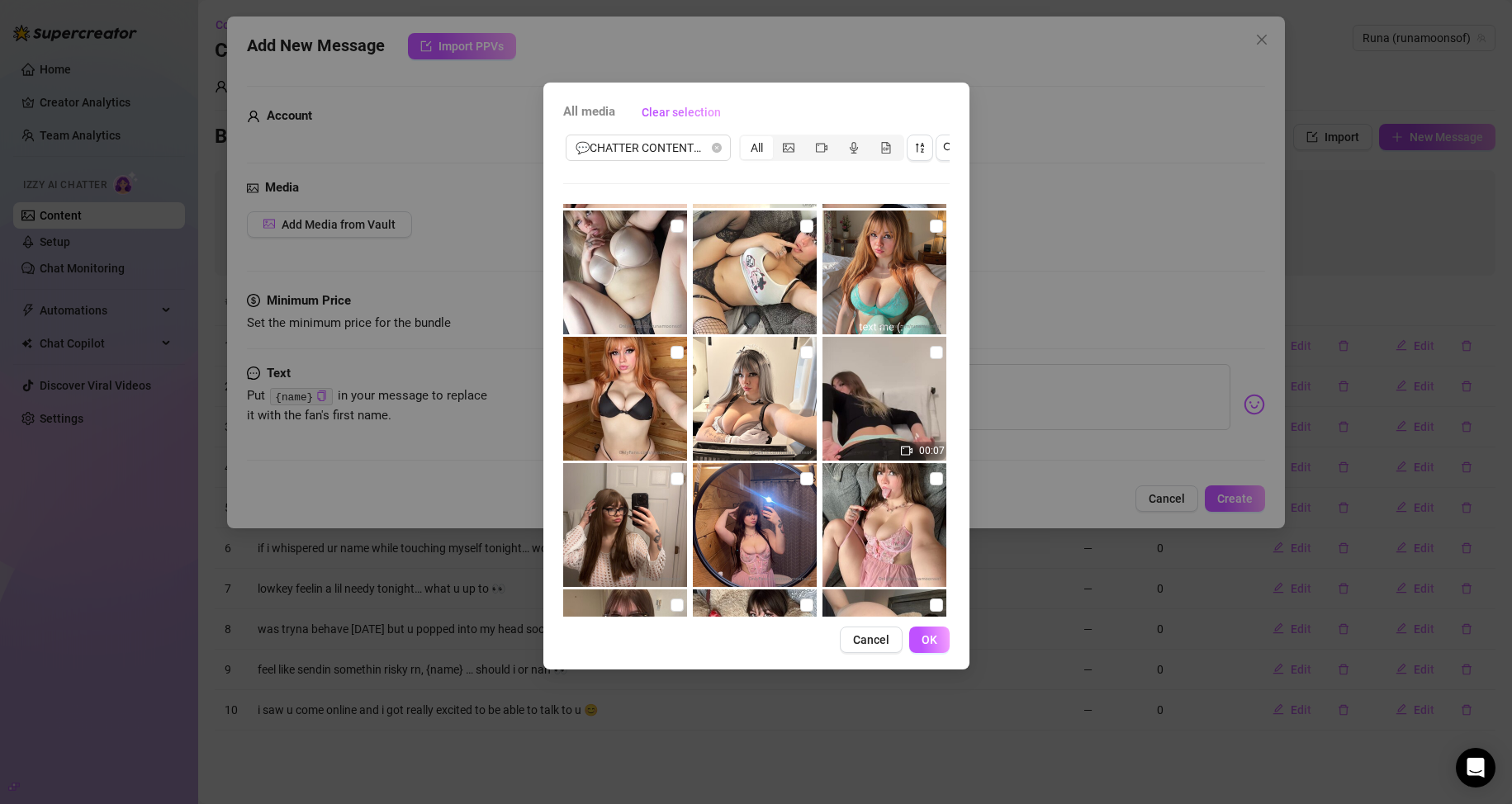
scroll to position [83, 0]
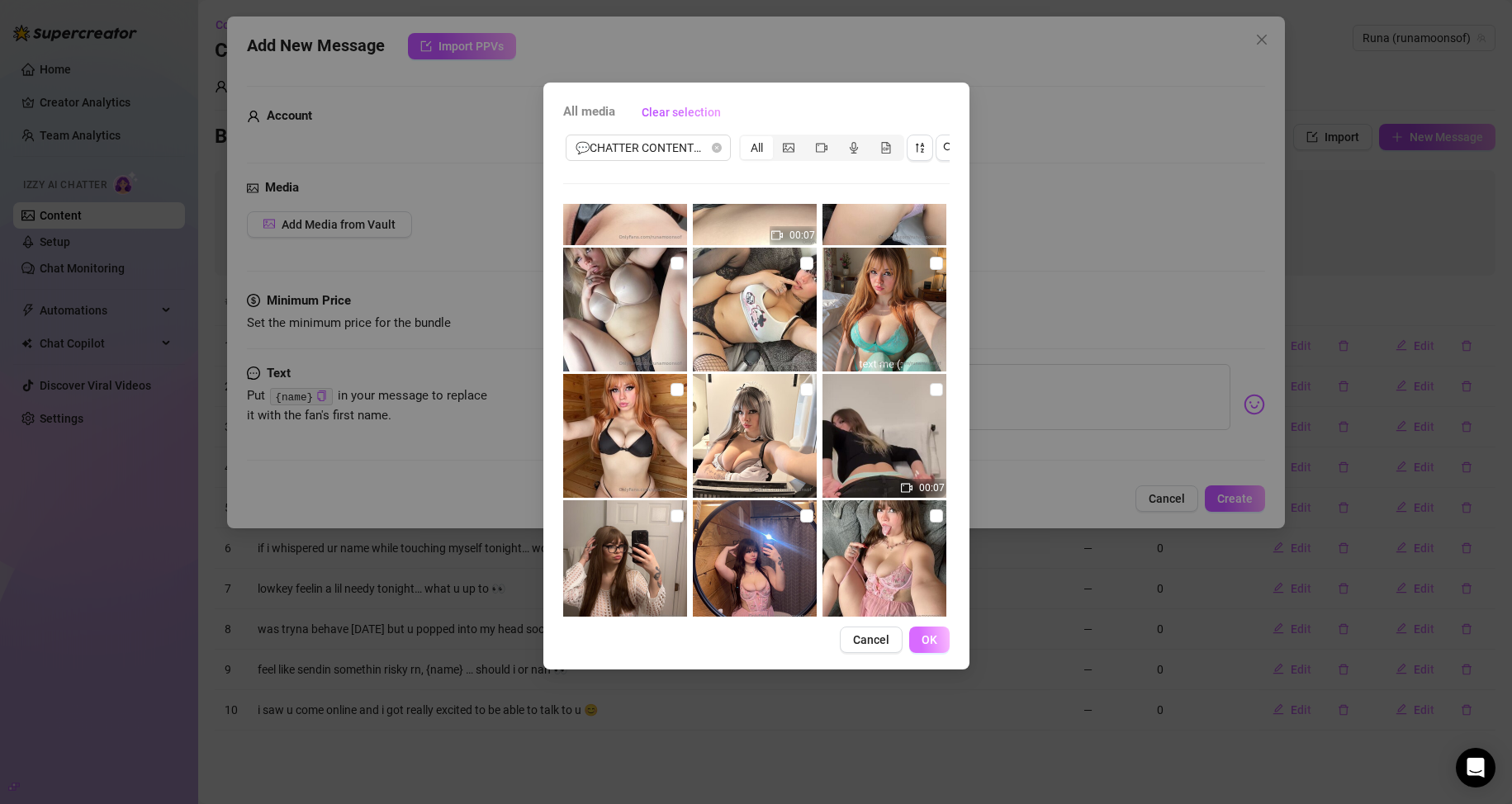
click at [720, 647] on span "OK" at bounding box center [930, 640] width 16 height 14
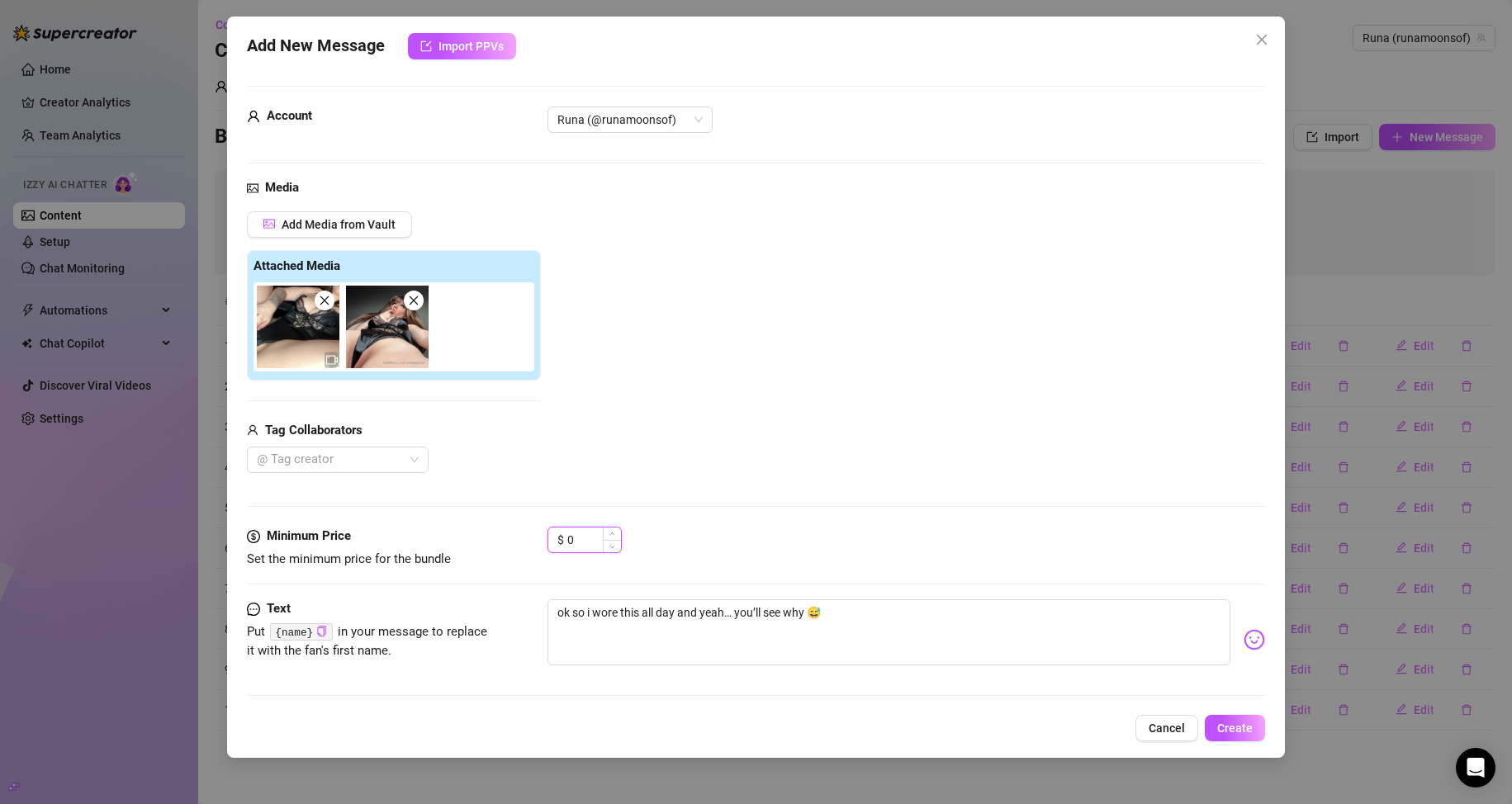
drag, startPoint x: 576, startPoint y: 542, endPoint x: 565, endPoint y: 541, distance: 11.0
click at [565, 541] on div "$ 0" at bounding box center [584, 540] width 74 height 26
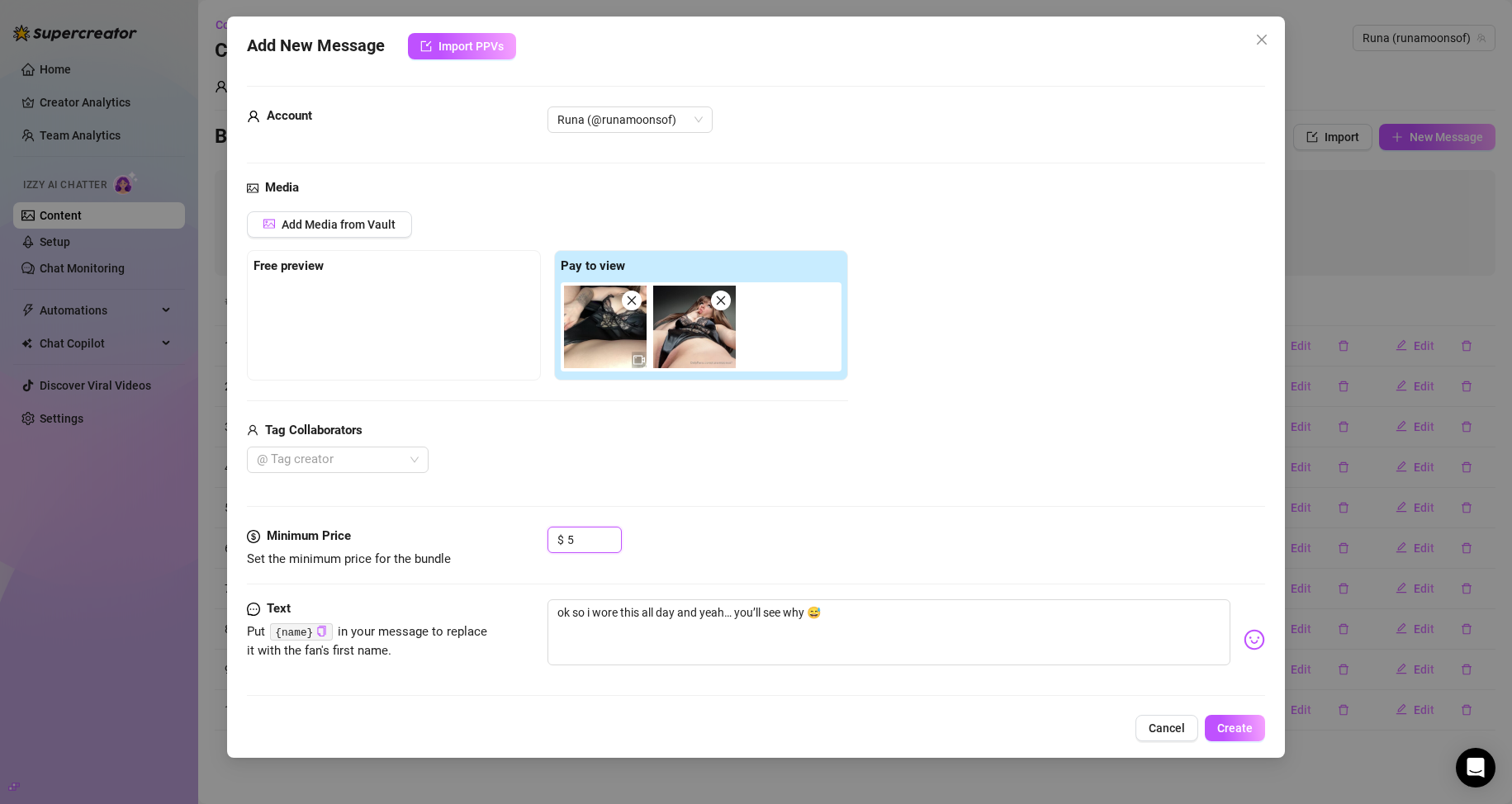
scroll to position [6, 0]
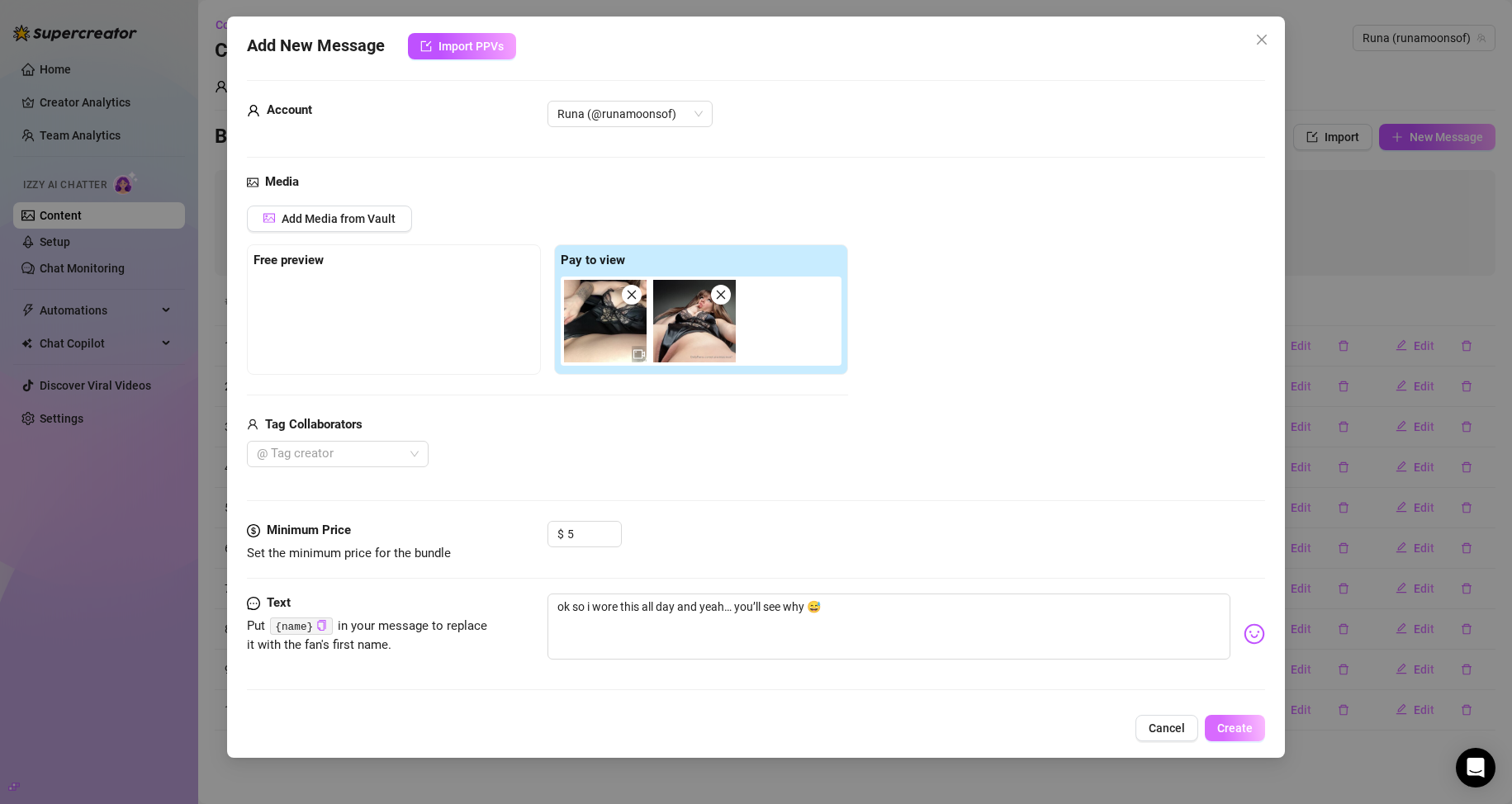
click at [720, 726] on span "Create" at bounding box center [1235, 728] width 36 height 14
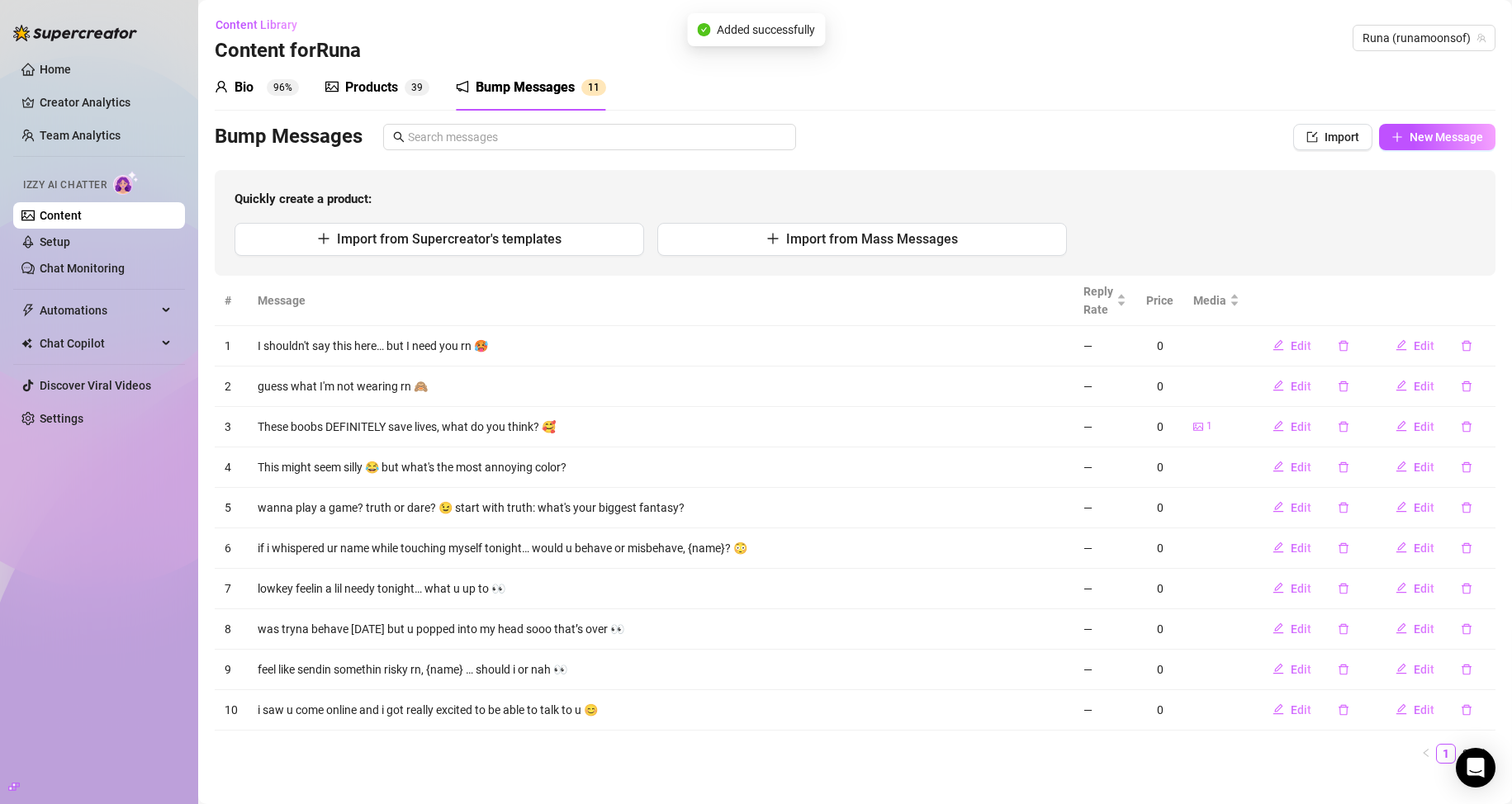
scroll to position [22, 0]
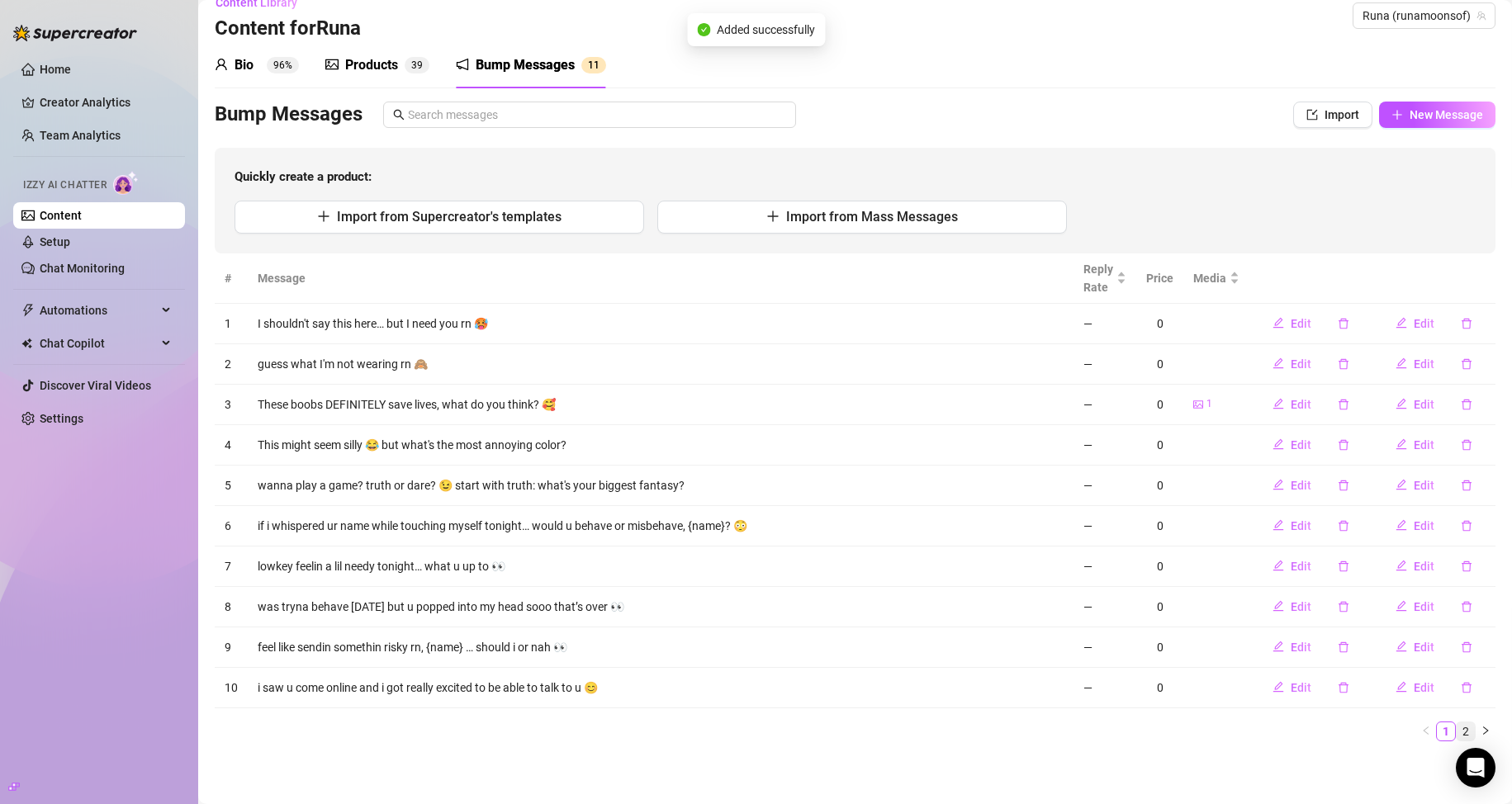
click at [720, 726] on link "2" at bounding box center [1465, 731] width 18 height 18
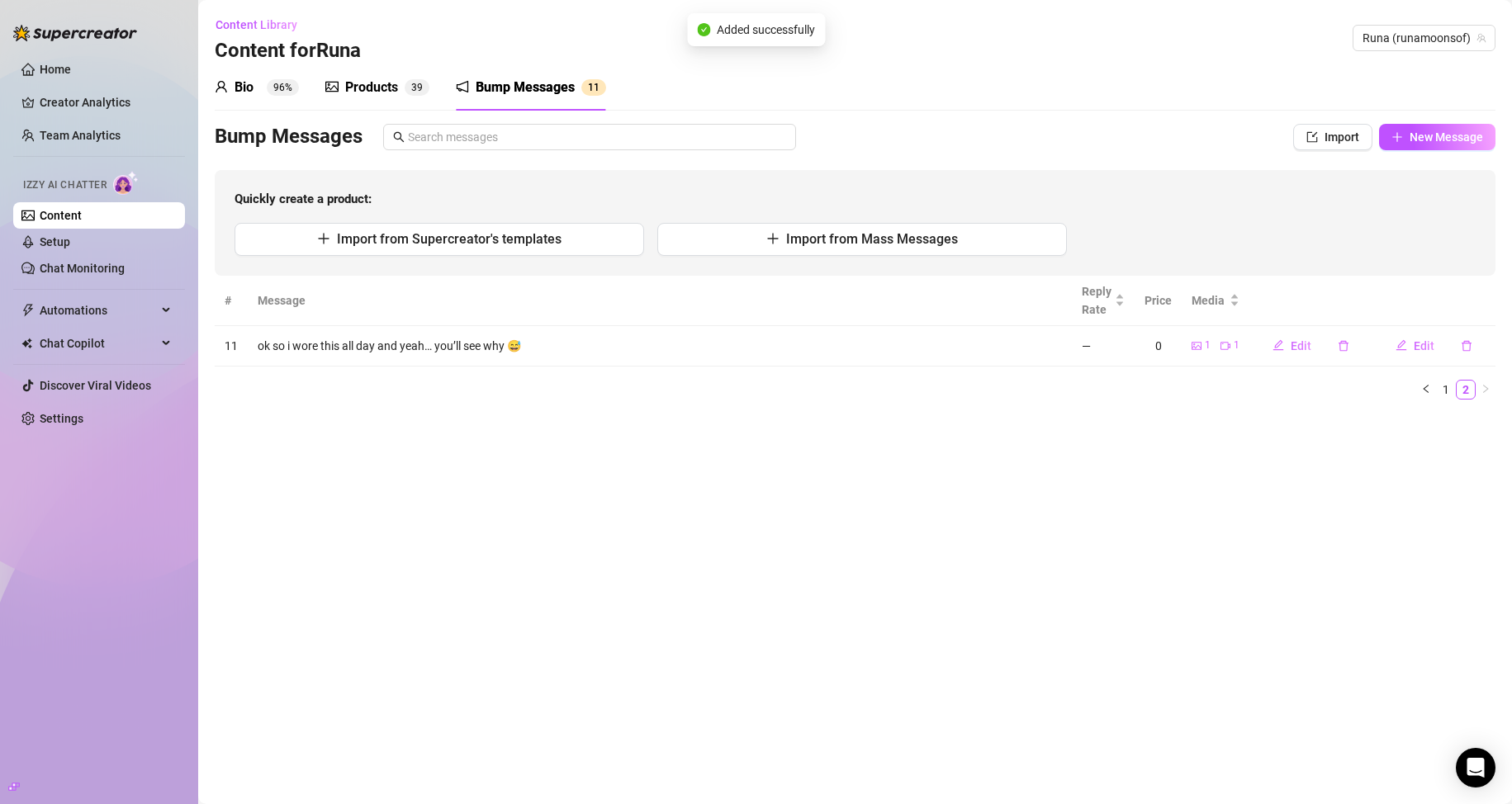
scroll to position [0, 0]
click at [720, 146] on button "New Message" at bounding box center [1437, 136] width 117 height 26
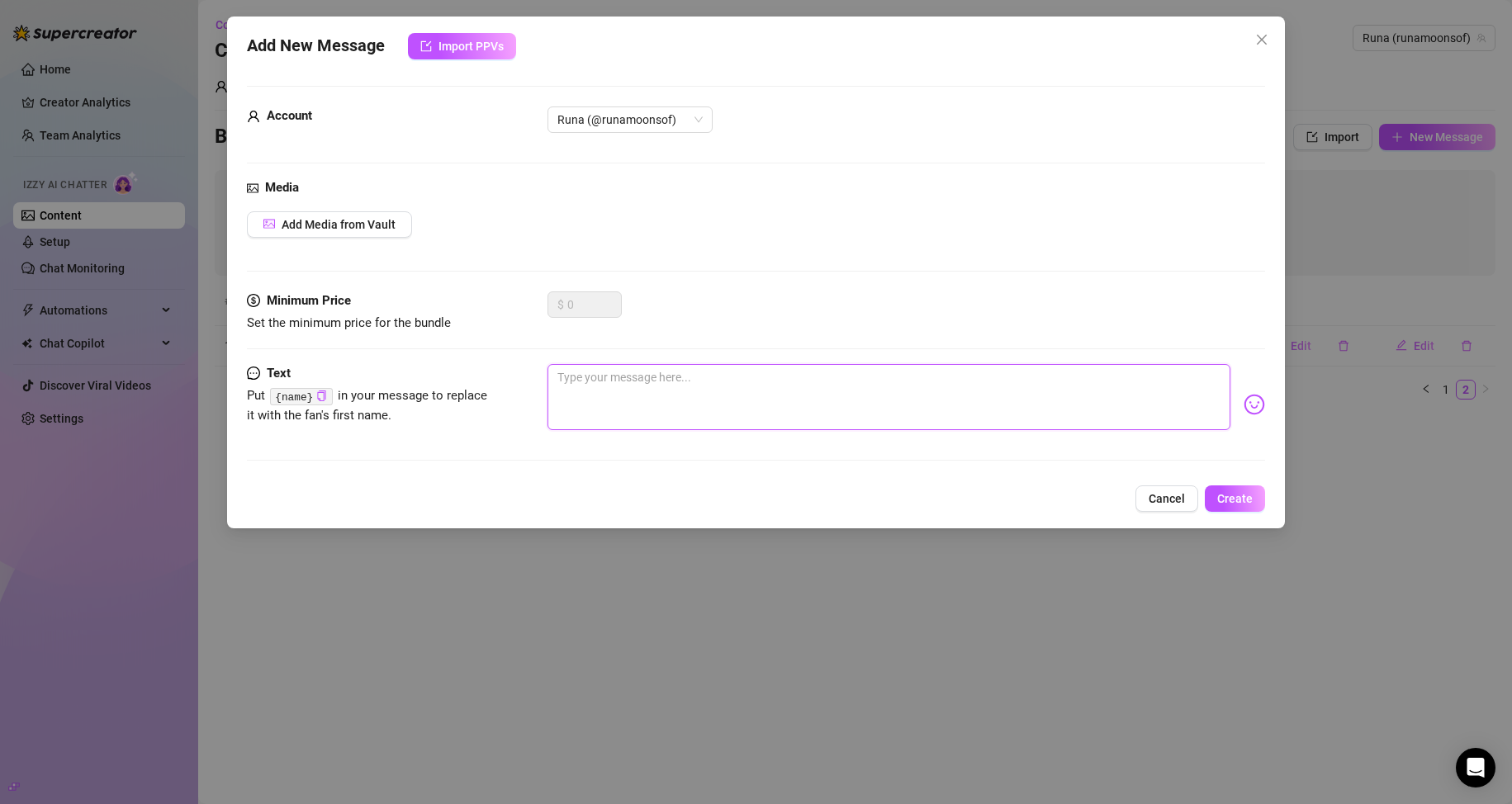
click at [603, 386] on textarea at bounding box center [889, 397] width 684 height 66
click at [720, 670] on div "Add New Message Import PPVs Account Runa (@runamoonsof) Media Add Media from Va…" at bounding box center [756, 402] width 1512 height 804
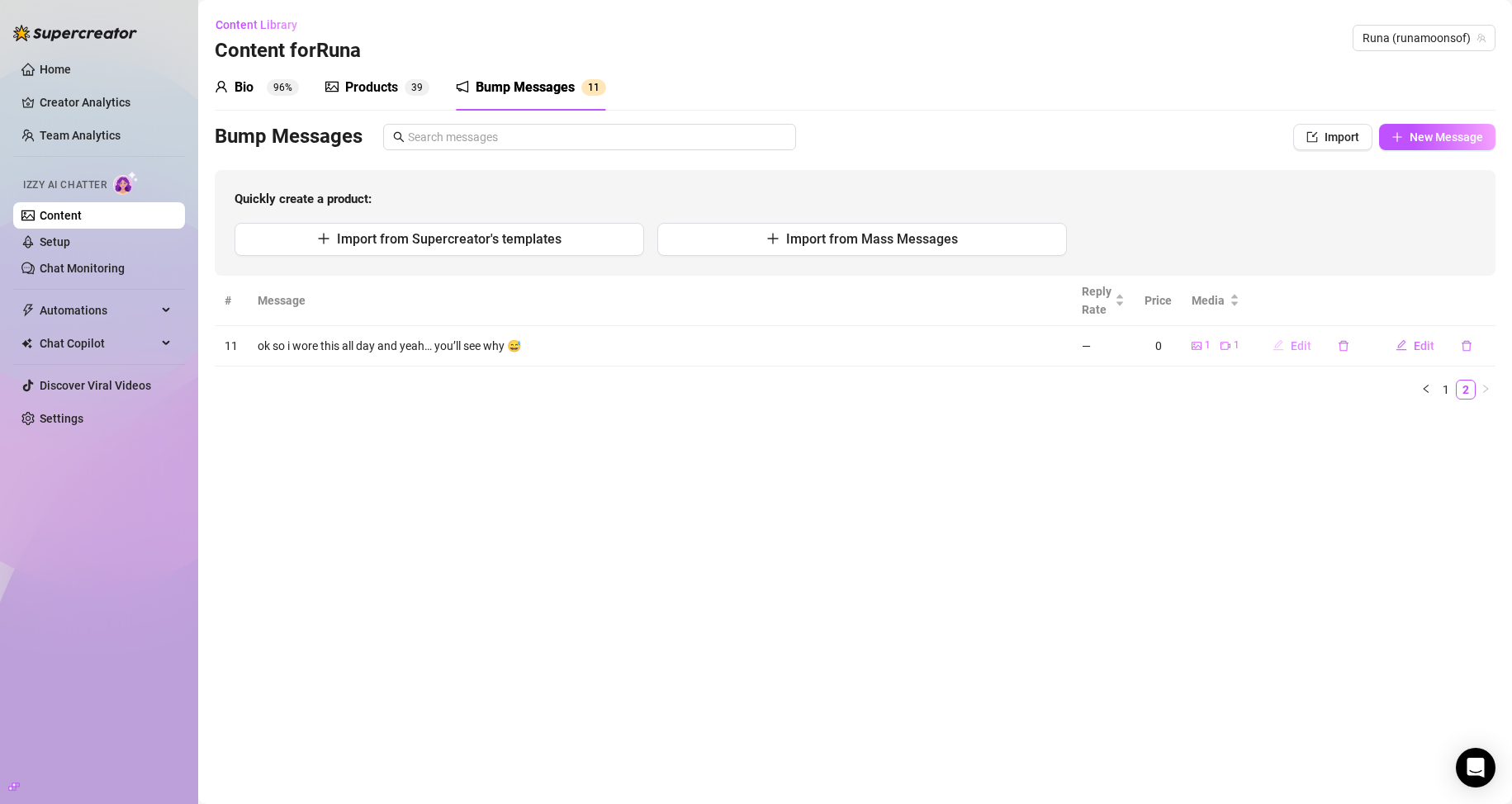
click at [720, 347] on span "Edit" at bounding box center [1300, 346] width 20 height 14
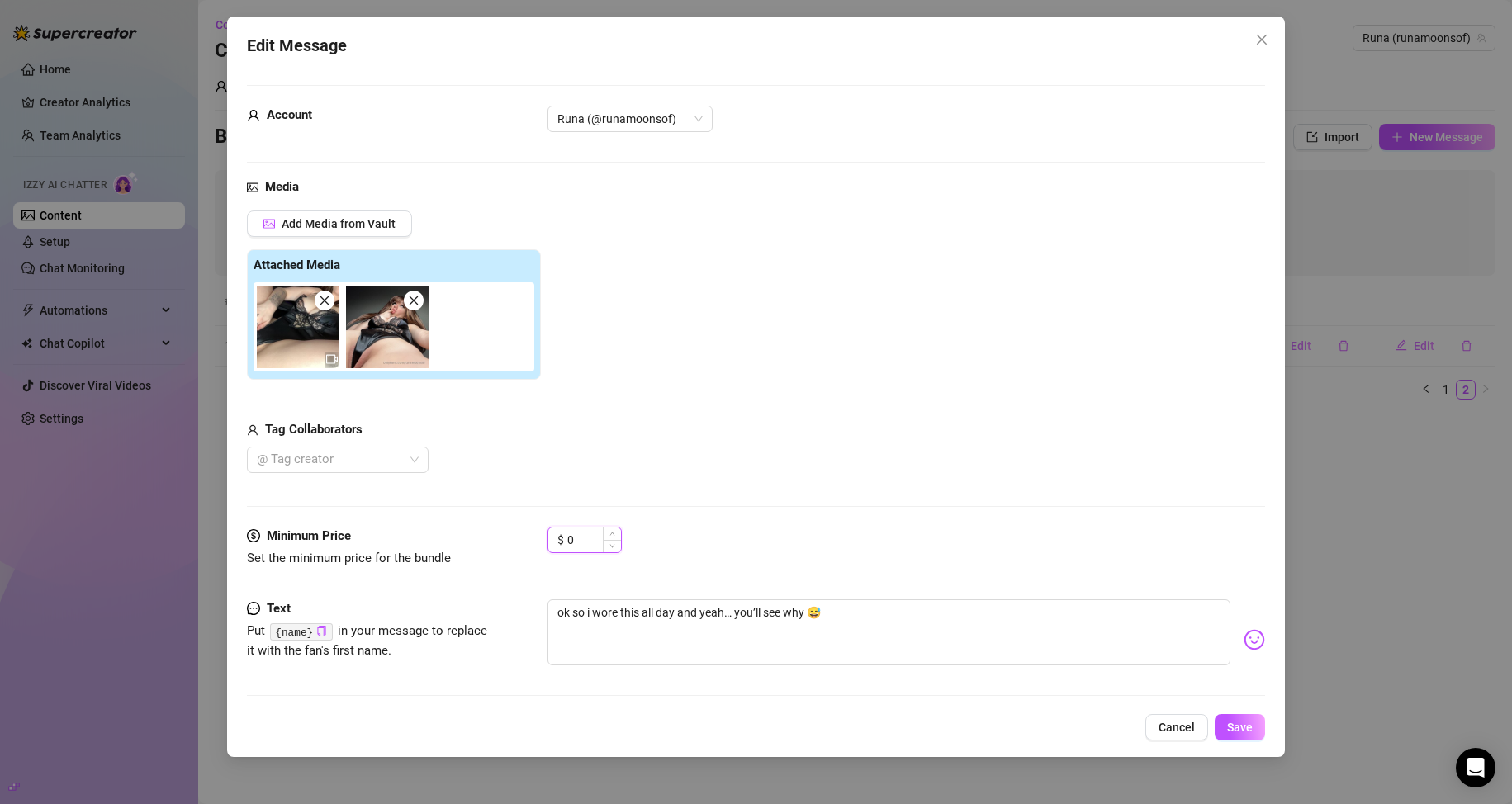
drag, startPoint x: 578, startPoint y: 540, endPoint x: 564, endPoint y: 540, distance: 14.0
click at [564, 540] on div "$ 0" at bounding box center [584, 540] width 74 height 26
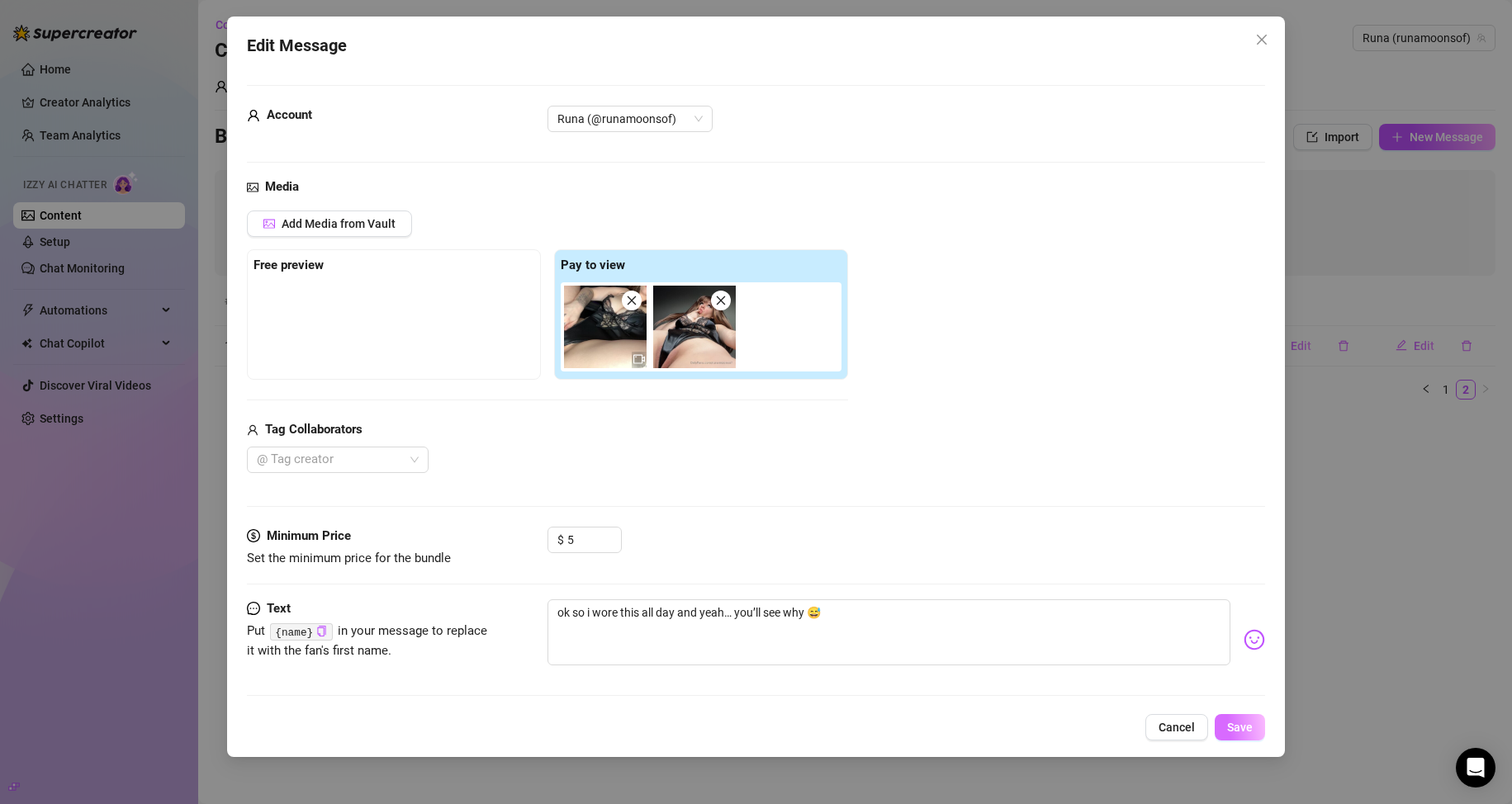
click at [720, 728] on button "Save" at bounding box center [1240, 727] width 51 height 26
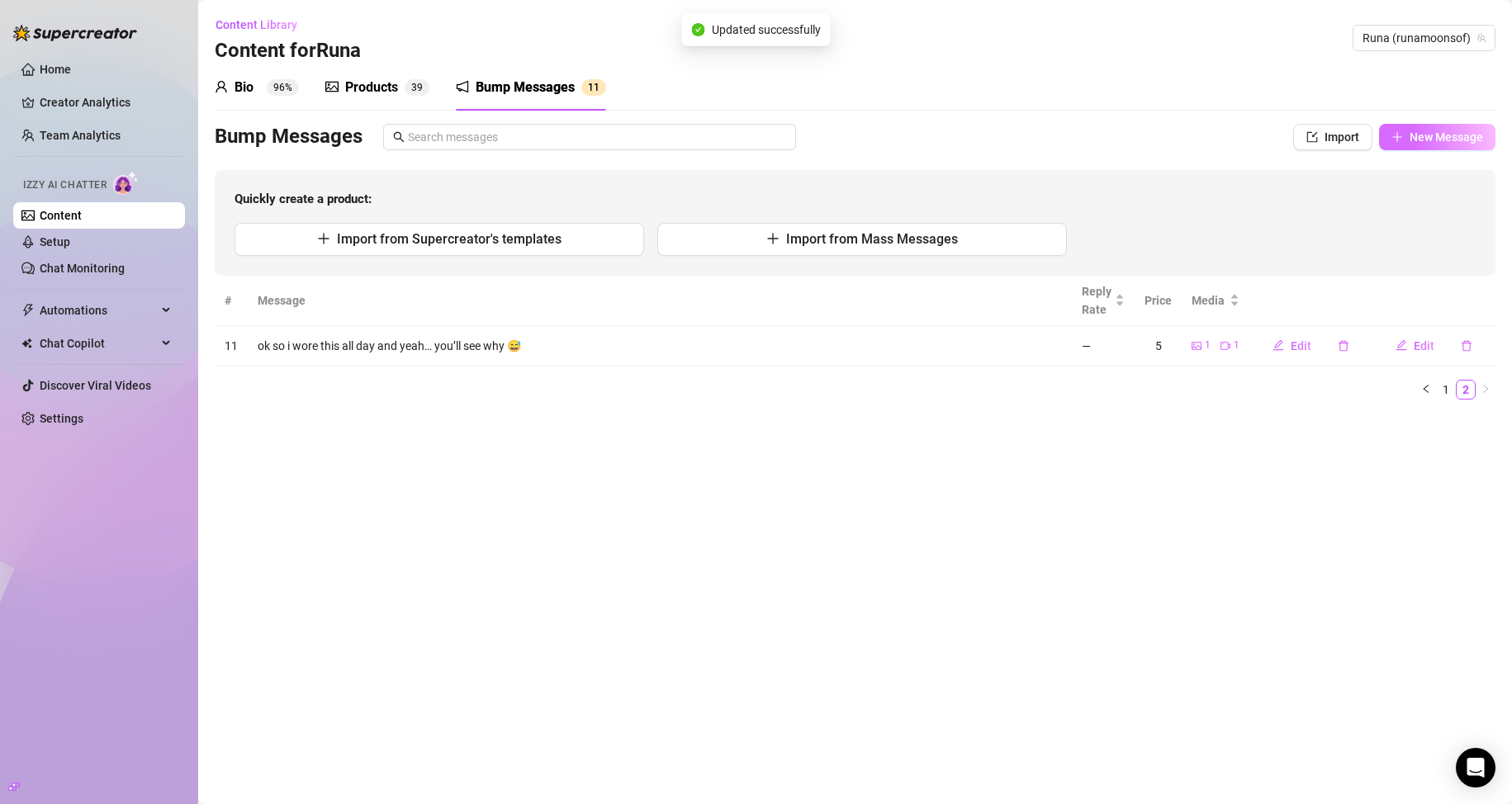
click at [720, 140] on span "New Message" at bounding box center [1447, 137] width 74 height 14
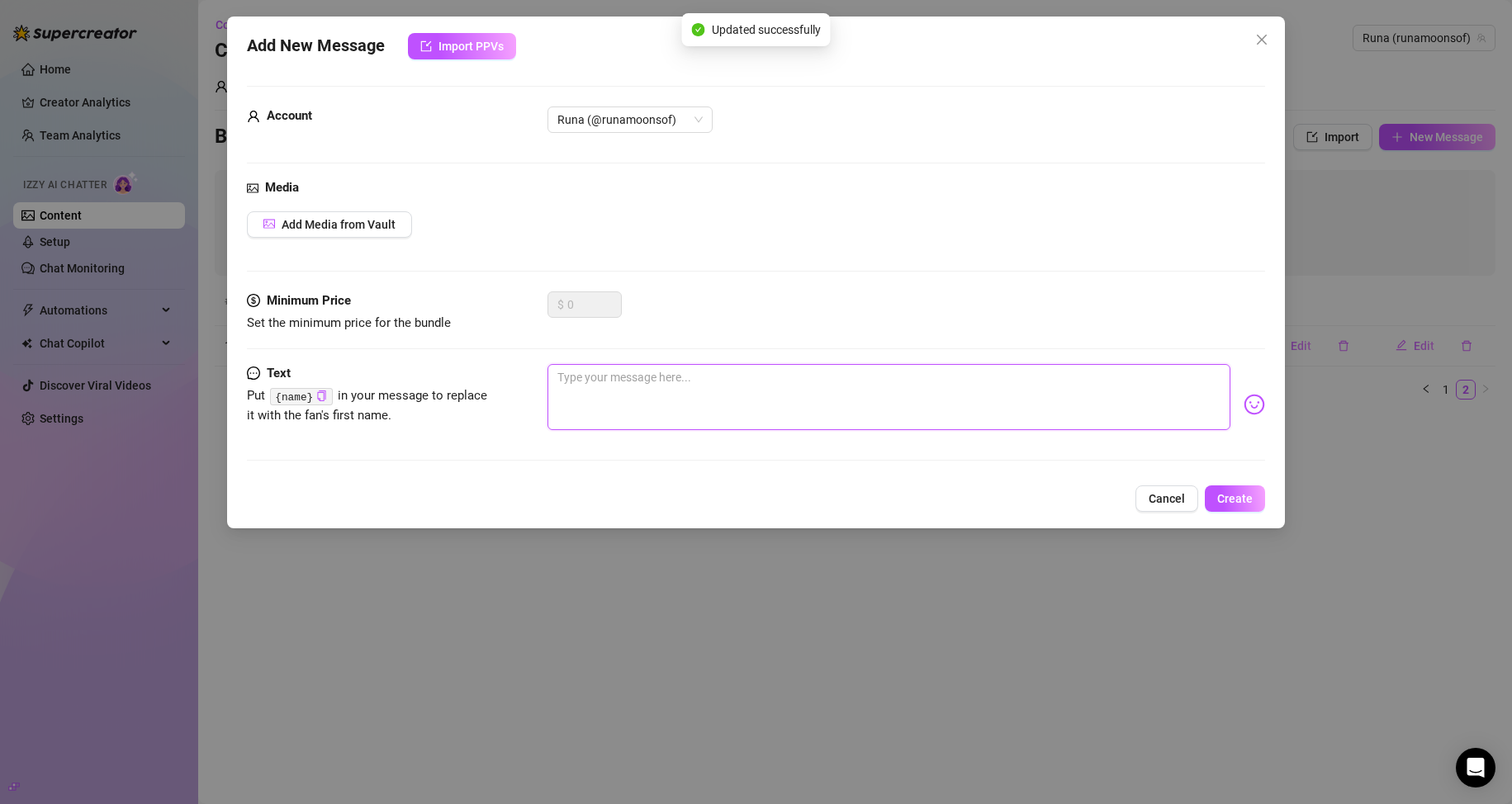
click at [634, 407] on textarea at bounding box center [889, 397] width 684 height 66
paste textarea "was just tryna clean my room and somehow ended up like… this 🙈"
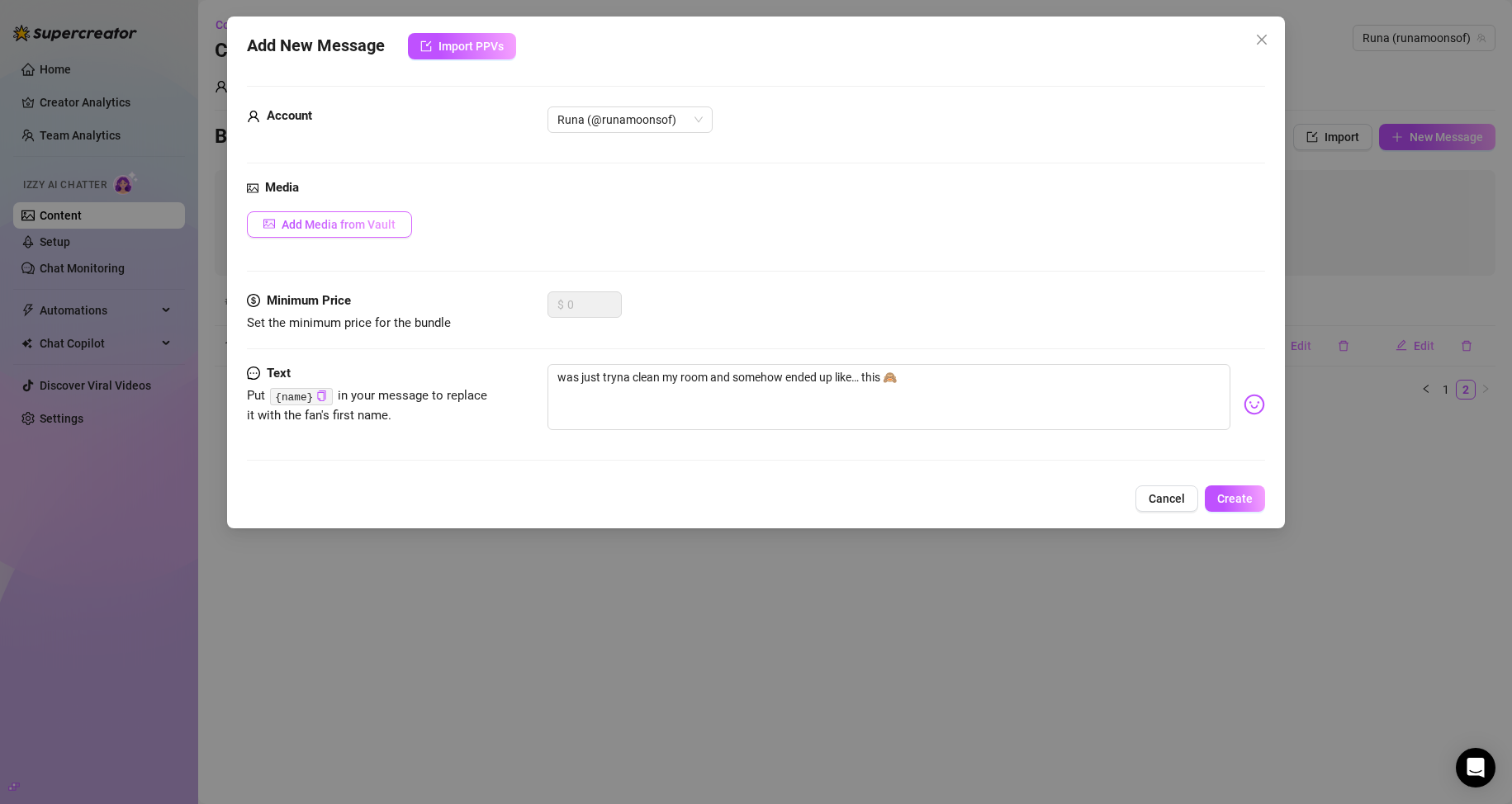
click at [364, 227] on span "Add Media from Vault" at bounding box center [338, 225] width 114 height 14
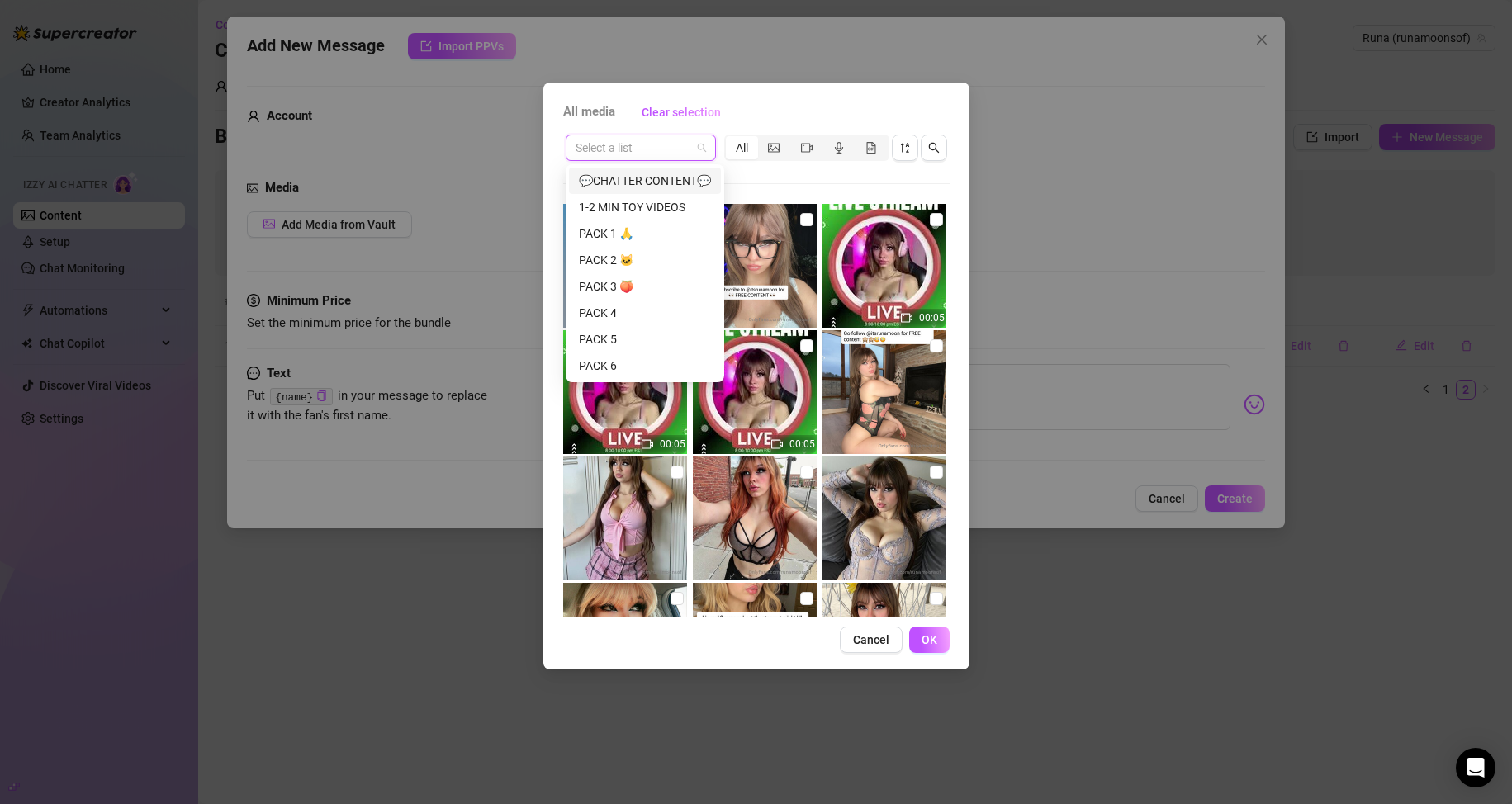
click at [640, 156] on input "search" at bounding box center [633, 147] width 116 height 24
click at [644, 141] on input "search" at bounding box center [633, 147] width 116 height 24
click at [720, 114] on div "All media Clear selection" at bounding box center [756, 112] width 386 height 26
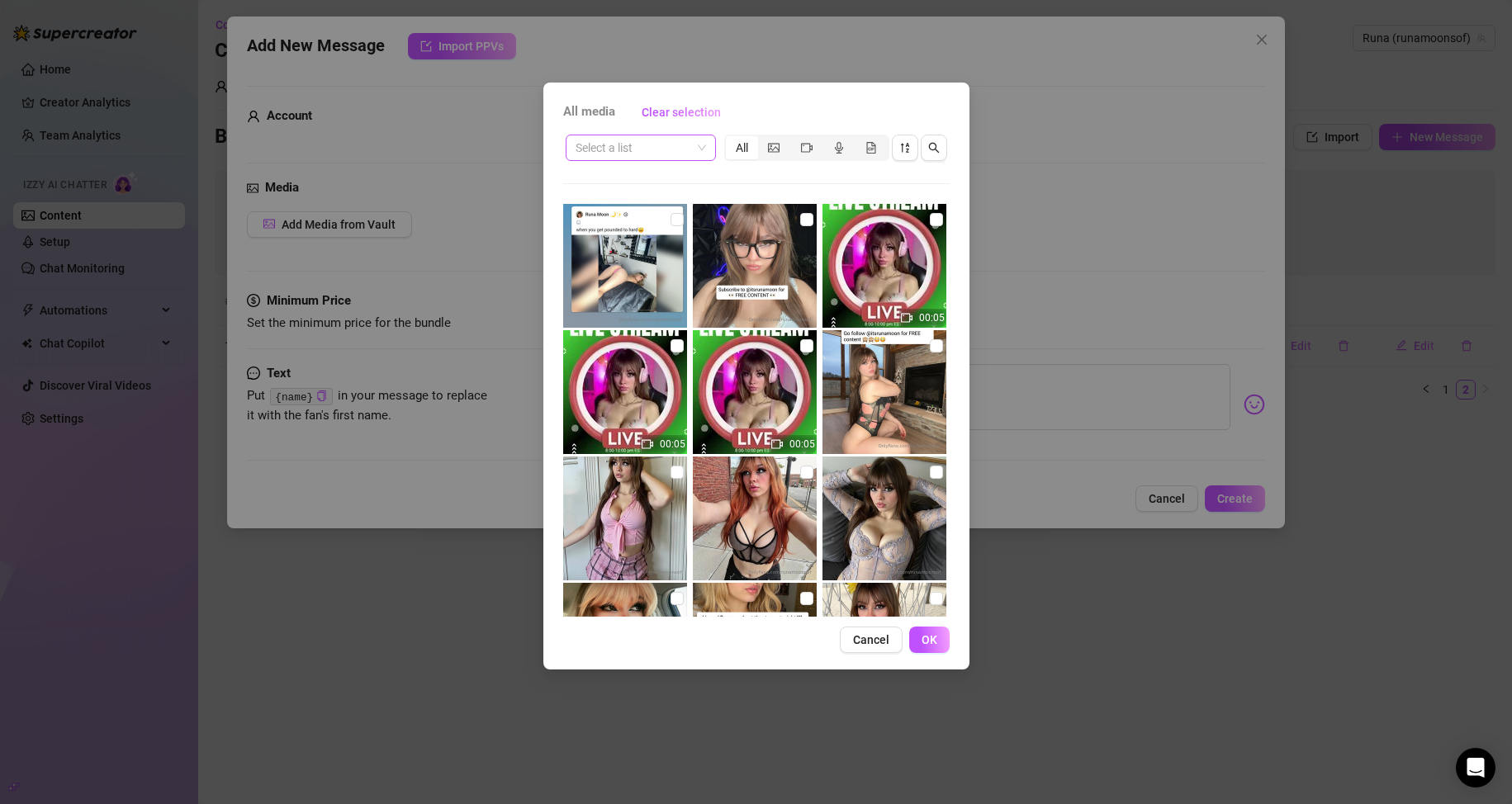
click at [706, 155] on div "Select a list" at bounding box center [641, 147] width 151 height 26
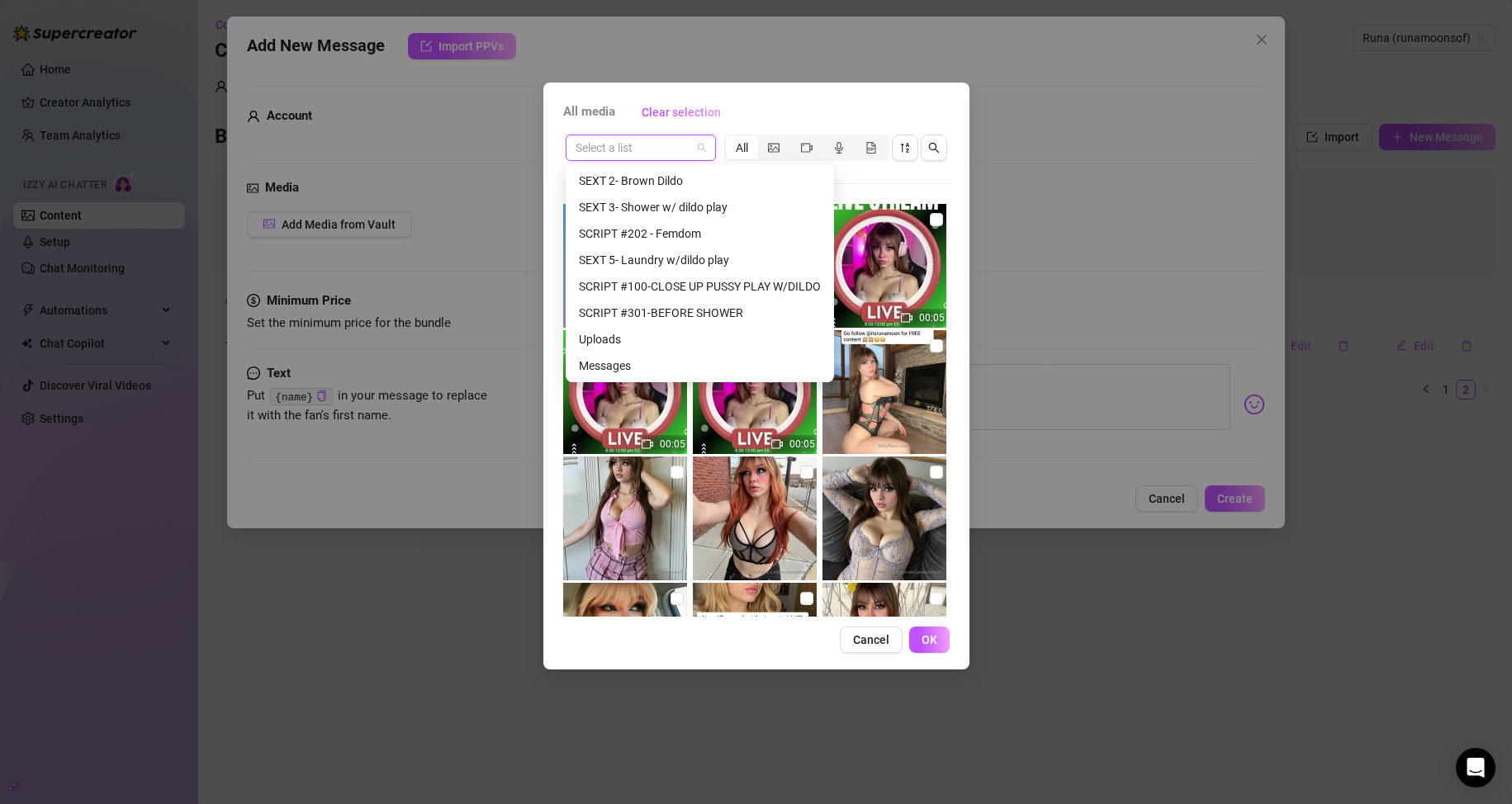
scroll to position [634, 0]
click at [644, 285] on div "Uploads" at bounding box center [699, 286] width 242 height 18
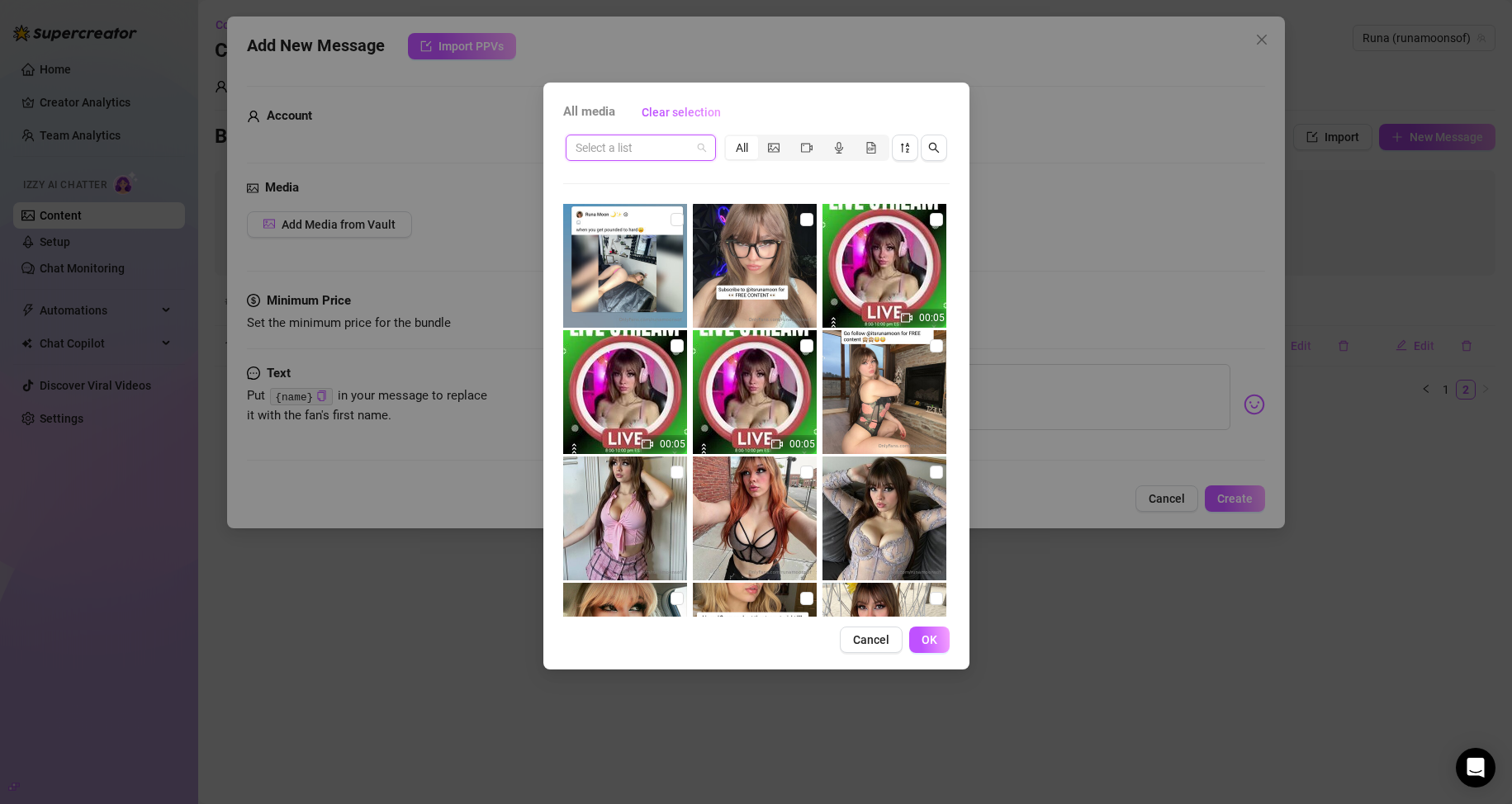
click at [702, 151] on span at bounding box center [641, 147] width 130 height 24
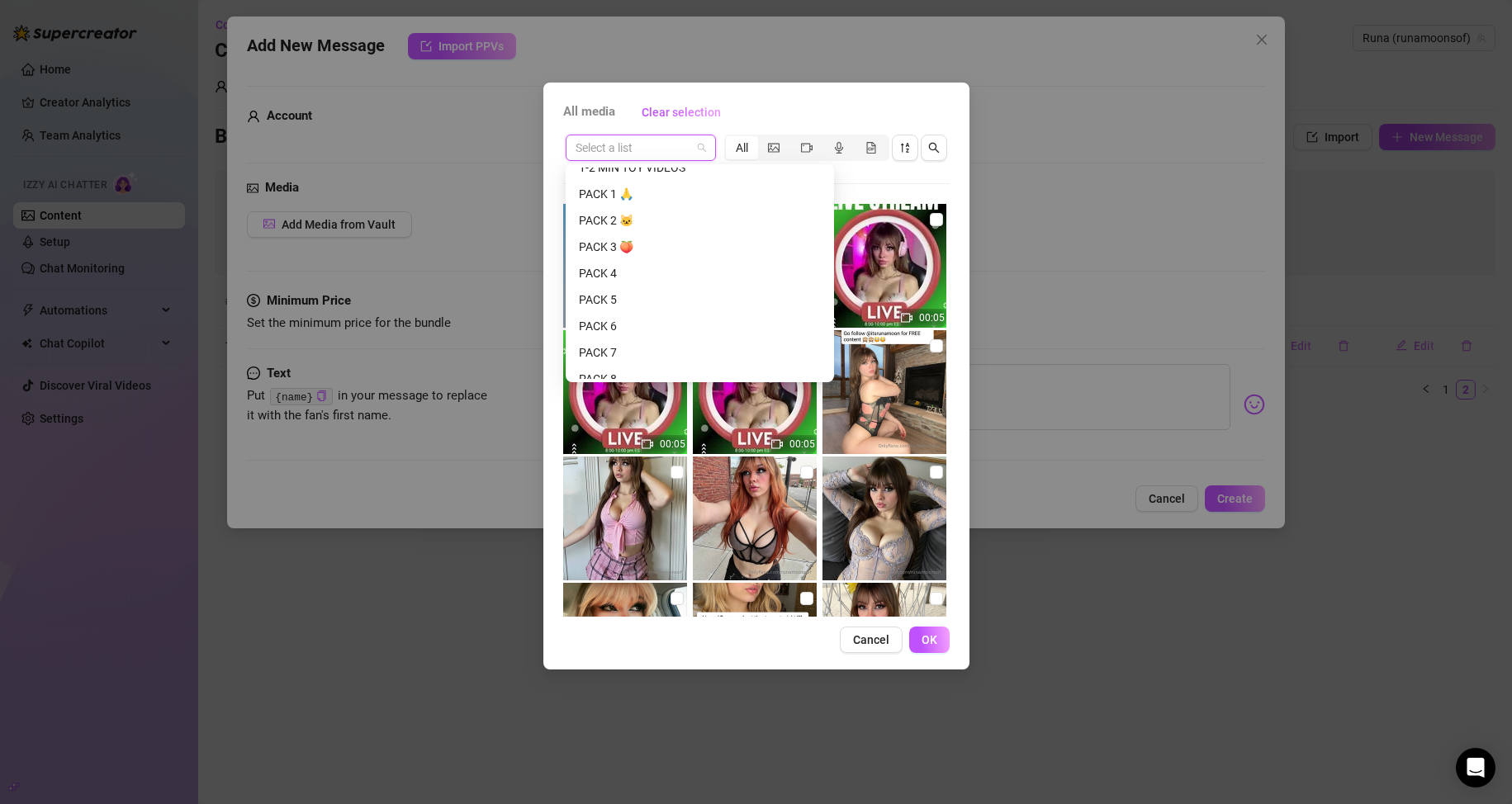
scroll to position [0, 0]
click at [680, 210] on div "1-2 MIN TOY VIDEOS" at bounding box center [699, 207] width 242 height 18
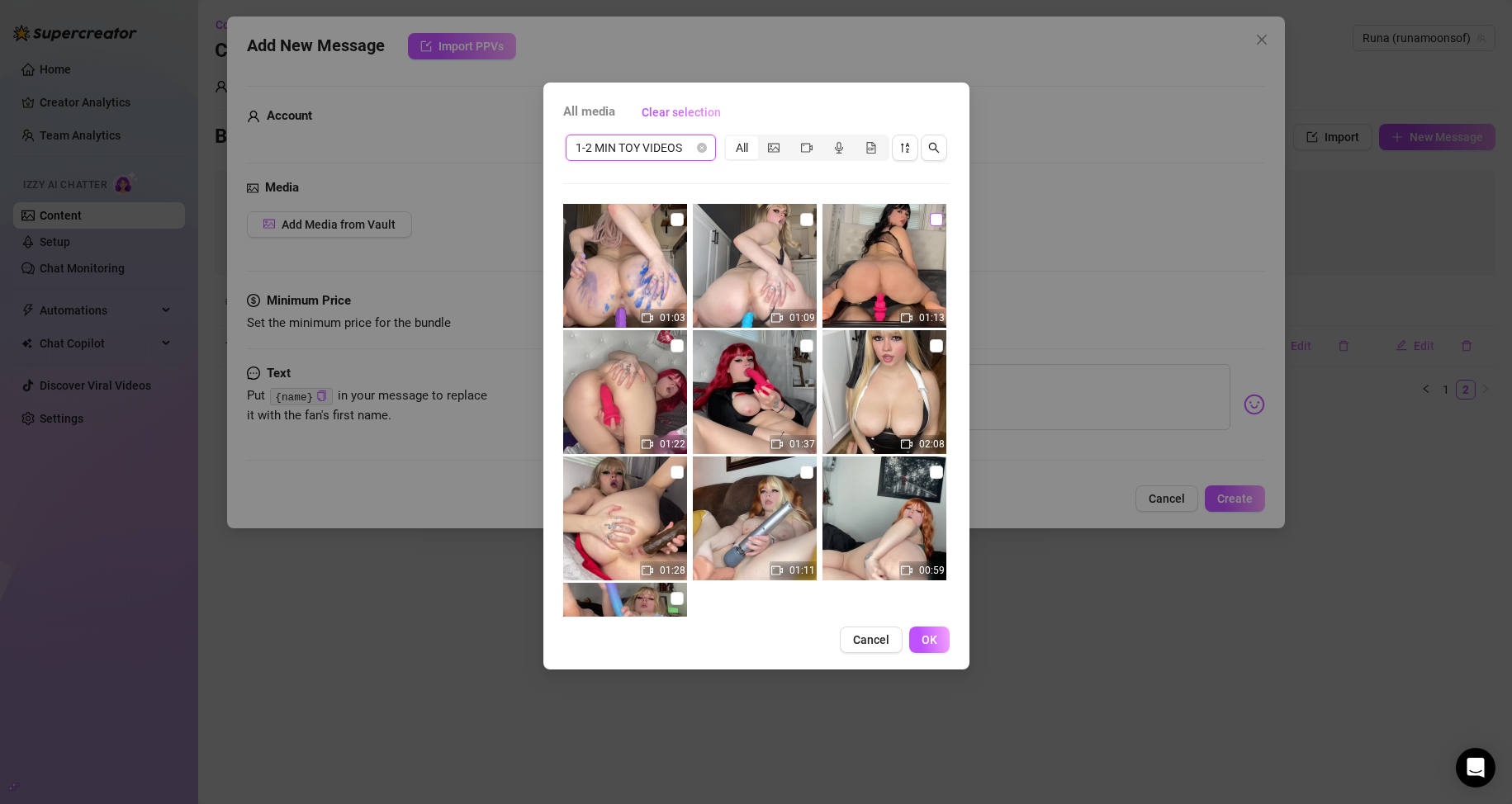
click at [720, 216] on input "checkbox" at bounding box center [936, 220] width 14 height 14
click at [720, 634] on span "OK" at bounding box center [930, 640] width 16 height 14
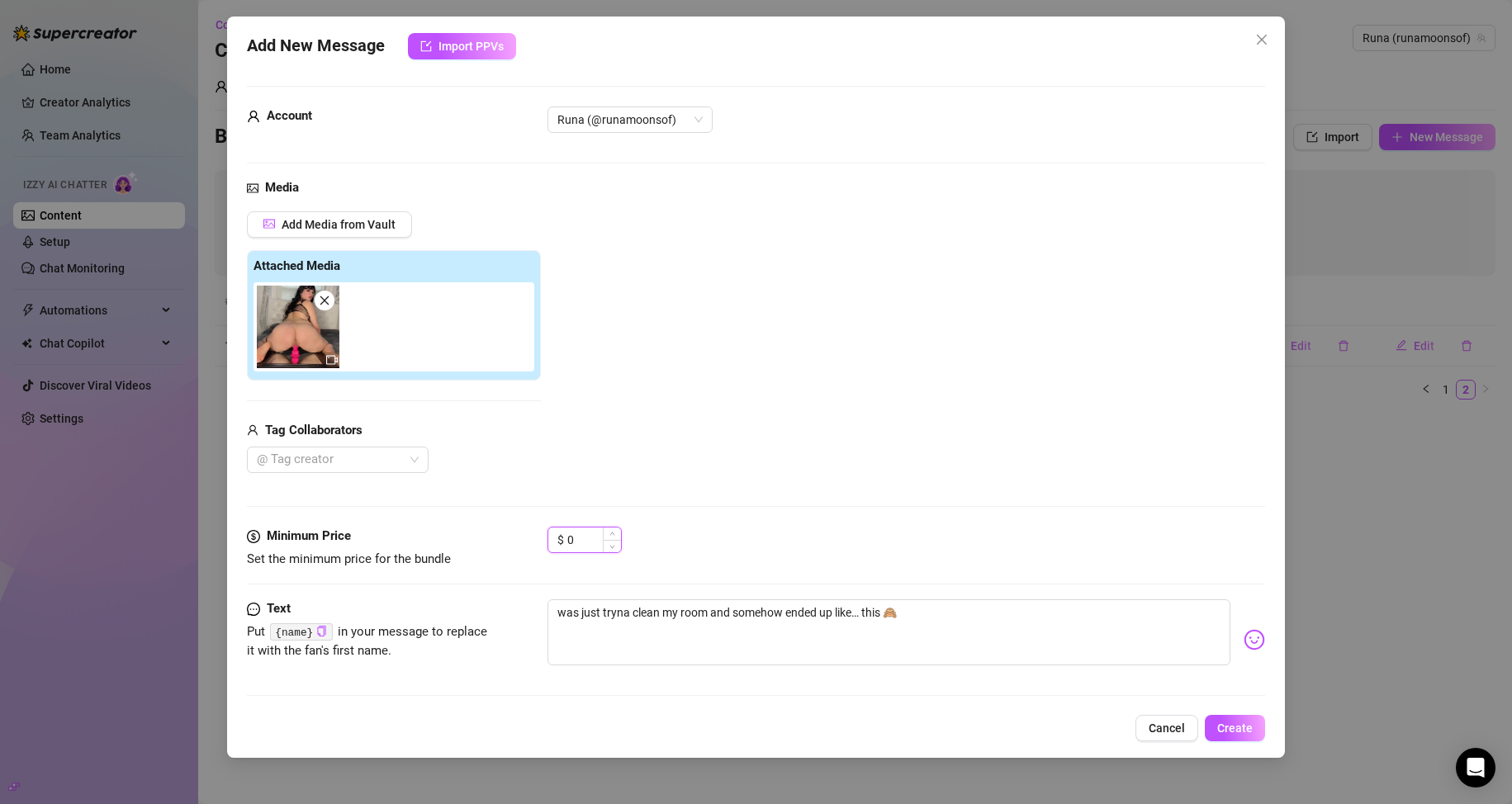
drag, startPoint x: 571, startPoint y: 538, endPoint x: 561, endPoint y: 538, distance: 10.0
click at [561, 538] on div "$ 0" at bounding box center [584, 540] width 74 height 26
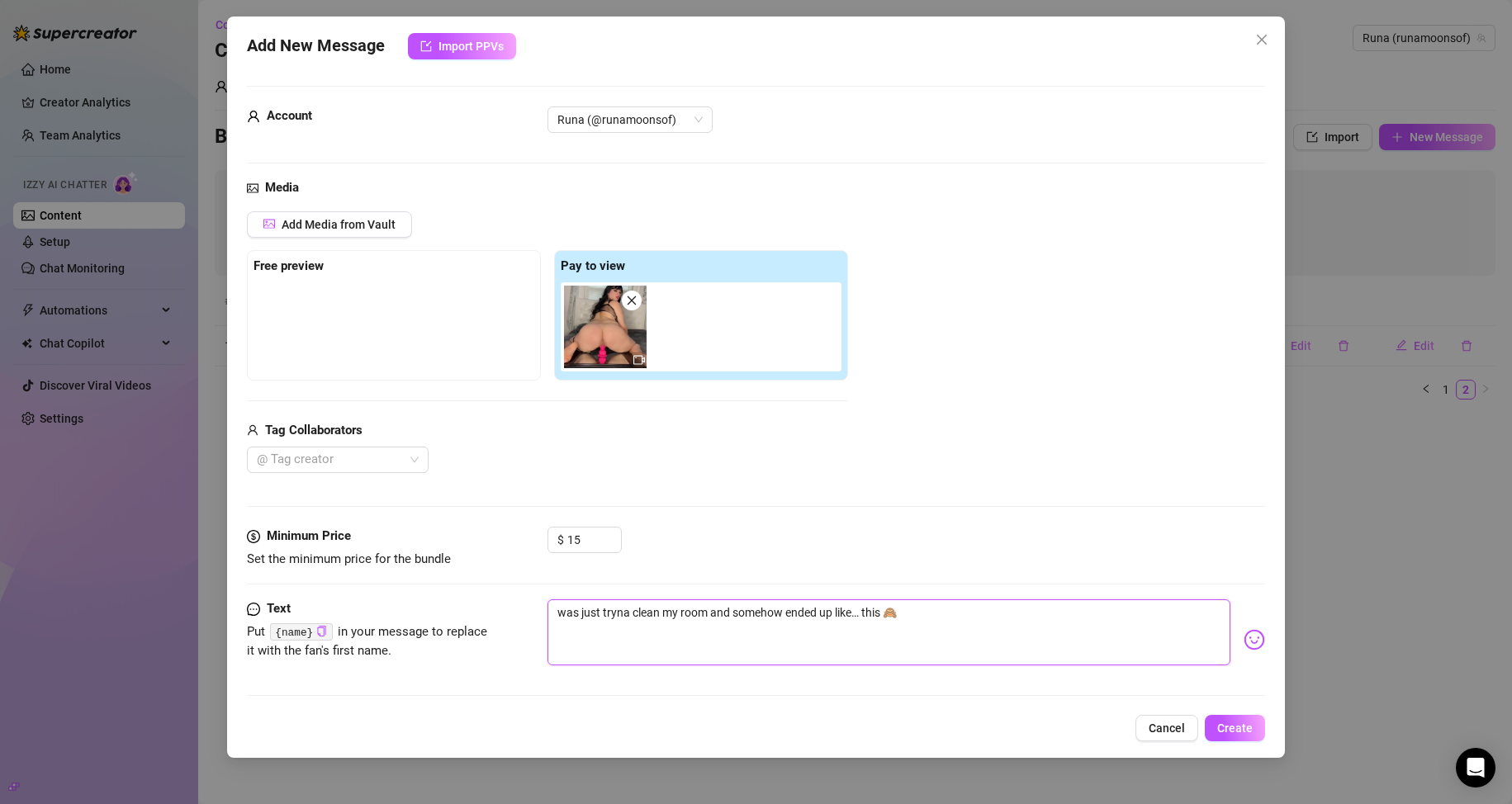
click at [720, 608] on textarea "was just tryna clean my room and somehow ended up like… this 🙈" at bounding box center [889, 633] width 684 height 66
click at [720, 721] on span "Create" at bounding box center [1235, 728] width 36 height 14
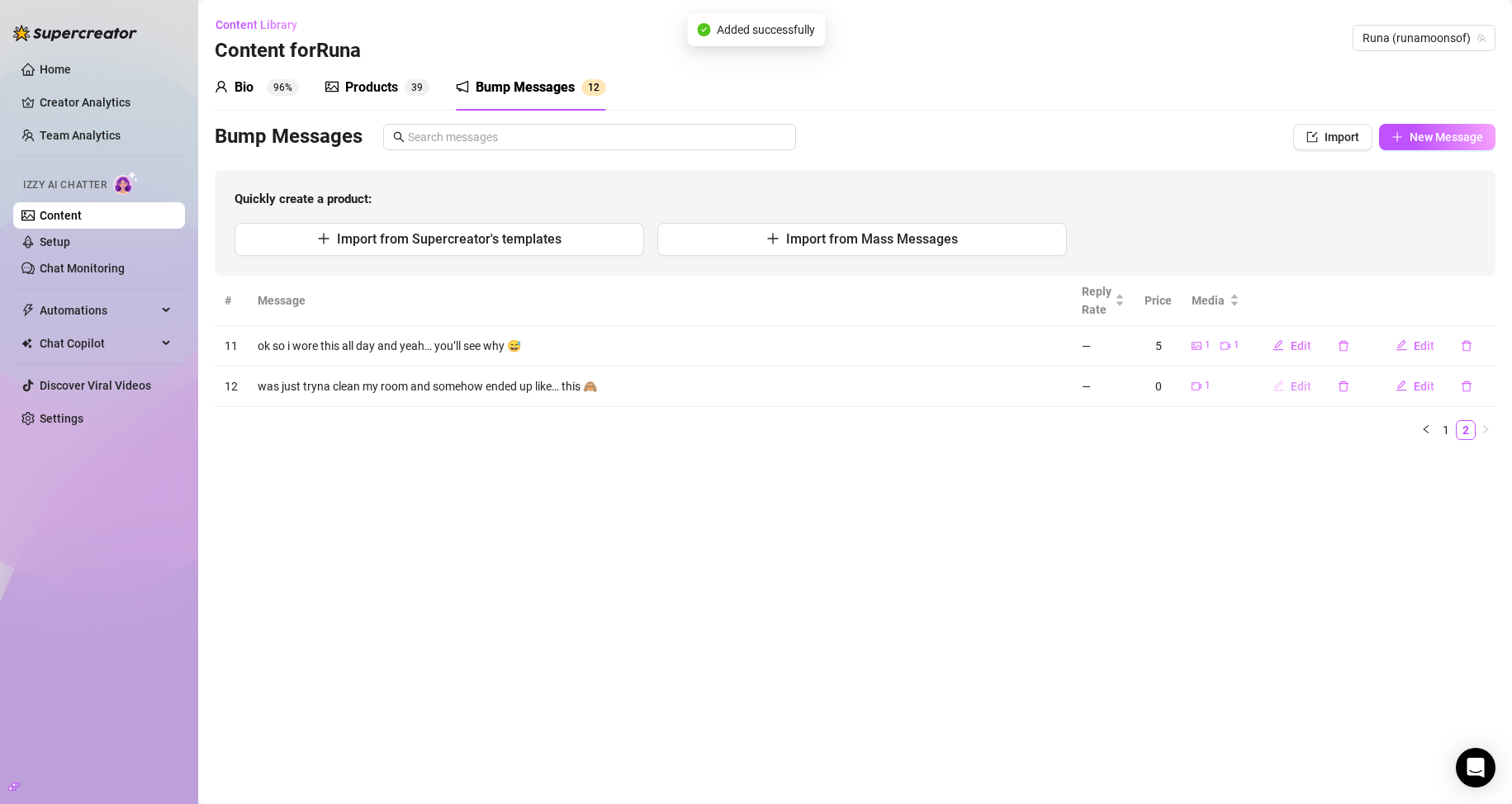
click at [720, 377] on button "Edit" at bounding box center [1291, 386] width 65 height 26
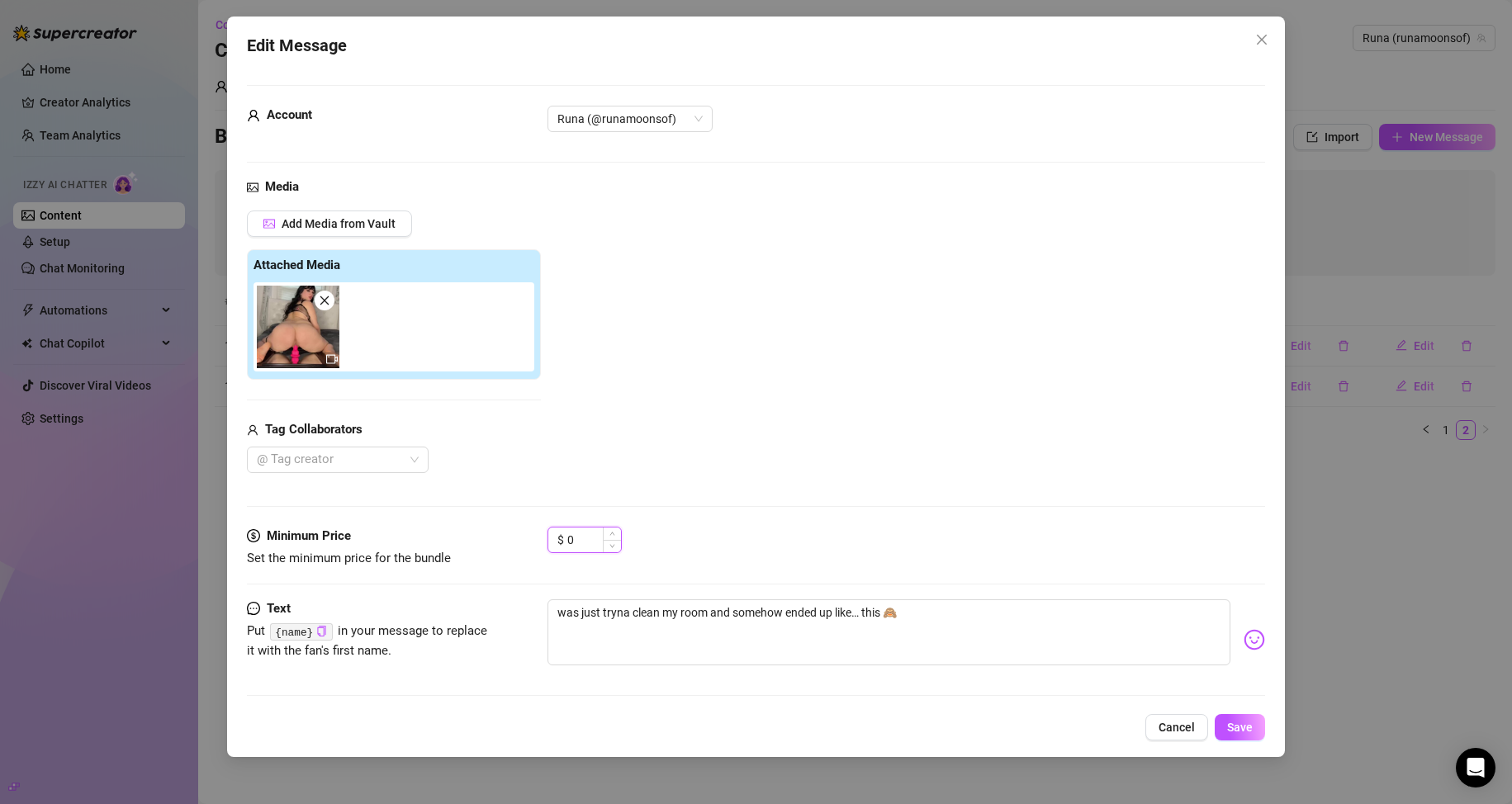
drag, startPoint x: 578, startPoint y: 539, endPoint x: 550, endPoint y: 543, distance: 28.3
click at [550, 543] on div "$ 0" at bounding box center [584, 540] width 74 height 26
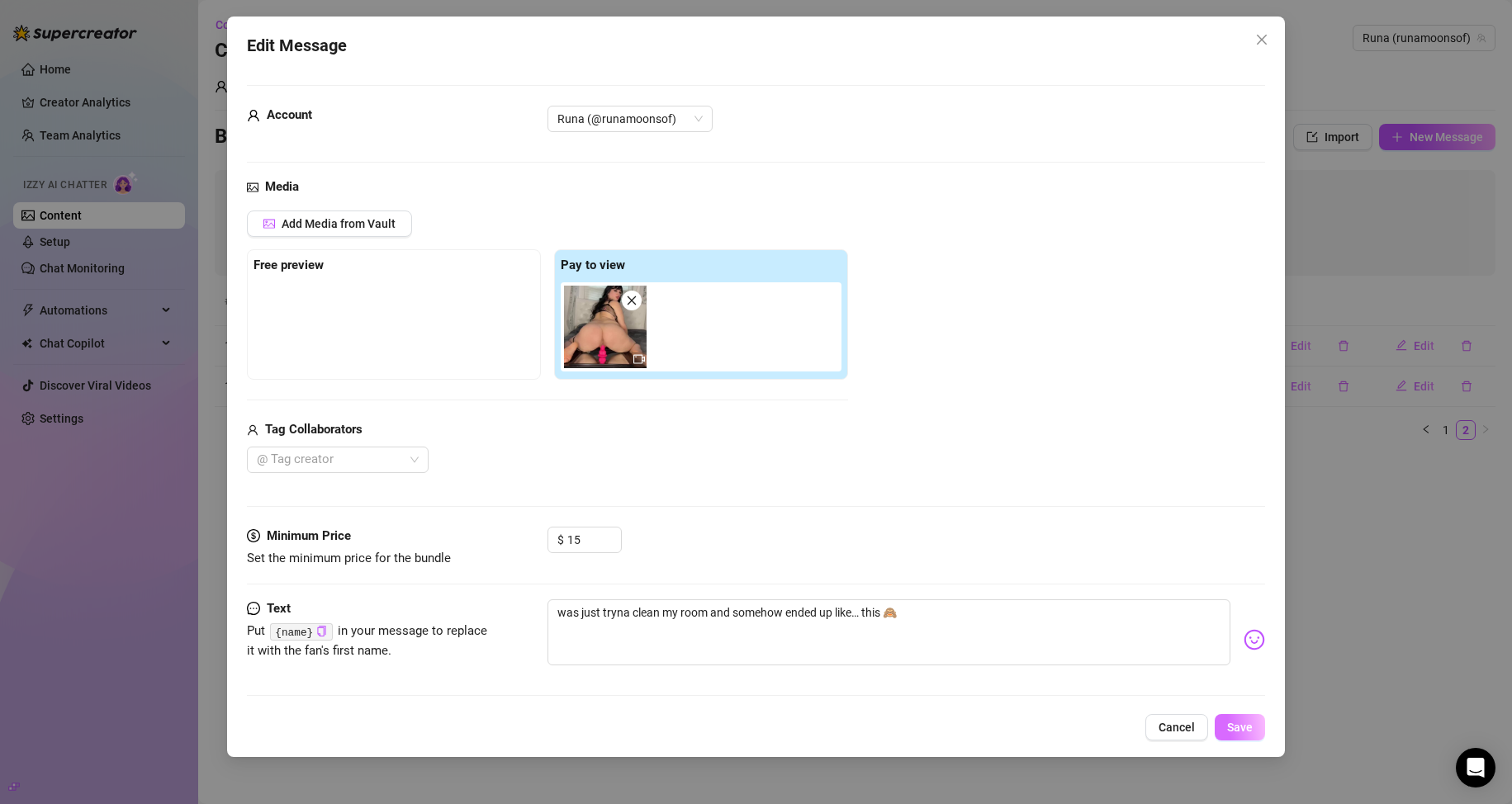
click at [720, 738] on button "Save" at bounding box center [1240, 727] width 51 height 26
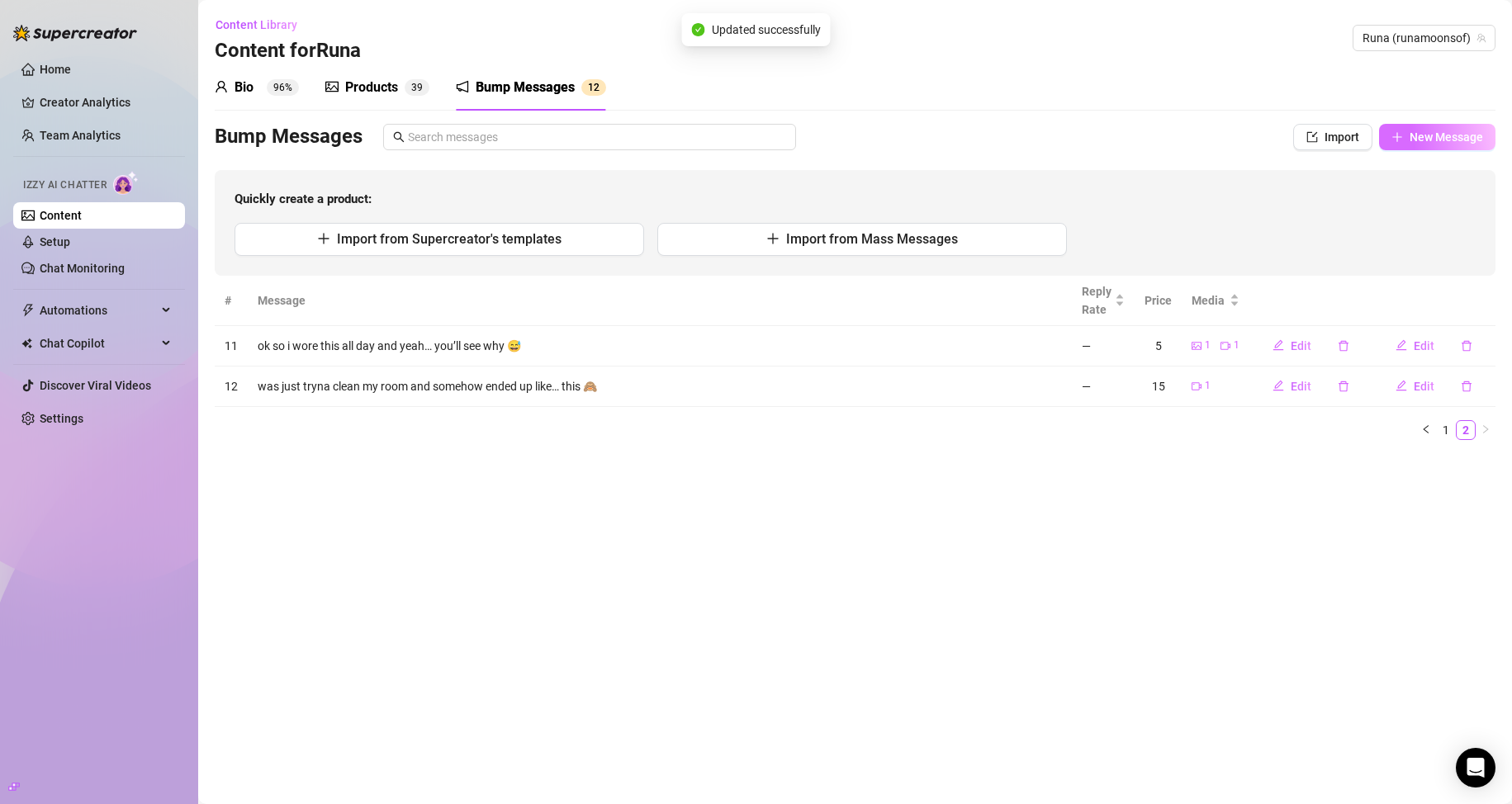
click at [720, 140] on span "New Message" at bounding box center [1447, 137] width 74 height 14
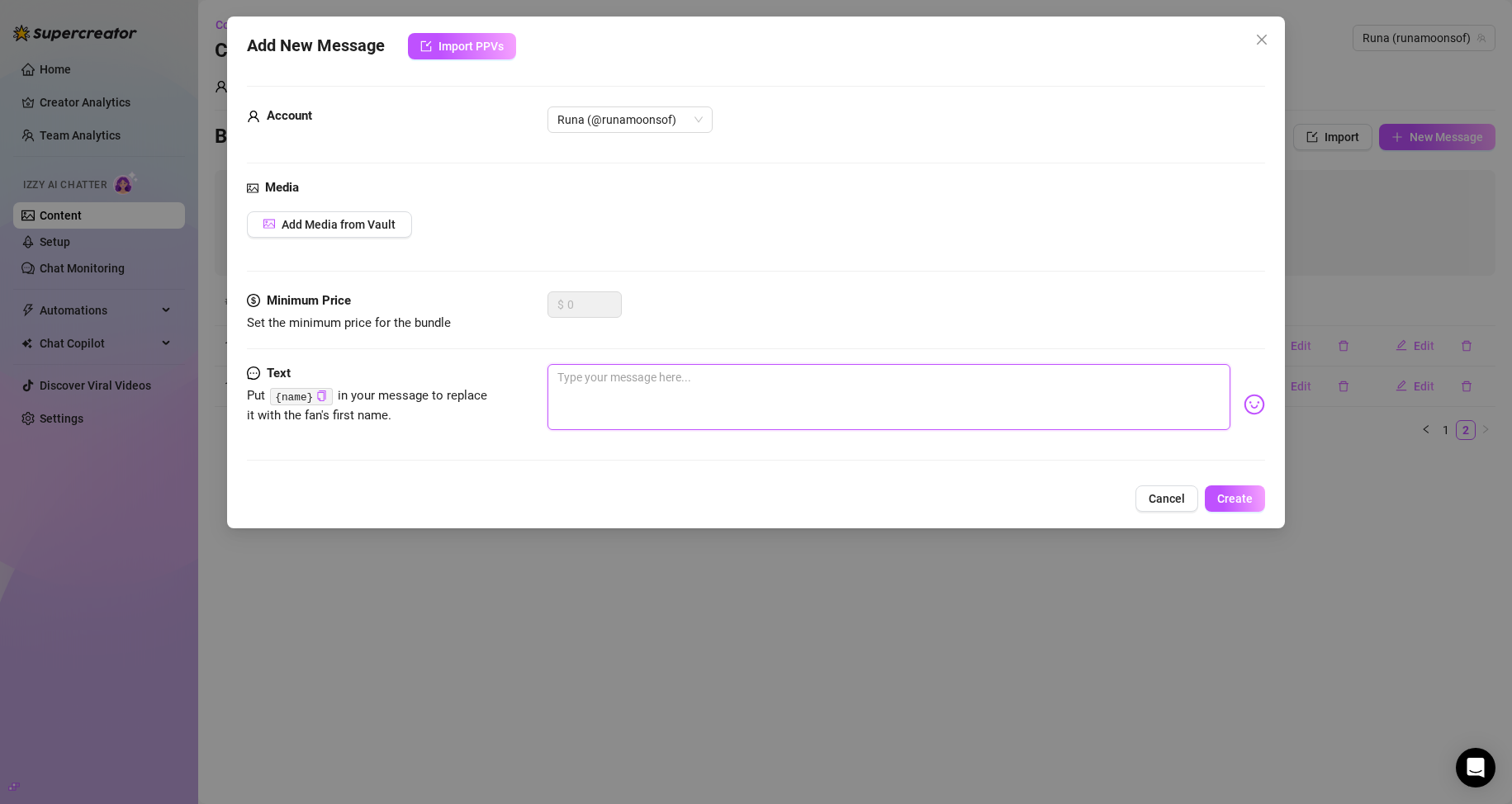
click at [659, 402] on textarea at bounding box center [889, 397] width 684 height 66
paste textarea "put this on and realized there’s no way i can wear it out lol… u get the first …"
click at [375, 234] on button "Add Media from Vault" at bounding box center [330, 224] width 165 height 26
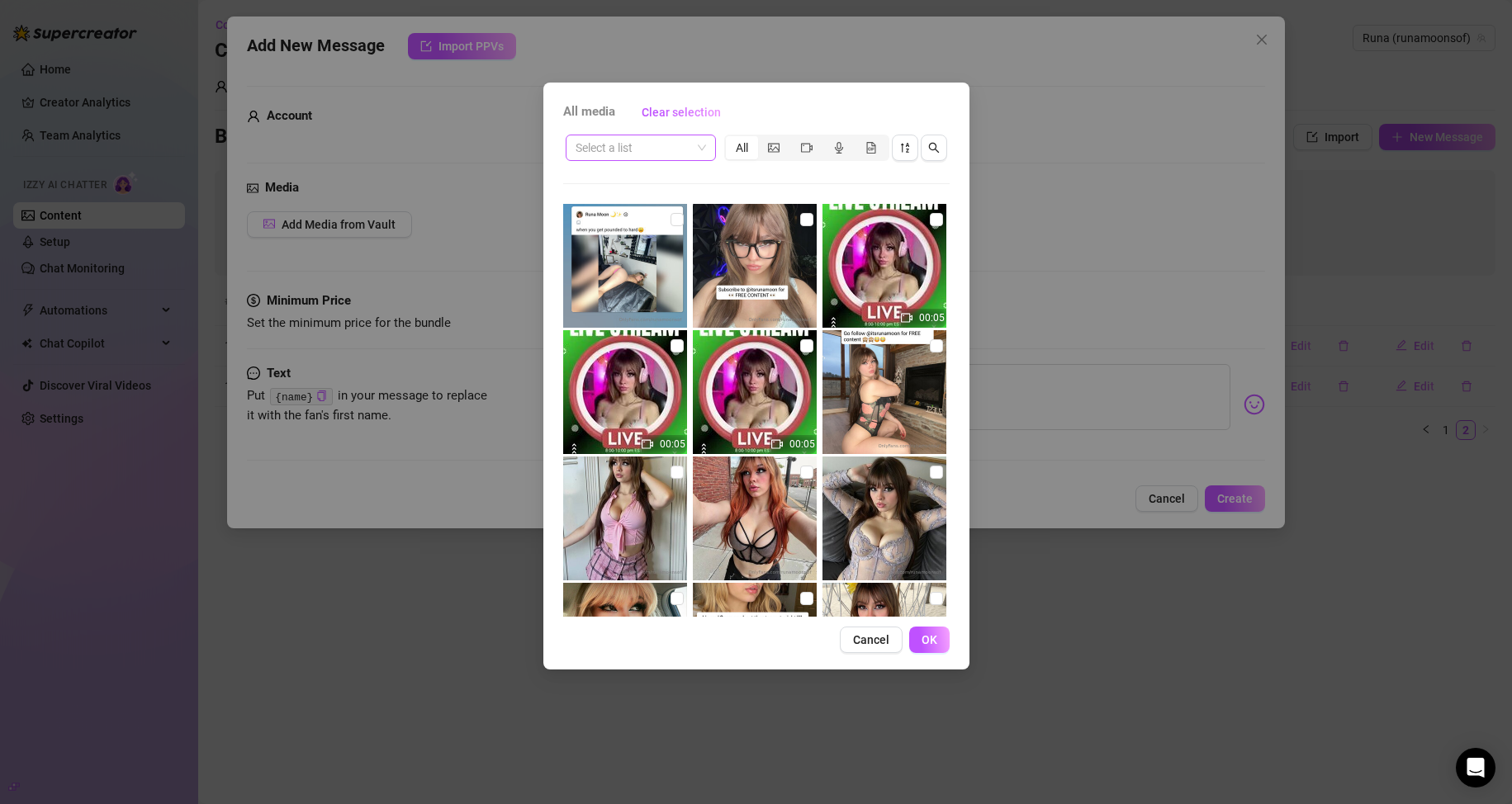
click at [671, 157] on input "search" at bounding box center [633, 147] width 116 height 24
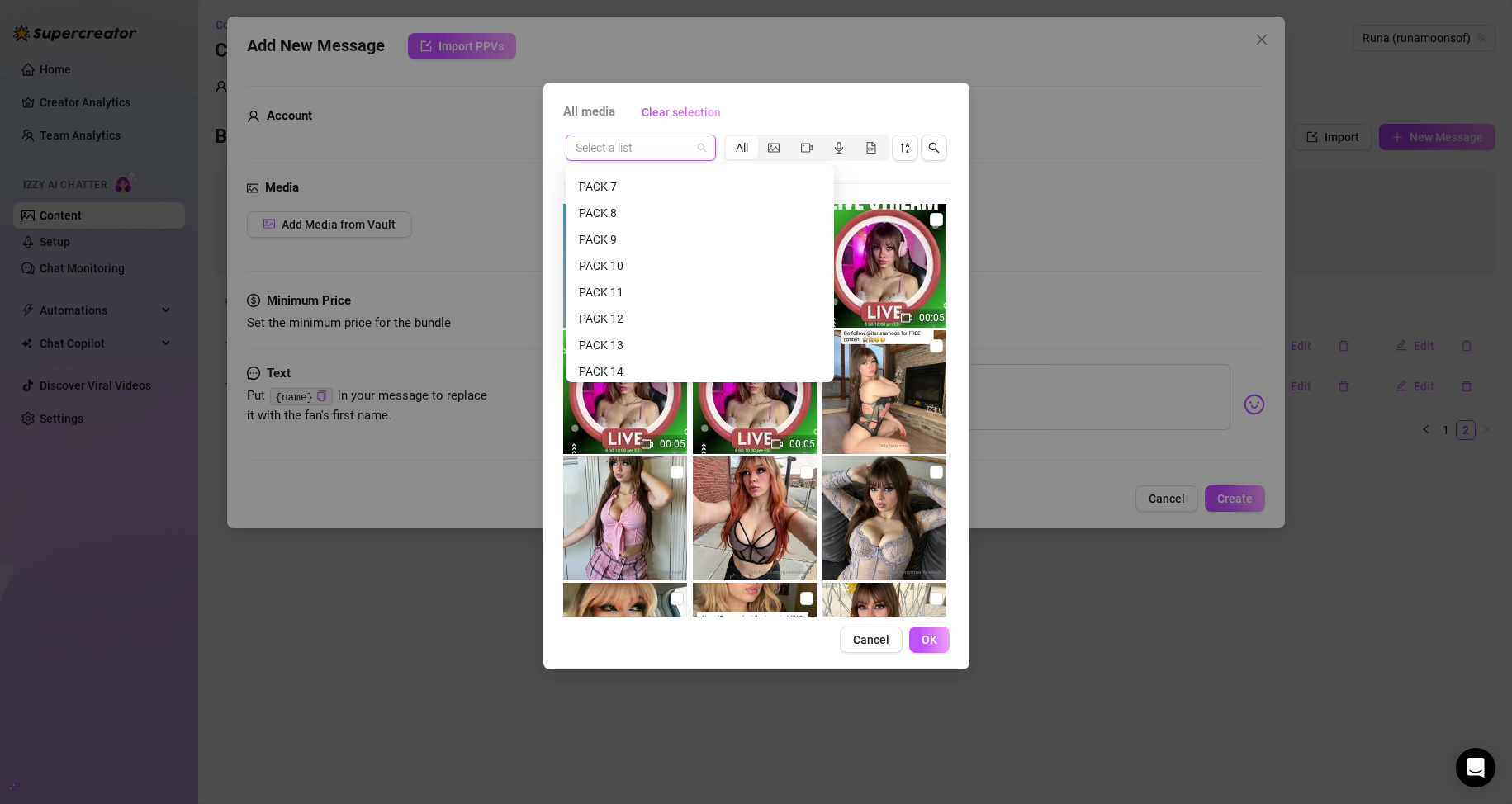
scroll to position [248, 0]
click at [649, 223] on div "PACK 10" at bounding box center [699, 224] width 242 height 18
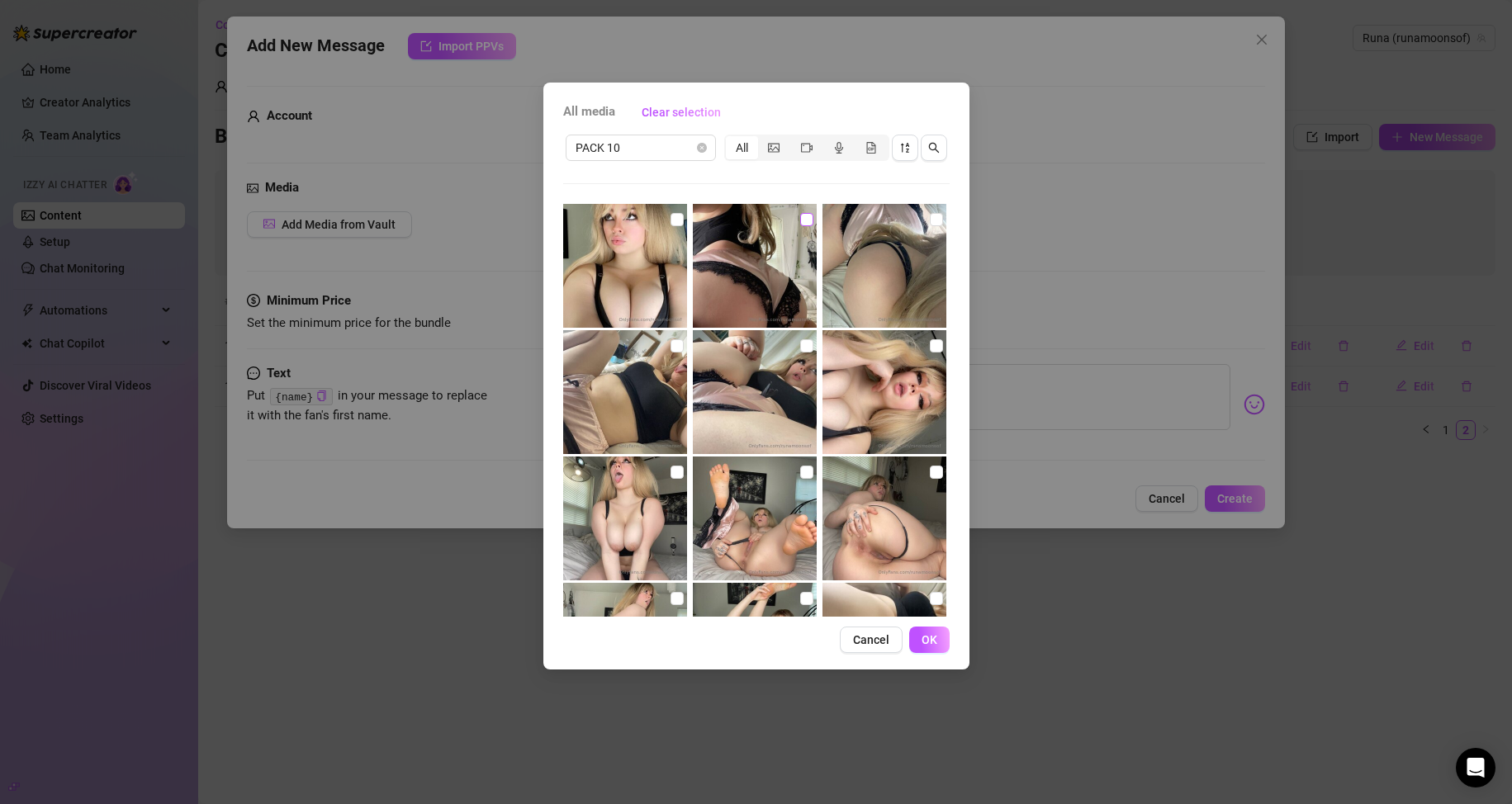
click at [720, 227] on label at bounding box center [807, 220] width 14 height 18
click at [720, 227] on input "checkbox" at bounding box center [807, 220] width 14 height 14
click at [720, 217] on input "checkbox" at bounding box center [936, 220] width 14 height 14
click at [676, 222] on input "checkbox" at bounding box center [678, 220] width 14 height 14
click at [671, 340] on input "checkbox" at bounding box center [678, 346] width 14 height 14
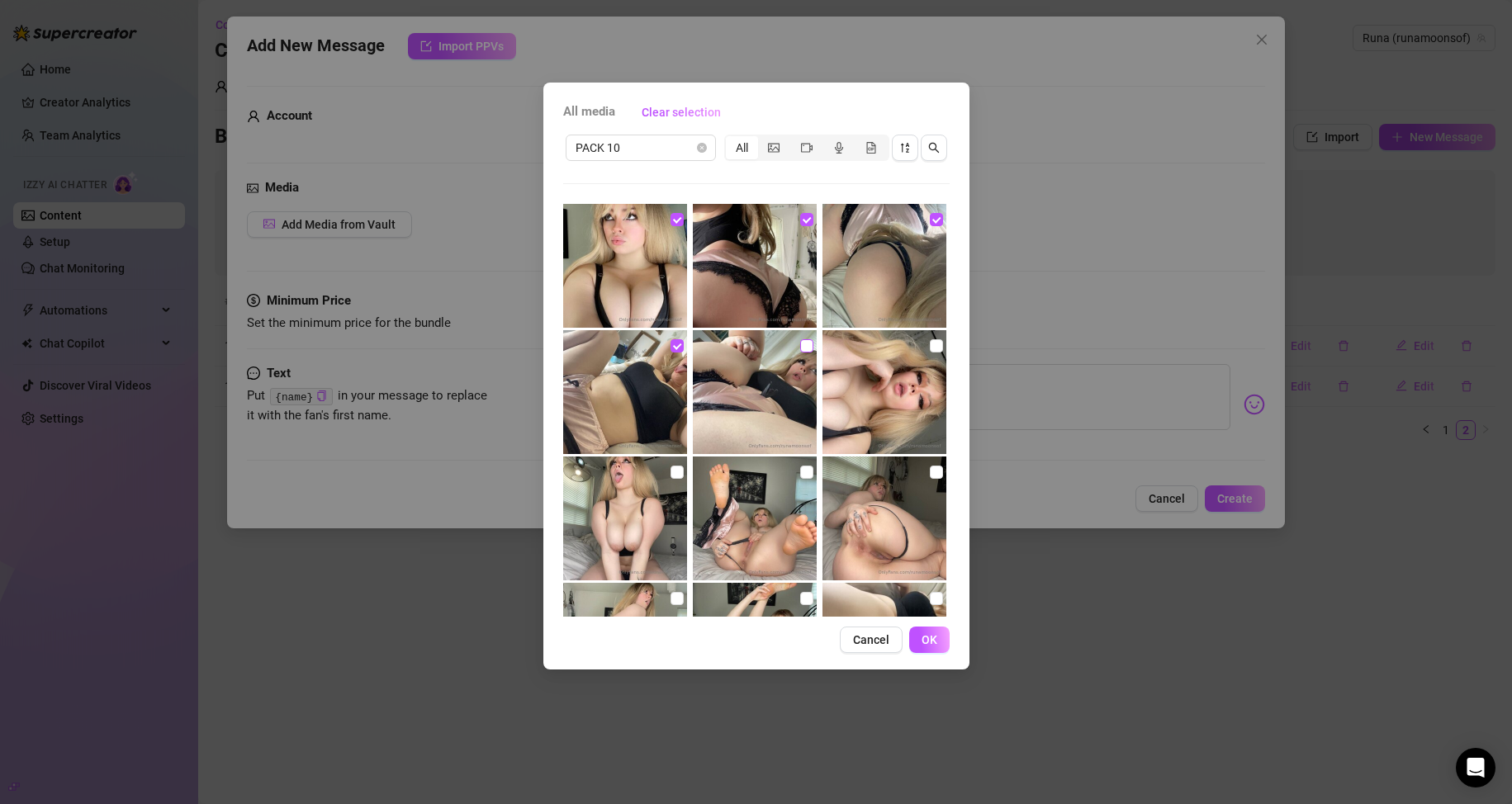
click at [720, 343] on input "checkbox" at bounding box center [807, 346] width 14 height 14
click at [720, 352] on input "checkbox" at bounding box center [936, 346] width 14 height 14
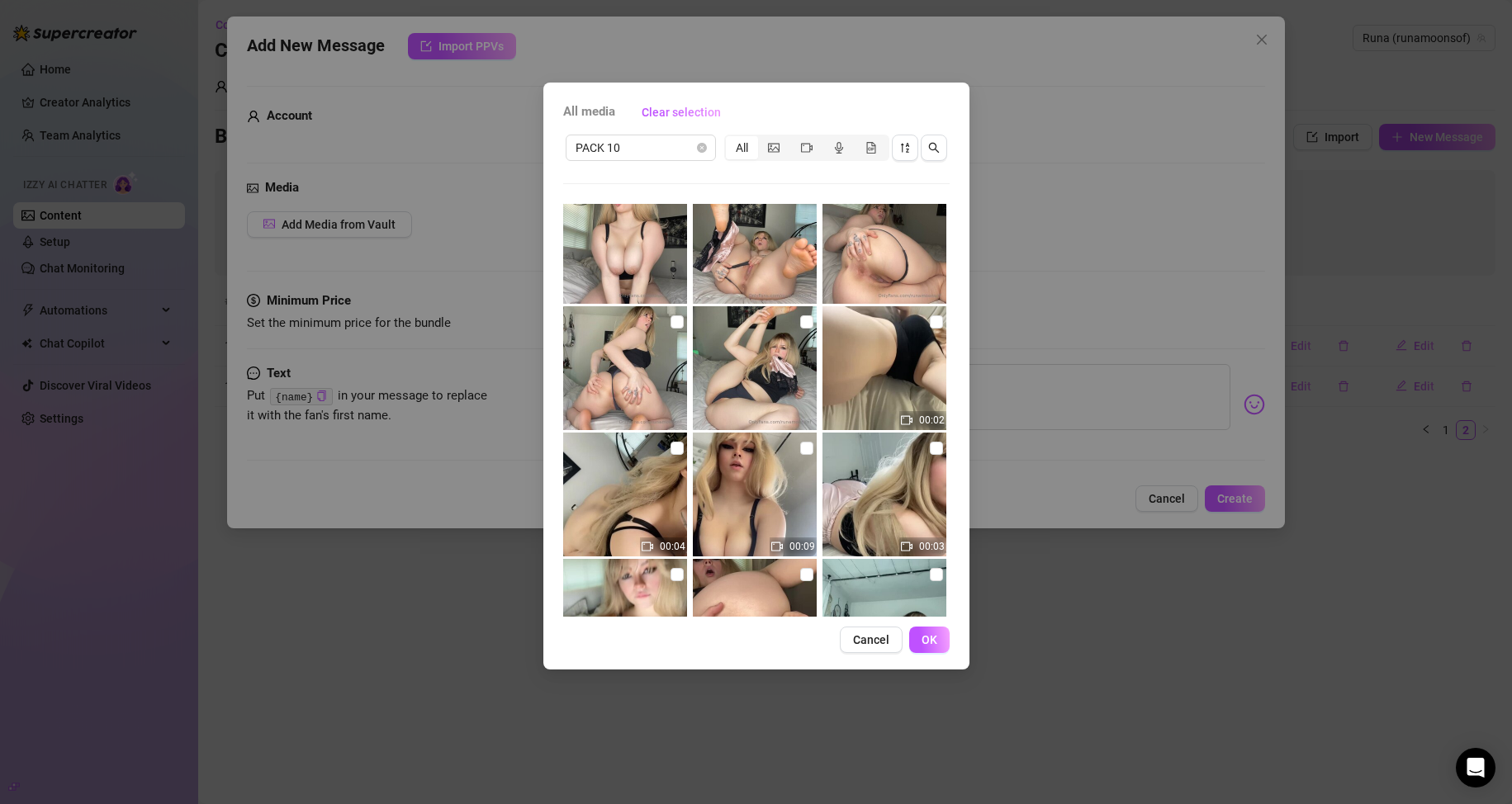
scroll to position [165, 0]
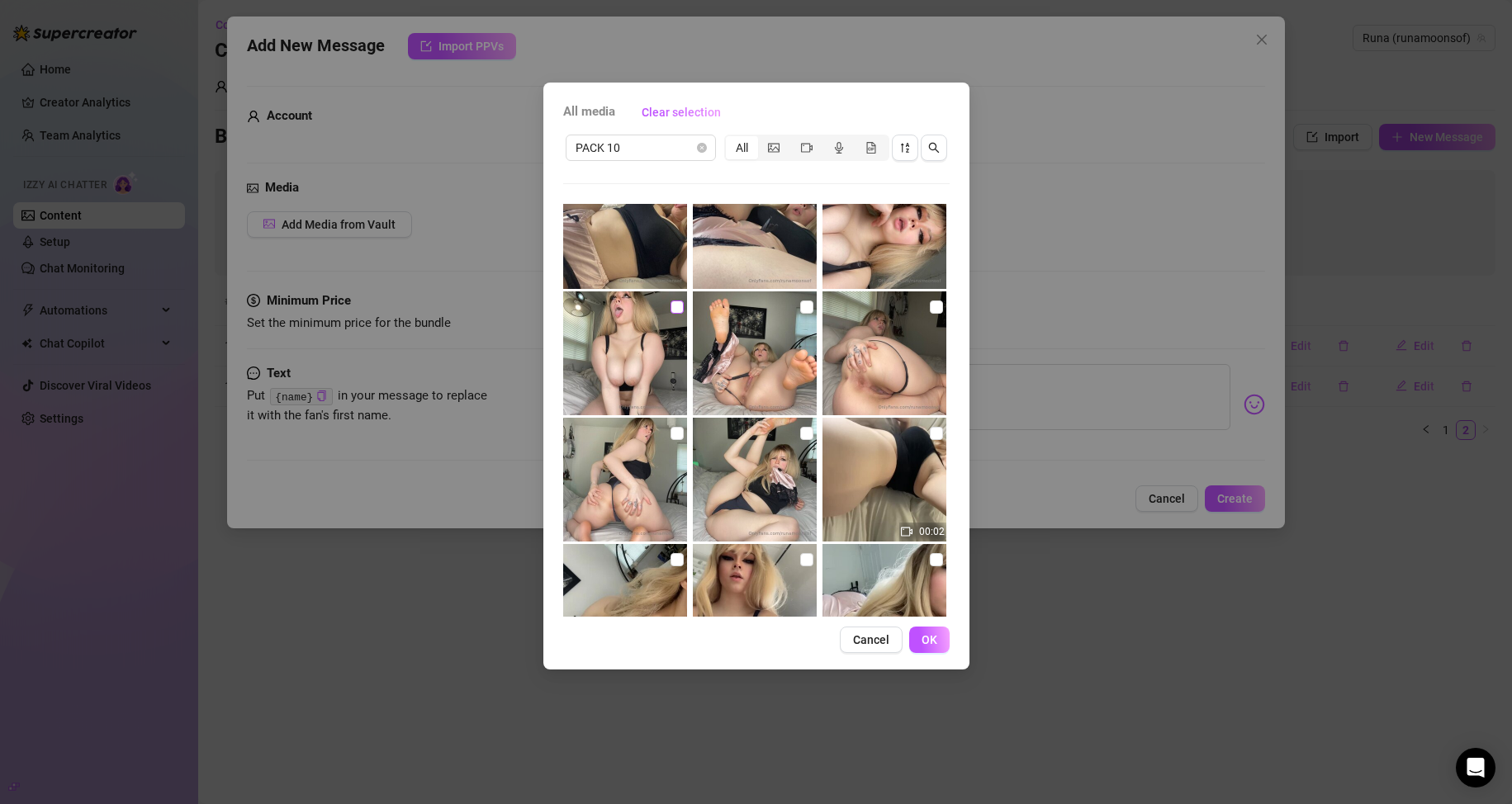
click at [671, 313] on input "checkbox" at bounding box center [678, 307] width 14 height 14
click at [720, 313] on input "checkbox" at bounding box center [807, 307] width 14 height 14
click at [720, 309] on input "checkbox" at bounding box center [936, 307] width 14 height 14
click at [720, 644] on button "OK" at bounding box center [930, 640] width 41 height 26
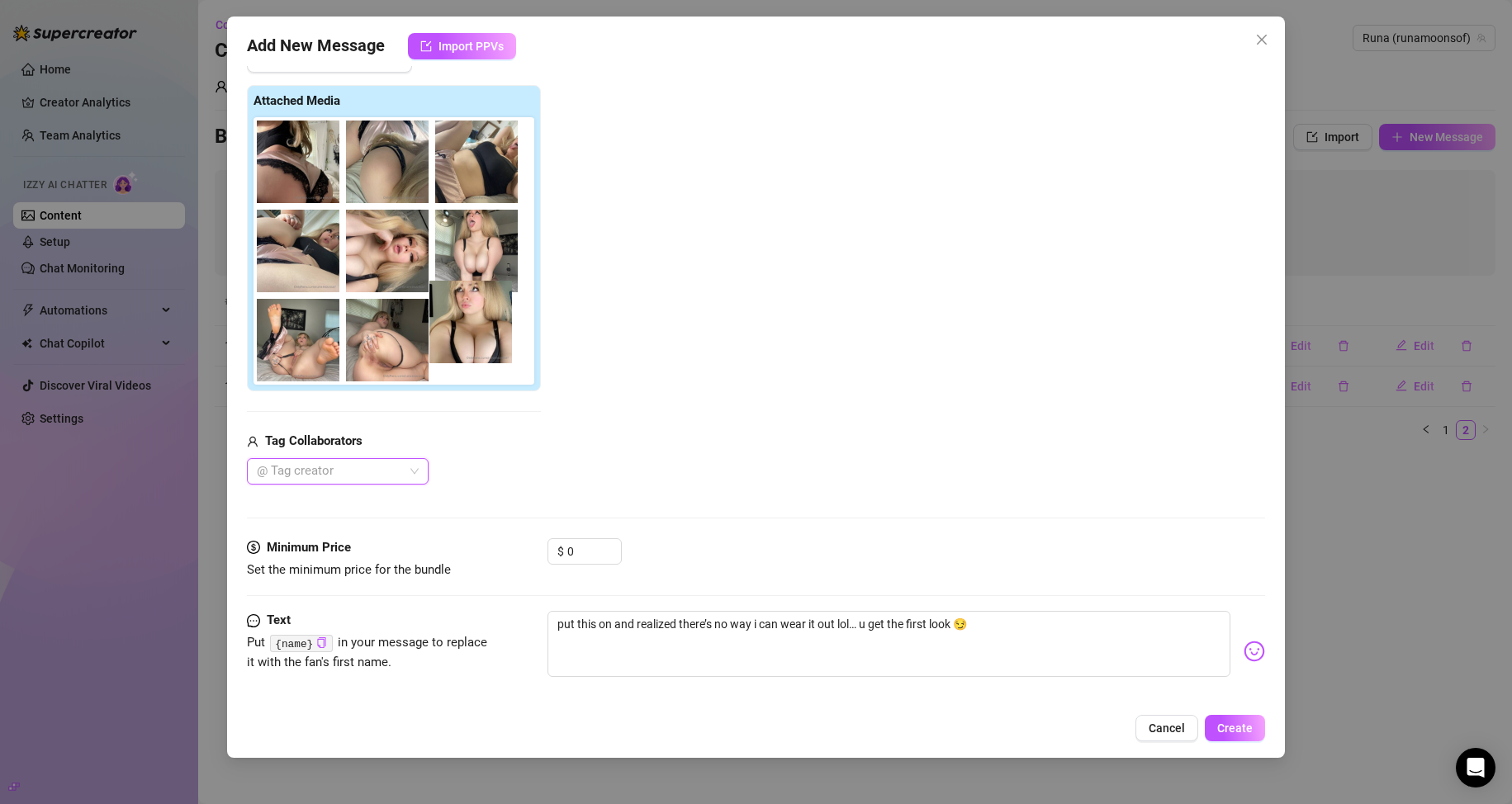
drag, startPoint x: 451, startPoint y: 176, endPoint x: 466, endPoint y: 336, distance: 160.7
click at [466, 336] on div at bounding box center [398, 251] width 288 height 267
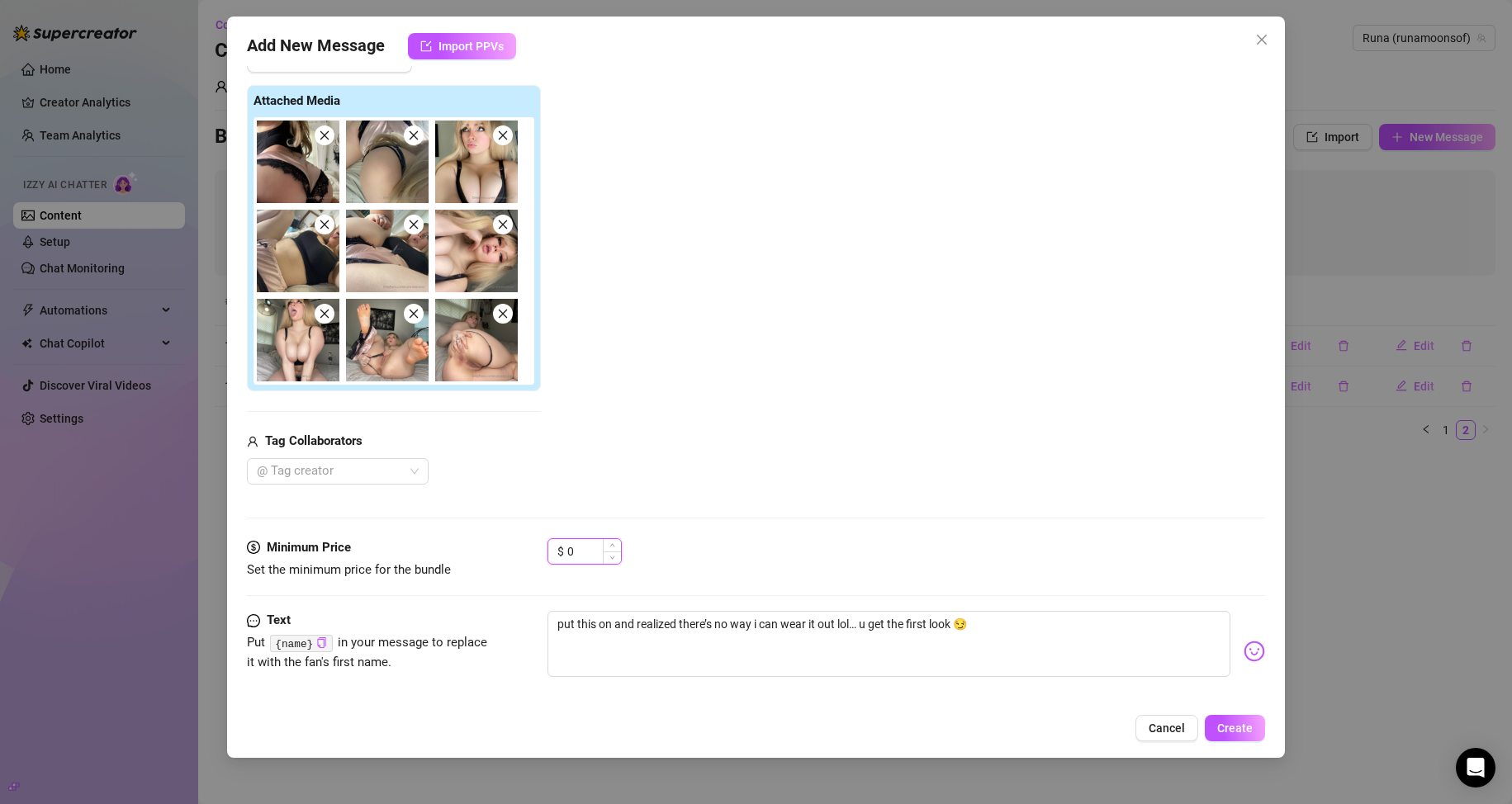
drag, startPoint x: 583, startPoint y: 548, endPoint x: 560, endPoint y: 547, distance: 23.0
click at [560, 547] on div "$ 0" at bounding box center [584, 551] width 74 height 26
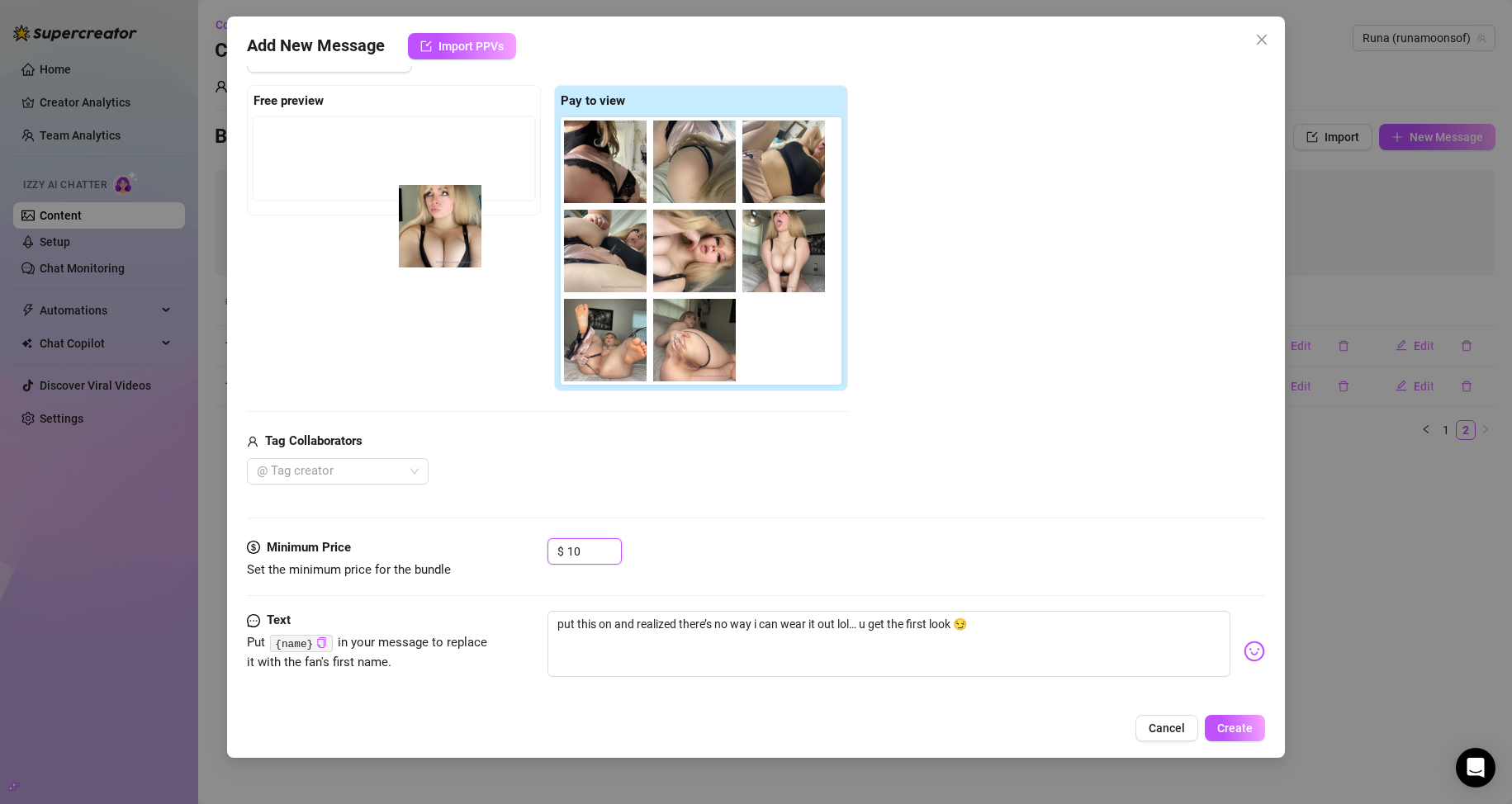
drag, startPoint x: 791, startPoint y: 190, endPoint x: 399, endPoint y: 254, distance: 397.2
click at [399, 254] on div "Free preview Pay to view" at bounding box center [547, 238] width 601 height 307
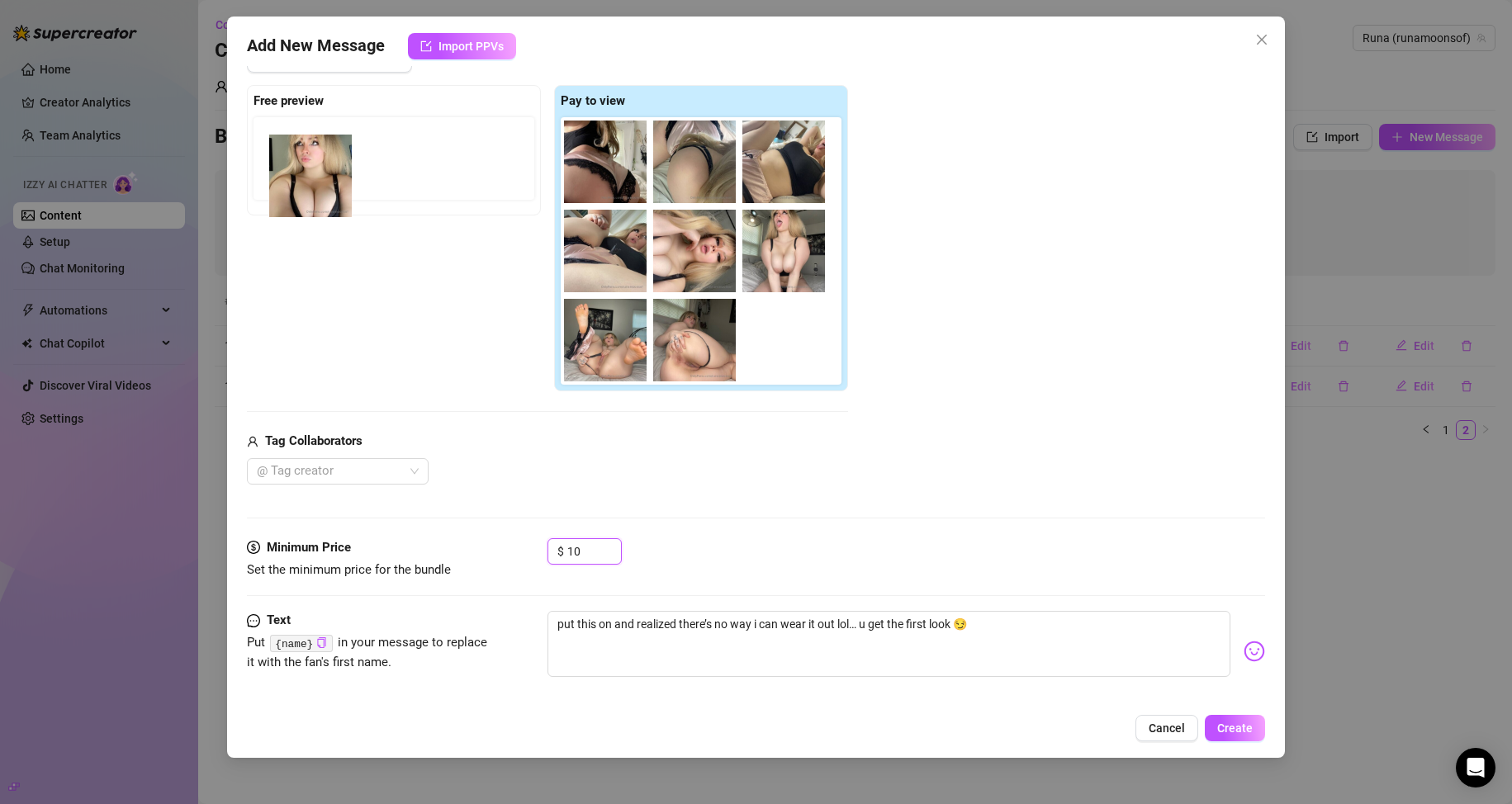
drag, startPoint x: 764, startPoint y: 168, endPoint x: 278, endPoint y: 157, distance: 486.1
click at [278, 157] on div "Free preview Pay to view" at bounding box center [547, 238] width 601 height 307
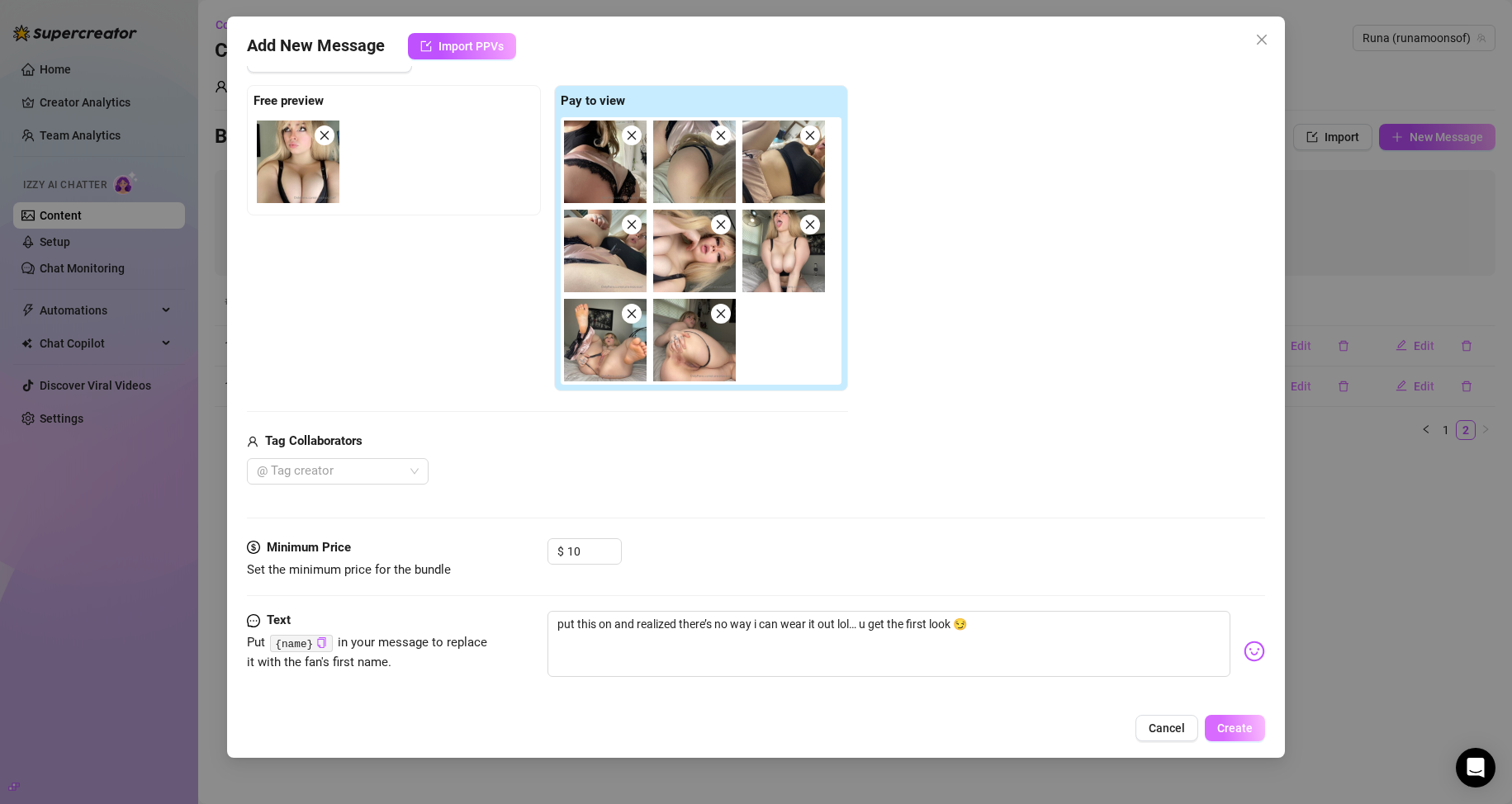
click at [720, 730] on span "Create" at bounding box center [1235, 728] width 36 height 14
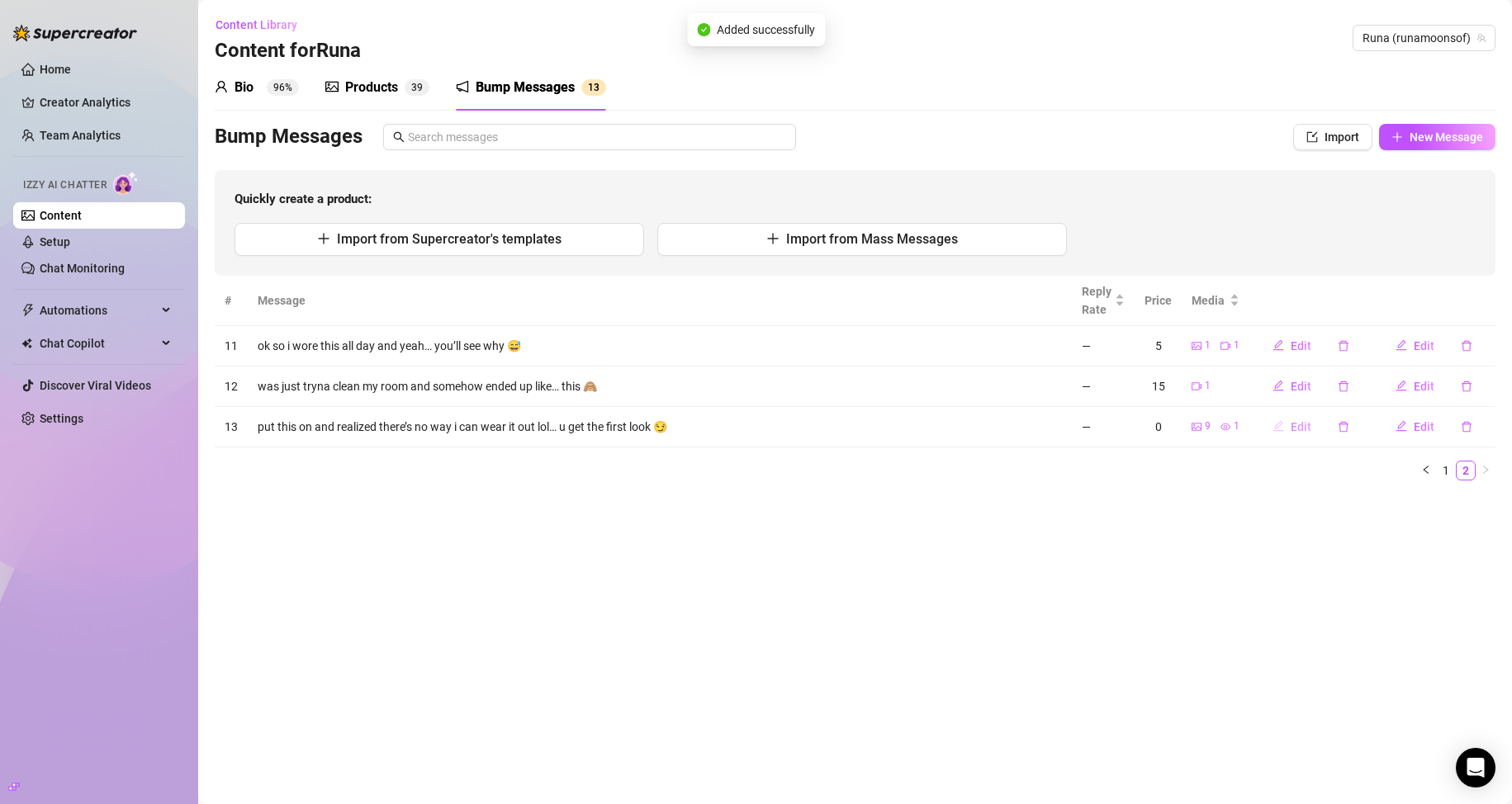
click at [720, 420] on span "Edit" at bounding box center [1300, 427] width 20 height 14
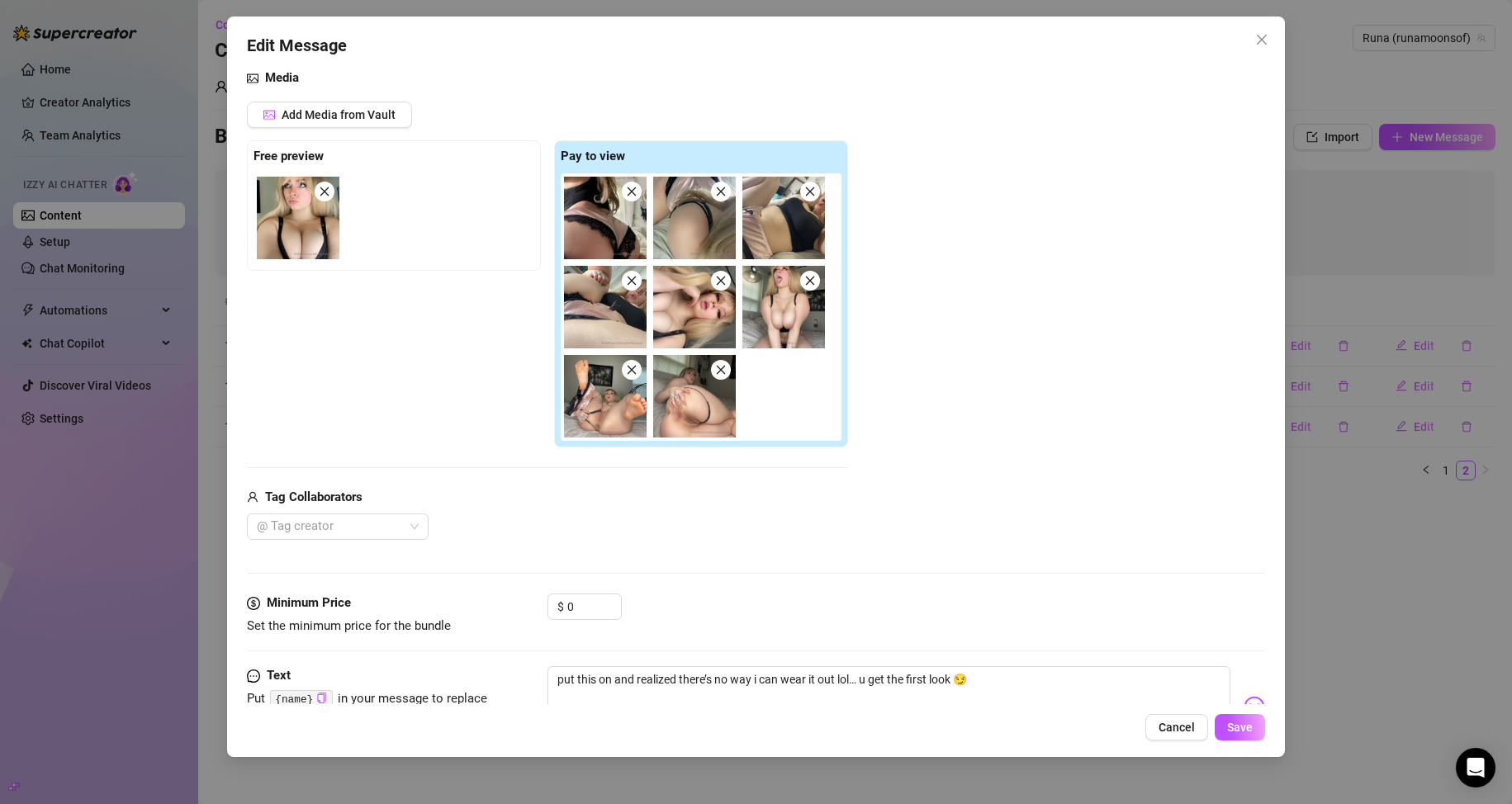
scroll to position [183, 0]
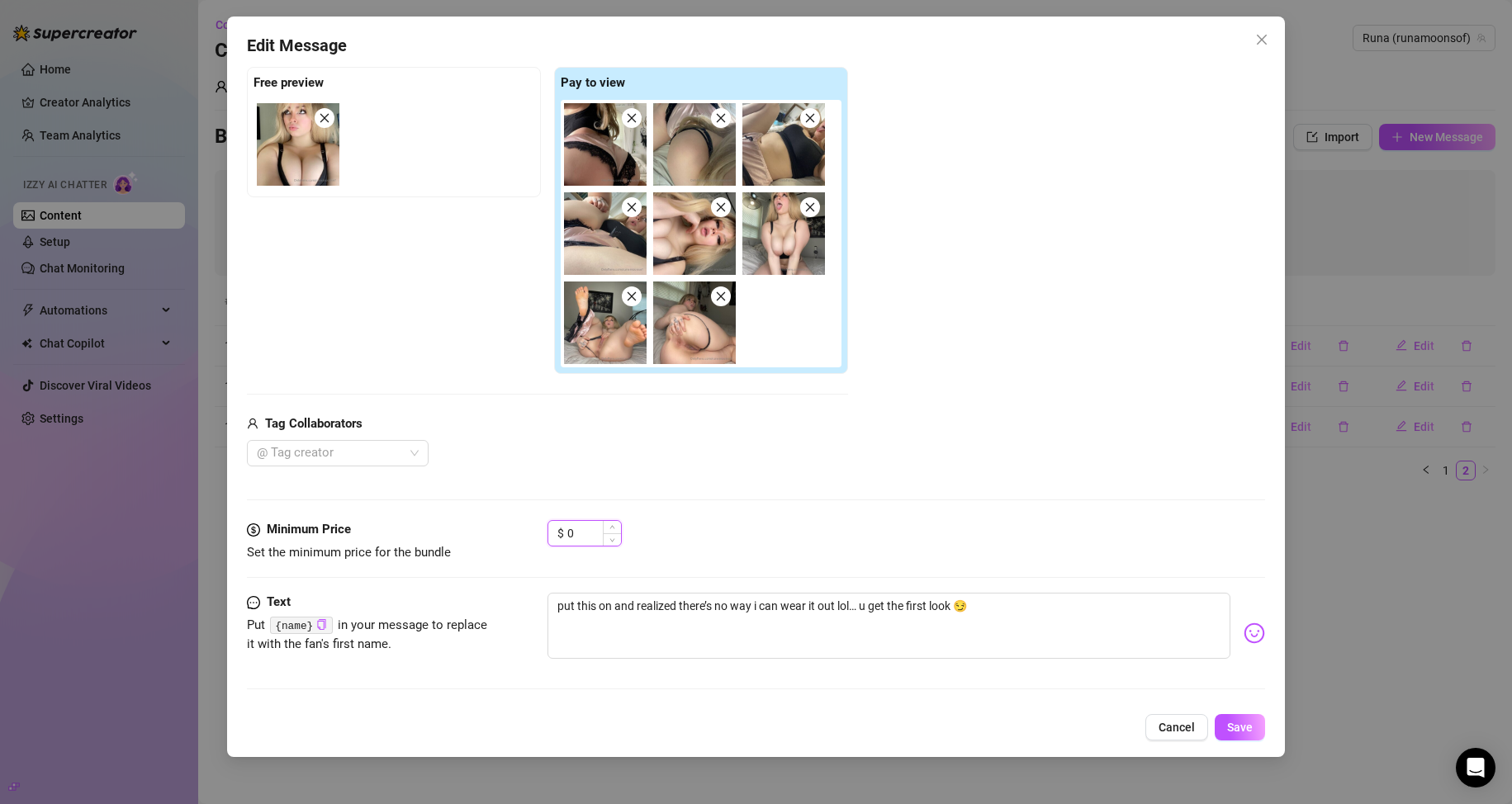
drag, startPoint x: 579, startPoint y: 536, endPoint x: 549, endPoint y: 536, distance: 30.0
click at [549, 536] on div "$ 0" at bounding box center [584, 533] width 74 height 26
click at [720, 716] on button "Save" at bounding box center [1240, 727] width 51 height 26
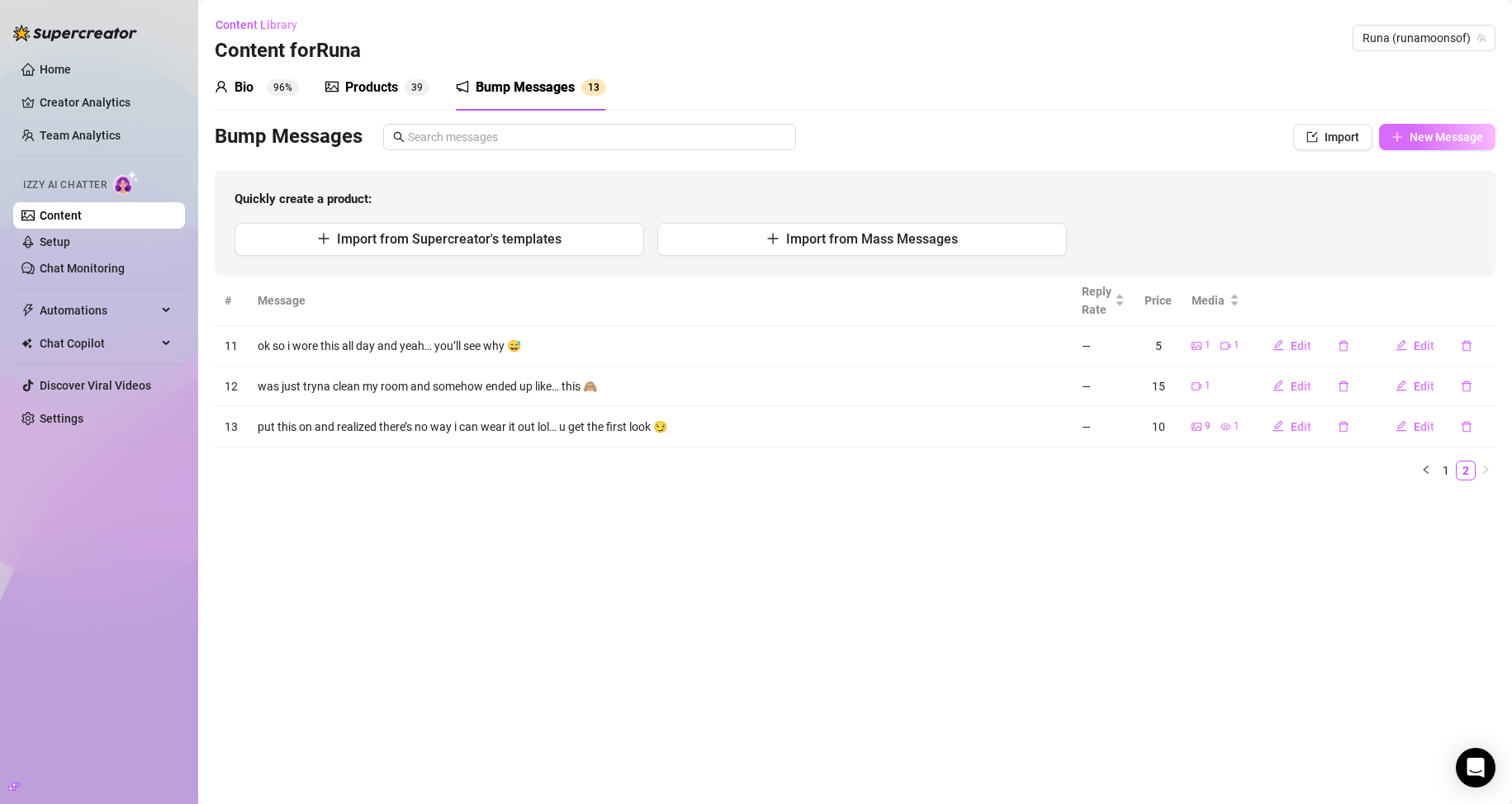
click at [720, 145] on button "New Message" at bounding box center [1437, 136] width 117 height 26
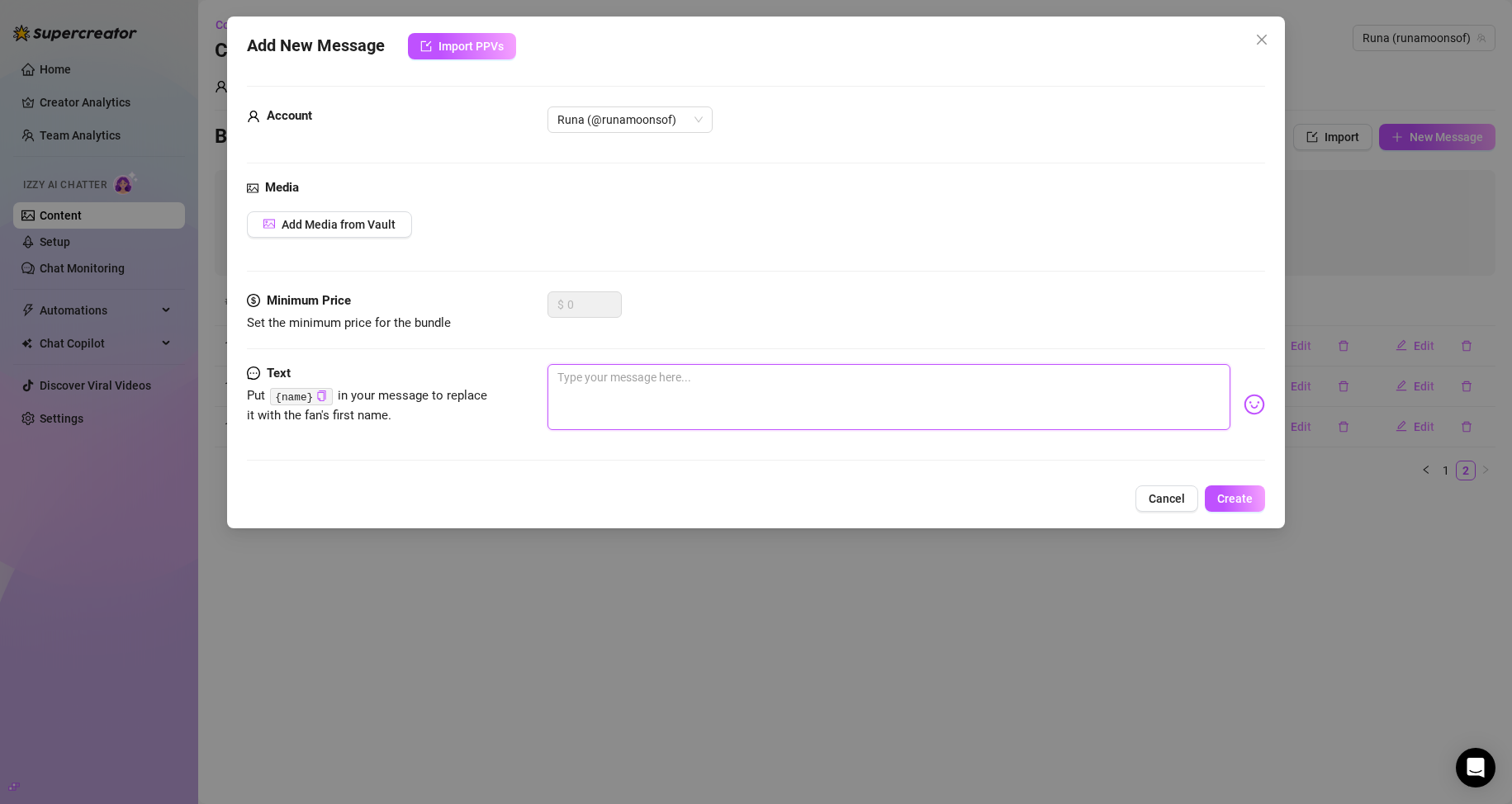
click at [645, 376] on textarea at bounding box center [889, 397] width 684 height 66
paste textarea "tried somethin new today 😳 not sure if it’s hot or a lil much lol u tell me"
click at [687, 379] on textarea "tried somethin new today 😳 not sure if it’s hot or a lil much lol u tell me" at bounding box center [889, 397] width 684 height 66
drag, startPoint x: 316, startPoint y: 398, endPoint x: 559, endPoint y: 395, distance: 243.0
click at [317, 398] on icon "copy" at bounding box center [321, 396] width 11 height 11
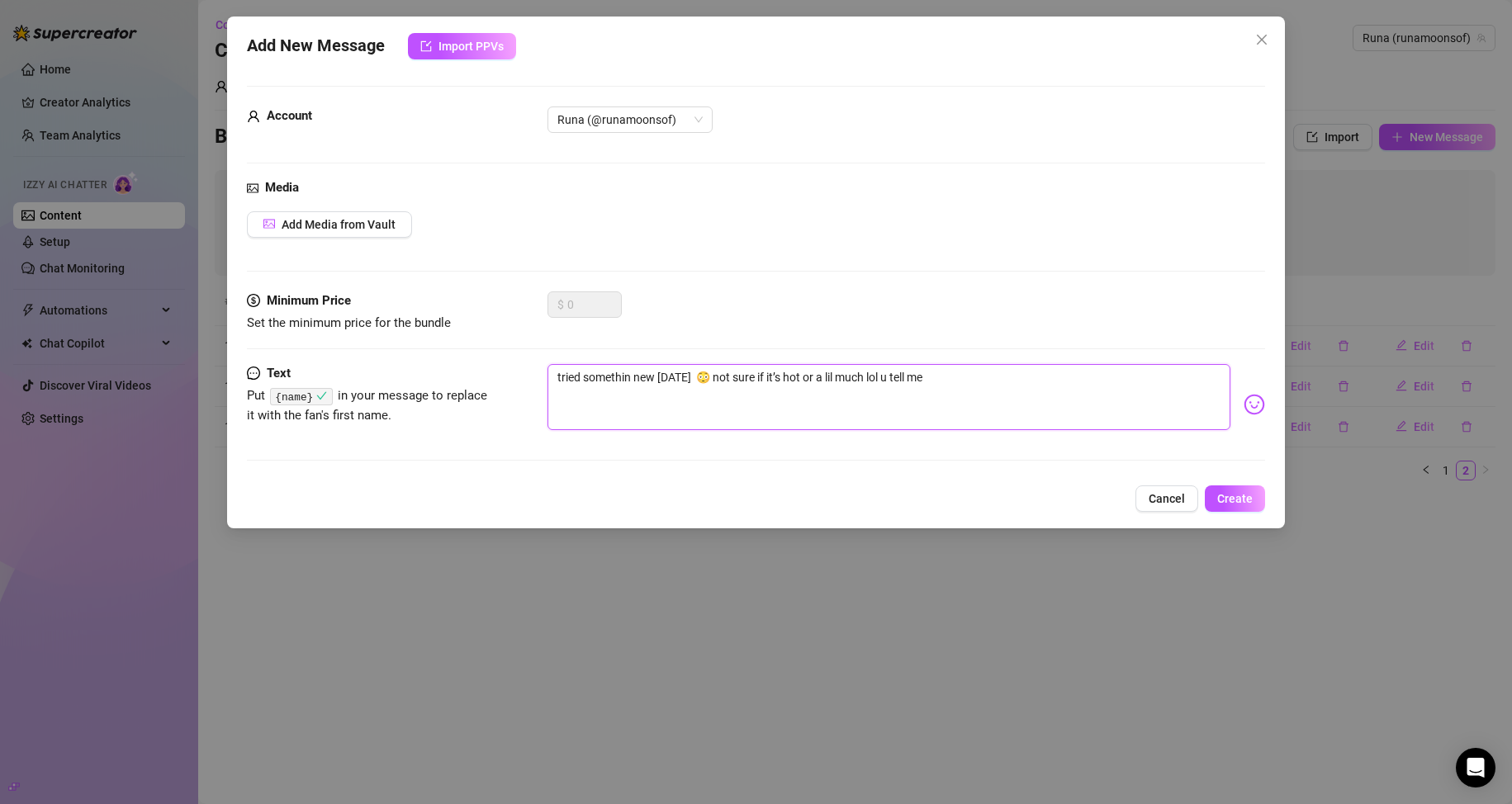
click at [689, 383] on textarea "tried somethin new today 😳 not sure if it’s hot or a lil much lol u tell me" at bounding box center [889, 397] width 684 height 66
paste textarea "{name}"
click at [720, 387] on textarea "tried somethin new today {name} 😳 not sure if it’s hot or a lil much lol u tell…" at bounding box center [889, 397] width 684 height 66
click at [357, 218] on span "Add Media from Vault" at bounding box center [338, 225] width 114 height 14
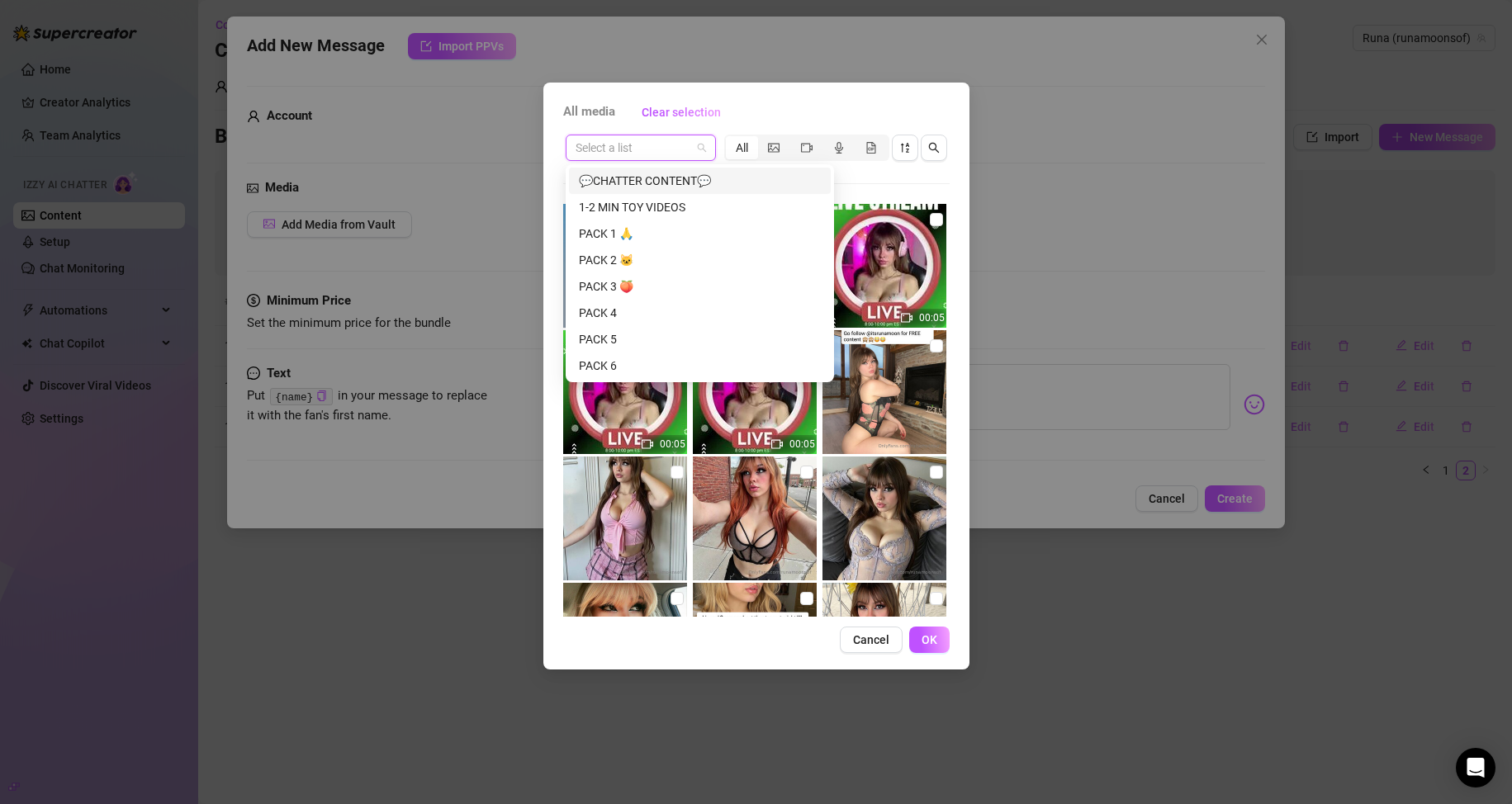
click at [661, 150] on input "search" at bounding box center [633, 147] width 116 height 24
click at [648, 240] on div "PACK 1 🙏" at bounding box center [699, 233] width 242 height 18
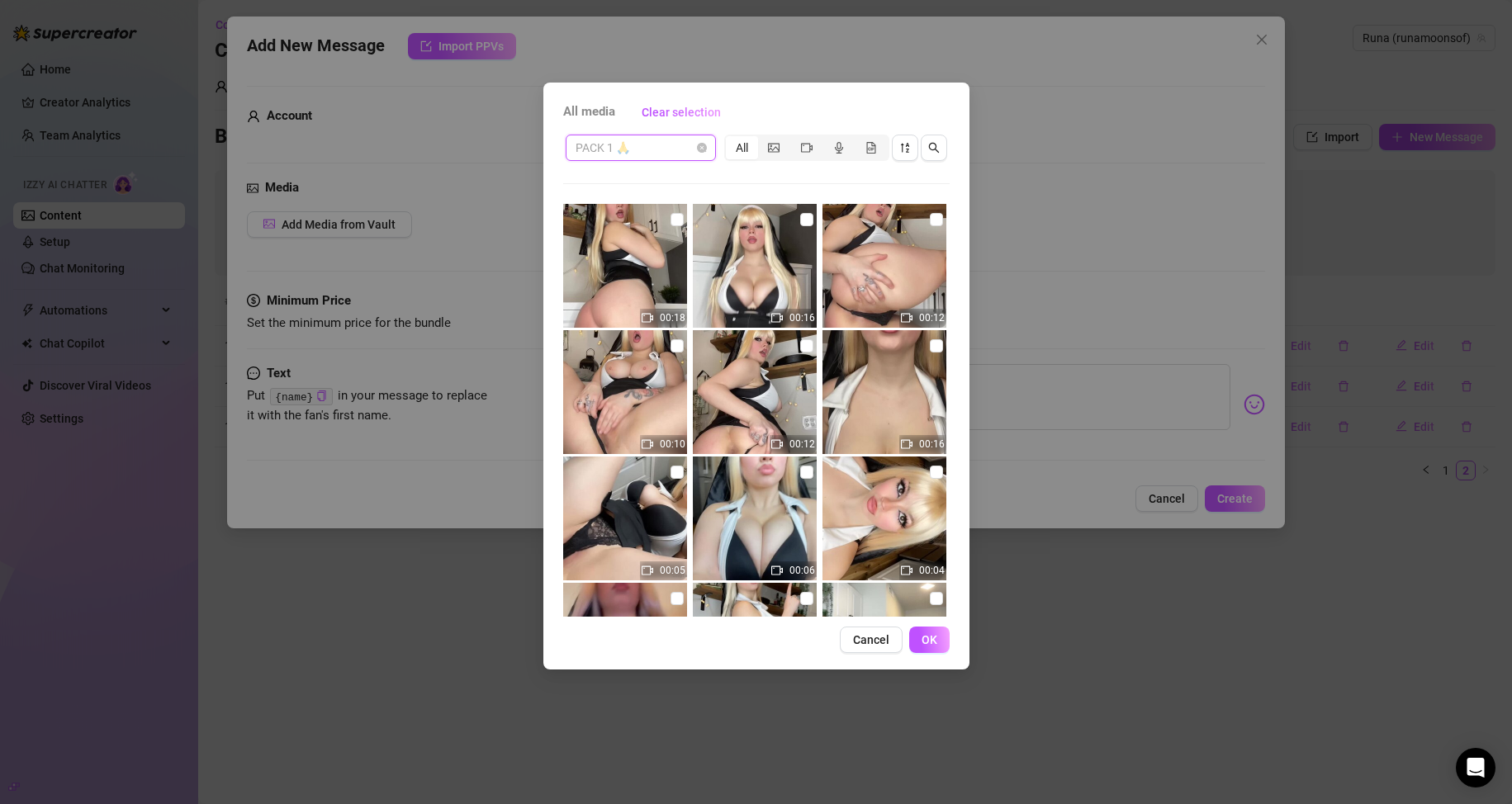
click at [675, 145] on span "PACK 1 🙏" at bounding box center [641, 147] width 130 height 24
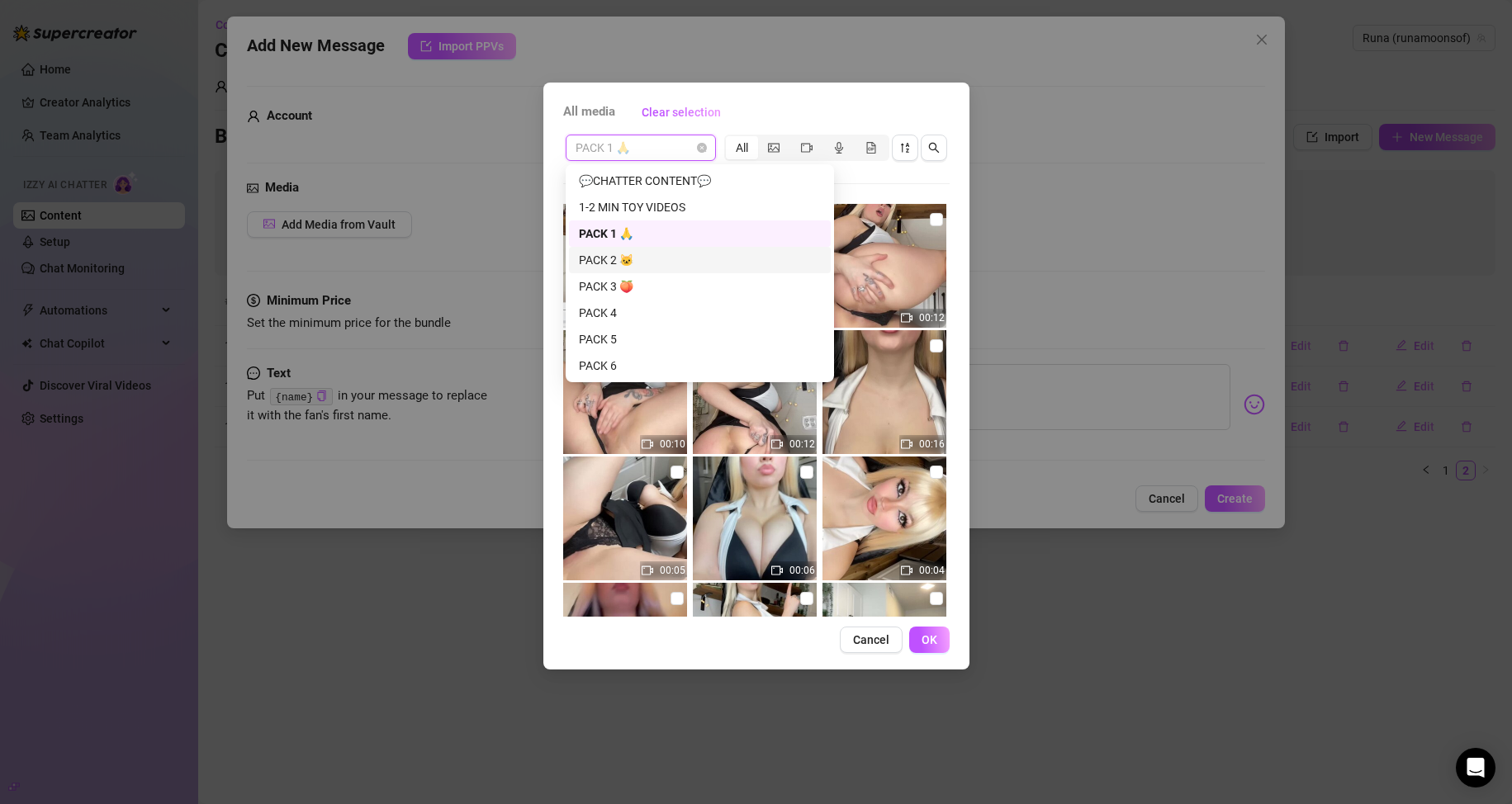
click at [649, 249] on div "PACK 2 🐱" at bounding box center [699, 260] width 262 height 26
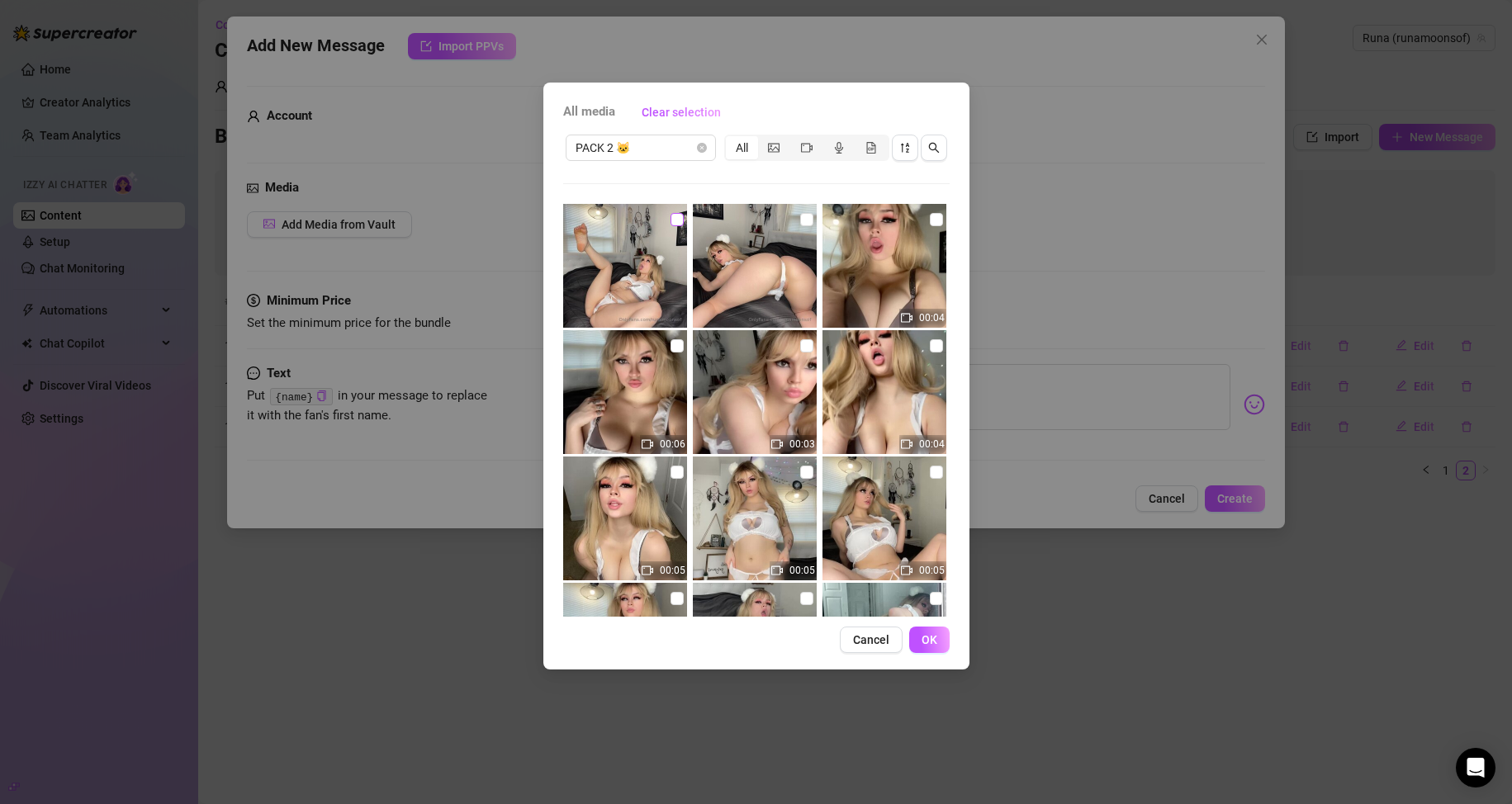
click at [674, 221] on input "checkbox" at bounding box center [678, 220] width 14 height 14
click at [720, 220] on input "checkbox" at bounding box center [807, 220] width 14 height 14
click at [720, 217] on input "checkbox" at bounding box center [936, 220] width 14 height 14
click at [681, 354] on img at bounding box center [624, 392] width 123 height 123
drag, startPoint x: 678, startPoint y: 349, endPoint x: 780, endPoint y: 351, distance: 102.0
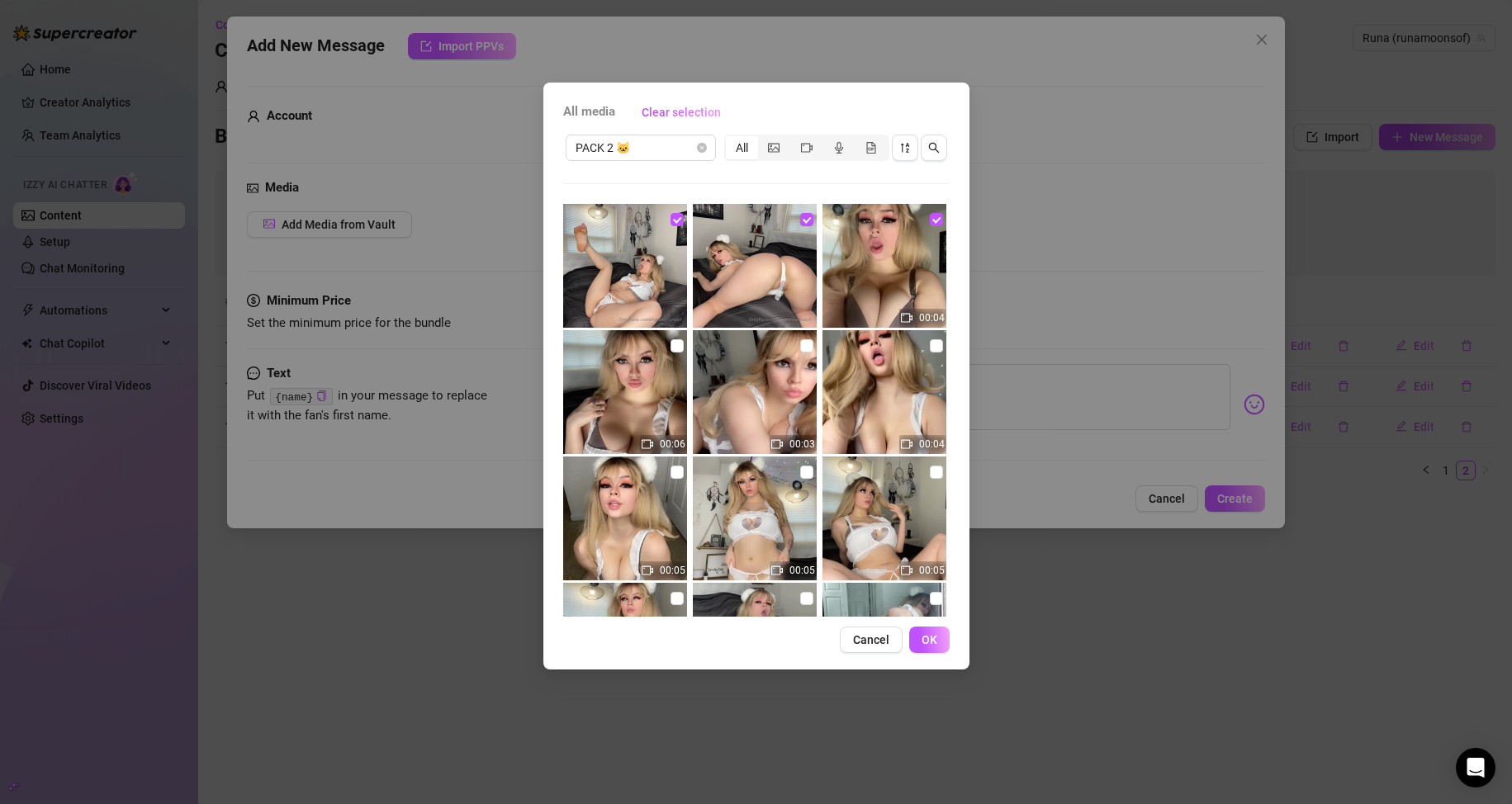
click at [677, 348] on input "checkbox" at bounding box center [678, 346] width 14 height 14
click at [720, 344] on input "checkbox" at bounding box center [807, 346] width 14 height 14
click at [720, 350] on input "checkbox" at bounding box center [936, 346] width 14 height 14
click at [720, 345] on input "checkbox" at bounding box center [936, 346] width 14 height 14
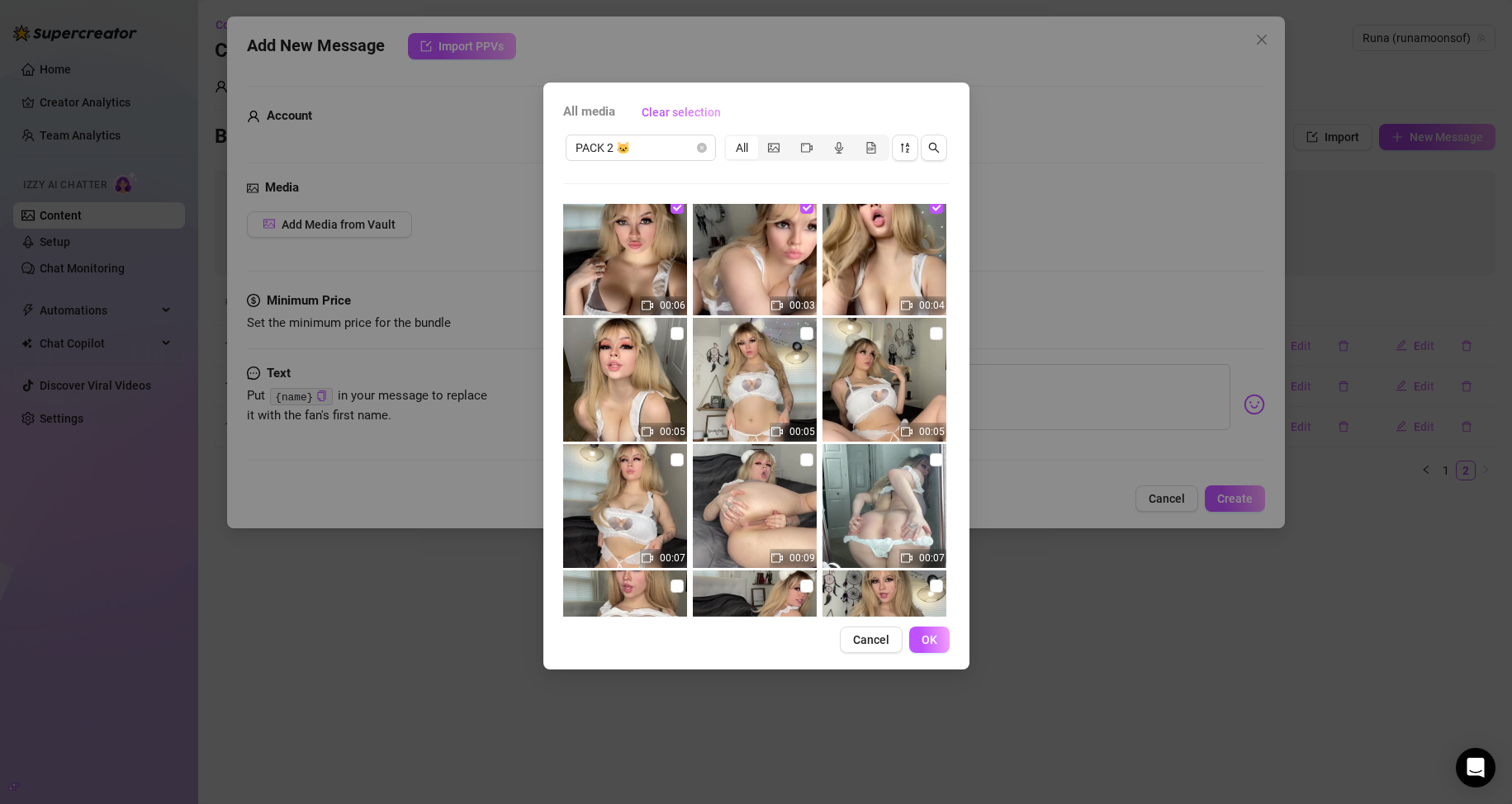
scroll to position [165, 0]
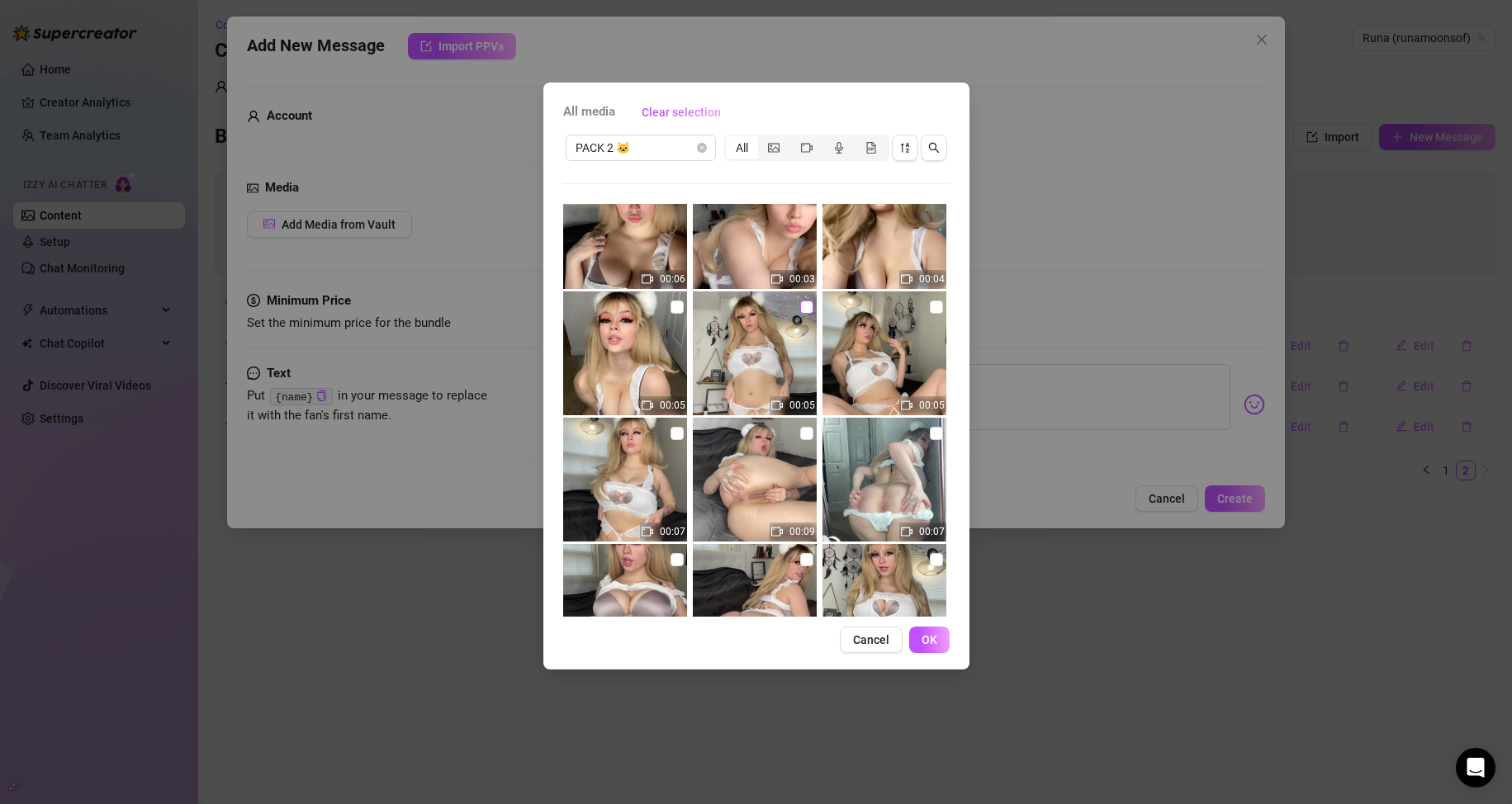
drag, startPoint x: 679, startPoint y: 303, endPoint x: 792, endPoint y: 315, distance: 113.6
click at [681, 305] on div "00:05" at bounding box center [626, 353] width 127 height 123
click at [720, 305] on input "checkbox" at bounding box center [807, 307] width 14 height 14
click at [720, 309] on input "checkbox" at bounding box center [936, 307] width 14 height 14
click at [720, 633] on button "OK" at bounding box center [930, 640] width 41 height 26
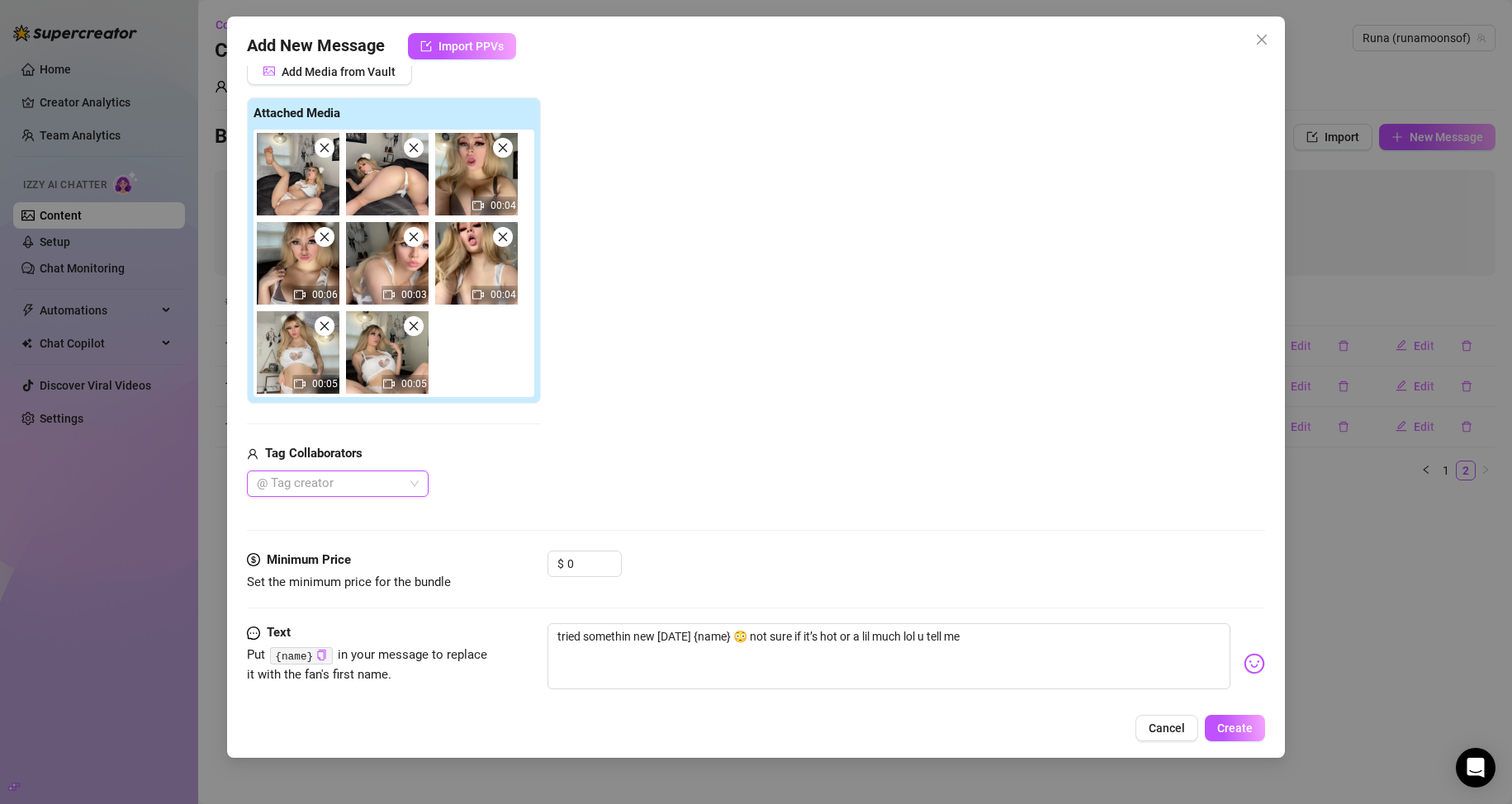
scroll to position [183, 0]
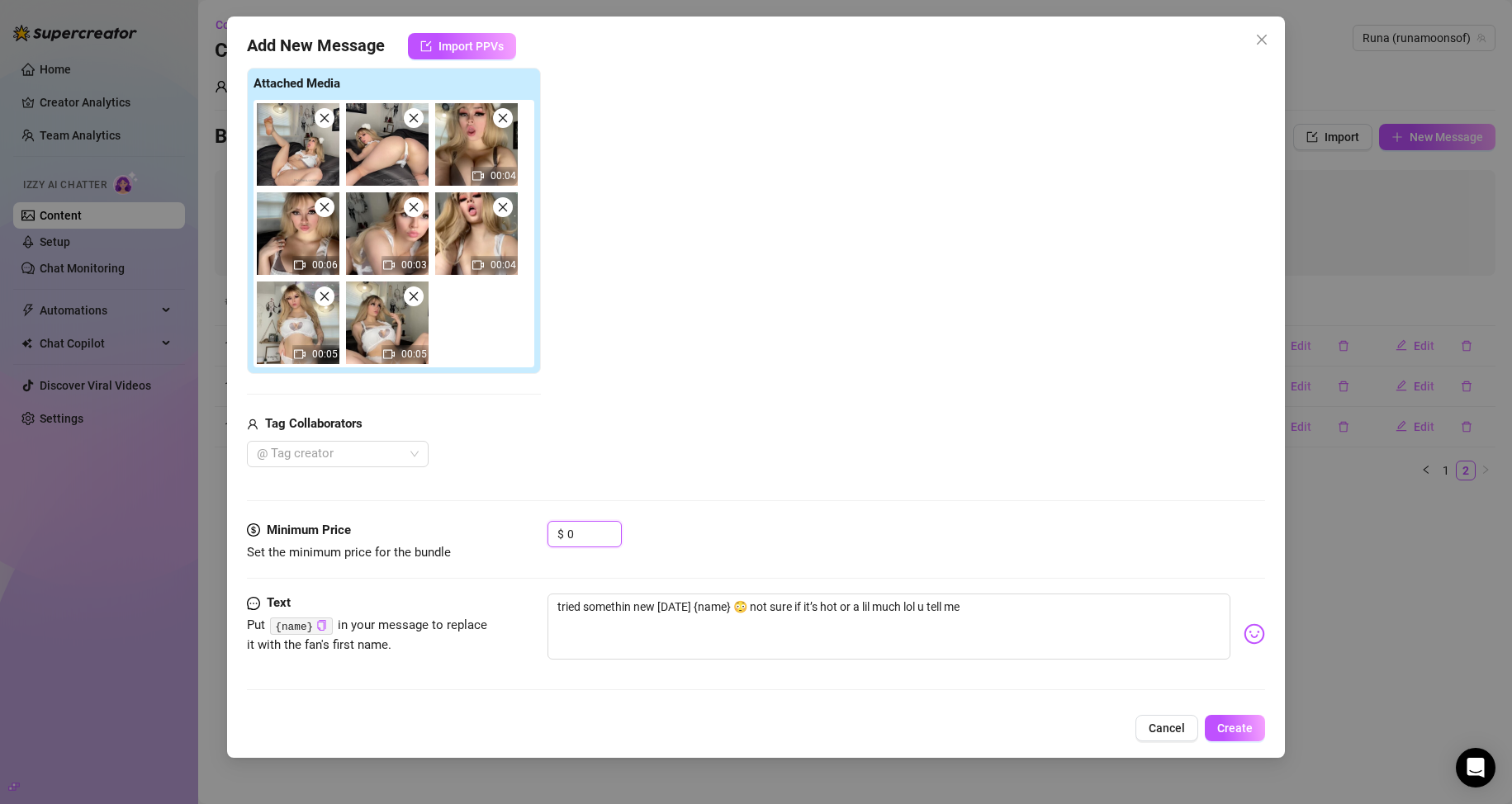
drag, startPoint x: 574, startPoint y: 527, endPoint x: 538, endPoint y: 523, distance: 36.2
click at [538, 523] on div "Minimum Price Set the minimum price for the bundle $ 0" at bounding box center [756, 542] width 1019 height 42
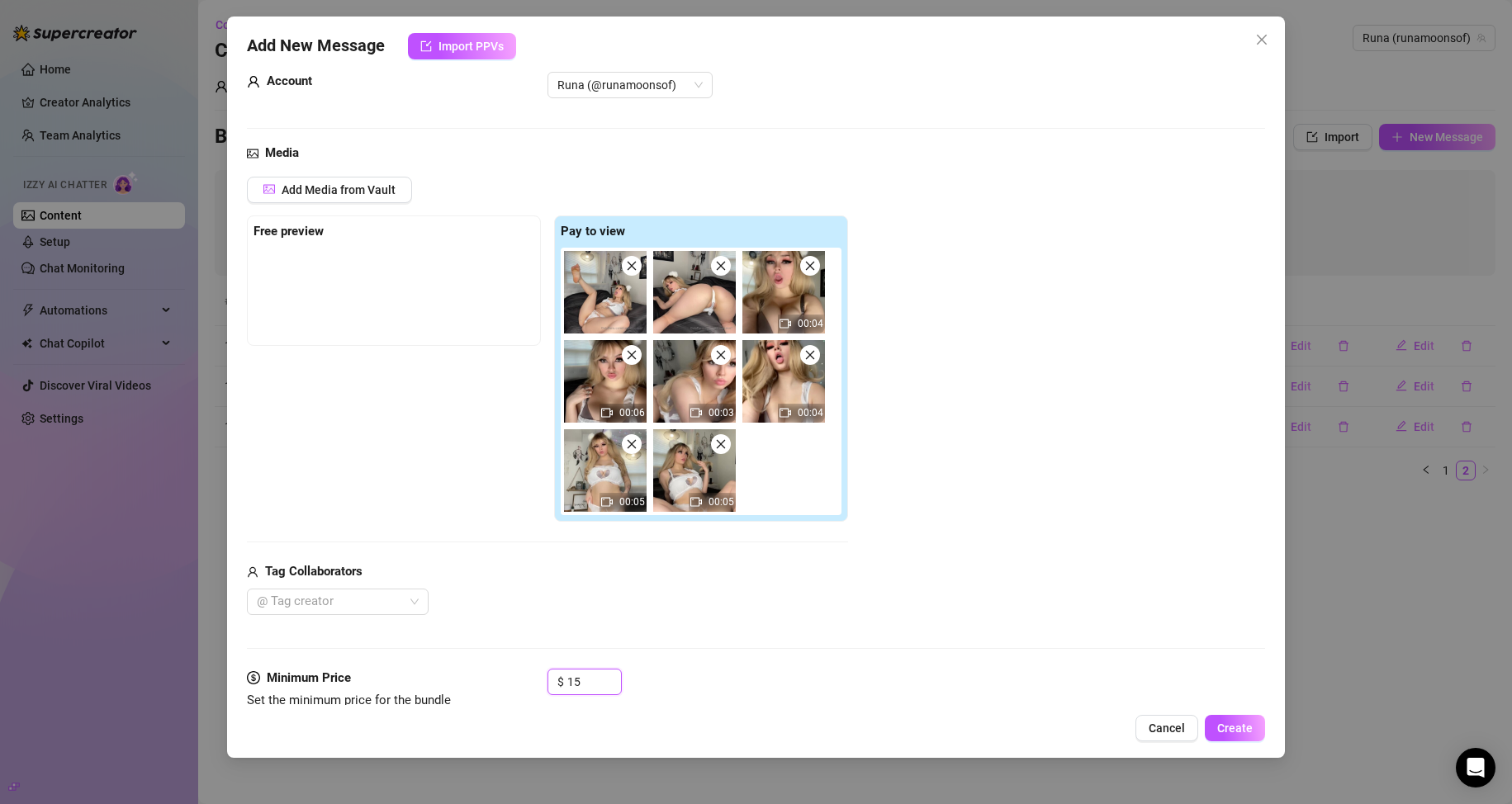
scroll to position [17, 0]
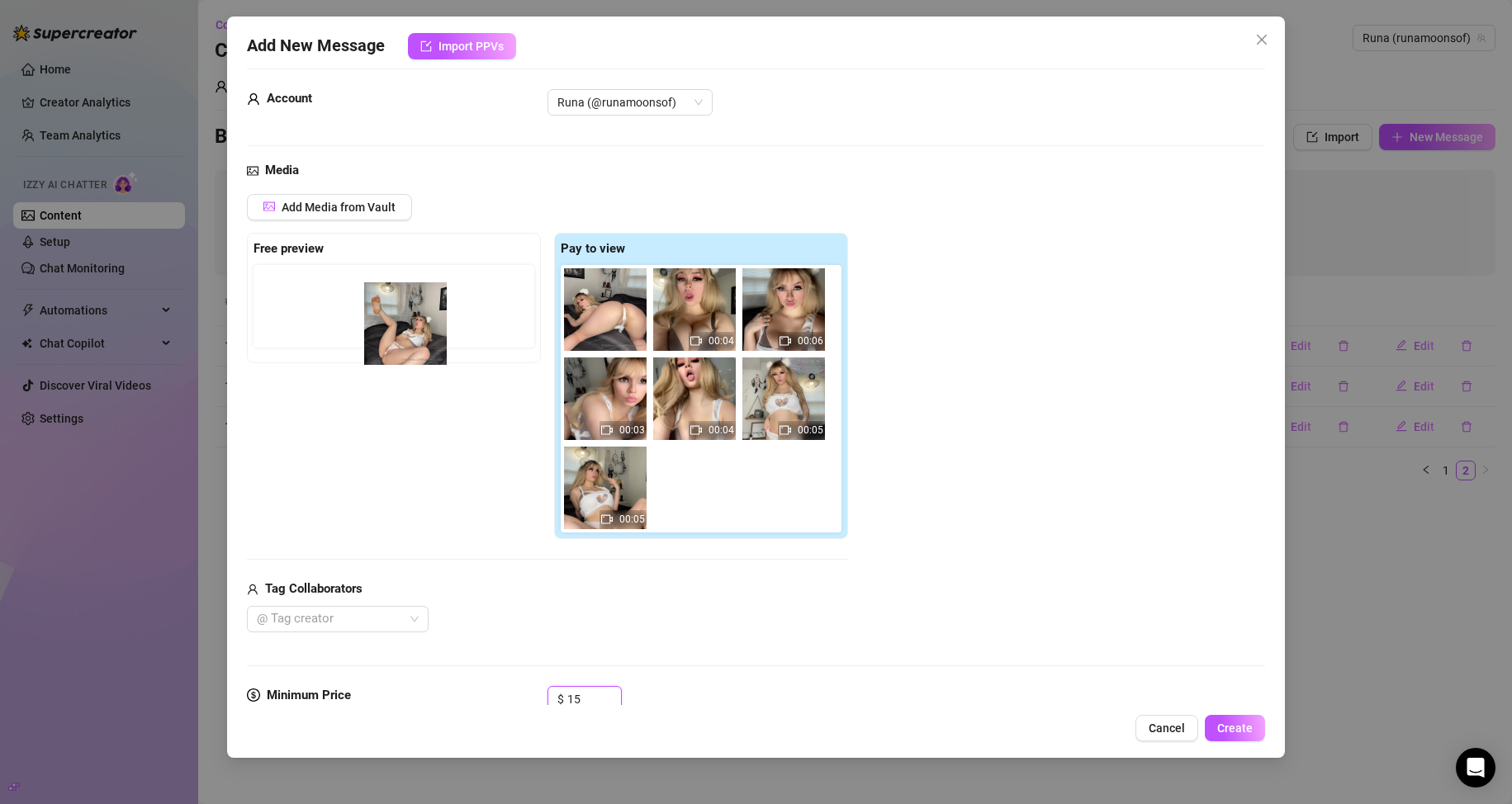
drag, startPoint x: 621, startPoint y: 325, endPoint x: 415, endPoint y: 339, distance: 206.5
click at [415, 339] on div "Free preview Pay to view 00:04 00:06 00:03 00:04 00:05 00:05" at bounding box center [547, 386] width 601 height 307
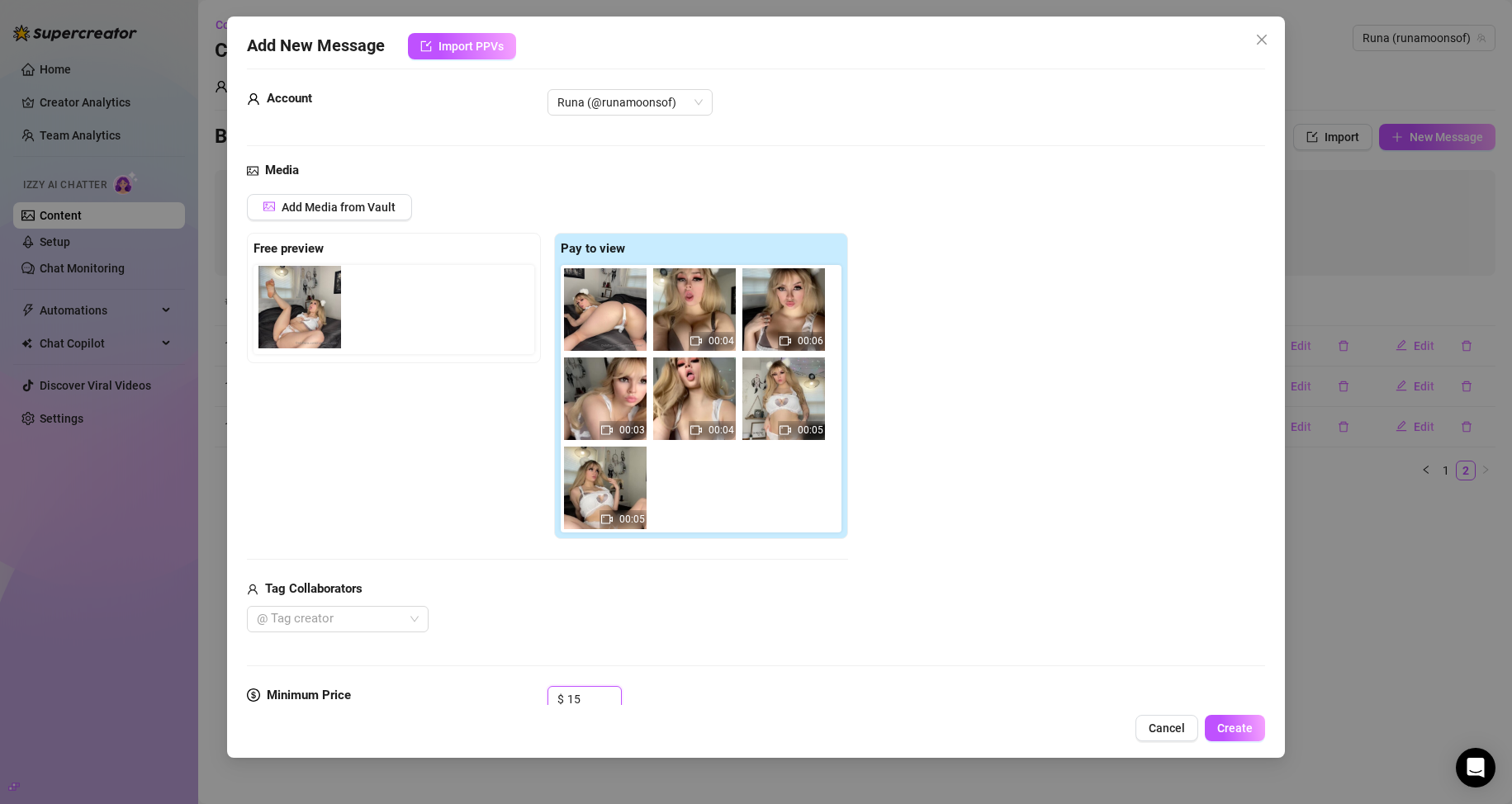
drag, startPoint x: 610, startPoint y: 315, endPoint x: 265, endPoint y: 309, distance: 345.1
click at [265, 309] on div "Free preview Pay to view 00:04 00:06 00:03 00:04 00:05 00:05" at bounding box center [547, 386] width 601 height 307
click at [720, 731] on span "Create" at bounding box center [1235, 728] width 36 height 14
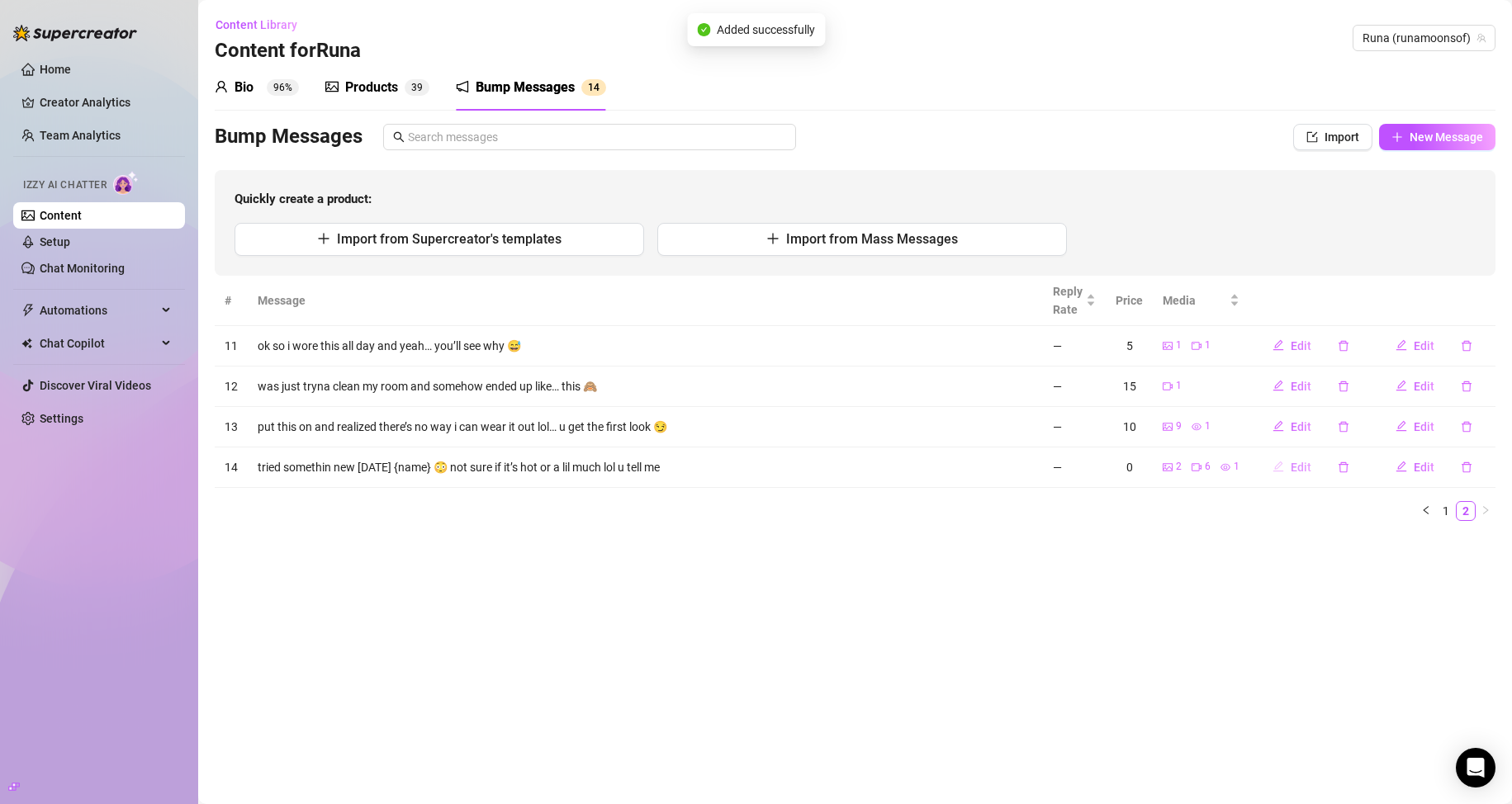
click at [720, 464] on span "Edit" at bounding box center [1300, 468] width 20 height 14
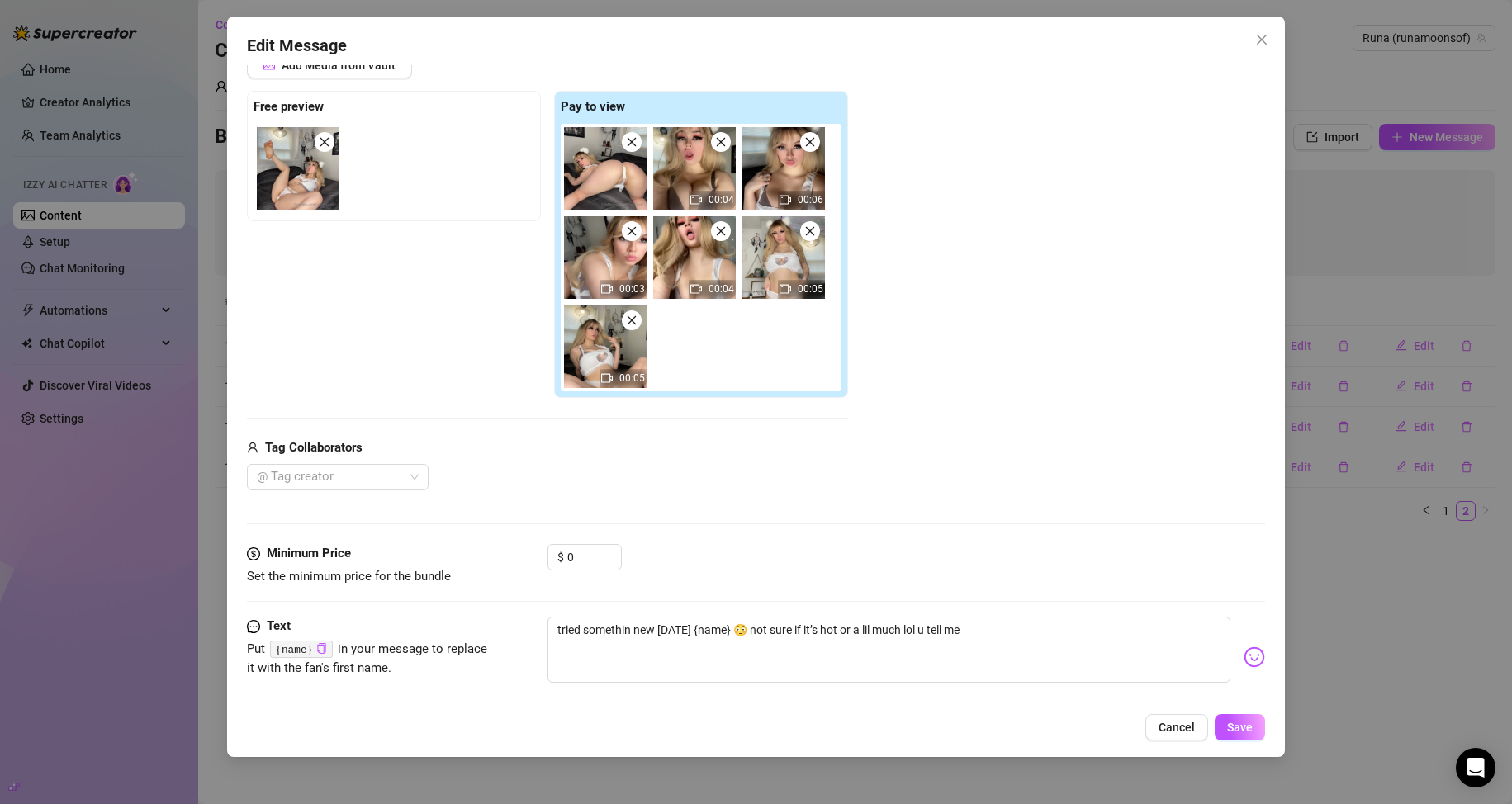
scroll to position [183, 0]
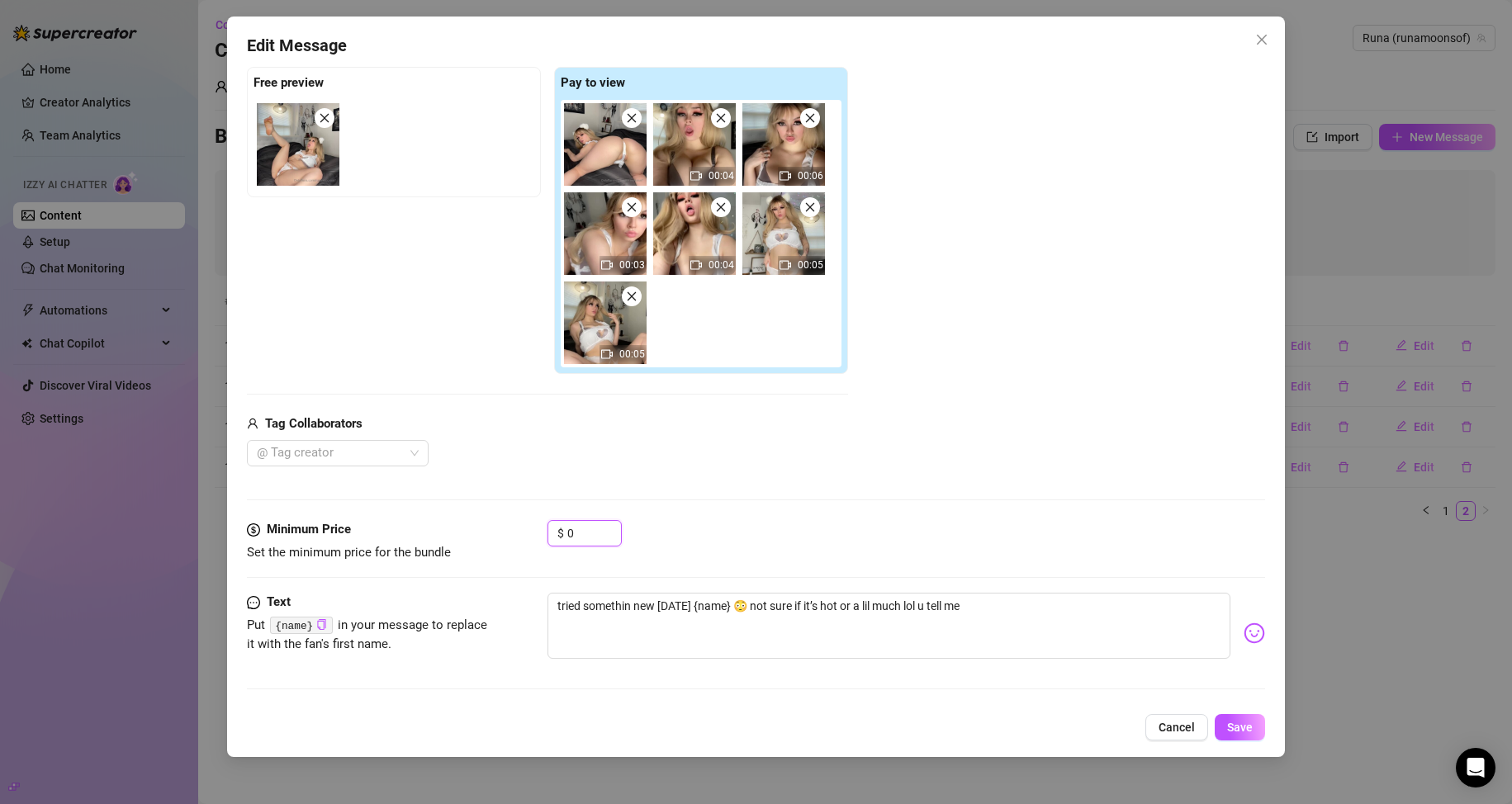
drag, startPoint x: 585, startPoint y: 531, endPoint x: 511, endPoint y: 530, distance: 74.0
click at [511, 530] on div "Minimum Price Set the minimum price for the bundle $ 0" at bounding box center [756, 541] width 1019 height 42
click at [720, 724] on span "Save" at bounding box center [1240, 727] width 25 height 14
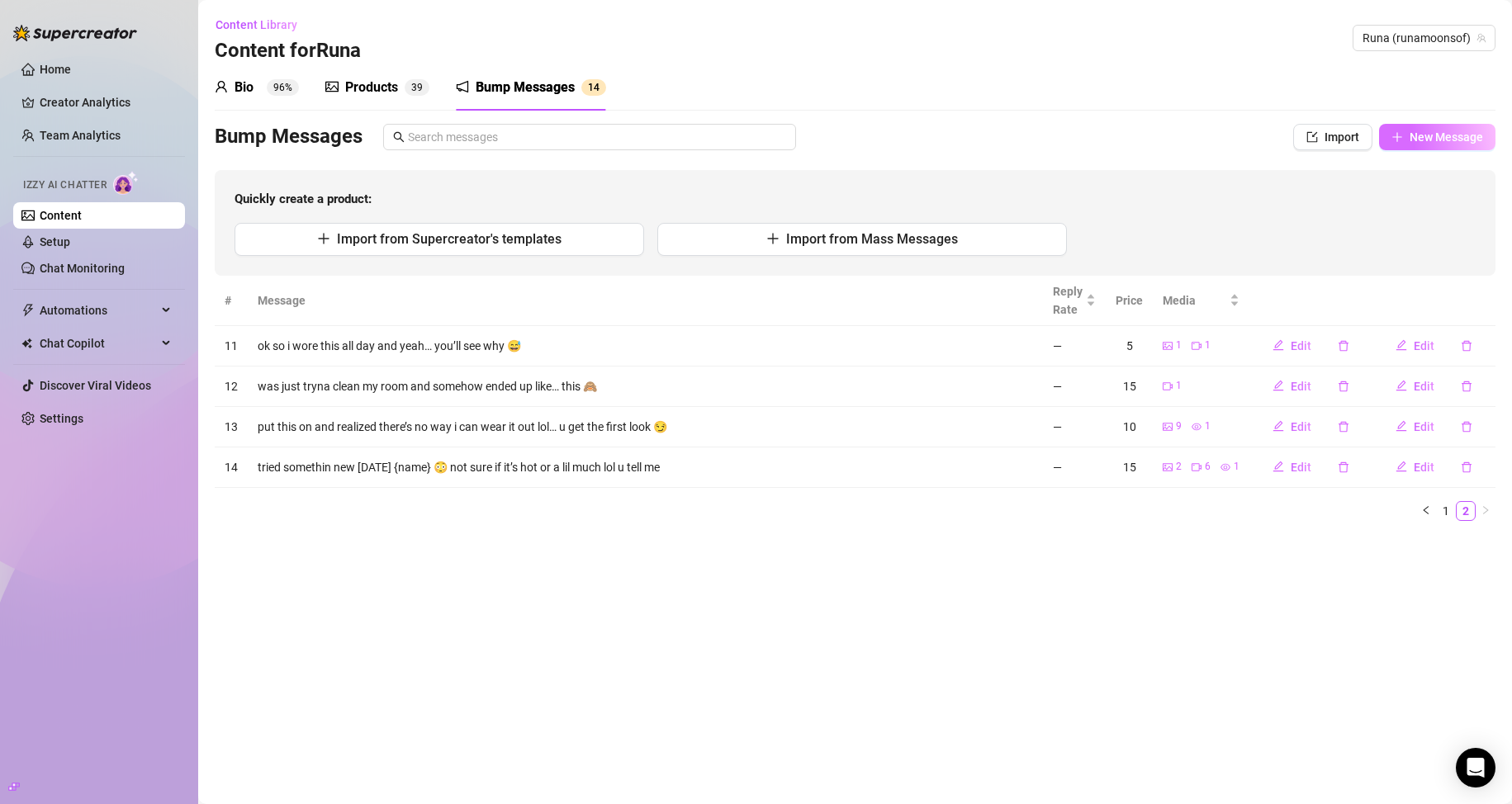
click at [720, 140] on span "New Message" at bounding box center [1447, 137] width 74 height 14
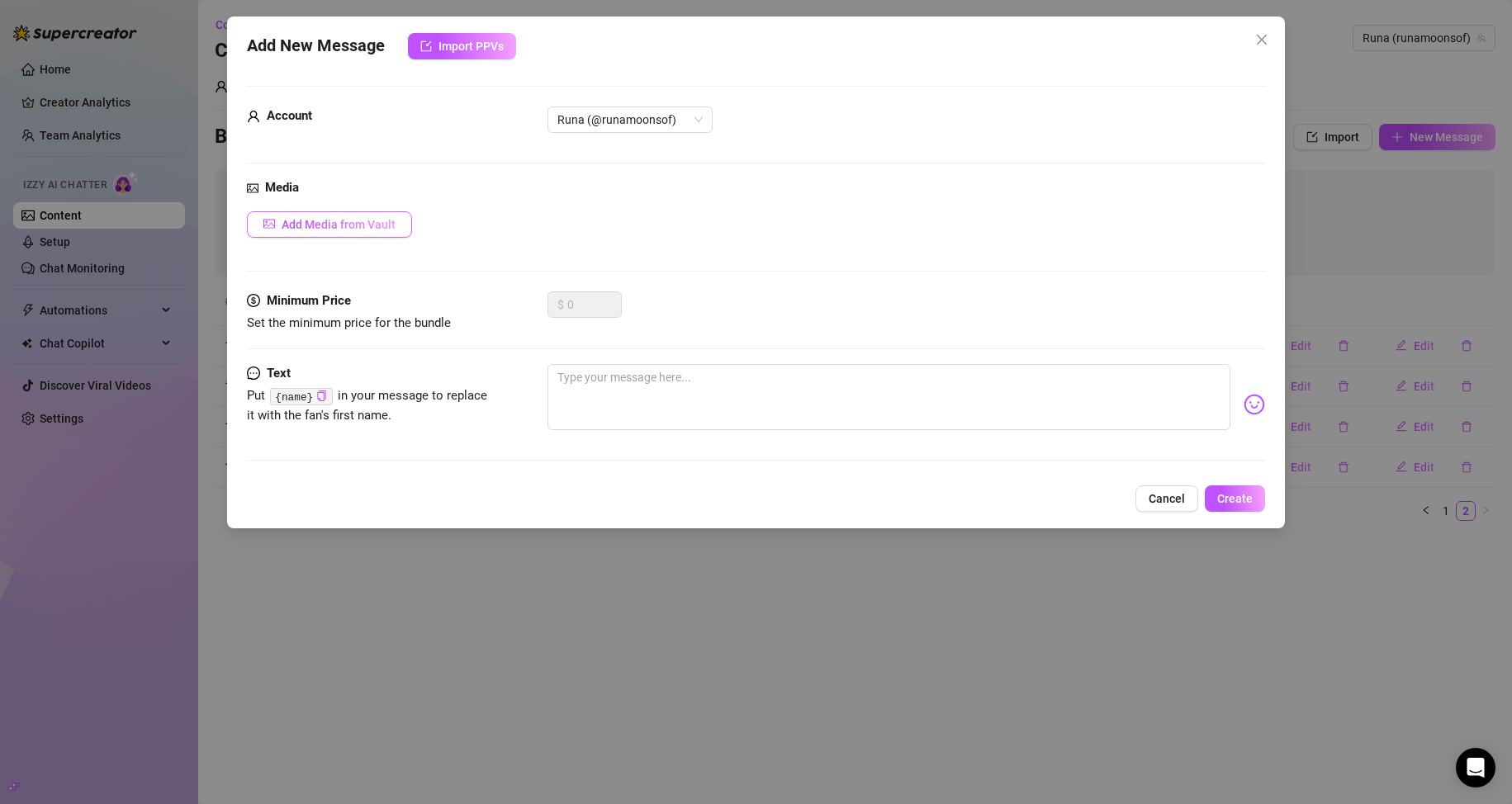
click at [365, 223] on span "Add Media from Vault" at bounding box center [338, 225] width 114 height 14
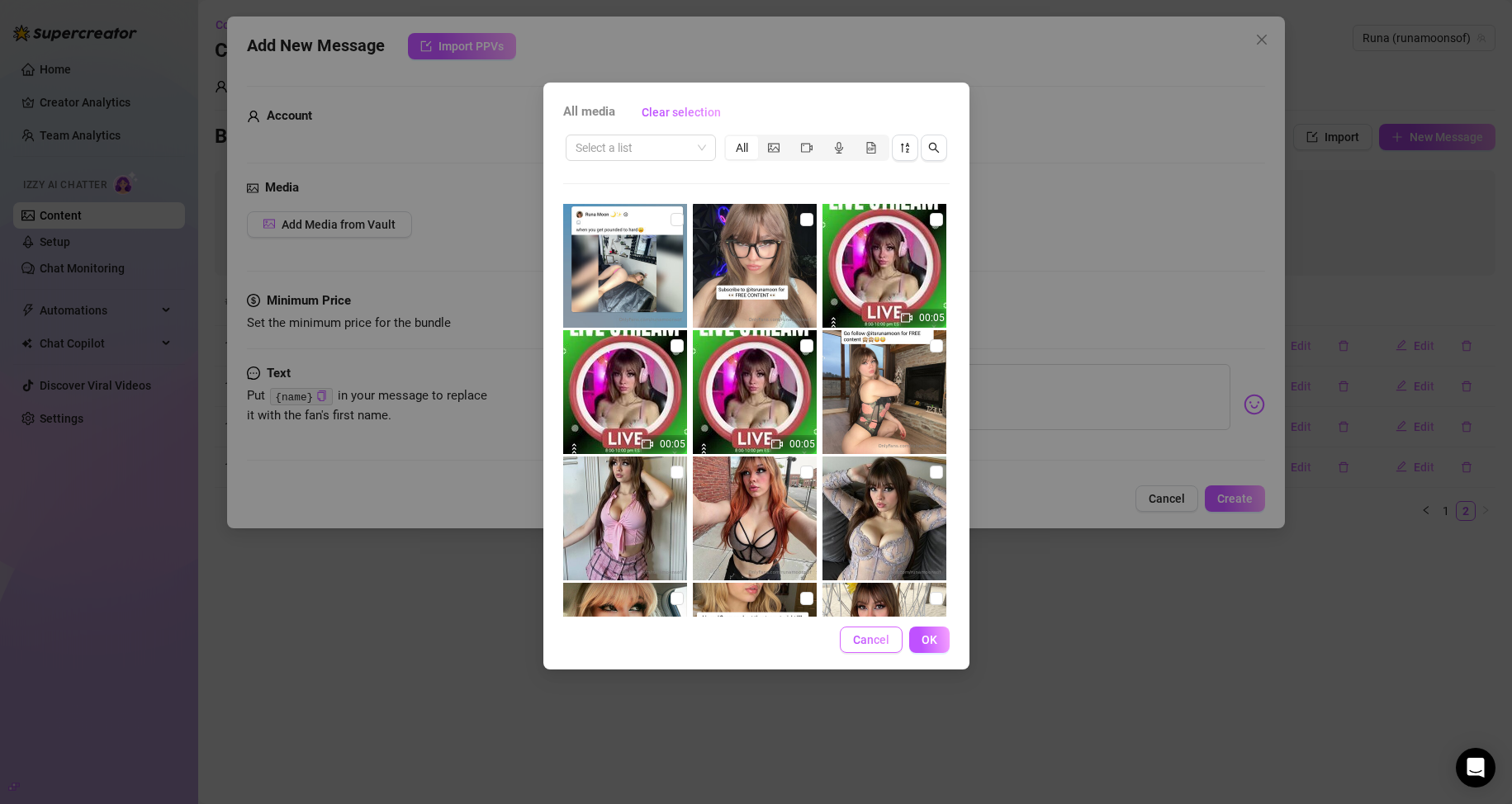
click at [720, 645] on span "Cancel" at bounding box center [870, 640] width 36 height 14
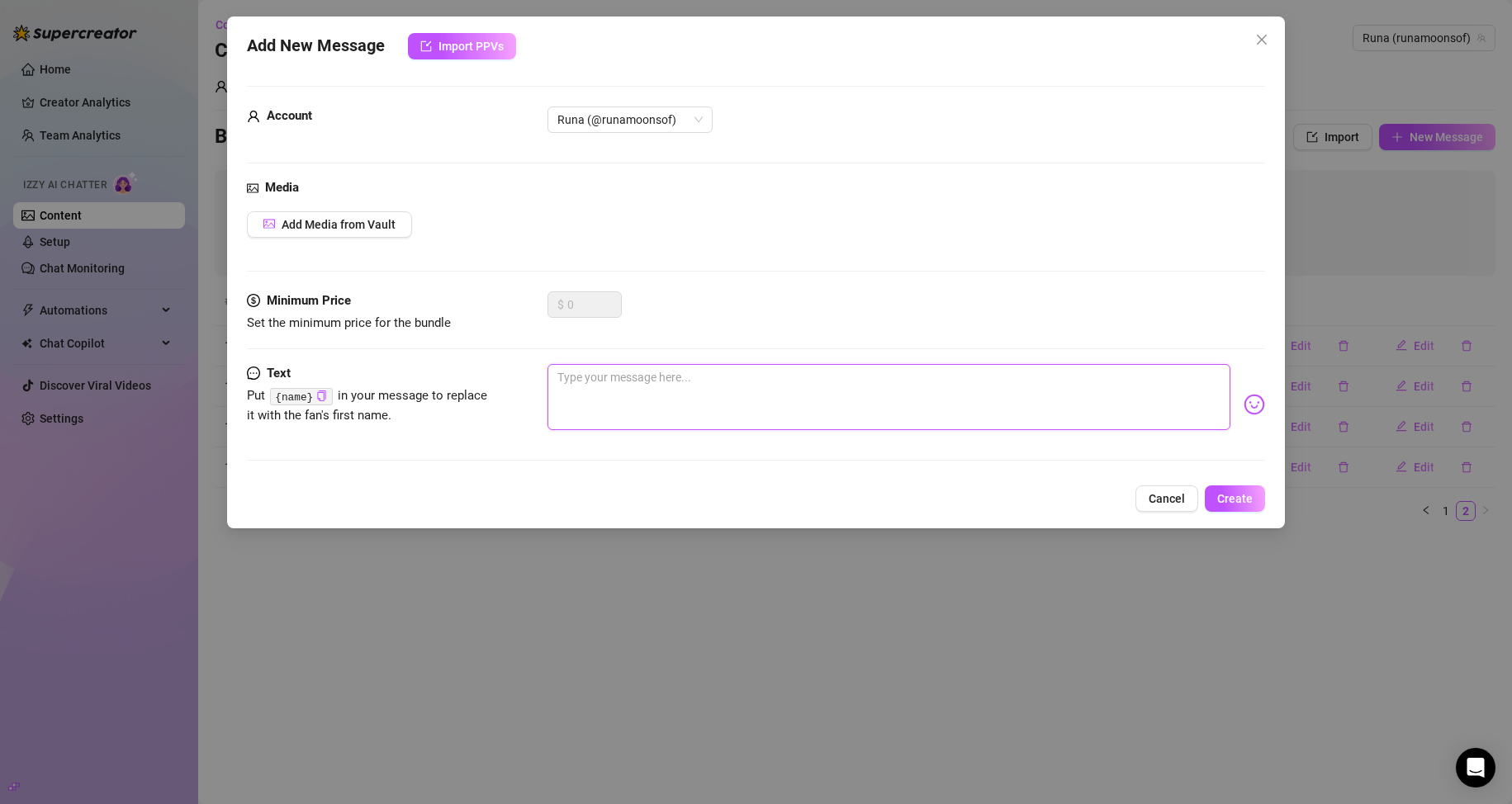
click at [674, 396] on textarea at bounding box center [889, 397] width 684 height 66
paste textarea "idk what got into me but i ended up makin a mess 😅 u wanna watch?"
click at [384, 226] on span "Add Media from Vault" at bounding box center [338, 225] width 114 height 14
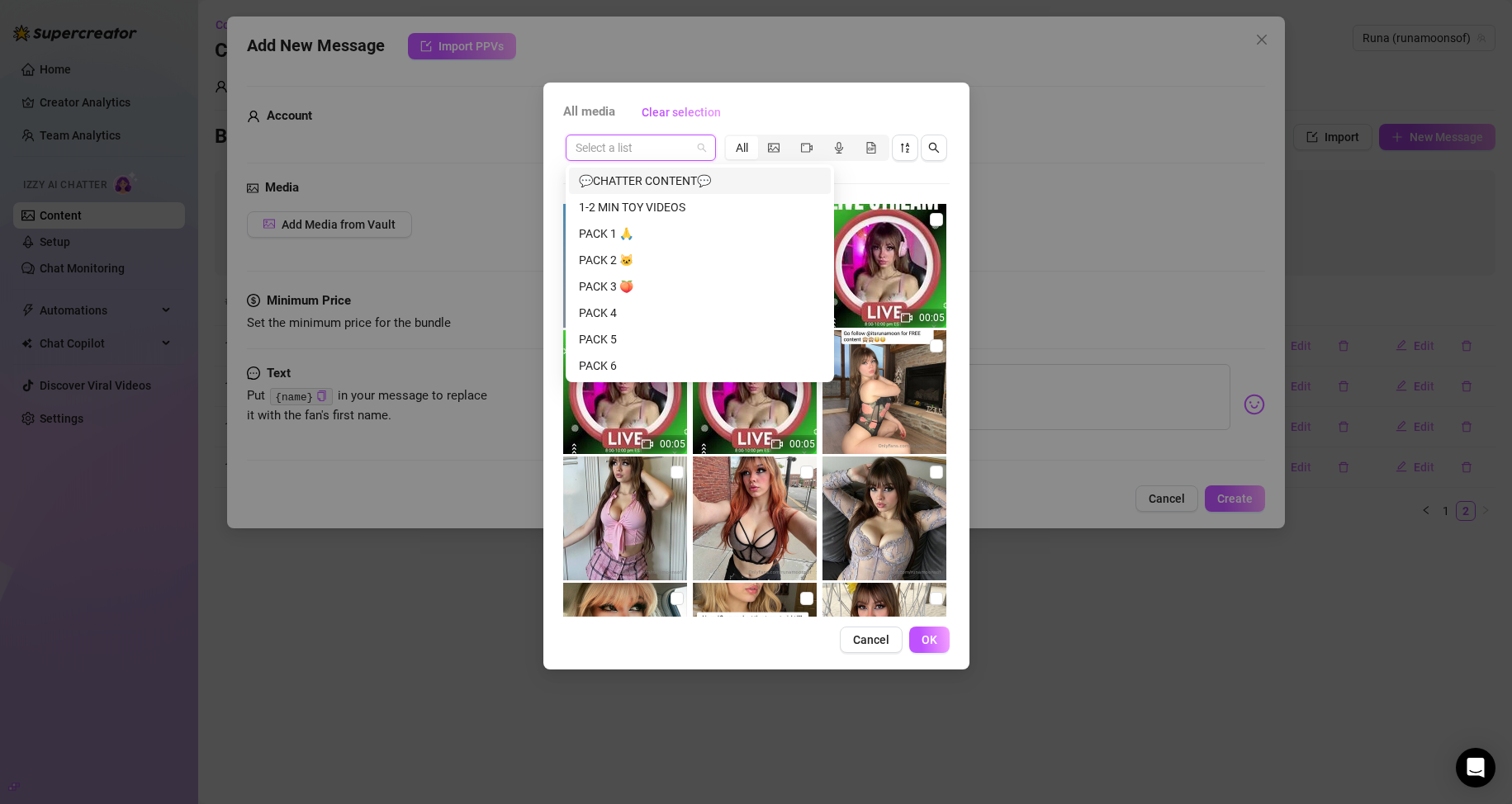
click at [636, 139] on input "search" at bounding box center [633, 147] width 116 height 24
drag, startPoint x: 654, startPoint y: 187, endPoint x: 694, endPoint y: 205, distance: 43.9
click at [694, 205] on div "💬CHATTER CONTENT💬 1-2 MIN TOY VIDEOS PACK 1 🙏 PACK 2 🐱 PACK 3 🍑 PACK 4 PACK 5 P…" at bounding box center [699, 590] width 262 height 846
click at [694, 205] on div "1-2 MIN TOY VIDEOS" at bounding box center [699, 207] width 242 height 18
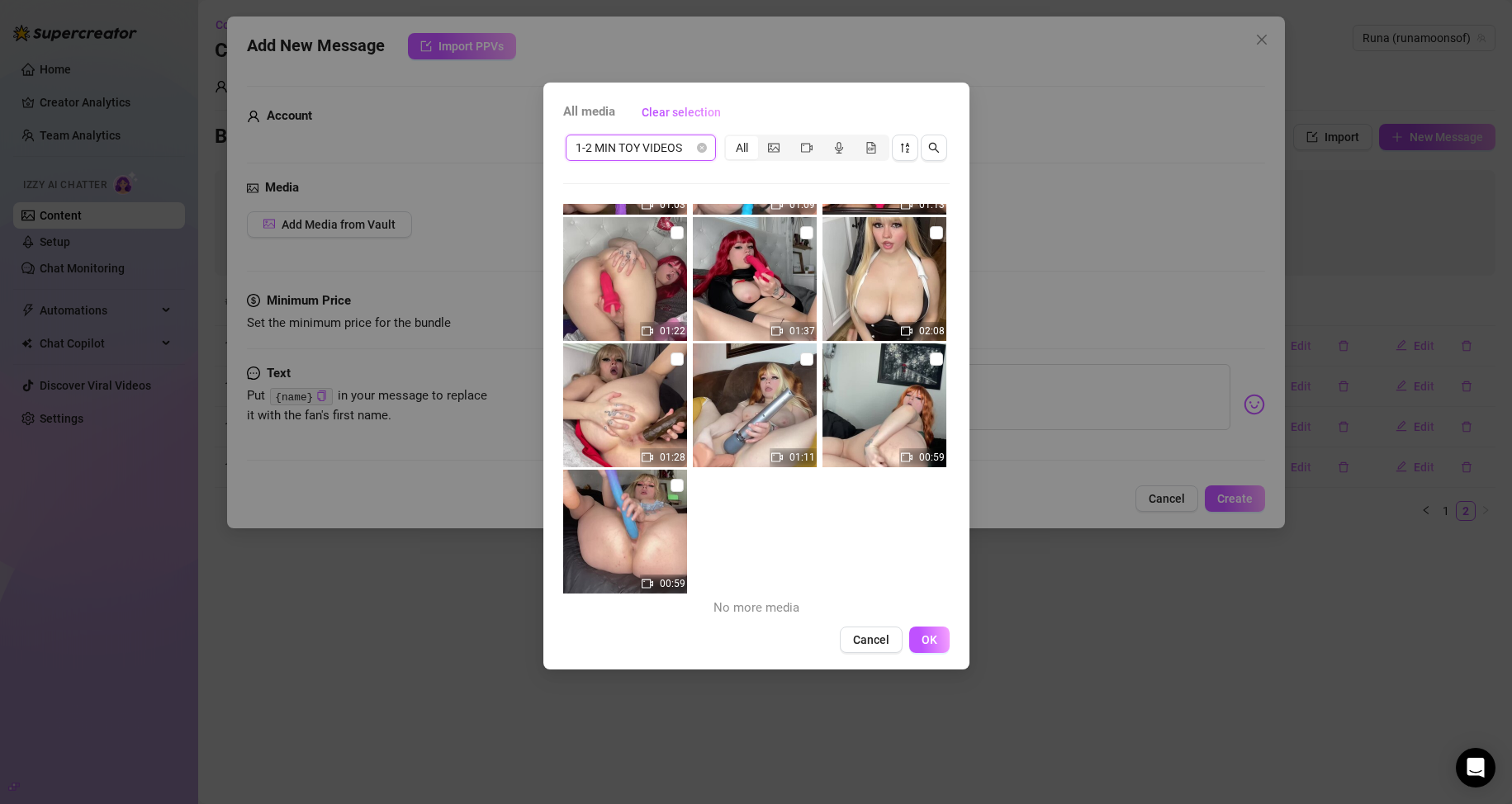
scroll to position [118, 0]
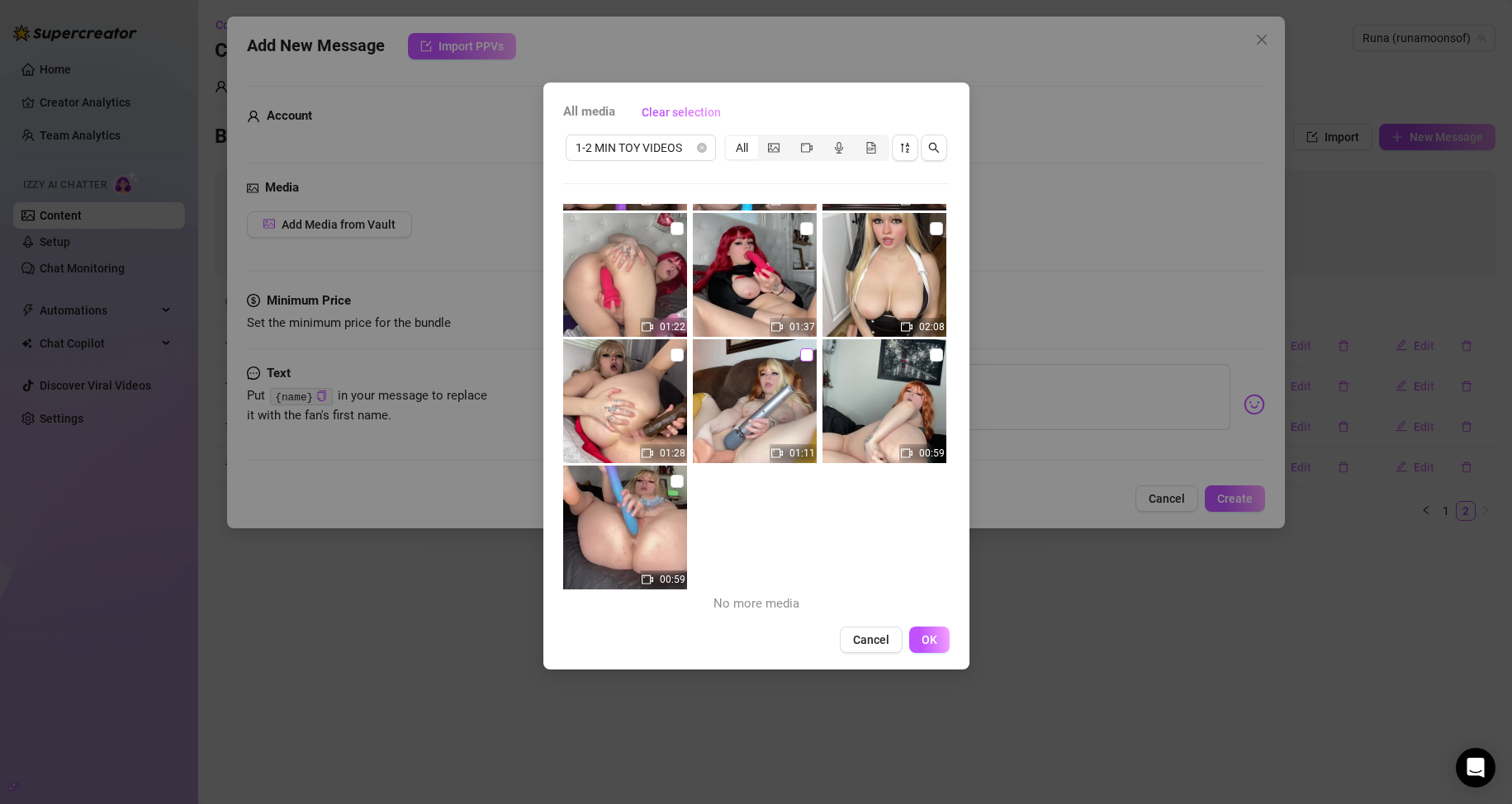
click at [720, 355] on input "checkbox" at bounding box center [807, 355] width 14 height 14
click at [720, 632] on button "OK" at bounding box center [930, 640] width 41 height 26
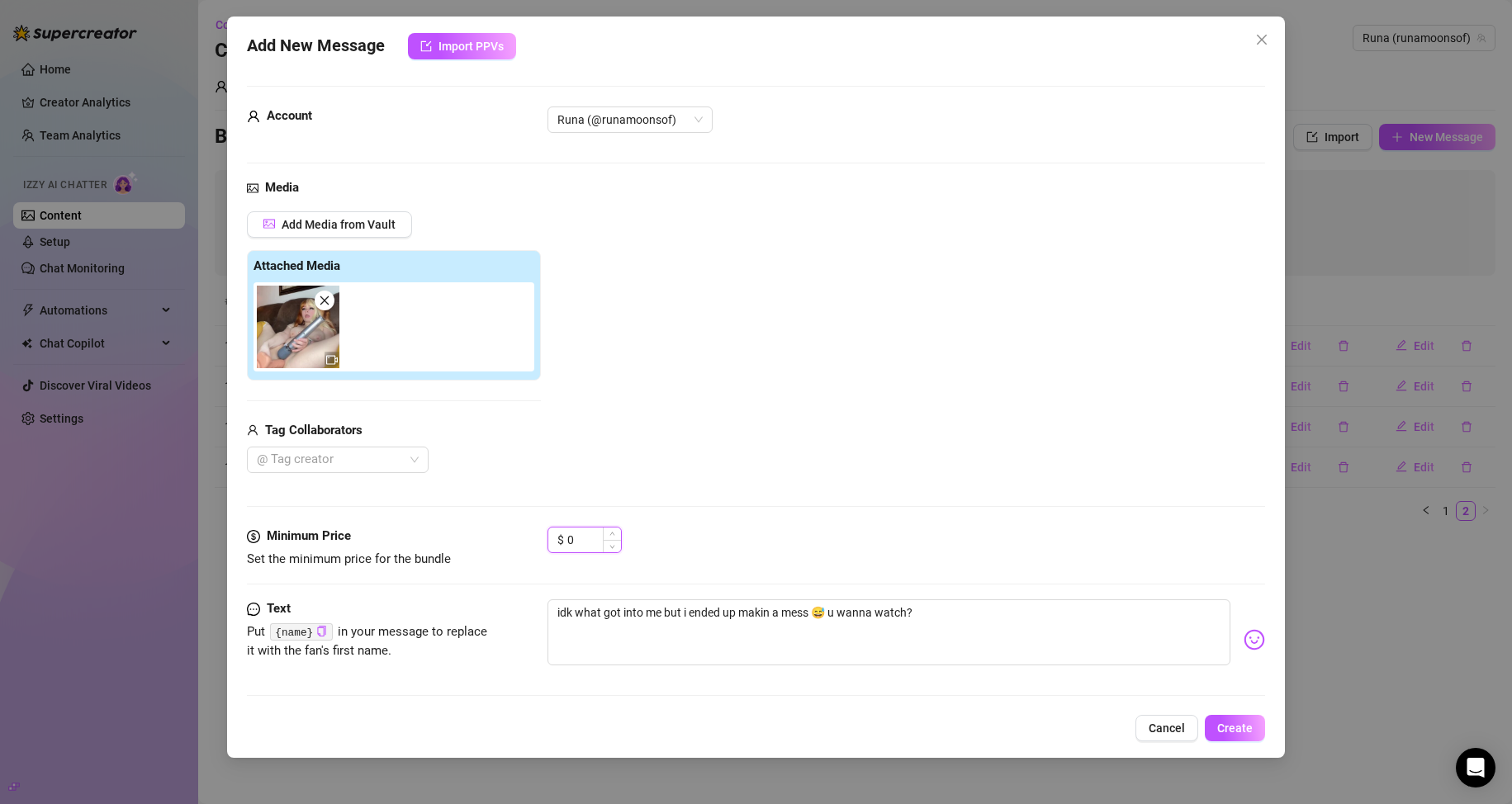
drag, startPoint x: 583, startPoint y: 532, endPoint x: 555, endPoint y: 529, distance: 28.2
click at [555, 529] on div "$ 0" at bounding box center [584, 540] width 74 height 26
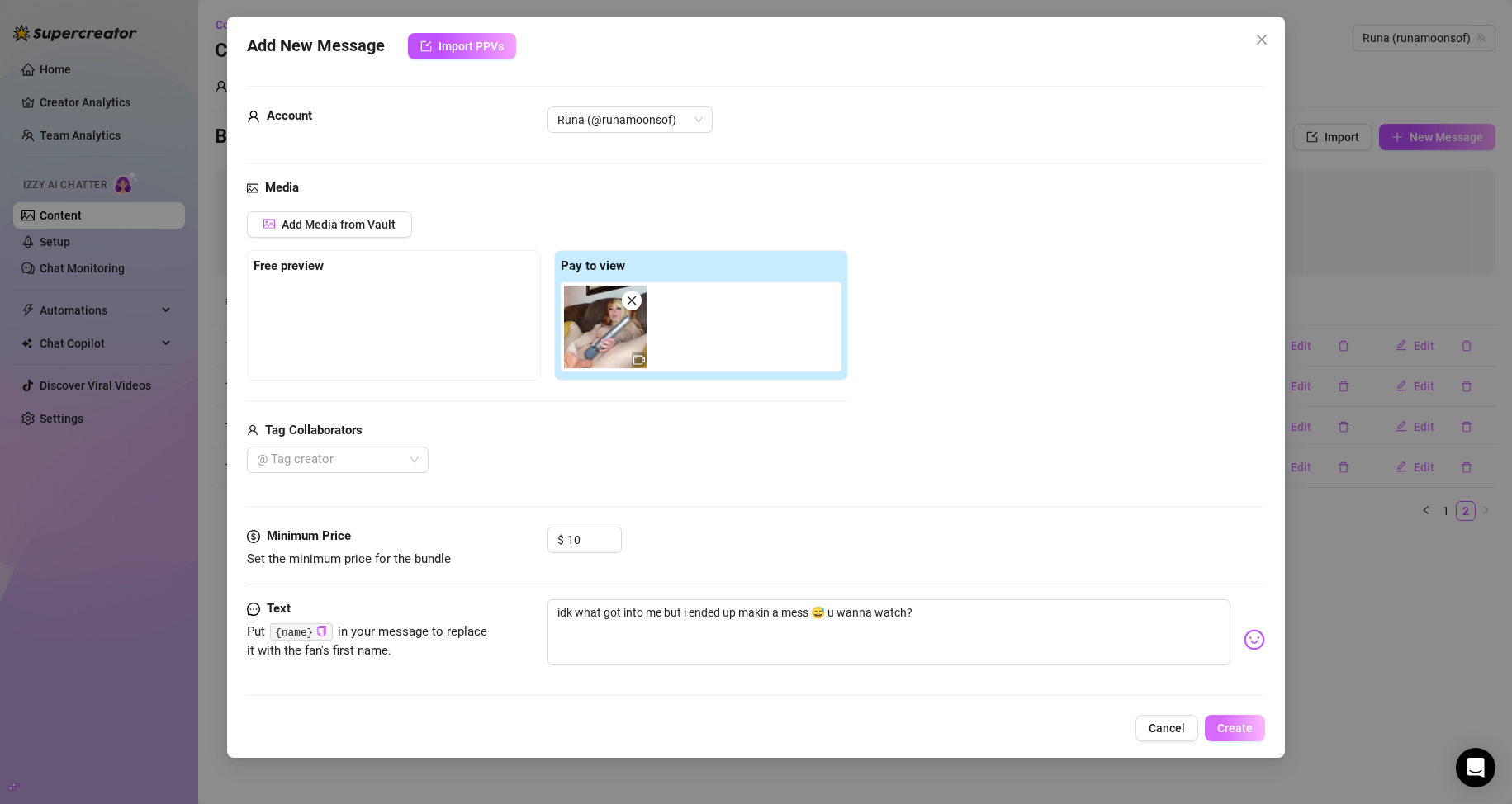
click at [720, 719] on button "Create" at bounding box center [1235, 727] width 60 height 26
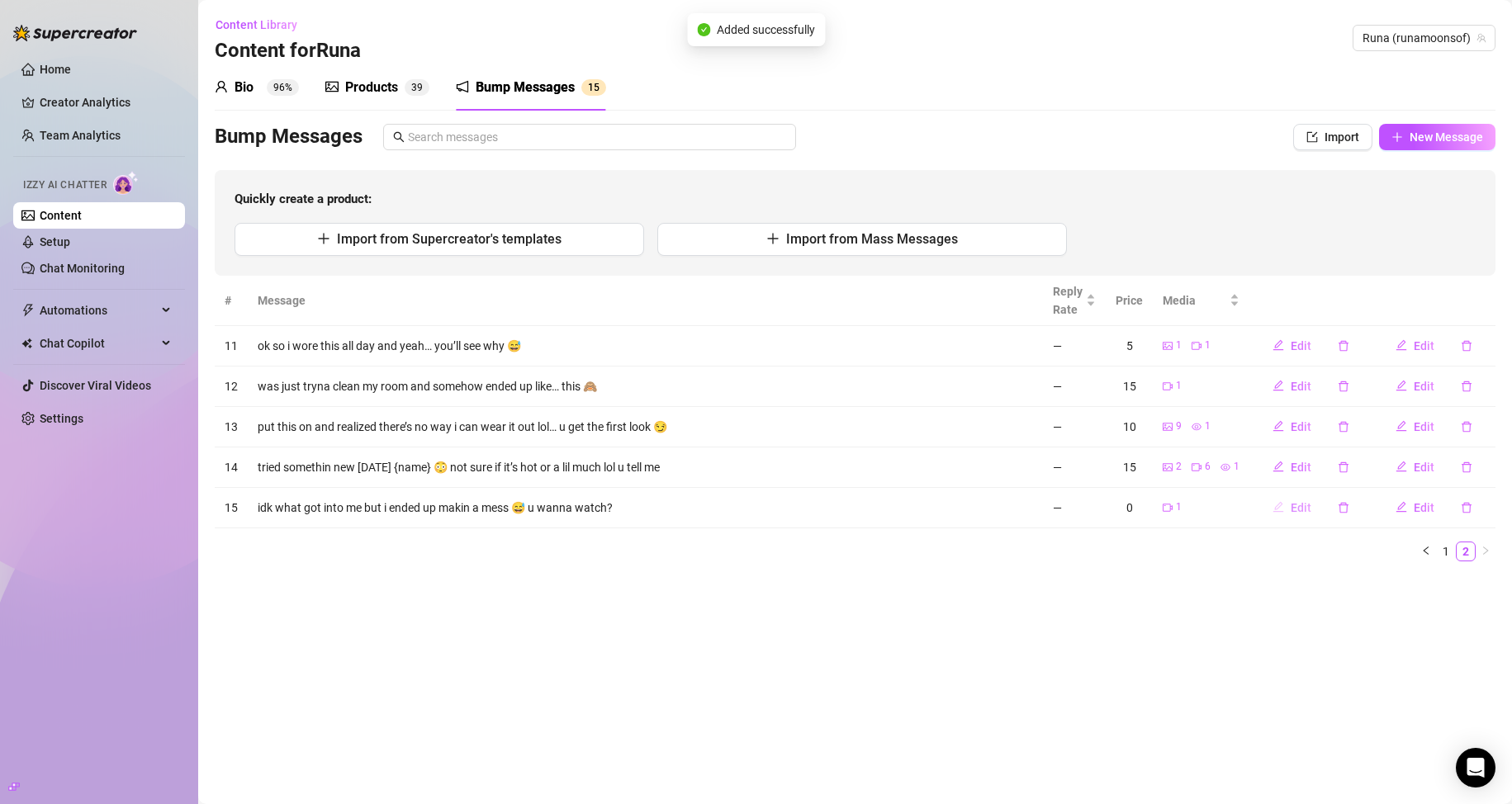
click at [720, 505] on span "Edit" at bounding box center [1300, 507] width 20 height 14
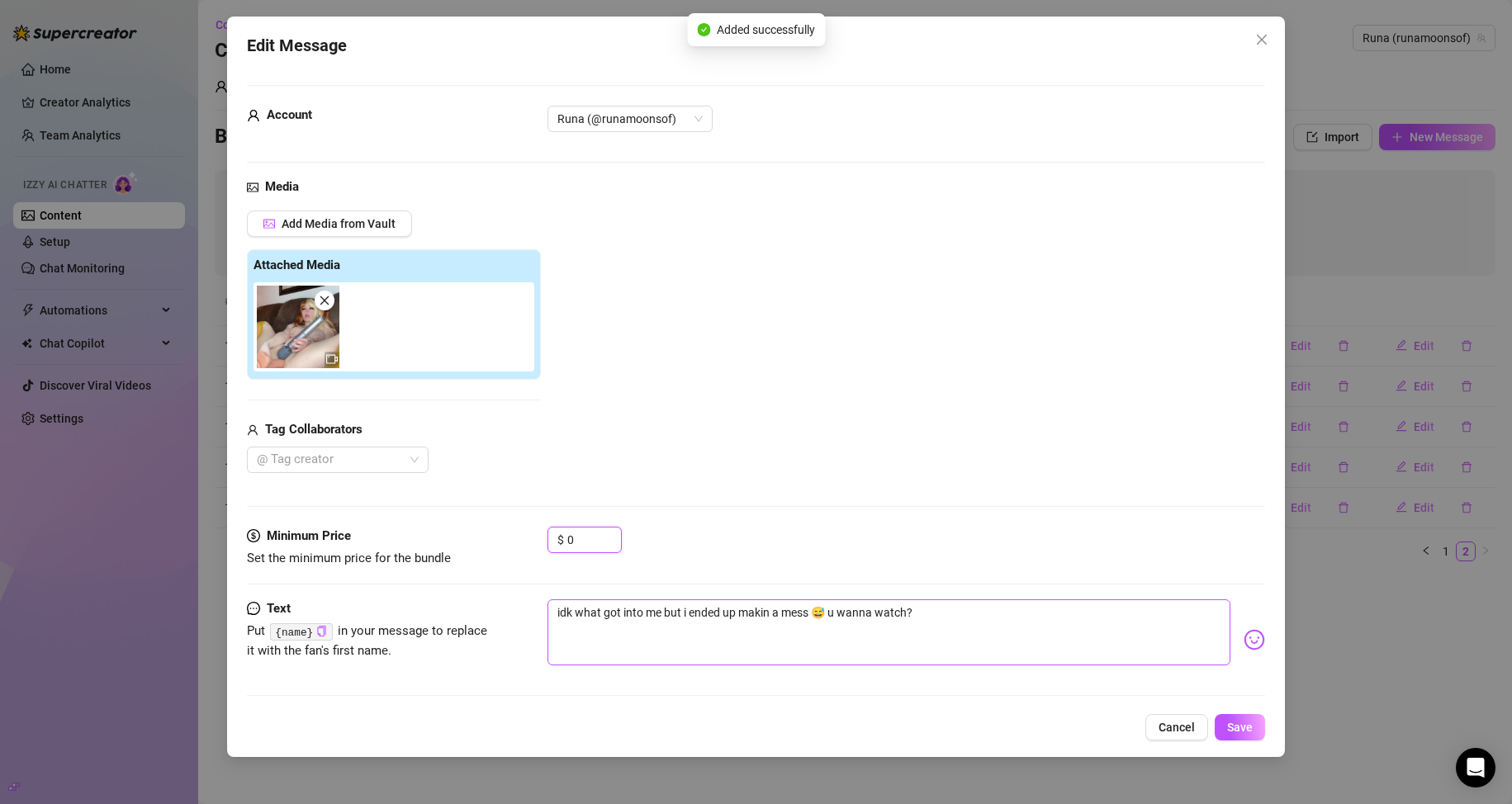
drag, startPoint x: 596, startPoint y: 544, endPoint x: 546, endPoint y: 605, distance: 78.9
click at [527, 551] on div "Minimum Price Set the minimum price for the bundle $ 0" at bounding box center [756, 547] width 1019 height 42
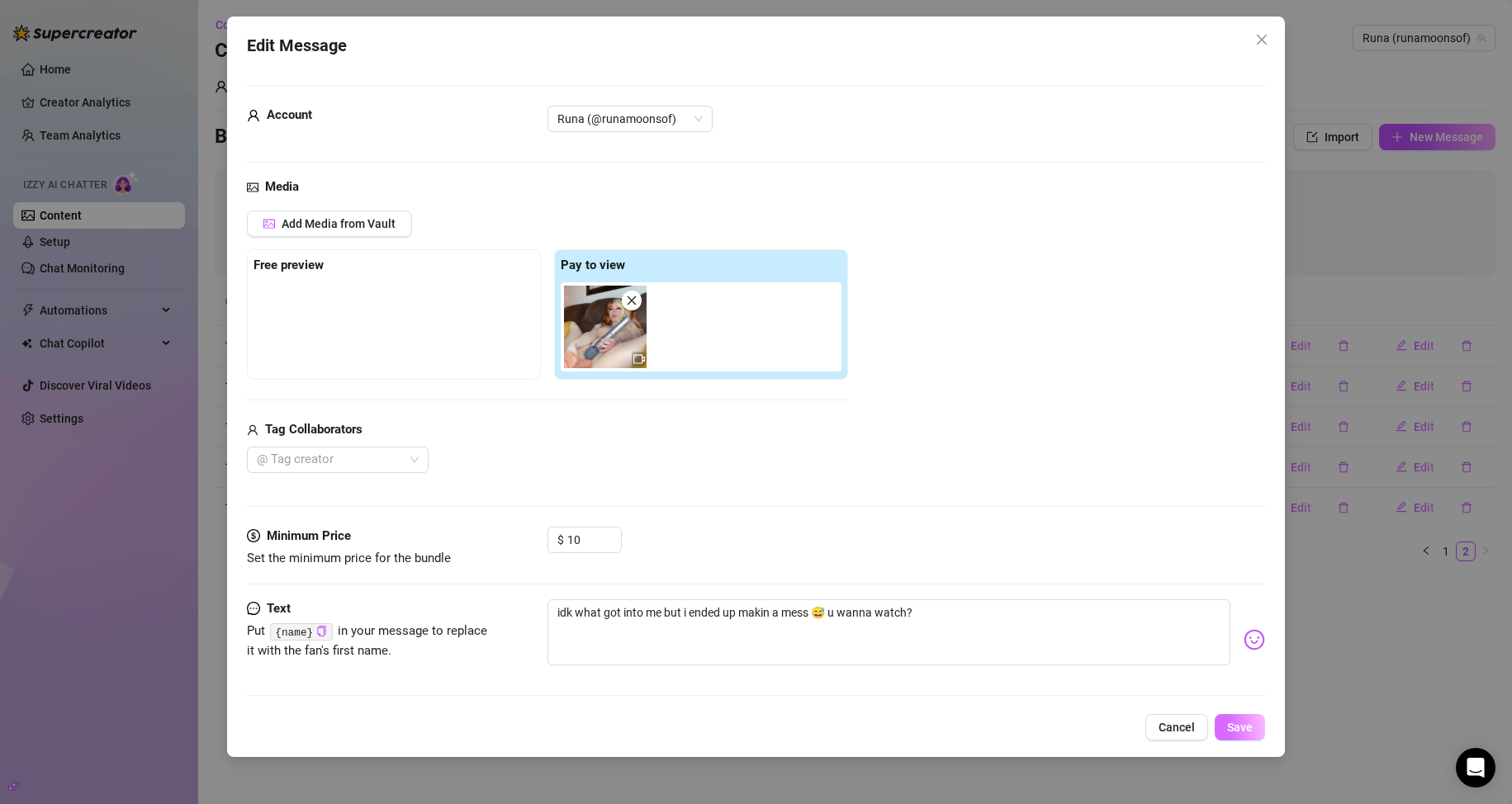
click at [720, 730] on span "Save" at bounding box center [1240, 727] width 25 height 14
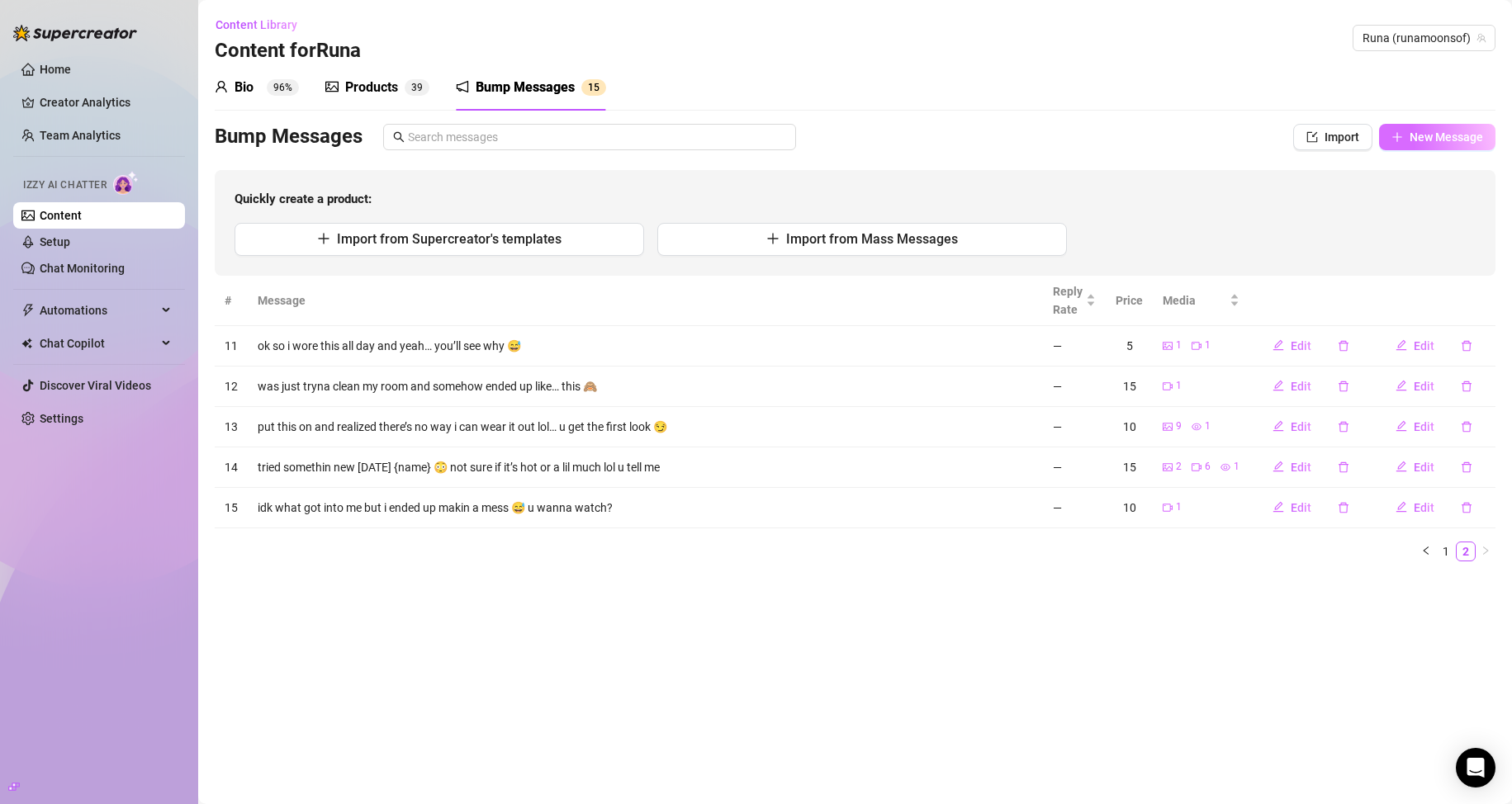
click at [720, 144] on span "New Message" at bounding box center [1447, 137] width 74 height 14
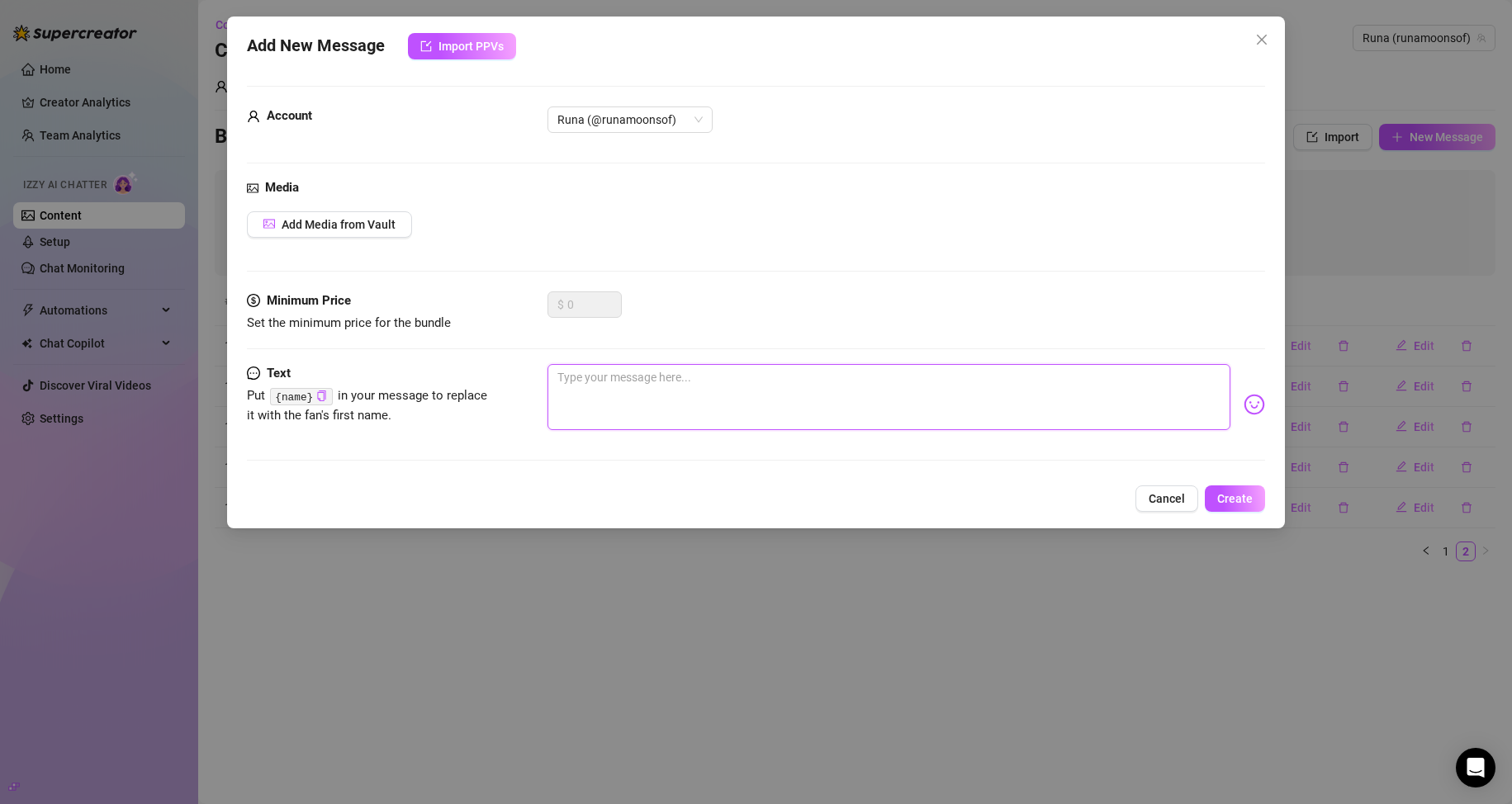
click at [671, 392] on textarea at bounding box center [889, 397] width 684 height 66
paste textarea "this started as a lil “for fun” thing but umm… yeah no regrets 🥵"
click at [372, 228] on span "Add Media from Vault" at bounding box center [338, 225] width 114 height 14
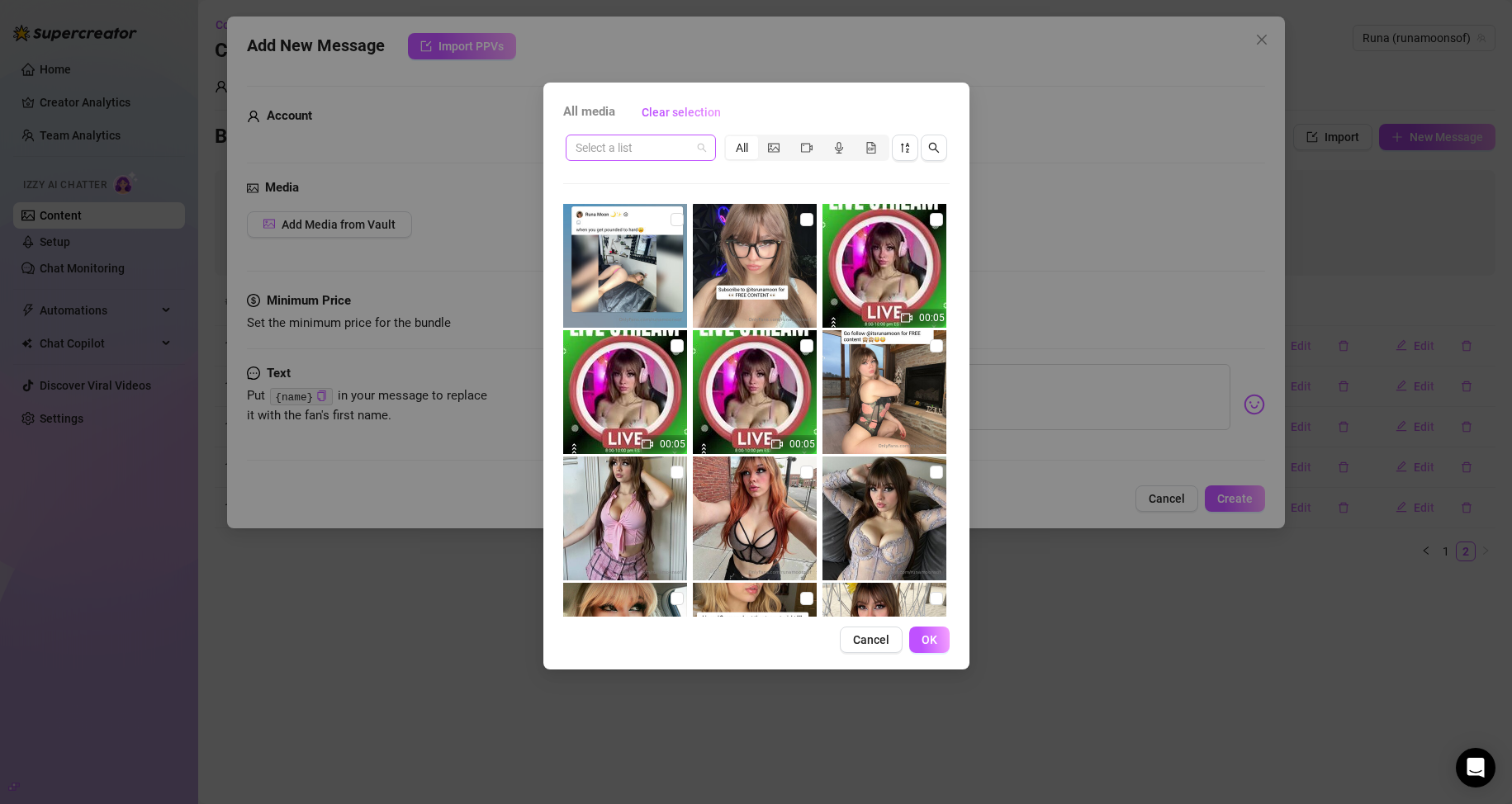
click at [676, 145] on input "search" at bounding box center [633, 147] width 116 height 24
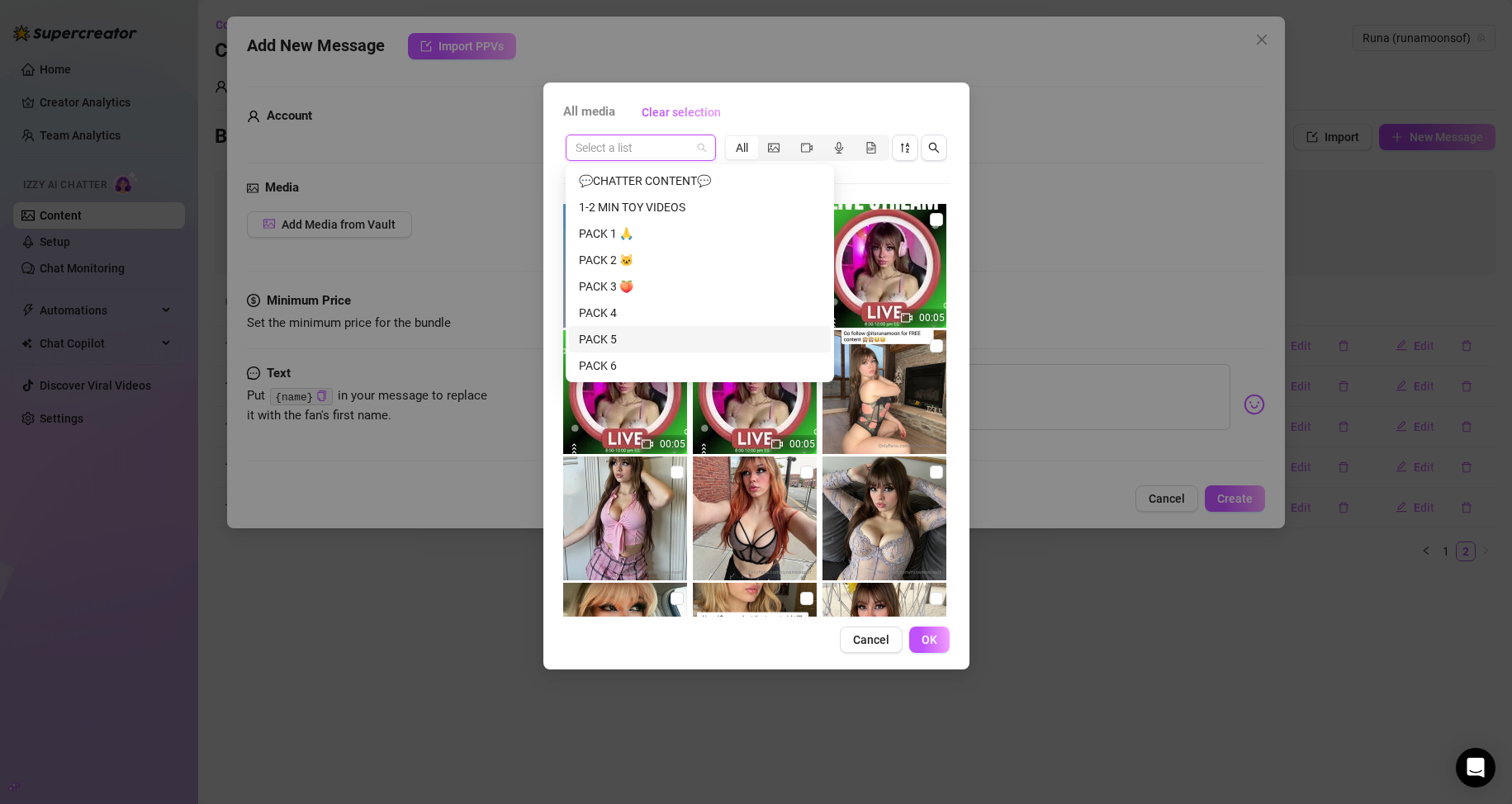
scroll to position [165, 0]
click at [633, 276] on div "PACK 9" at bounding box center [699, 280] width 242 height 18
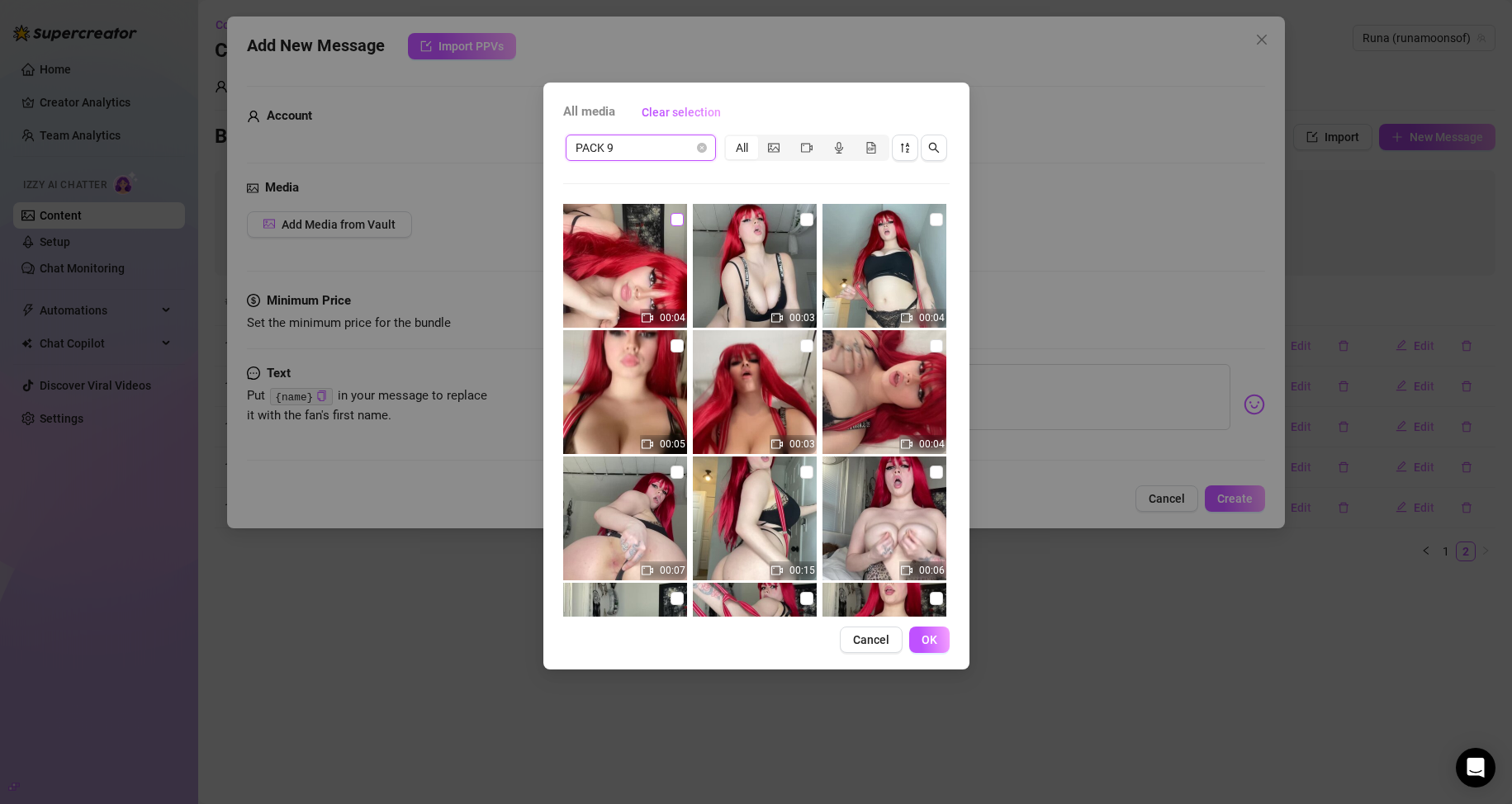
click at [676, 222] on input "checkbox" at bounding box center [678, 220] width 14 height 14
click at [720, 224] on input "checkbox" at bounding box center [807, 220] width 14 height 14
click at [720, 214] on input "checkbox" at bounding box center [936, 220] width 14 height 14
click at [671, 342] on input "checkbox" at bounding box center [678, 346] width 14 height 14
click at [720, 347] on input "checkbox" at bounding box center [807, 346] width 14 height 14
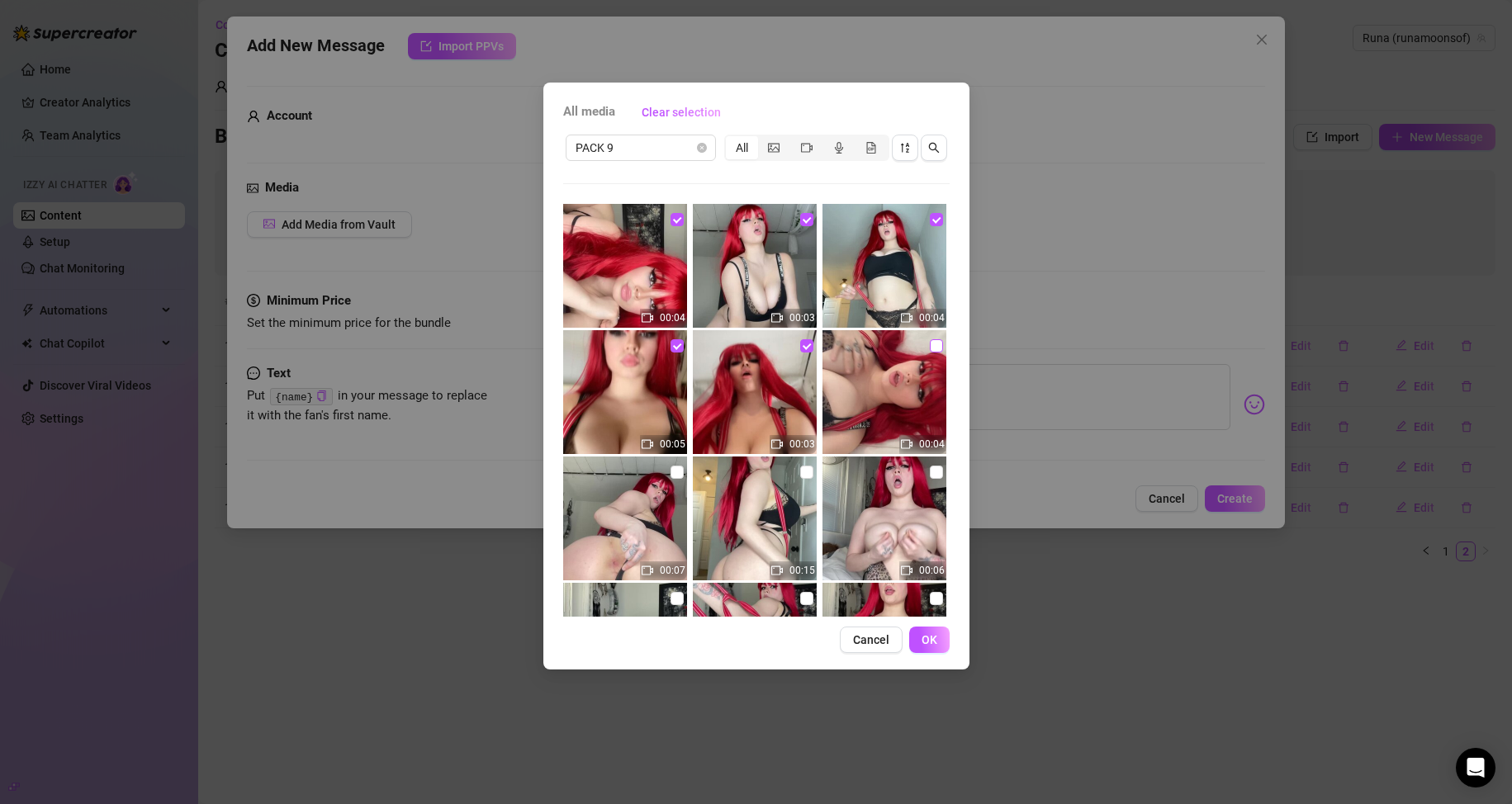
click at [720, 347] on input "checkbox" at bounding box center [936, 346] width 14 height 14
click at [671, 472] on input "checkbox" at bounding box center [678, 472] width 14 height 14
click at [720, 468] on div "00:04 00:03 00:04 00:05 00:03 00:04 00:07 00:15 00:06 00:09 00:09 00:12 No more…" at bounding box center [756, 410] width 386 height 413
click at [720, 475] on input "checkbox" at bounding box center [807, 472] width 14 height 14
click at [720, 471] on input "checkbox" at bounding box center [936, 472] width 14 height 14
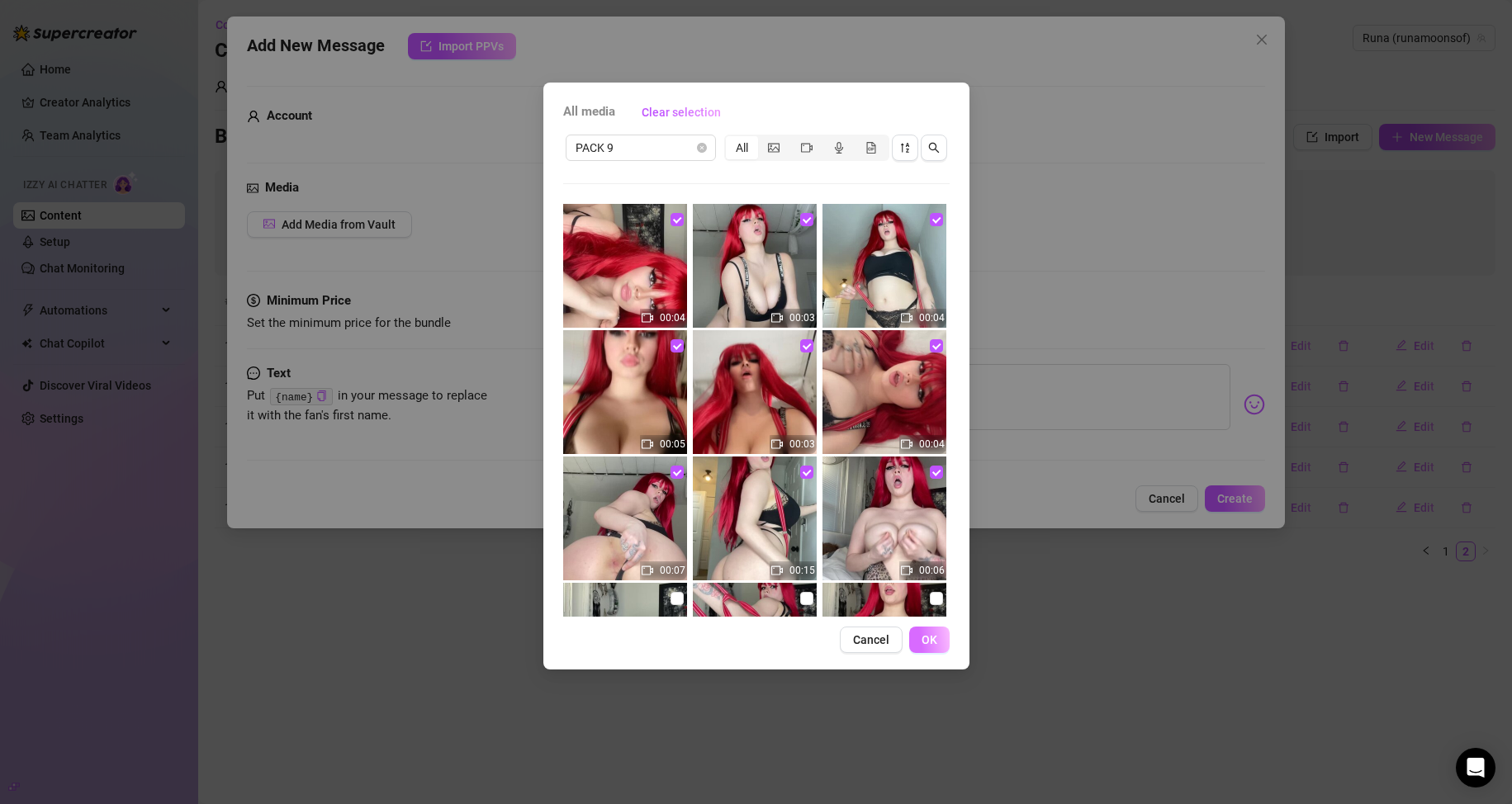
click at [720, 632] on button "OK" at bounding box center [930, 640] width 41 height 26
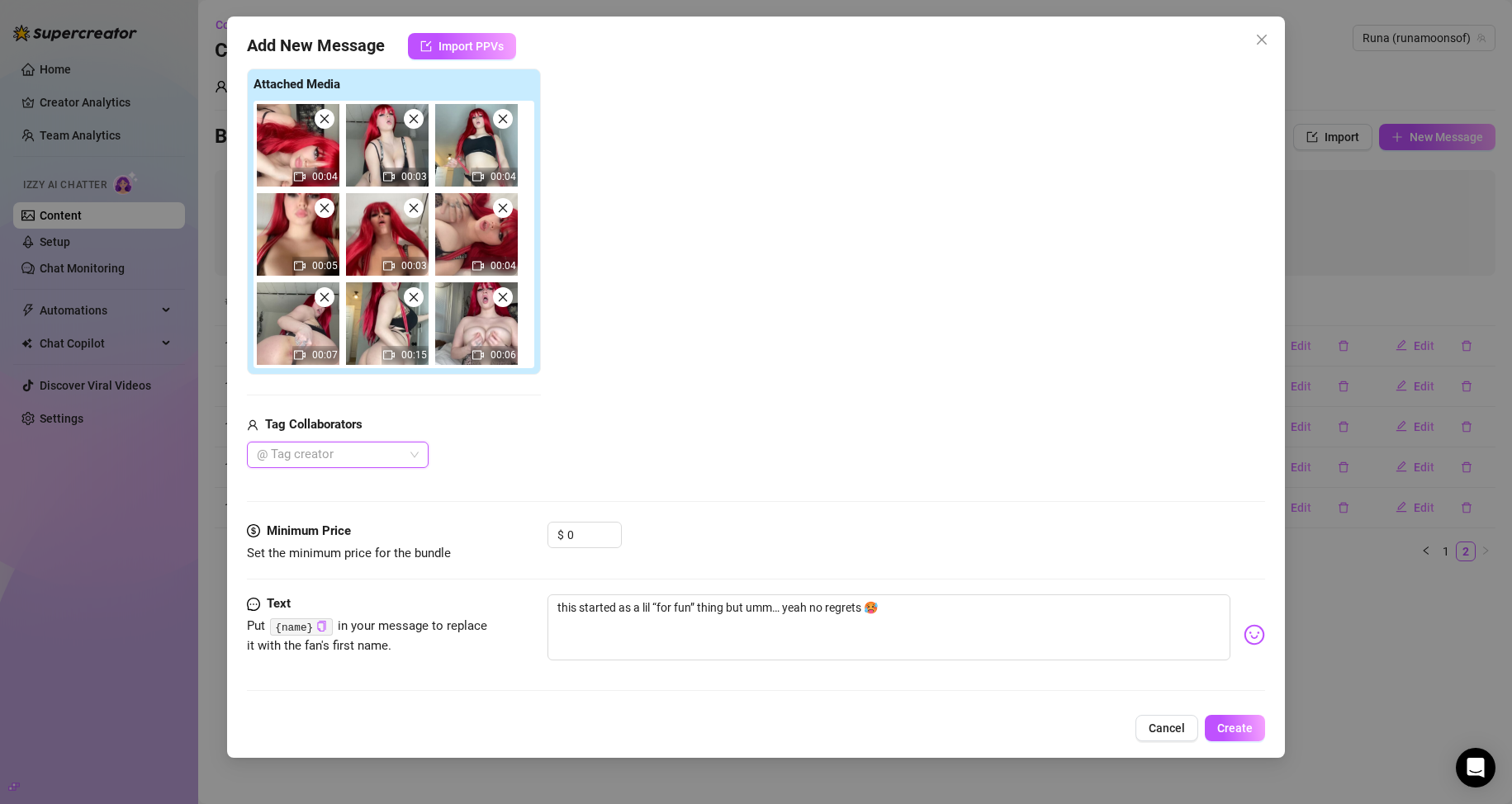
scroll to position [183, 0]
drag, startPoint x: 587, startPoint y: 543, endPoint x: 563, endPoint y: 544, distance: 24.0
click at [563, 544] on div "$ 0" at bounding box center [584, 534] width 74 height 26
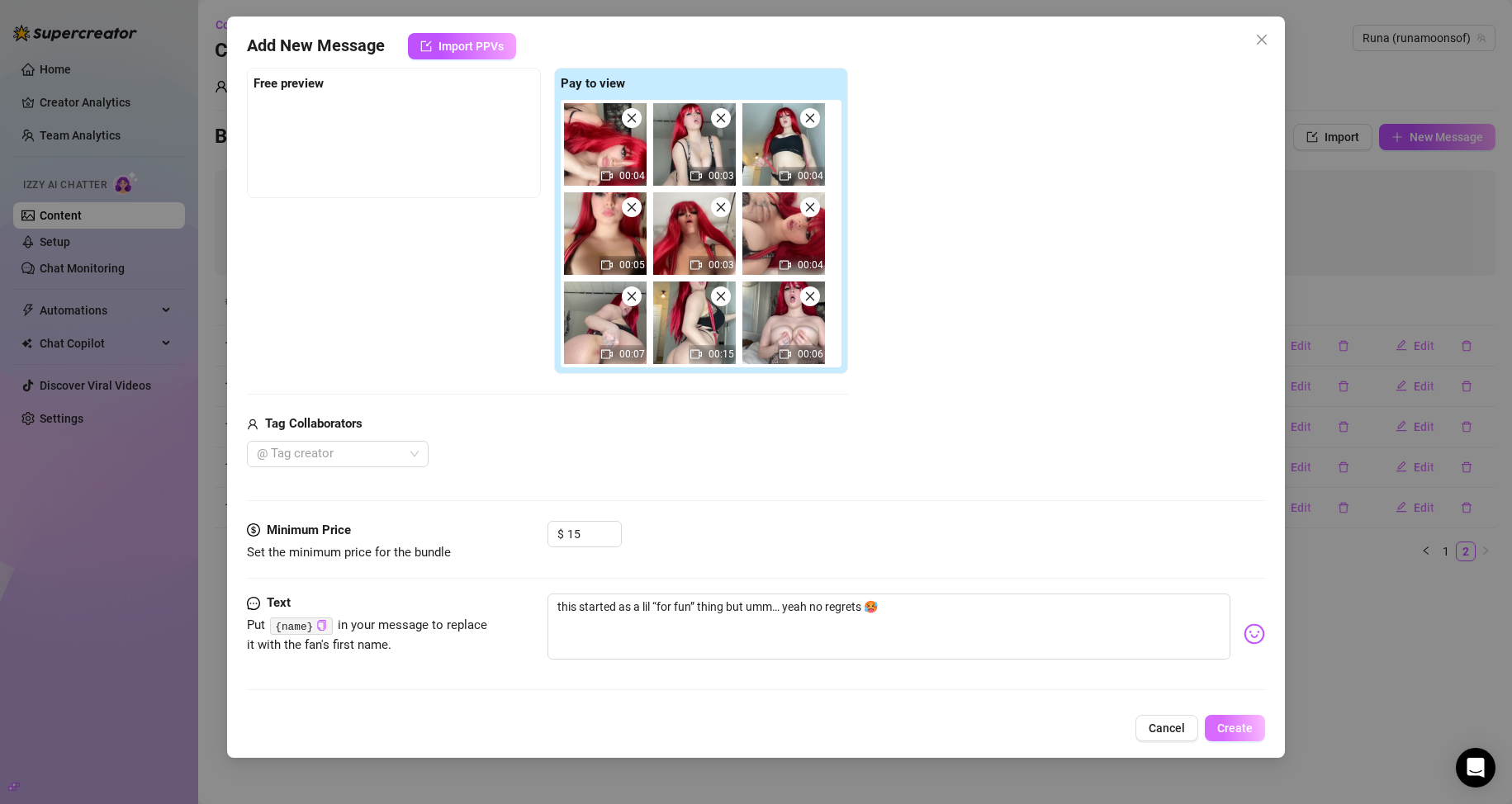
click at [720, 735] on span "Create" at bounding box center [1235, 728] width 36 height 14
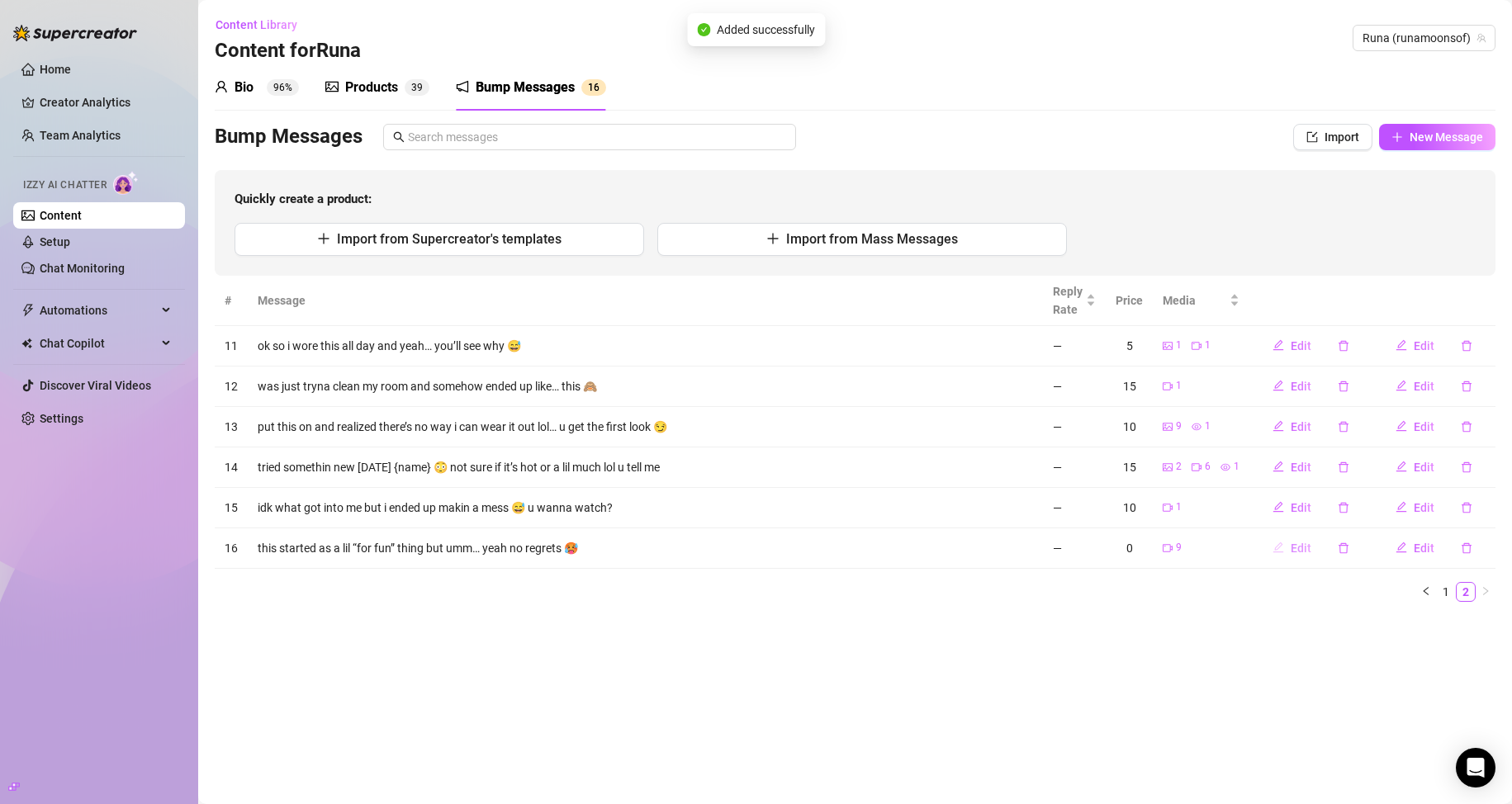
click at [720, 547] on span "Edit" at bounding box center [1300, 548] width 20 height 14
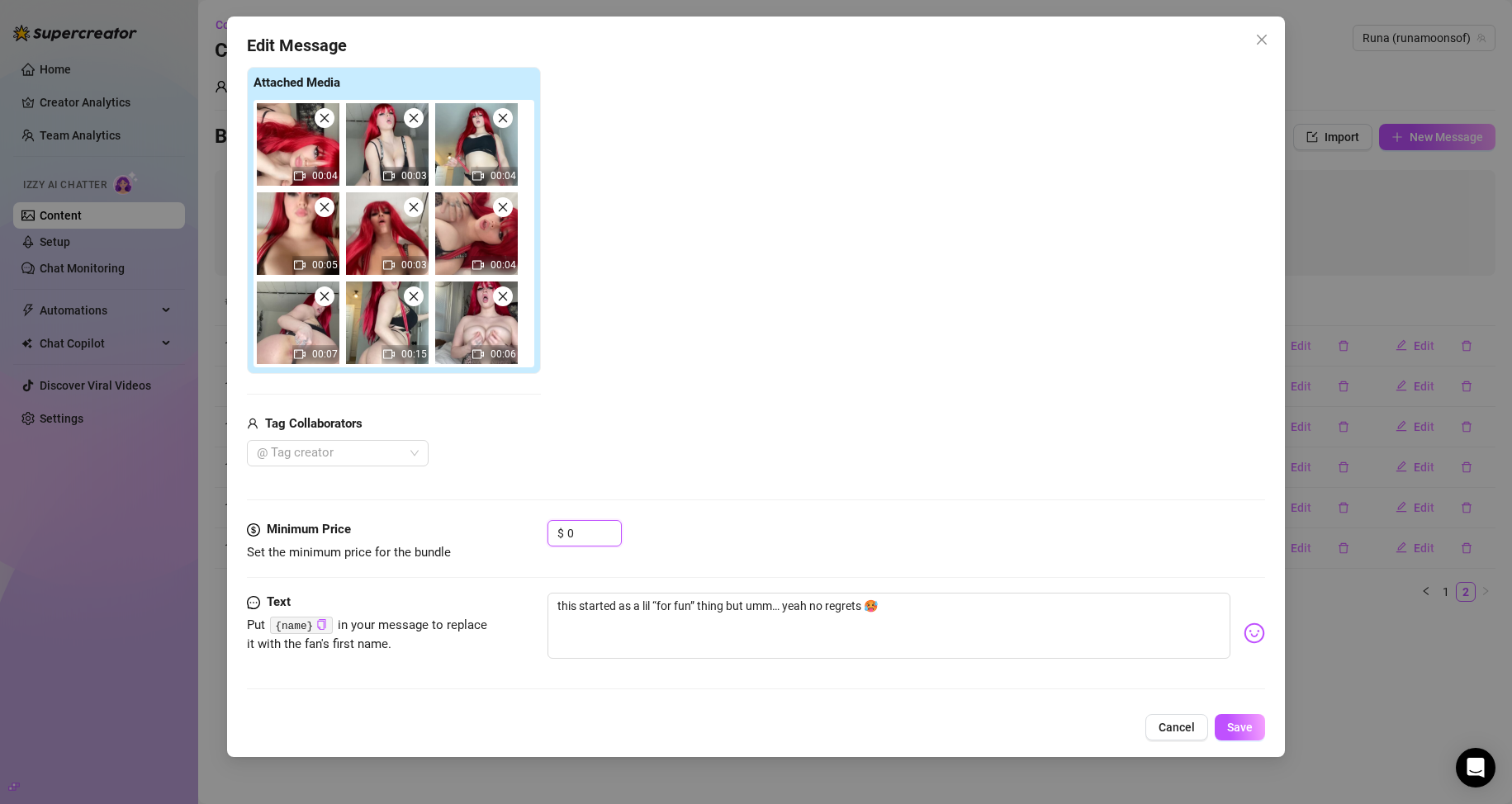
drag, startPoint x: 585, startPoint y: 540, endPoint x: 523, endPoint y: 532, distance: 62.5
click at [545, 535] on div "Minimum Price Set the minimum price for the bundle $ 0" at bounding box center [756, 541] width 1019 height 42
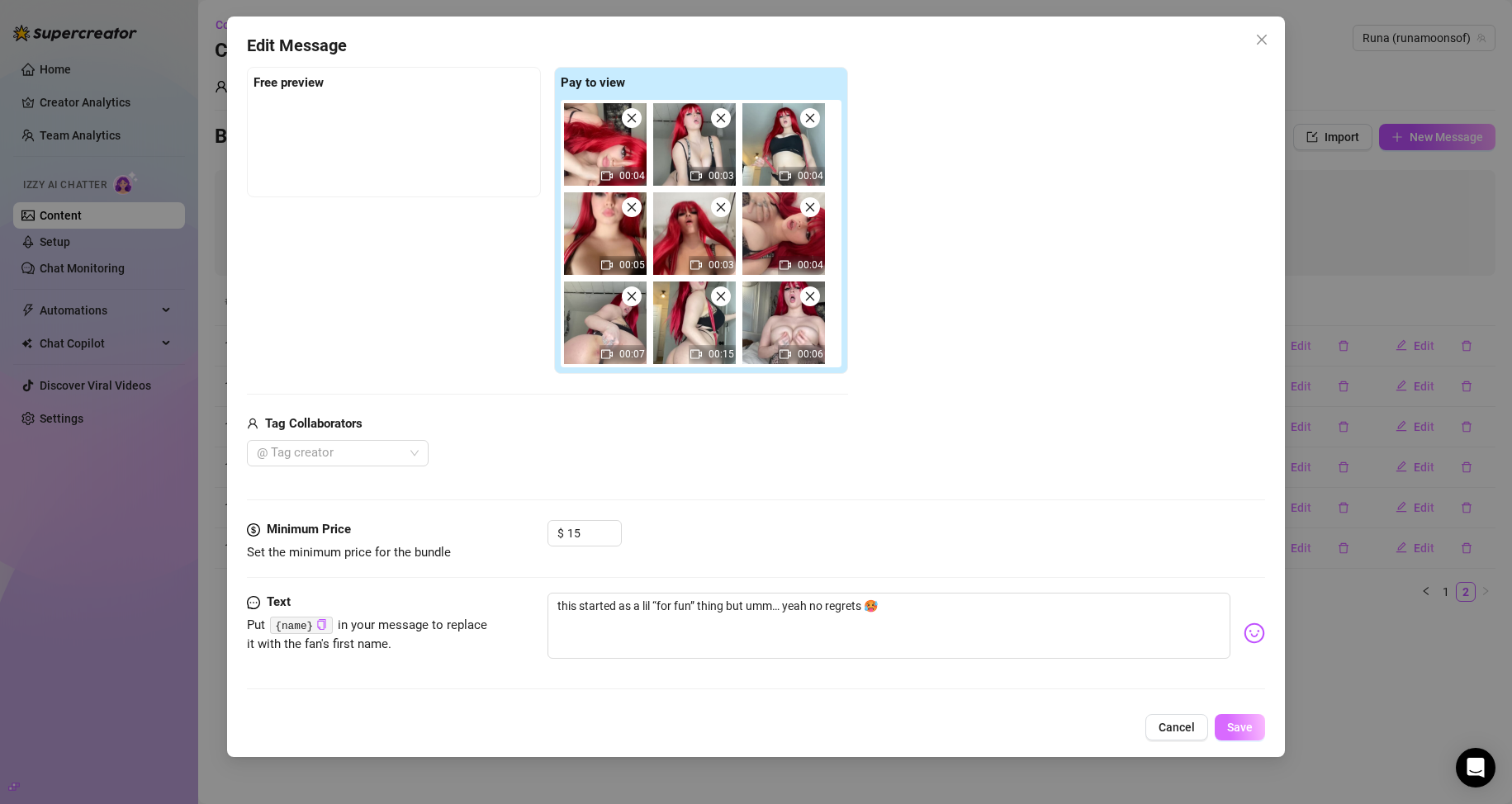
click at [720, 731] on span "Save" at bounding box center [1240, 727] width 25 height 14
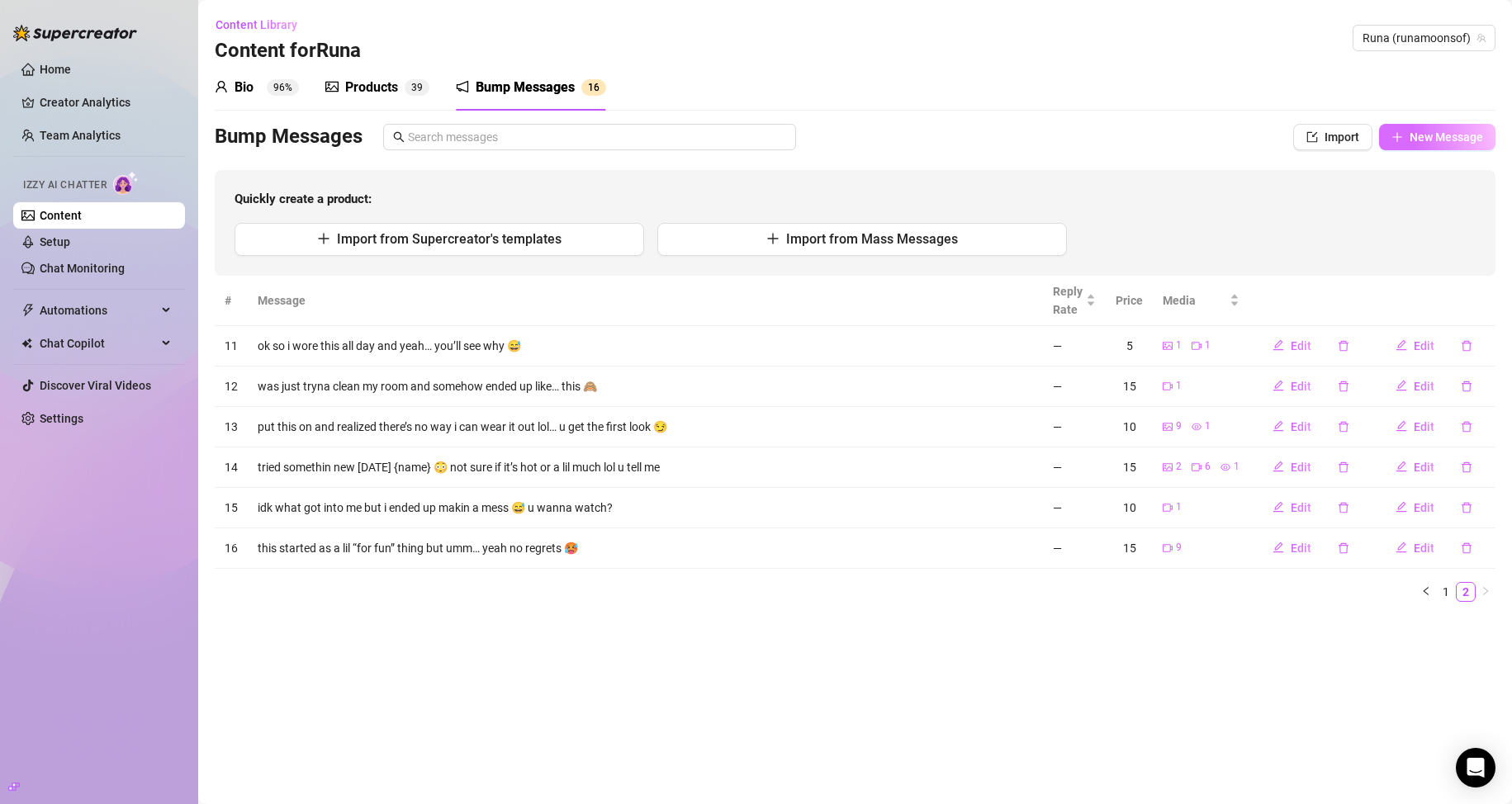
click at [720, 134] on span "New Message" at bounding box center [1447, 137] width 74 height 14
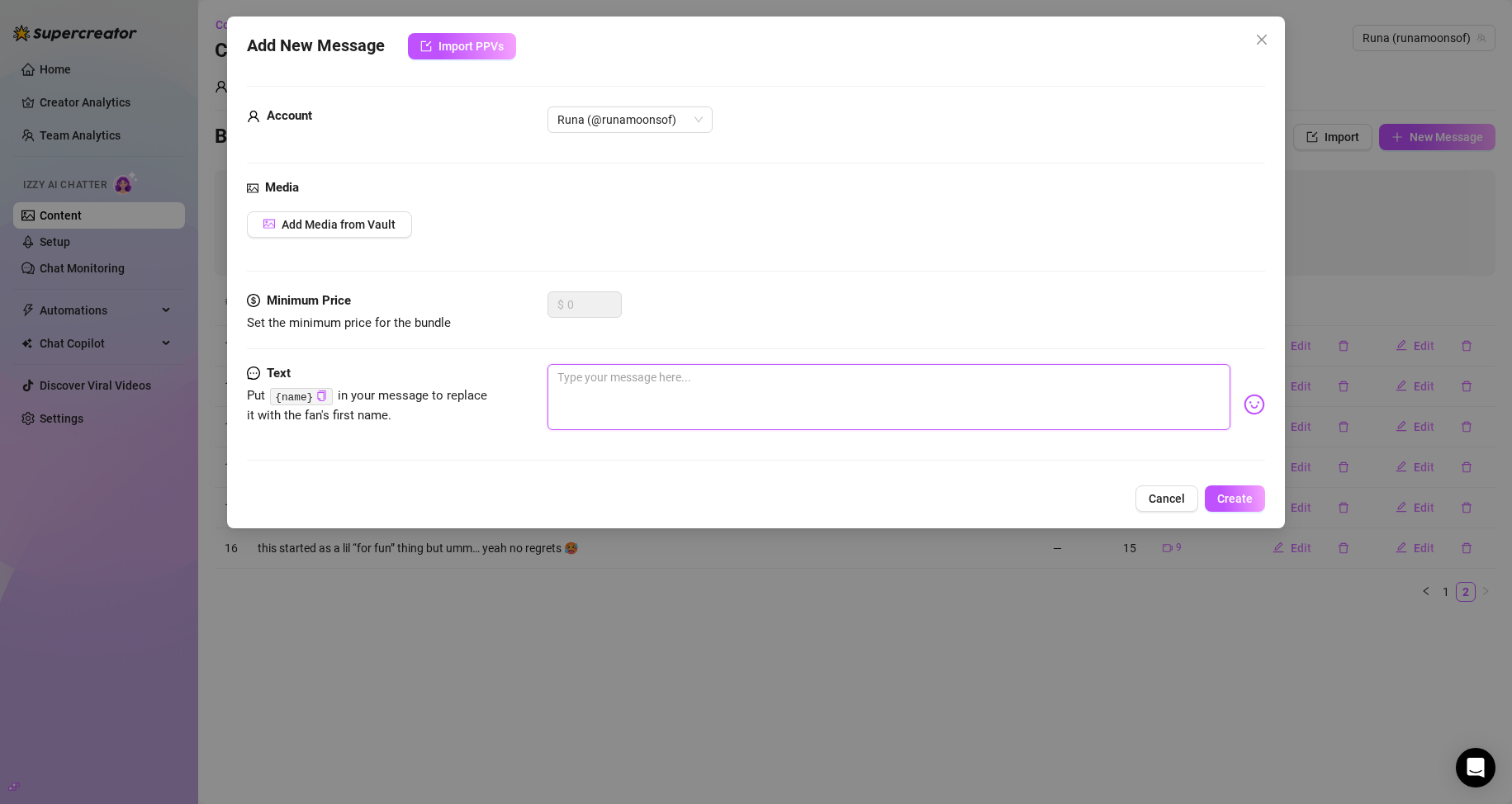
click at [710, 407] on textarea at bounding box center [889, 397] width 684 height 66
paste textarea "So I tried something new today… let me know if it’s a ‘yes’ or ‘never again’ 😅"
click at [363, 218] on span "Add Media from Vault" at bounding box center [338, 225] width 114 height 14
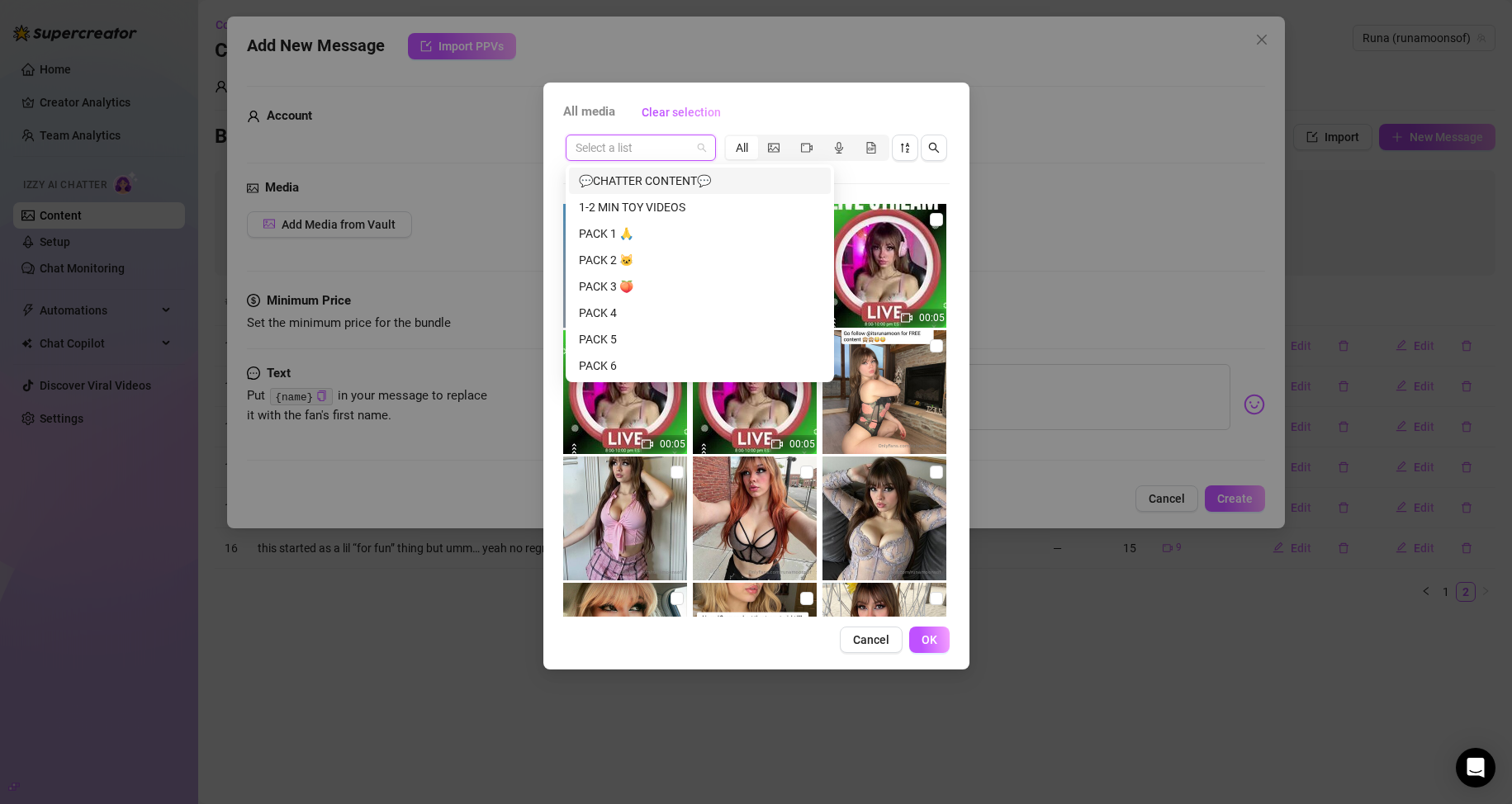
click at [650, 157] on input "search" at bounding box center [633, 147] width 116 height 24
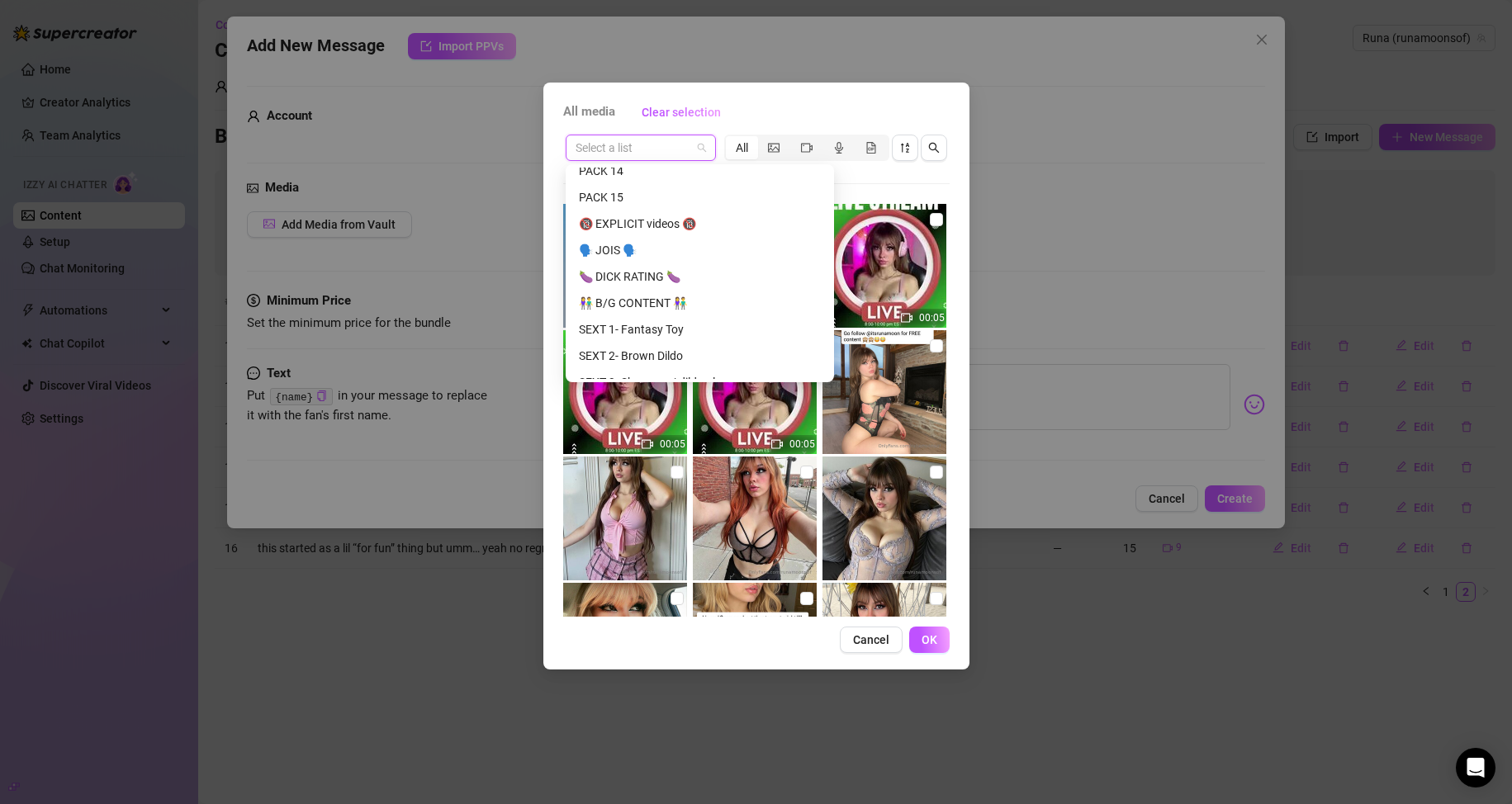
scroll to position [413, 0]
click at [649, 212] on div "🔞 EXPLICIT videos 🔞" at bounding box center [699, 217] width 242 height 18
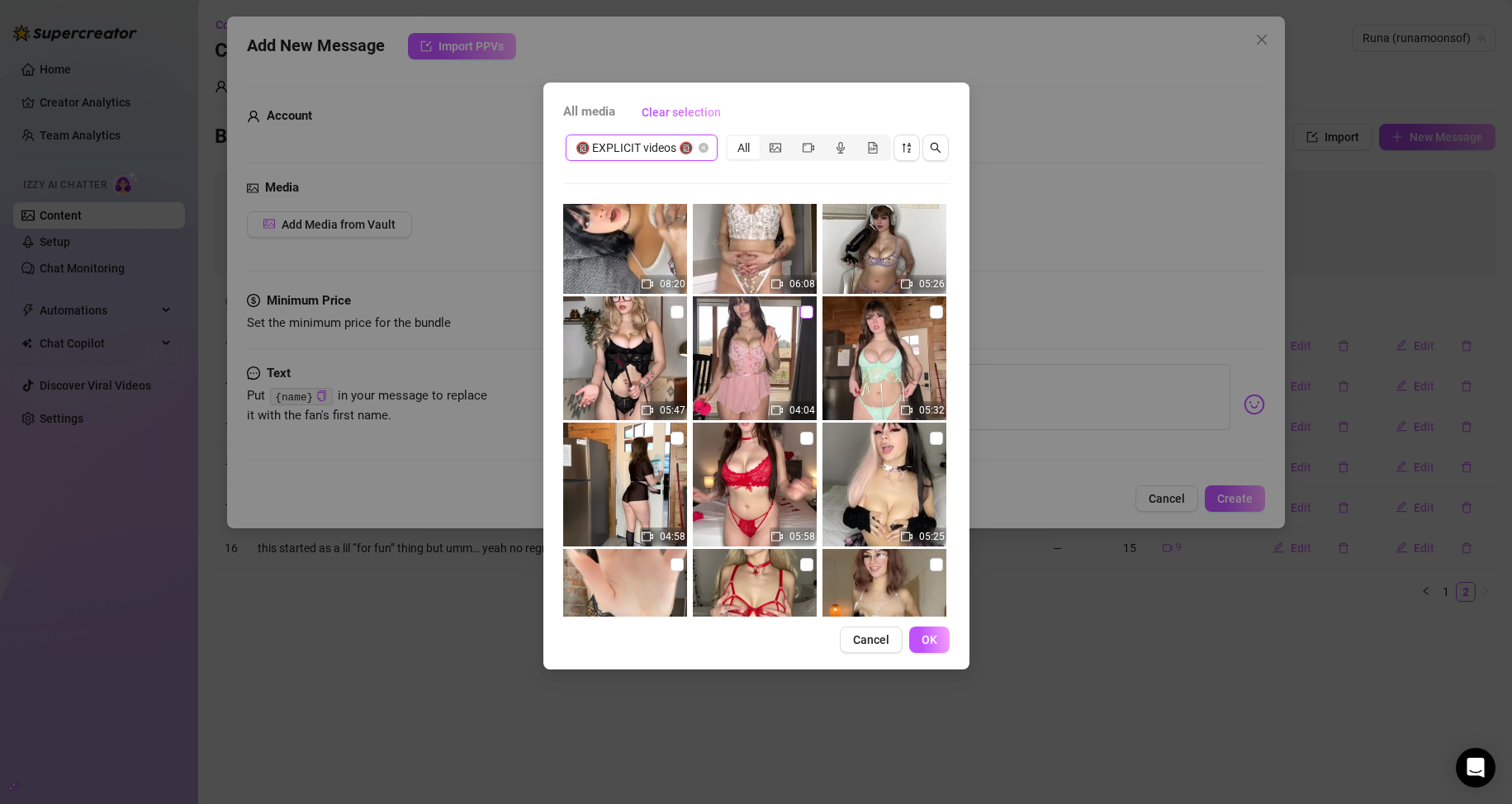
click at [720, 315] on input "checkbox" at bounding box center [807, 312] width 14 height 14
click at [720, 653] on button "OK" at bounding box center [930, 640] width 41 height 26
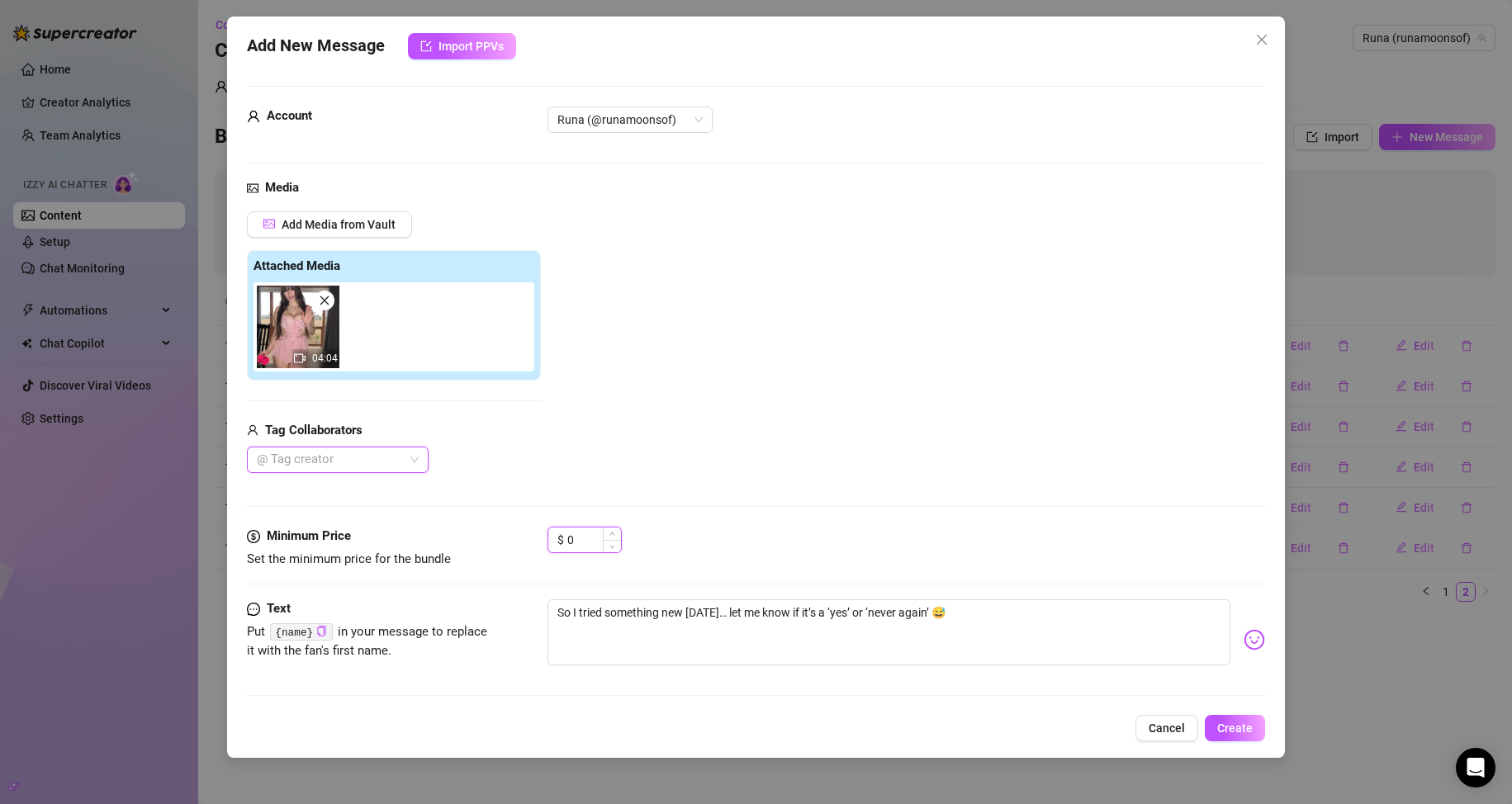
drag, startPoint x: 576, startPoint y: 540, endPoint x: 561, endPoint y: 541, distance: 15.0
click at [561, 541] on div "$ 0" at bounding box center [584, 540] width 74 height 26
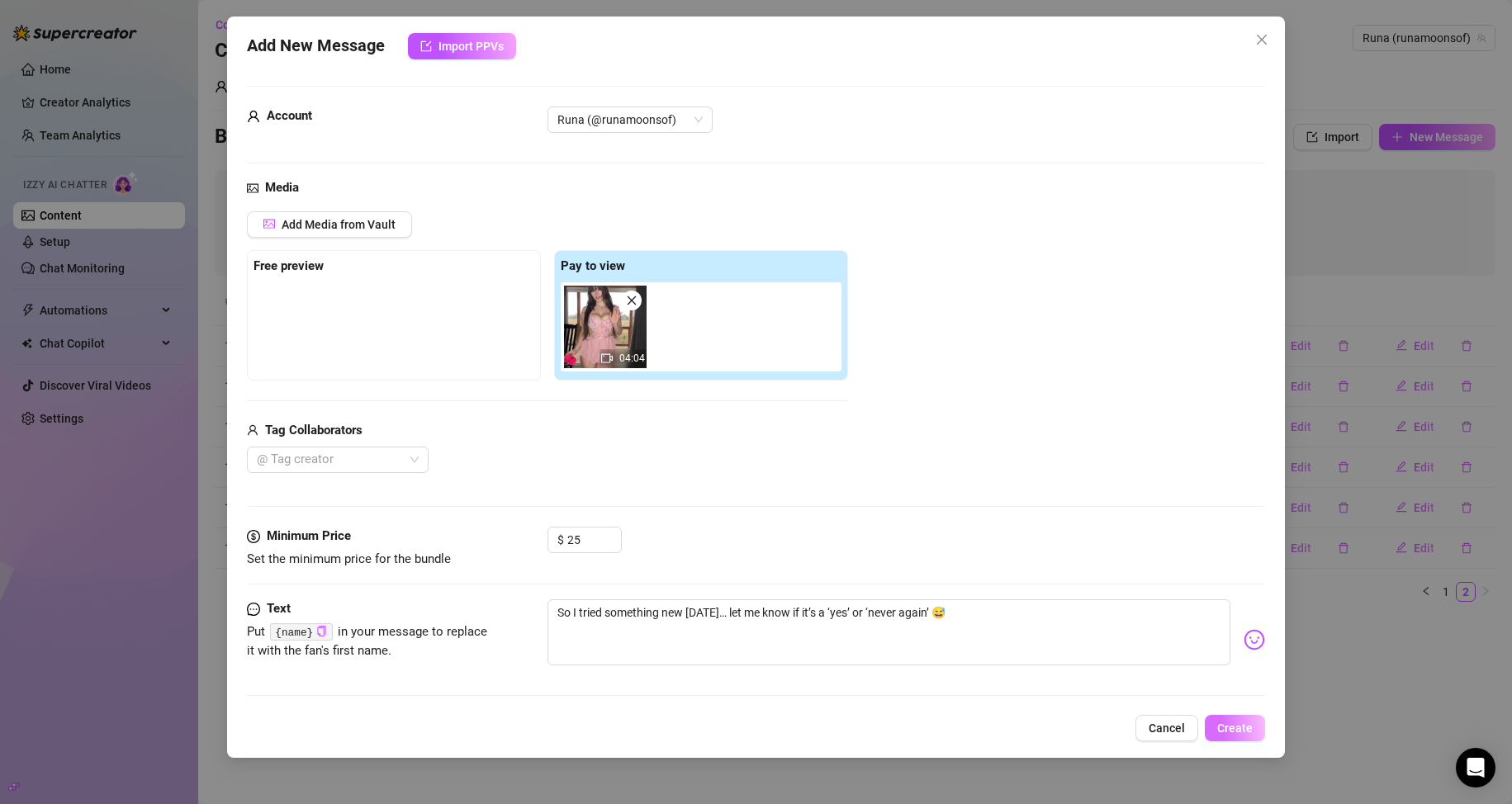
click at [720, 723] on span "Create" at bounding box center [1235, 728] width 36 height 14
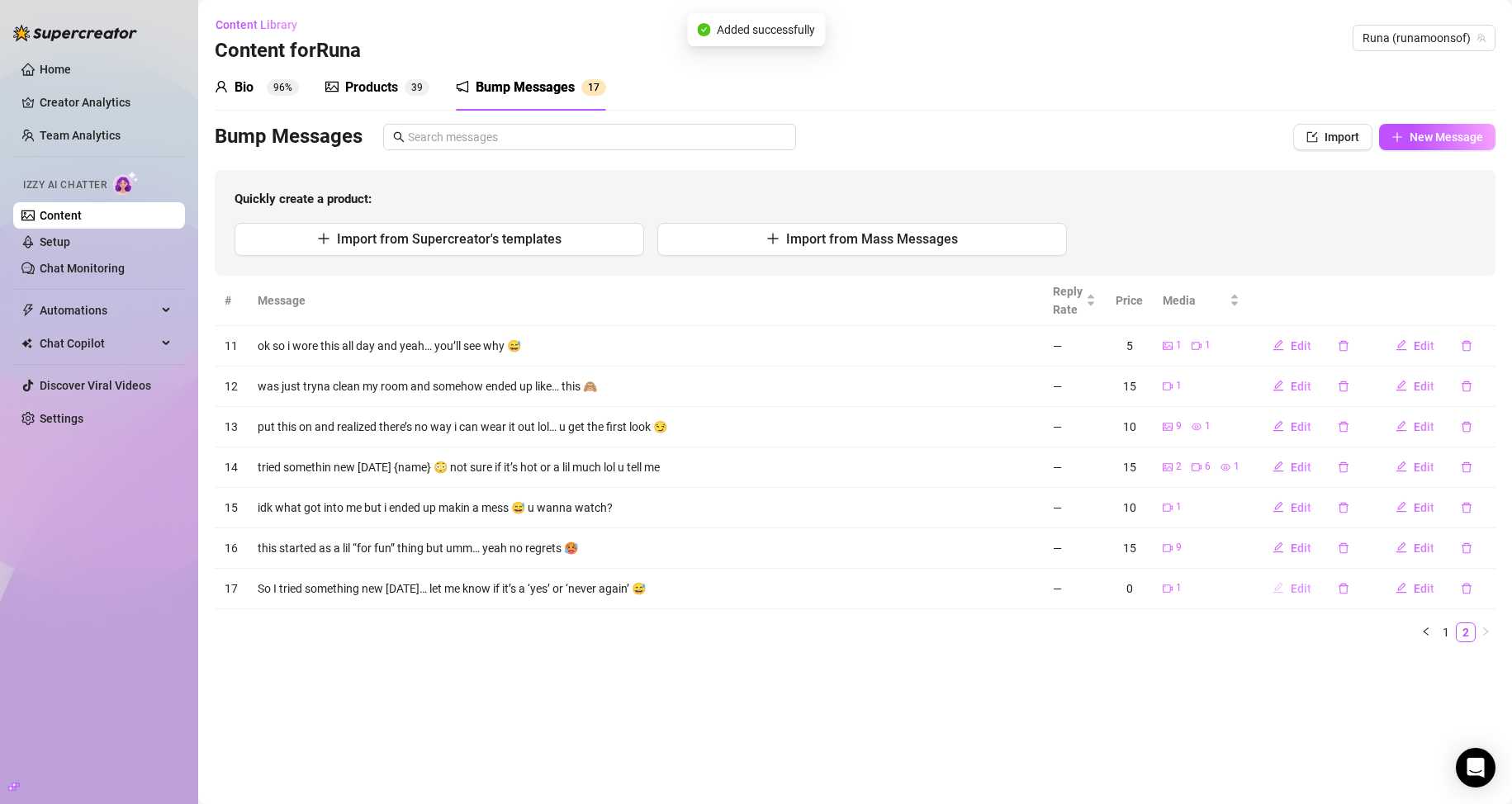
click at [720, 594] on span "Edit" at bounding box center [1300, 589] width 20 height 14
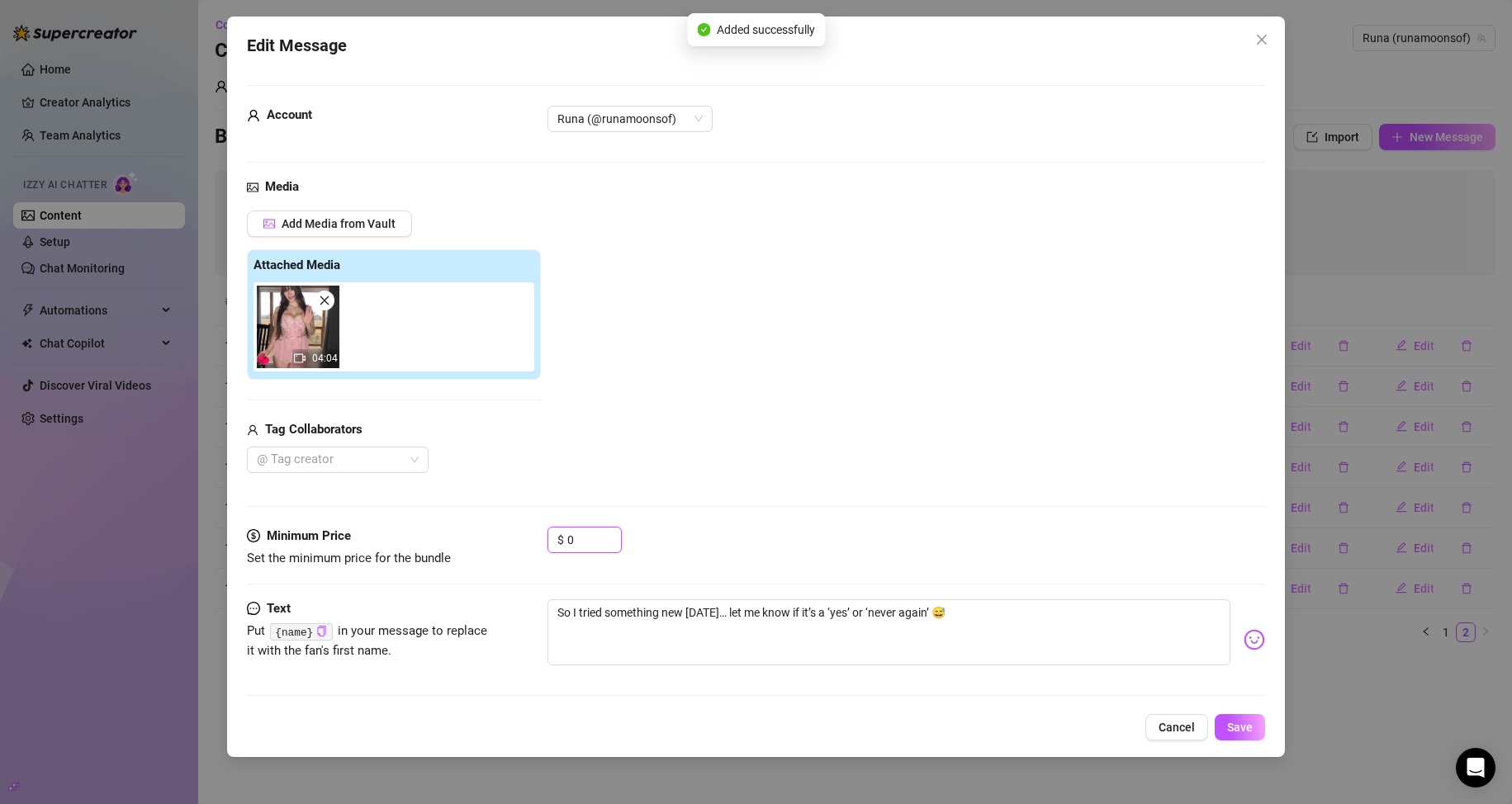
drag, startPoint x: 550, startPoint y: 544, endPoint x: 528, endPoint y: 609, distance: 68.6
click at [518, 556] on div "Minimum Price Set the minimum price for the bundle $ 0" at bounding box center [756, 547] width 1019 height 42
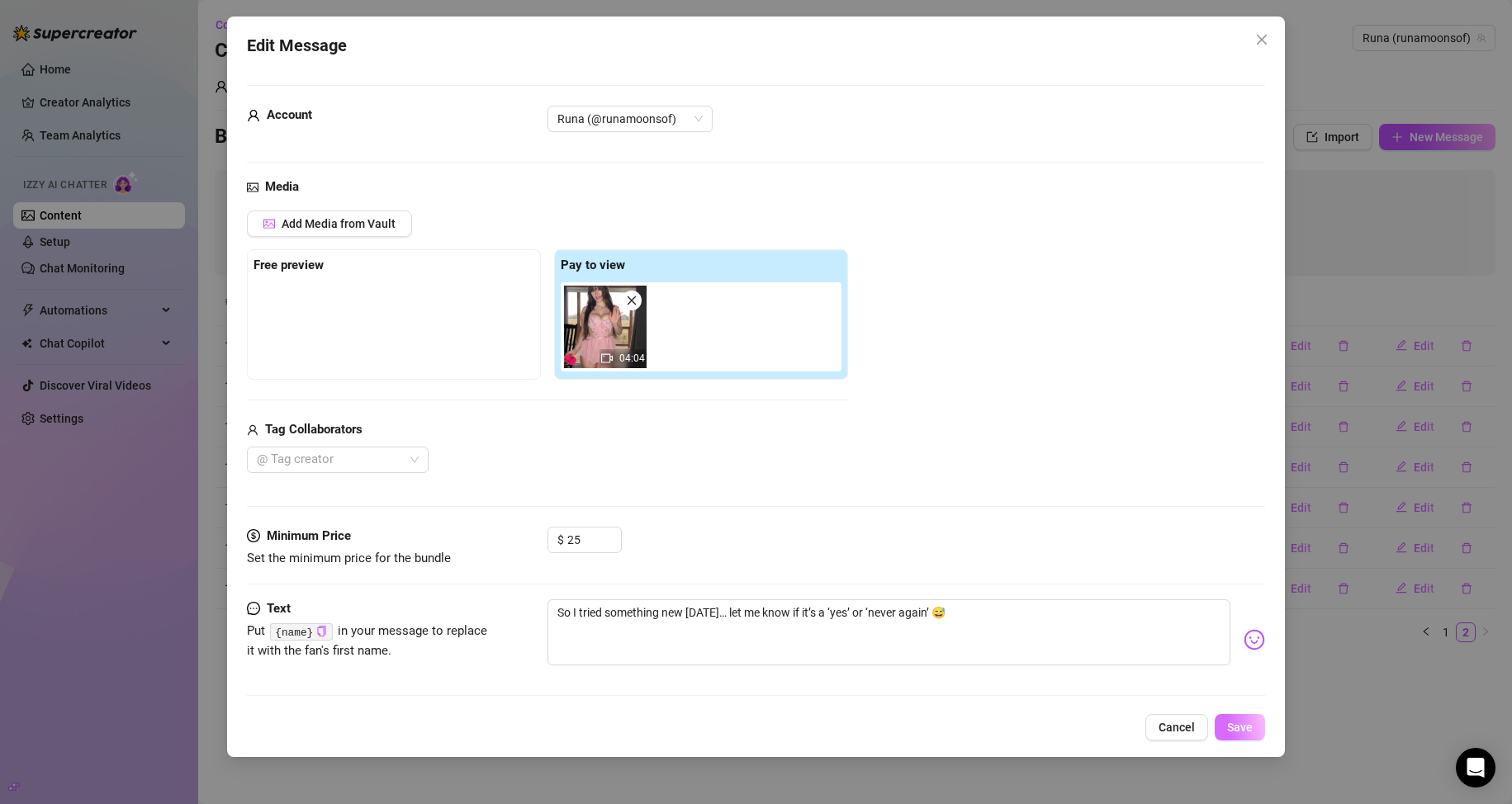
click at [720, 727] on span "Save" at bounding box center [1240, 727] width 25 height 14
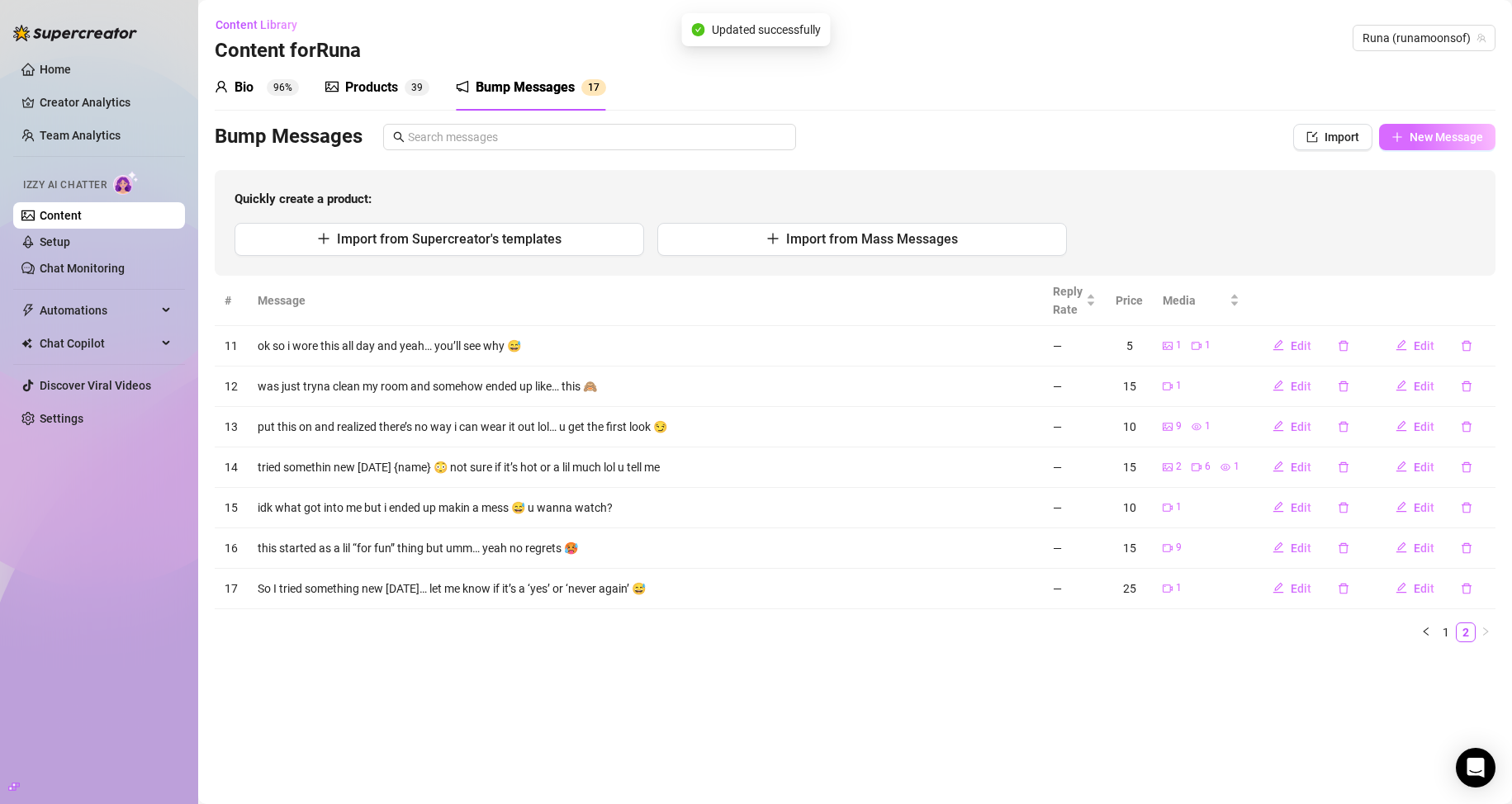
click at [720, 132] on span "New Message" at bounding box center [1447, 137] width 74 height 14
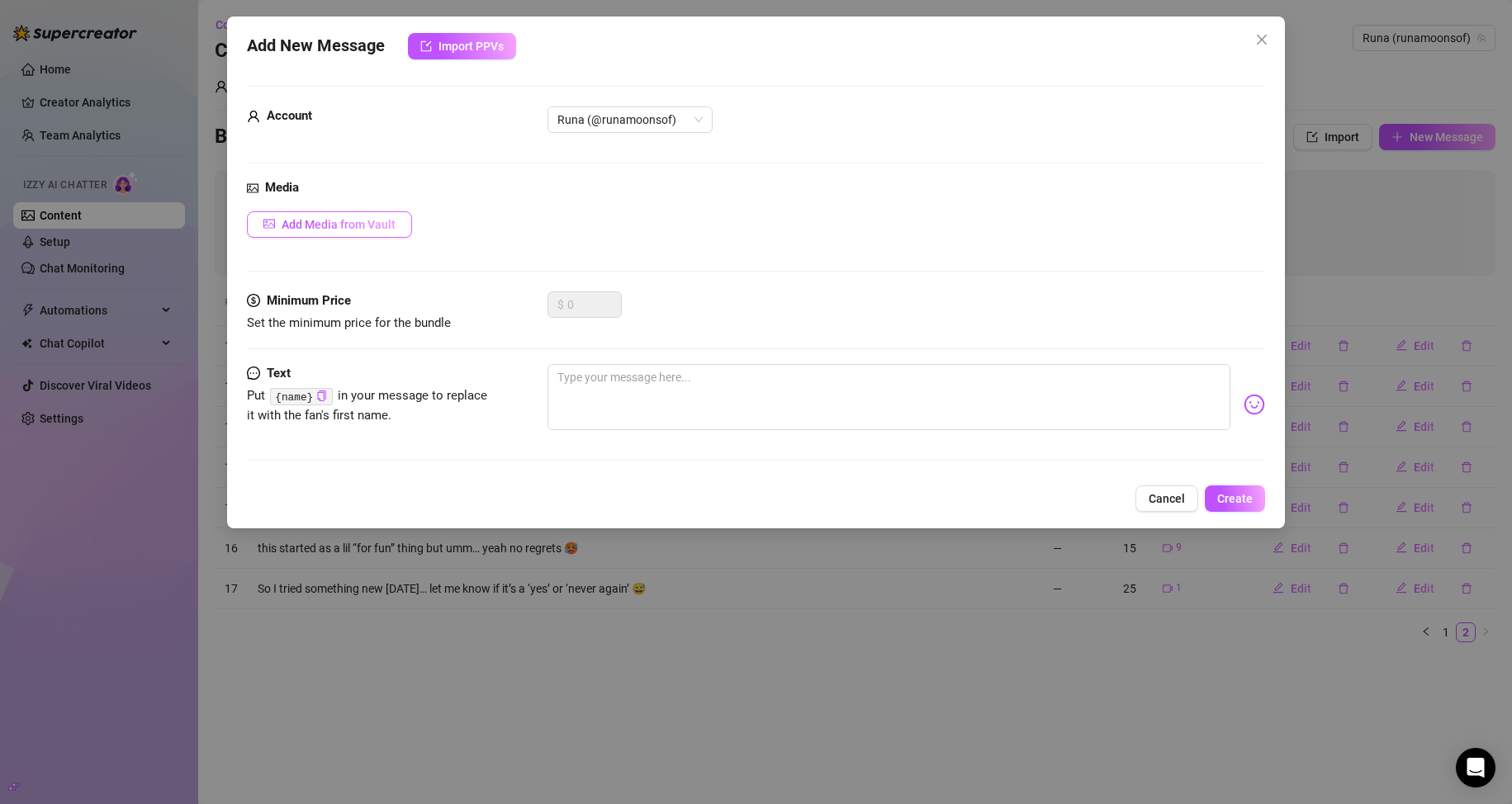
click at [343, 225] on span "Add Media from Vault" at bounding box center [338, 225] width 114 height 14
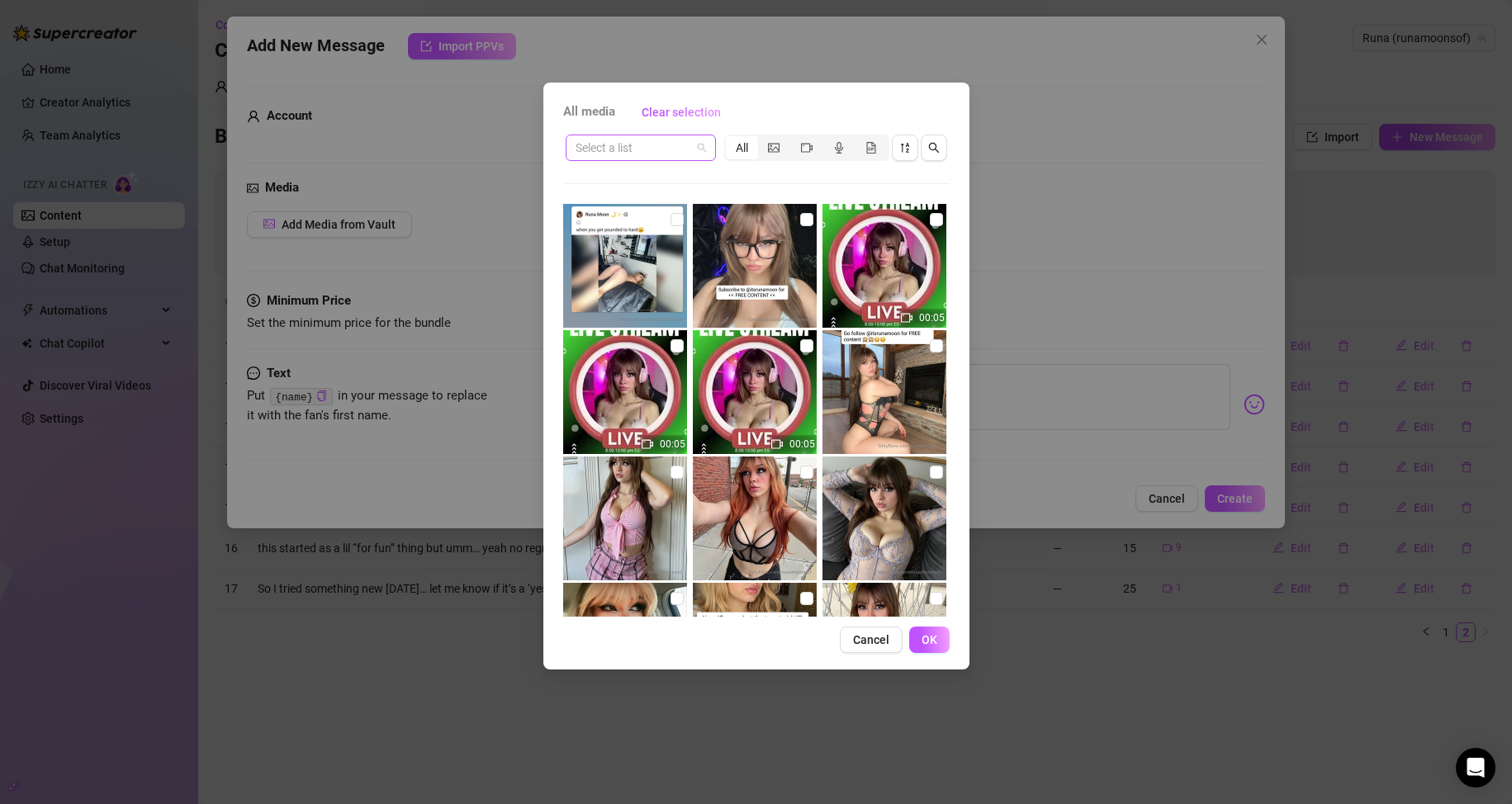
click at [627, 156] on input "search" at bounding box center [633, 147] width 116 height 24
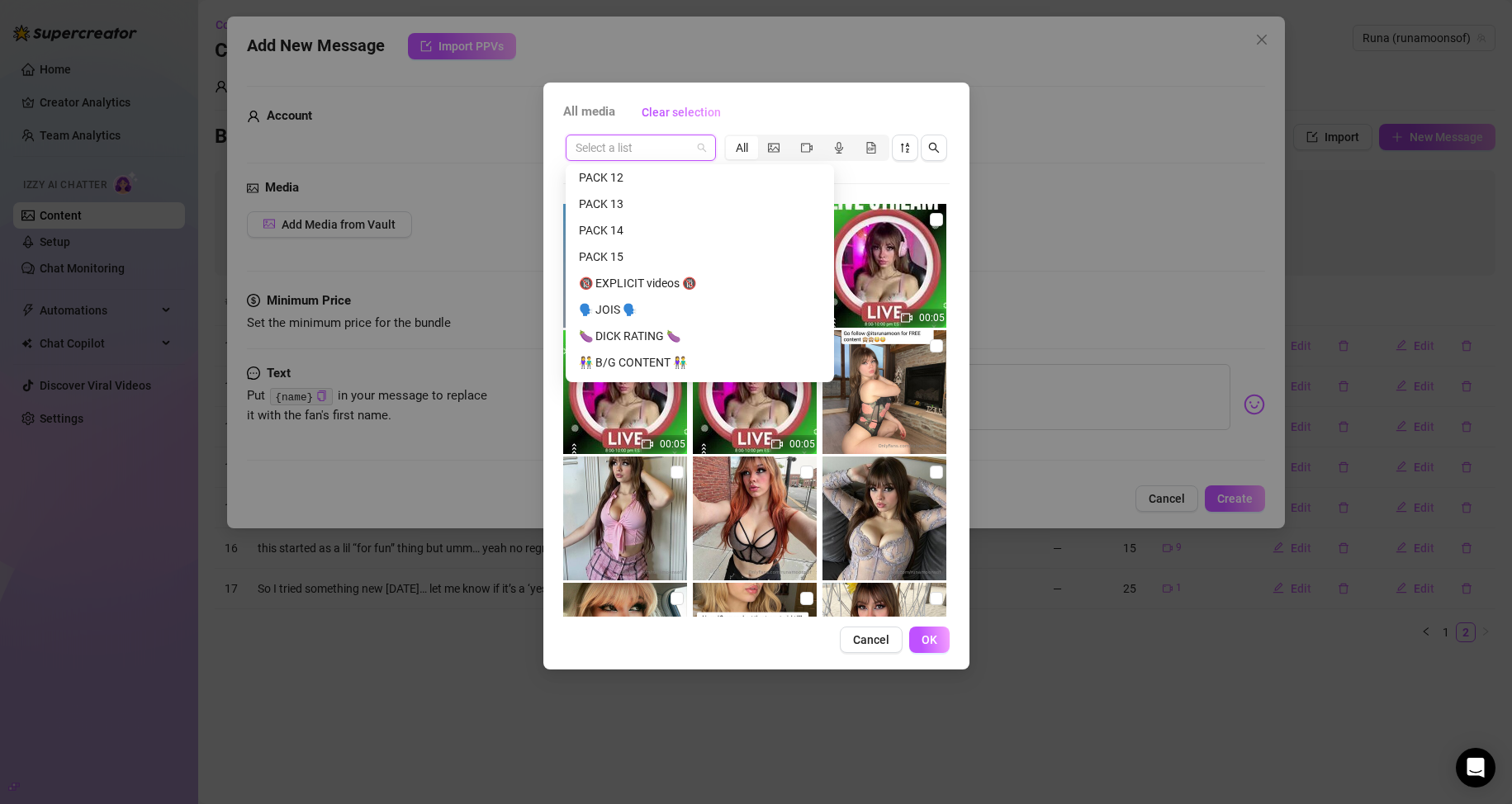
scroll to position [331, 0]
click at [672, 276] on div "PACK 15" at bounding box center [699, 273] width 242 height 18
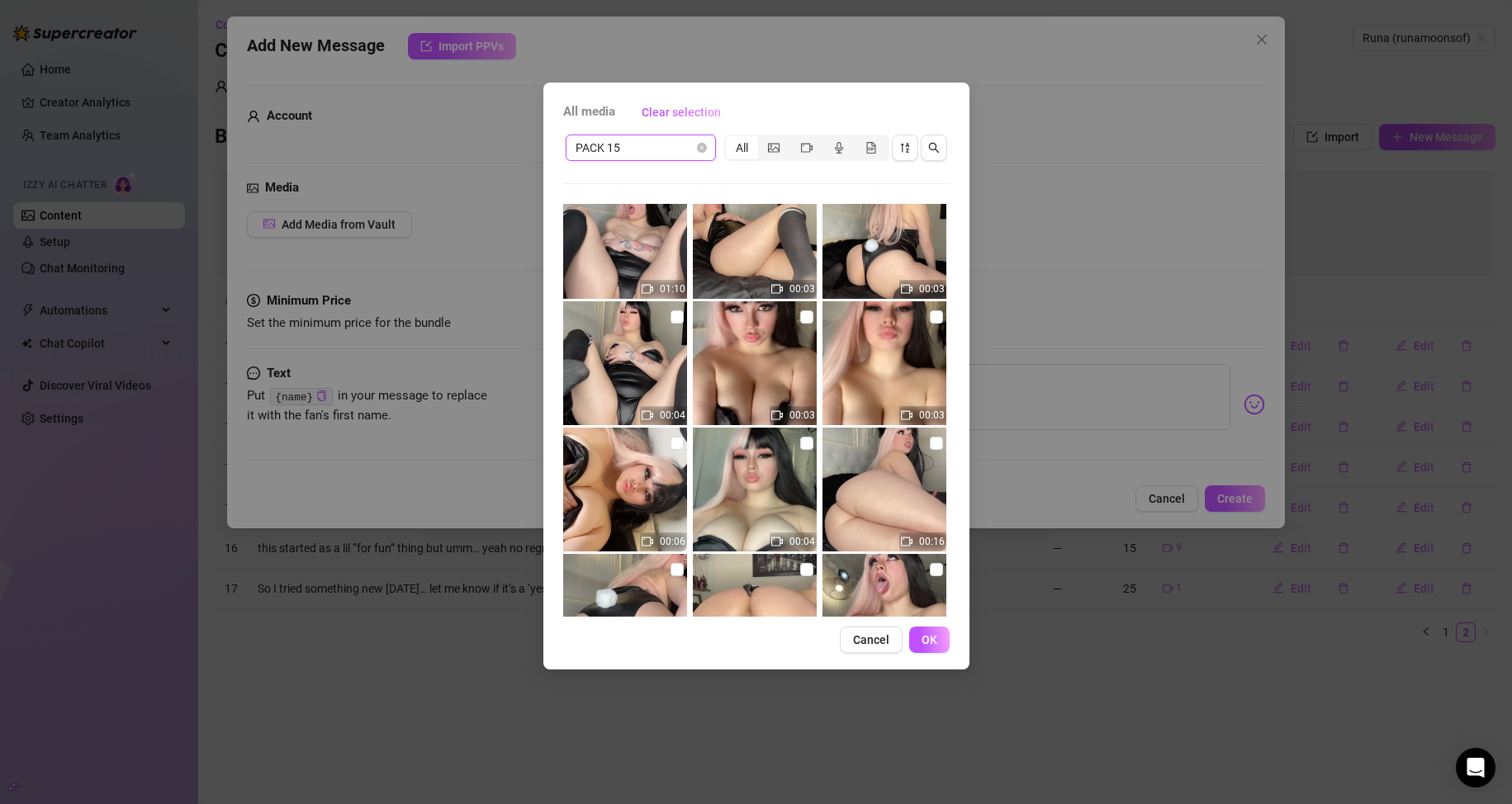
scroll to position [0, 0]
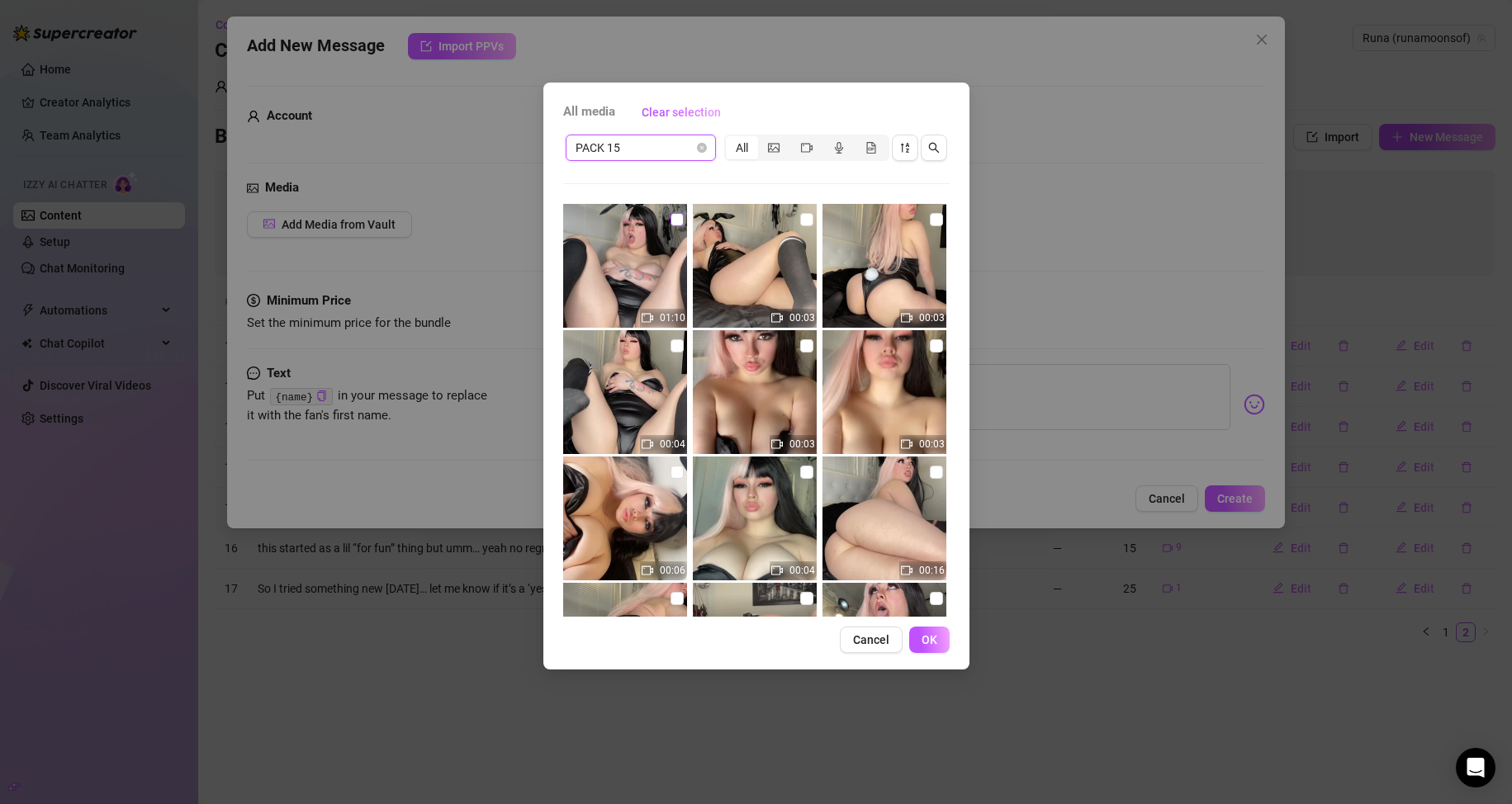
click at [672, 222] on input "checkbox" at bounding box center [678, 220] width 14 height 14
click at [720, 227] on label at bounding box center [807, 220] width 14 height 18
click at [720, 227] on input "checkbox" at bounding box center [807, 220] width 14 height 14
click at [720, 224] on img at bounding box center [884, 265] width 123 height 123
click at [720, 221] on input "checkbox" at bounding box center [936, 220] width 14 height 14
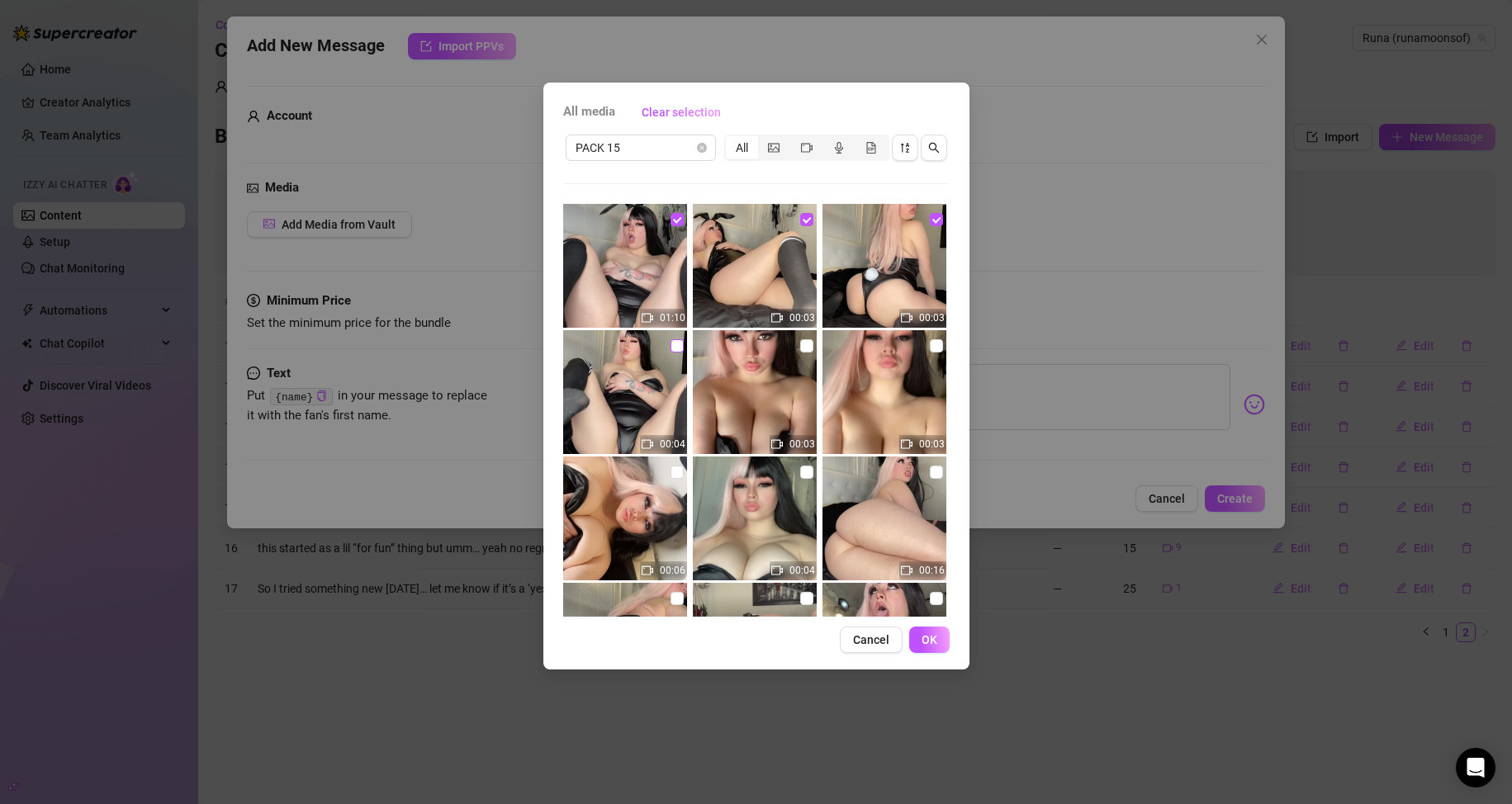
click at [671, 349] on input "checkbox" at bounding box center [678, 346] width 14 height 14
click at [720, 342] on input "checkbox" at bounding box center [807, 346] width 14 height 14
click at [720, 349] on input "checkbox" at bounding box center [936, 346] width 14 height 14
click at [676, 473] on input "checkbox" at bounding box center [678, 472] width 14 height 14
click at [720, 470] on input "checkbox" at bounding box center [807, 472] width 14 height 14
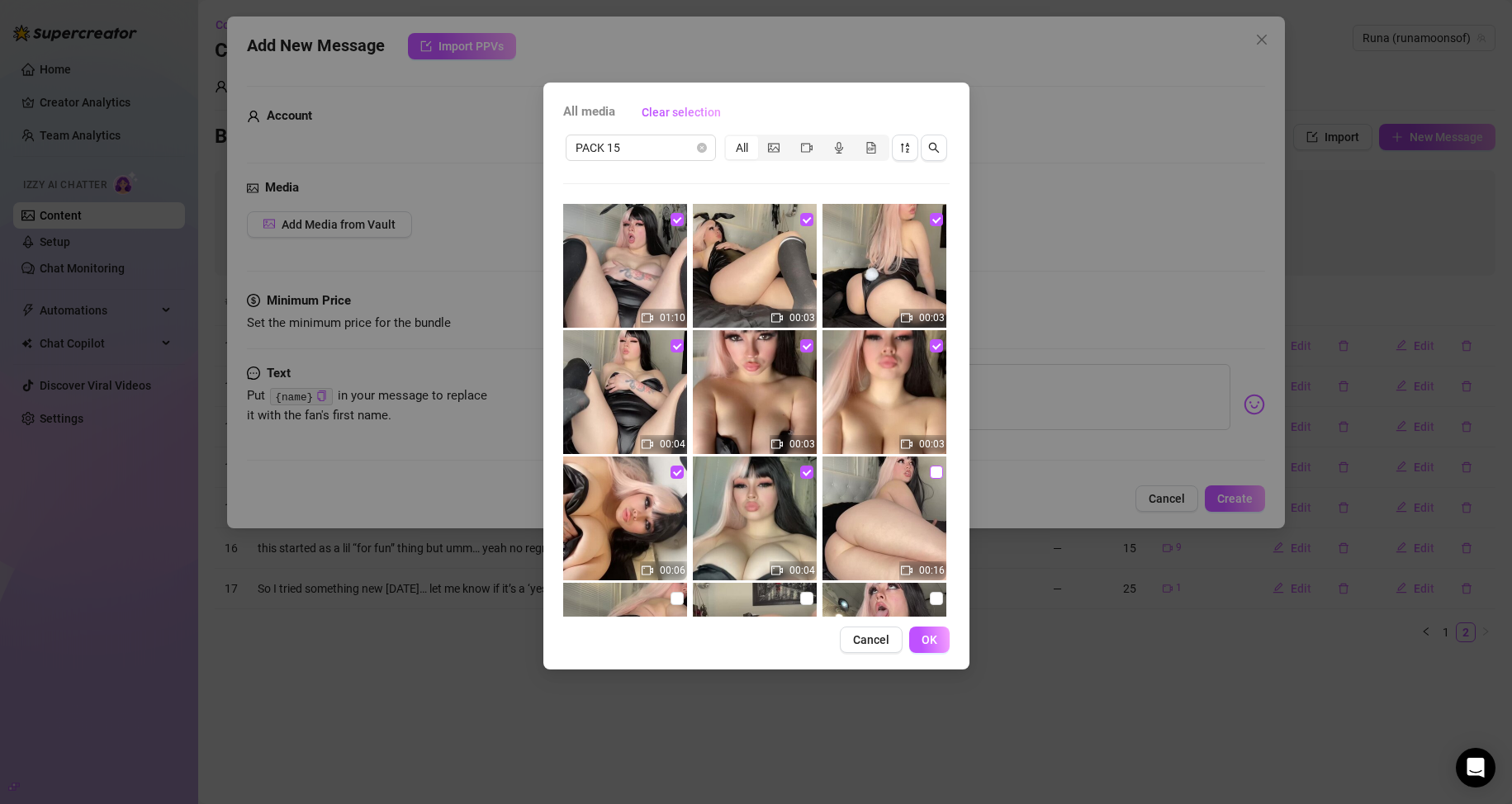
click at [720, 470] on div "00:16" at bounding box center [886, 518] width 127 height 123
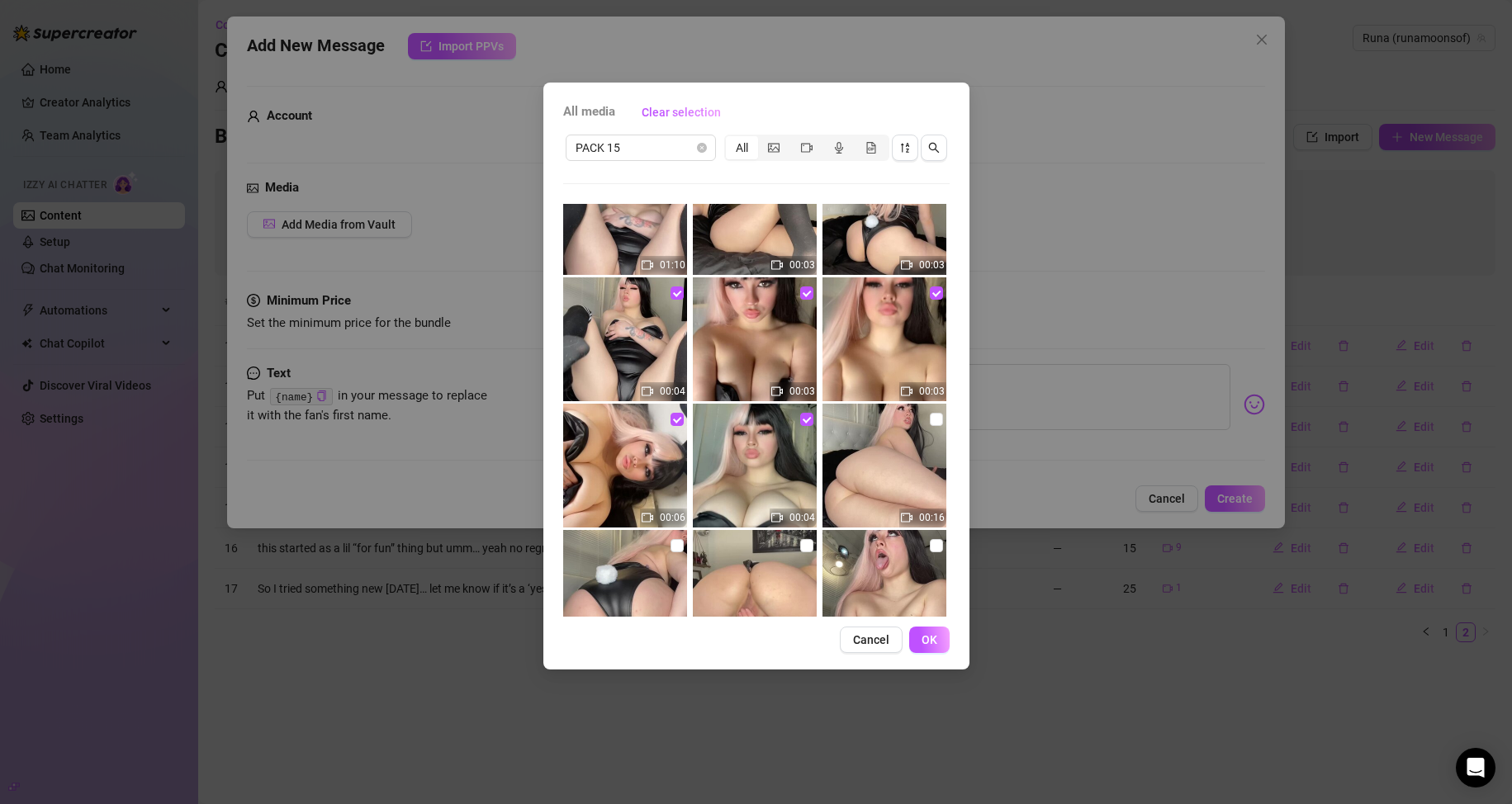
scroll to position [83, 0]
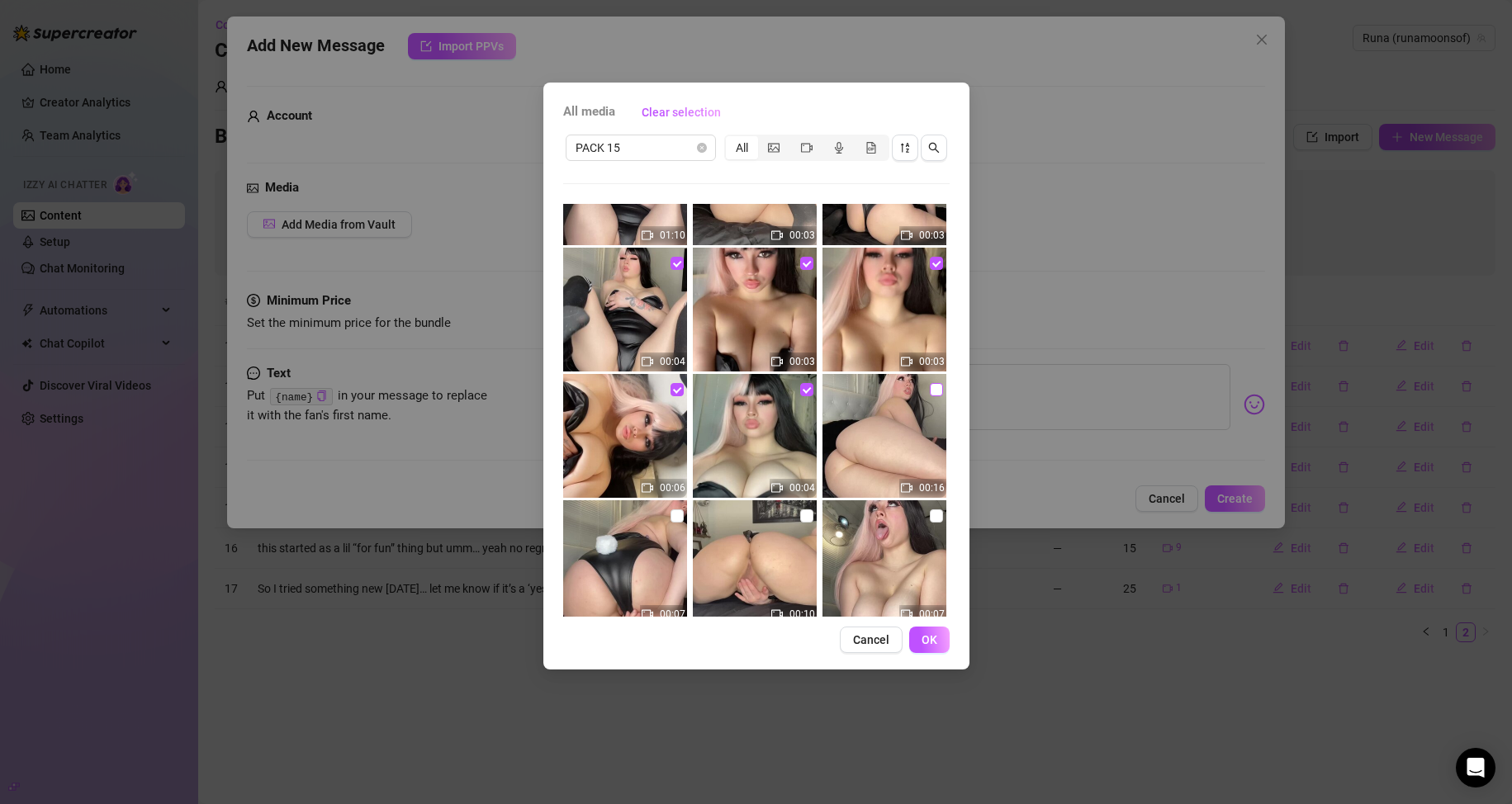
click at [720, 386] on input "checkbox" at bounding box center [936, 390] width 14 height 14
click at [720, 648] on button "OK" at bounding box center [930, 640] width 41 height 26
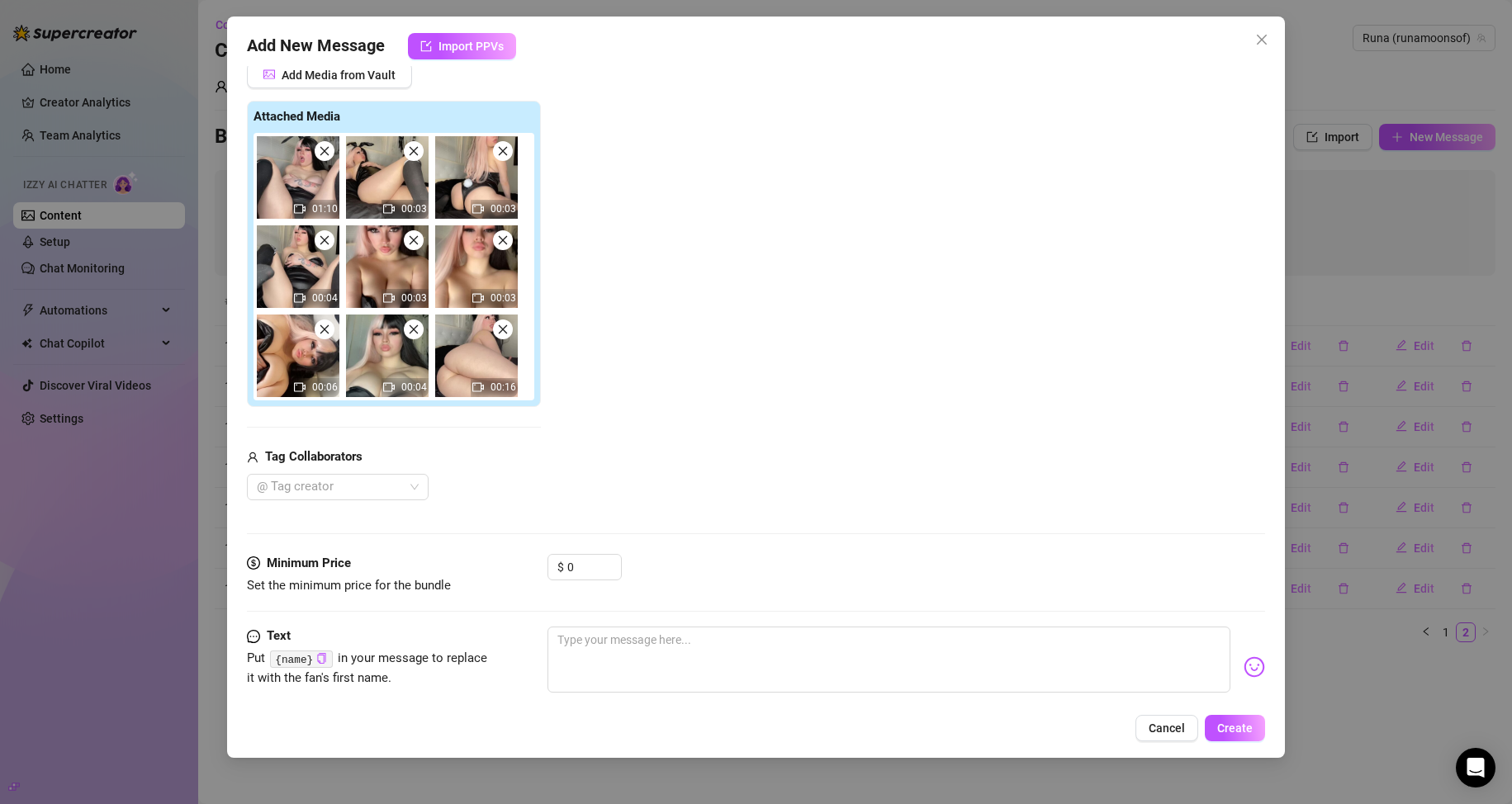
scroll to position [183, 0]
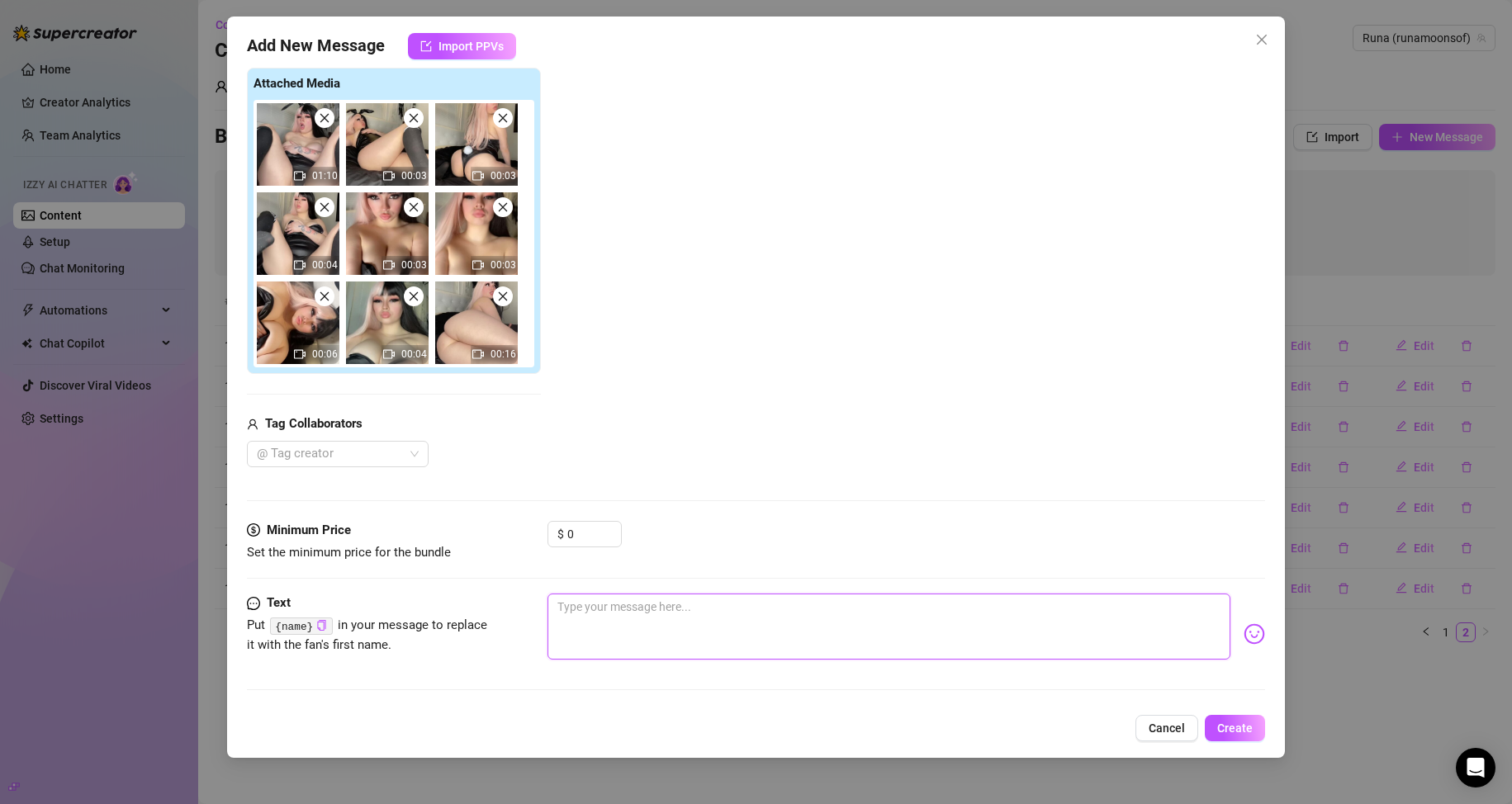
click at [581, 625] on textarea at bounding box center [889, 627] width 684 height 66
paste textarea "Did this for fun and it turned out way hotter than I expected… wanna peek?"
click at [720, 609] on textarea "did this for fun and it turned out way hotter than I expected… wanna peek?" at bounding box center [889, 627] width 684 height 66
click at [320, 620] on icon "copy" at bounding box center [322, 625] width 8 height 11
click at [720, 611] on textarea "did this for fun and it turned out way hotter than I expected… wanna peek, ?" at bounding box center [889, 627] width 684 height 66
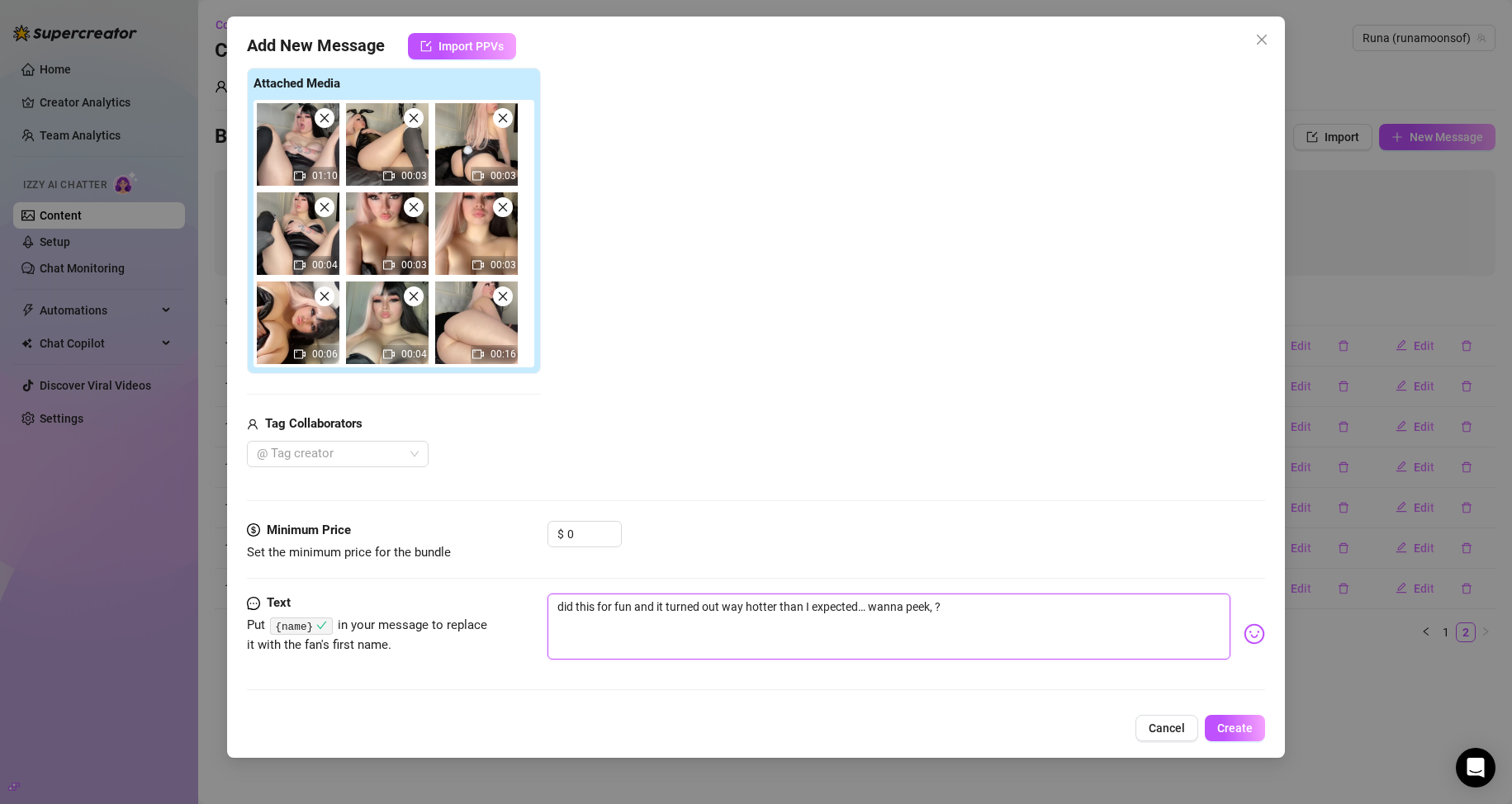
click at [720, 609] on textarea "did this for fun and it turned out way hotter than I expected… wanna peek, ?" at bounding box center [889, 627] width 684 height 66
paste textarea "{name}"
click at [720, 726] on span "Create" at bounding box center [1235, 728] width 36 height 14
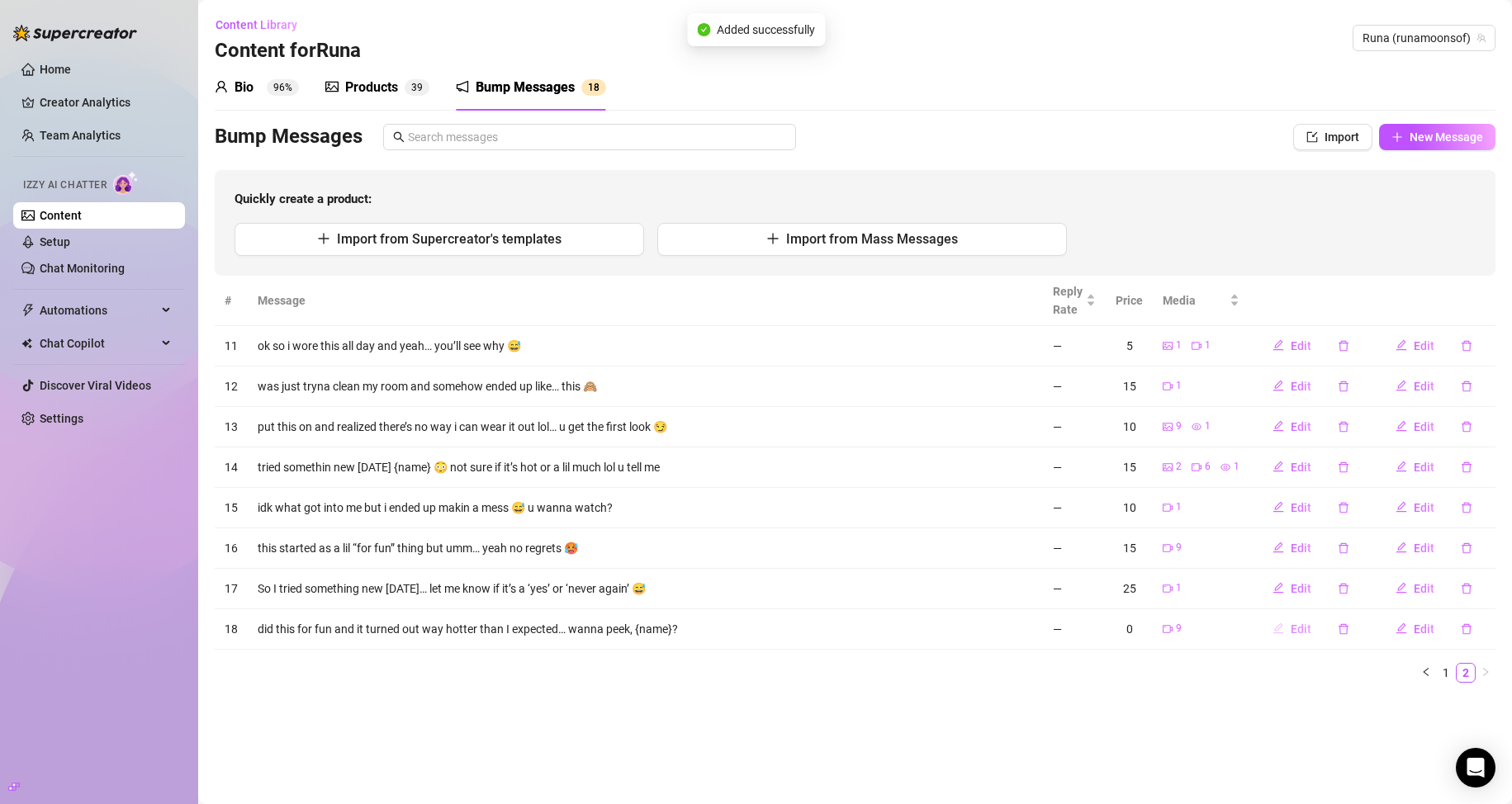
click at [720, 627] on span "Edit" at bounding box center [1300, 629] width 20 height 14
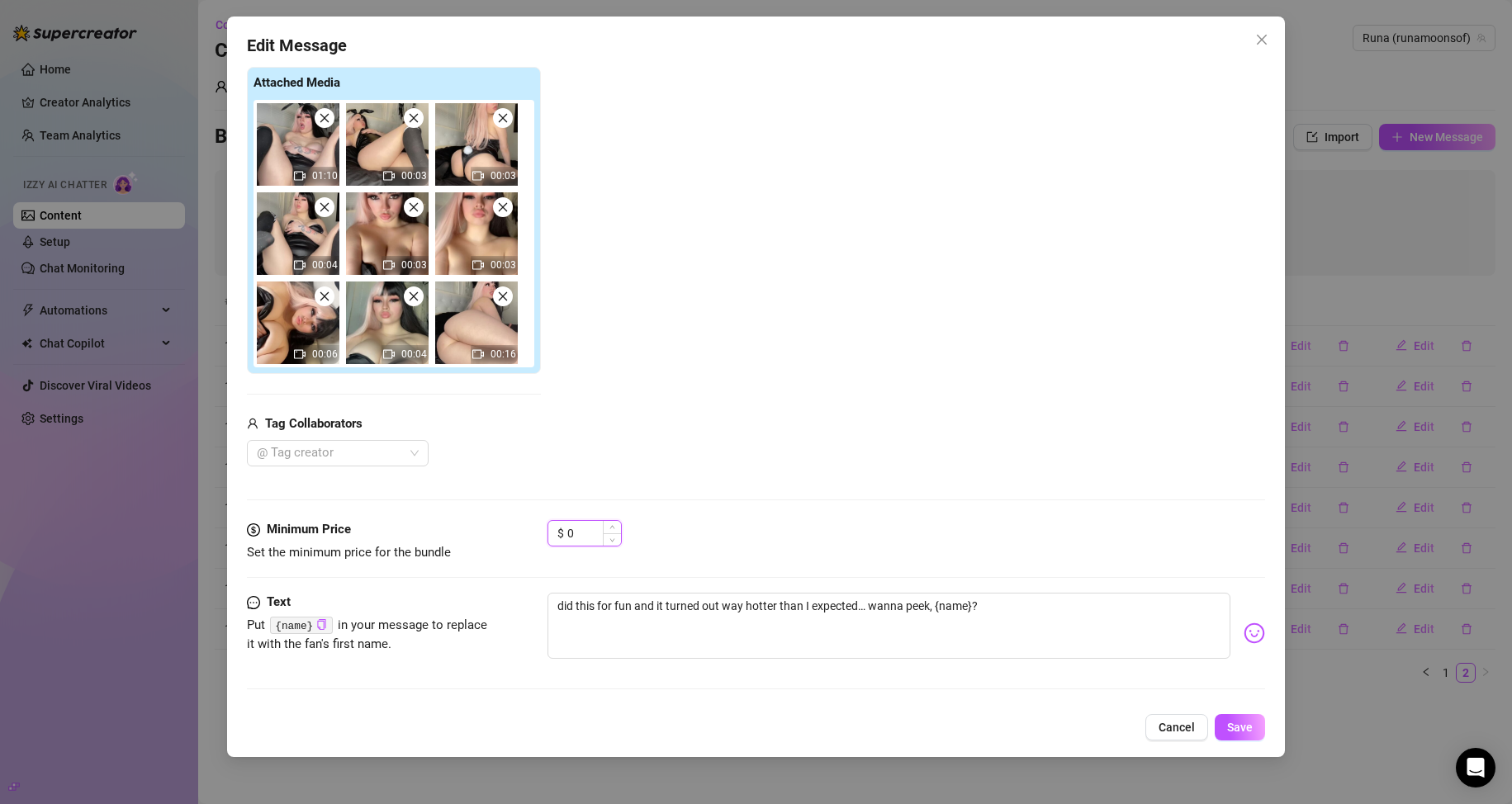
click at [566, 530] on div "$ 0" at bounding box center [584, 533] width 74 height 26
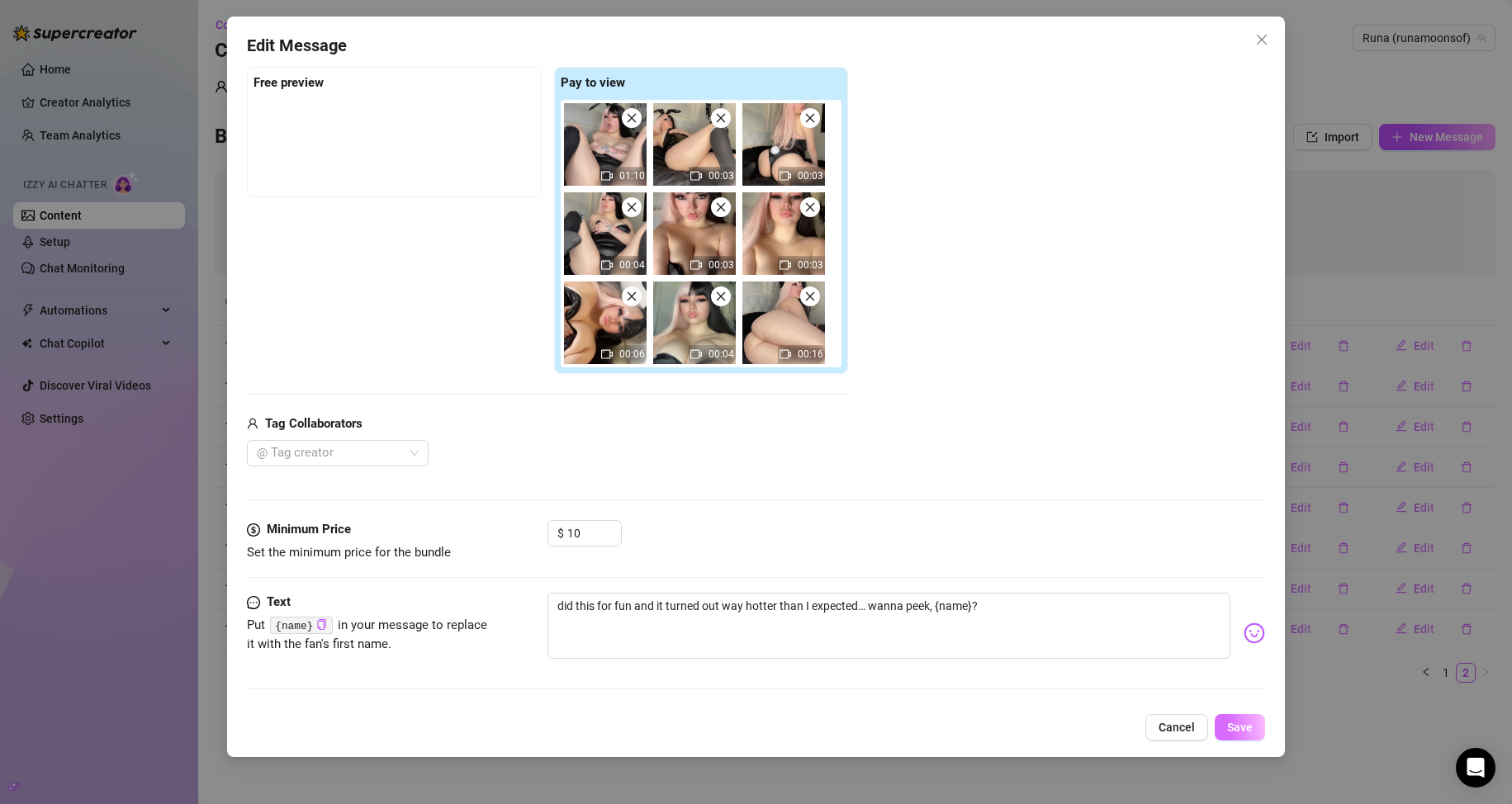
click at [720, 726] on span "Save" at bounding box center [1240, 727] width 25 height 14
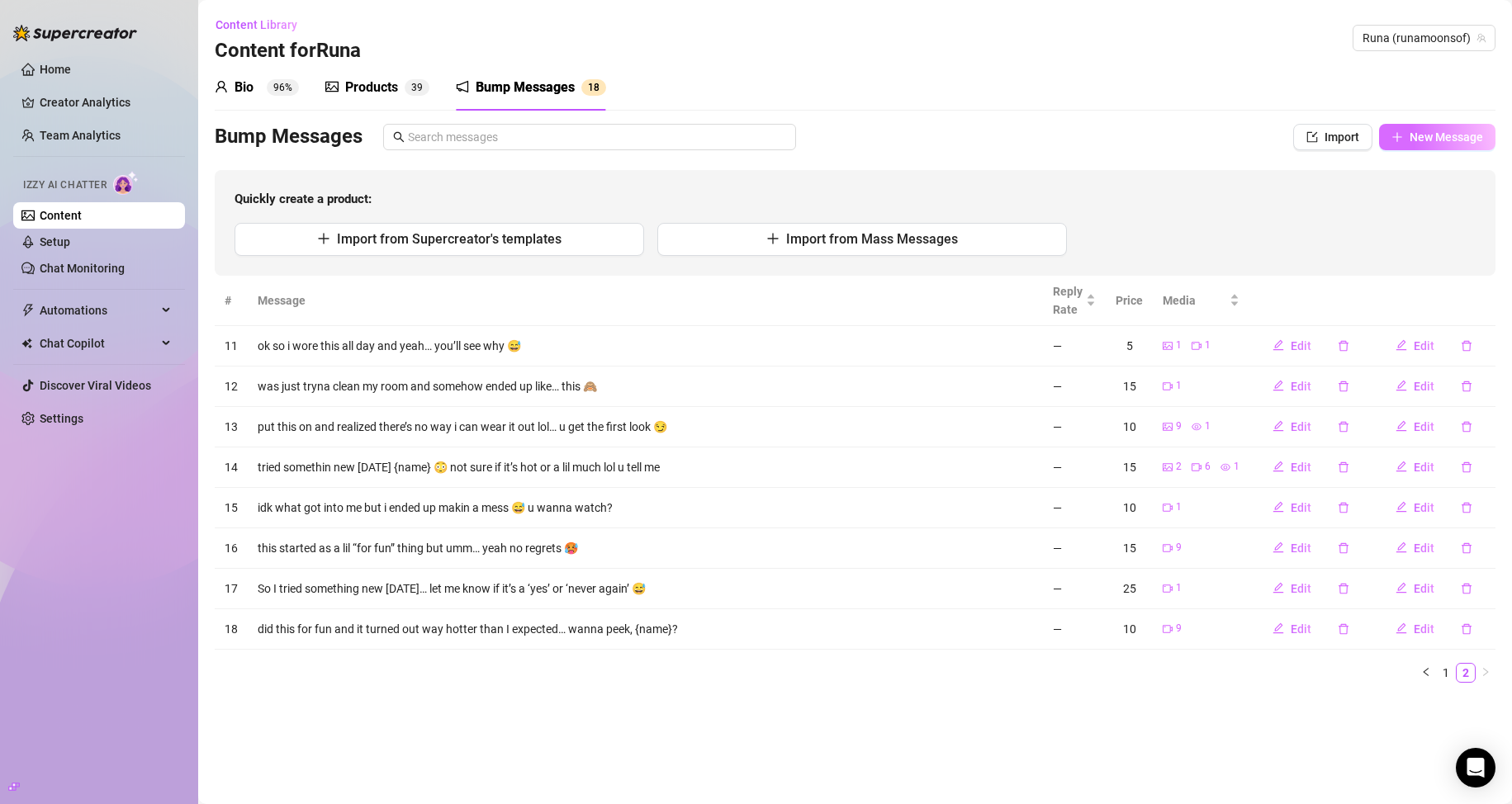
click at [720, 145] on button "New Message" at bounding box center [1437, 136] width 117 height 26
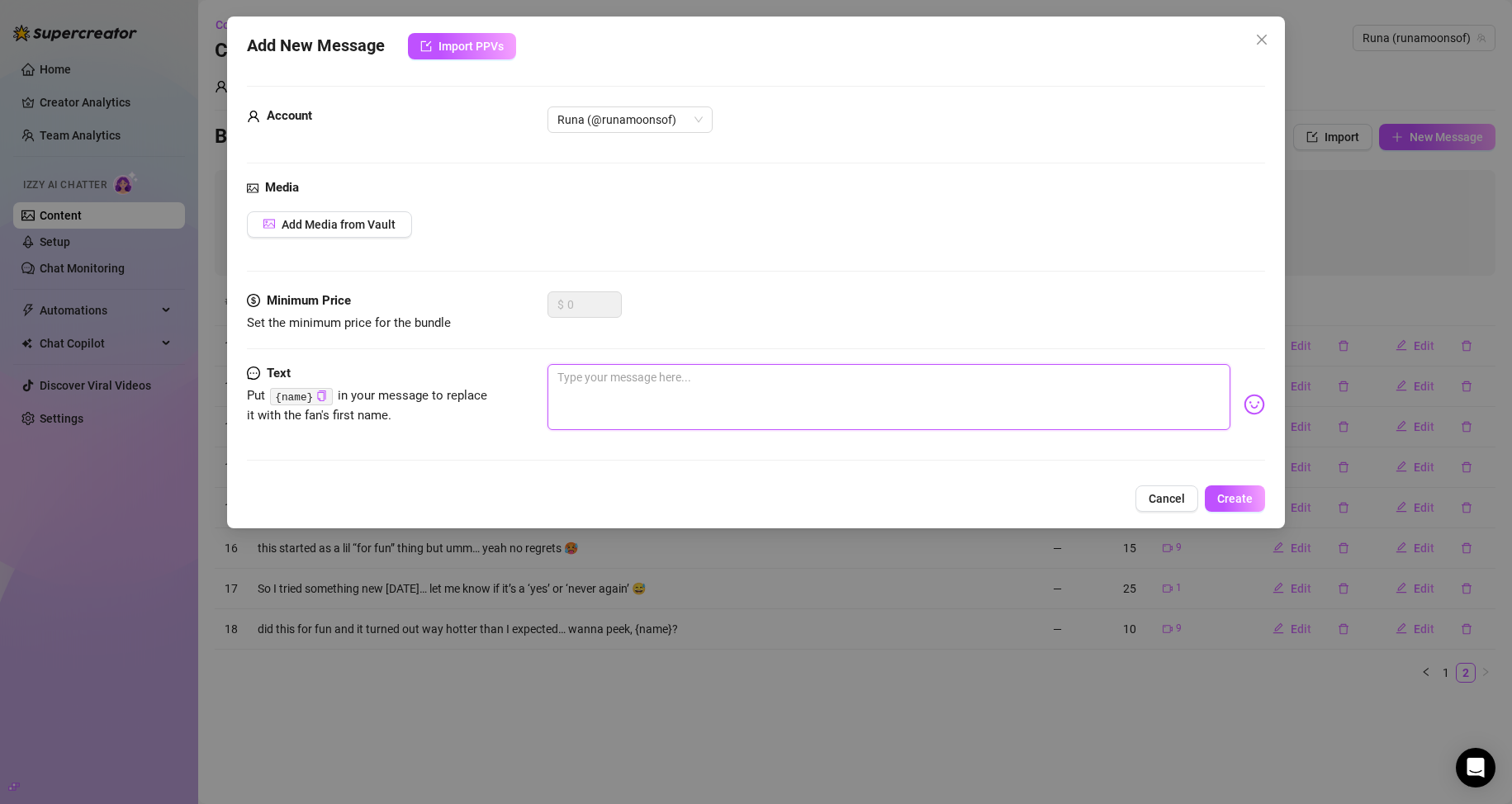
click at [720, 402] on textarea at bounding box center [889, 397] width 684 height 66
paste textarea "POV: You walk in and catch me doing this… What happens next? 😳"
click at [359, 222] on span "Add Media from Vault" at bounding box center [338, 225] width 114 height 14
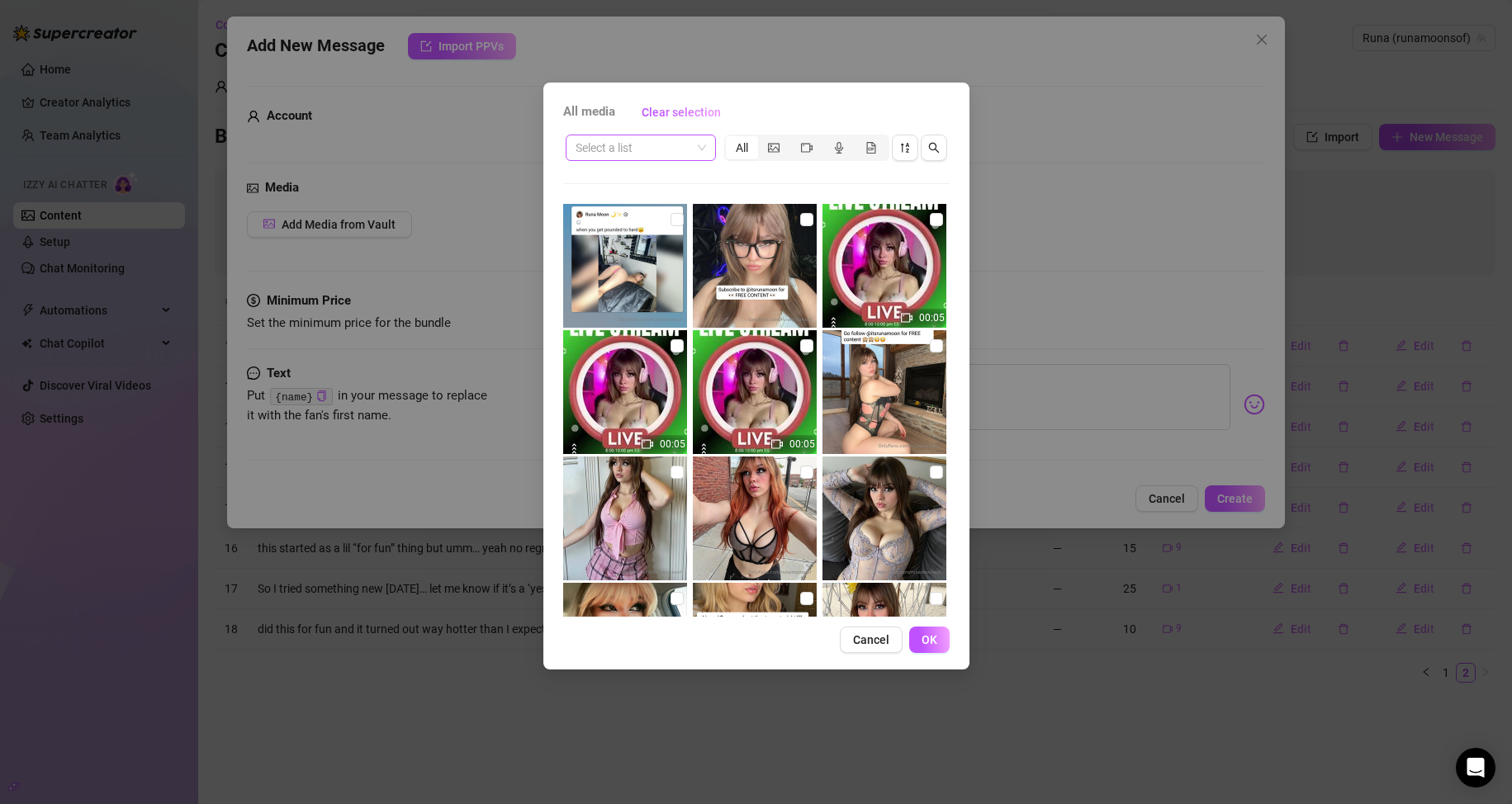
click at [693, 153] on span at bounding box center [641, 147] width 130 height 24
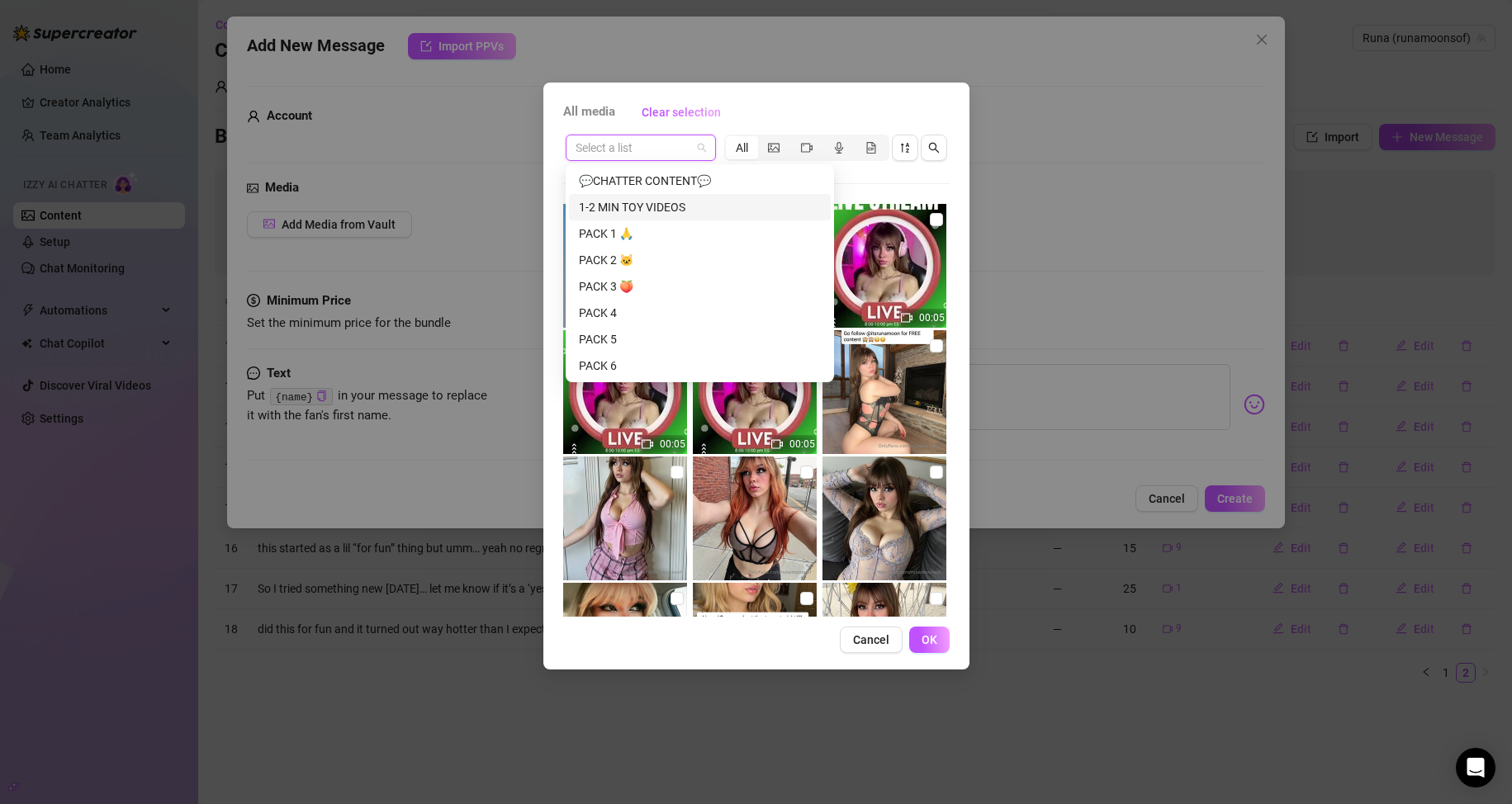
click at [635, 208] on div "1-2 MIN TOY VIDEOS" at bounding box center [699, 207] width 242 height 18
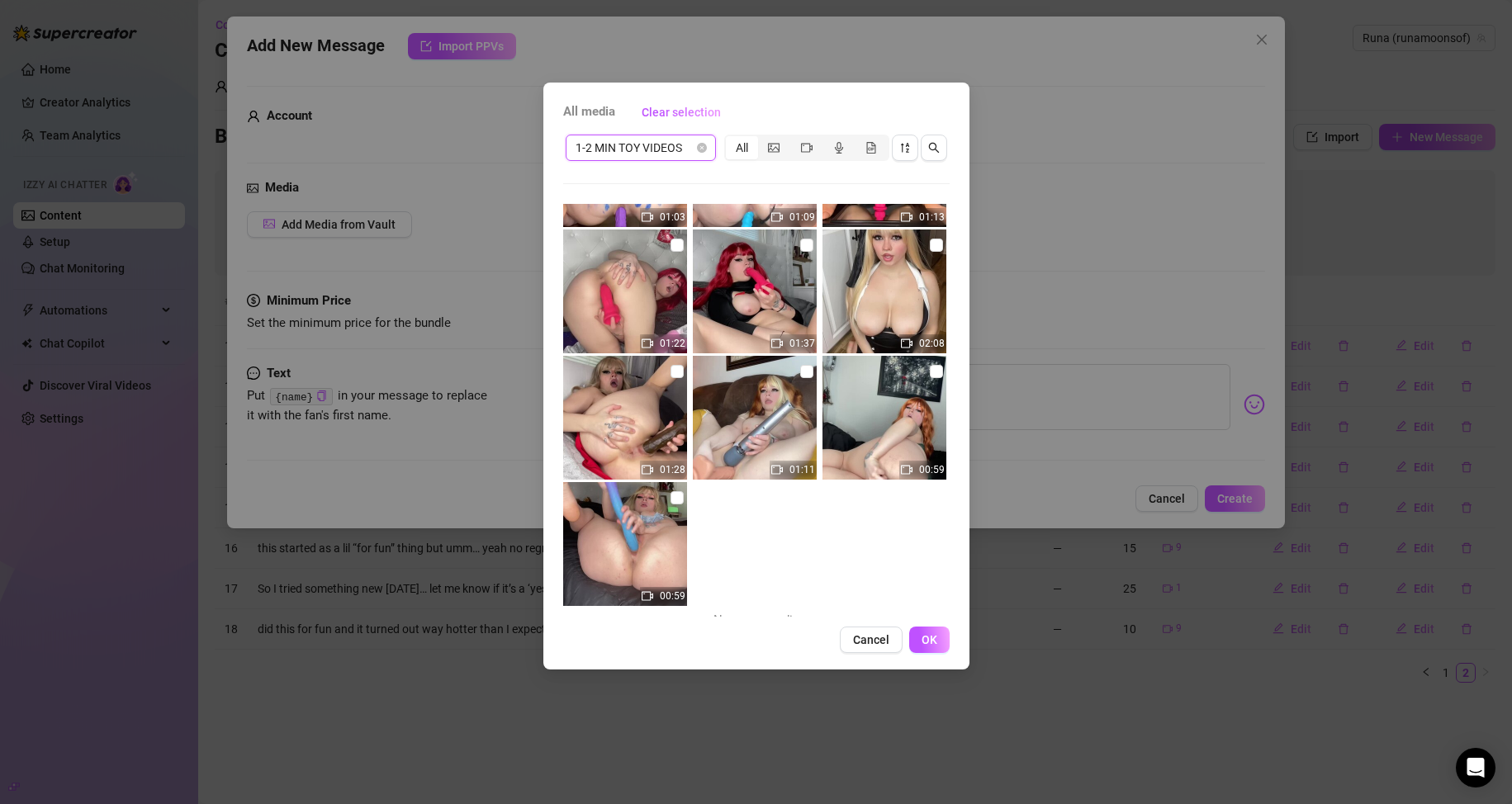
scroll to position [118, 0]
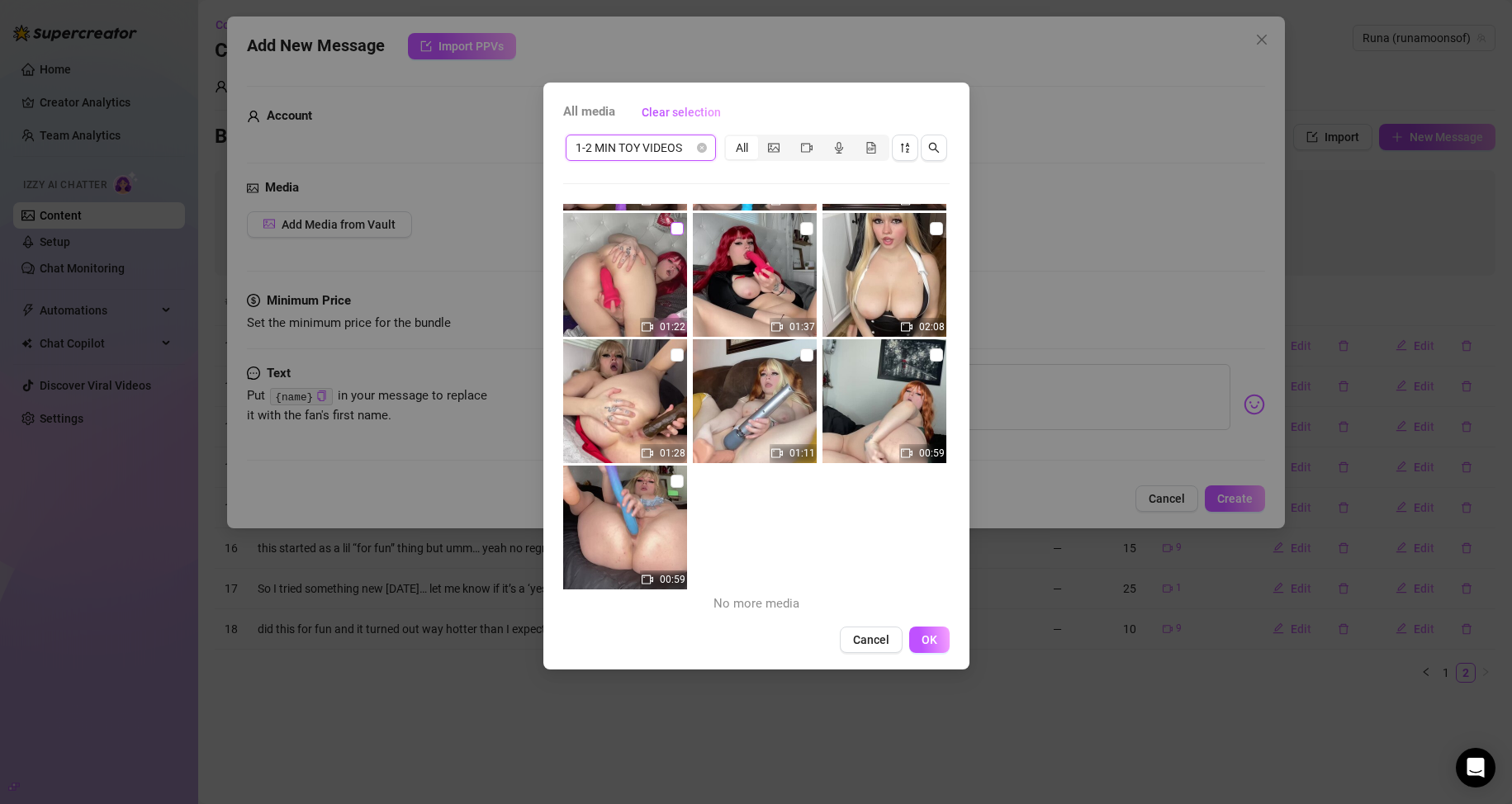
click at [673, 233] on input "checkbox" at bounding box center [678, 228] width 14 height 14
click at [720, 639] on span "OK" at bounding box center [930, 640] width 16 height 14
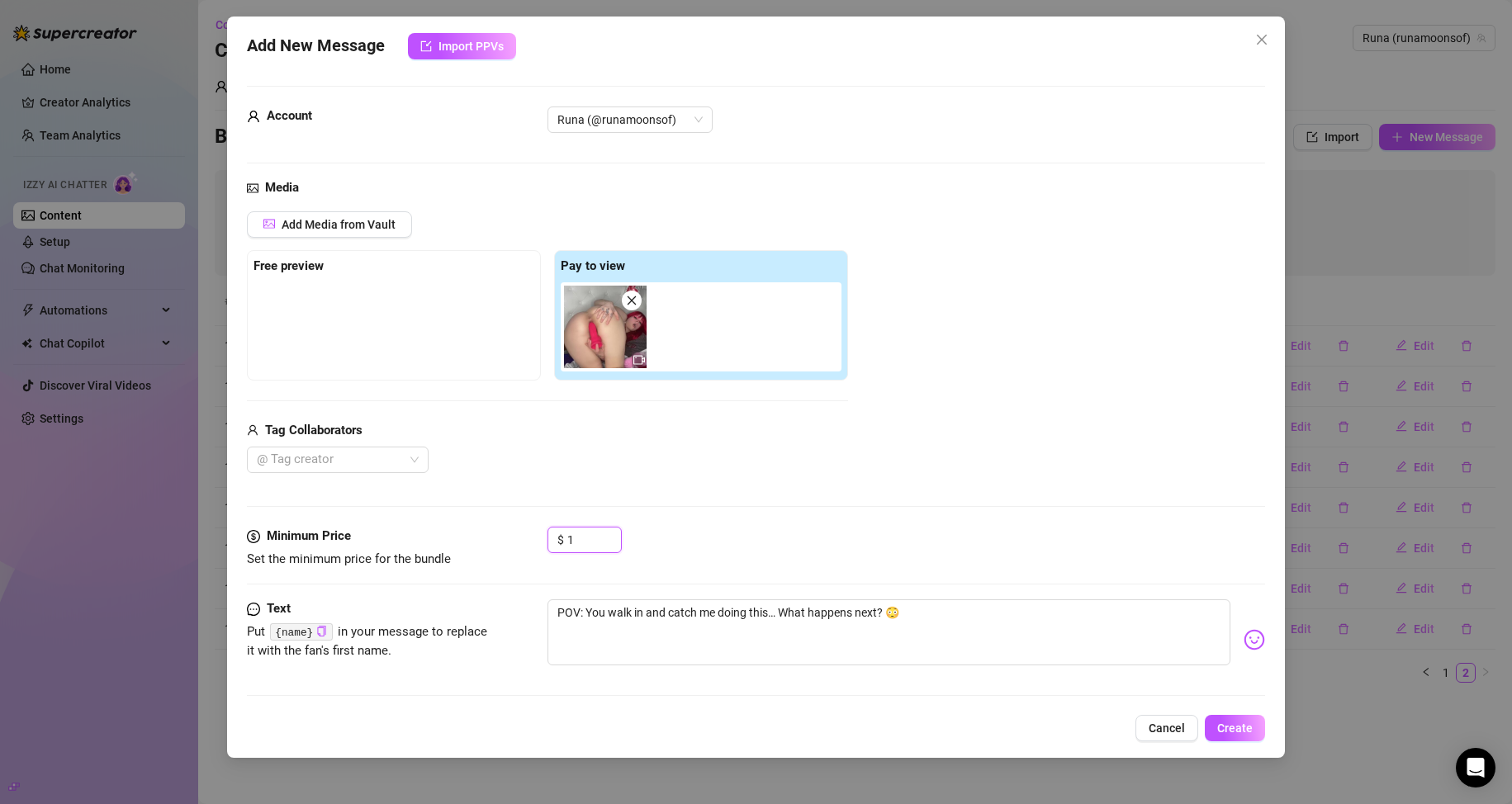
drag, startPoint x: 584, startPoint y: 540, endPoint x: 528, endPoint y: 546, distance: 56.3
click at [532, 545] on div "Minimum Price Set the minimum price for the bundle $ 1" at bounding box center [756, 547] width 1019 height 42
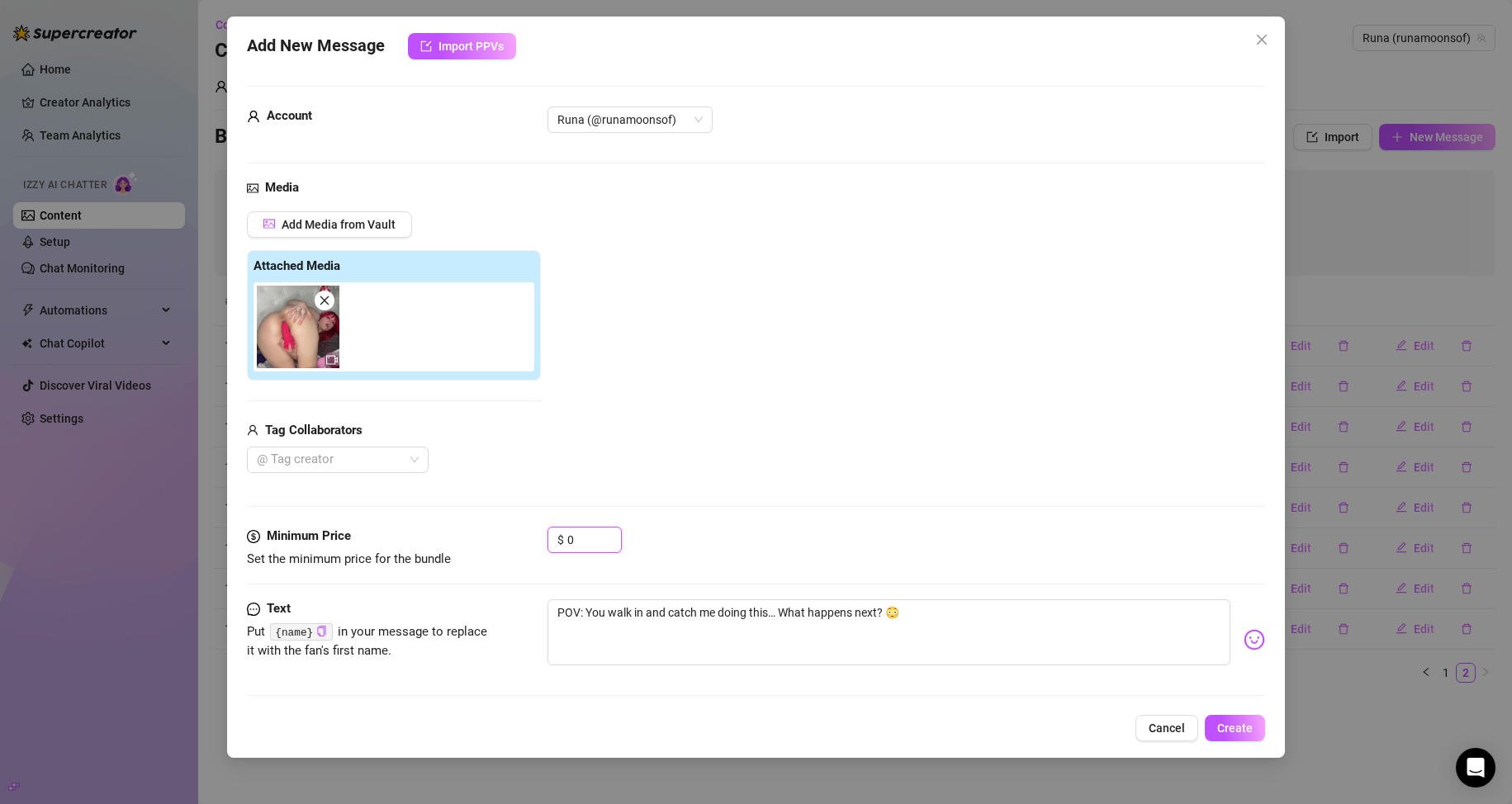
drag, startPoint x: 556, startPoint y: 536, endPoint x: 490, endPoint y: 541, distance: 66.2
click at [503, 536] on div "Minimum Price Set the minimum price for the bundle $ 0" at bounding box center [756, 547] width 1019 height 42
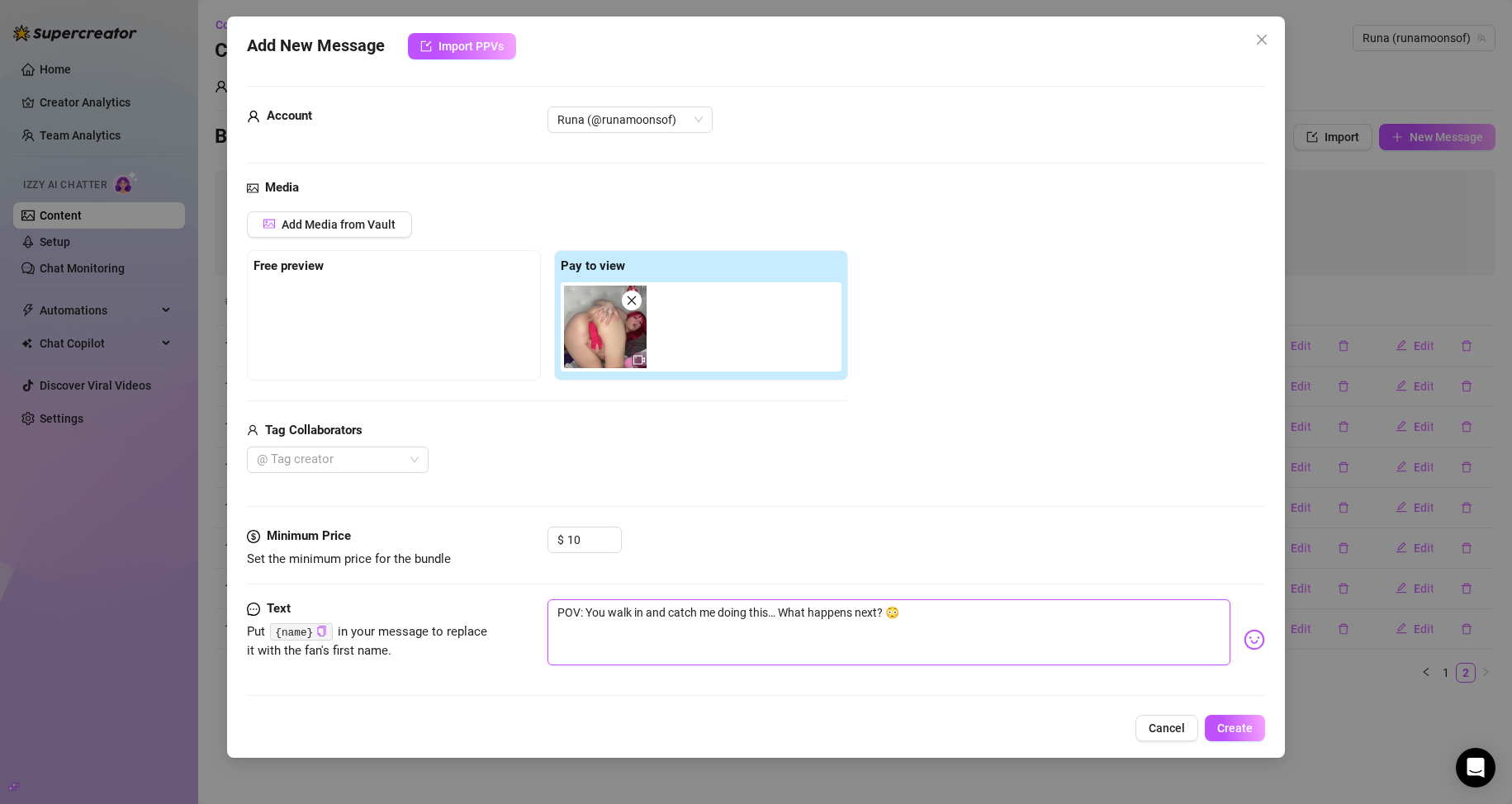
click at [720, 603] on textarea "POV: You walk in and catch me doing this… What happens next? 😳" at bounding box center [889, 633] width 684 height 66
click at [720, 609] on textarea "POV: You walk in and catch me doing this… What happens next? 😳" at bounding box center [889, 633] width 684 height 66
click at [720, 611] on textarea "POV: You walk in and catch me doing this… what happens next? 😳" at bounding box center [889, 633] width 684 height 66
drag, startPoint x: 320, startPoint y: 630, endPoint x: 420, endPoint y: 627, distance: 100.0
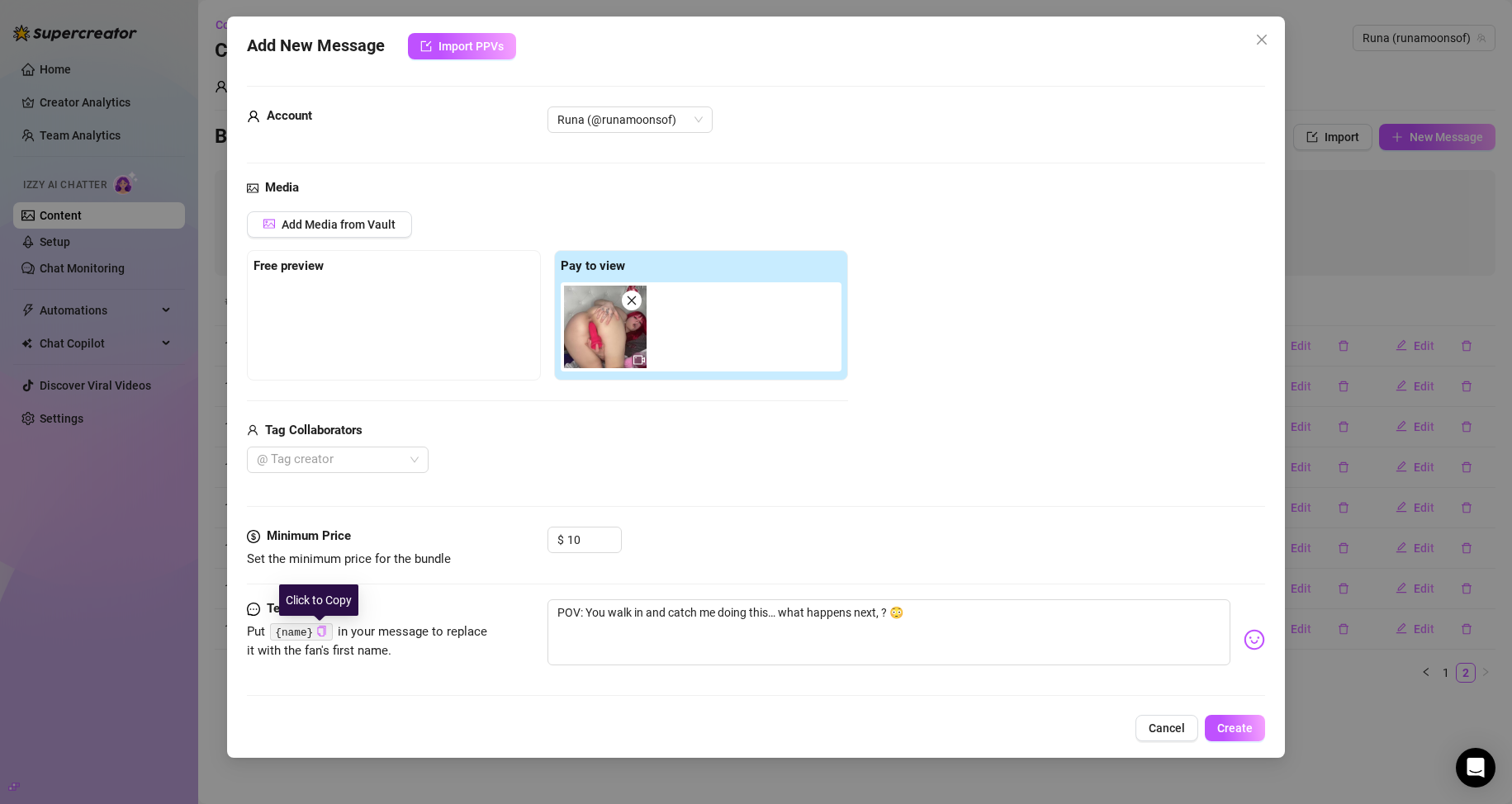
click at [320, 630] on icon "copy" at bounding box center [321, 631] width 11 height 11
click at [720, 615] on textarea "POV: You walk in and catch me doing this… what happens next, ? 😳" at bounding box center [889, 633] width 684 height 66
paste textarea "{name}"
click at [720, 613] on textarea "POV: You walk in and catch me doing this… what happens next, {name} ? 😳" at bounding box center [889, 633] width 684 height 66
click at [720, 719] on button "Create" at bounding box center [1235, 727] width 60 height 26
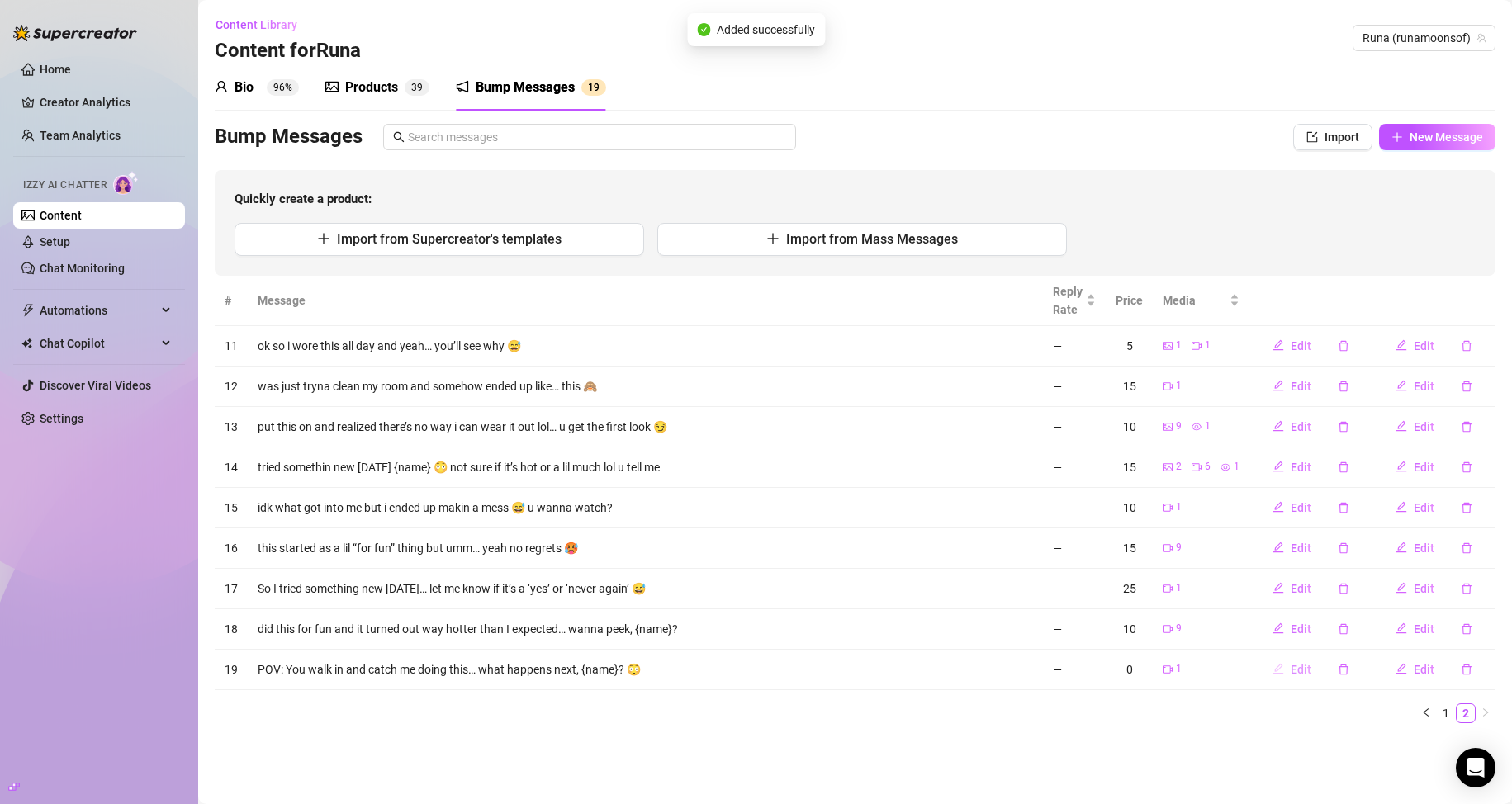
click at [720, 672] on span "Edit" at bounding box center [1300, 670] width 20 height 14
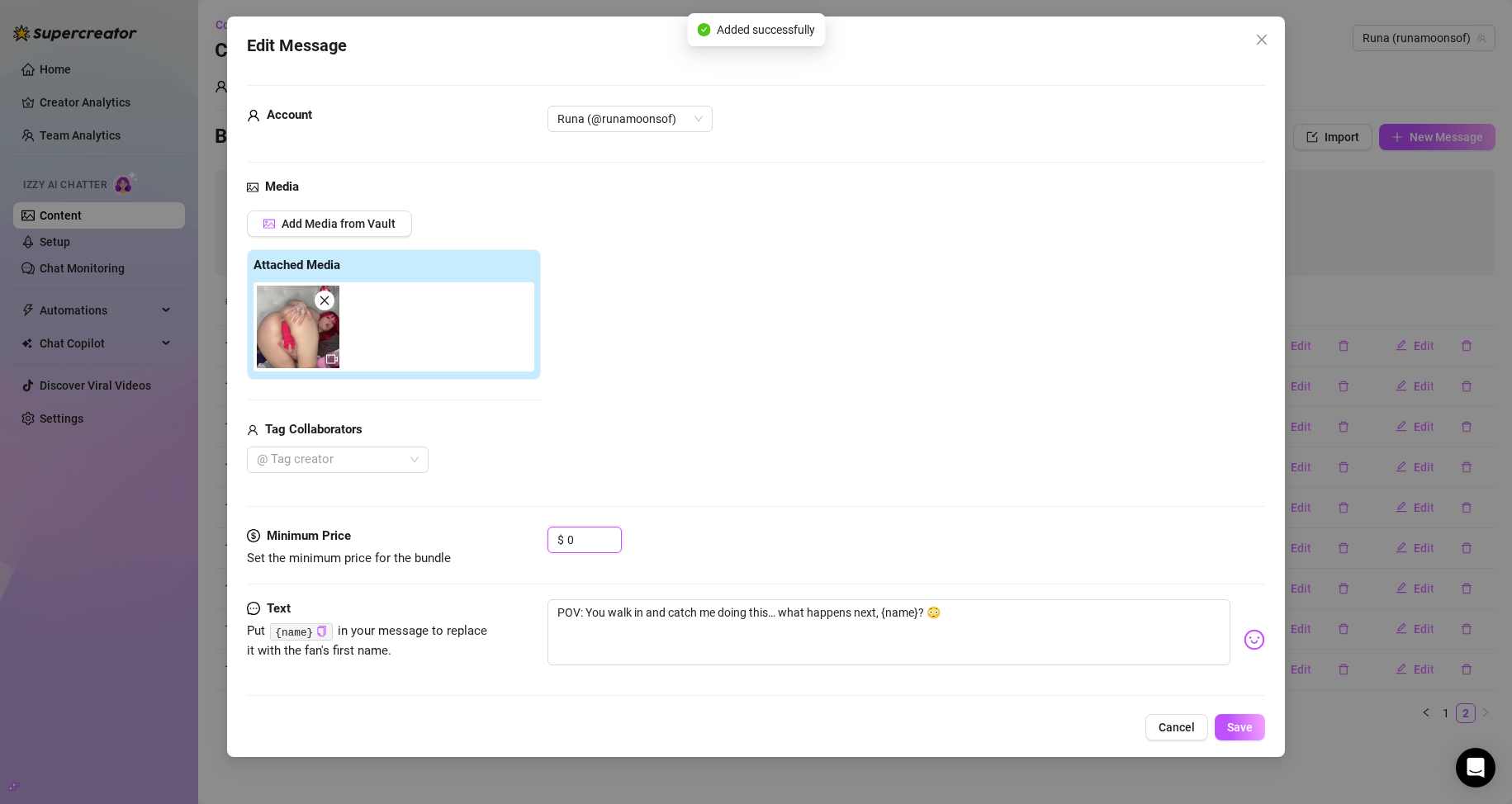
drag, startPoint x: 574, startPoint y: 543, endPoint x: 545, endPoint y: 543, distance: 29.0
click at [545, 543] on div "Minimum Price Set the minimum price for the bundle $ 0" at bounding box center [756, 547] width 1019 height 42
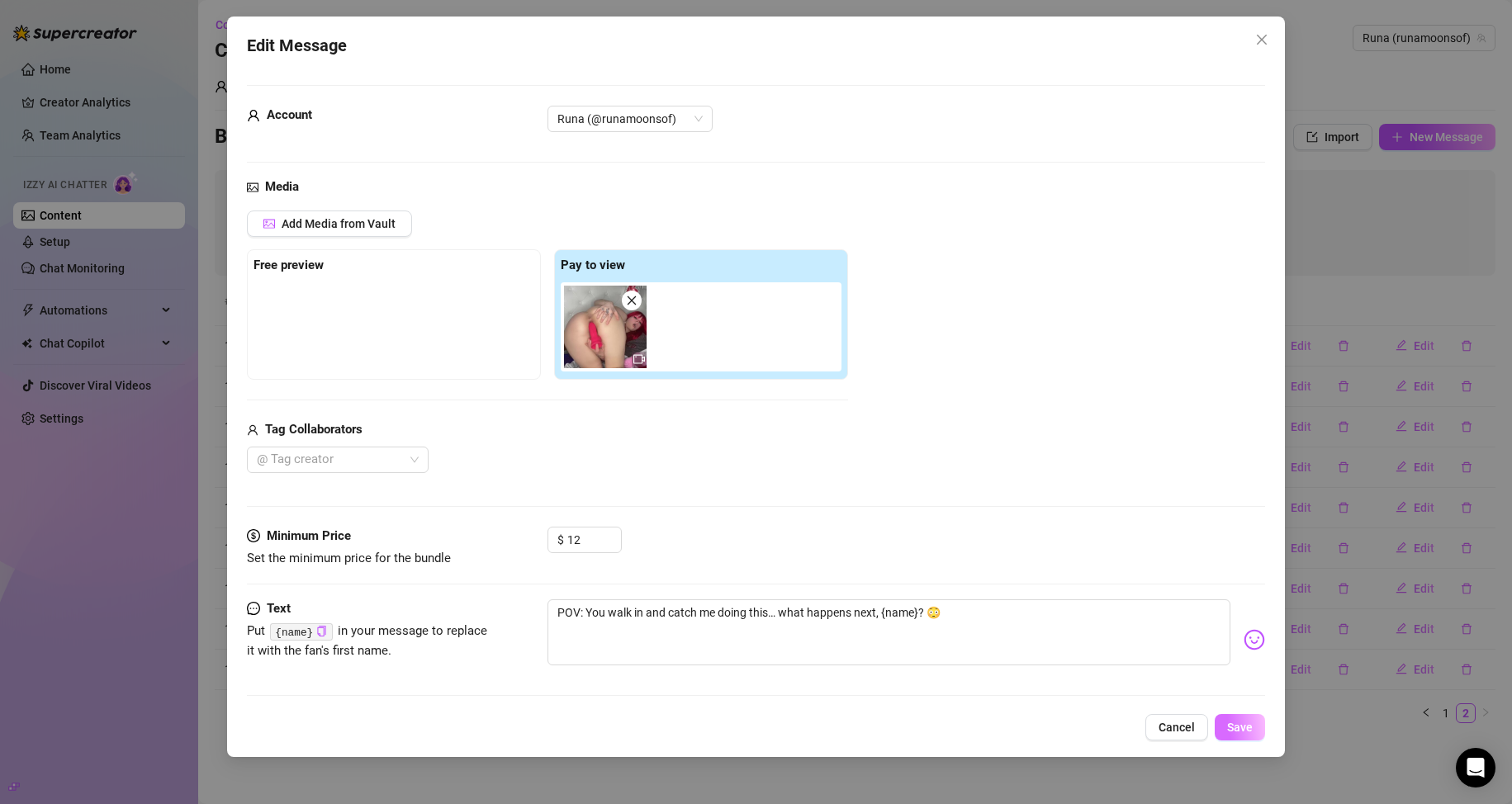
click at [720, 725] on span "Save" at bounding box center [1240, 727] width 25 height 14
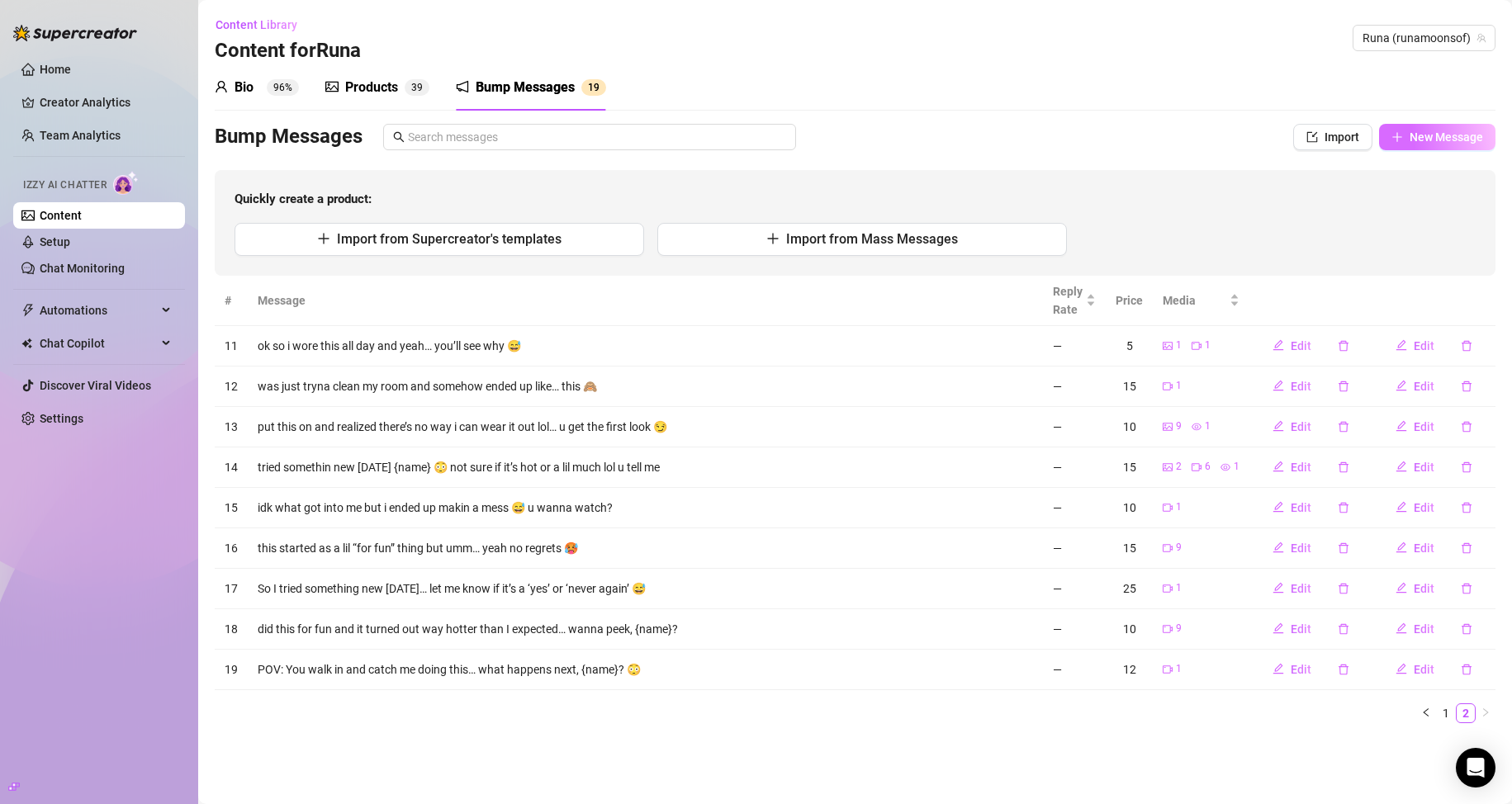
click at [720, 139] on span "New Message" at bounding box center [1447, 137] width 74 height 14
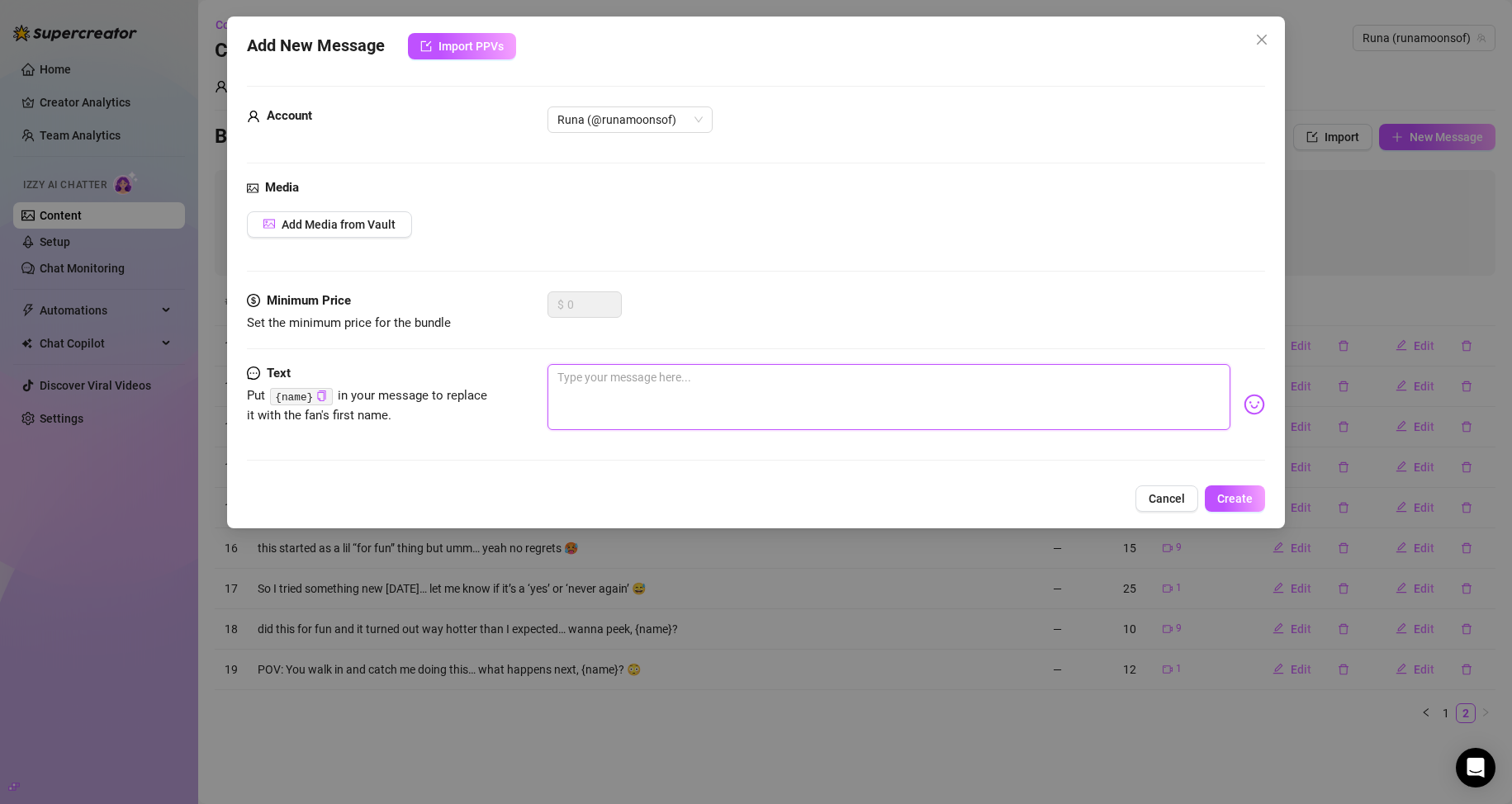
click at [640, 398] on textarea at bounding box center [889, 397] width 684 height 66
paste textarea "I filmed this and almost didn’t send it… but something told me you deserved a p…"
drag, startPoint x: 561, startPoint y: 375, endPoint x: 550, endPoint y: 375, distance: 11.0
click at [550, 375] on textarea "I filmed this and almost didn’t send it… but something told me you deserved a p…" at bounding box center [889, 397] width 684 height 66
click at [406, 224] on button "Add Media from Vault" at bounding box center [330, 224] width 165 height 26
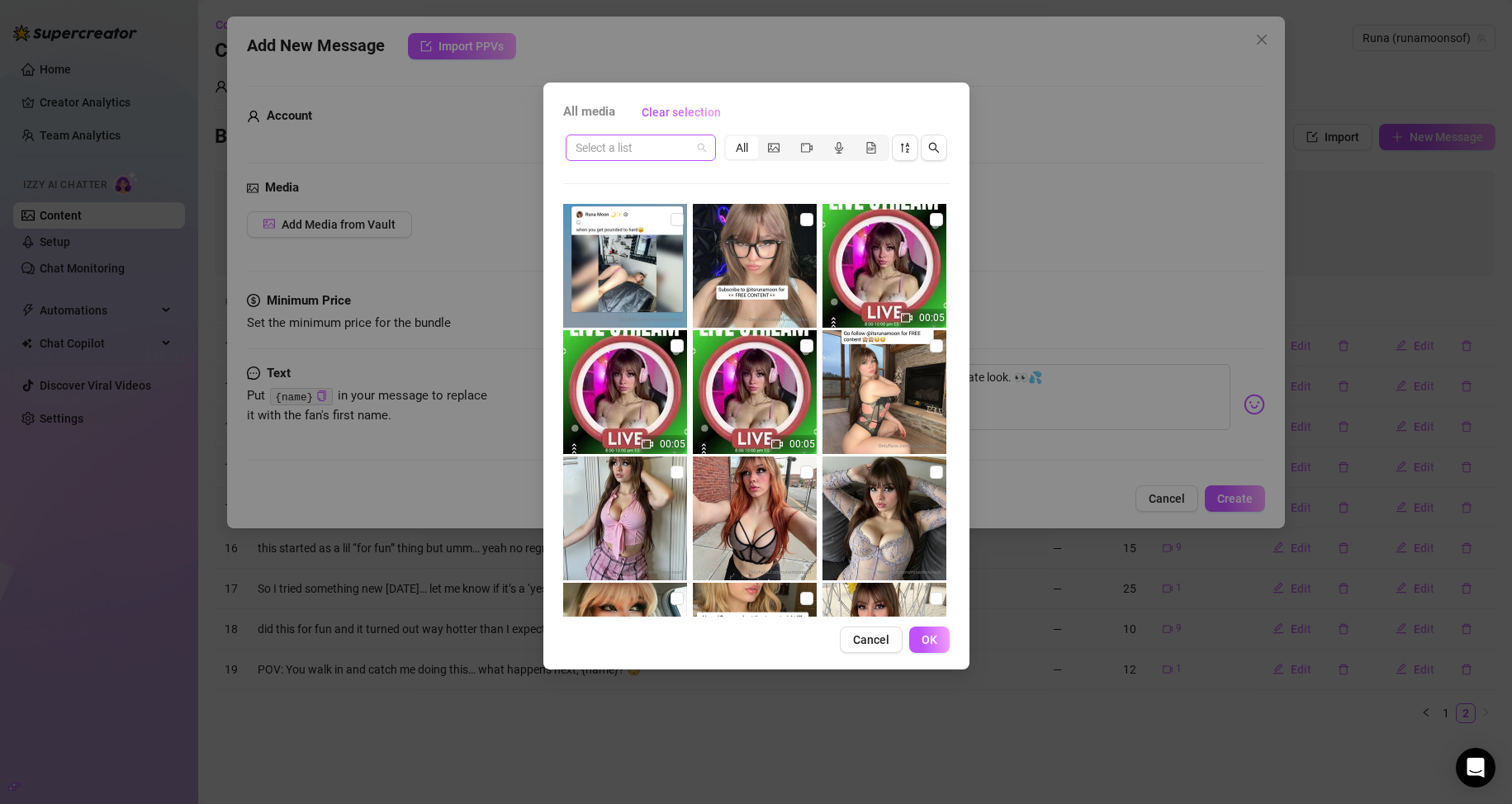
click at [672, 156] on input "search" at bounding box center [633, 147] width 116 height 24
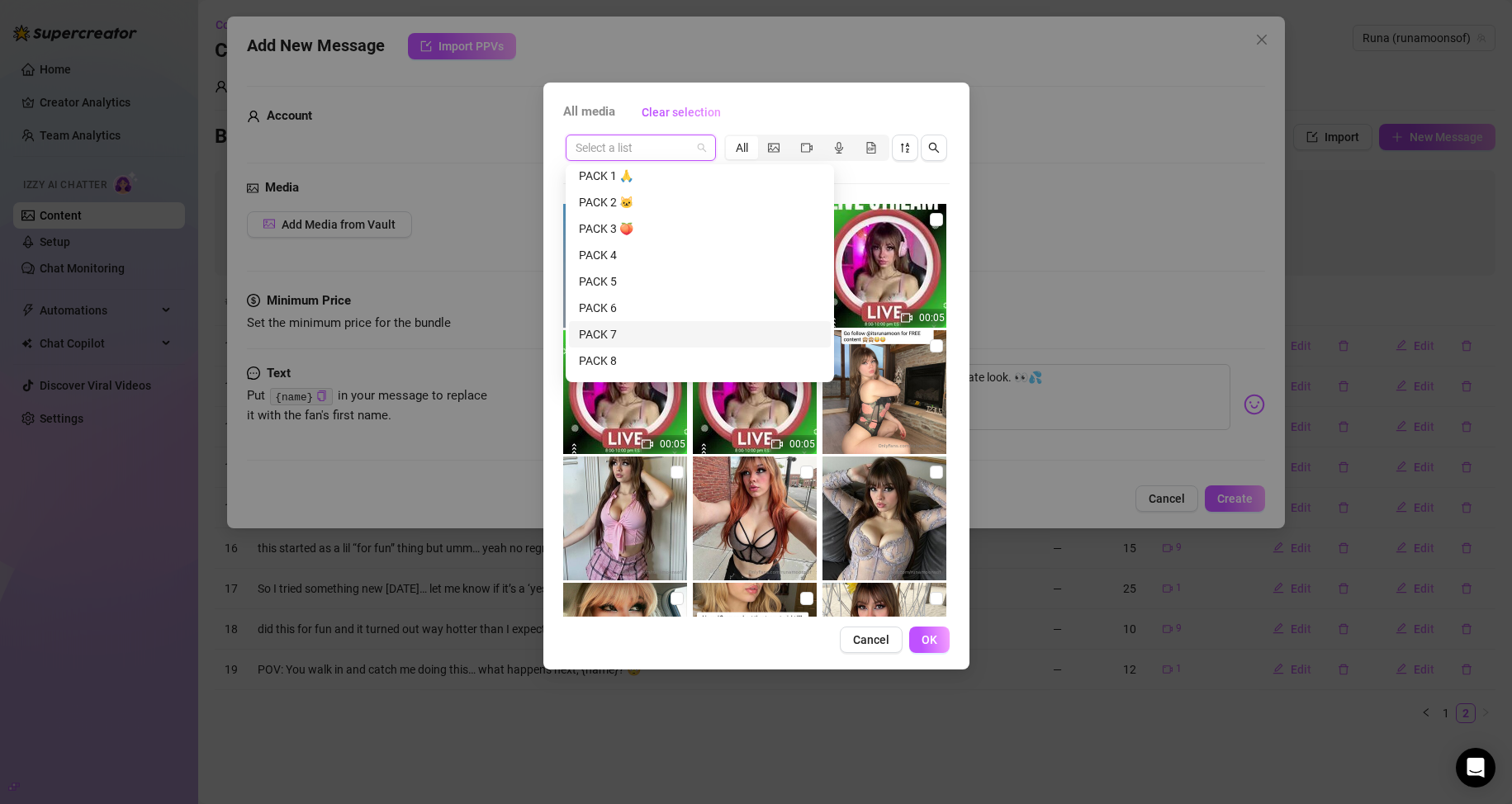
scroll to position [83, 0]
click at [654, 200] on div "PACK 3 🍑" at bounding box center [699, 203] width 242 height 18
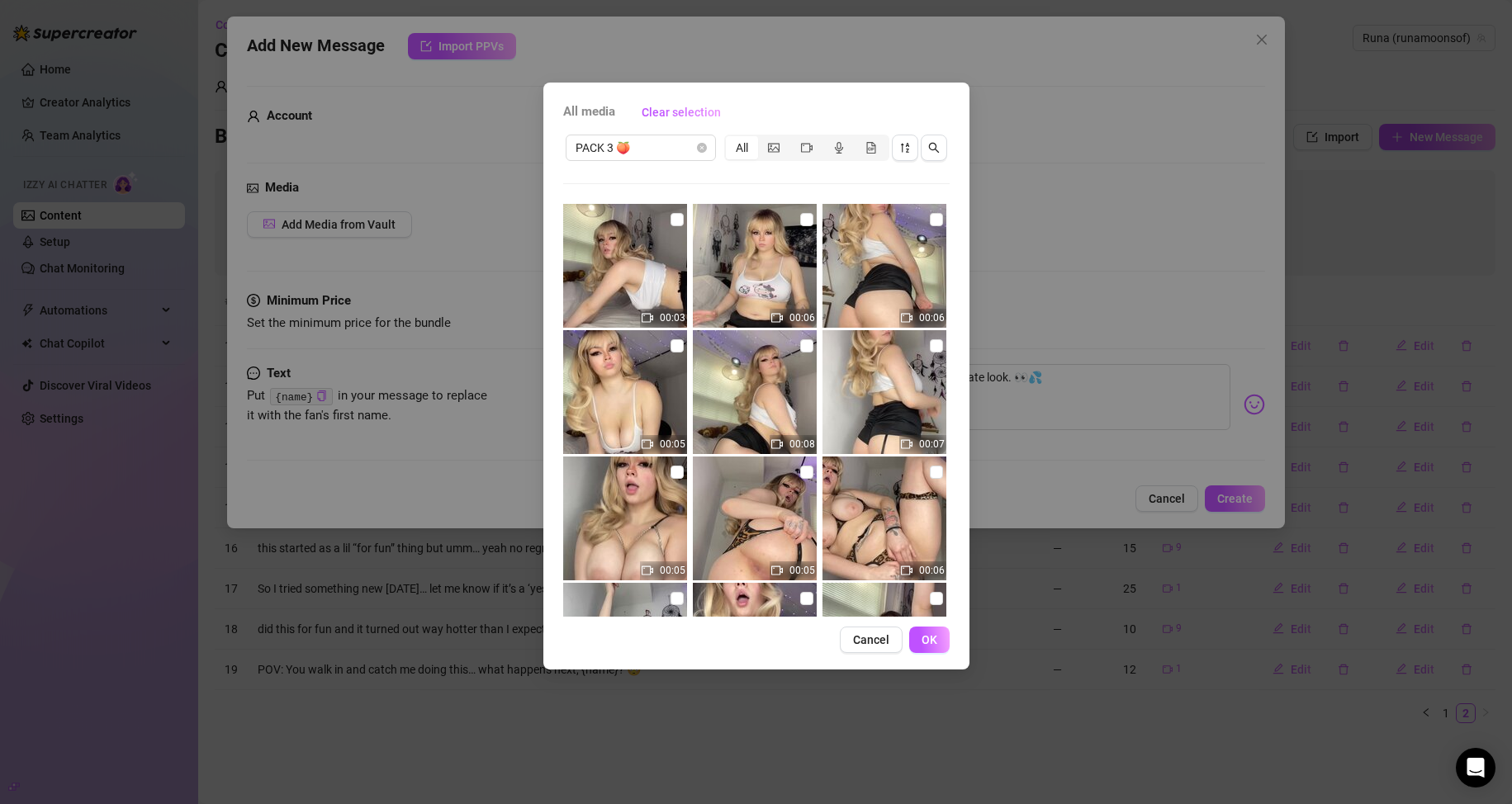
click at [673, 222] on input "checkbox" at bounding box center [678, 220] width 14 height 14
click at [720, 222] on input "checkbox" at bounding box center [807, 220] width 14 height 14
click at [720, 213] on input "checkbox" at bounding box center [936, 220] width 14 height 14
click at [671, 347] on input "checkbox" at bounding box center [678, 346] width 14 height 14
click at [720, 344] on input "checkbox" at bounding box center [807, 346] width 14 height 14
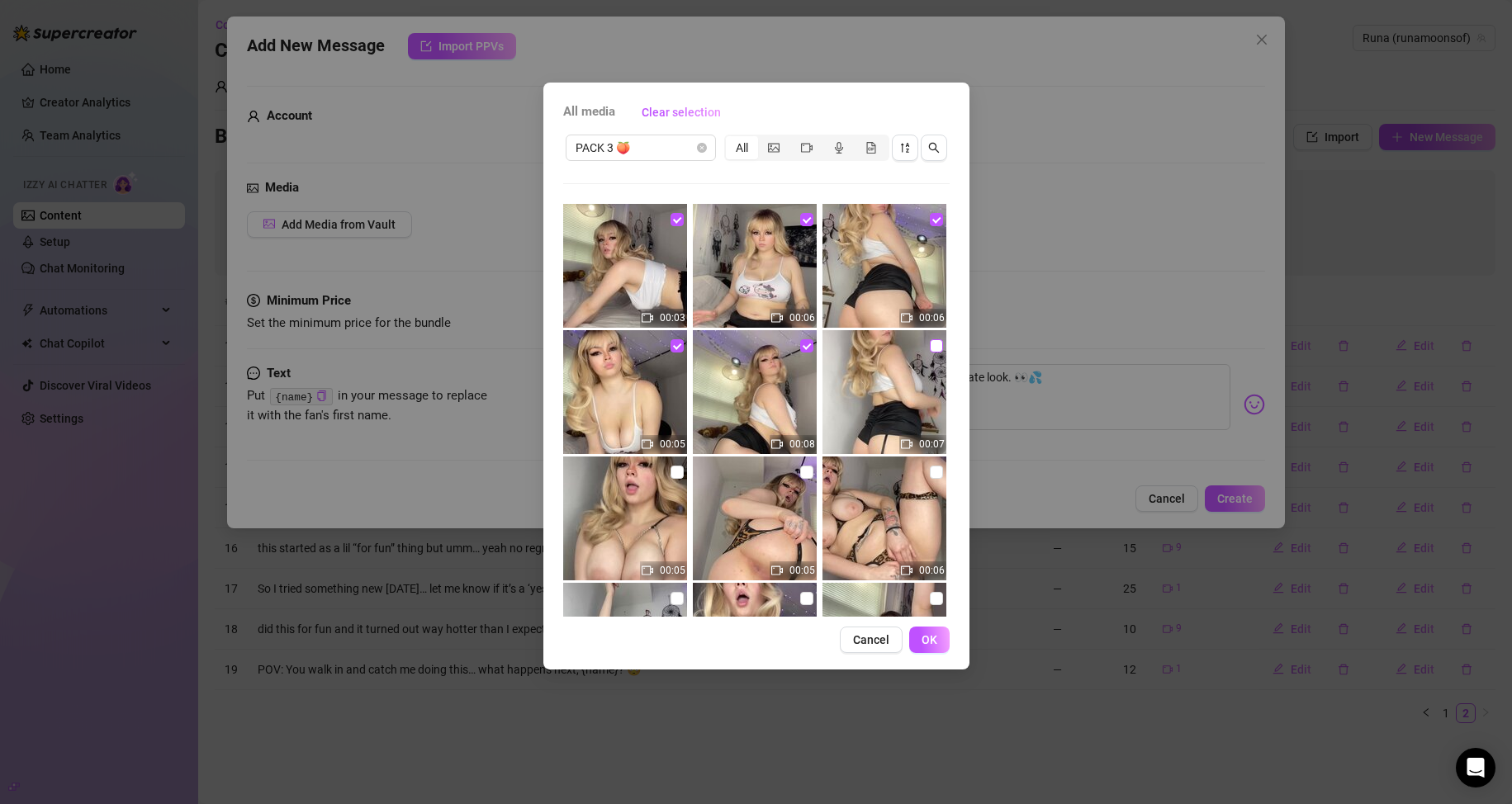
click at [720, 339] on input "checkbox" at bounding box center [936, 346] width 14 height 14
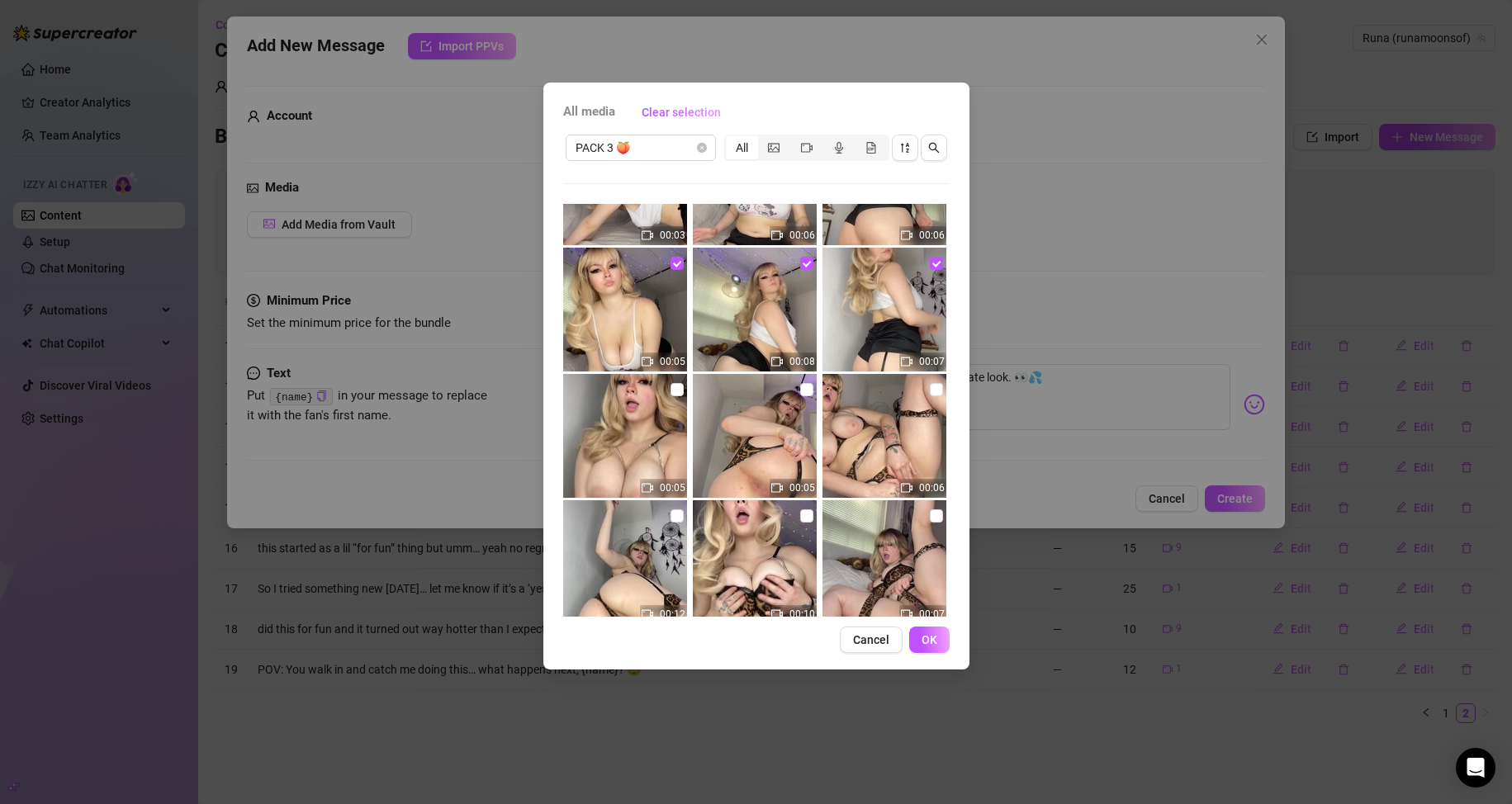
click at [683, 390] on img at bounding box center [624, 436] width 123 height 123
drag, startPoint x: 675, startPoint y: 390, endPoint x: 783, endPoint y: 400, distance: 108.5
click at [675, 391] on input "checkbox" at bounding box center [678, 390] width 14 height 14
click at [720, 394] on input "checkbox" at bounding box center [807, 390] width 14 height 14
click at [720, 388] on input "checkbox" at bounding box center [936, 390] width 14 height 14
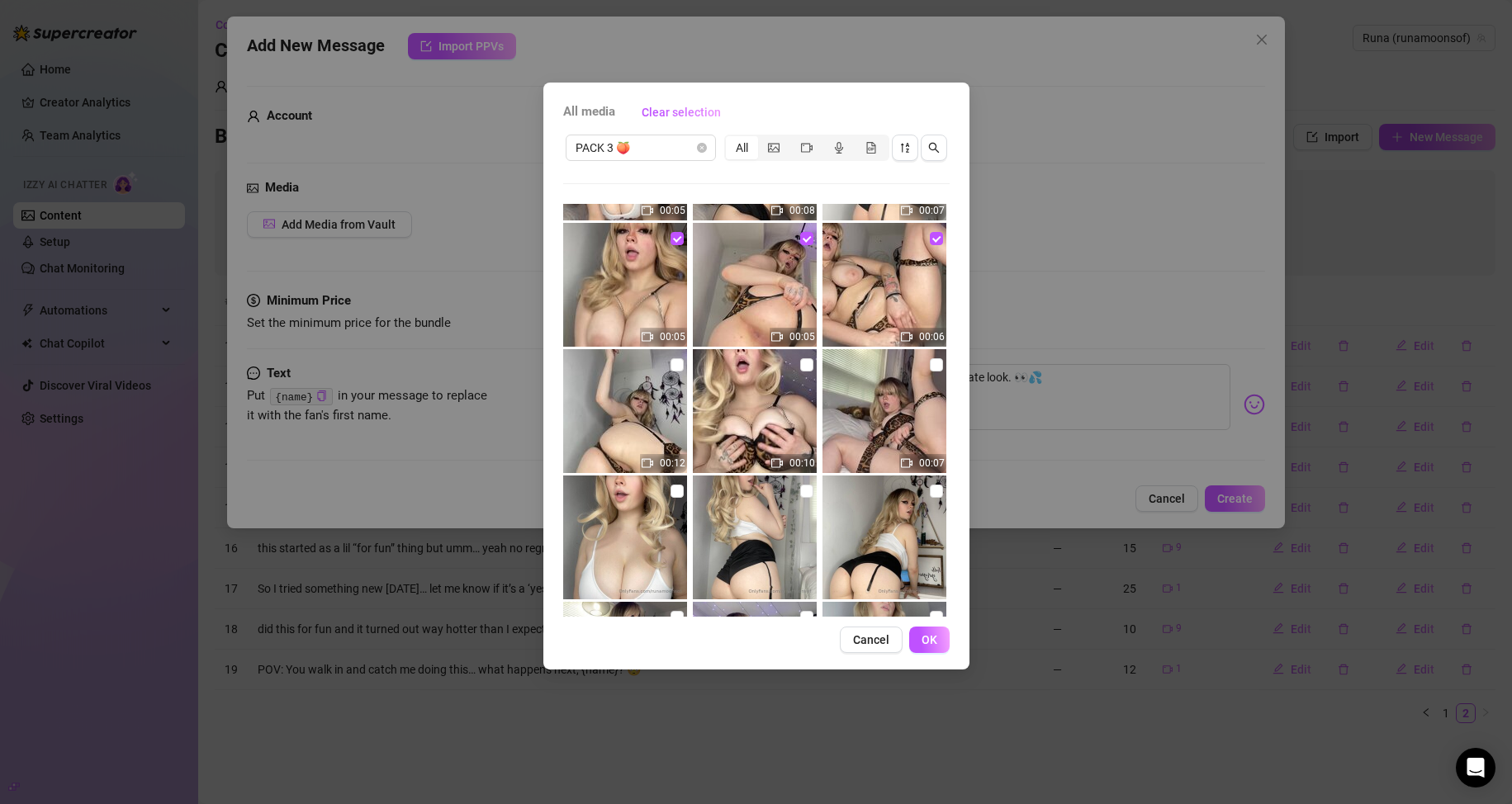
scroll to position [248, 0]
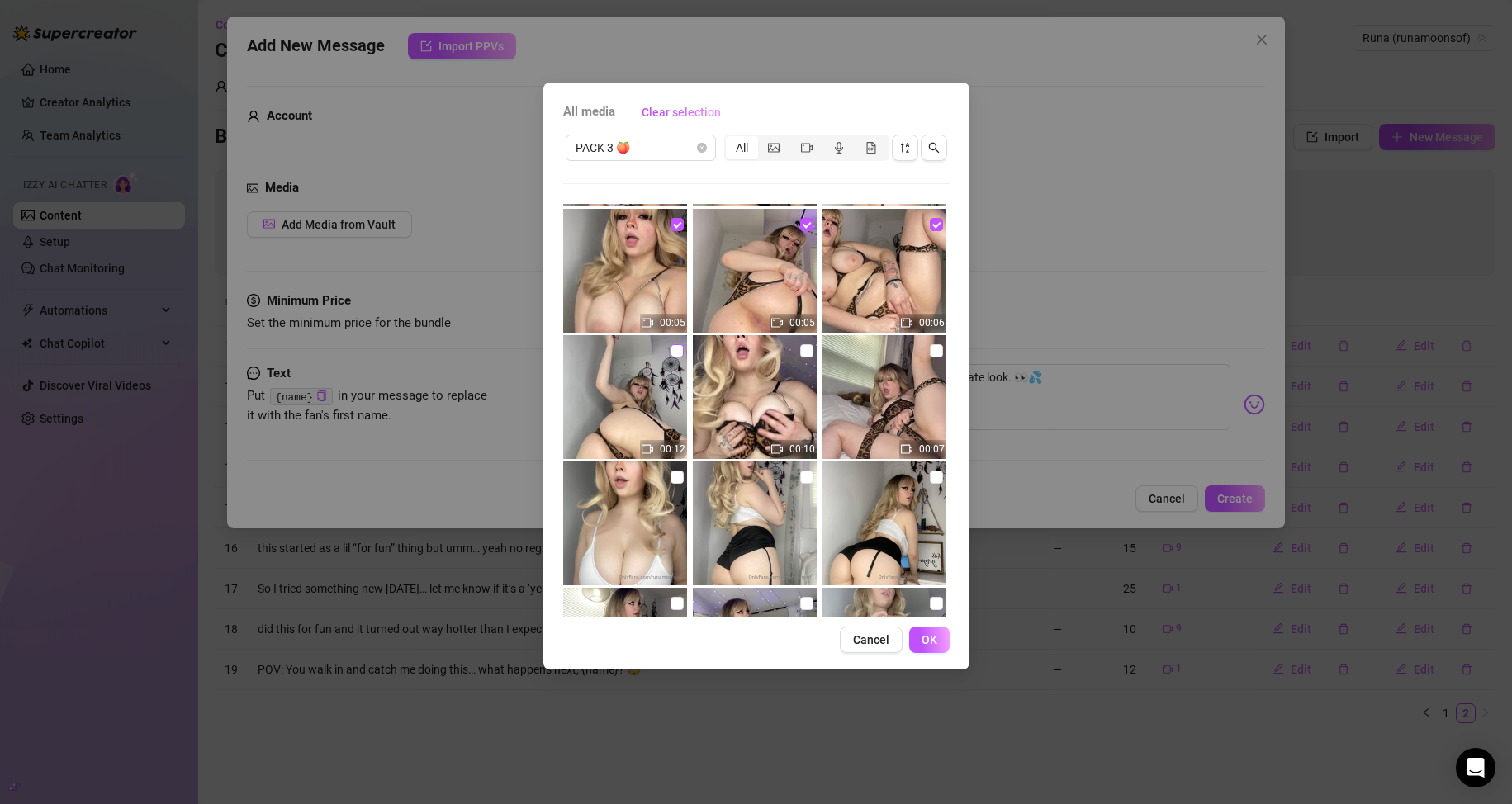
click at [671, 353] on input "checkbox" at bounding box center [678, 351] width 14 height 14
click at [720, 351] on input "checkbox" at bounding box center [807, 351] width 14 height 14
click at [720, 354] on input "checkbox" at bounding box center [936, 351] width 14 height 14
click at [681, 477] on img at bounding box center [624, 523] width 123 height 123
click at [677, 479] on input "checkbox" at bounding box center [678, 477] width 14 height 14
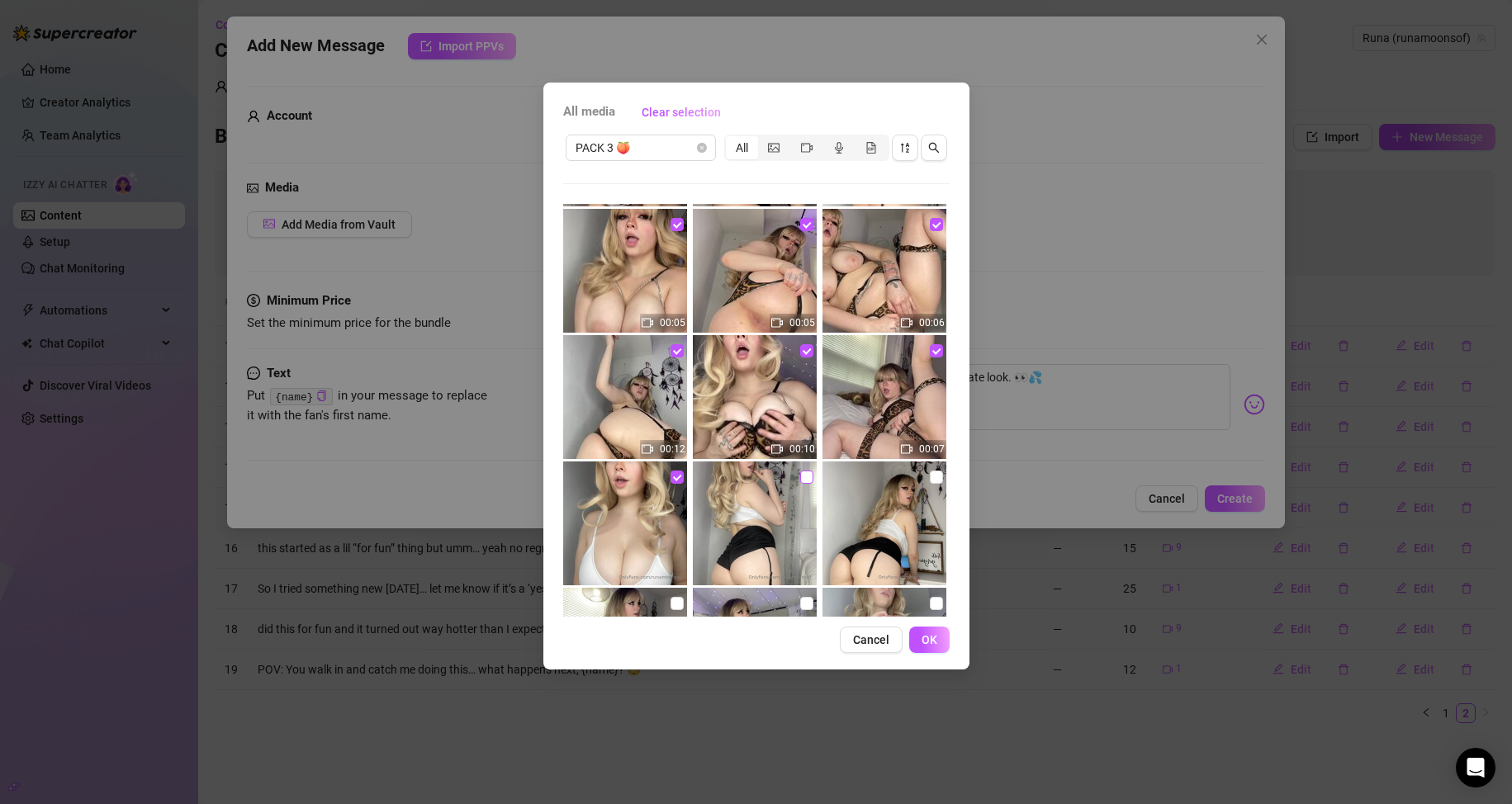
click at [720, 483] on input "checkbox" at bounding box center [807, 477] width 14 height 14
click at [720, 480] on input "checkbox" at bounding box center [936, 477] width 14 height 14
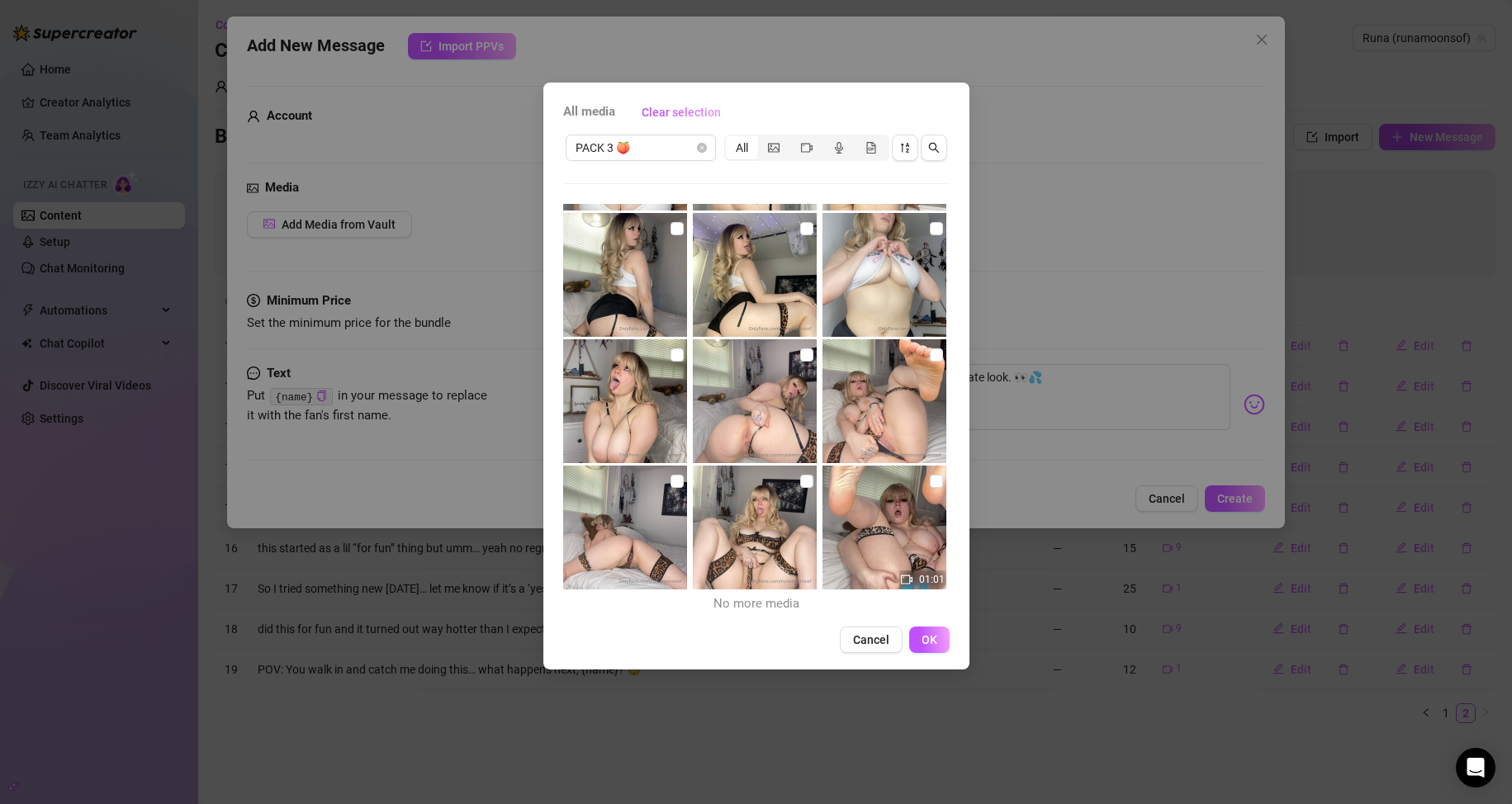
scroll to position [540, 0]
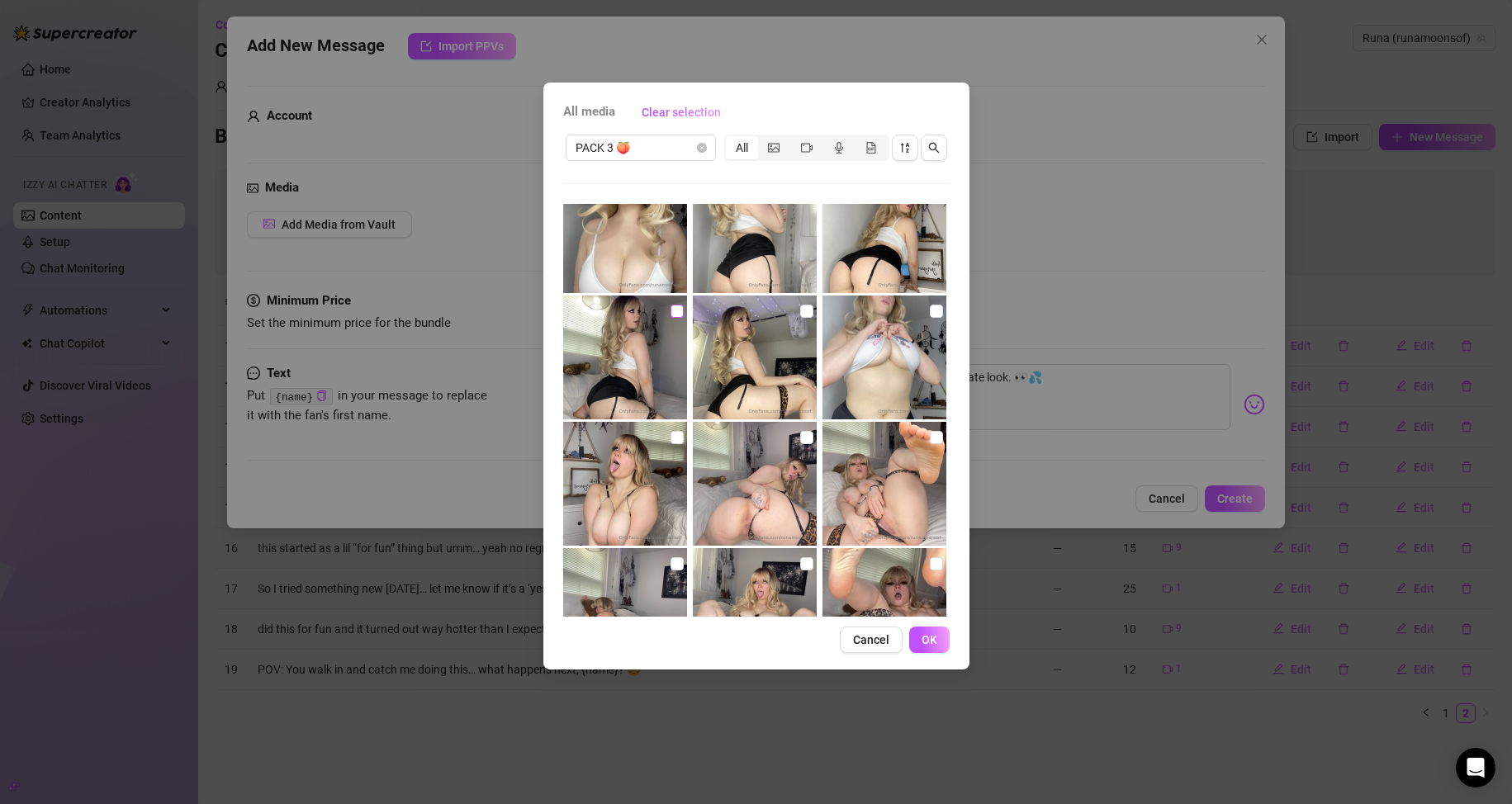
click at [671, 313] on input "checkbox" at bounding box center [678, 311] width 14 height 14
click at [720, 311] on input "checkbox" at bounding box center [807, 311] width 14 height 14
click at [720, 309] on input "checkbox" at bounding box center [936, 311] width 14 height 14
click at [681, 436] on img at bounding box center [624, 483] width 123 height 123
click at [678, 436] on input "checkbox" at bounding box center [678, 437] width 14 height 14
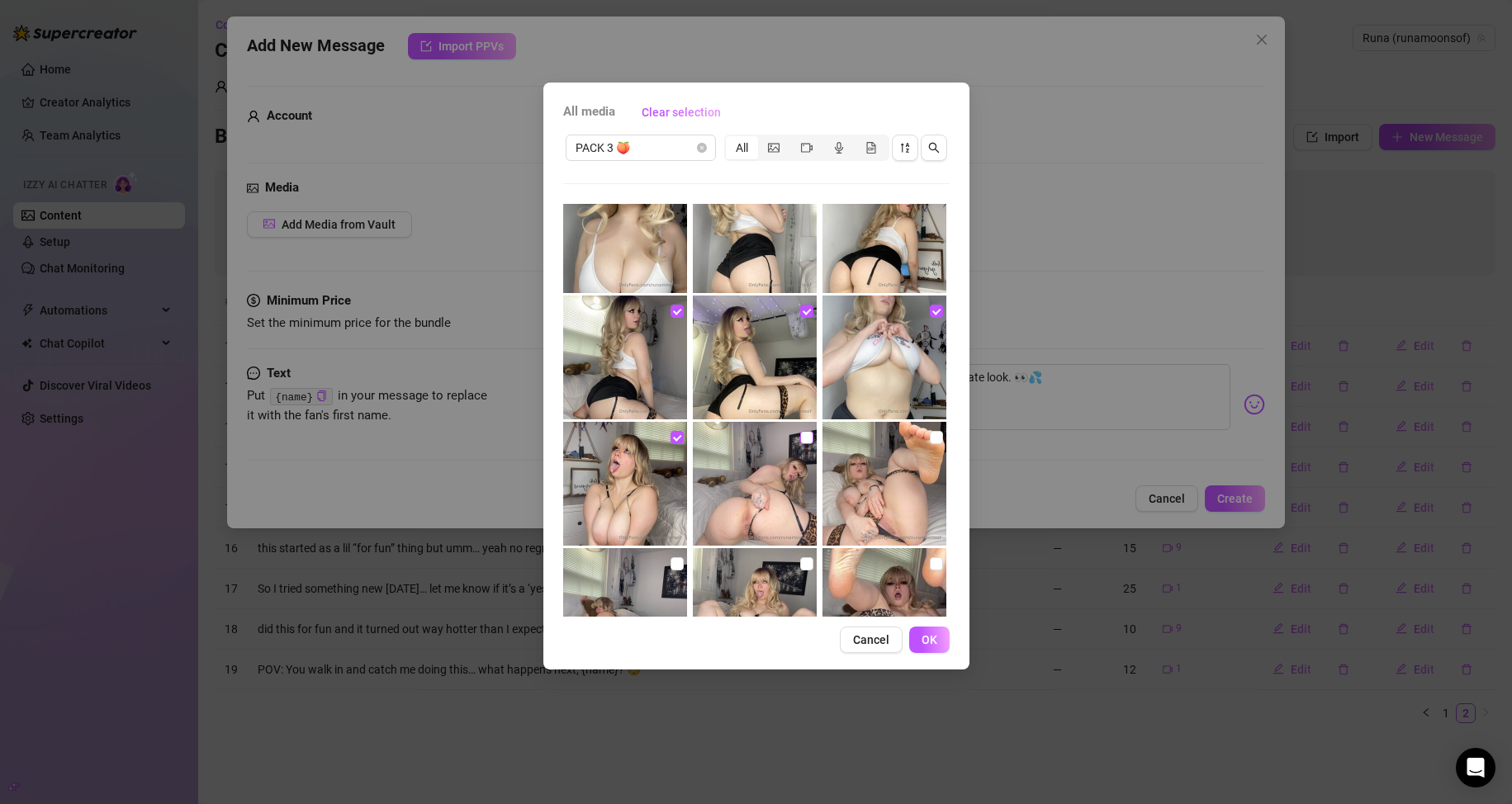
click at [720, 436] on input "checkbox" at bounding box center [807, 437] width 14 height 14
click at [720, 434] on input "checkbox" at bounding box center [936, 437] width 14 height 14
click at [675, 558] on input "checkbox" at bounding box center [678, 564] width 14 height 14
click at [720, 564] on img at bounding box center [754, 610] width 123 height 123
click at [720, 563] on input "checkbox" at bounding box center [807, 564] width 14 height 14
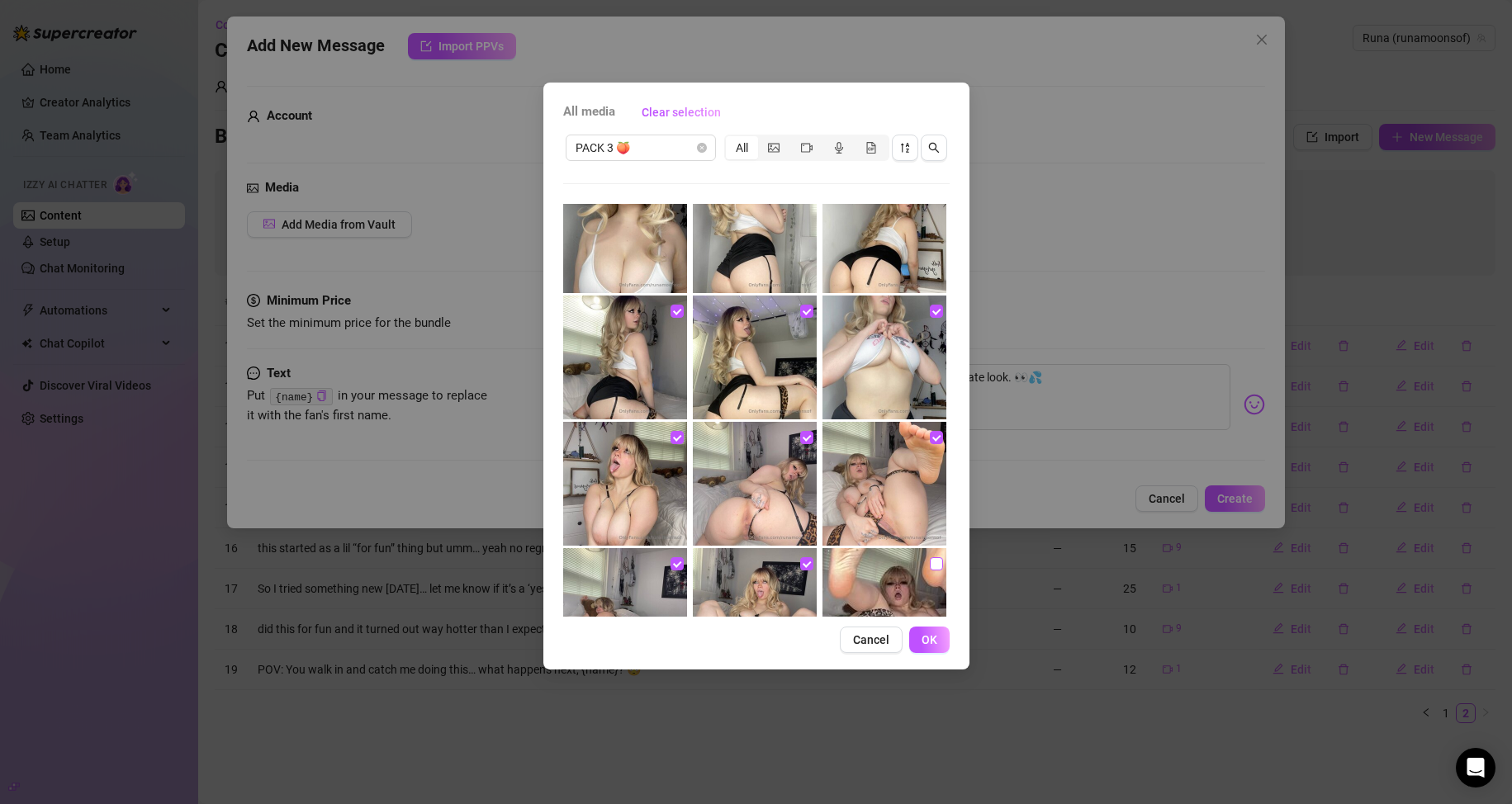
click at [720, 562] on input "checkbox" at bounding box center [936, 564] width 14 height 14
click at [720, 629] on button "OK" at bounding box center [930, 640] width 41 height 26
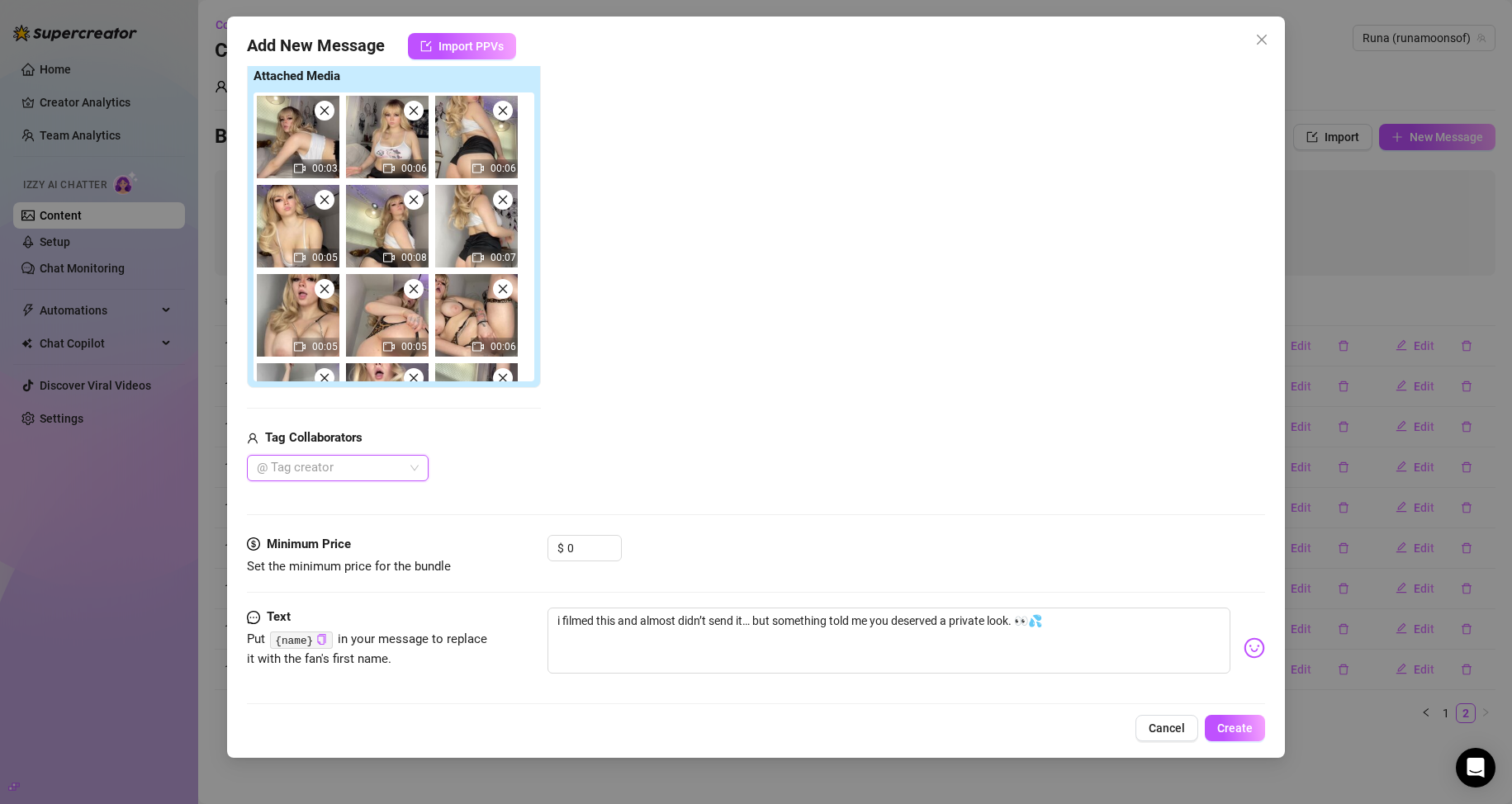
scroll to position [204, 0]
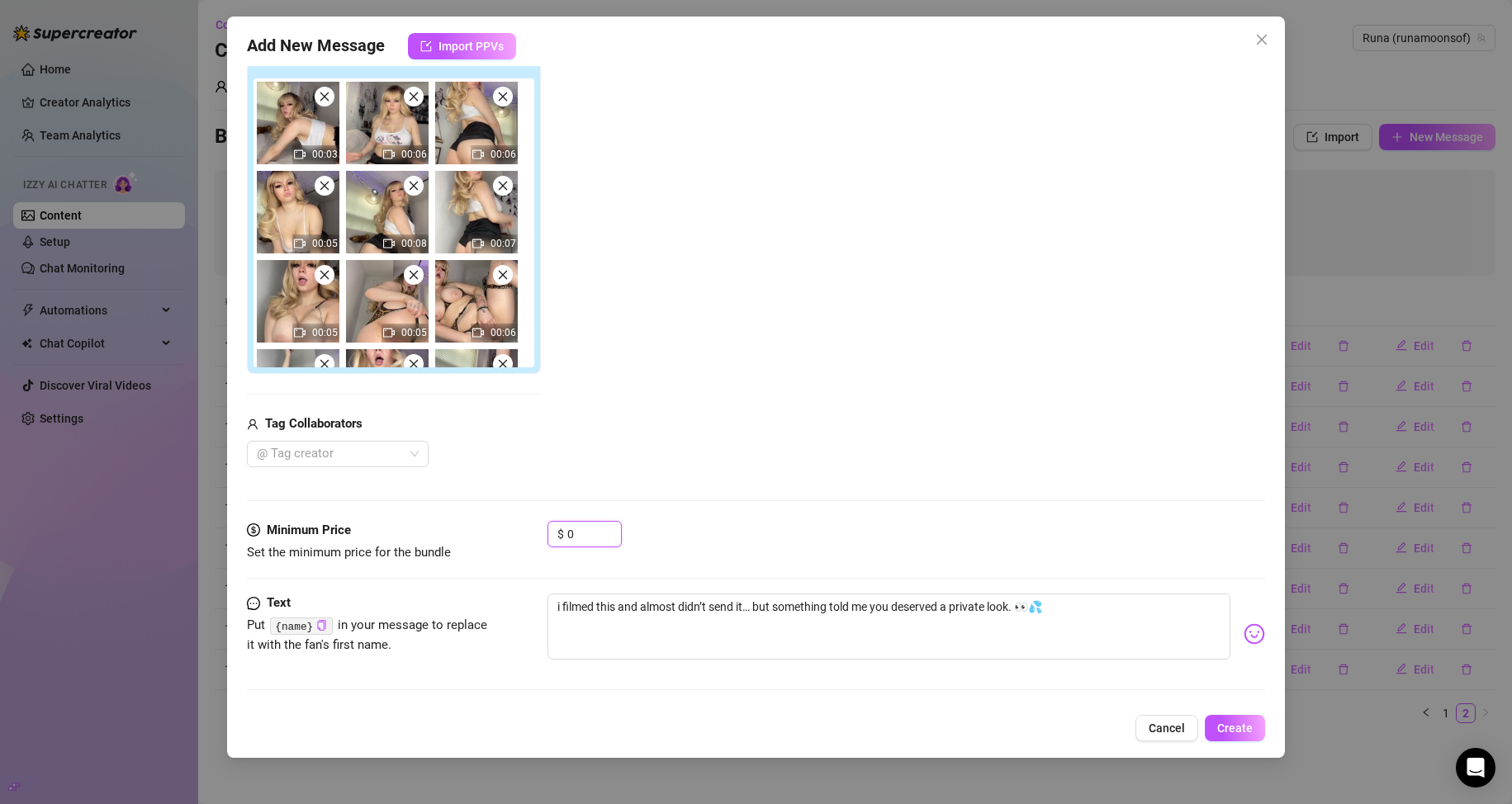
drag, startPoint x: 588, startPoint y: 539, endPoint x: 541, endPoint y: 540, distance: 47.0
click at [541, 540] on div "Minimum Price Set the minimum price for the bundle $ 0" at bounding box center [756, 542] width 1019 height 42
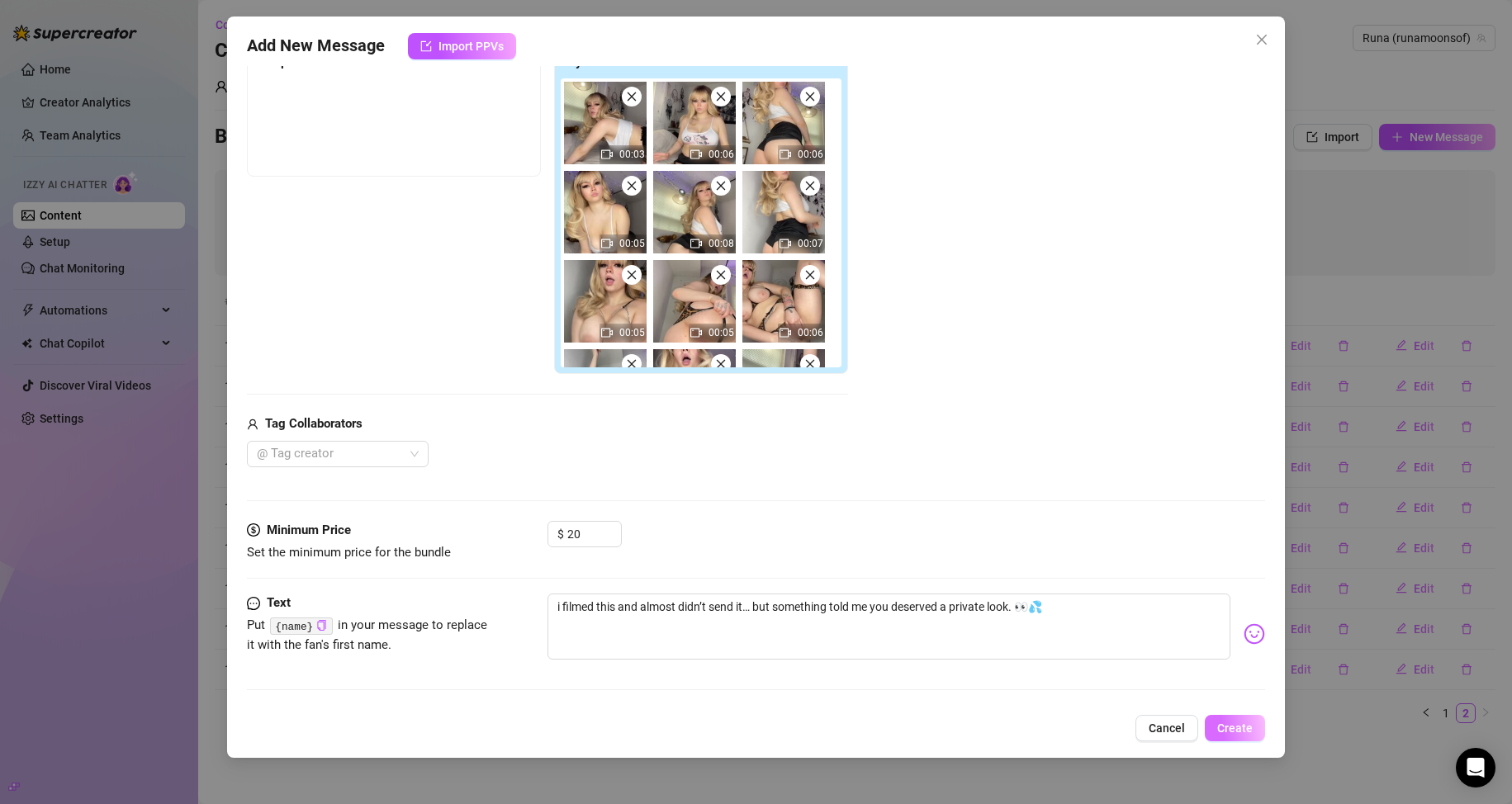
click at [720, 718] on button "Create" at bounding box center [1235, 727] width 60 height 26
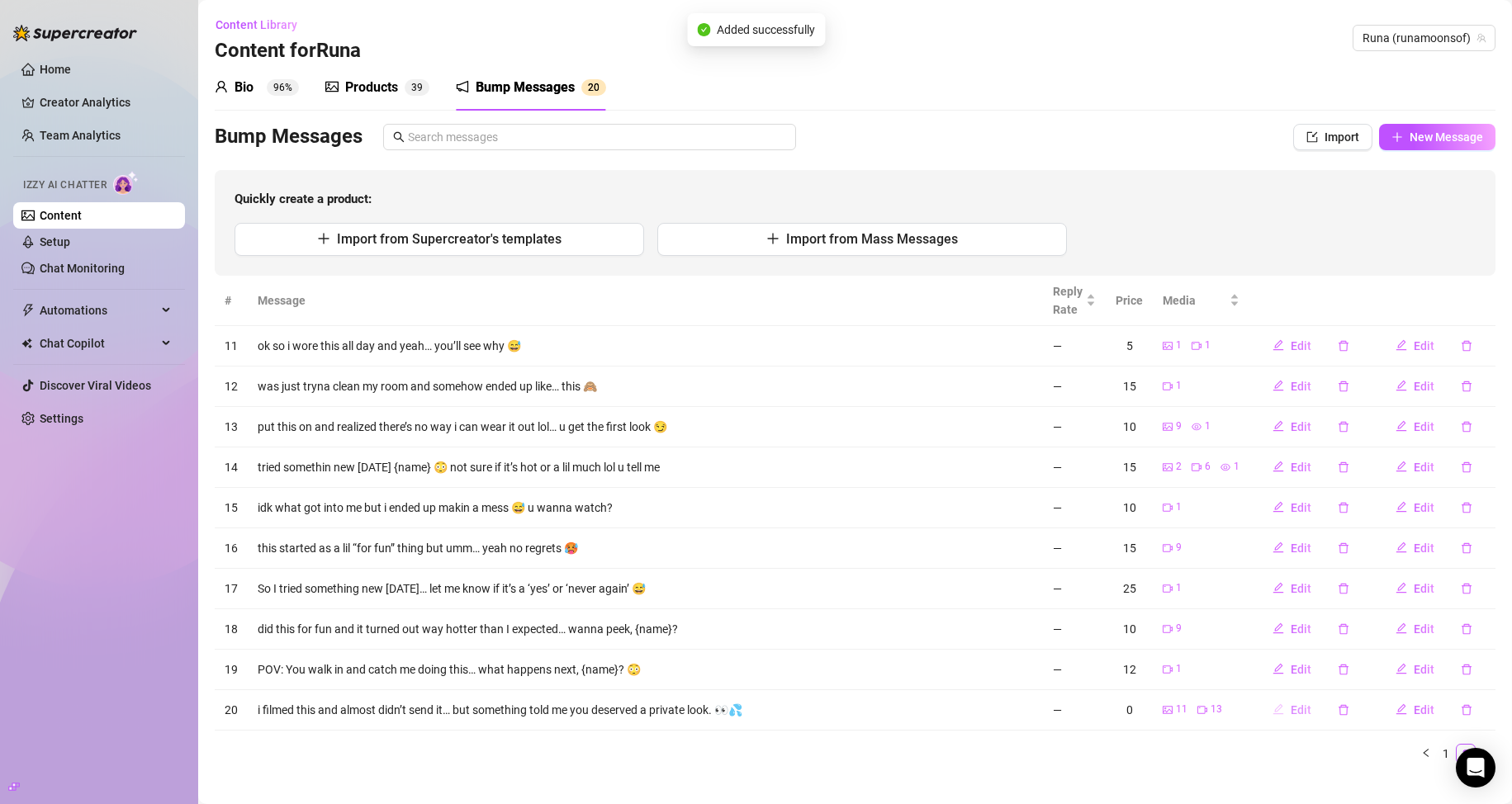
click at [720, 709] on button "Edit" at bounding box center [1291, 710] width 65 height 26
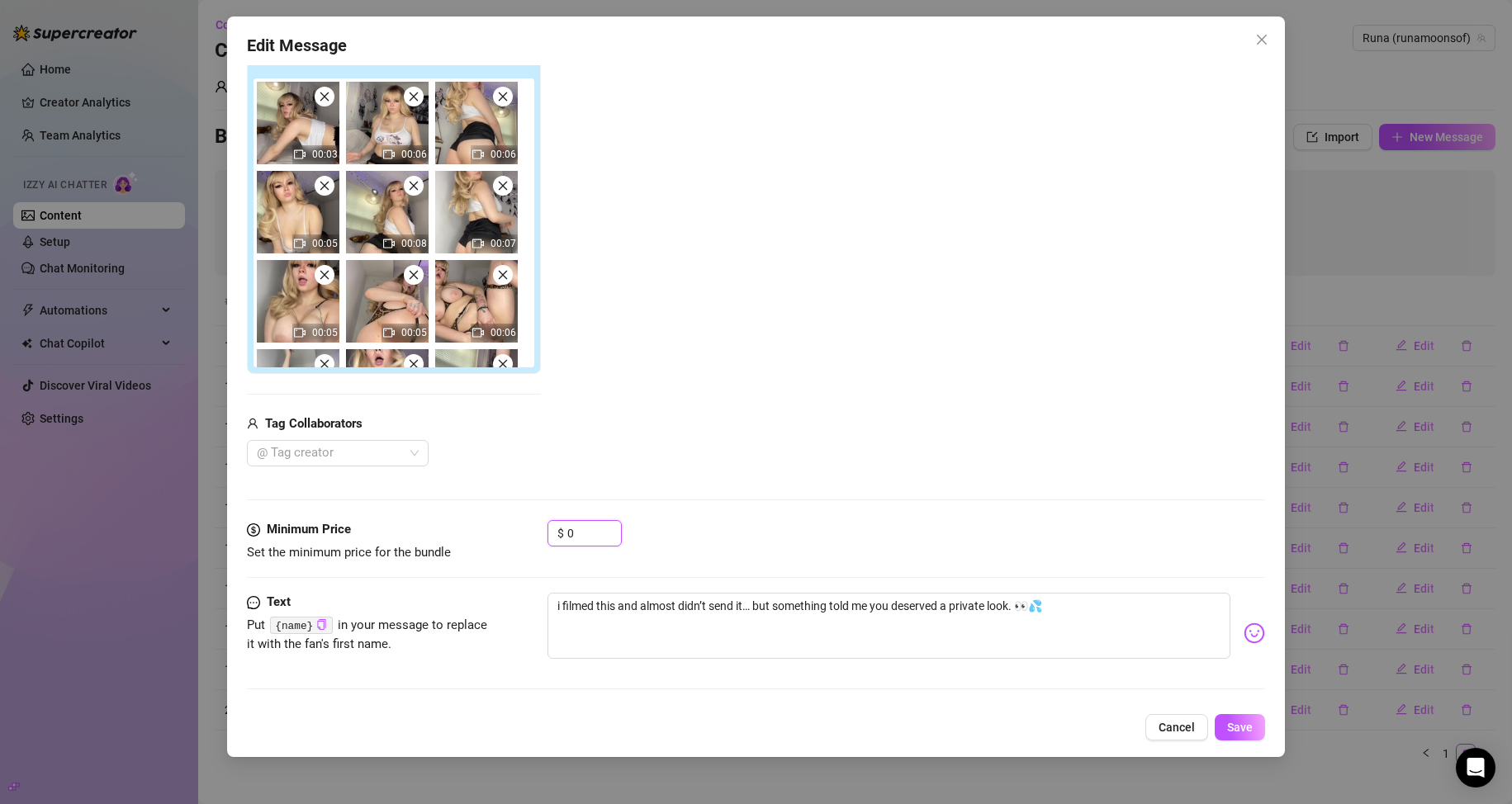
drag, startPoint x: 568, startPoint y: 534, endPoint x: 534, endPoint y: 537, distance: 34.1
click at [534, 534] on div "Minimum Price Set the minimum price for the bundle $ 0" at bounding box center [756, 541] width 1019 height 42
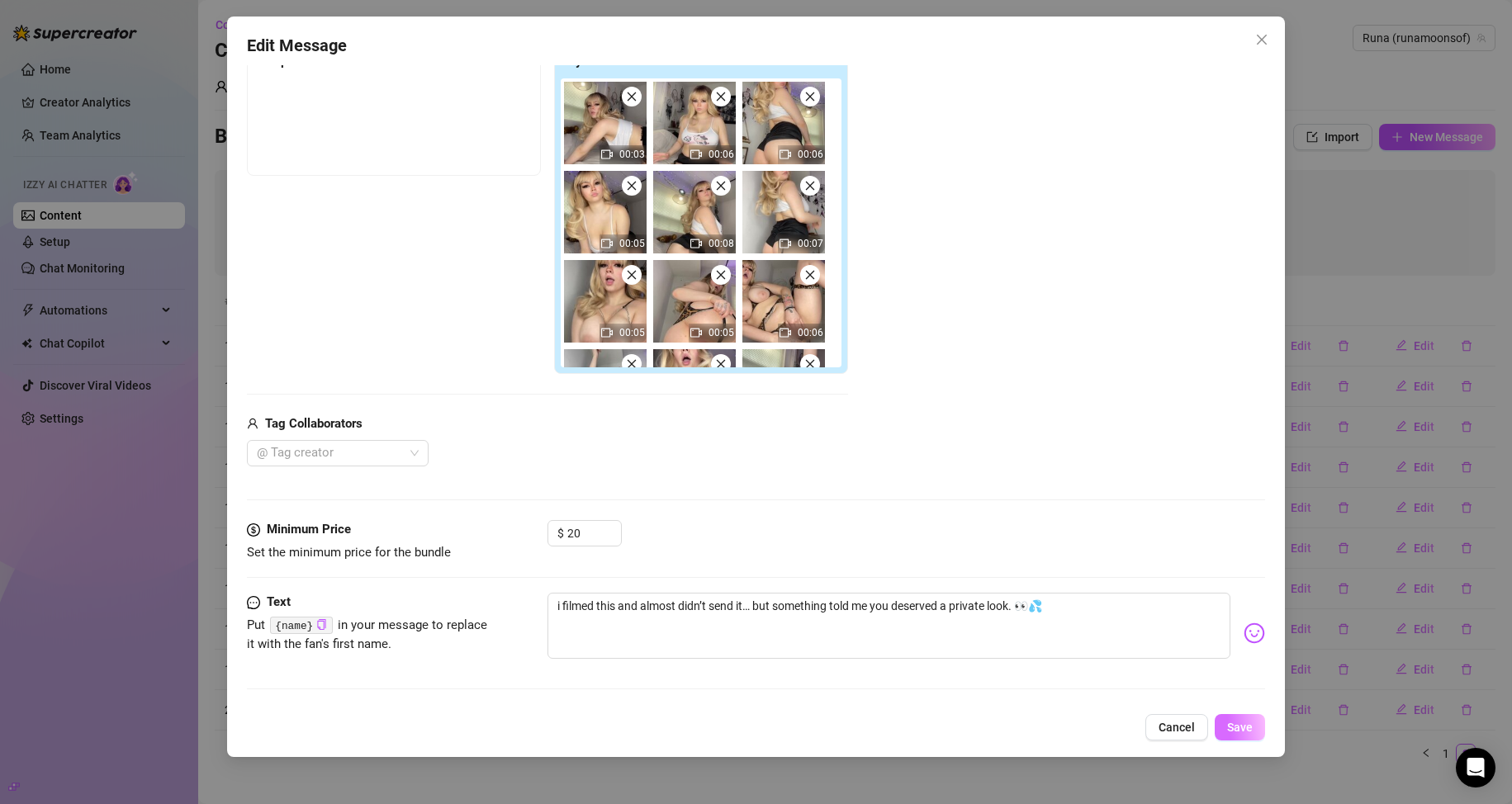
click at [720, 731] on span "Save" at bounding box center [1240, 727] width 25 height 14
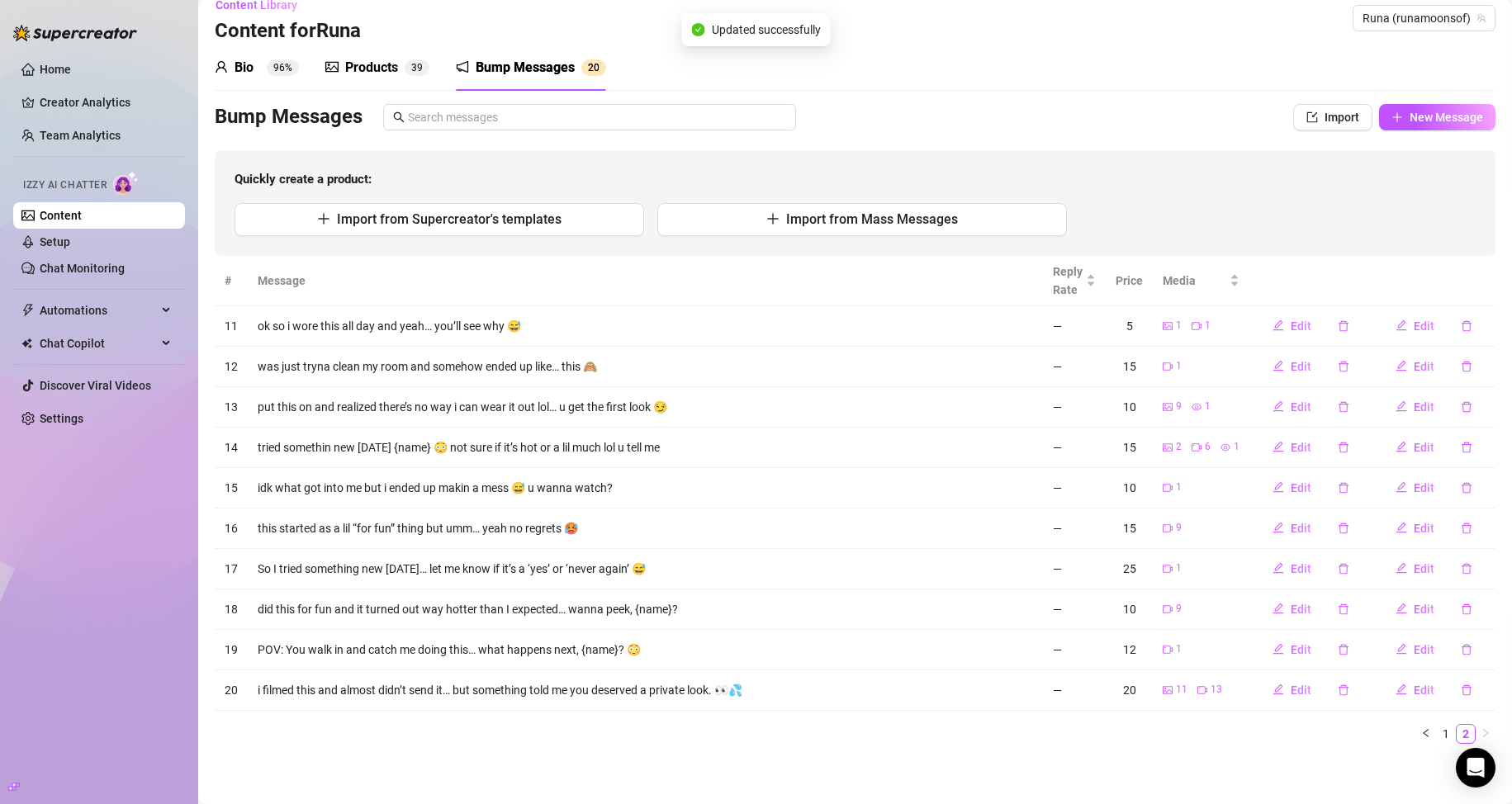
scroll to position [22, 0]
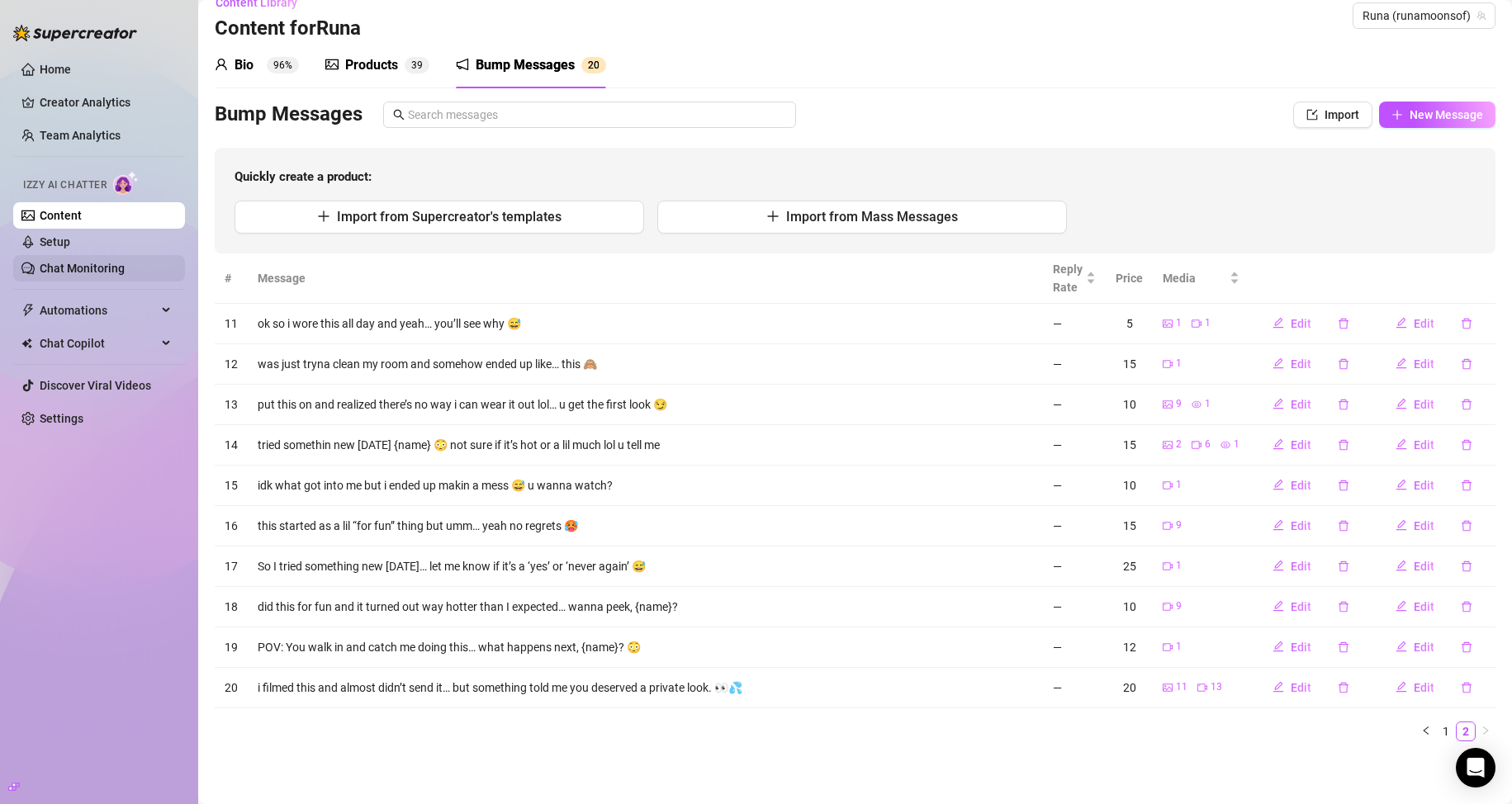
click at [61, 271] on link "Chat Monitoring" at bounding box center [82, 268] width 85 height 14
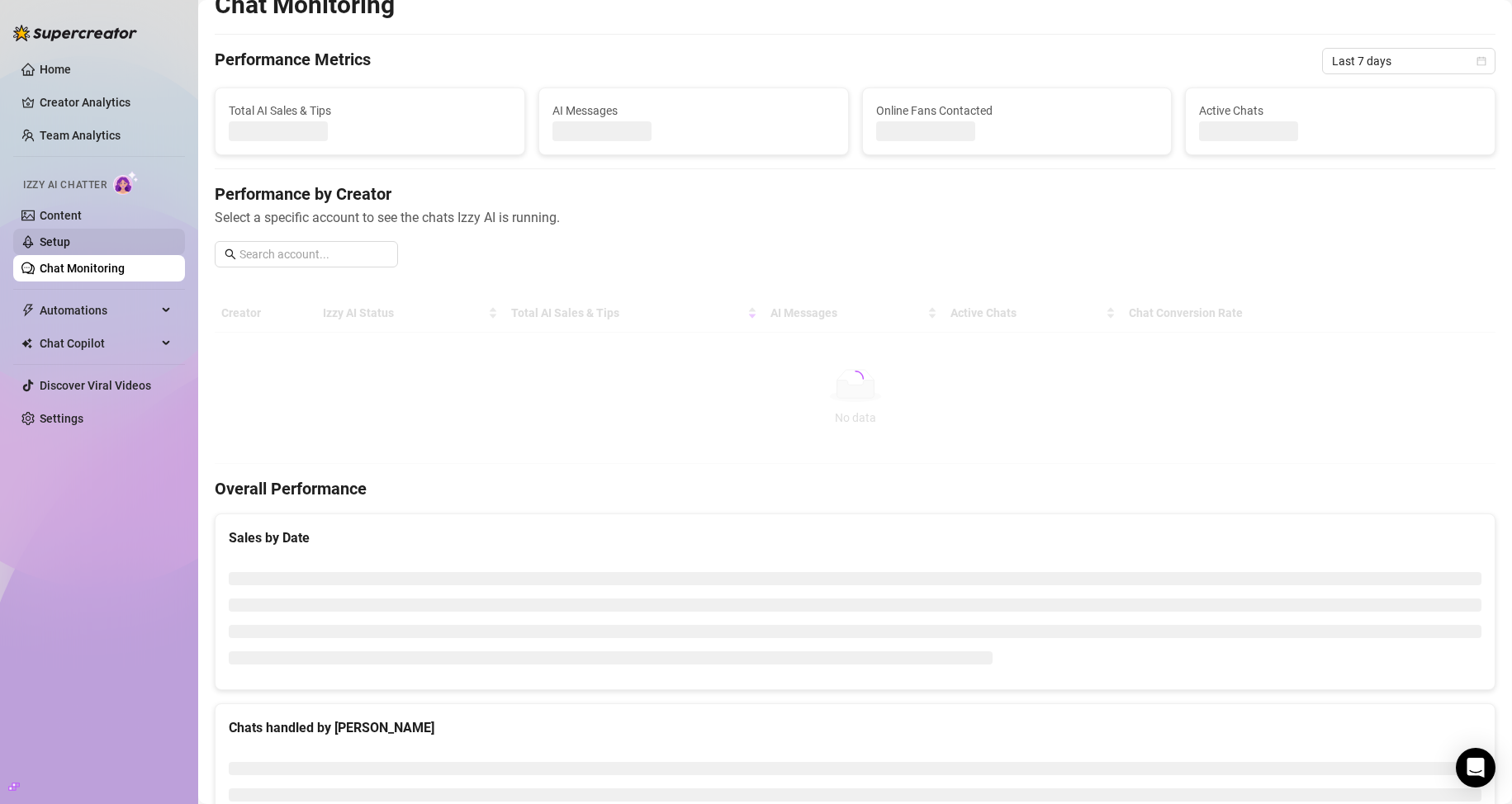
click at [63, 249] on link "Setup" at bounding box center [54, 242] width 30 height 14
